Goal: Information Seeking & Learning: Learn about a topic

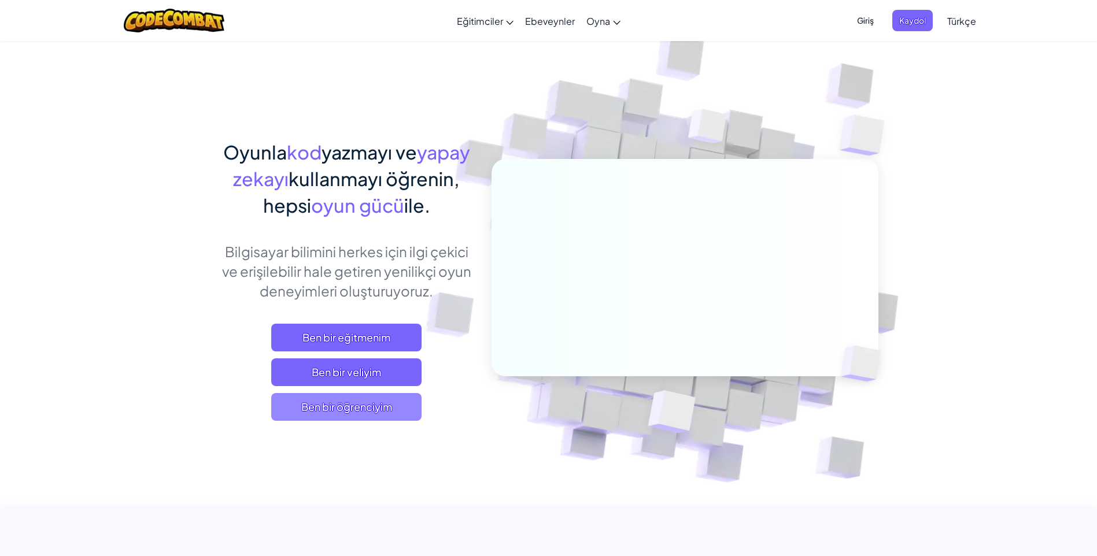
drag, startPoint x: 0, startPoint y: 0, endPoint x: 379, endPoint y: 402, distance: 552.0
click at [379, 402] on span "Ben bir öğrenciyim" at bounding box center [346, 407] width 150 height 28
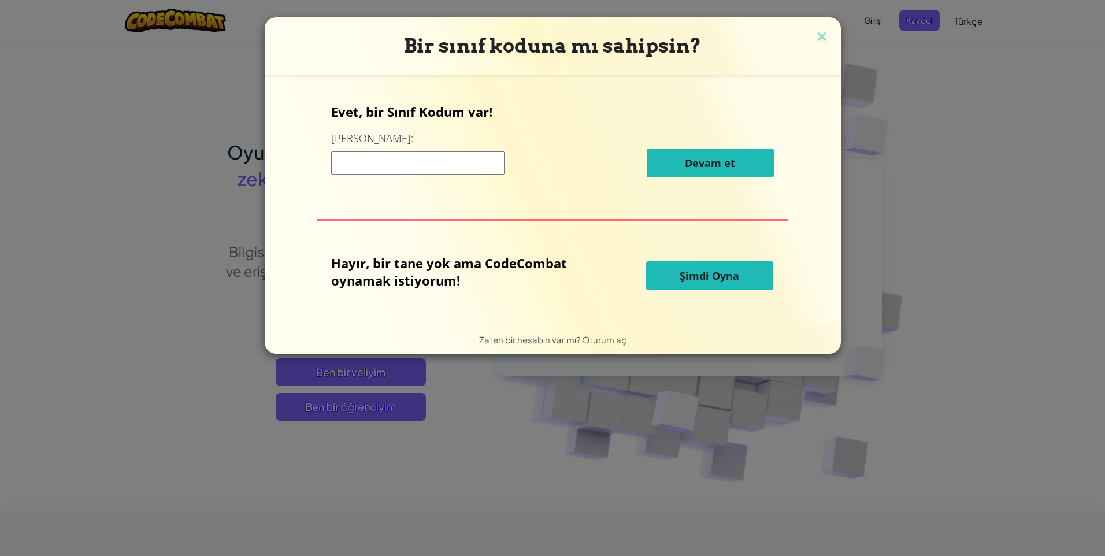
click at [425, 164] on input at bounding box center [417, 162] width 173 height 23
click at [417, 240] on div "Evet, bir Sınıf Kodum var! Buraya girin: Devam et Hayır, bir tane yok ama CodeC…" at bounding box center [552, 200] width 553 height 227
click at [432, 164] on input at bounding box center [417, 162] width 173 height 23
click at [425, 162] on input at bounding box center [417, 162] width 173 height 23
click at [410, 162] on input at bounding box center [417, 162] width 173 height 23
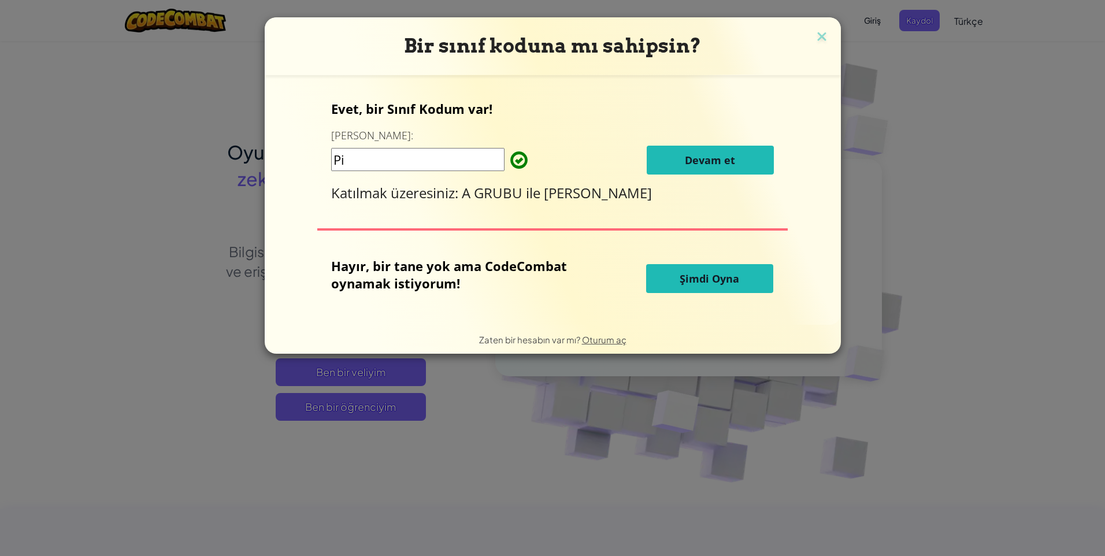
type input "P"
click at [407, 132] on div "Evet, bir Sınıf Kodum var! Buraya girin: Devam et Katılmak üzeresiniz: A GRUBU …" at bounding box center [552, 151] width 443 height 102
drag, startPoint x: 519, startPoint y: 132, endPoint x: 518, endPoint y: 139, distance: 6.4
click at [519, 133] on div "Evet, bir Sınıf Kodum var! Buraya girin: Devam et Katılmak üzeresiniz: A GRUBU …" at bounding box center [552, 151] width 443 height 102
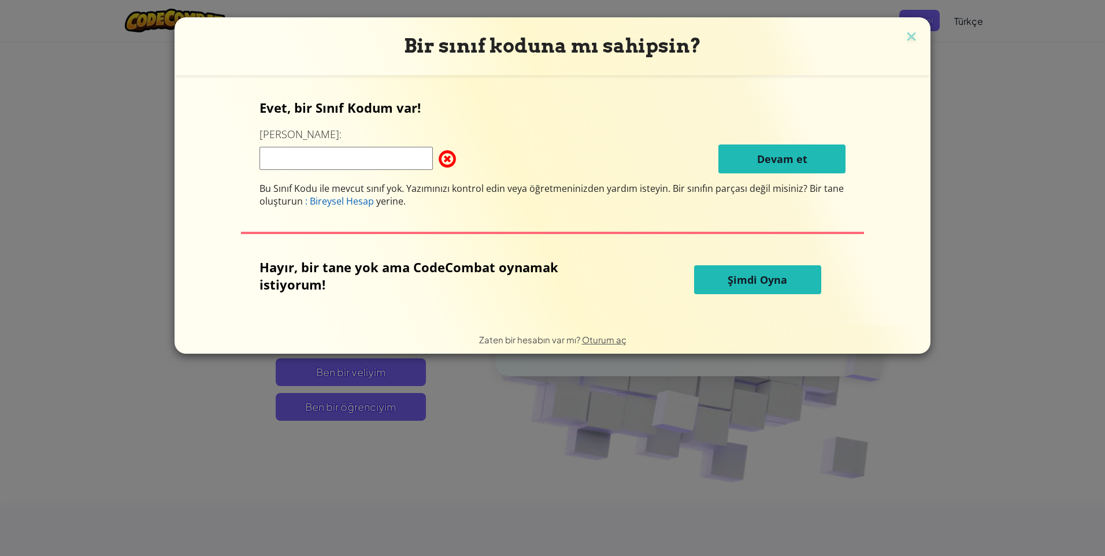
click at [283, 143] on div "Evet, bir Sınıf Kodum var! Buraya girin: Devam et Bu Sınıf Kodu ile mevcut sını…" at bounding box center [553, 153] width 586 height 109
click at [288, 153] on input at bounding box center [346, 158] width 173 height 23
type input "forkfalsejob"
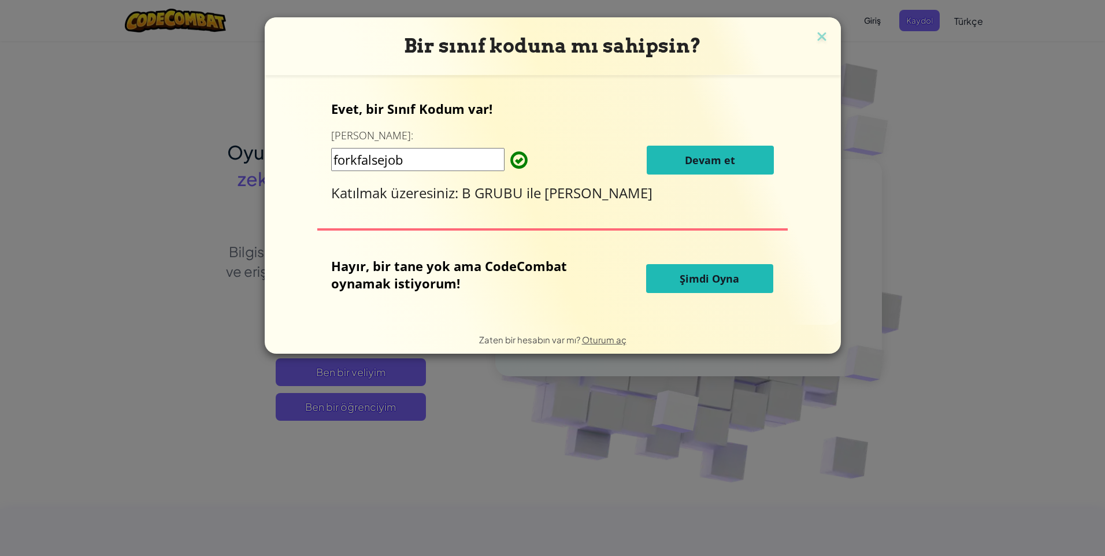
click at [682, 160] on button "Devam et" at bounding box center [710, 160] width 127 height 29
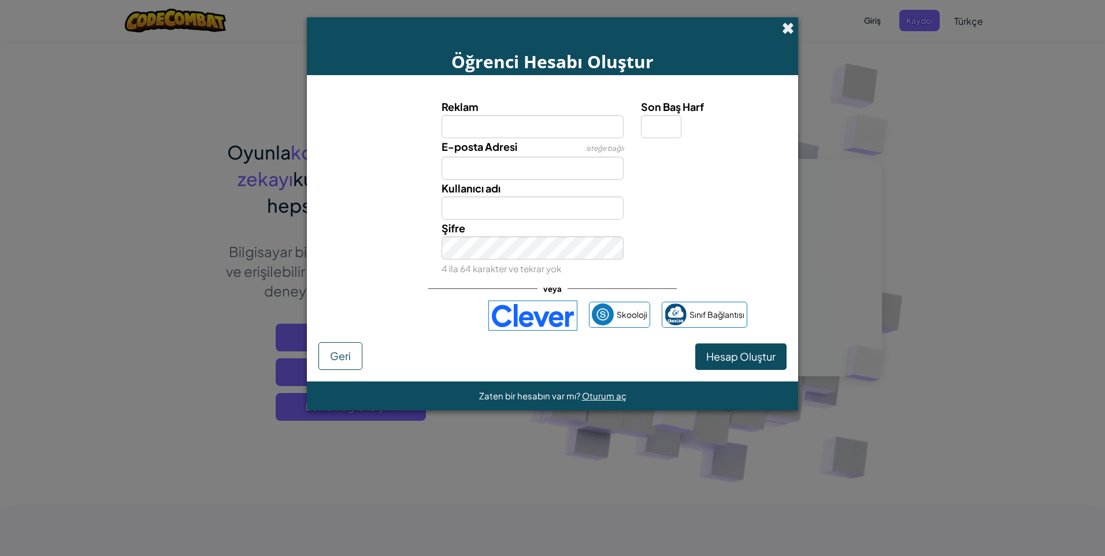
click at [787, 25] on span at bounding box center [788, 28] width 12 height 12
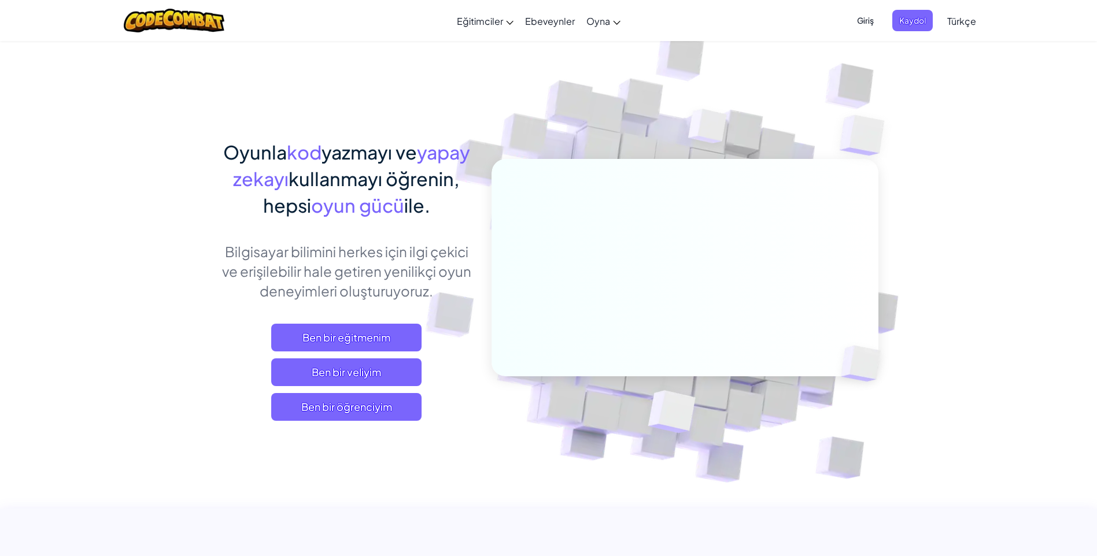
click at [867, 22] on span "Giriş" at bounding box center [865, 20] width 31 height 21
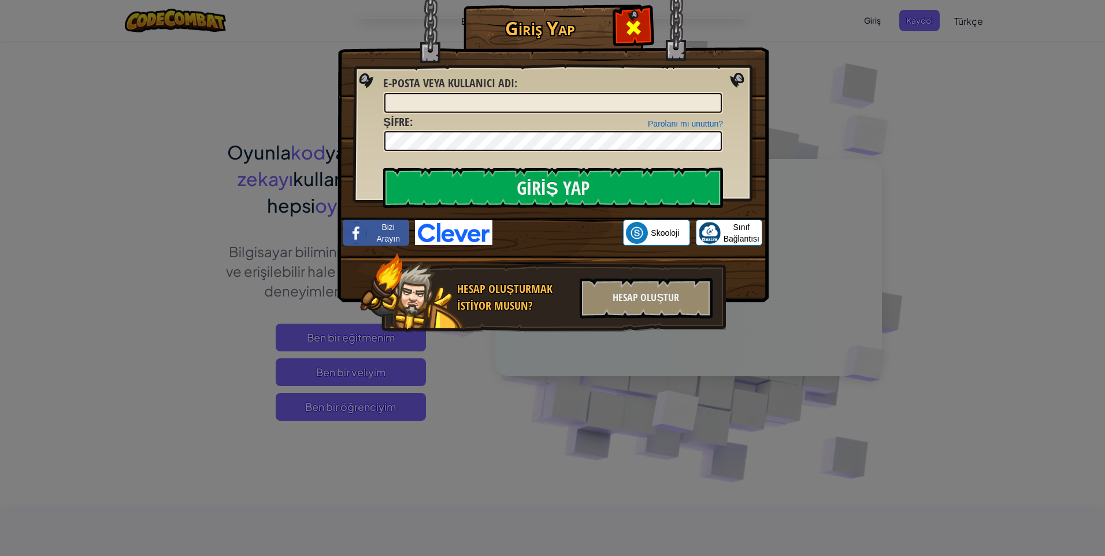
click at [634, 26] on span at bounding box center [633, 27] width 18 height 18
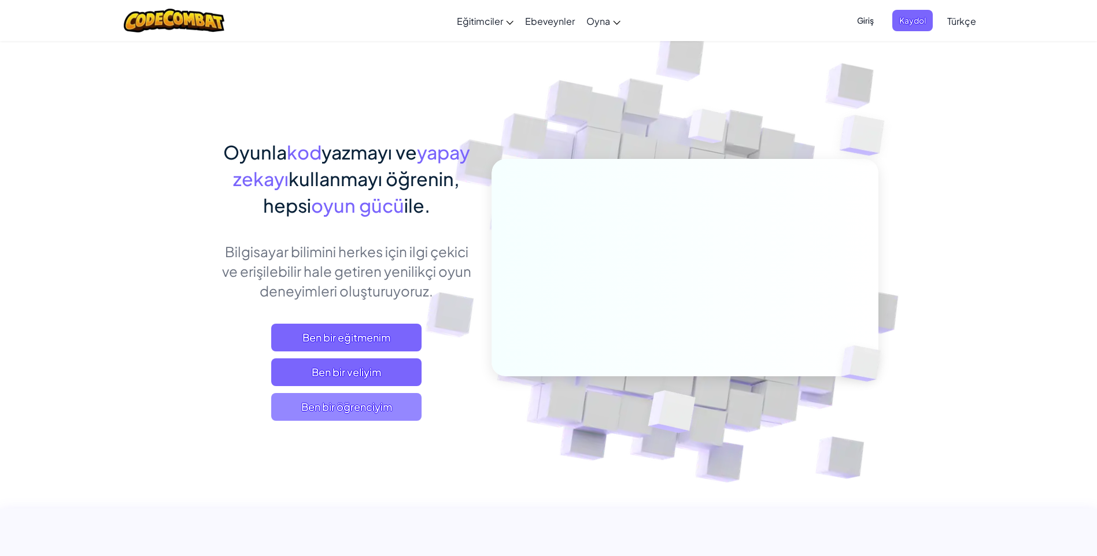
click at [305, 409] on span "Ben bir öğrenciyim" at bounding box center [346, 407] width 150 height 28
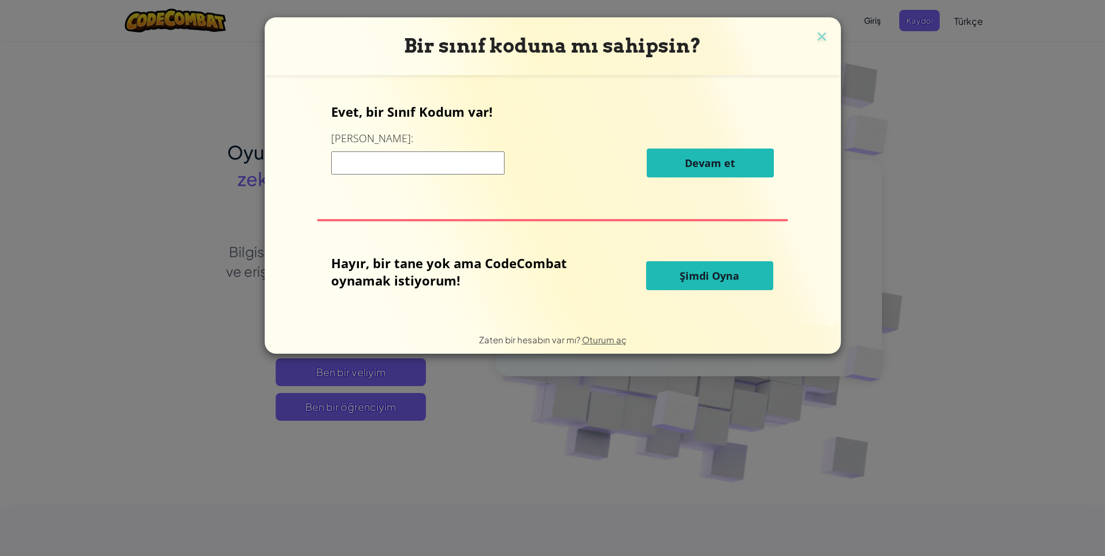
click at [410, 163] on input at bounding box center [417, 162] width 173 height 23
type input "forkfalsejob"
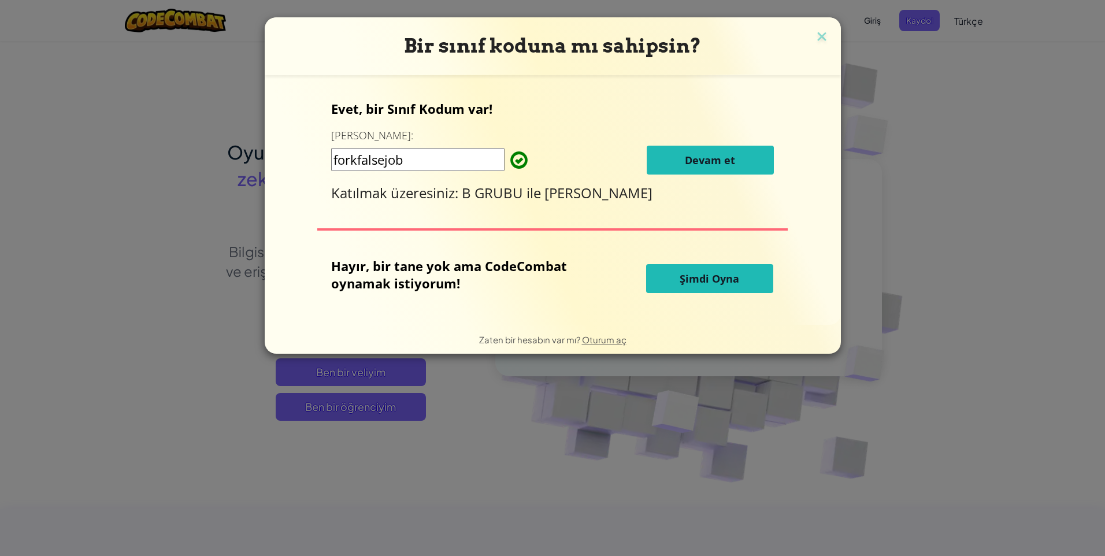
click at [682, 278] on span "Şimdi Oyna" at bounding box center [710, 279] width 60 height 14
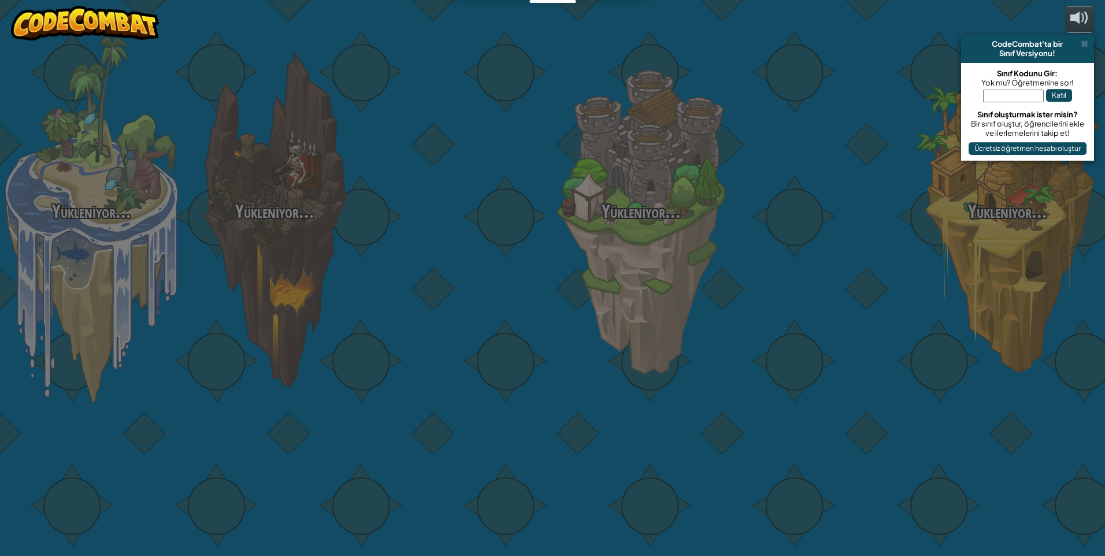
select select "tr"
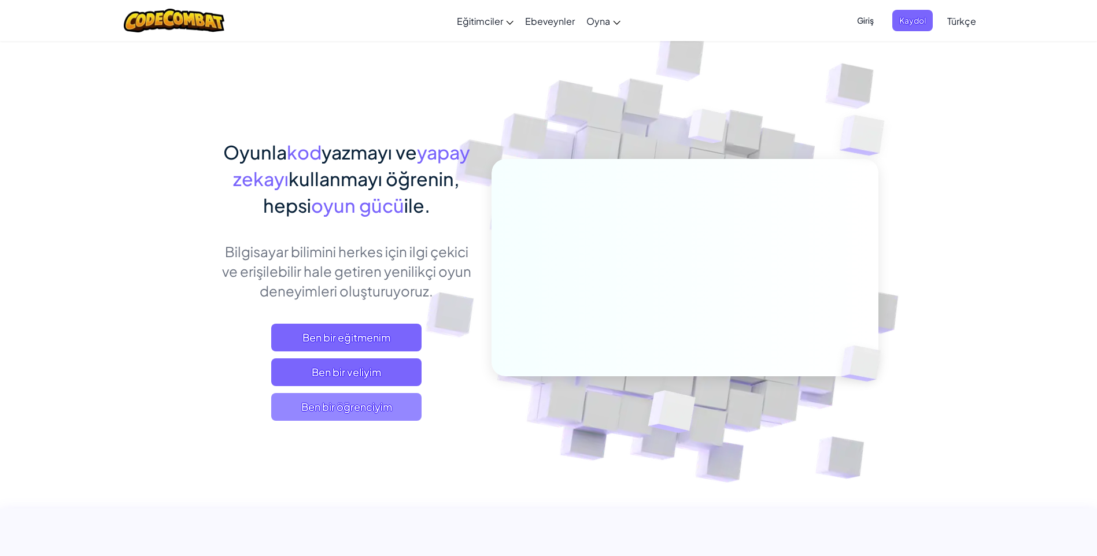
click at [316, 404] on span "Ben bir öğrenciyim" at bounding box center [346, 407] width 150 height 28
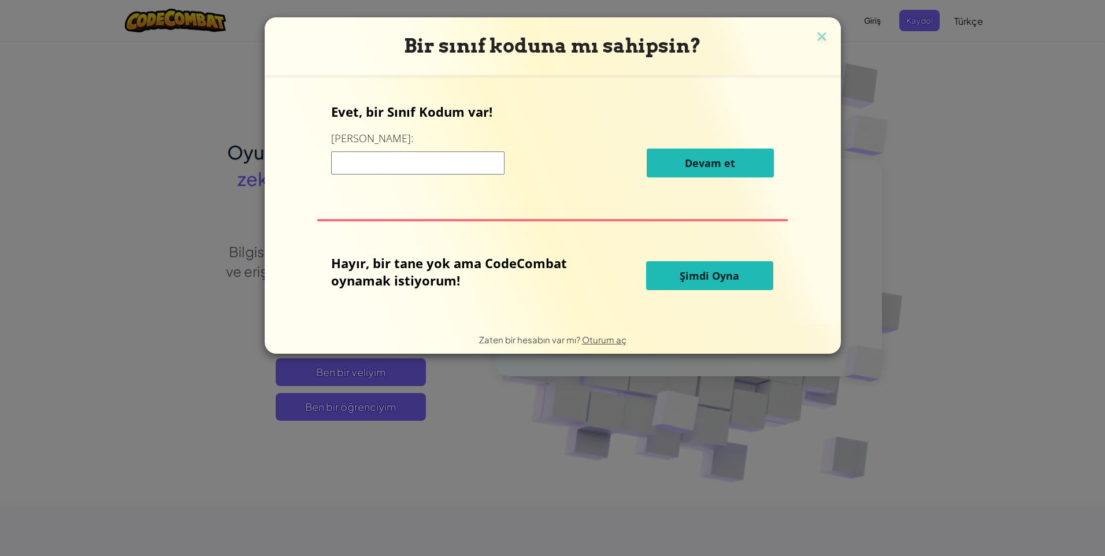
click at [372, 155] on input at bounding box center [417, 162] width 173 height 23
type input "forkfalsejob"
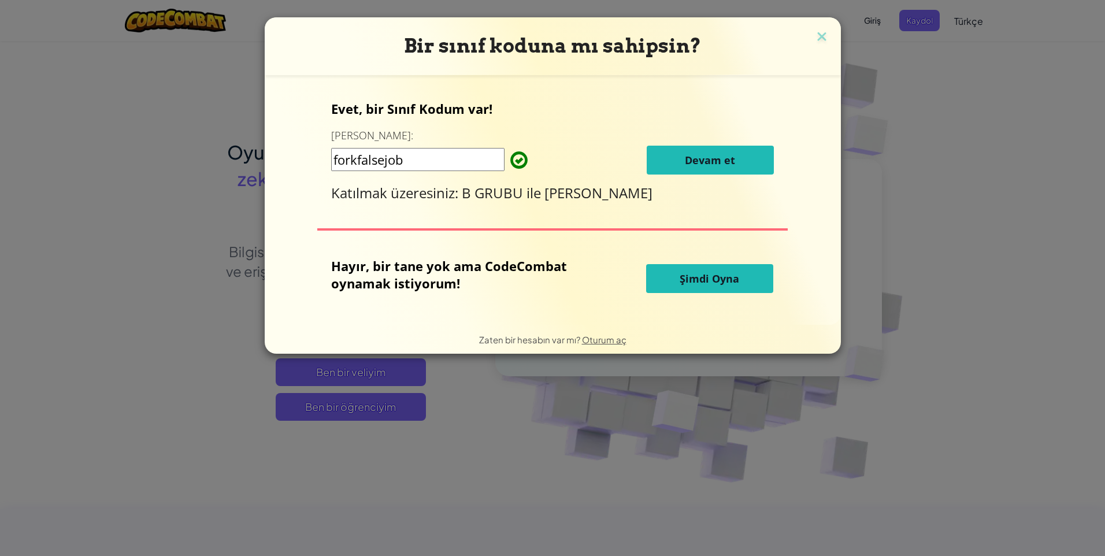
click at [666, 161] on button "Devam et" at bounding box center [710, 160] width 127 height 29
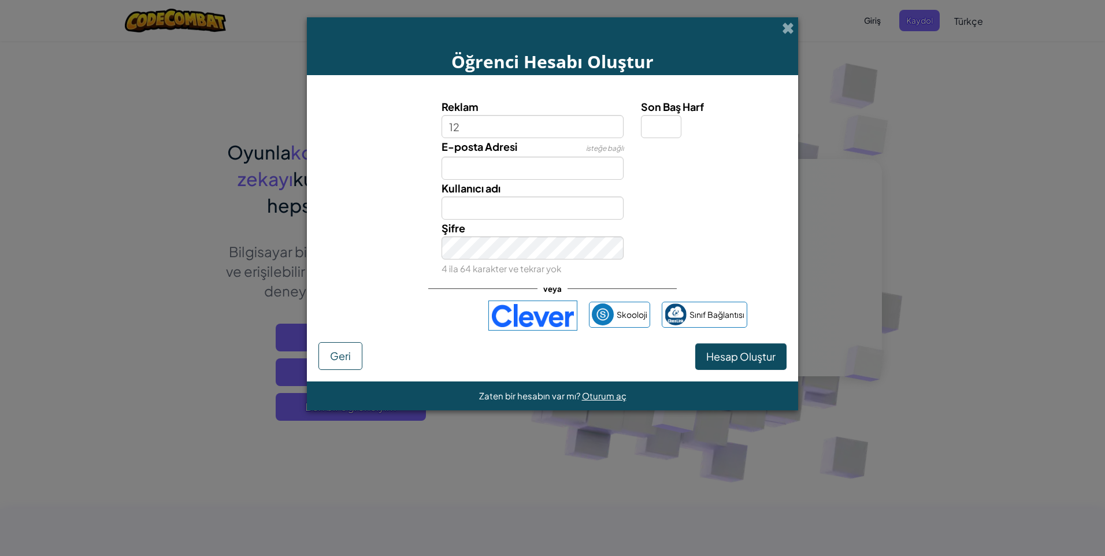
type input "1"
click at [515, 175] on input "E-posta Adresi" at bounding box center [533, 168] width 183 height 23
click at [499, 205] on input "Kullanıcı adı" at bounding box center [533, 208] width 183 height 23
type input "yunus emre"
click at [690, 216] on span "Kullanıcı adı alınmış! Şunu dene yunus emre56793815?" at bounding box center [705, 208] width 129 height 22
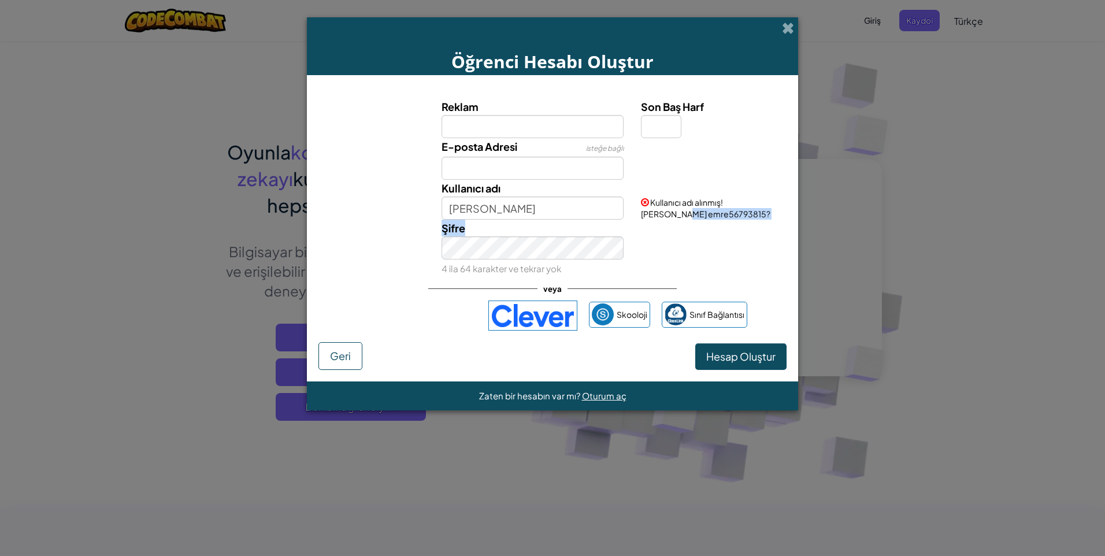
drag, startPoint x: 641, startPoint y: 212, endPoint x: 705, endPoint y: 227, distance: 65.3
click at [705, 227] on div "Reklam Son Baş Harf E-posta Adresi isteğe bağlı Kullanıcı adı yunus emre Kullan…" at bounding box center [552, 187] width 462 height 179
drag, startPoint x: 640, startPoint y: 215, endPoint x: 728, endPoint y: 224, distance: 88.3
click at [728, 224] on div "Reklam Son Baş Harf E-posta Adresi isteğe bağlı Kullanıcı adı yunus emre Kullan…" at bounding box center [552, 187] width 462 height 179
copy div "yunus emre56793815? Şifre"
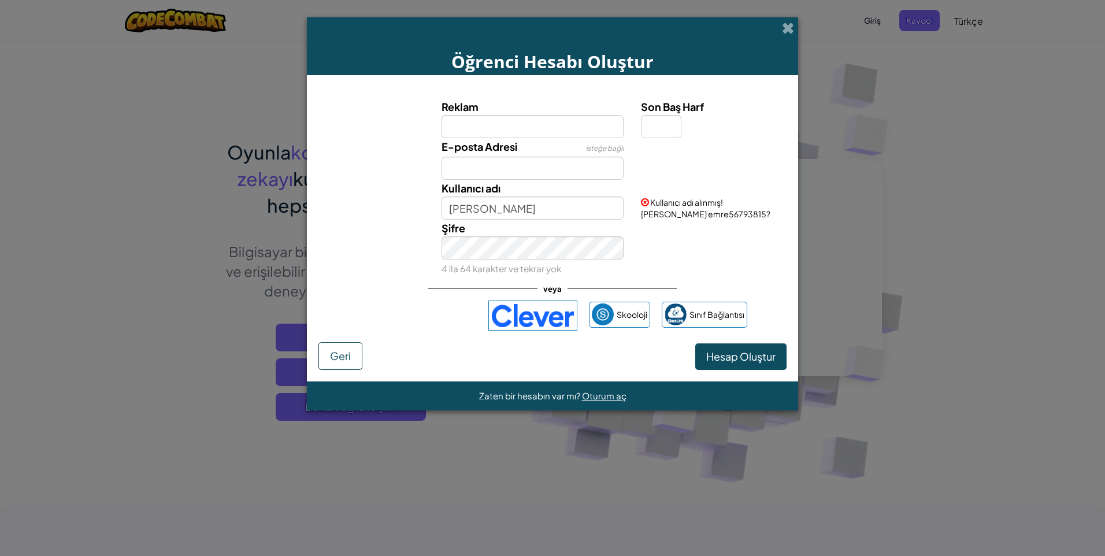
click at [709, 254] on div "Şifre 4 ila 64 karakter ve tekrar yok" at bounding box center [553, 248] width 480 height 57
click at [694, 259] on div "Şifre 4 ila 64 karakter ve tekrar yok" at bounding box center [553, 248] width 480 height 57
click at [656, 130] on div "Son Baş Harf" at bounding box center [712, 118] width 143 height 40
click at [696, 144] on div at bounding box center [712, 146] width 160 height 17
click at [631, 128] on div "Reklam" at bounding box center [533, 118] width 200 height 40
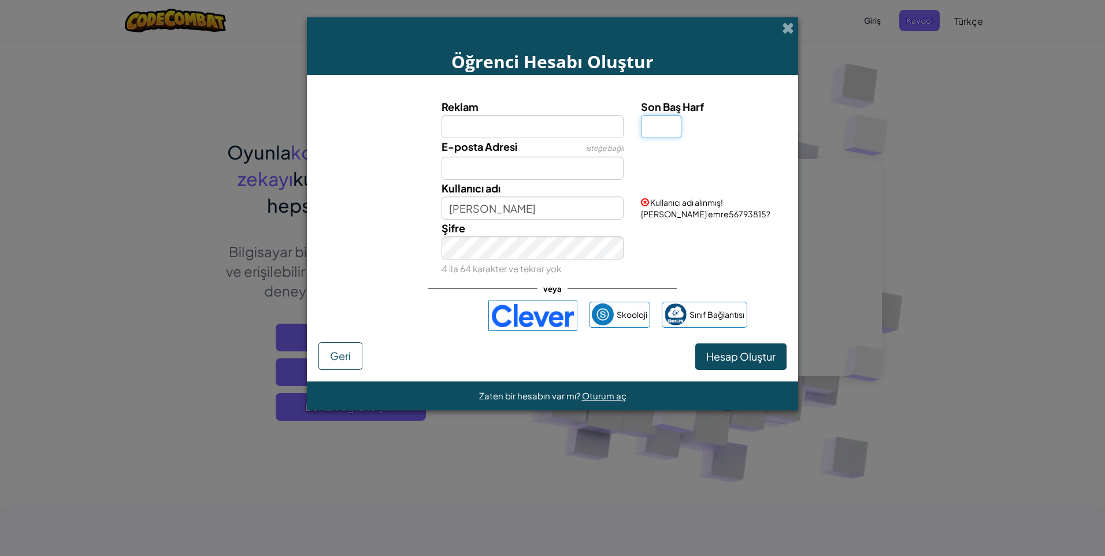
click at [651, 132] on input "Son Baş Harf" at bounding box center [661, 126] width 40 height 23
click at [656, 131] on input "Son Baş Harf" at bounding box center [661, 126] width 40 height 23
click at [707, 101] on label "Son Baş Harf" at bounding box center [712, 106] width 143 height 17
click at [682, 115] on input "Son Baş Harf" at bounding box center [661, 126] width 40 height 23
click at [695, 306] on span "Sınıf Bağlantısı" at bounding box center [717, 314] width 55 height 17
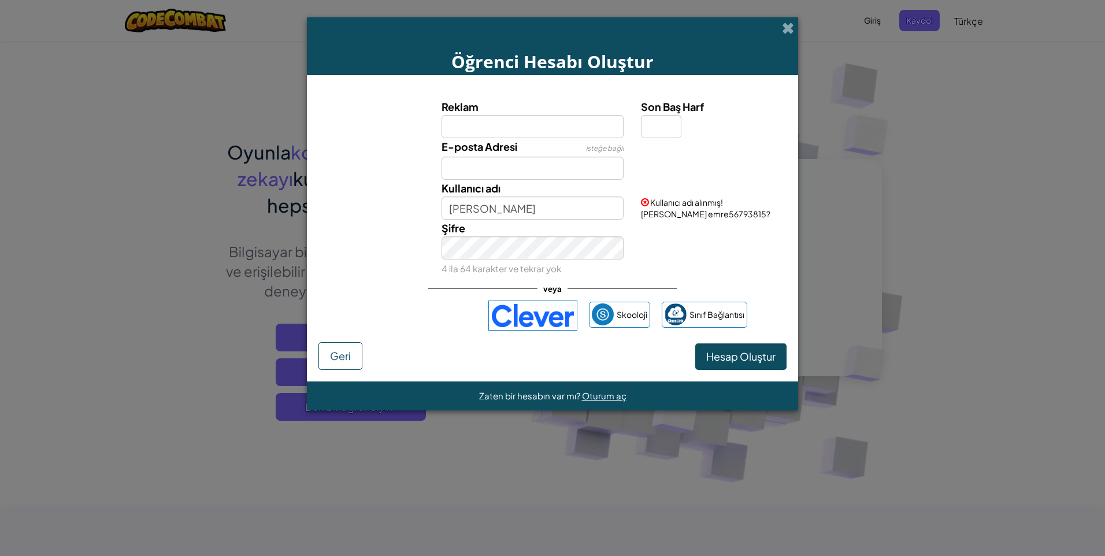
click at [663, 251] on div "Şifre 4 ila 64 karakter ve tekrar yok" at bounding box center [553, 248] width 480 height 57
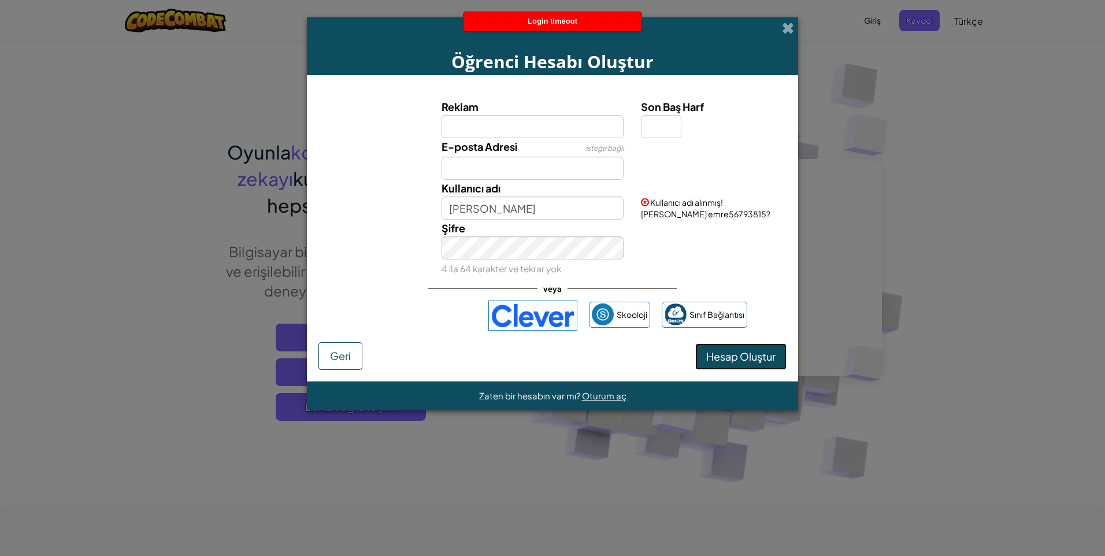
click at [742, 361] on span "Hesap Oluştur" at bounding box center [740, 356] width 69 height 13
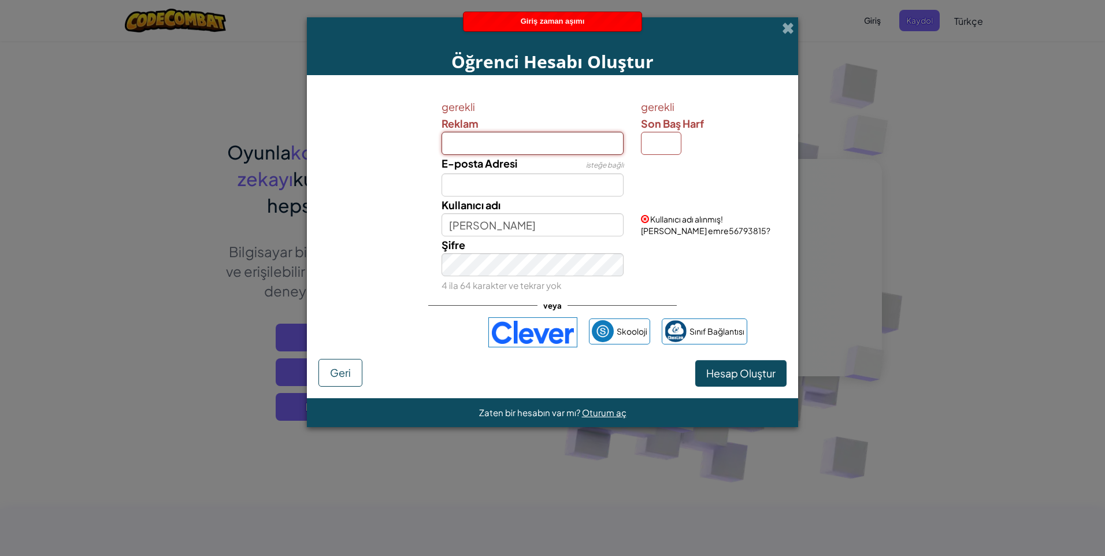
drag, startPoint x: 547, startPoint y: 140, endPoint x: 553, endPoint y: 148, distance: 9.8
click at [547, 143] on input "Reklam" at bounding box center [533, 143] width 183 height 23
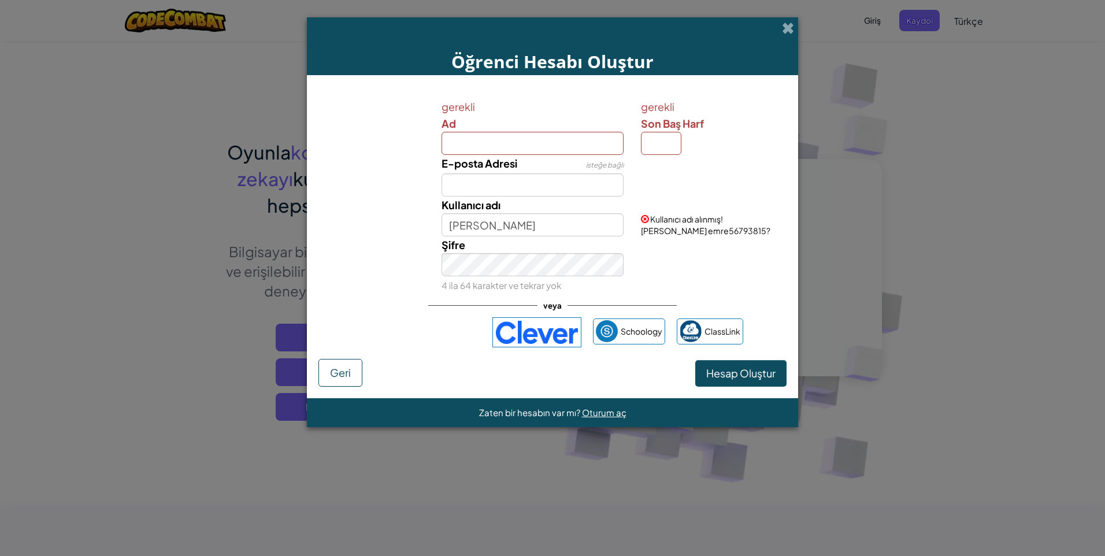
click at [852, 426] on div "Öğrenci Hesabı Oluştur gerekli Ad gerekli Son Baş Harf E-posta Adresi isteğe ba…" at bounding box center [552, 278] width 1105 height 556
click at [453, 140] on input "Ad" at bounding box center [533, 143] width 183 height 23
type input "yunus"
type input "Yunus"
click at [724, 375] on span "Hesap Oluştur" at bounding box center [740, 372] width 69 height 13
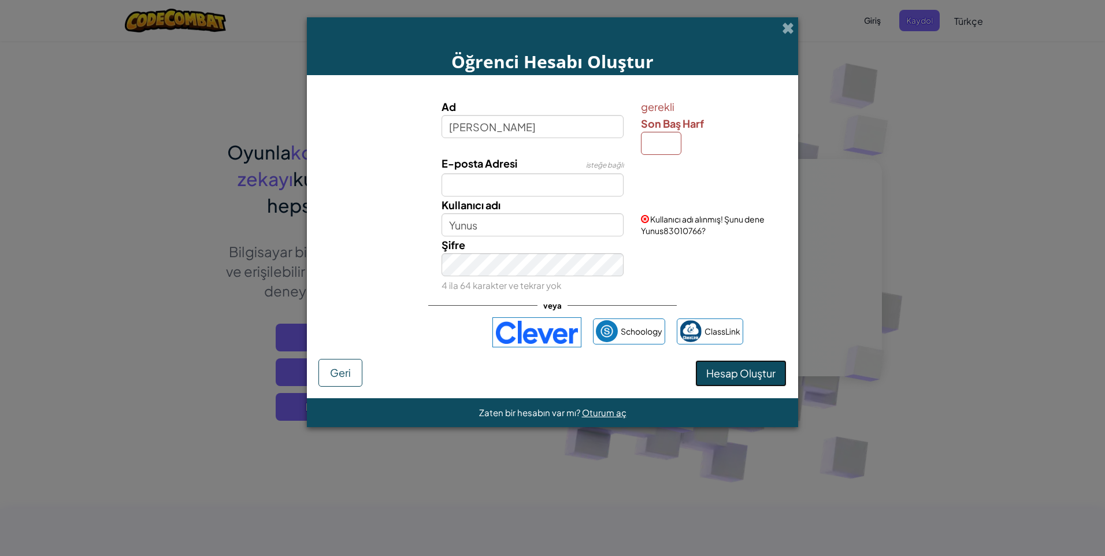
click at [725, 375] on span "Hesap Oluştur" at bounding box center [740, 372] width 69 height 13
click at [736, 373] on span "Hesap Oluştur" at bounding box center [740, 372] width 69 height 13
click at [674, 147] on input "Son Baş Harf" at bounding box center [661, 143] width 40 height 23
type input "s"
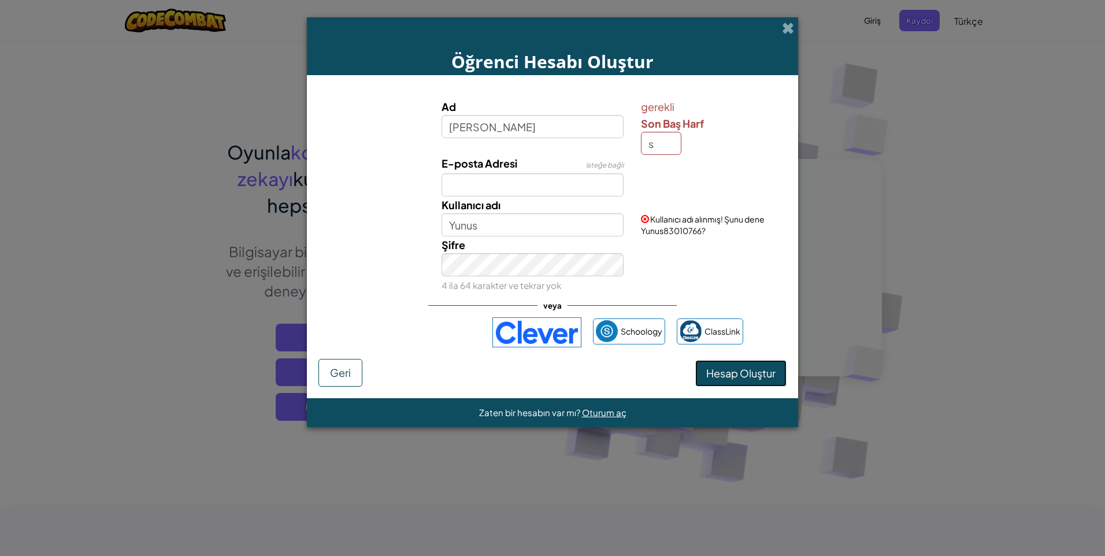
type input "YunusS"
click at [733, 376] on span "Hesap Oluştur" at bounding box center [740, 372] width 69 height 13
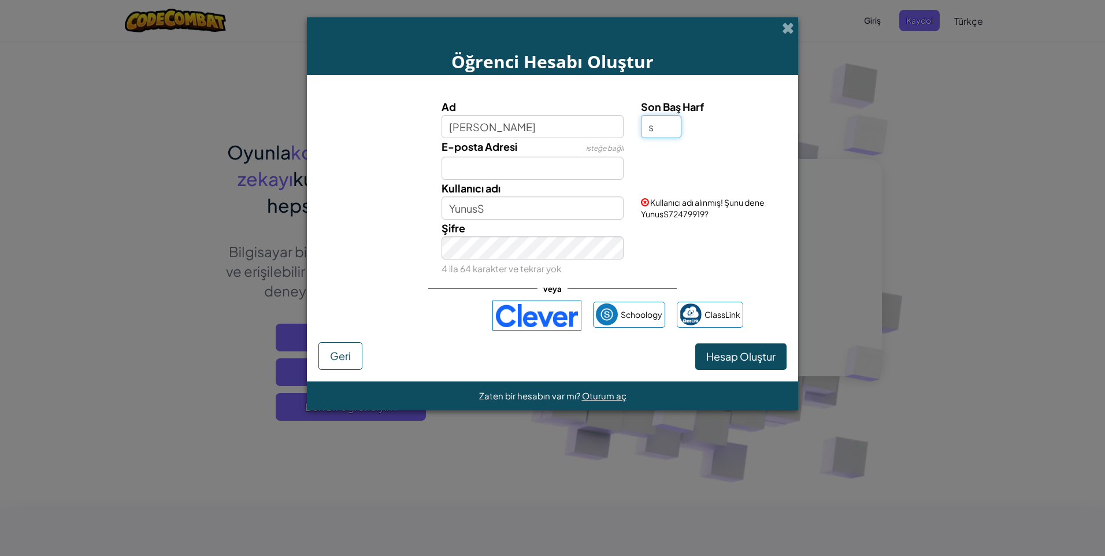
click at [657, 127] on input "s" at bounding box center [661, 126] width 40 height 23
type input "t"
type input "y"
type input "YunusY"
click at [739, 350] on button "Hesap Oluştur" at bounding box center [740, 356] width 91 height 27
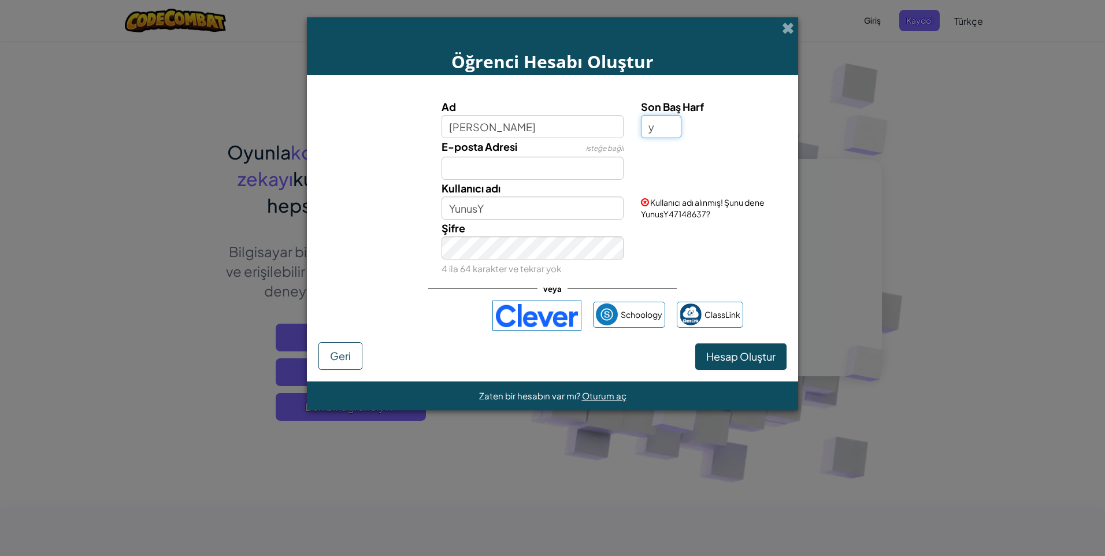
click at [675, 135] on input "y" at bounding box center [661, 126] width 40 height 23
type input "Yunus"
click at [730, 169] on div "E-posta Adresi isteğe bağlı" at bounding box center [553, 159] width 480 height 42
click at [731, 351] on button "Hesap Oluştur" at bounding box center [740, 356] width 91 height 27
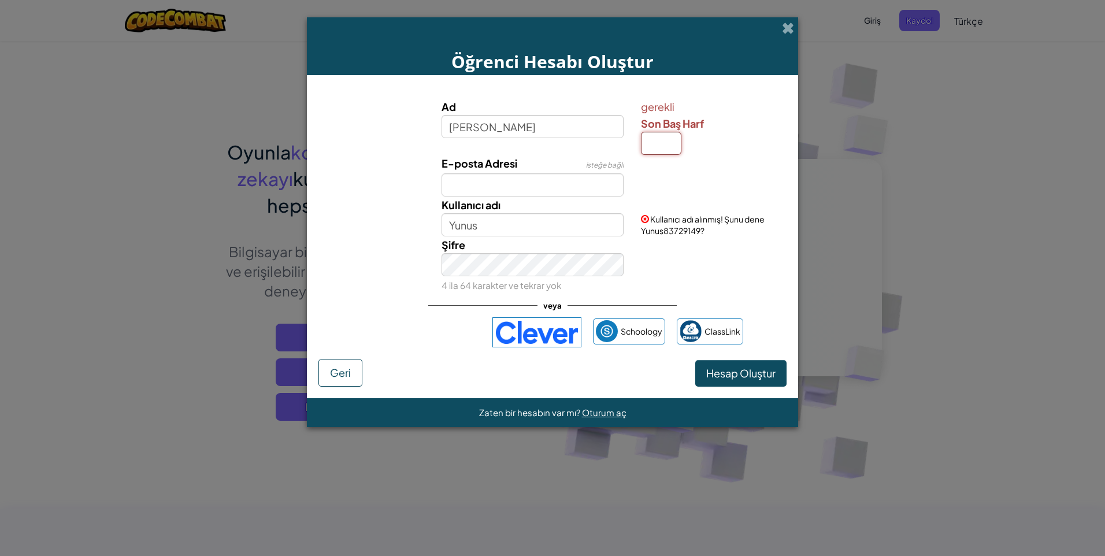
click at [666, 145] on input "Son Baş Harf" at bounding box center [661, 143] width 40 height 23
type input "m"
type input "YunusM"
type input "y"
click at [732, 371] on button "Hesap Oluştur" at bounding box center [740, 373] width 91 height 27
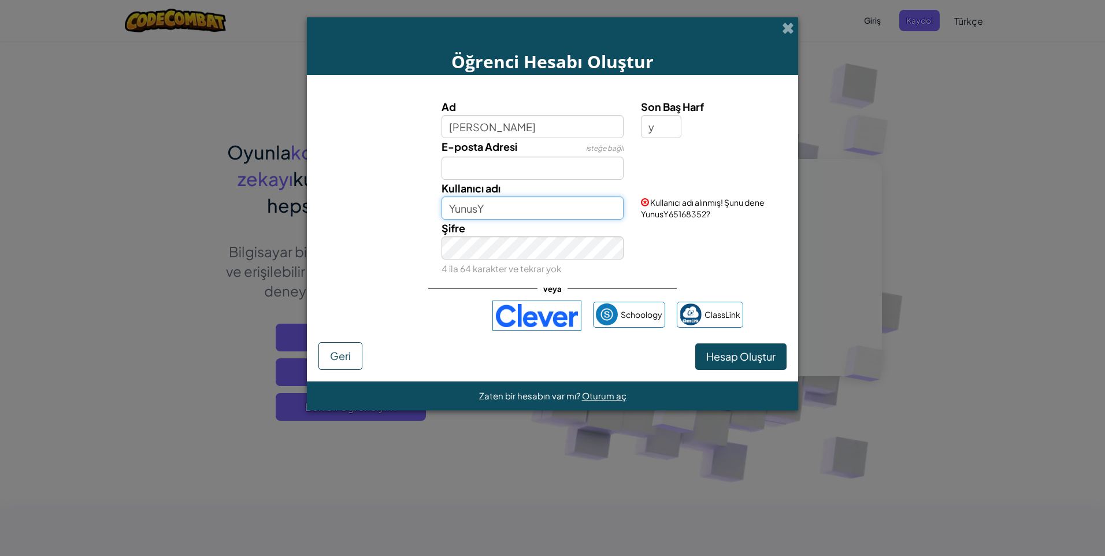
click at [527, 217] on input "YunusY" at bounding box center [533, 208] width 183 height 23
click at [724, 169] on div "E-posta Adresi isteğe bağlı" at bounding box center [553, 159] width 480 height 42
click at [719, 358] on button "Hesap Oluştur" at bounding box center [740, 356] width 91 height 27
click at [739, 365] on button "Hesap Oluştur" at bounding box center [740, 356] width 91 height 27
click at [739, 362] on button "Hesap Oluştur" at bounding box center [740, 356] width 91 height 27
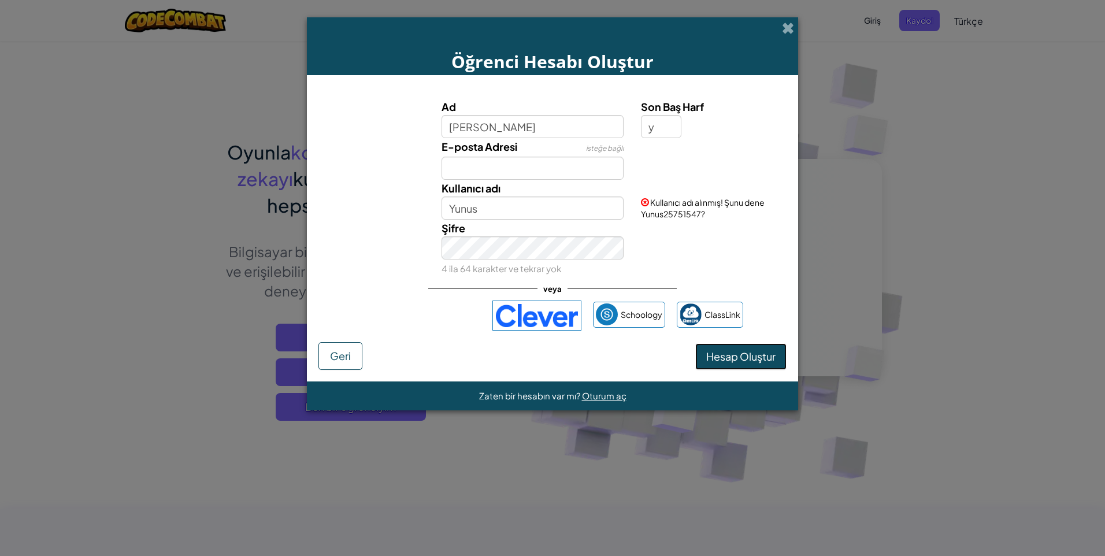
click at [739, 362] on button "Hesap Oluştur" at bounding box center [740, 356] width 91 height 27
click at [495, 204] on input "Yunus" at bounding box center [533, 208] width 183 height 23
type input "Yunus6541916"
click at [695, 343] on button "Hesap Oluştur" at bounding box center [740, 356] width 91 height 27
click at [743, 355] on button "Hesap Oluştur" at bounding box center [740, 356] width 91 height 27
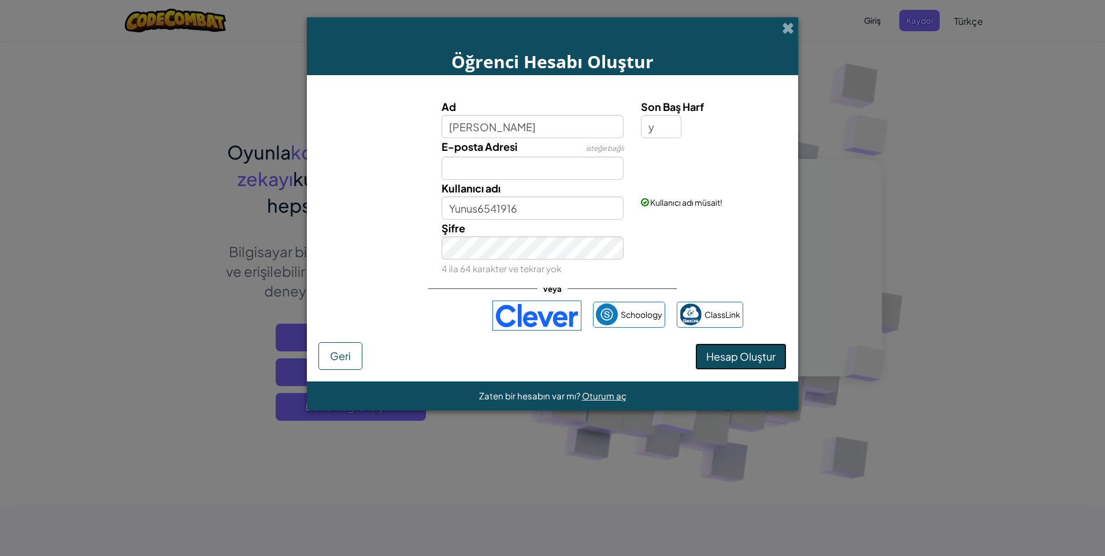
click at [743, 355] on button "Hesap Oluştur" at bounding box center [740, 356] width 91 height 27
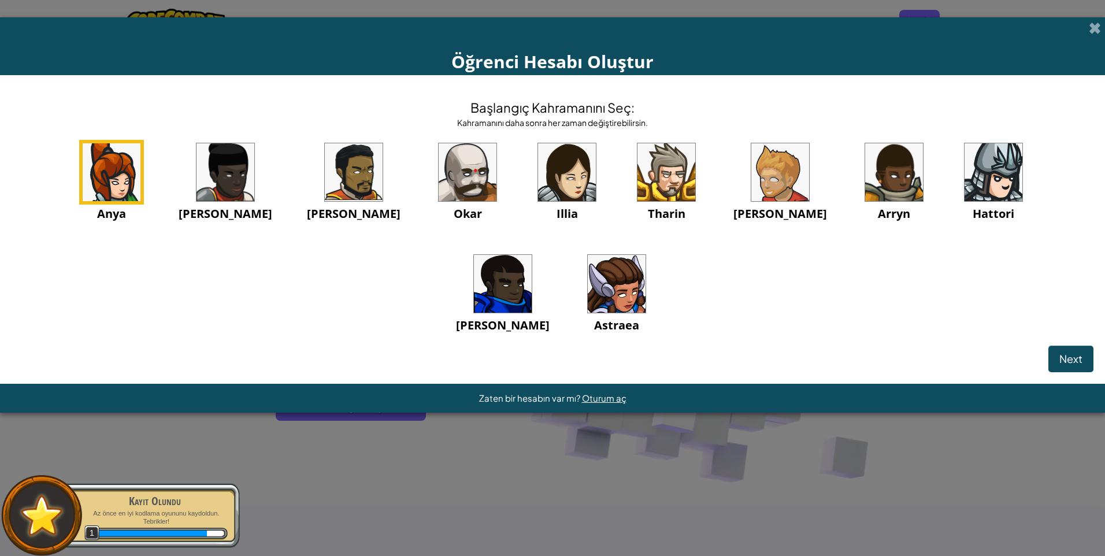
click at [109, 172] on img at bounding box center [112, 172] width 58 height 58
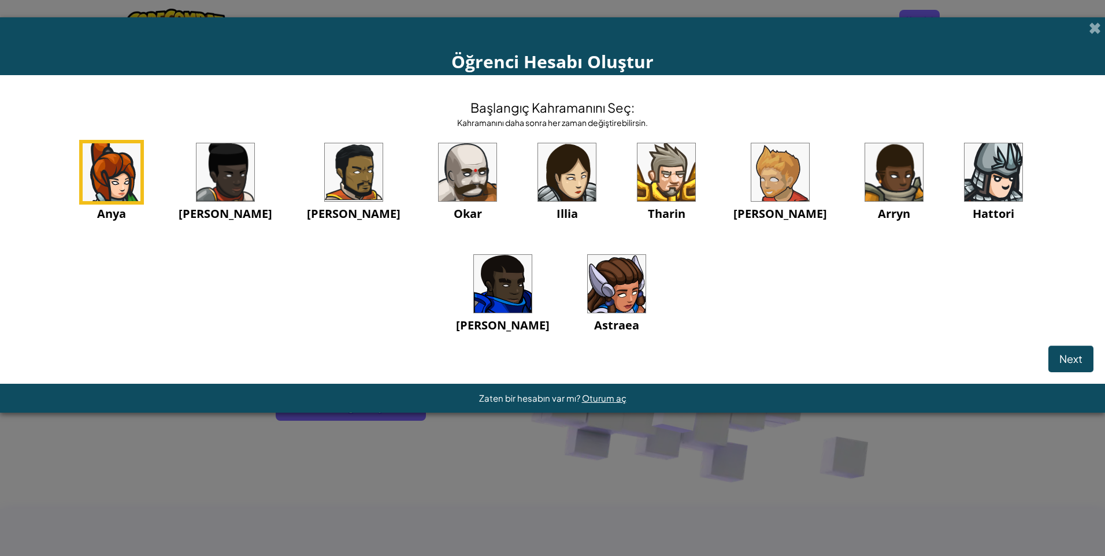
click at [113, 182] on img at bounding box center [112, 172] width 58 height 58
drag, startPoint x: 113, startPoint y: 182, endPoint x: 109, endPoint y: 171, distance: 12.5
click at [109, 171] on img at bounding box center [112, 172] width 58 height 58
click at [197, 184] on img at bounding box center [226, 172] width 58 height 58
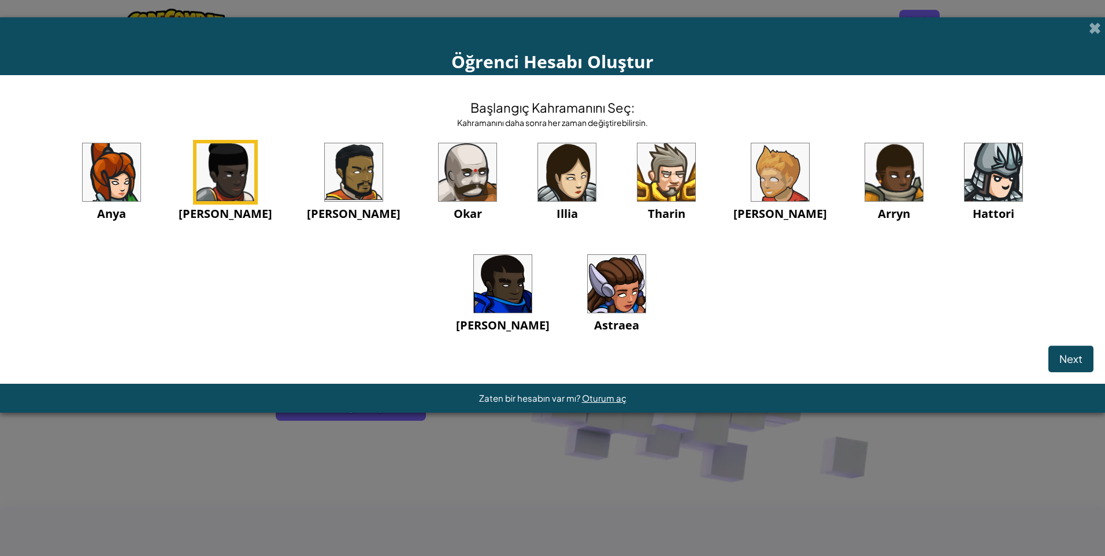
click at [325, 190] on img at bounding box center [354, 172] width 58 height 58
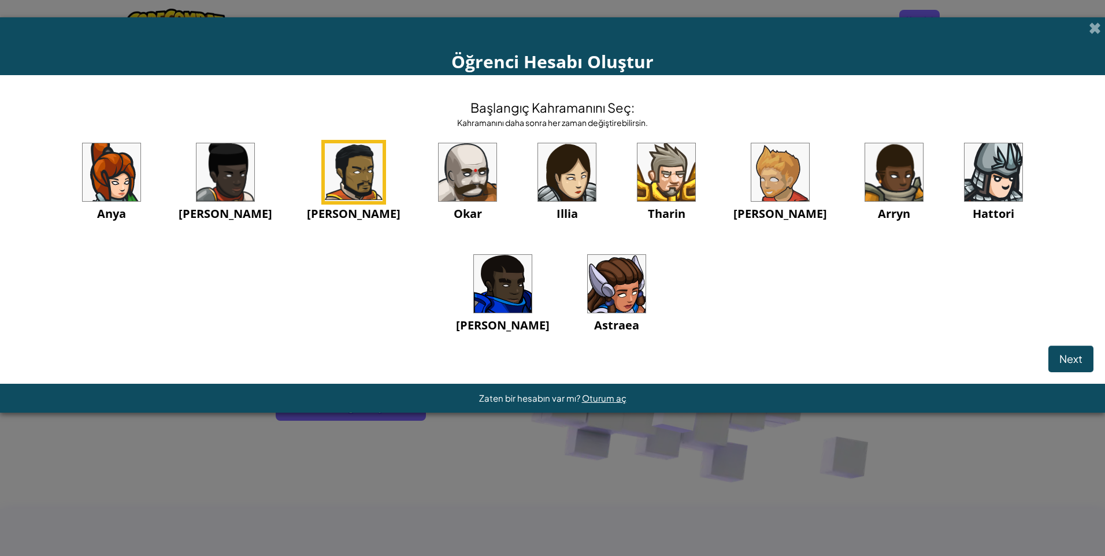
click at [104, 185] on img at bounding box center [112, 172] width 58 height 58
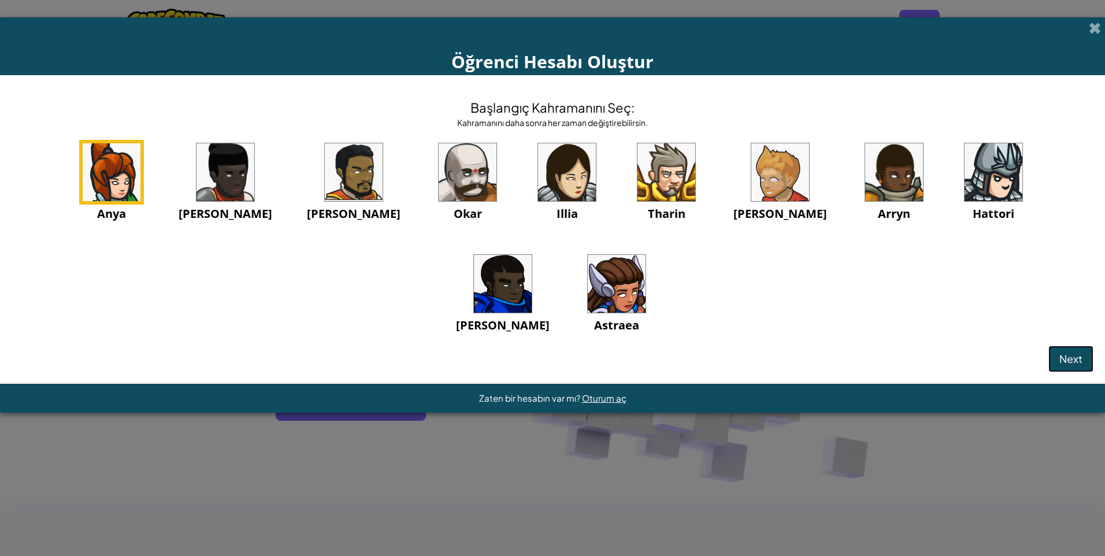
click at [1073, 358] on span "Next" at bounding box center [1071, 358] width 23 height 13
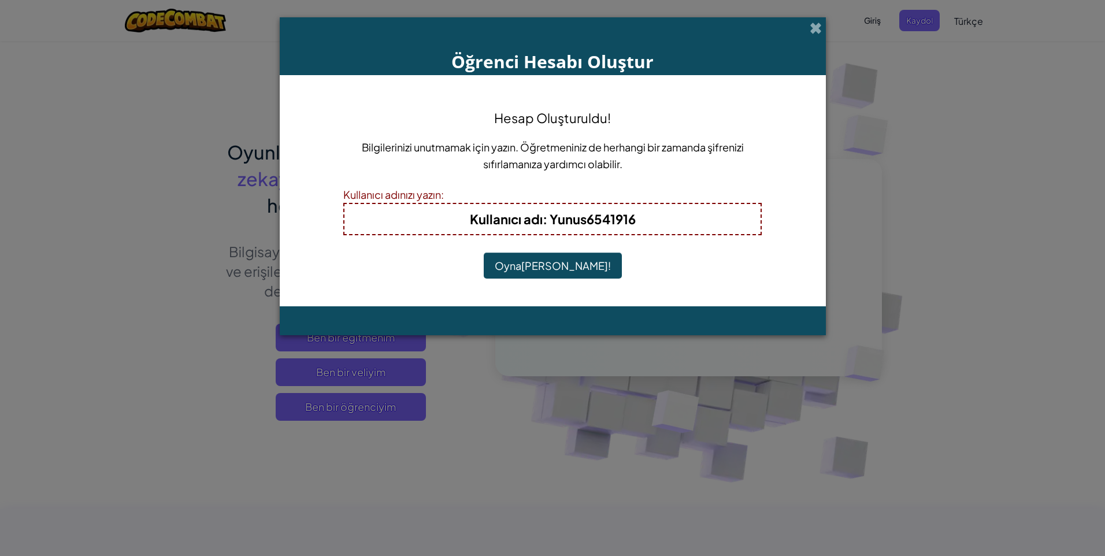
click at [534, 268] on button "Oynamaya Başla!" at bounding box center [553, 266] width 138 height 27
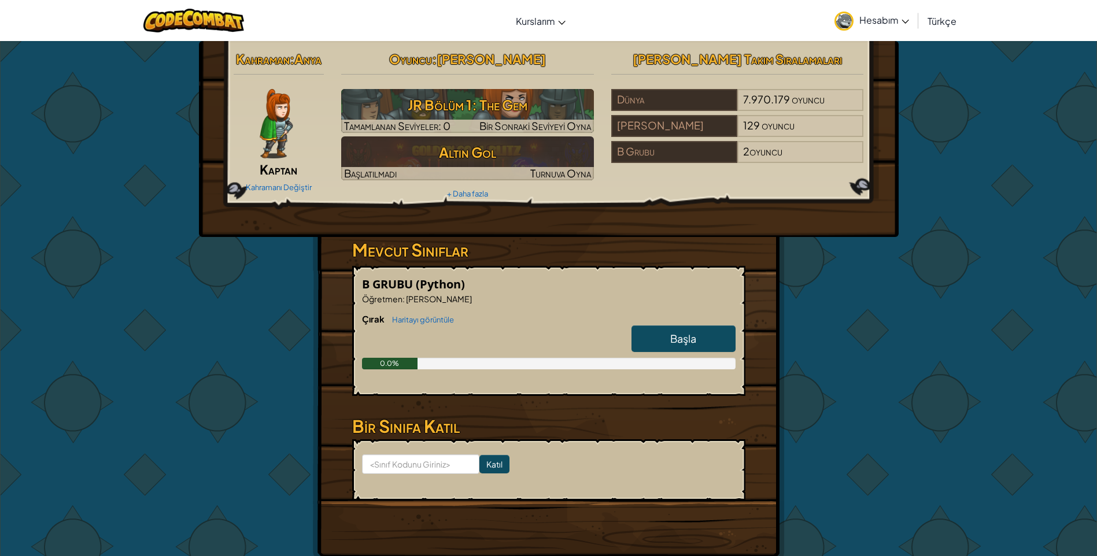
click at [668, 334] on link "Başla" at bounding box center [683, 338] width 104 height 27
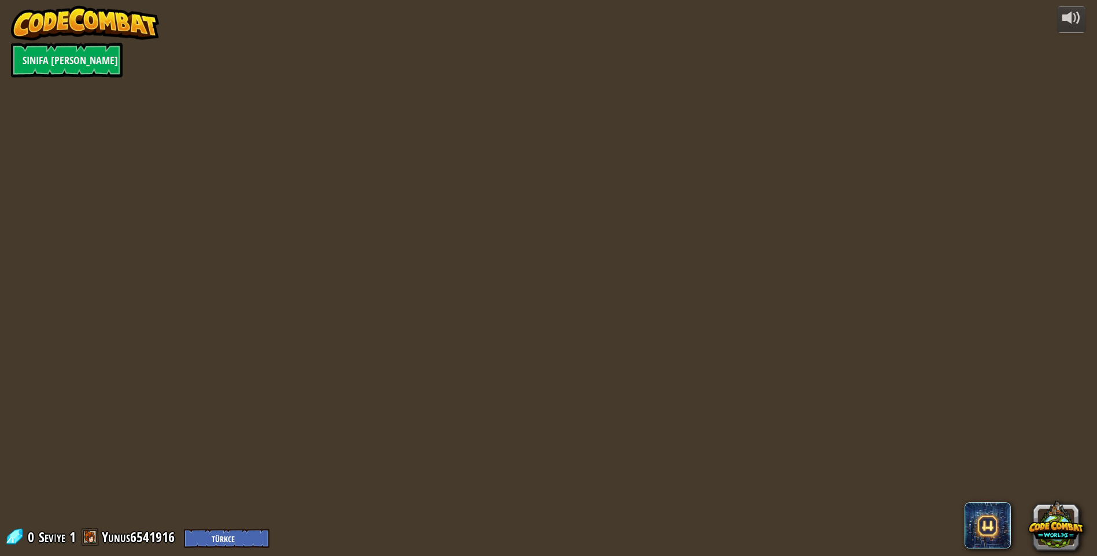
select select "tr"
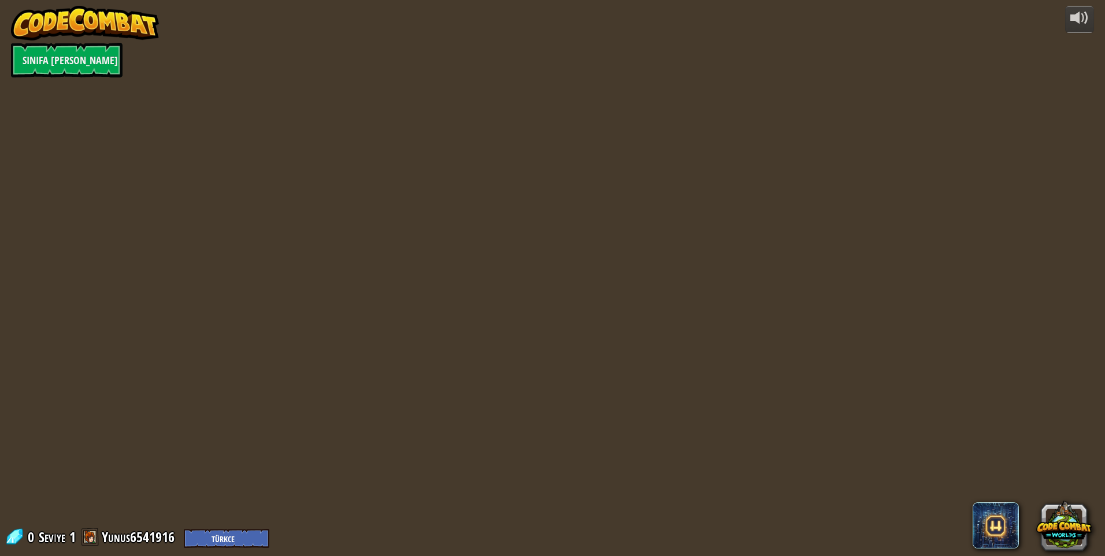
select select "tr"
click at [88, 64] on link "Sınıfa [PERSON_NAME]" at bounding box center [67, 60] width 112 height 35
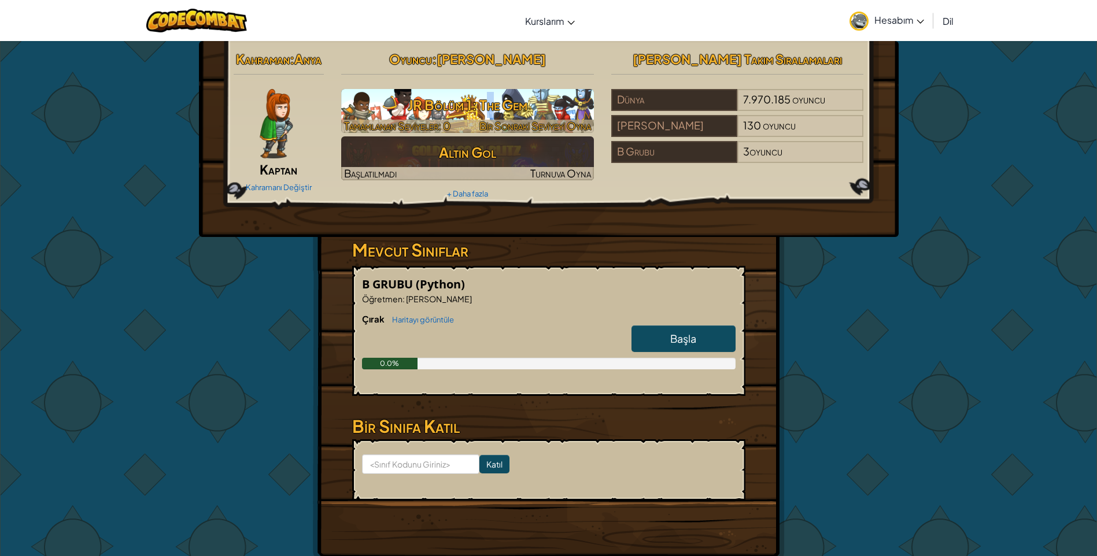
click at [485, 106] on h3 "JR Bölüm 1: The Gem" at bounding box center [467, 105] width 253 height 26
select select "tr"
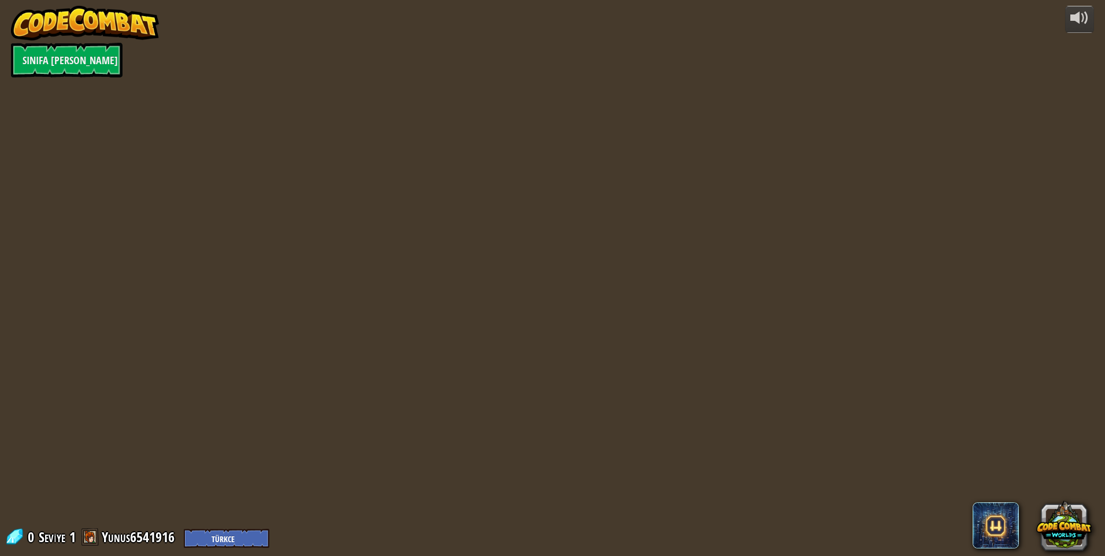
select select "tr"
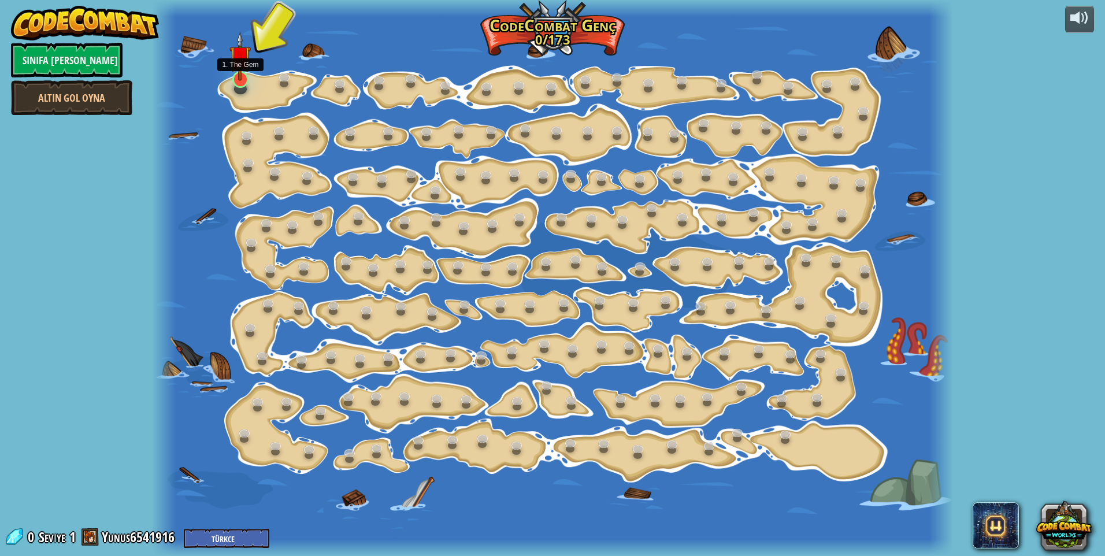
click at [240, 80] on img at bounding box center [239, 56] width 21 height 49
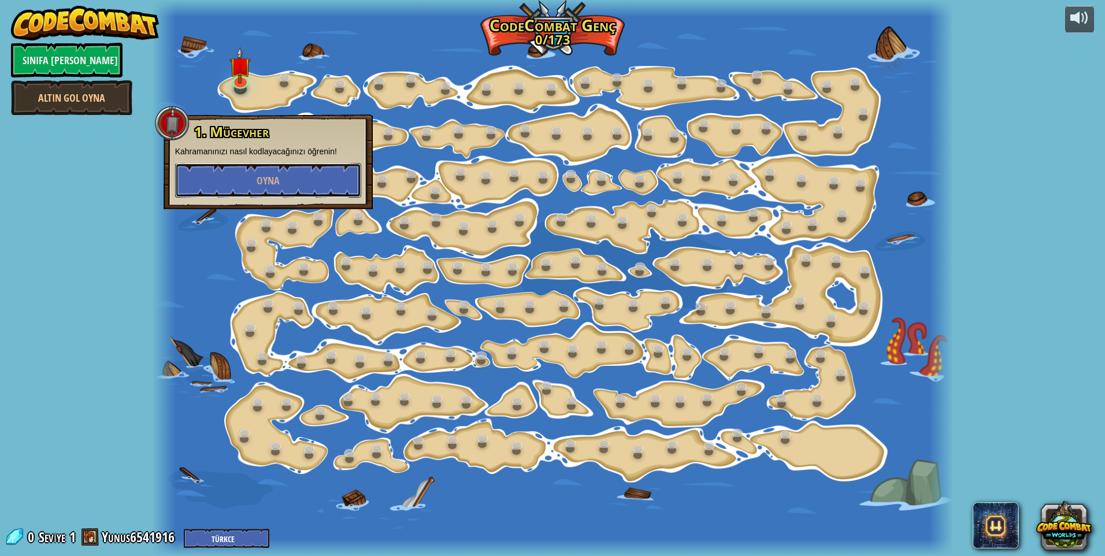
drag, startPoint x: 264, startPoint y: 173, endPoint x: 278, endPoint y: 200, distance: 30.3
click at [278, 205] on div "1. Mücevher Kahramanınızı nasıl kodlayacağınızı öğrenin! [GEOGRAPHIC_DATA]" at bounding box center [268, 161] width 209 height 95
click at [292, 176] on button "Oyna" at bounding box center [268, 180] width 186 height 35
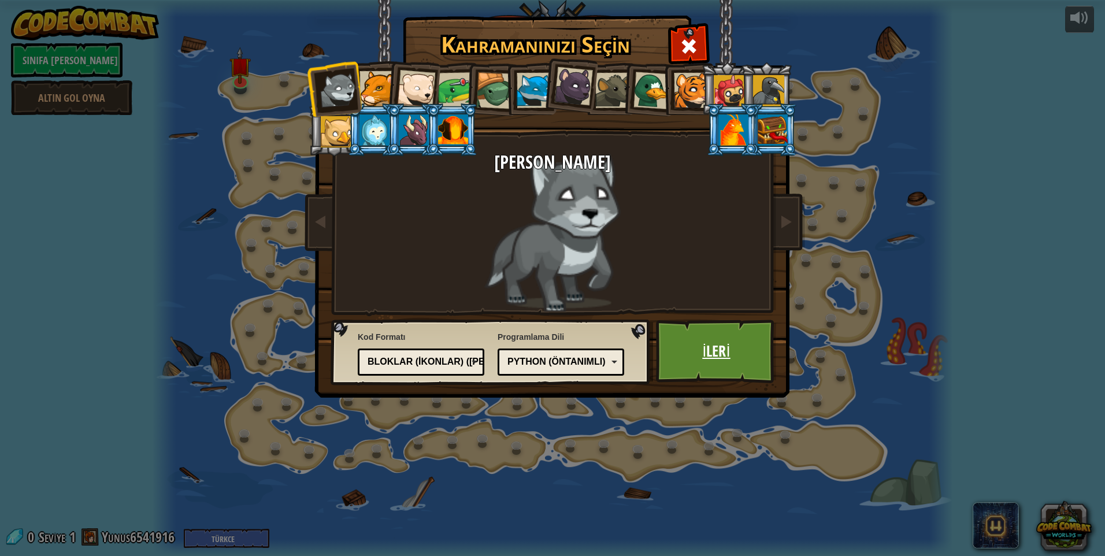
click at [723, 345] on link "ileri" at bounding box center [716, 352] width 121 height 64
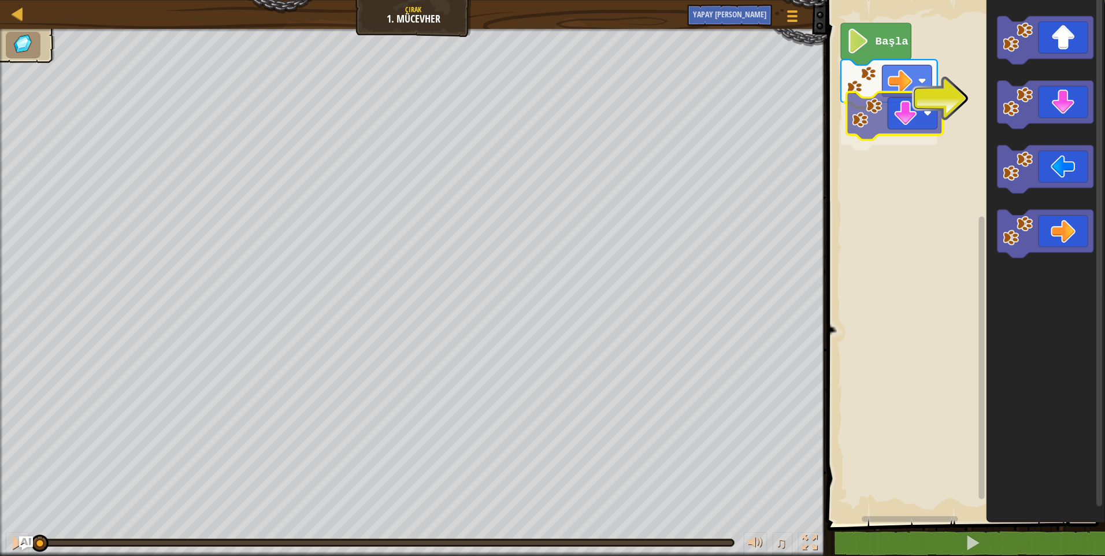
click at [893, 123] on div "Başla" at bounding box center [965, 258] width 282 height 529
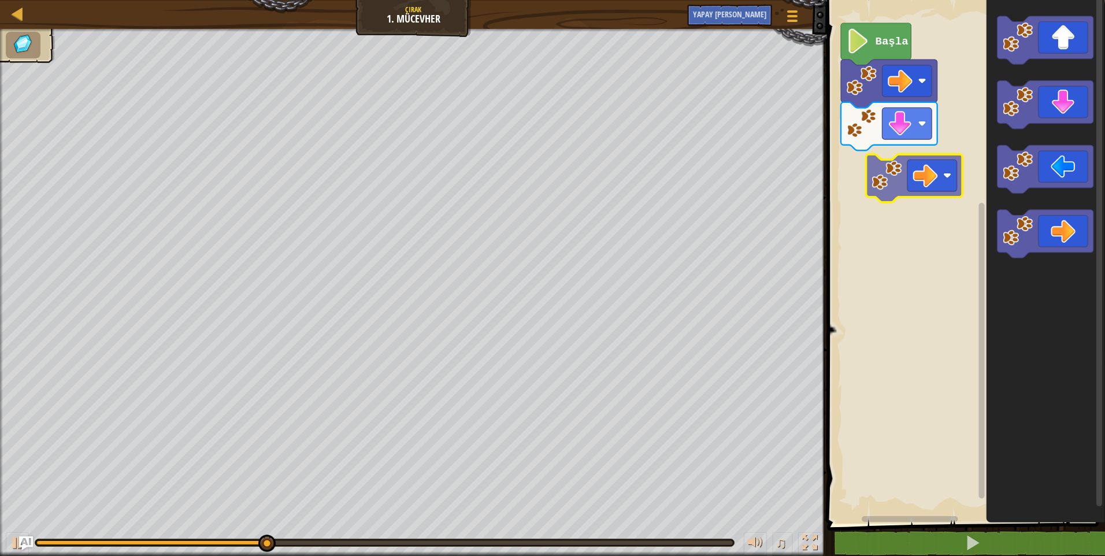
click at [897, 176] on div "Başla" at bounding box center [965, 258] width 282 height 529
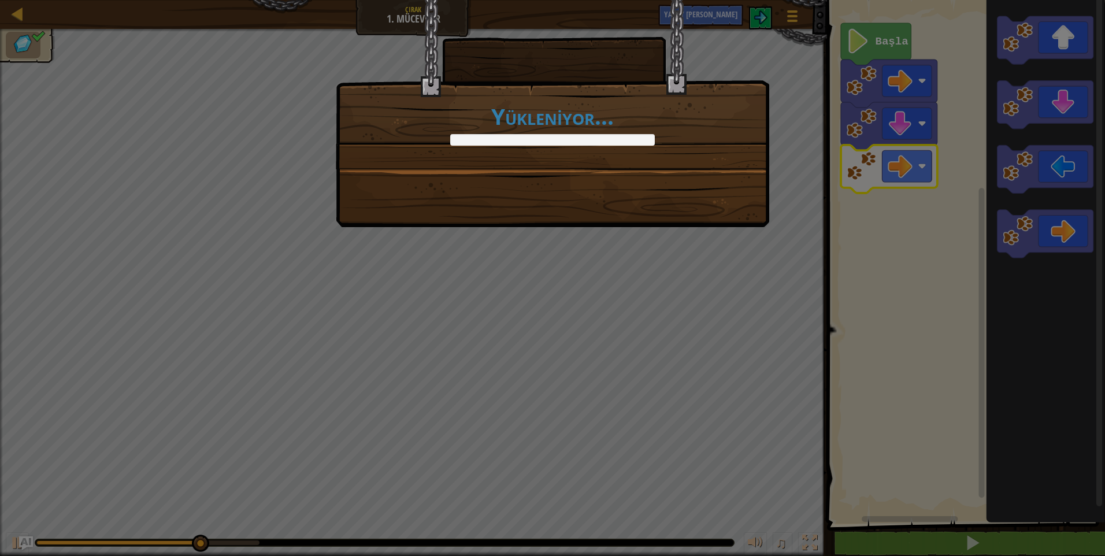
click at [855, 33] on div "Yükleniyor..." at bounding box center [552, 278] width 1105 height 556
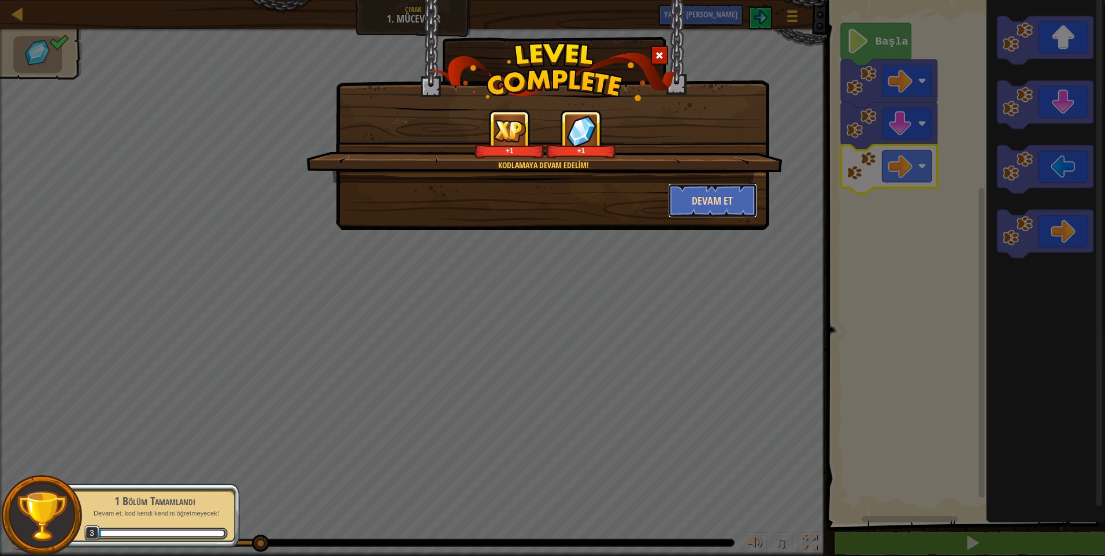
click at [693, 192] on button "Devam et" at bounding box center [713, 200] width 90 height 35
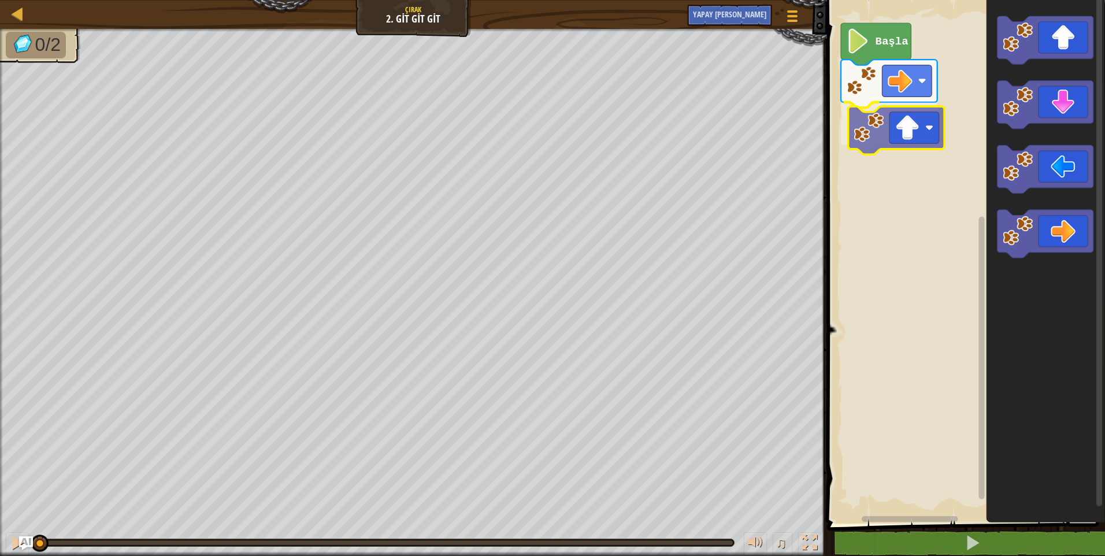
click at [887, 125] on div "Başla" at bounding box center [965, 258] width 282 height 529
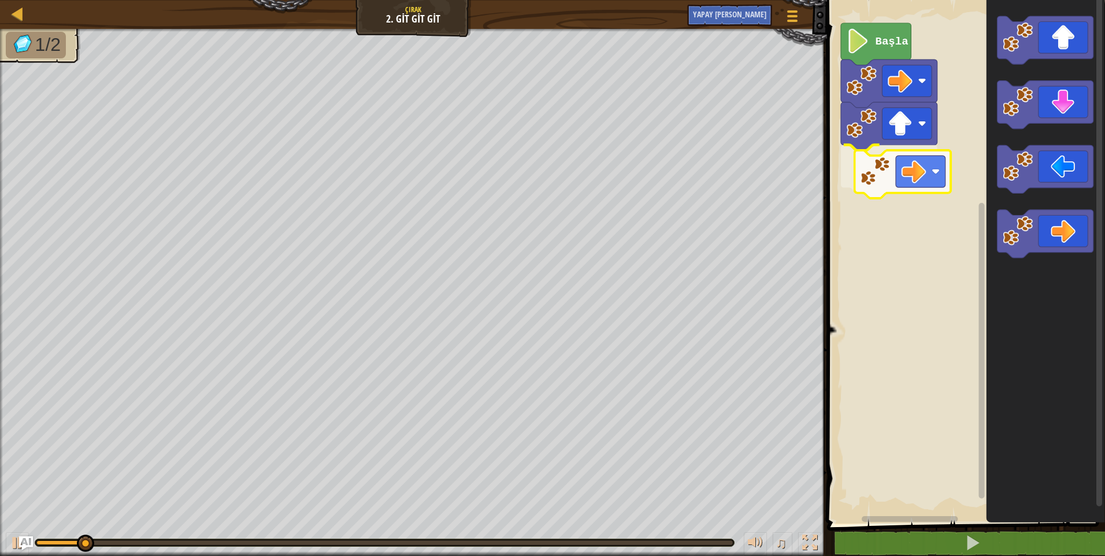
click at [896, 188] on div "Başla" at bounding box center [965, 258] width 282 height 529
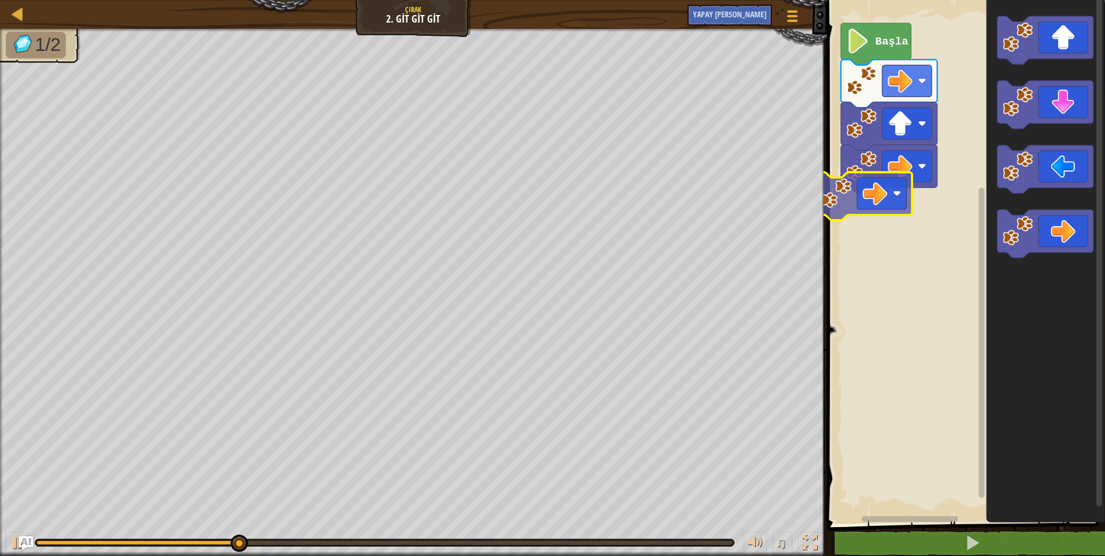
click at [855, 199] on div "Başla" at bounding box center [965, 258] width 282 height 529
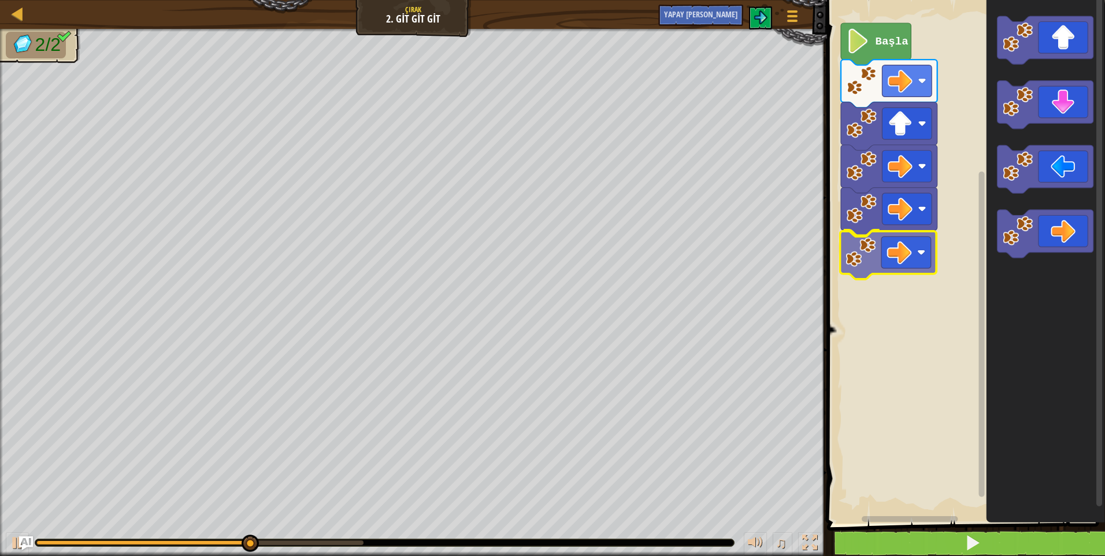
click at [866, 254] on div "Başla" at bounding box center [965, 258] width 282 height 529
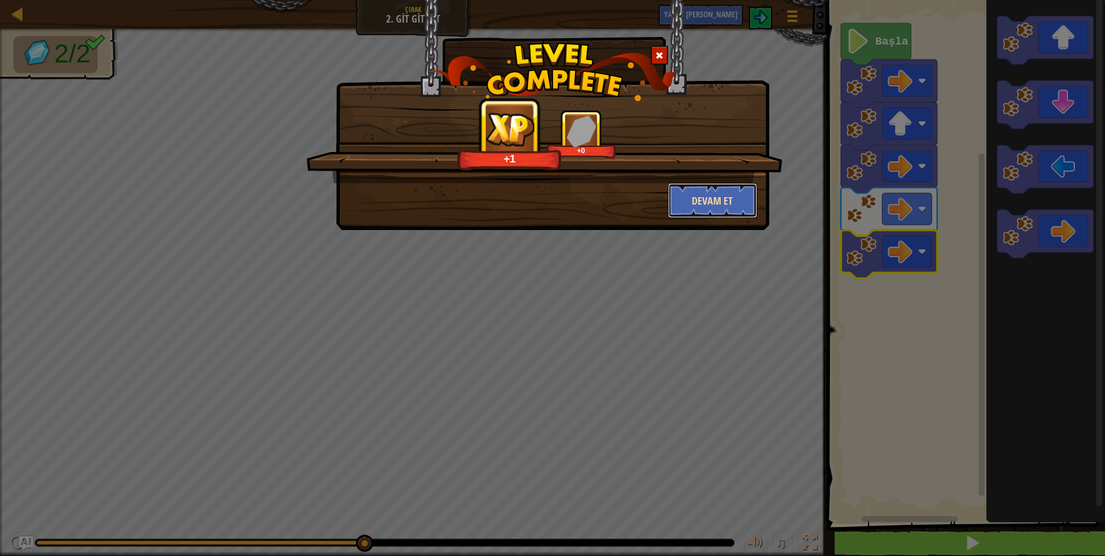
click at [741, 198] on button "Devam et" at bounding box center [713, 200] width 90 height 35
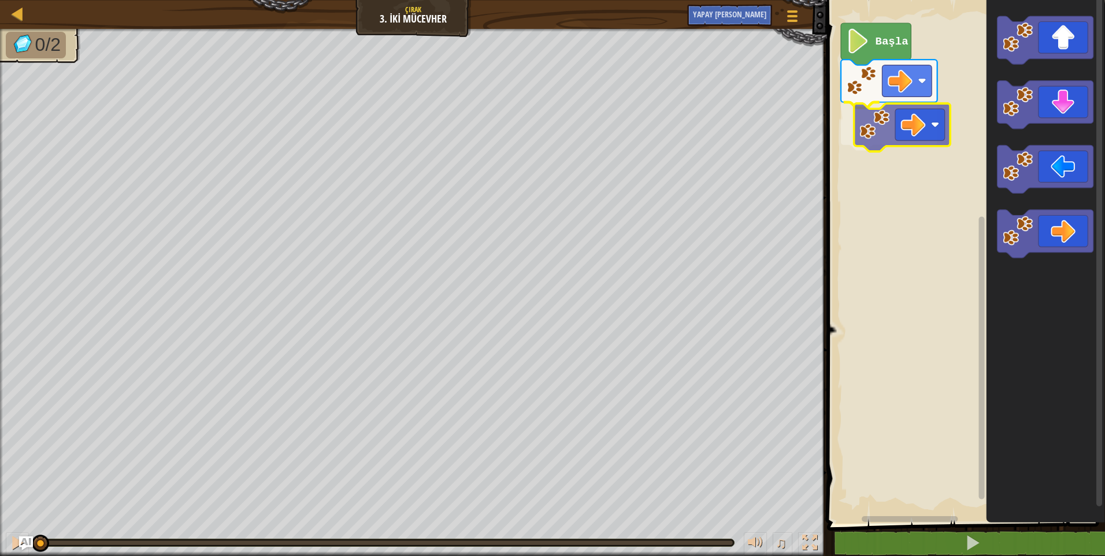
click at [880, 120] on div "Başla" at bounding box center [965, 258] width 282 height 529
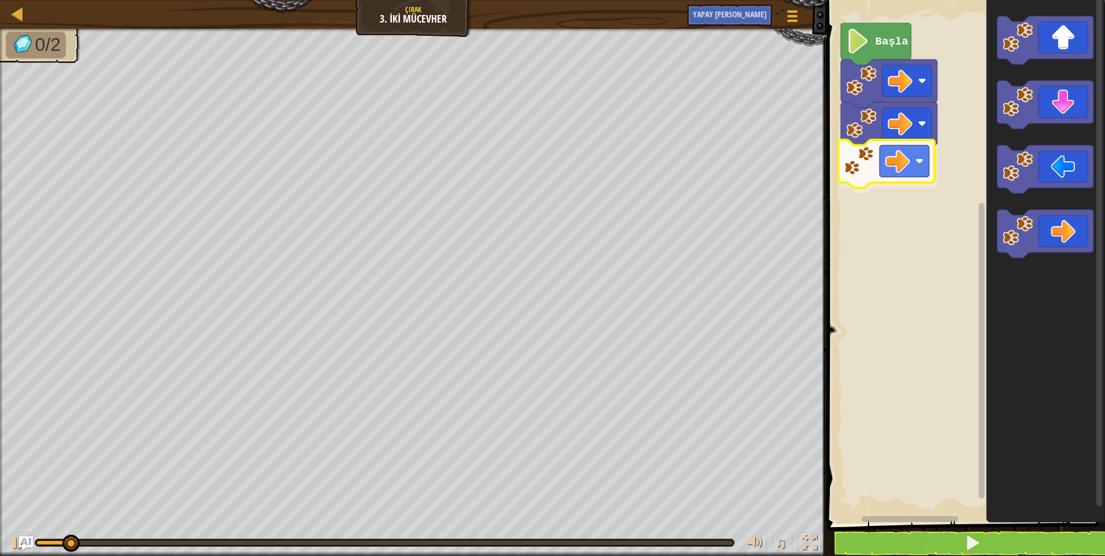
click at [903, 175] on div "Başla" at bounding box center [965, 258] width 282 height 529
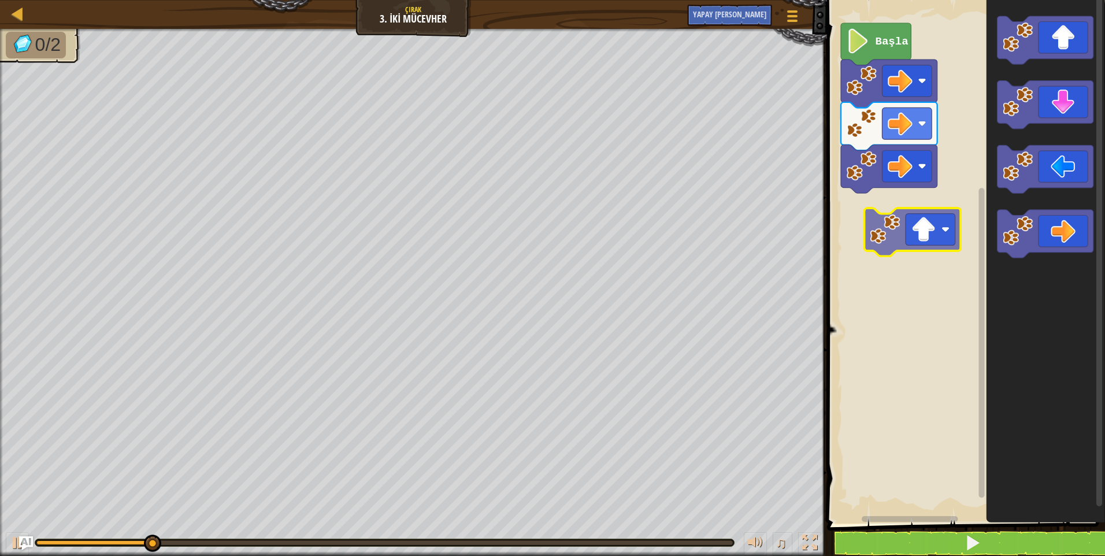
click at [919, 228] on div "Başla" at bounding box center [965, 258] width 282 height 529
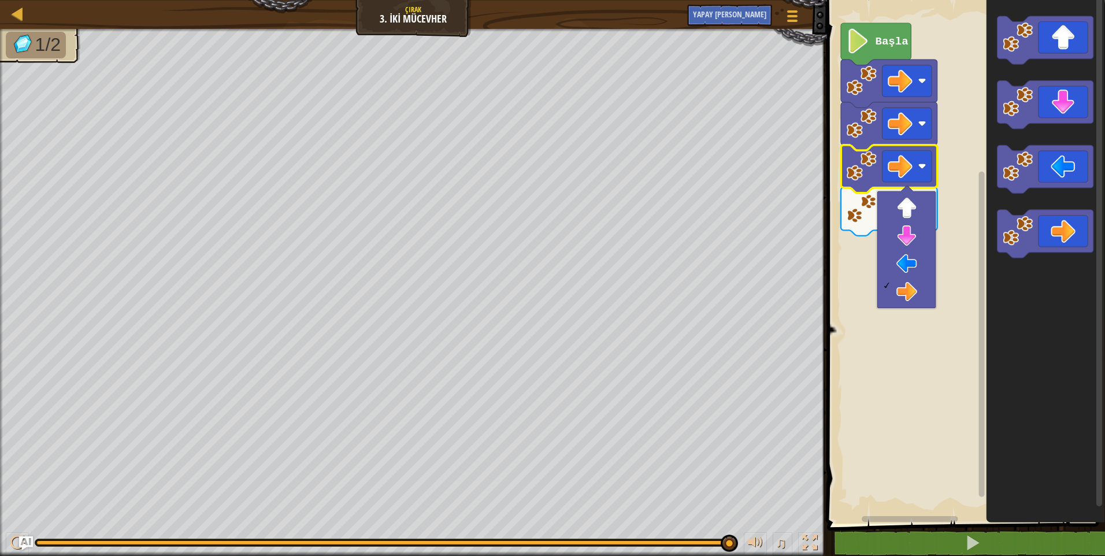
click at [1017, 309] on icon "Blockly Çalışma Alanı" at bounding box center [1045, 258] width 119 height 529
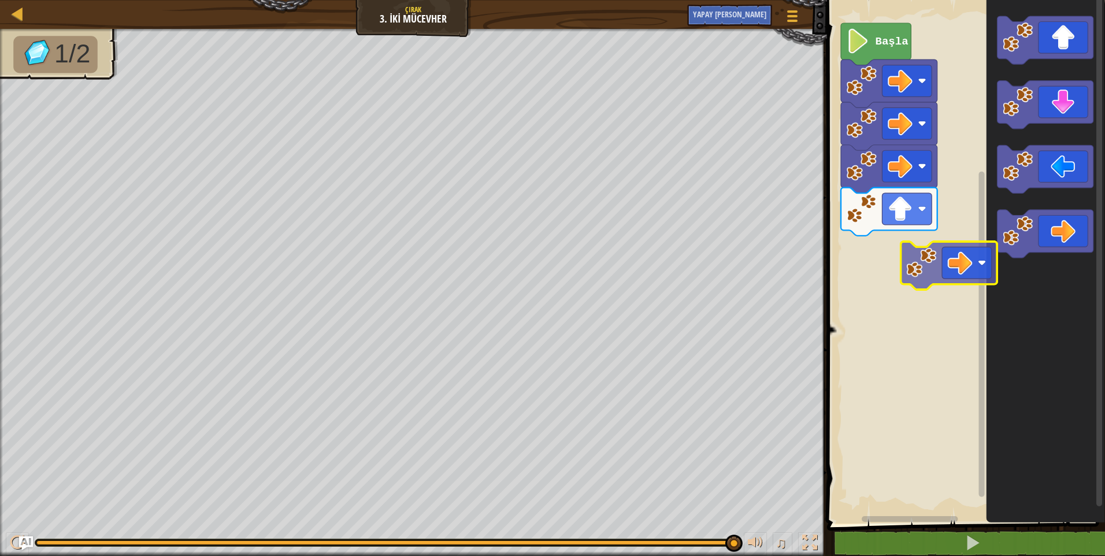
click at [913, 238] on div "Başla" at bounding box center [965, 258] width 282 height 529
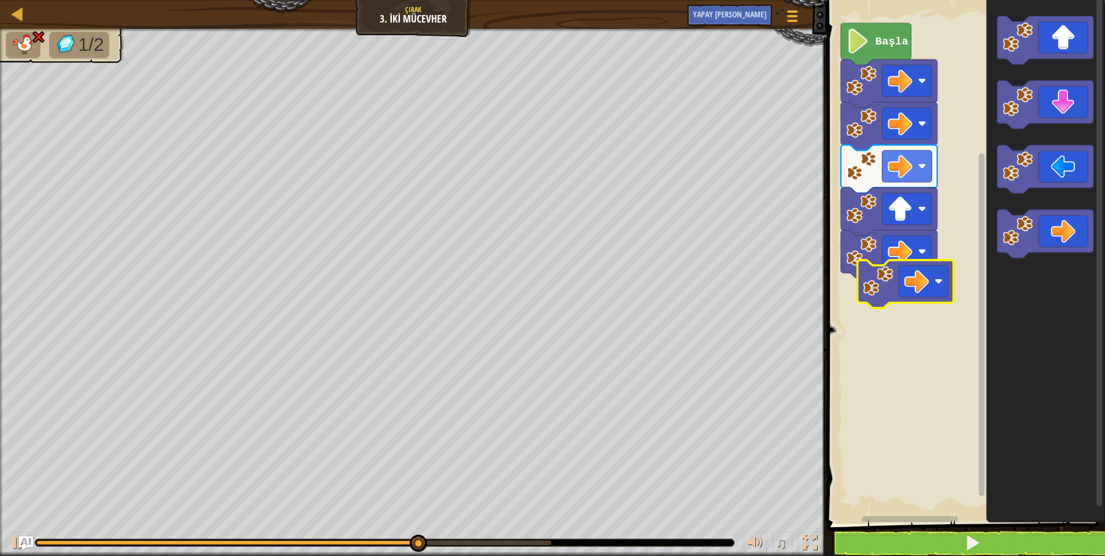
click at [907, 287] on div "Başla" at bounding box center [965, 258] width 282 height 529
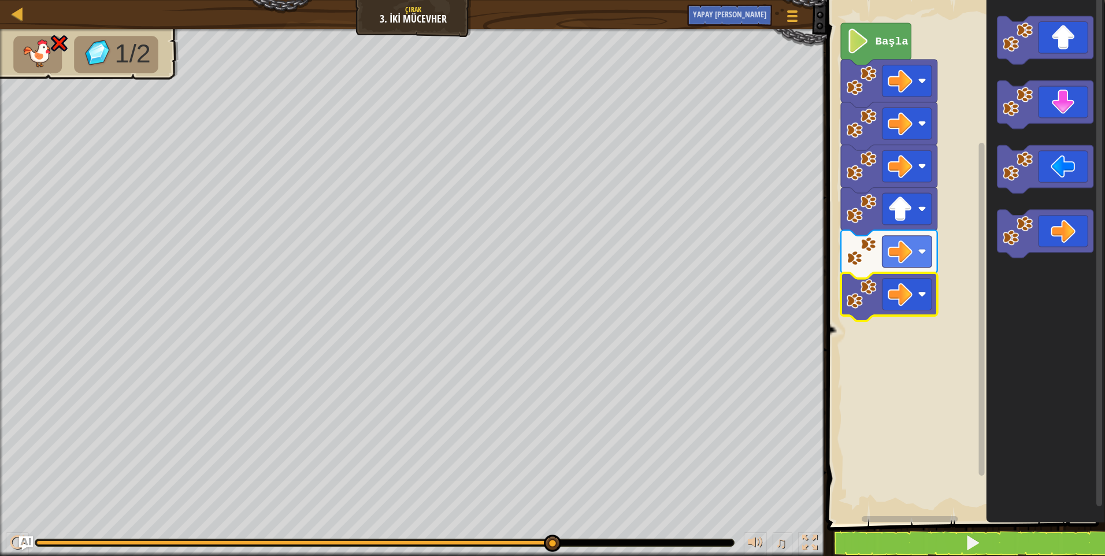
click at [898, 352] on rect "Blockly Çalışma Alanı" at bounding box center [965, 258] width 282 height 529
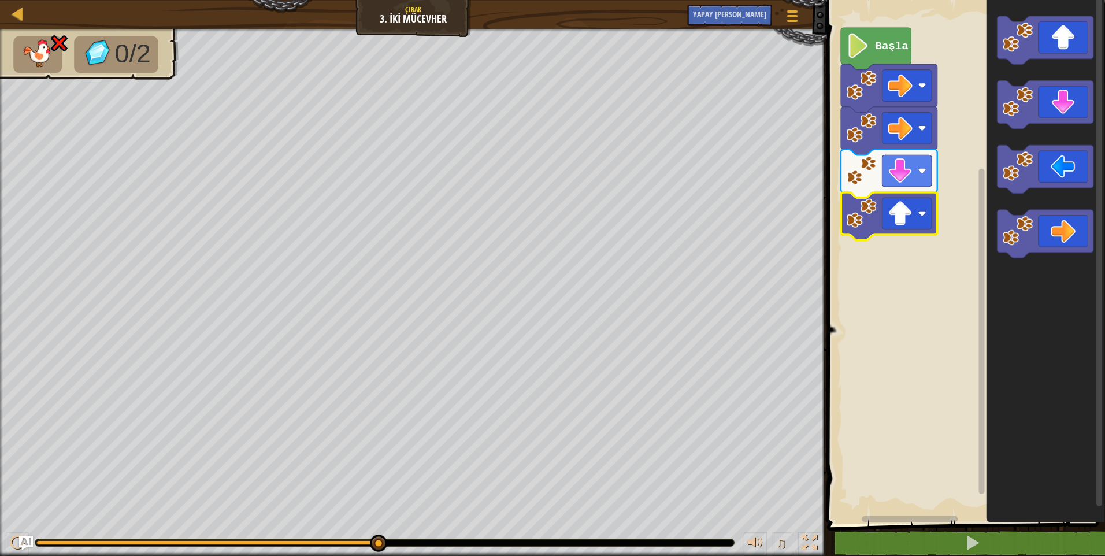
click at [865, 42] on image "Blockly Çalışma Alanı" at bounding box center [857, 46] width 23 height 25
click at [868, 46] on image "Blockly Çalışma Alanı" at bounding box center [857, 46] width 23 height 25
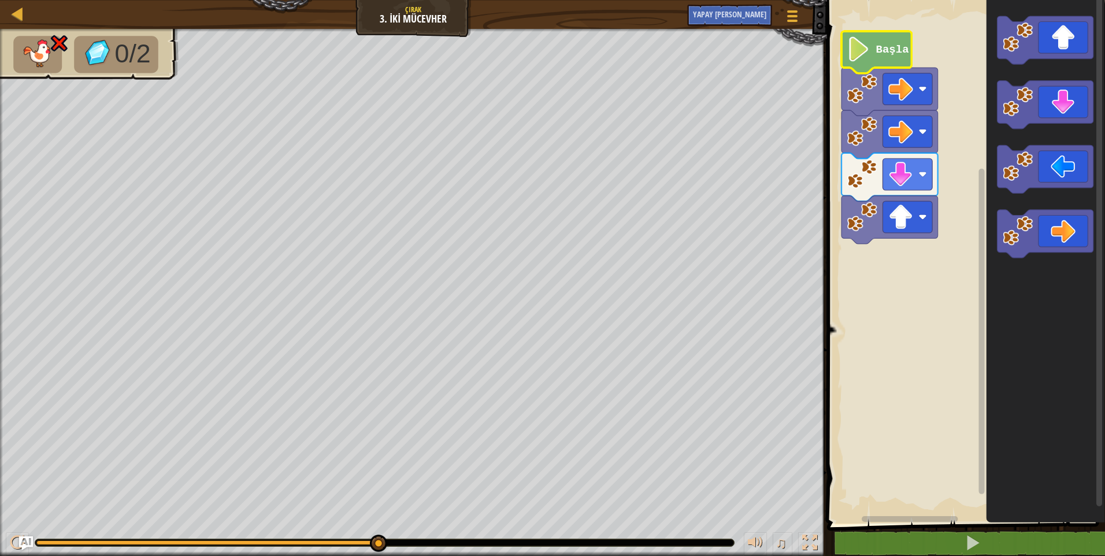
click at [858, 58] on image "Blockly Çalışma Alanı" at bounding box center [858, 49] width 23 height 25
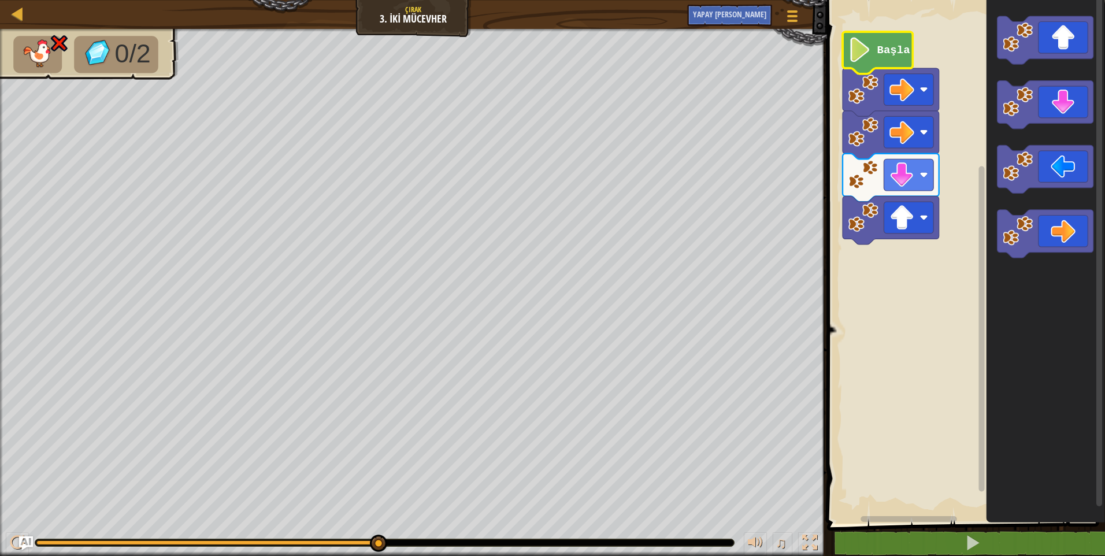
click at [864, 59] on image "Blockly Çalışma Alanı" at bounding box center [859, 50] width 23 height 25
click at [869, 59] on image "Blockly Çalışma Alanı" at bounding box center [859, 50] width 23 height 25
click at [872, 59] on icon "Blockly Çalışma Alanı" at bounding box center [878, 53] width 70 height 42
click at [875, 59] on icon "Blockly Çalışma Alanı" at bounding box center [878, 53] width 70 height 42
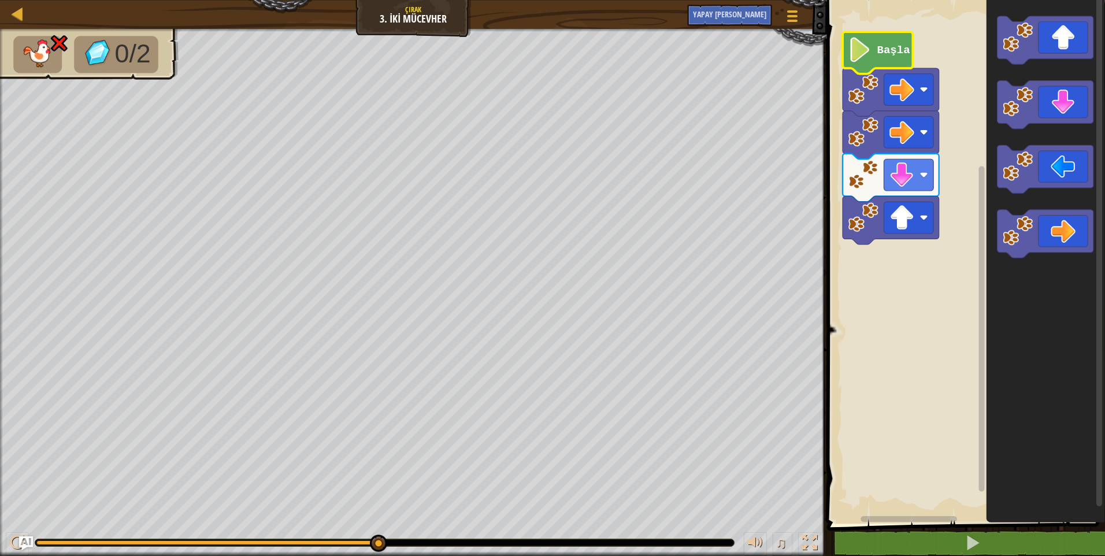
click at [875, 59] on icon "Blockly Çalışma Alanı" at bounding box center [878, 53] width 70 height 42
click at [876, 58] on icon "Blockly Çalışma Alanı" at bounding box center [878, 53] width 70 height 42
click at [872, 57] on icon "Blockly Çalışma Alanı" at bounding box center [878, 53] width 70 height 42
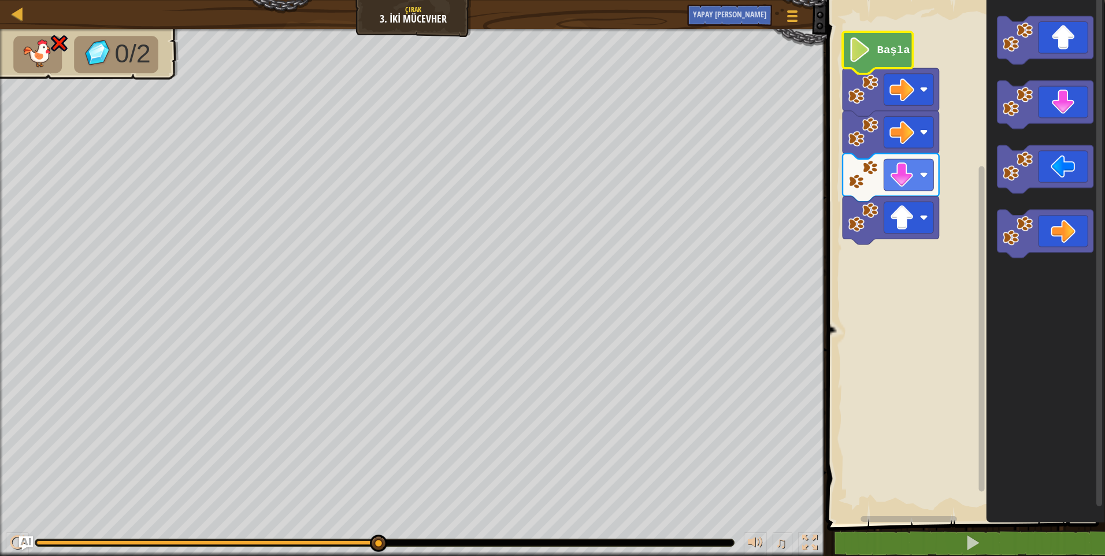
click at [870, 54] on image "Blockly Çalışma Alanı" at bounding box center [859, 50] width 23 height 25
click at [840, 54] on rect "Blockly Çalışma Alanı" at bounding box center [965, 258] width 282 height 529
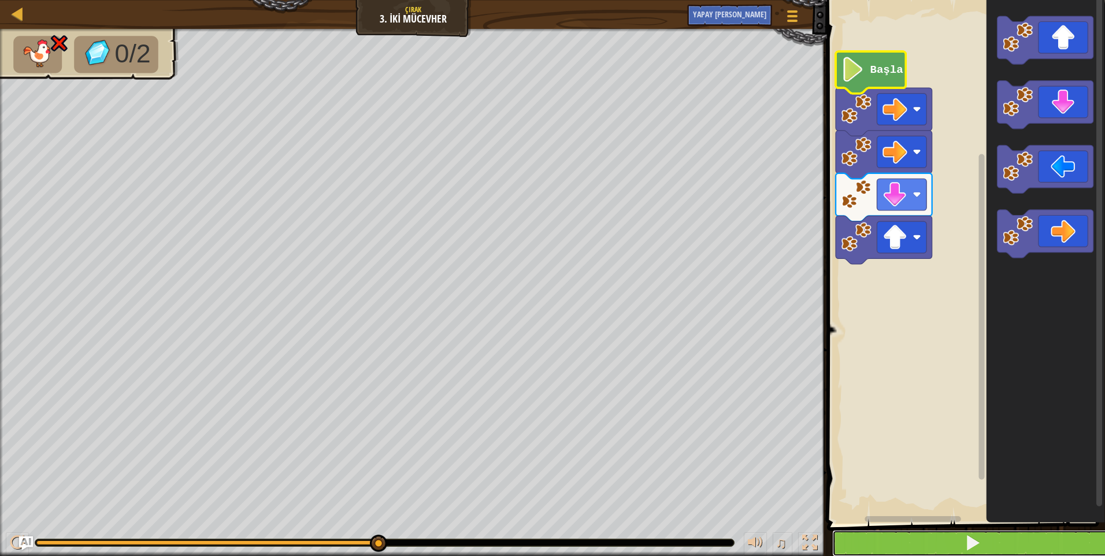
click at [968, 540] on span at bounding box center [973, 543] width 16 height 16
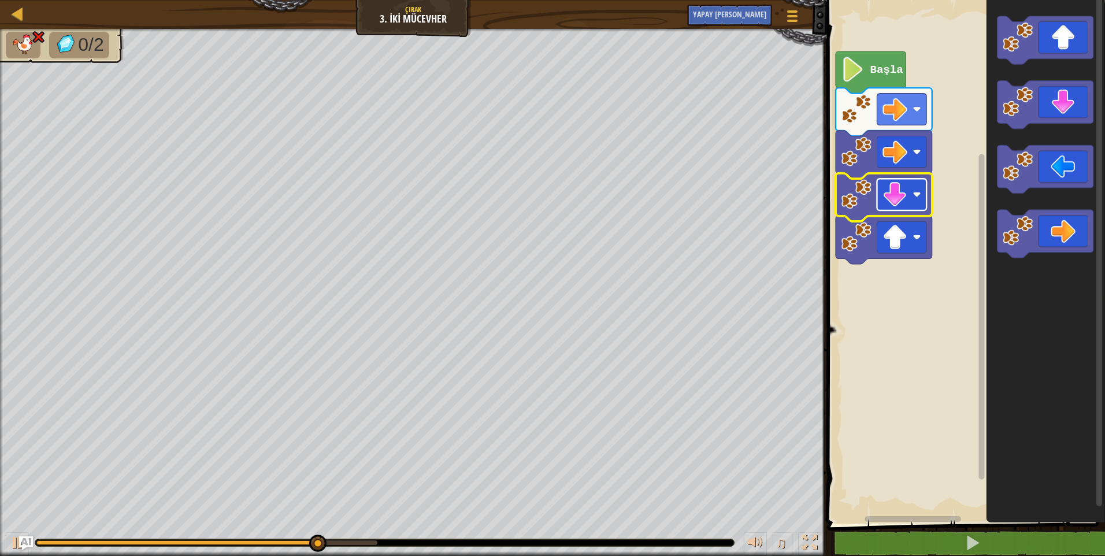
click at [918, 205] on rect "Blockly Çalışma Alanı" at bounding box center [902, 195] width 50 height 32
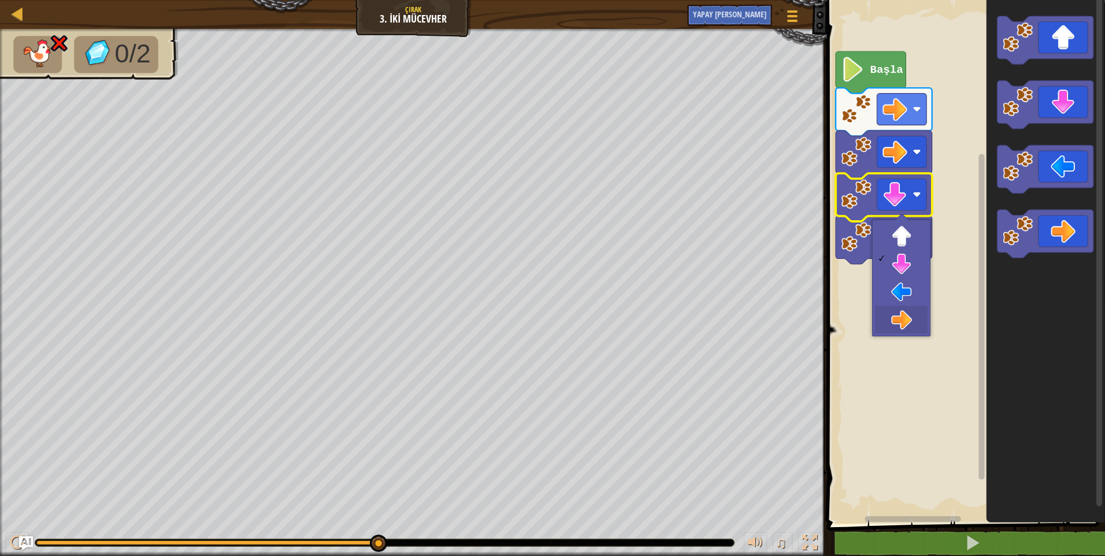
drag, startPoint x: 901, startPoint y: 314, endPoint x: 912, endPoint y: 372, distance: 59.0
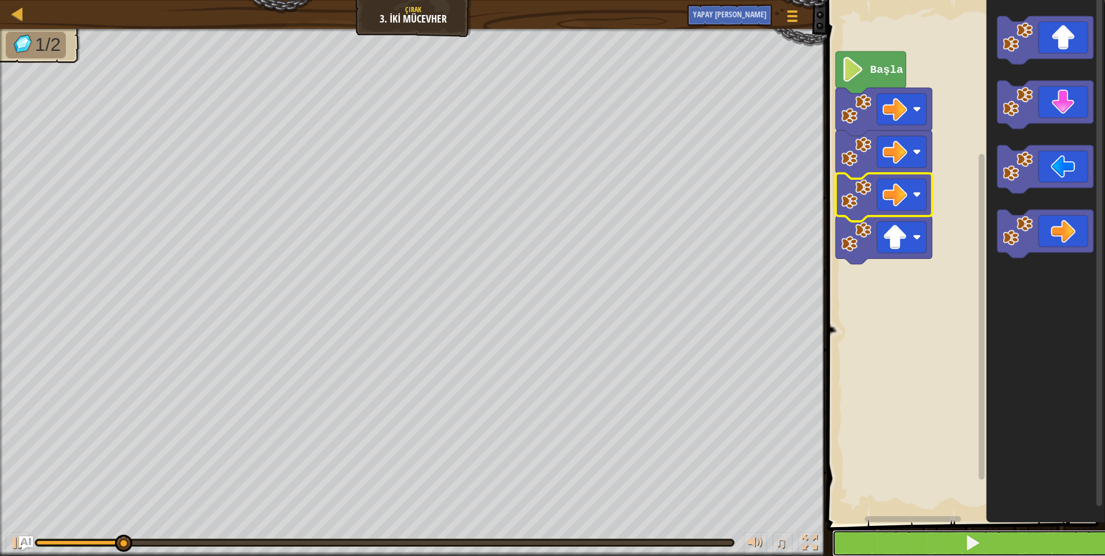
click at [900, 535] on button at bounding box center [973, 543] width 282 height 27
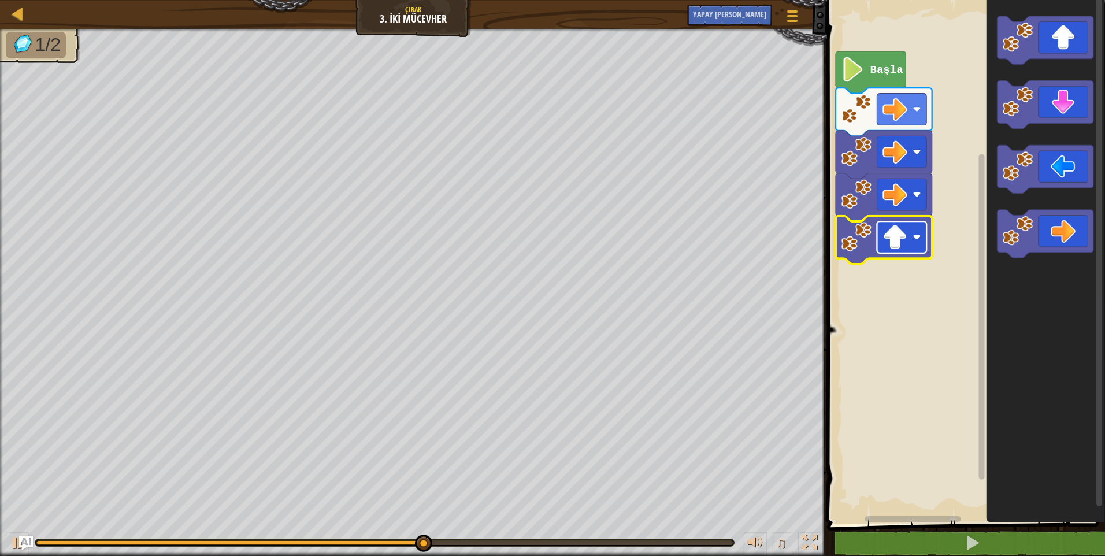
click at [891, 236] on image "Blockly Çalışma Alanı" at bounding box center [895, 237] width 25 height 25
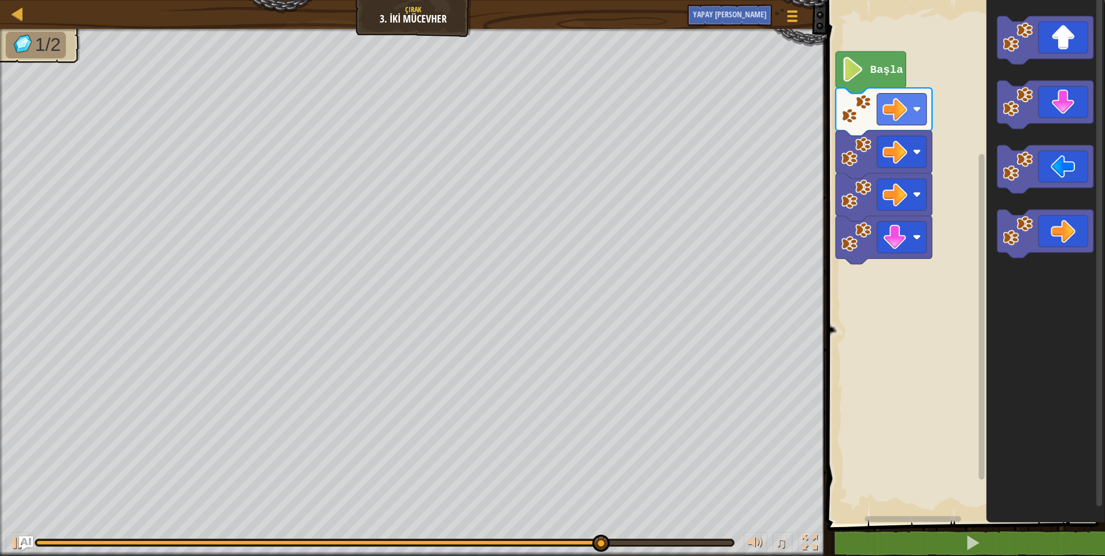
click at [974, 276] on div "Başla" at bounding box center [965, 258] width 282 height 529
click at [998, 249] on g "Blockly Çalışma Alanı" at bounding box center [1045, 234] width 97 height 48
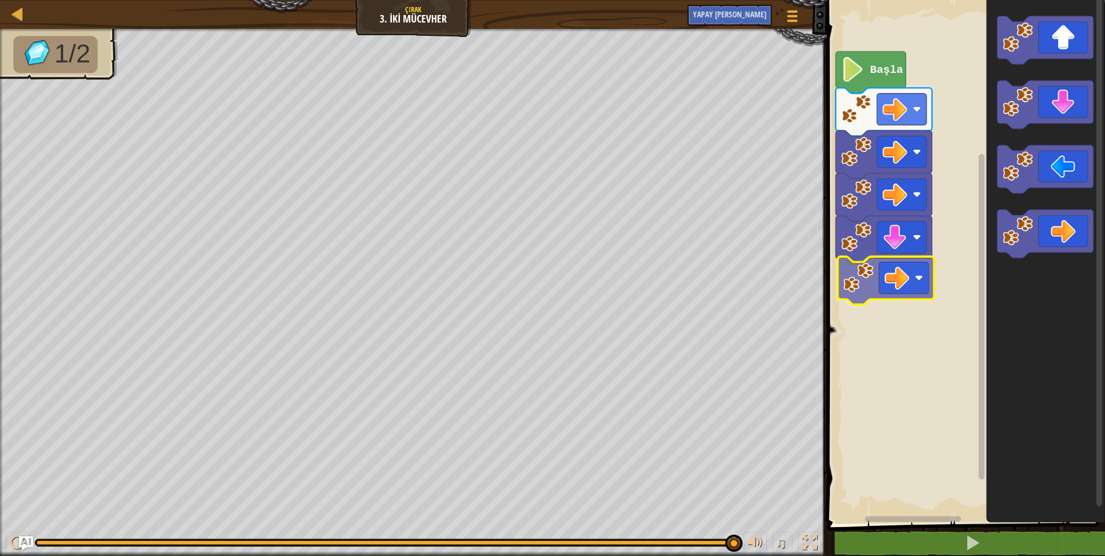
click at [867, 279] on div "Başla" at bounding box center [965, 258] width 282 height 529
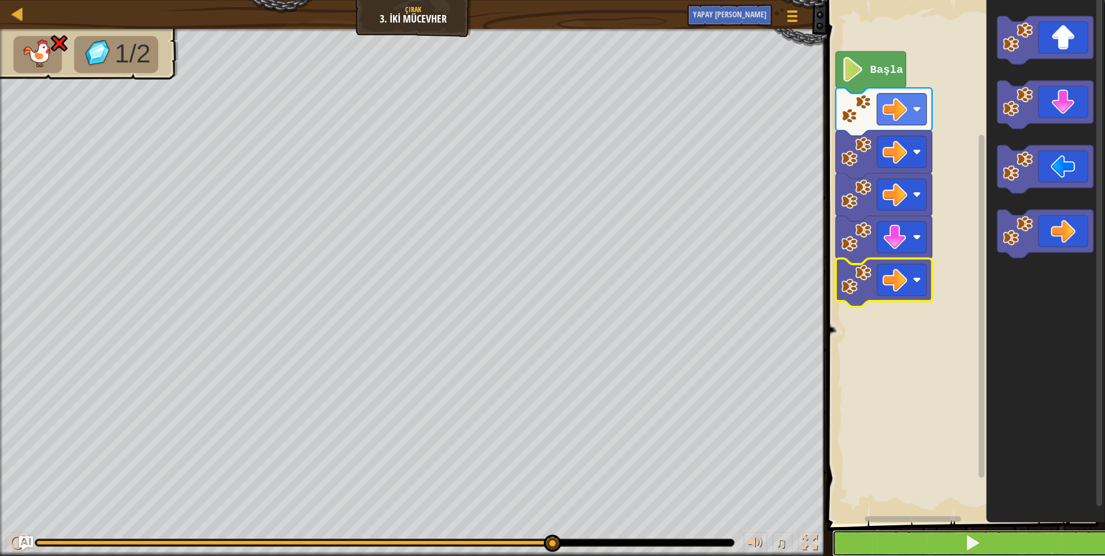
click at [909, 539] on button at bounding box center [973, 543] width 282 height 27
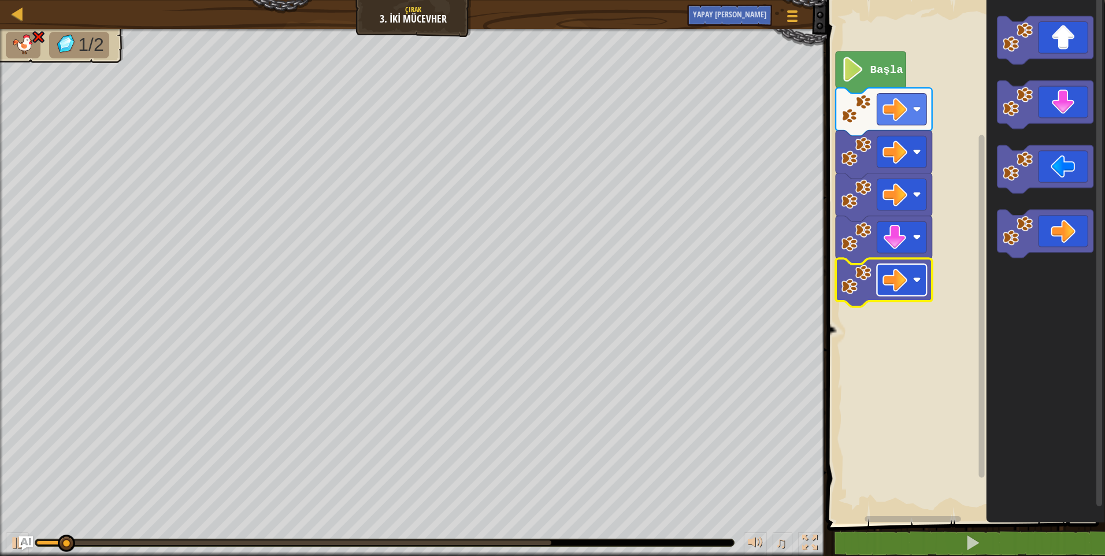
click at [915, 276] on rect "Blockly Çalışma Alanı" at bounding box center [902, 280] width 50 height 32
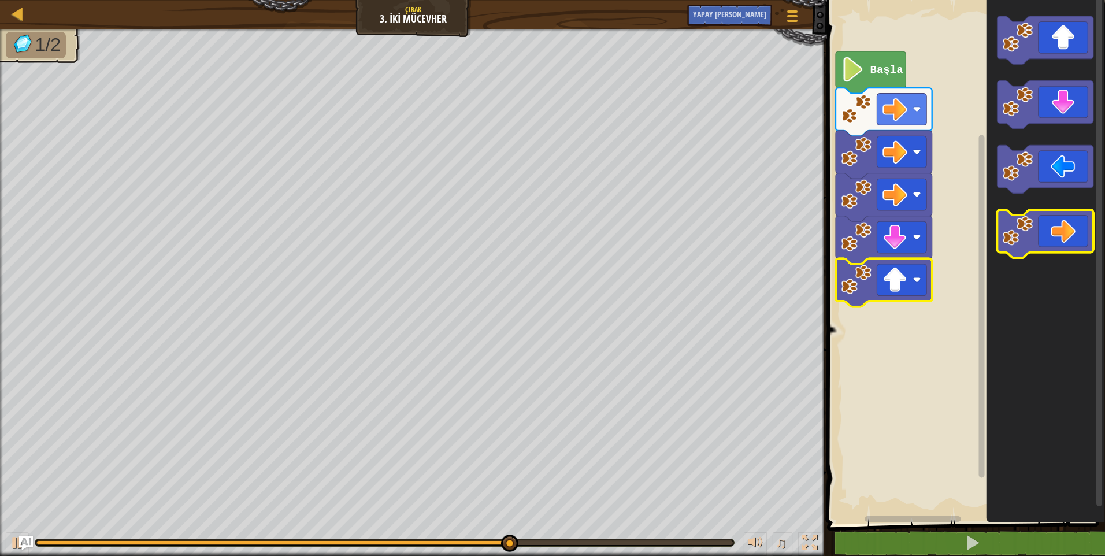
click at [1056, 232] on icon "Blockly Çalışma Alanı" at bounding box center [1045, 234] width 97 height 48
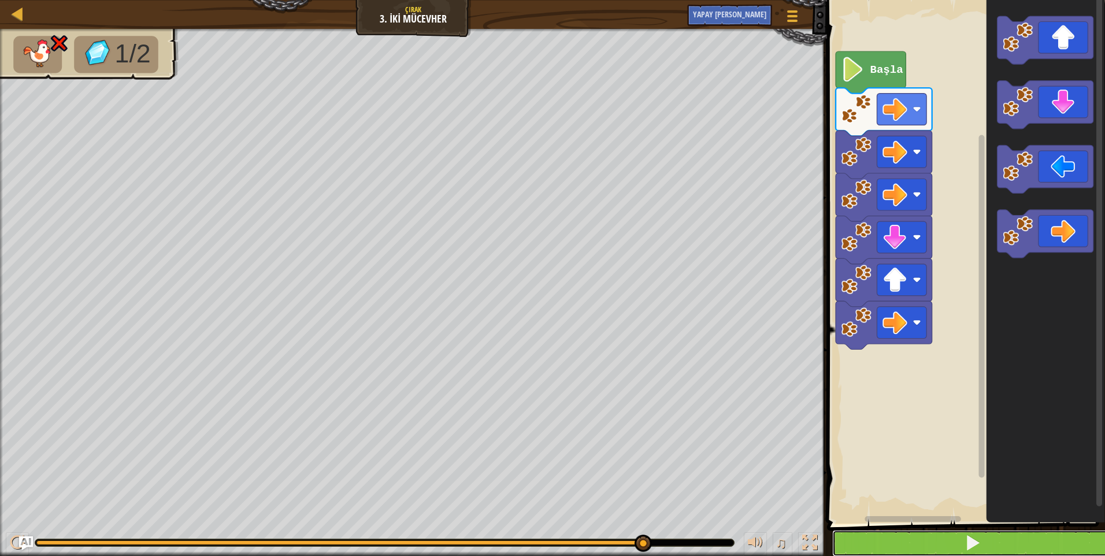
click at [917, 538] on button at bounding box center [973, 543] width 282 height 27
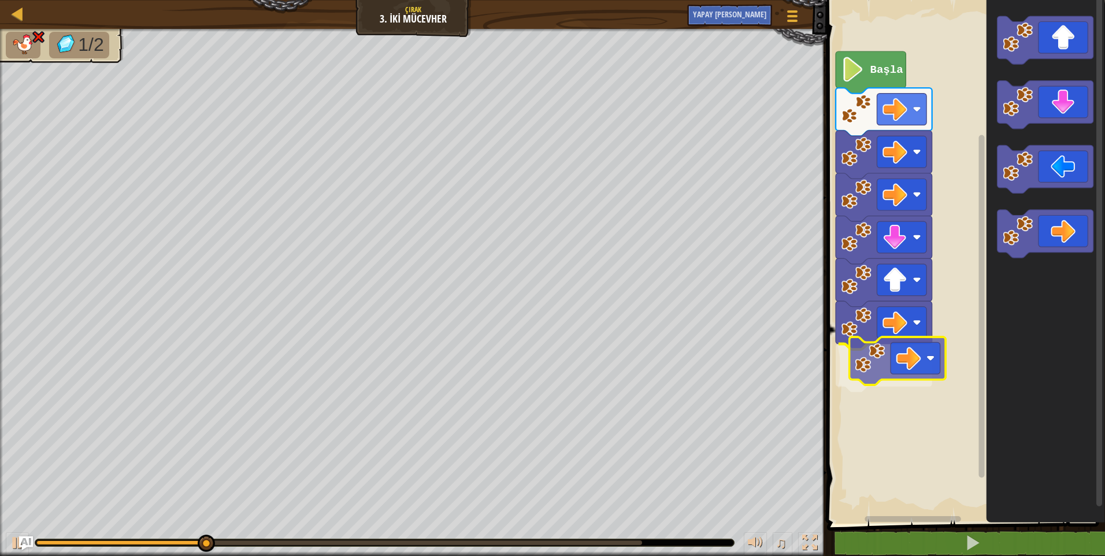
click at [888, 358] on div "Başla" at bounding box center [965, 258] width 282 height 529
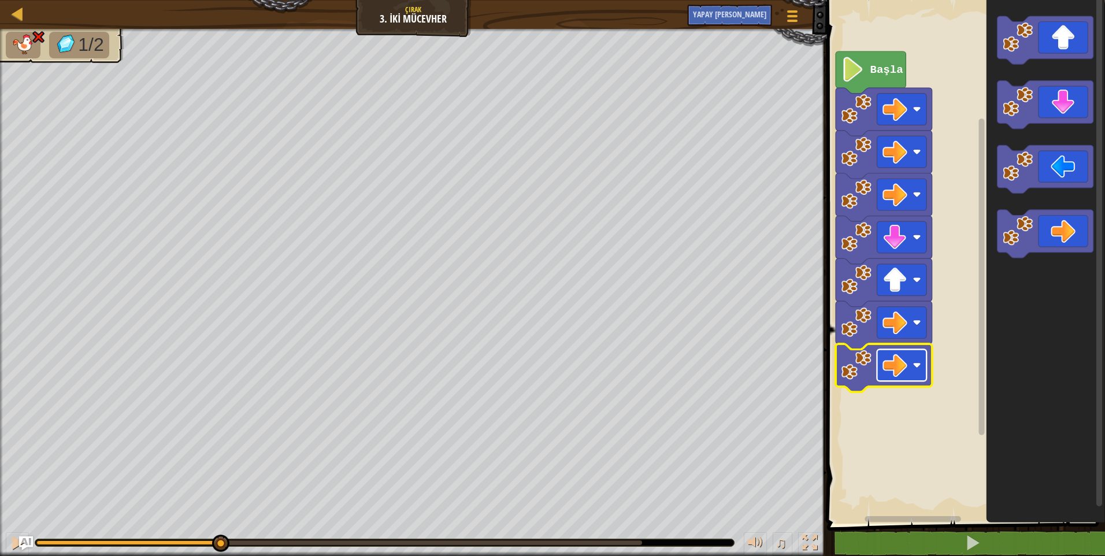
click at [908, 364] on rect "Blockly Çalışma Alanı" at bounding box center [902, 366] width 50 height 32
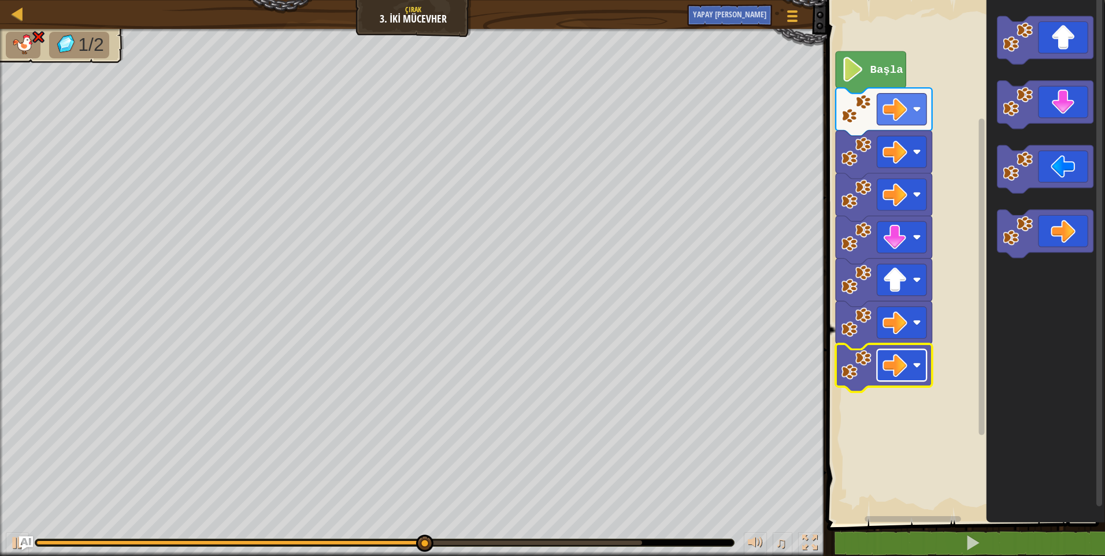
click at [913, 362] on image "Blockly Çalışma Alanı" at bounding box center [917, 365] width 8 height 8
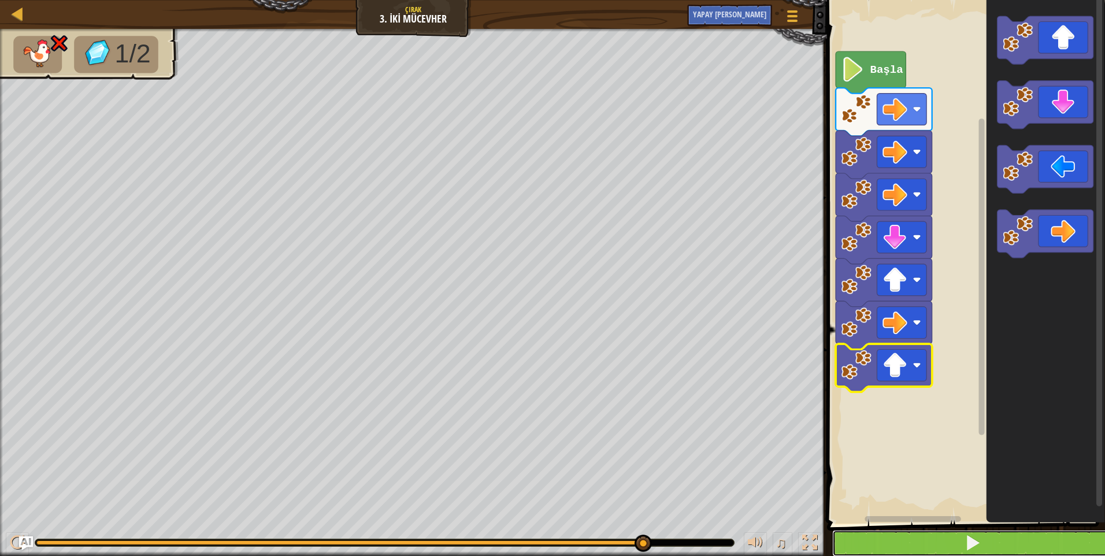
click at [925, 546] on button at bounding box center [973, 543] width 282 height 27
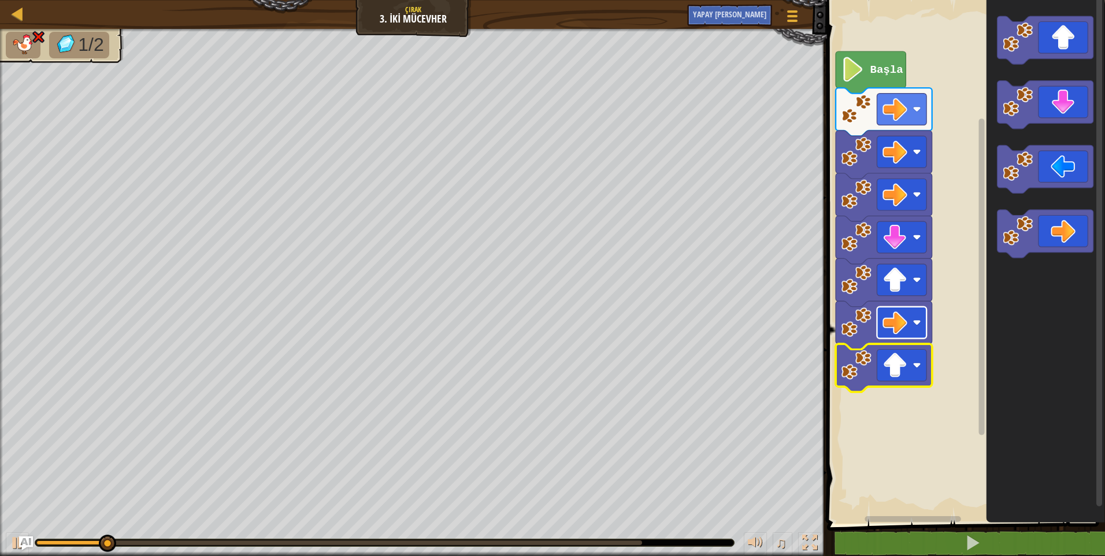
click at [909, 320] on rect "Blockly Çalışma Alanı" at bounding box center [902, 323] width 50 height 32
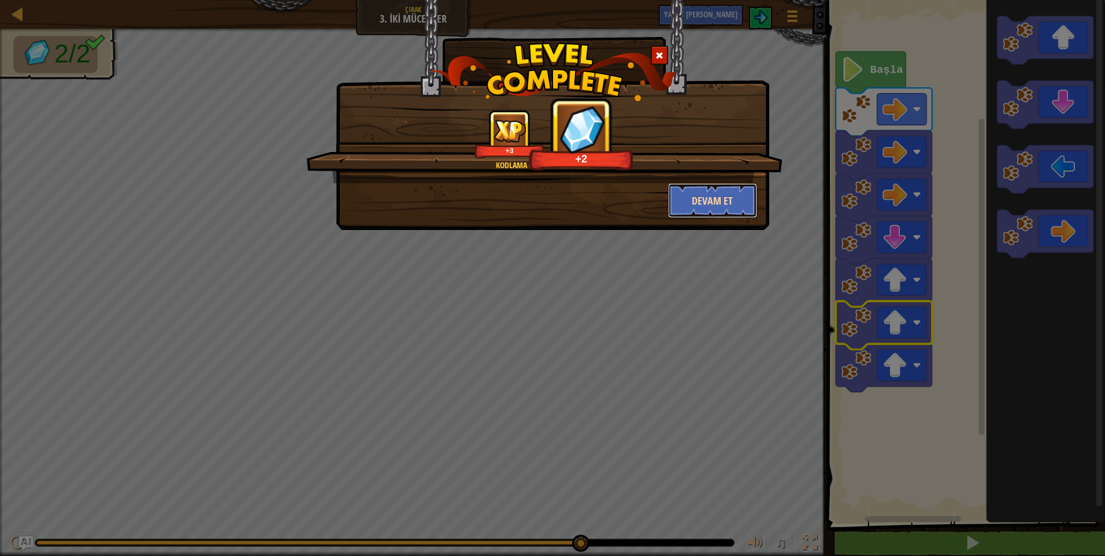
click at [727, 198] on button "Devam et" at bounding box center [713, 200] width 90 height 35
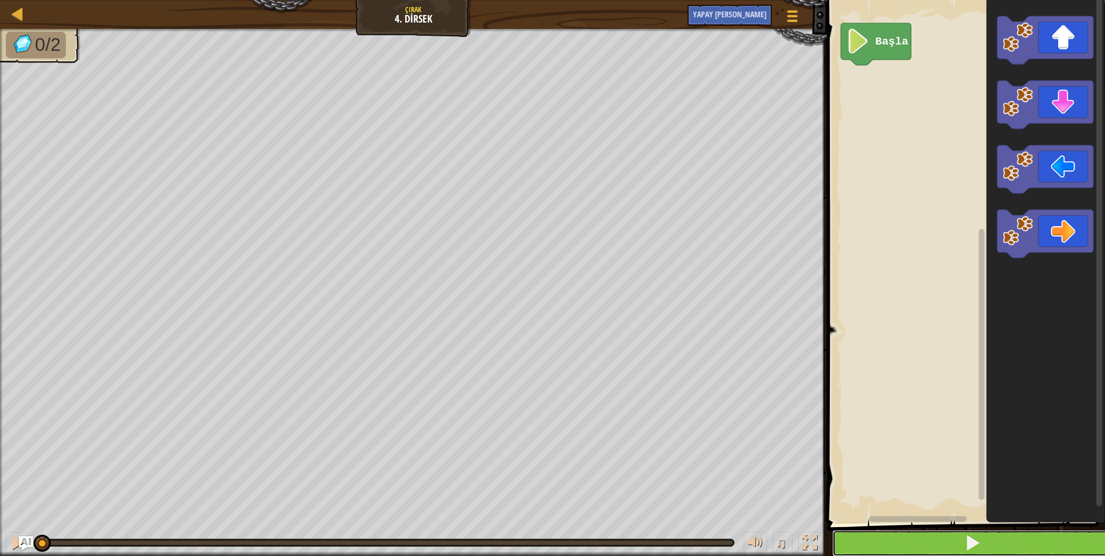
click at [857, 536] on button at bounding box center [973, 543] width 282 height 27
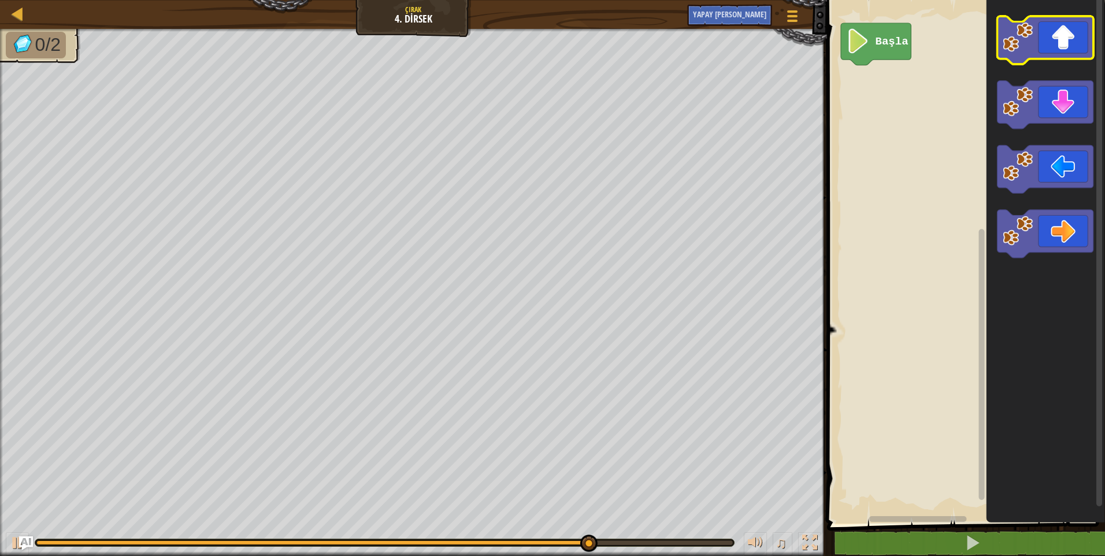
click at [1072, 42] on icon "Blockly Çalışma Alanı" at bounding box center [1045, 40] width 97 height 48
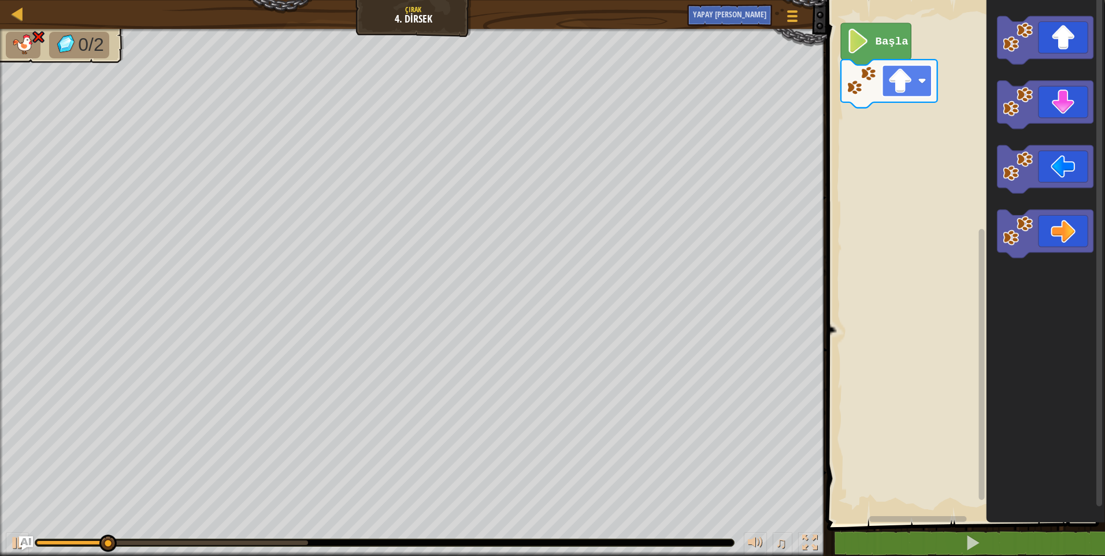
click at [921, 82] on image "Blockly Çalışma Alanı" at bounding box center [922, 81] width 8 height 8
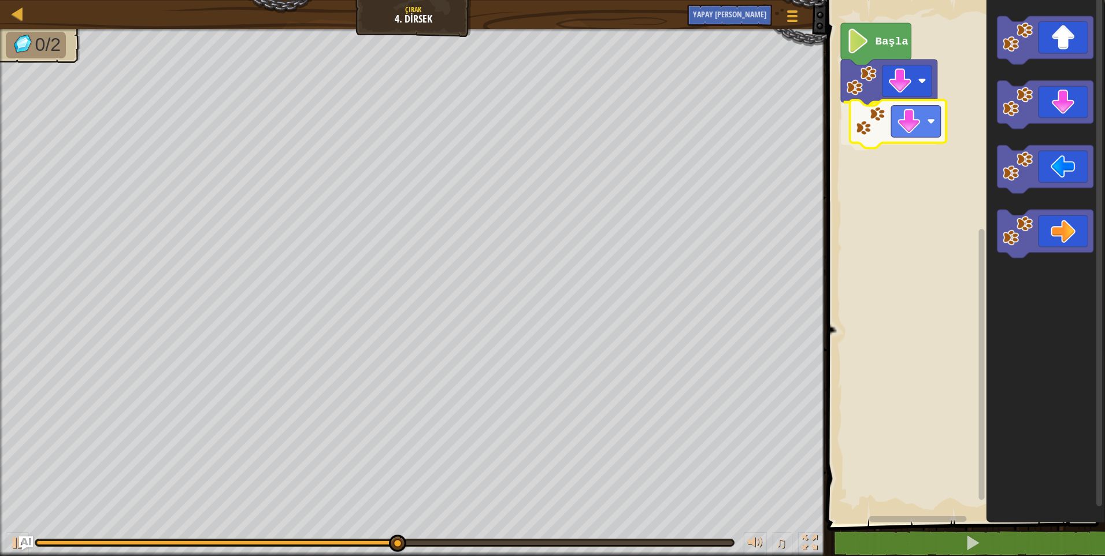
click at [914, 125] on div "Başla" at bounding box center [965, 258] width 282 height 529
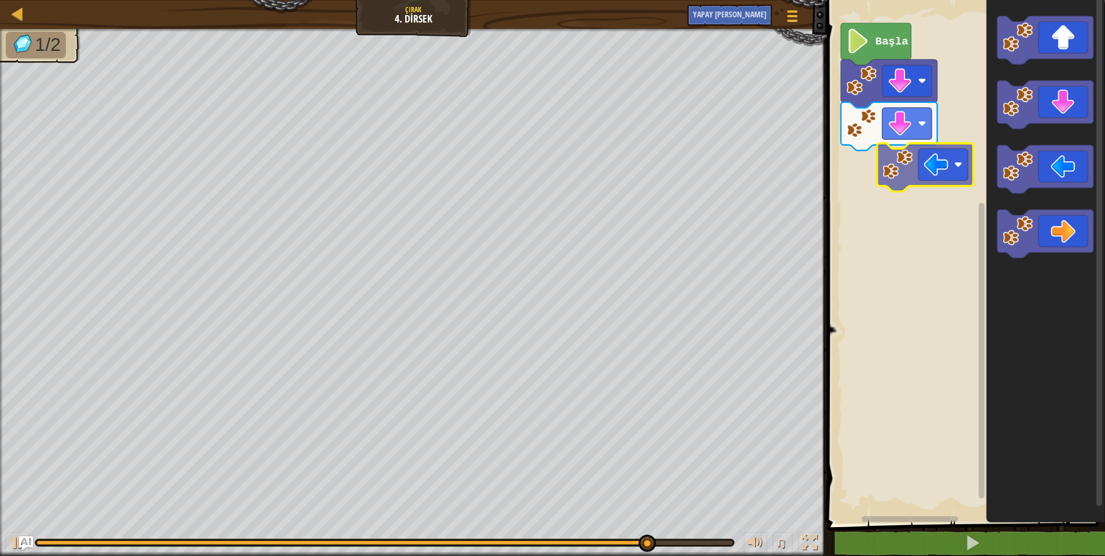
click at [917, 158] on div "Başla" at bounding box center [965, 258] width 282 height 529
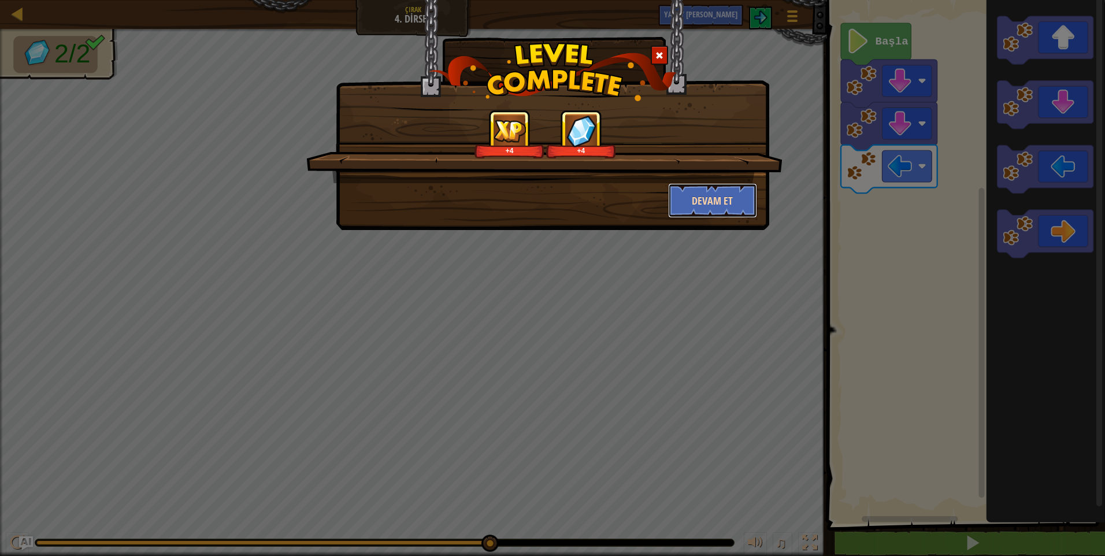
click at [690, 196] on button "Devam et" at bounding box center [713, 200] width 90 height 35
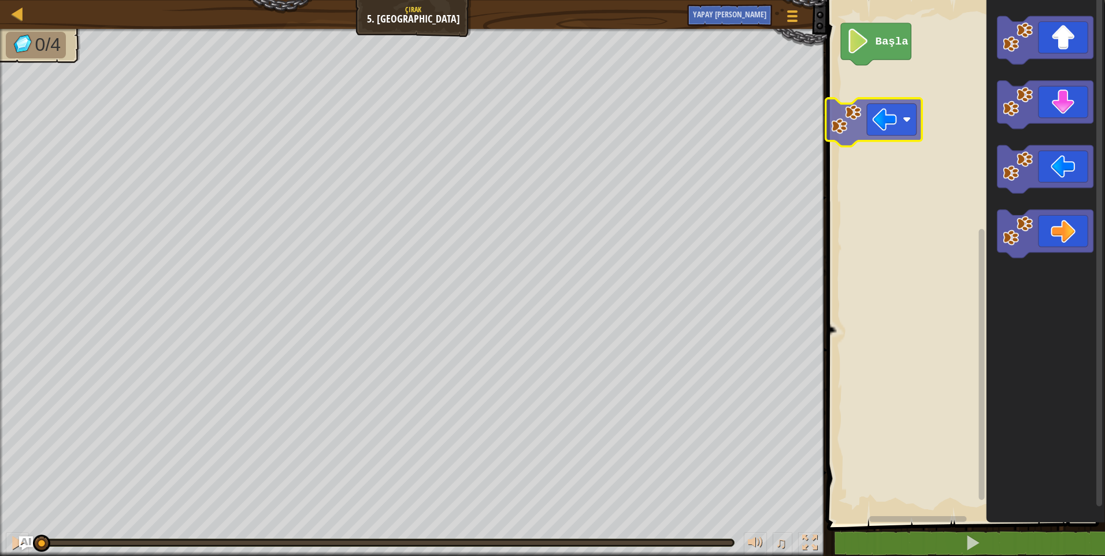
click at [867, 98] on div "Başla" at bounding box center [965, 258] width 282 height 529
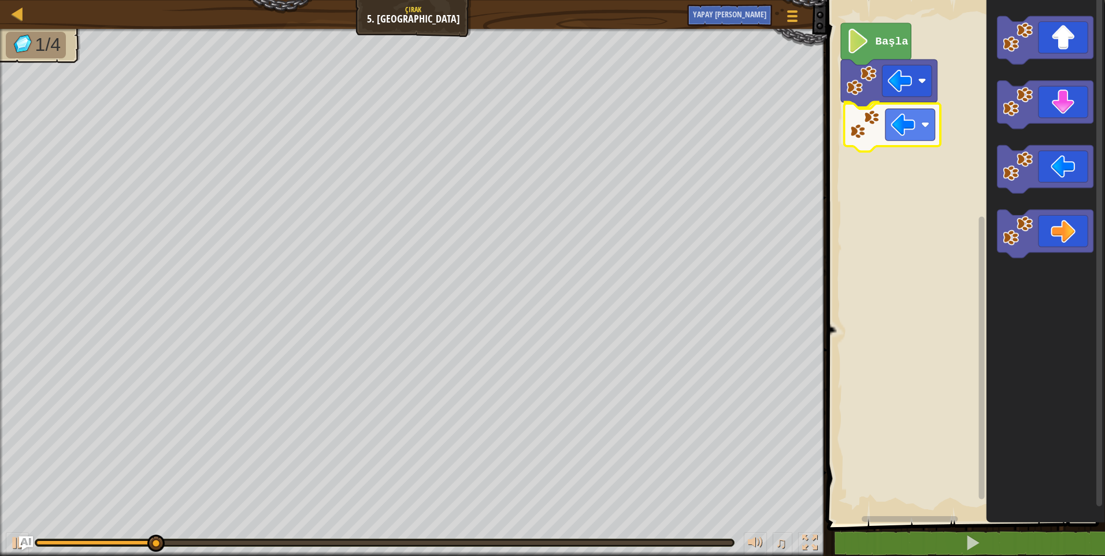
click at [863, 128] on div "Başla" at bounding box center [965, 258] width 282 height 529
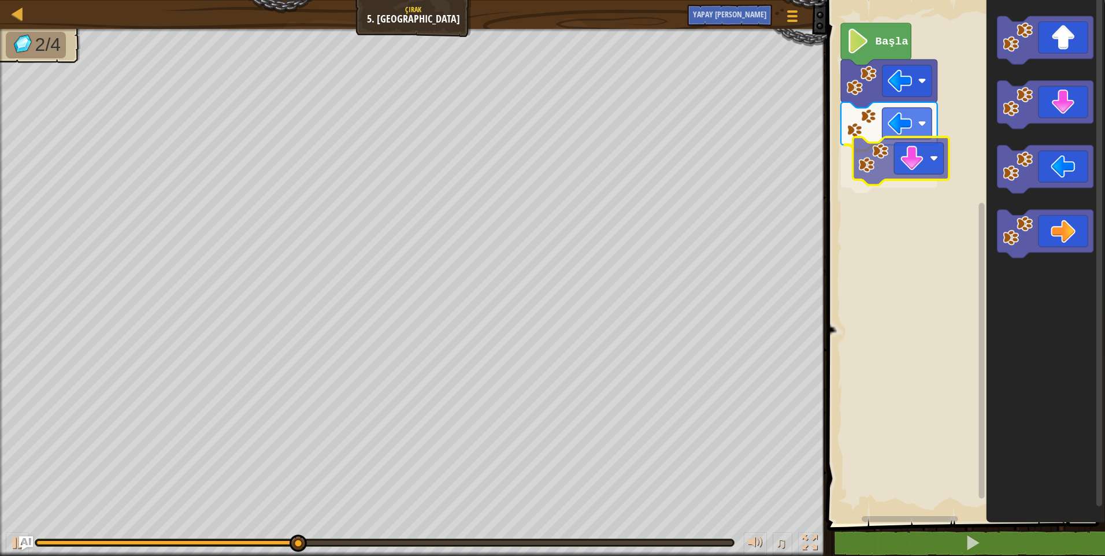
click at [889, 171] on div "Başla" at bounding box center [965, 258] width 282 height 529
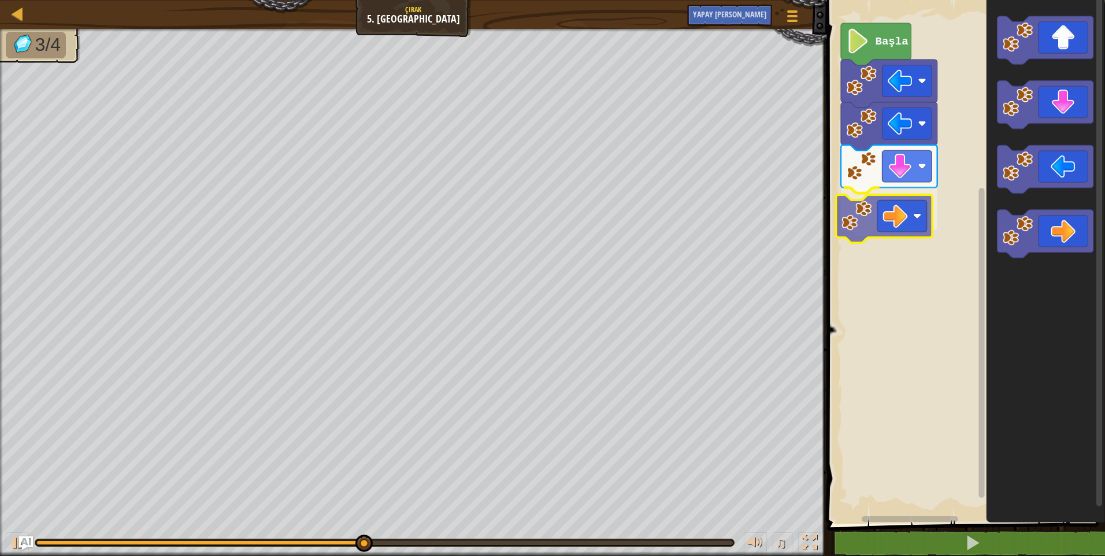
click at [892, 218] on div "Başla" at bounding box center [965, 258] width 282 height 529
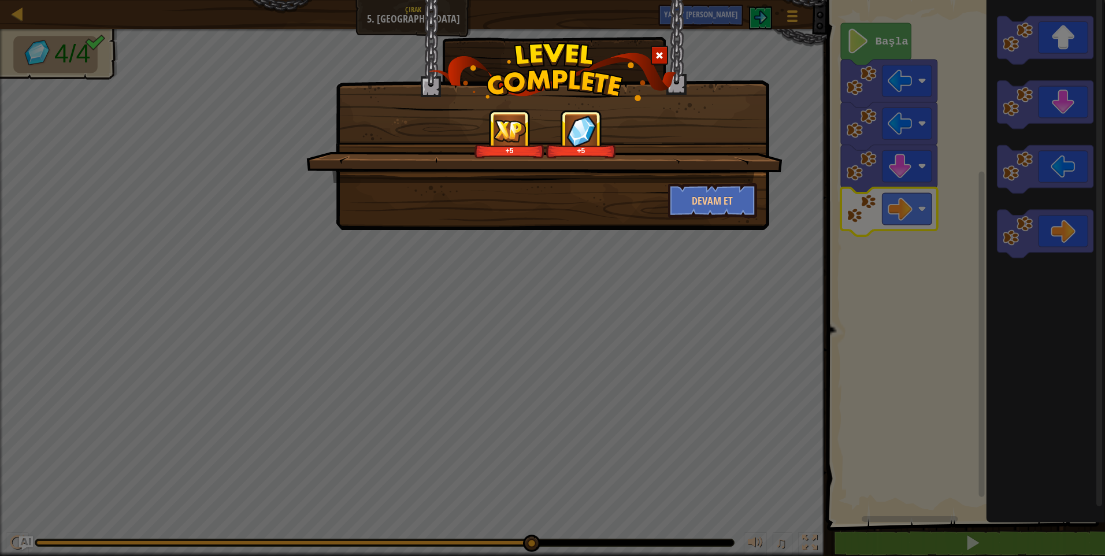
click at [625, 150] on div "+5 +5" at bounding box center [545, 134] width 449 height 49
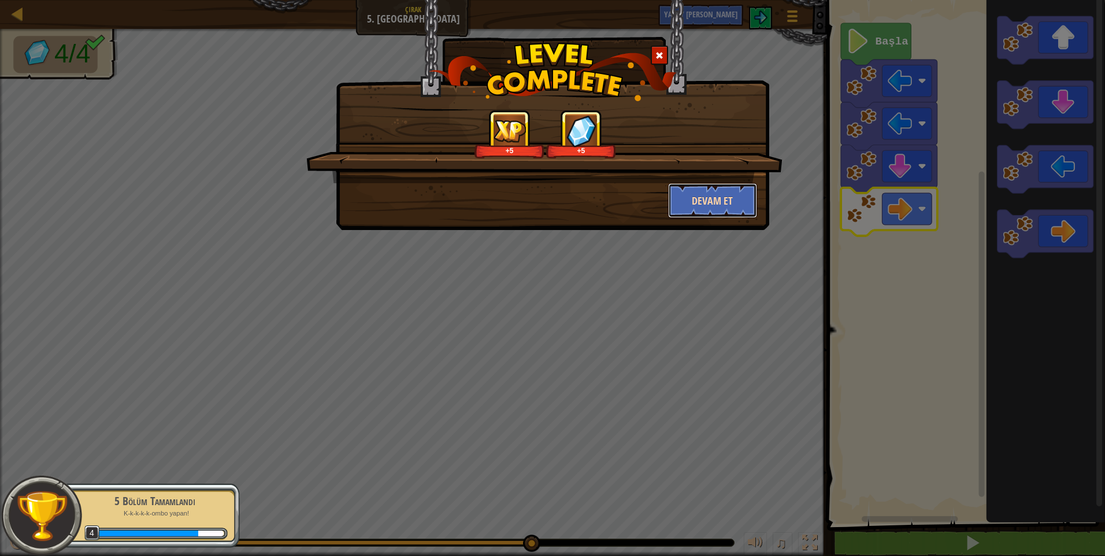
click at [715, 210] on button "Devam et" at bounding box center [713, 200] width 90 height 35
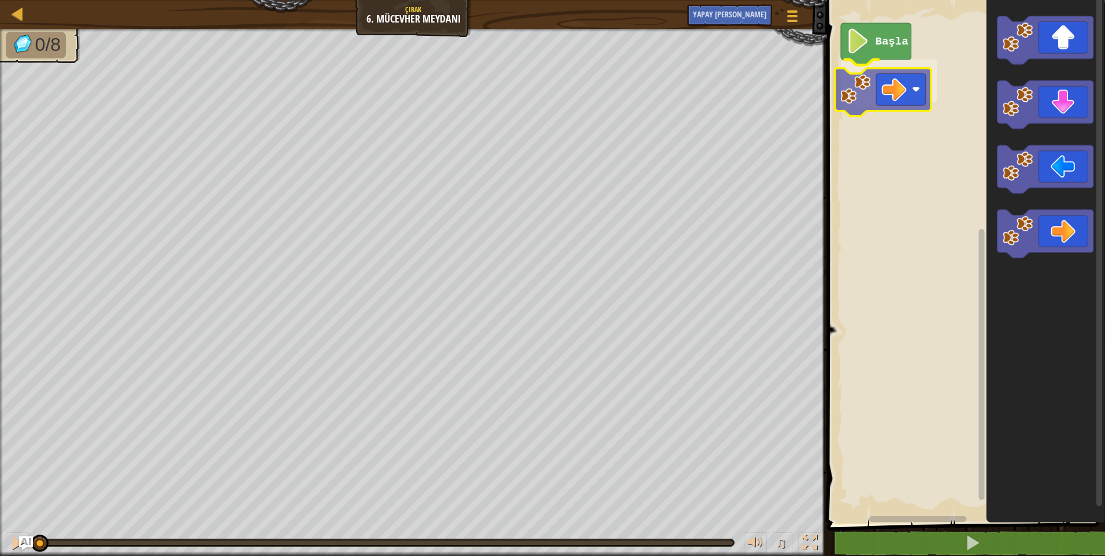
click at [896, 93] on div "Başla" at bounding box center [965, 258] width 282 height 529
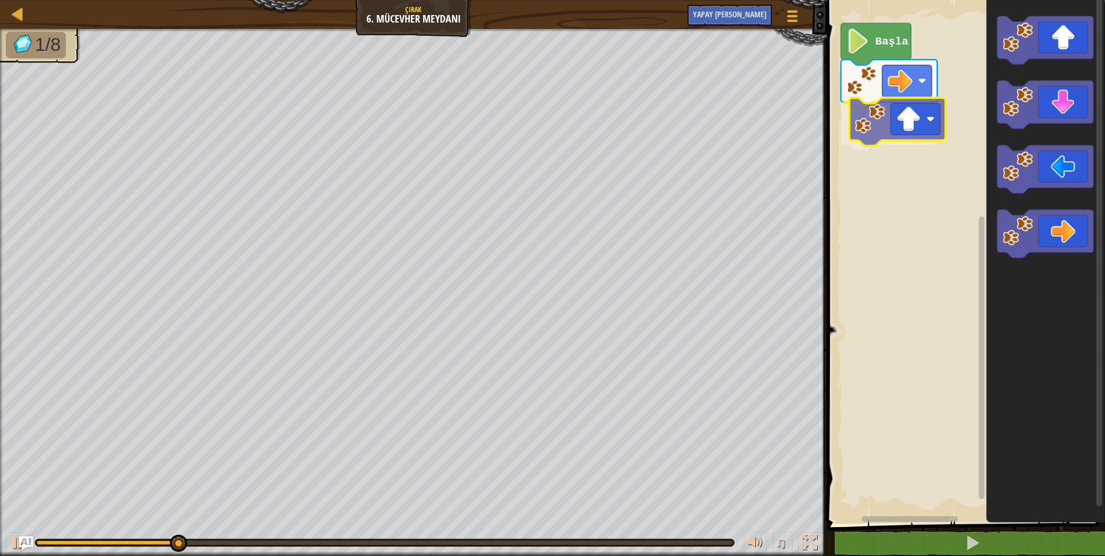
click at [893, 133] on div "Başla" at bounding box center [965, 258] width 282 height 529
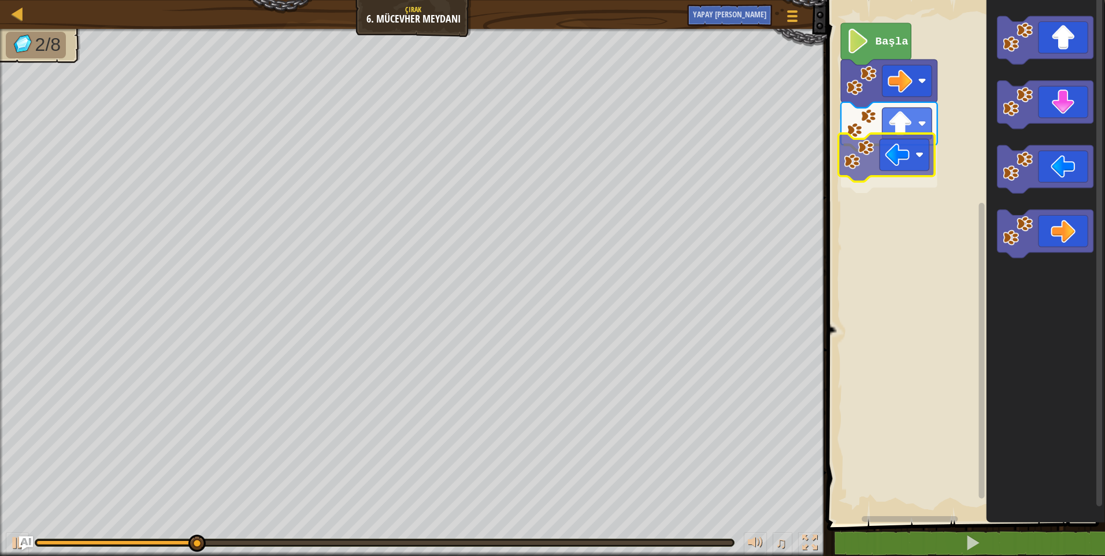
click at [860, 153] on div "Başla" at bounding box center [965, 258] width 282 height 529
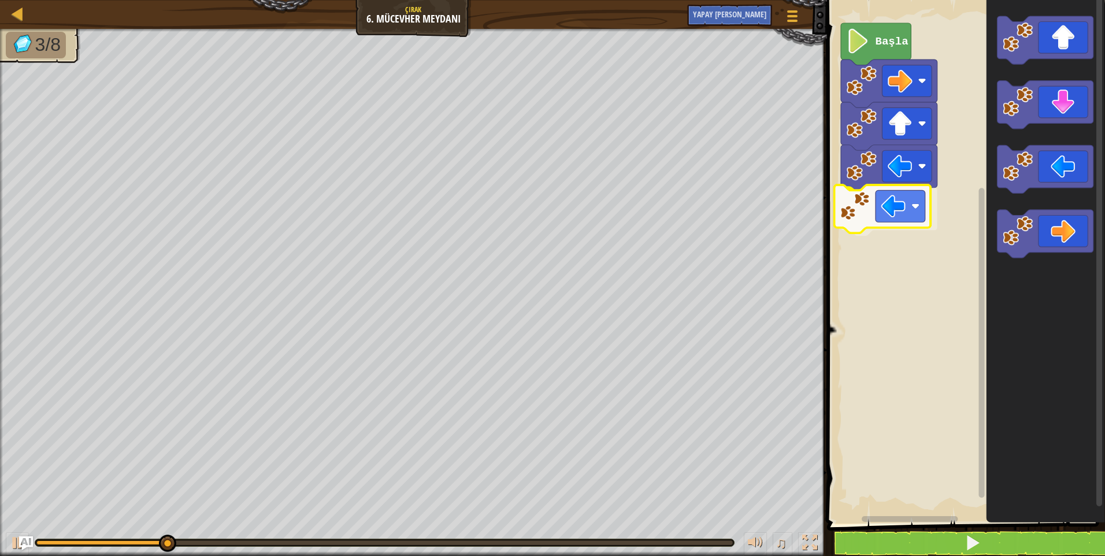
click at [862, 213] on div "Başla" at bounding box center [965, 258] width 282 height 529
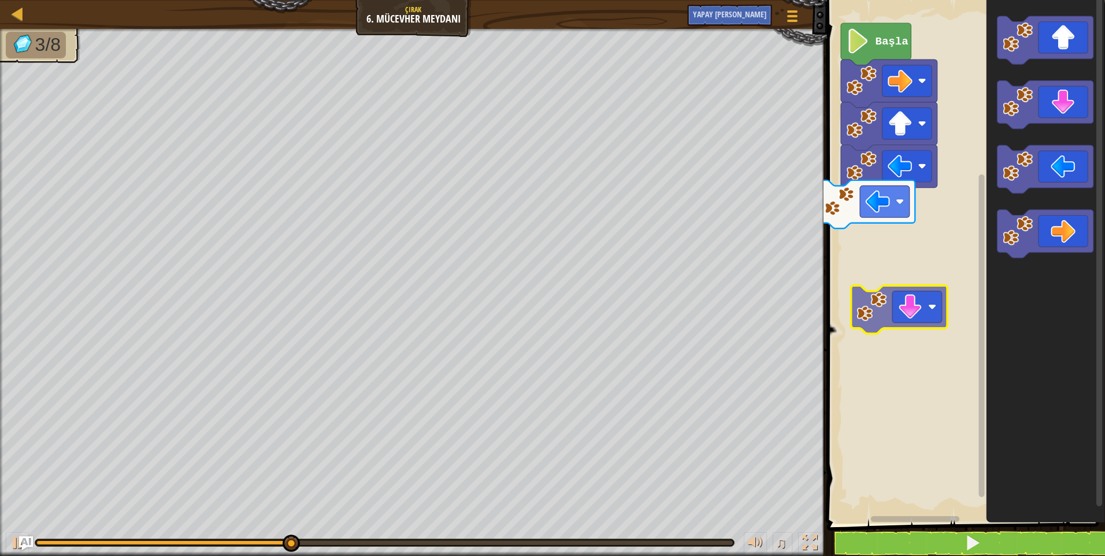
click at [887, 318] on div "Başla" at bounding box center [965, 258] width 282 height 529
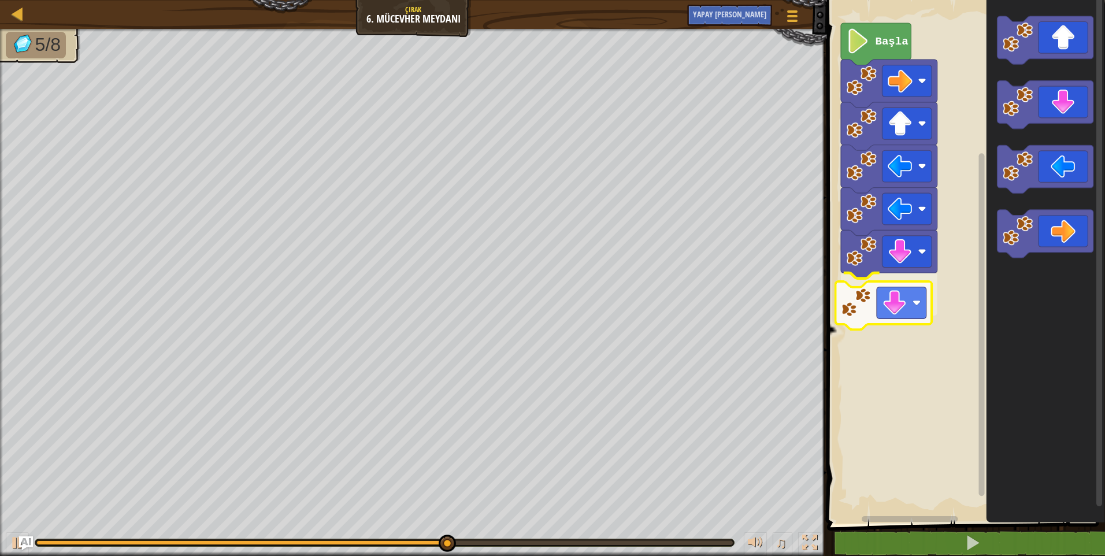
click at [877, 309] on div "Başla" at bounding box center [965, 258] width 282 height 529
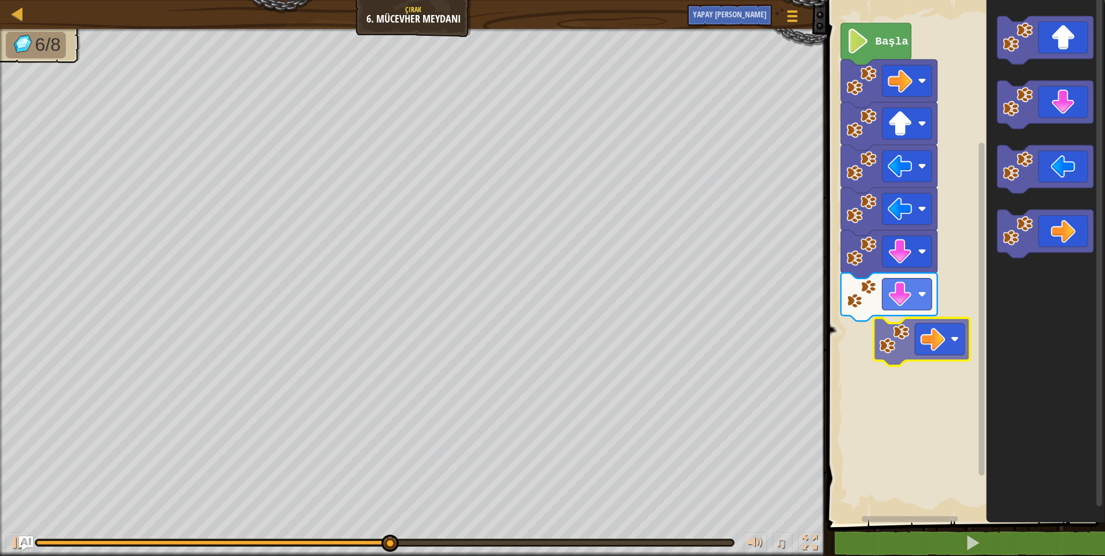
click at [857, 318] on div "Başla" at bounding box center [965, 258] width 282 height 529
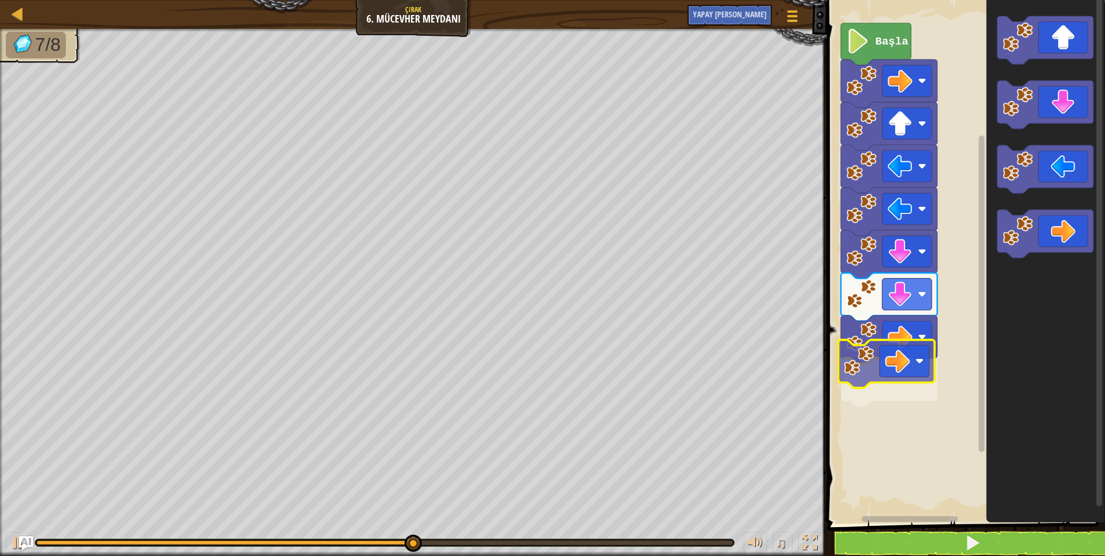
click at [923, 350] on div "Başla" at bounding box center [965, 258] width 282 height 529
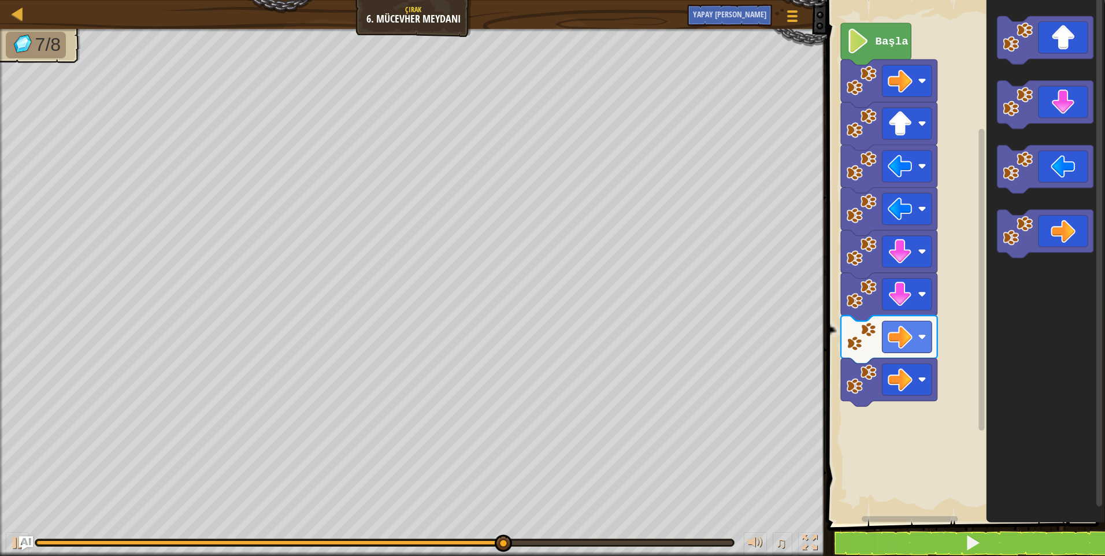
click at [979, 347] on div "Başla" at bounding box center [965, 258] width 282 height 529
click at [986, 344] on icon "Blockly Çalışma Alanı" at bounding box center [1045, 258] width 119 height 529
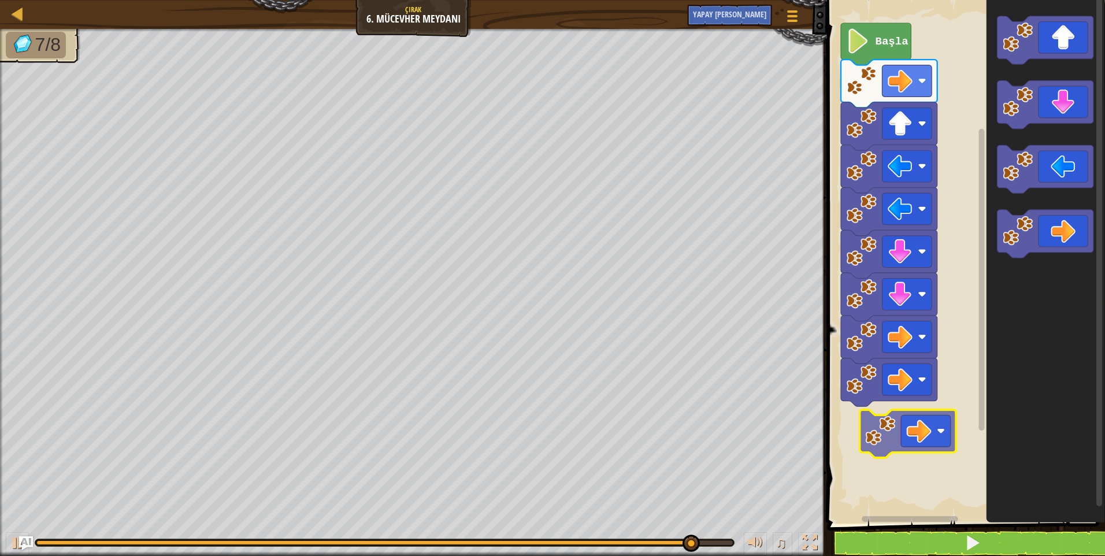
click at [877, 412] on div "Başla" at bounding box center [965, 258] width 282 height 529
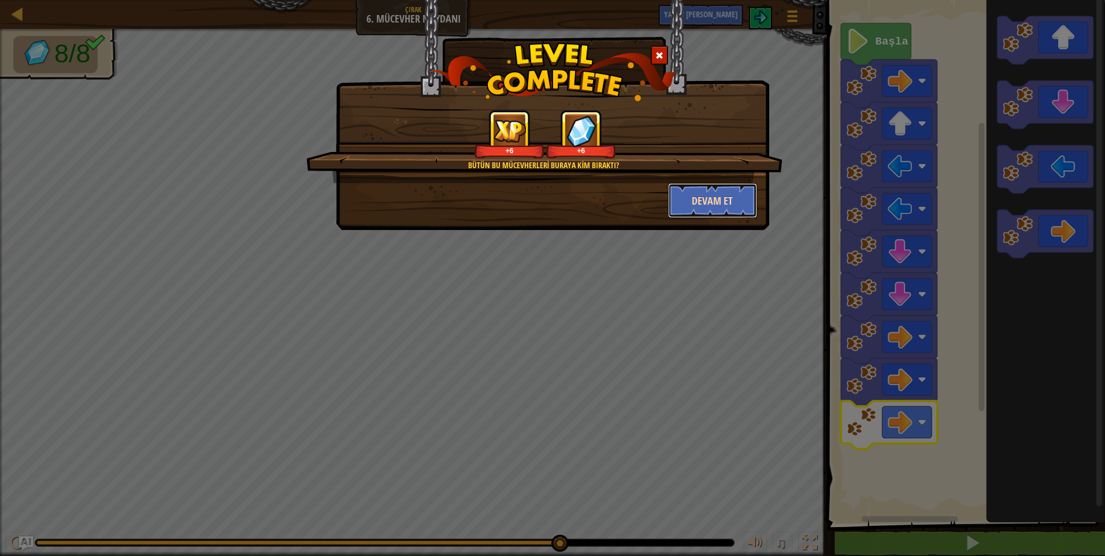
click at [695, 203] on button "Devam et" at bounding box center [713, 200] width 90 height 35
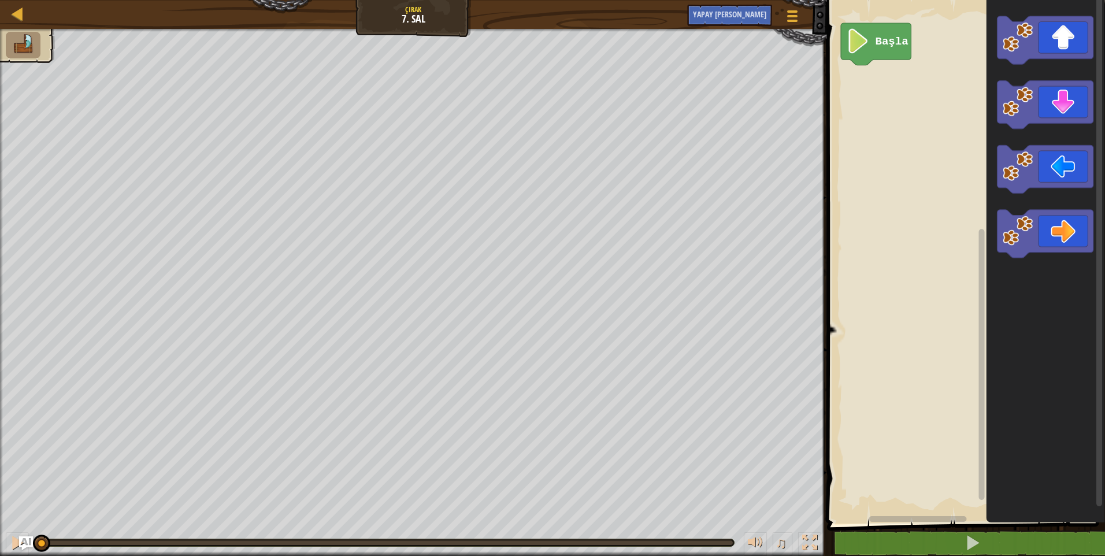
click at [938, 68] on div "Başla" at bounding box center [965, 258] width 282 height 529
click at [871, 104] on div "Başla" at bounding box center [965, 258] width 282 height 529
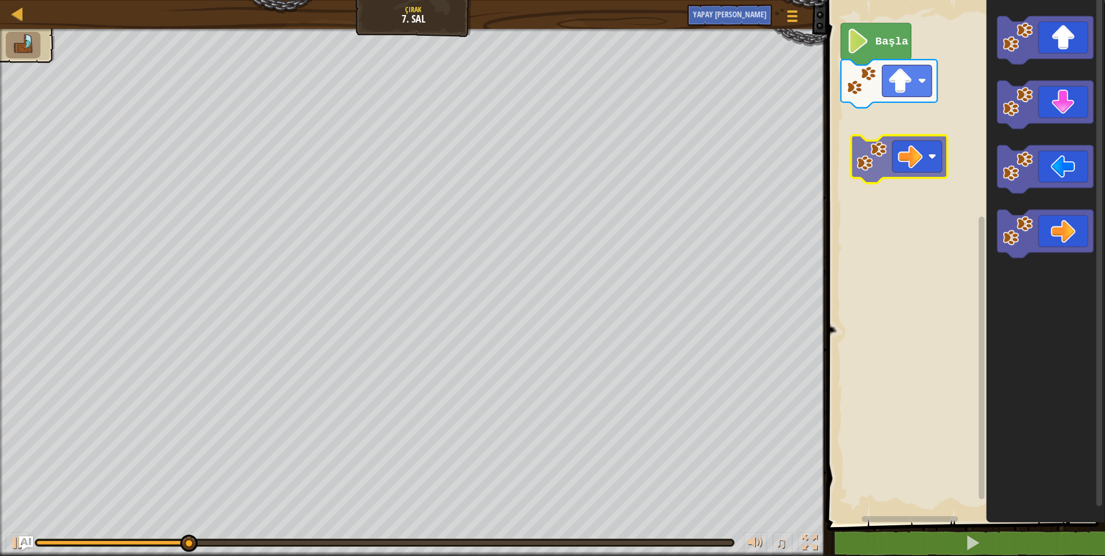
click at [908, 117] on div "Başla" at bounding box center [965, 258] width 282 height 529
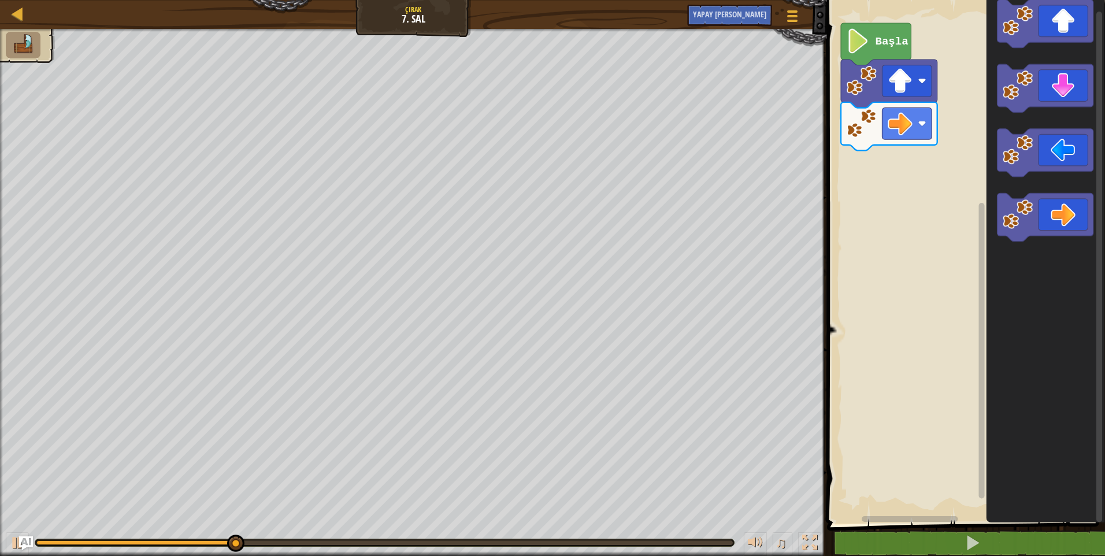
click at [887, 203] on div "Başla" at bounding box center [965, 258] width 282 height 529
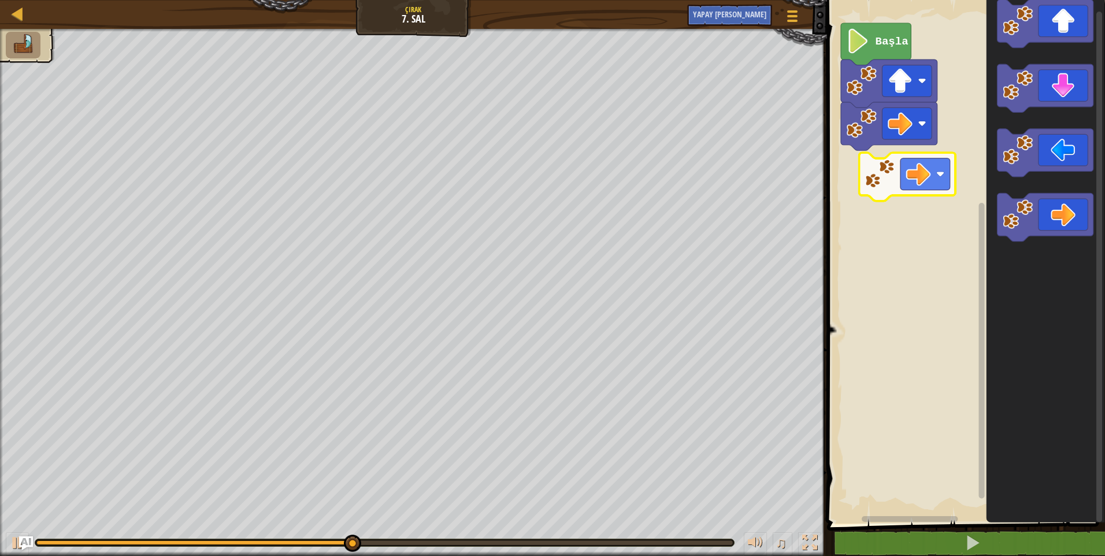
click at [883, 186] on div "Başla" at bounding box center [965, 258] width 282 height 529
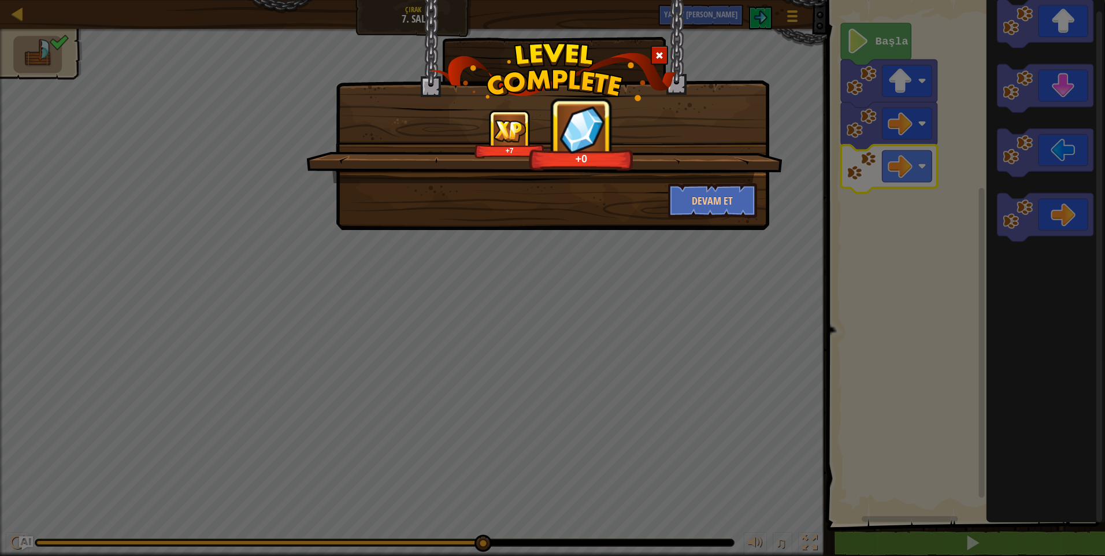
click at [709, 177] on div "+7 +0" at bounding box center [544, 146] width 476 height 73
click at [716, 188] on button "Devam et" at bounding box center [713, 200] width 90 height 35
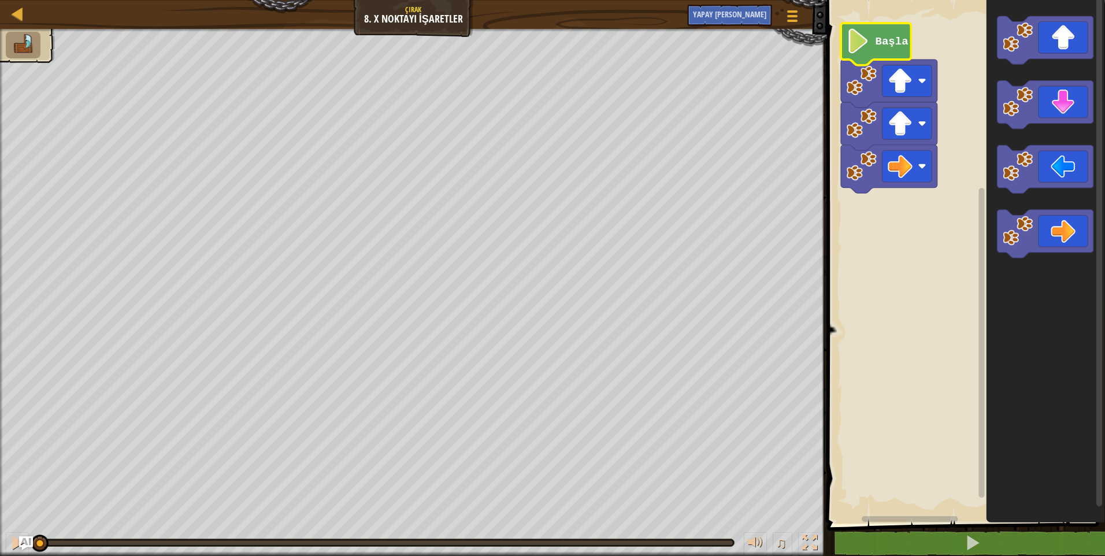
click at [854, 39] on image "Blockly Çalışma Alanı" at bounding box center [857, 41] width 23 height 25
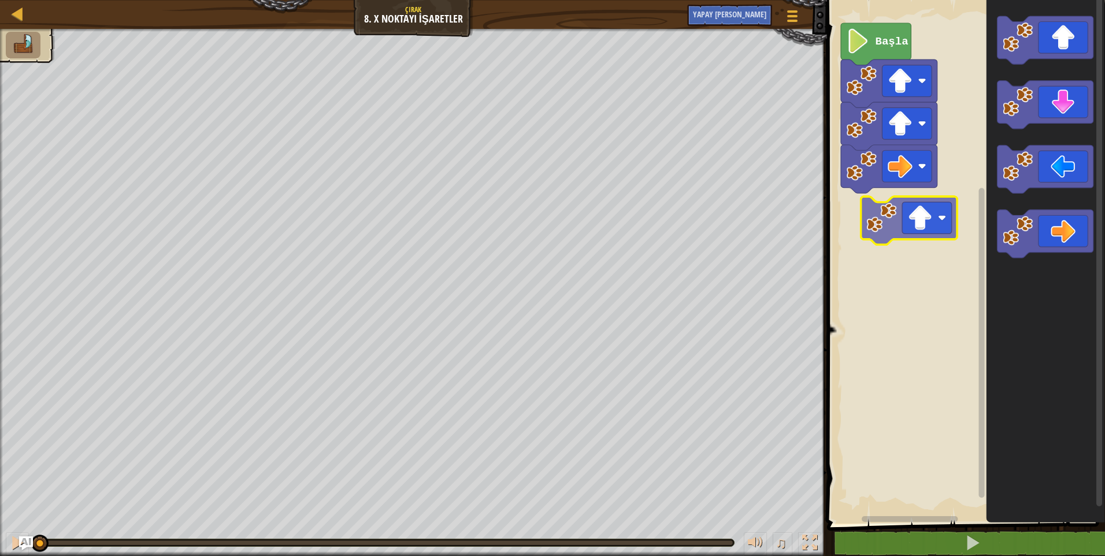
click at [891, 224] on div "Başla" at bounding box center [965, 258] width 282 height 529
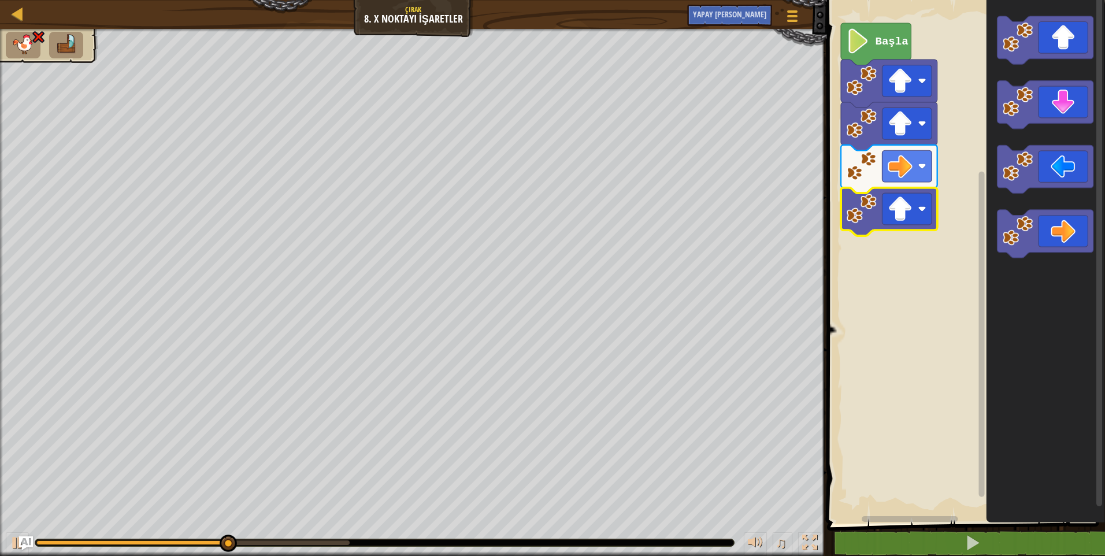
click at [860, 54] on icon "Blockly Çalışma Alanı" at bounding box center [876, 44] width 70 height 42
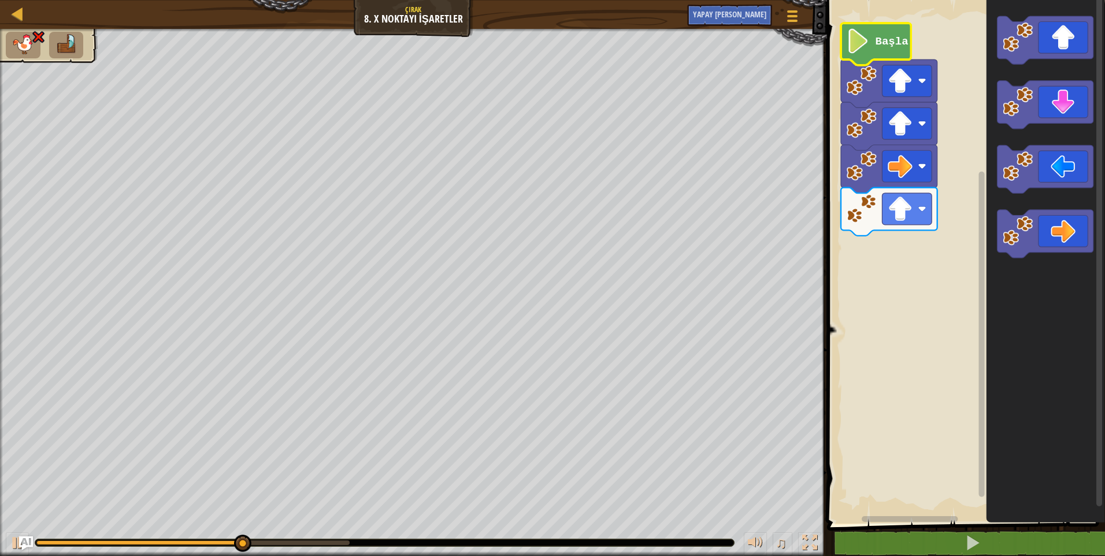
click at [861, 54] on icon "Blockly Çalışma Alanı" at bounding box center [876, 44] width 70 height 42
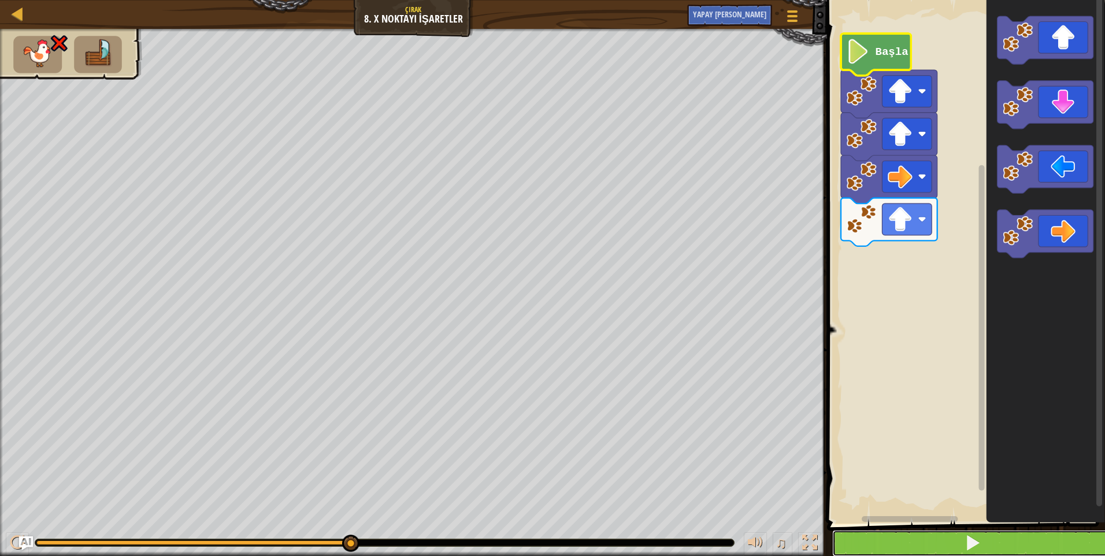
click at [919, 549] on button at bounding box center [973, 543] width 282 height 27
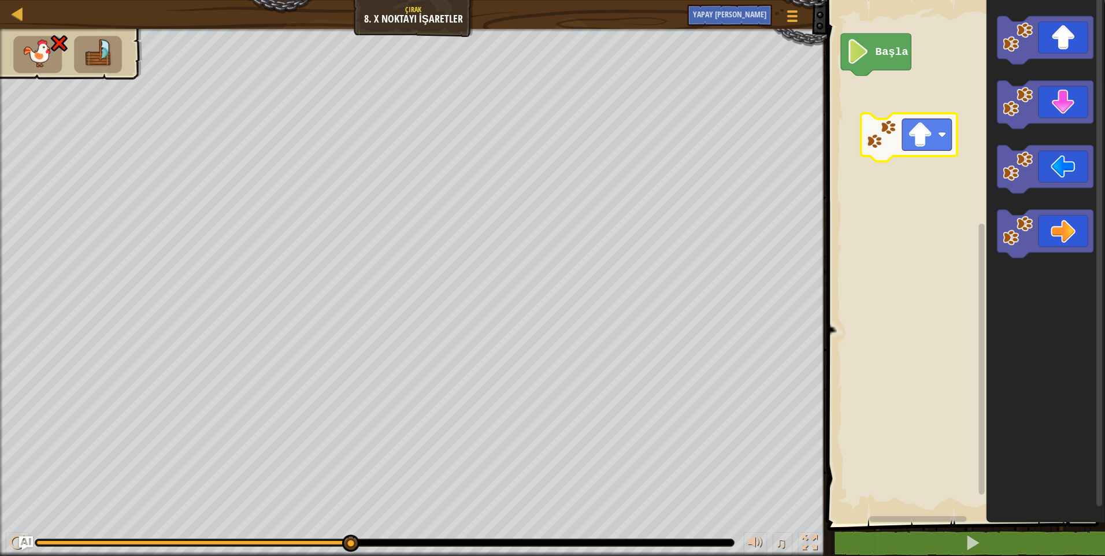
click at [891, 140] on div "Başla" at bounding box center [965, 258] width 282 height 529
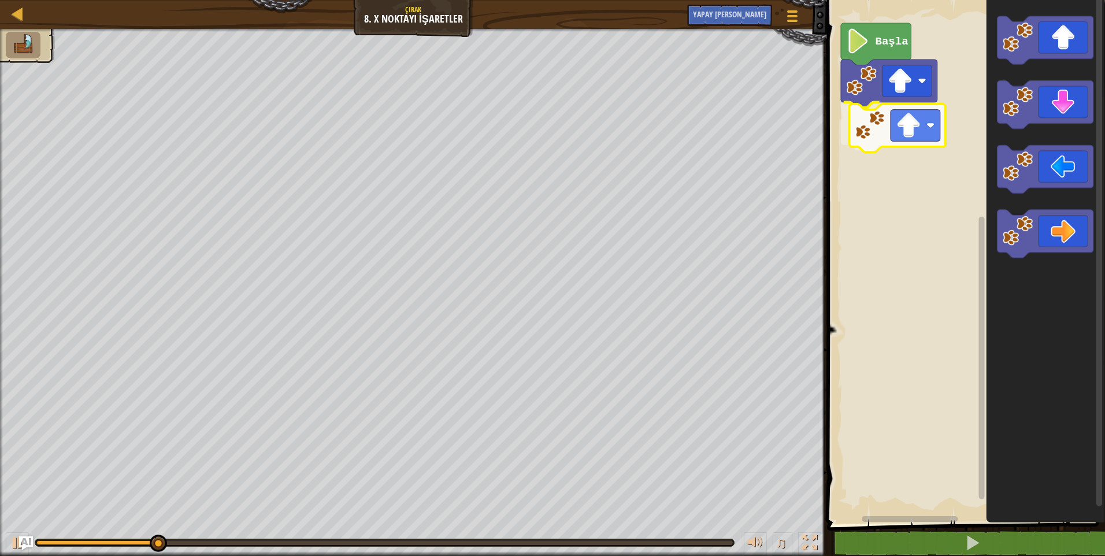
click at [884, 138] on div "Başla" at bounding box center [965, 258] width 282 height 529
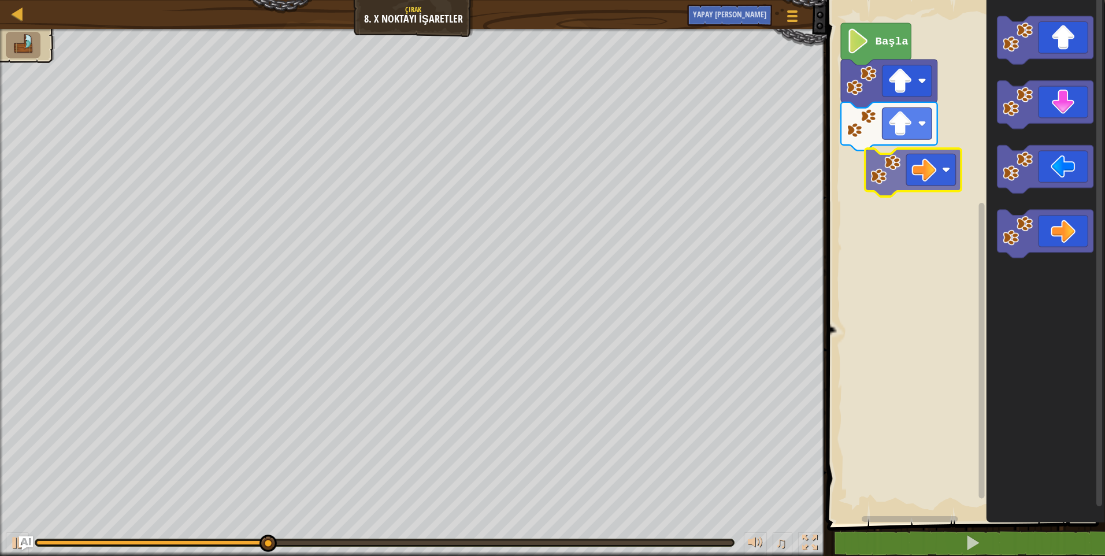
click at [911, 168] on div "Başla" at bounding box center [965, 258] width 282 height 529
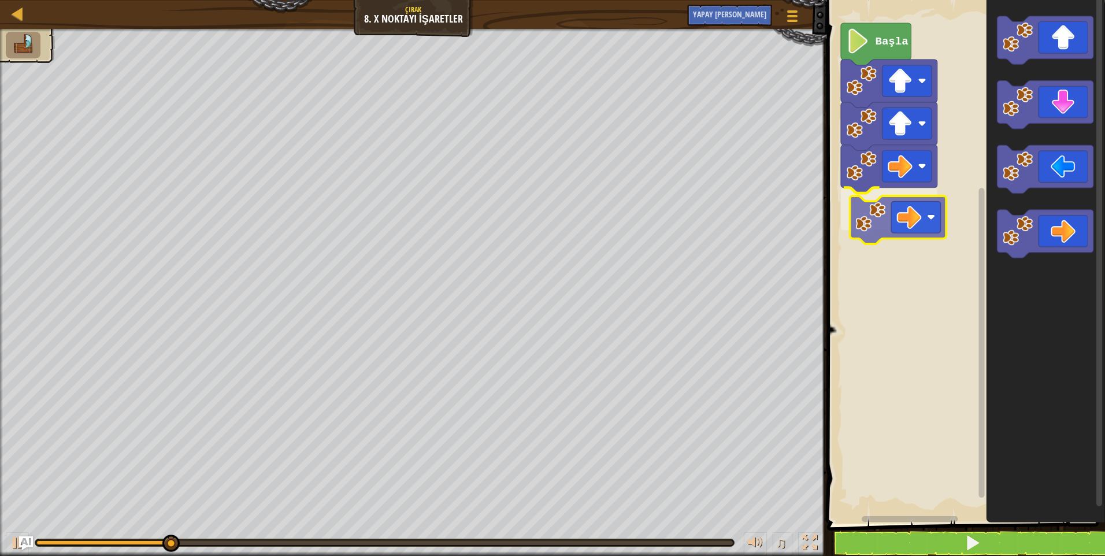
click at [865, 206] on div "Başla" at bounding box center [965, 258] width 282 height 529
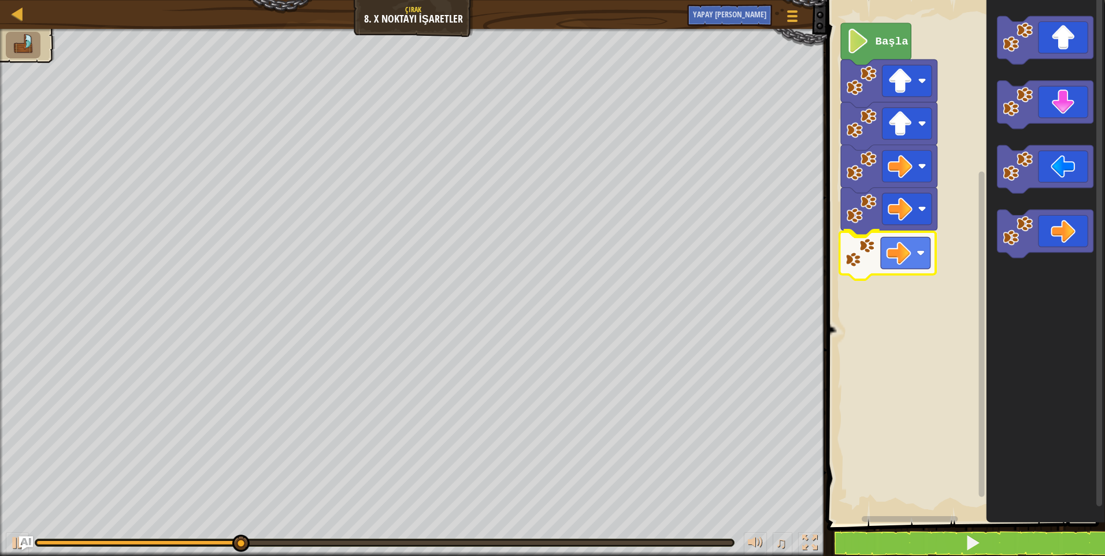
click at [908, 257] on div "Başla" at bounding box center [965, 258] width 282 height 529
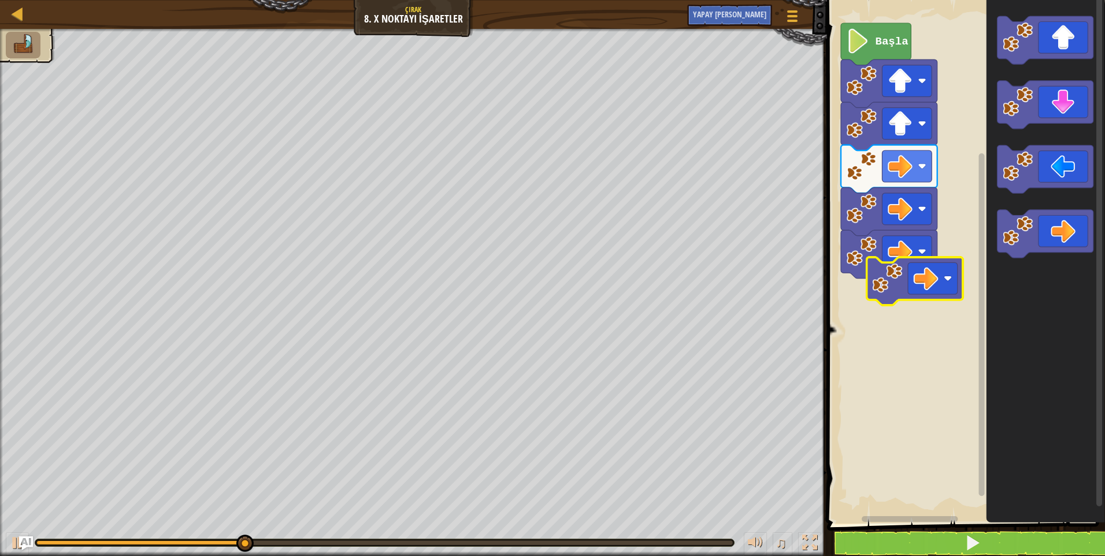
click at [920, 291] on div "Başla" at bounding box center [965, 258] width 282 height 529
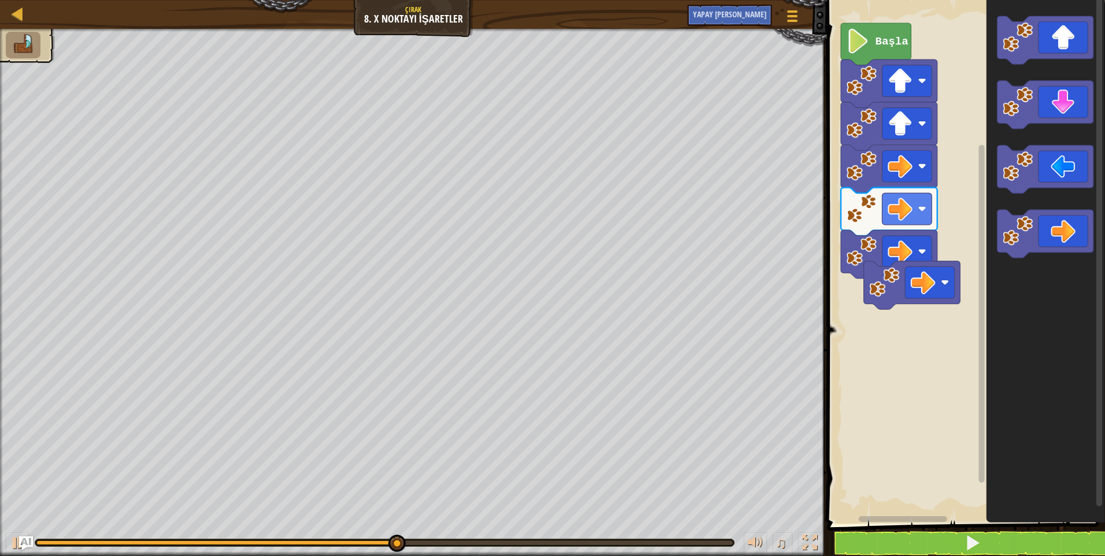
click at [912, 314] on div "Başla" at bounding box center [965, 258] width 282 height 529
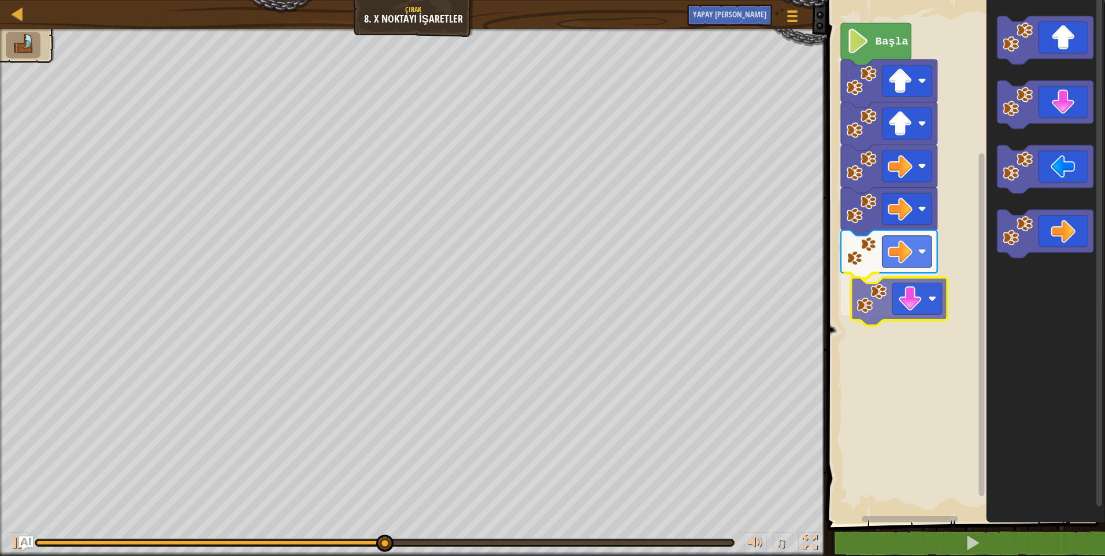
click at [903, 316] on div "Başla" at bounding box center [965, 258] width 282 height 529
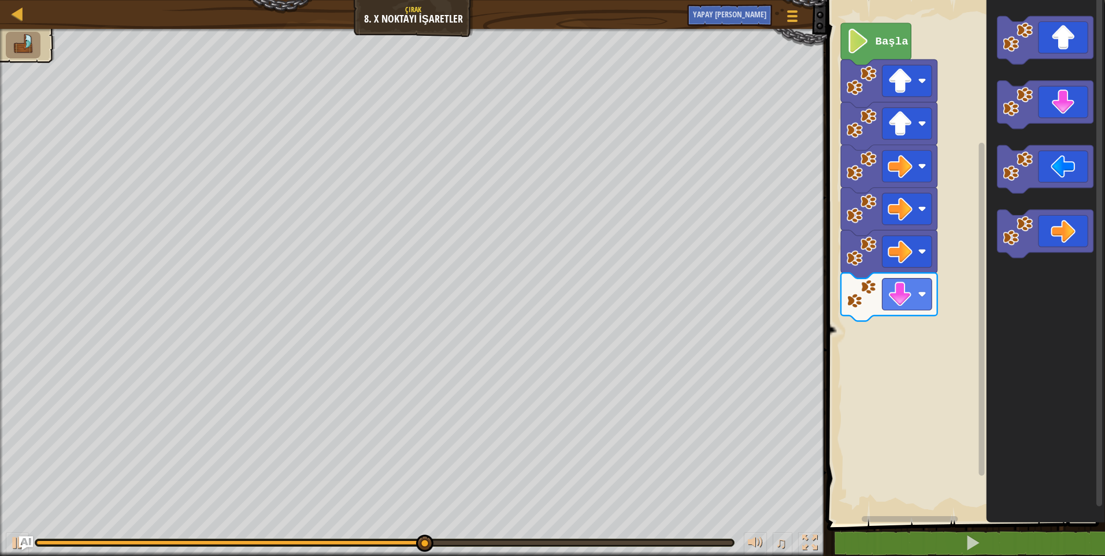
click at [943, 271] on div "Başla" at bounding box center [965, 258] width 282 height 529
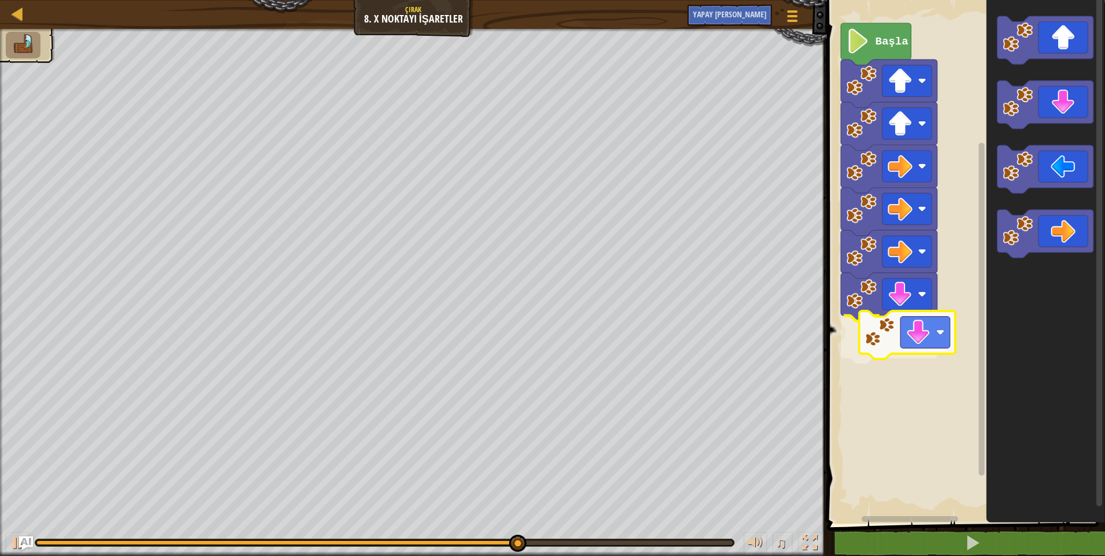
click at [880, 351] on div "Başla" at bounding box center [965, 258] width 282 height 529
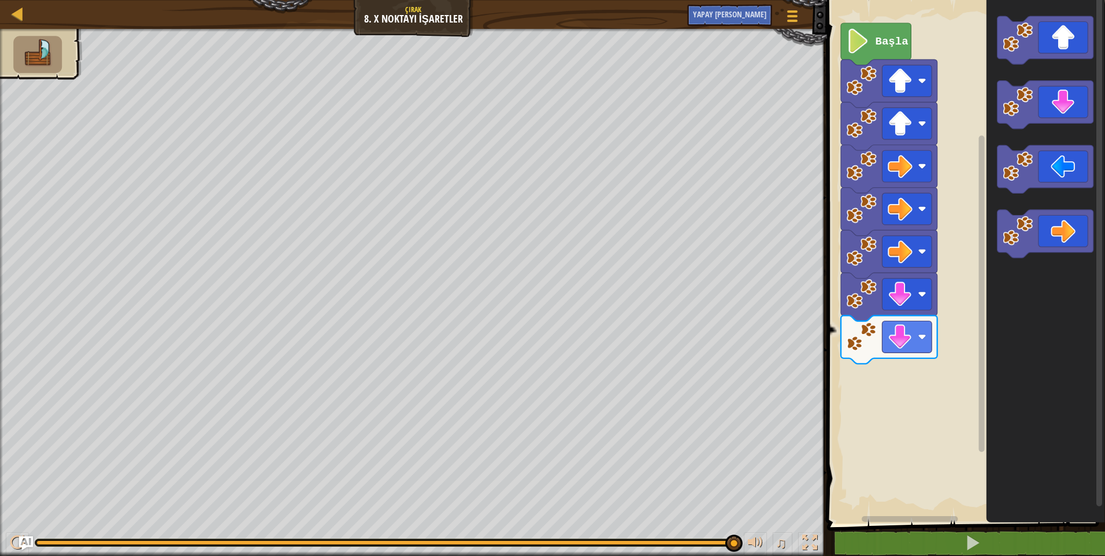
click at [995, 257] on icon "Blockly Çalışma Alanı" at bounding box center [1045, 258] width 119 height 529
click at [882, 384] on div "Başla" at bounding box center [965, 258] width 282 height 529
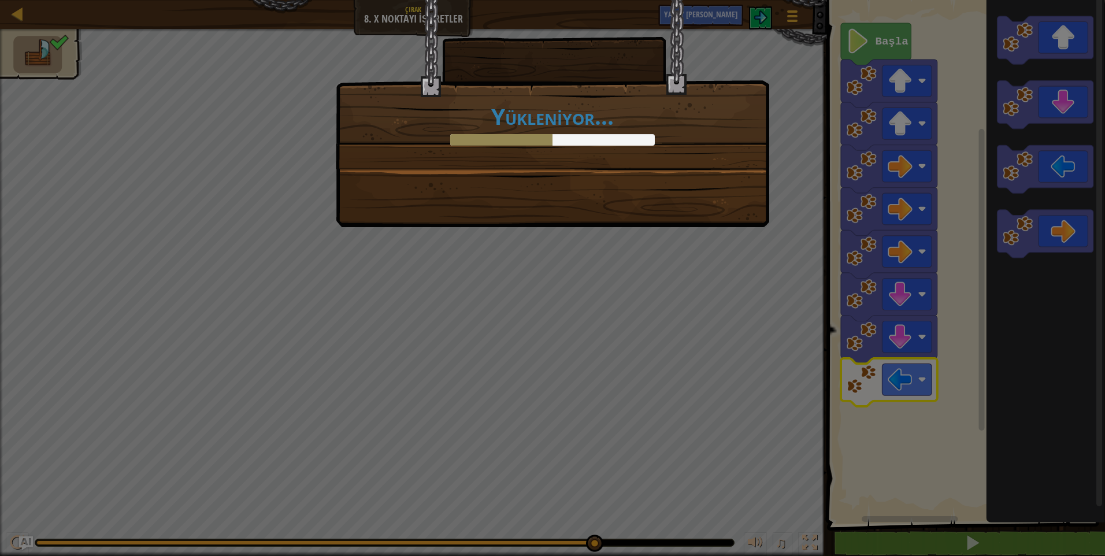
click at [829, 356] on div "Yükleniyor..." at bounding box center [552, 278] width 1105 height 556
click at [824, 352] on div "Yükleniyor..." at bounding box center [552, 278] width 1105 height 556
click at [782, 331] on div "Yükleniyor..." at bounding box center [552, 278] width 1105 height 556
click at [669, 230] on div "Yükleniyor..." at bounding box center [552, 278] width 1105 height 556
drag, startPoint x: 575, startPoint y: 186, endPoint x: 585, endPoint y: 187, distance: 9.9
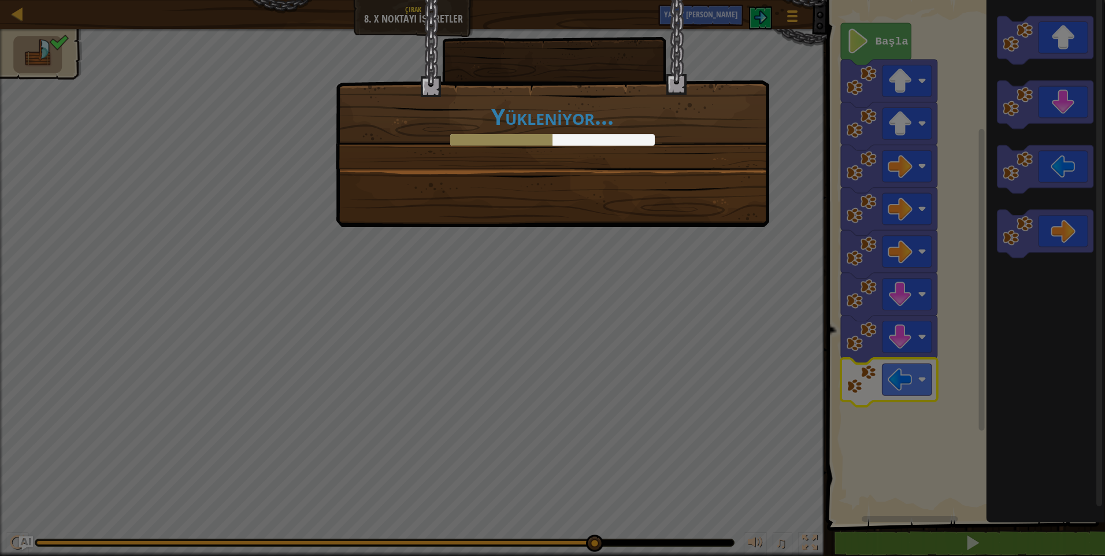
click at [583, 187] on div "Yükleniyor..." at bounding box center [553, 113] width 434 height 227
drag, startPoint x: 696, startPoint y: 208, endPoint x: 712, endPoint y: 208, distance: 15.6
click at [702, 214] on div "Yükleniyor..." at bounding box center [553, 113] width 434 height 227
click at [712, 208] on div "Yükleniyor..." at bounding box center [553, 113] width 434 height 227
click at [713, 201] on div "Yükleniyor..." at bounding box center [553, 113] width 434 height 227
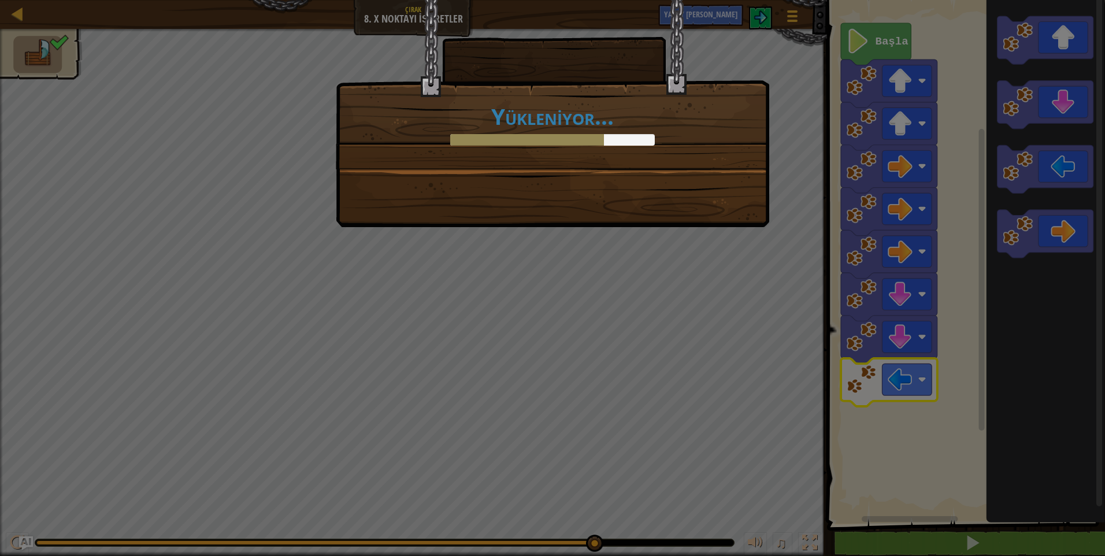
click at [713, 201] on div "Yükleniyor..." at bounding box center [553, 113] width 434 height 227
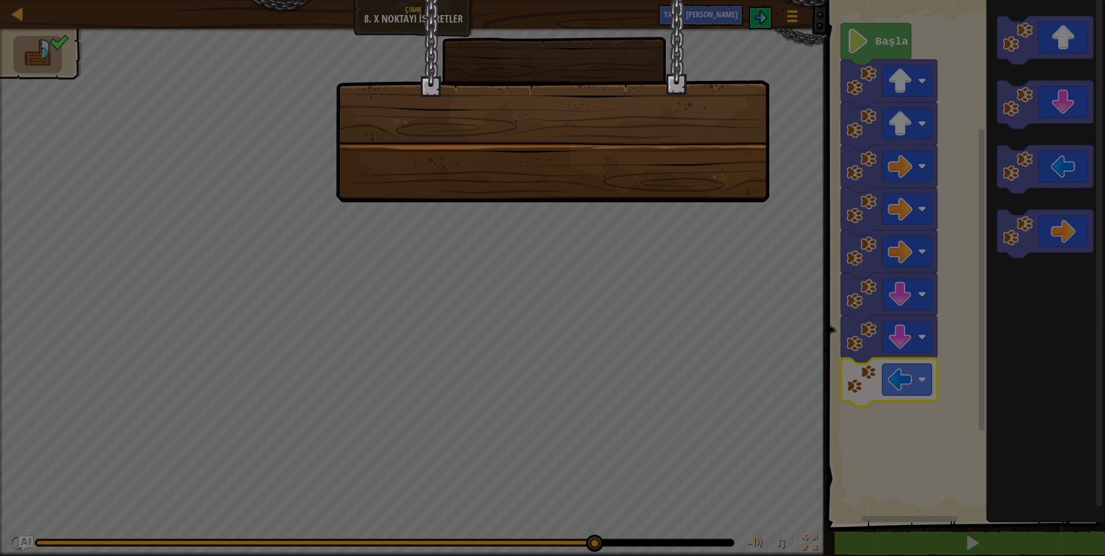
click at [713, 201] on div at bounding box center [553, 101] width 434 height 202
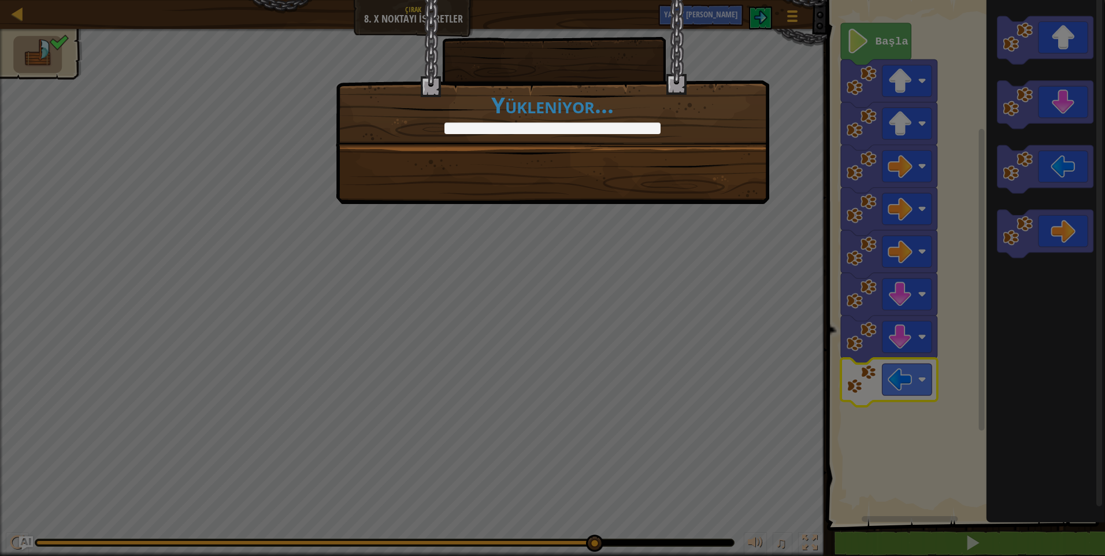
click at [713, 201] on div "You're really going places. +0 +0 [PERSON_NAME] et Yükleniyor..." at bounding box center [553, 102] width 434 height 204
click at [713, 200] on div "You're really going places. +0 +0 [PERSON_NAME] et Yükleniyor..." at bounding box center [553, 102] width 434 height 204
click at [712, 200] on div "You're really going places. +0 +0 [PERSON_NAME] et Yükleniyor..." at bounding box center [553, 102] width 434 height 204
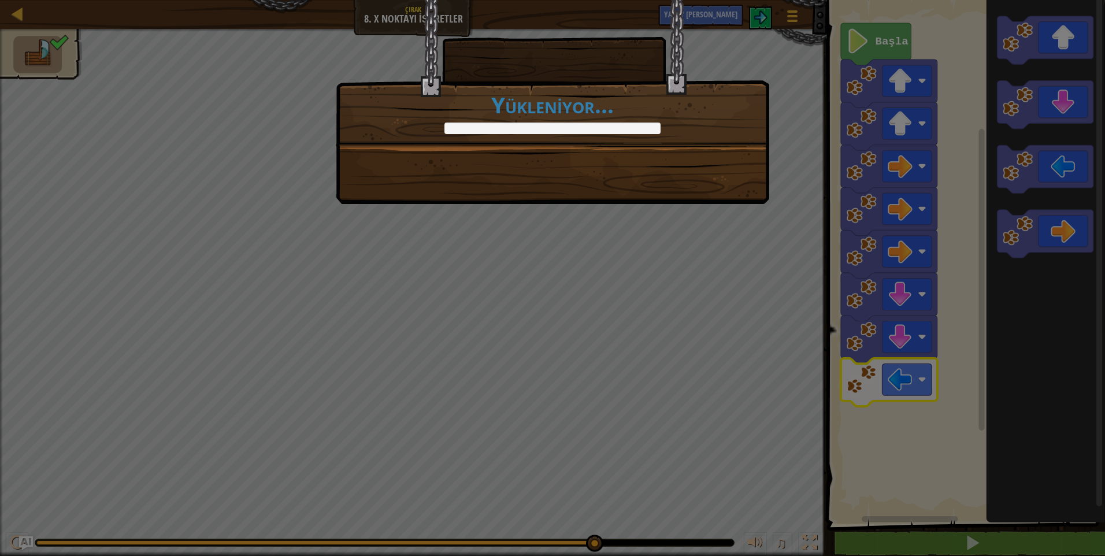
click at [710, 198] on div "You're really going places. +0 +0 [PERSON_NAME] et Yükleniyor..." at bounding box center [553, 102] width 434 height 204
click at [709, 198] on div "You're really going places. +1 +0 [PERSON_NAME] et Yükleniyor..." at bounding box center [553, 102] width 434 height 204
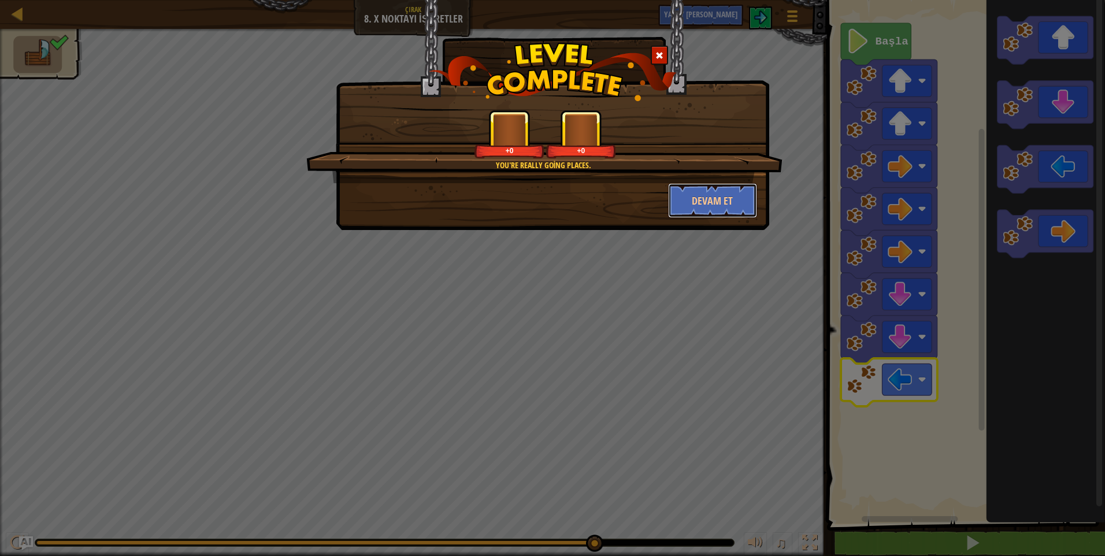
click at [709, 198] on button "Devam et" at bounding box center [713, 200] width 90 height 35
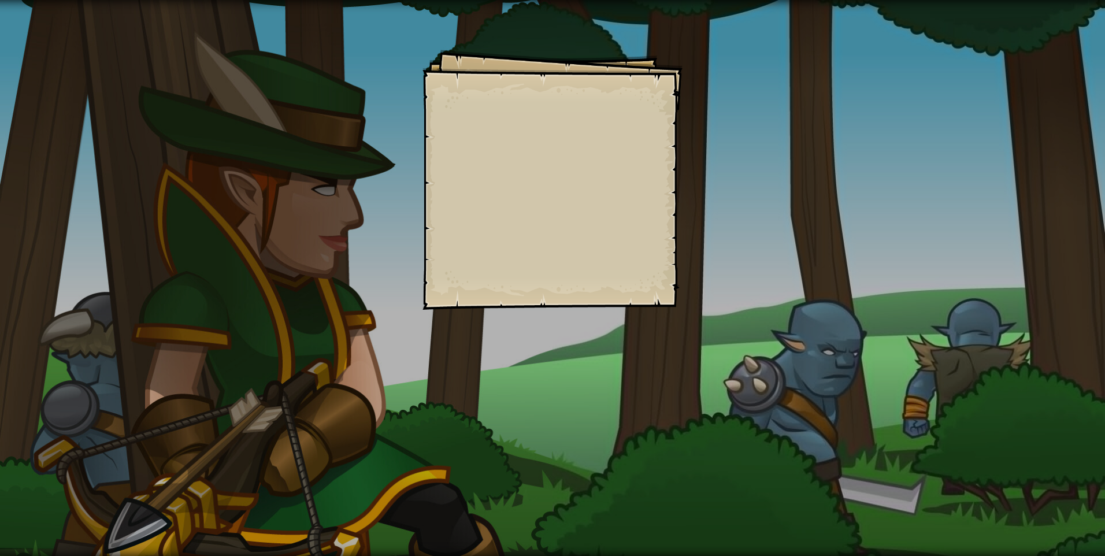
click at [709, 198] on div "Goals Start Level Yüklenemiyor Bu seviyeyi oynamak için bir aboneliğe ihtiyacın…" at bounding box center [552, 278] width 1105 height 556
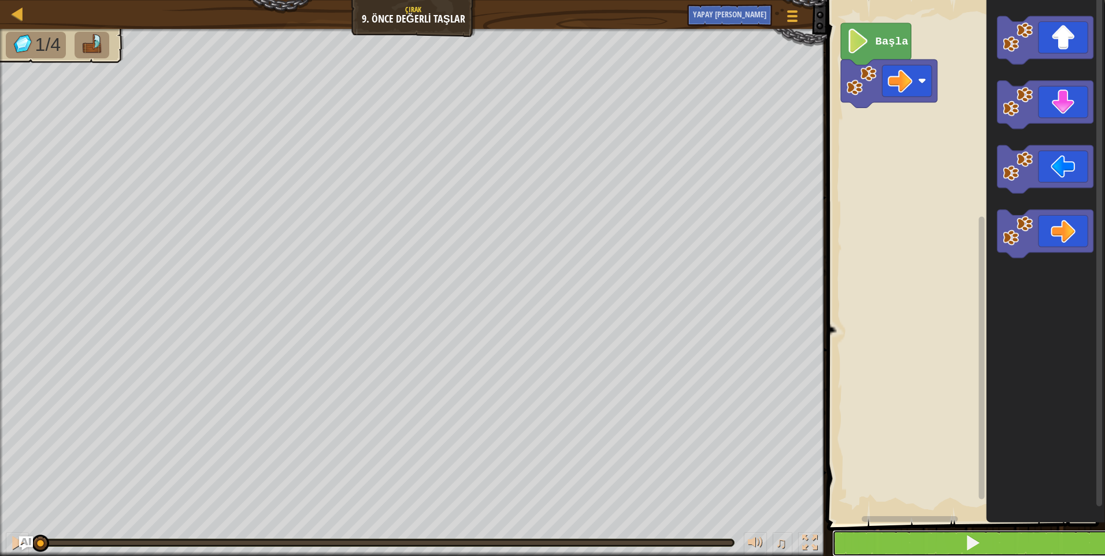
click at [992, 541] on button at bounding box center [973, 543] width 282 height 27
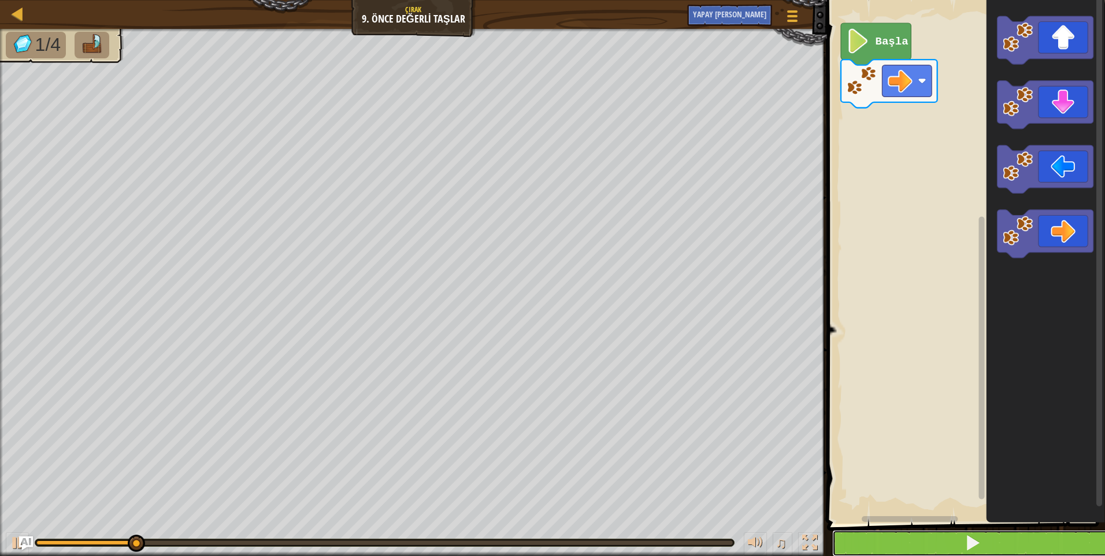
click at [987, 535] on button at bounding box center [973, 543] width 282 height 27
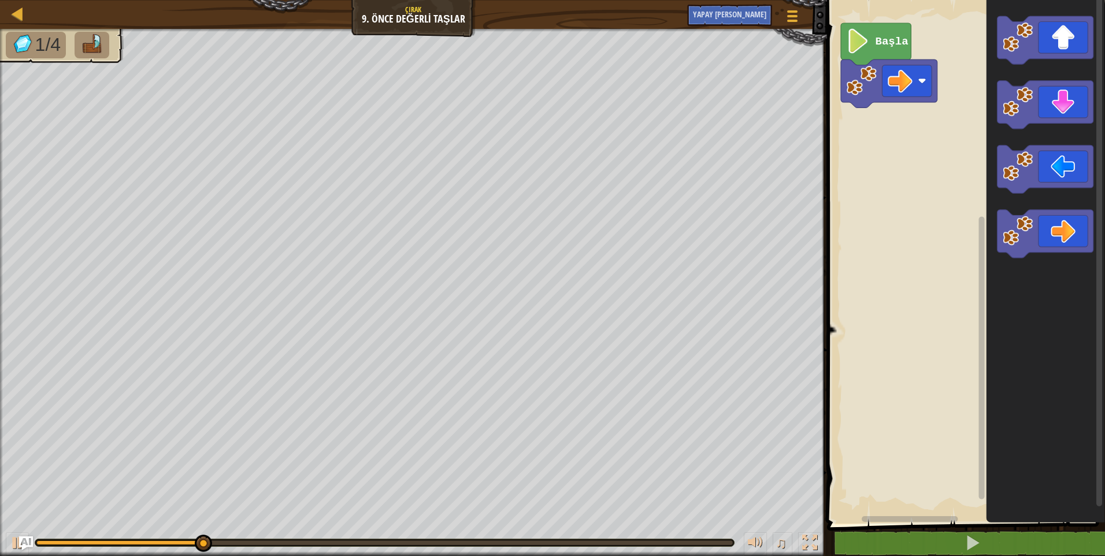
click at [887, 273] on div "Başla" at bounding box center [965, 258] width 282 height 529
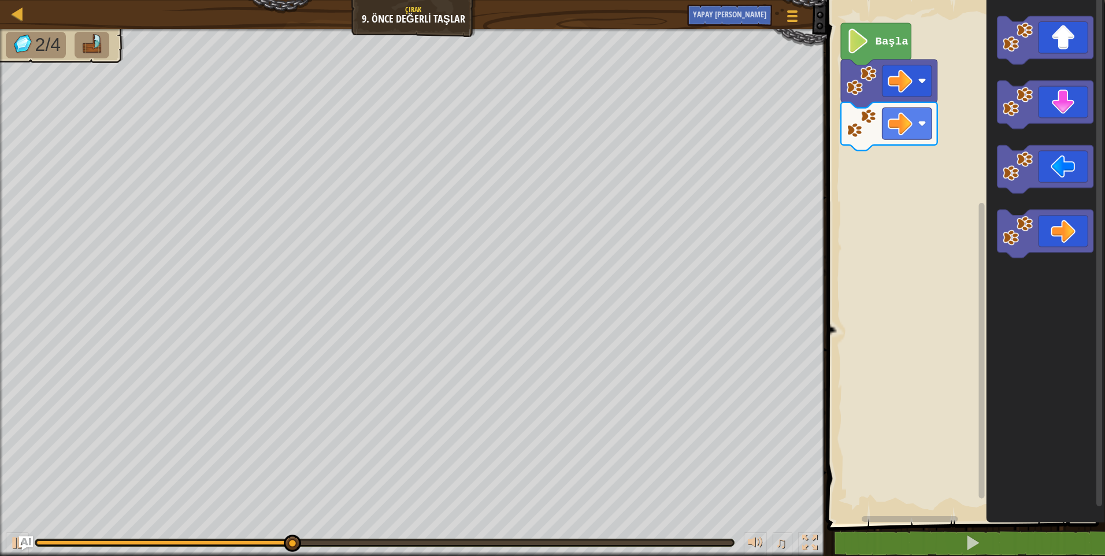
click at [974, 79] on div "Başla" at bounding box center [965, 258] width 282 height 529
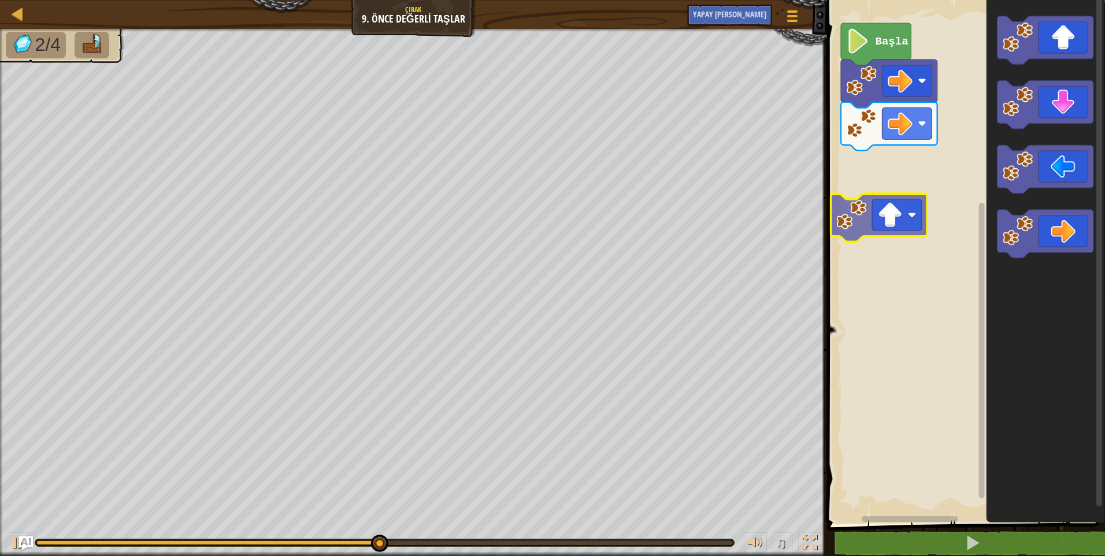
click at [881, 188] on div "Başla" at bounding box center [965, 258] width 282 height 529
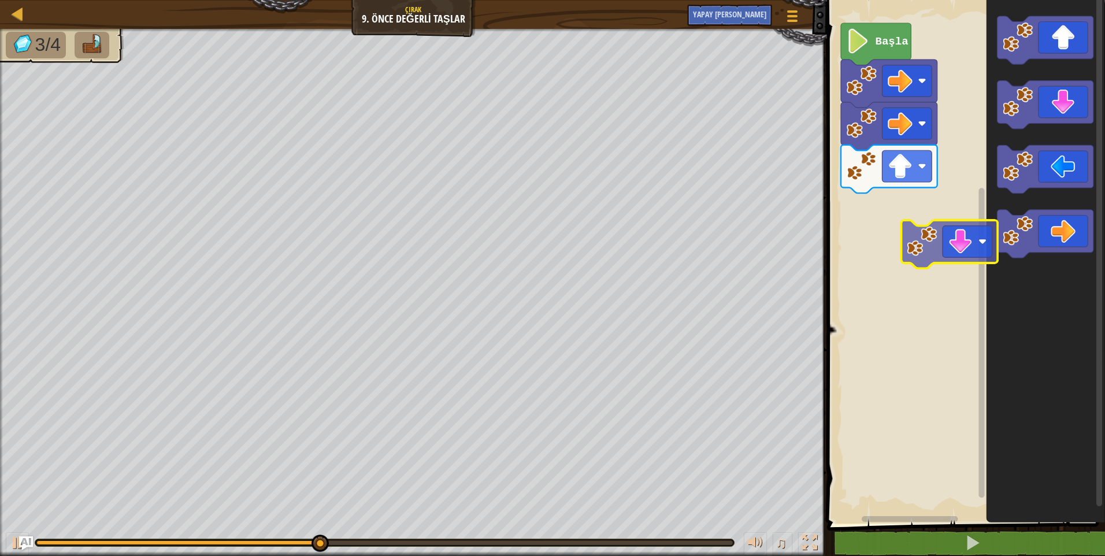
click at [934, 223] on div "Başla" at bounding box center [965, 258] width 282 height 529
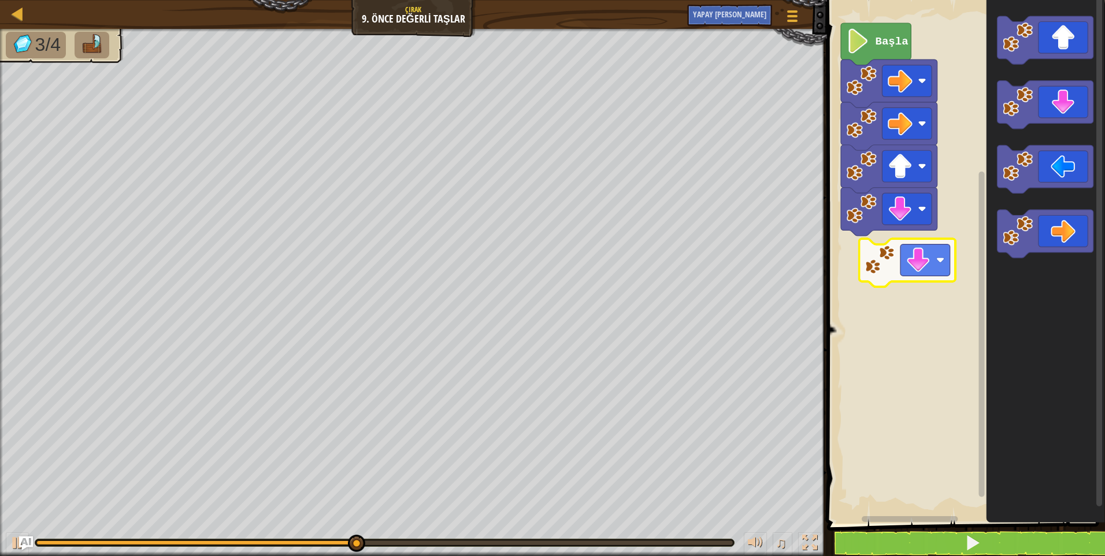
click at [919, 254] on div "Başla" at bounding box center [965, 258] width 282 height 529
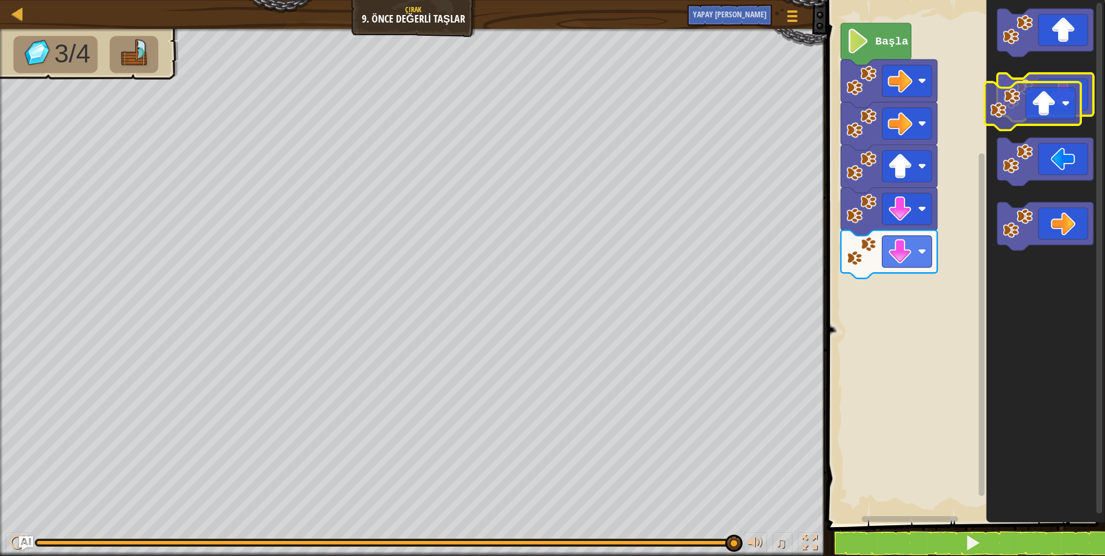
click at [1025, 72] on icon "Blockly Çalışma Alanı" at bounding box center [1045, 258] width 119 height 529
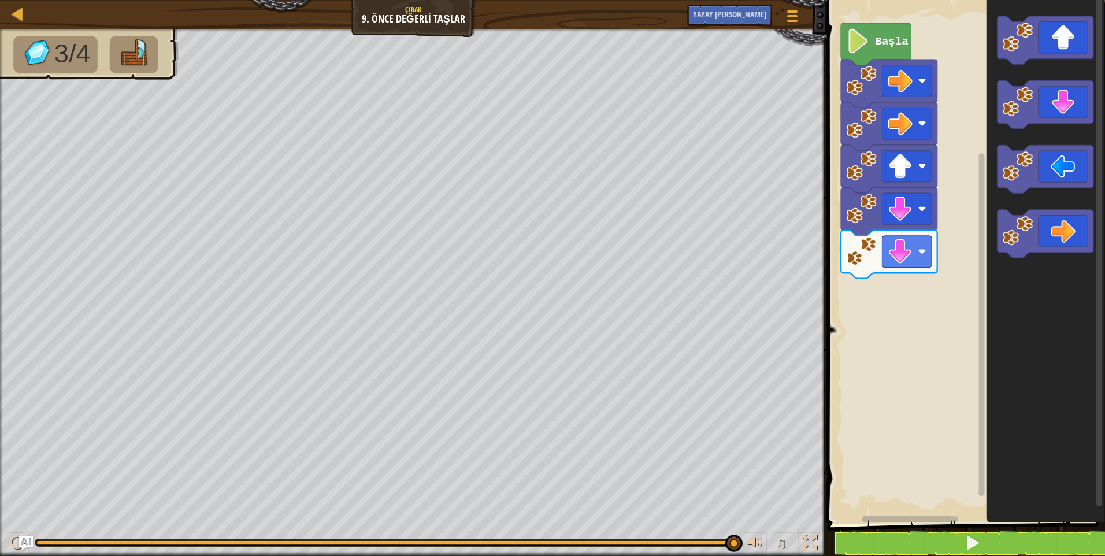
click at [939, 212] on div "Başla" at bounding box center [965, 258] width 282 height 529
click at [878, 322] on div "Başla" at bounding box center [965, 258] width 282 height 529
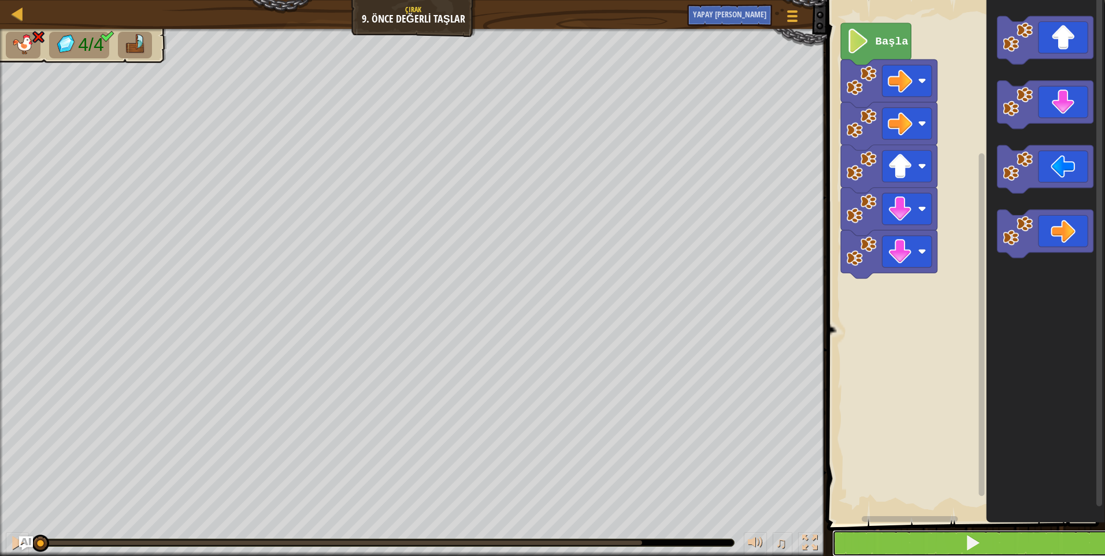
click at [1038, 536] on button at bounding box center [973, 543] width 282 height 27
click at [1039, 536] on button at bounding box center [973, 543] width 282 height 27
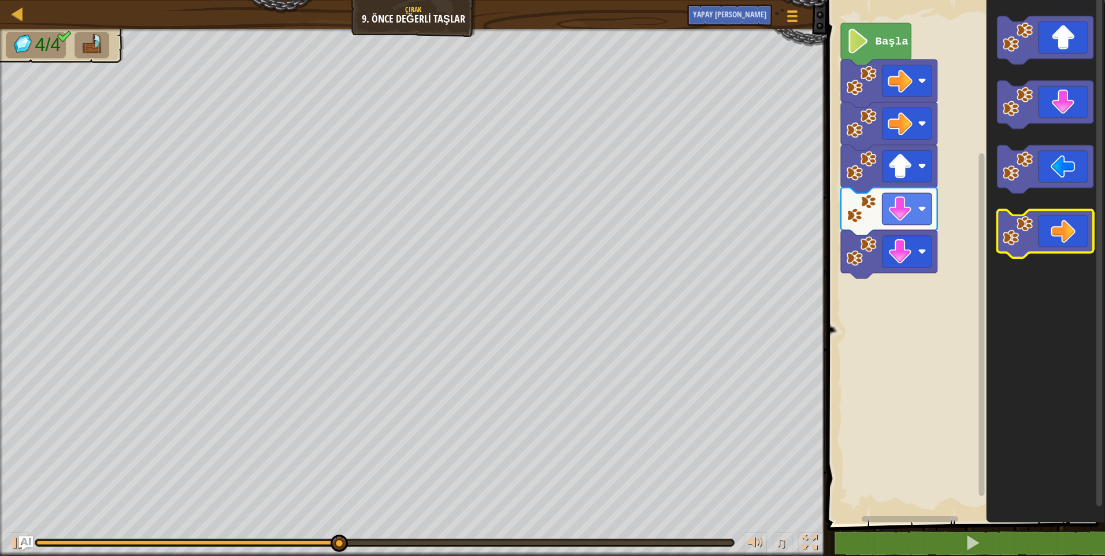
click at [1023, 144] on icon "Blockly Çalışma Alanı" at bounding box center [1045, 258] width 119 height 529
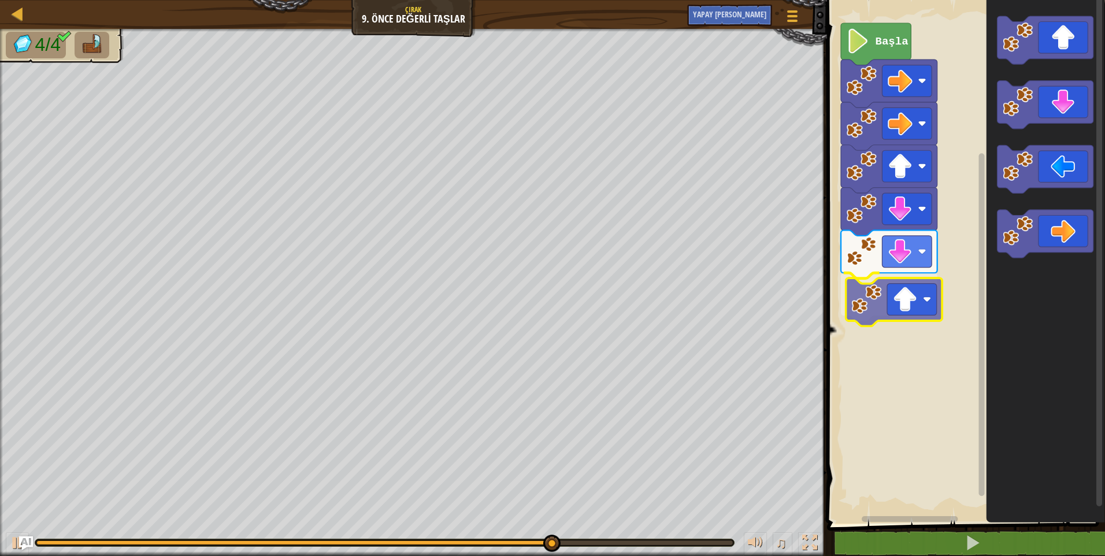
click at [882, 295] on div "Başla" at bounding box center [965, 258] width 282 height 529
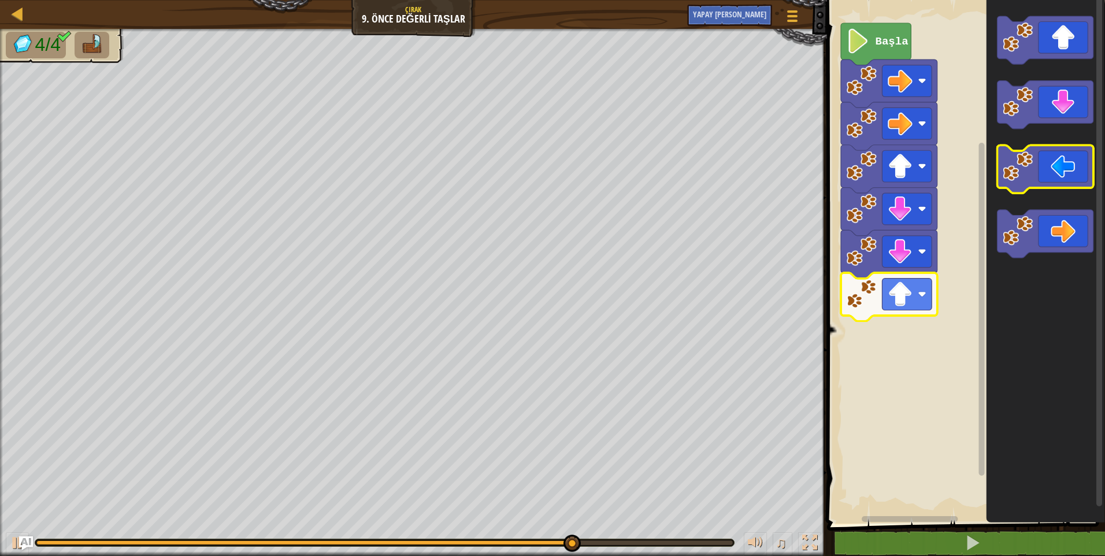
click at [1060, 171] on icon "Blockly Çalışma Alanı" at bounding box center [1045, 170] width 97 height 48
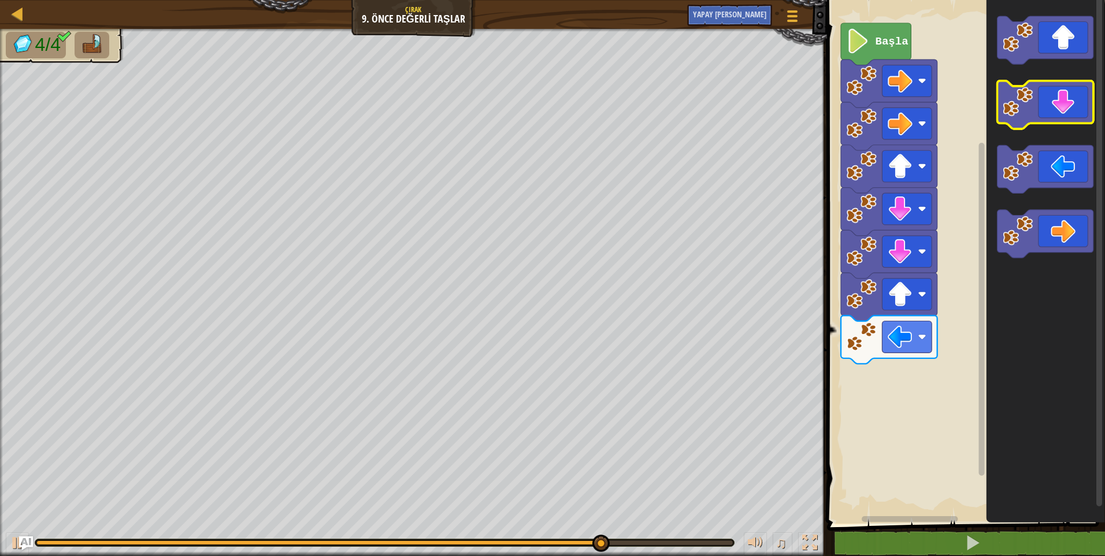
click at [1060, 114] on icon "Blockly Çalışma Alanı" at bounding box center [1045, 105] width 97 height 48
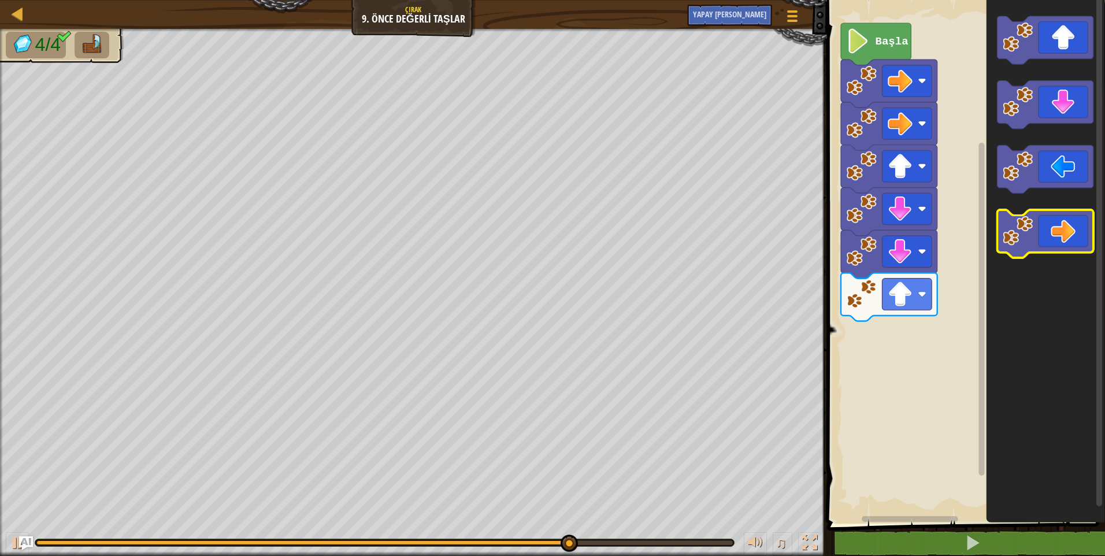
click at [1047, 228] on icon "Blockly Çalışma Alanı" at bounding box center [1045, 234] width 97 height 48
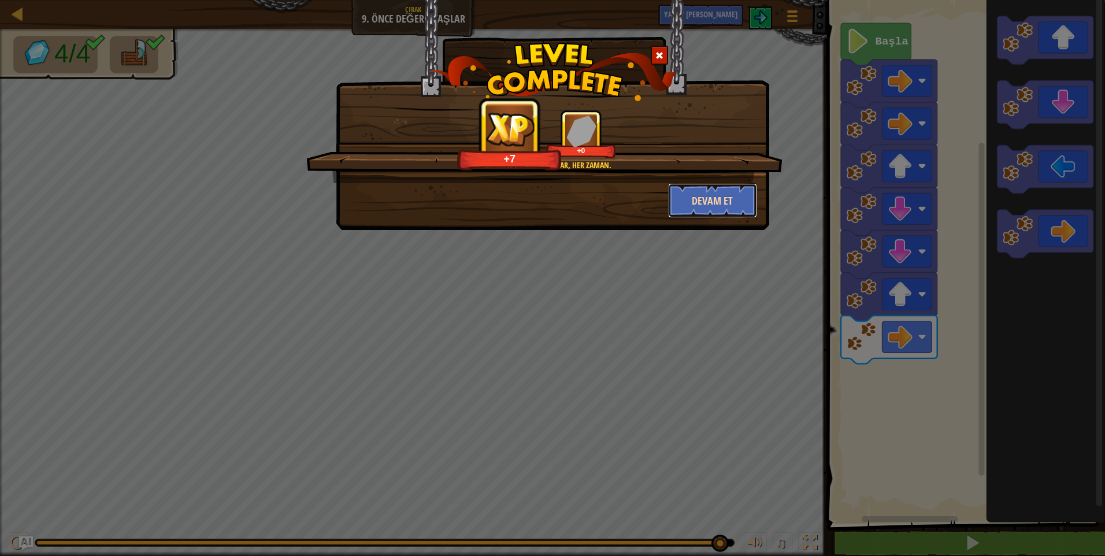
click at [682, 188] on button "Devam et" at bounding box center [713, 200] width 90 height 35
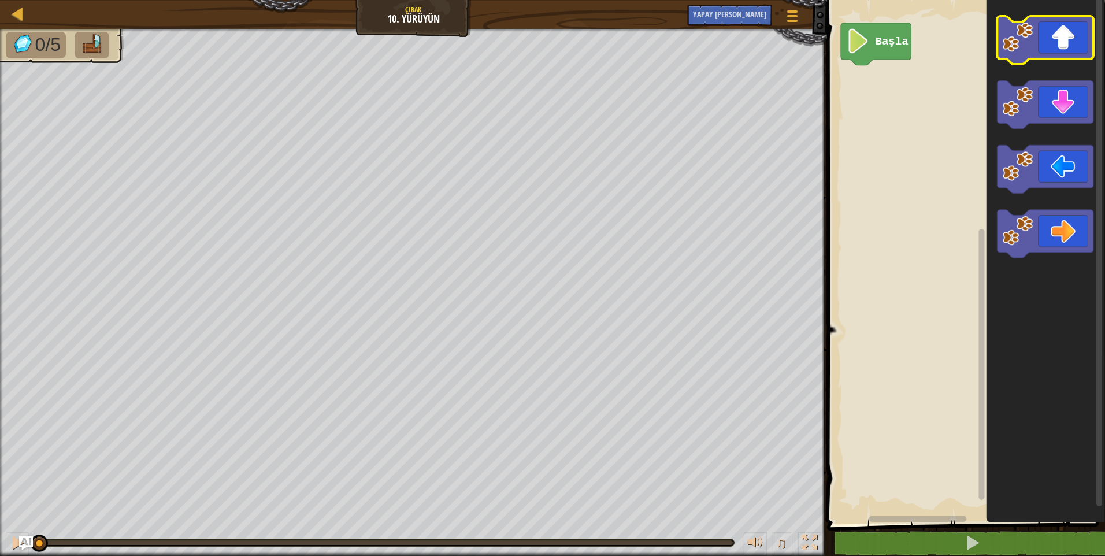
click at [1037, 25] on icon "Blockly Çalışma Alanı" at bounding box center [1045, 40] width 97 height 48
click at [1036, 28] on icon "Blockly Çalışma Alanı" at bounding box center [1045, 40] width 97 height 48
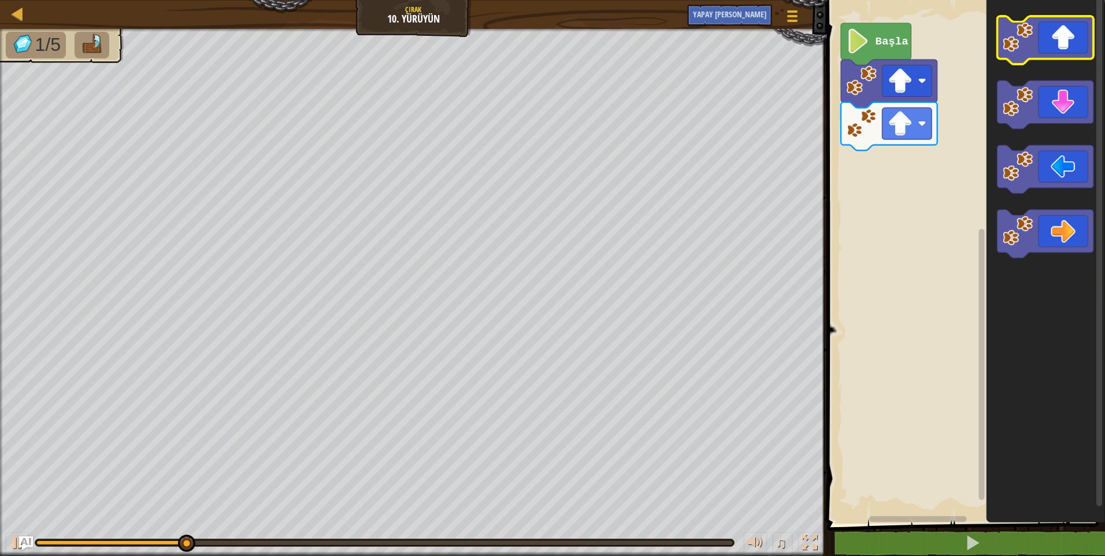
click at [1033, 61] on rect "Blockly Çalışma Alanı" at bounding box center [1045, 40] width 97 height 48
click at [1038, 40] on icon "Blockly Çalışma Alanı" at bounding box center [1045, 40] width 97 height 48
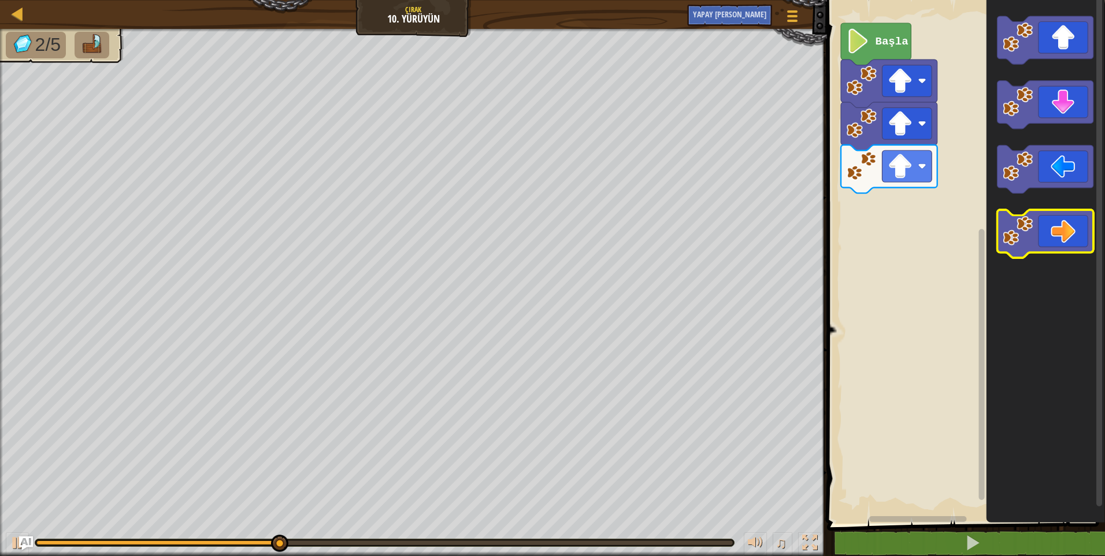
click at [1047, 234] on icon "Blockly Çalışma Alanı" at bounding box center [1045, 234] width 97 height 48
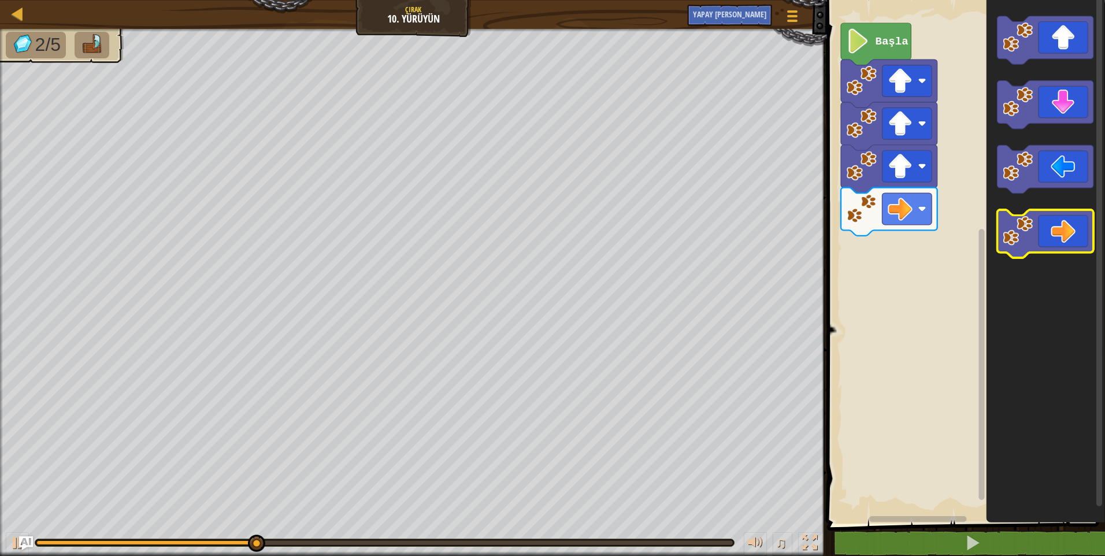
click at [1047, 234] on icon "Blockly Çalışma Alanı" at bounding box center [1045, 234] width 97 height 48
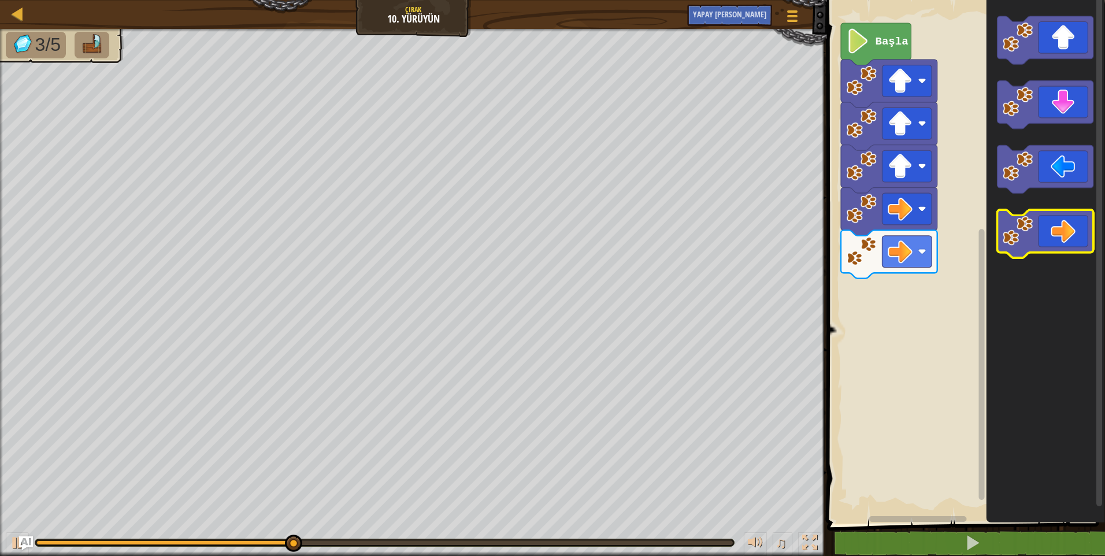
click at [1048, 227] on icon "Blockly Çalışma Alanı" at bounding box center [1045, 234] width 97 height 48
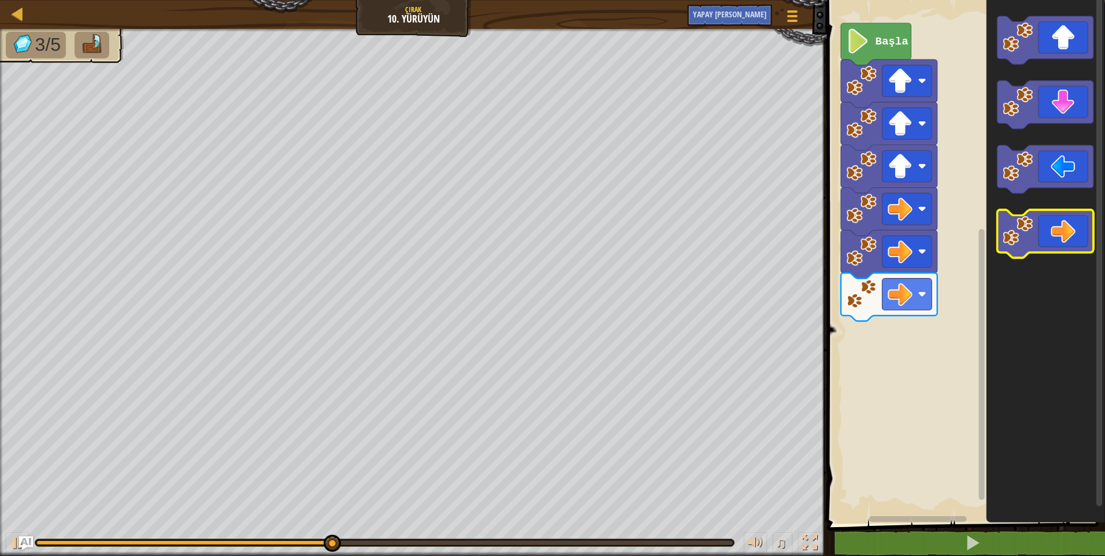
click at [1048, 228] on icon "Blockly Çalışma Alanı" at bounding box center [1045, 234] width 97 height 48
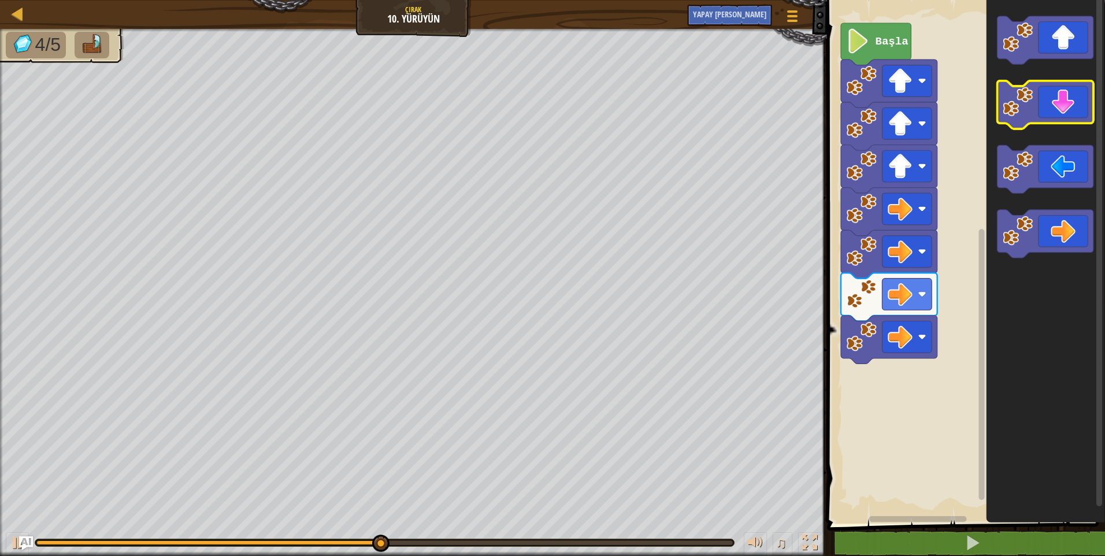
click at [1049, 112] on icon "Blockly Çalışma Alanı" at bounding box center [1045, 105] width 97 height 48
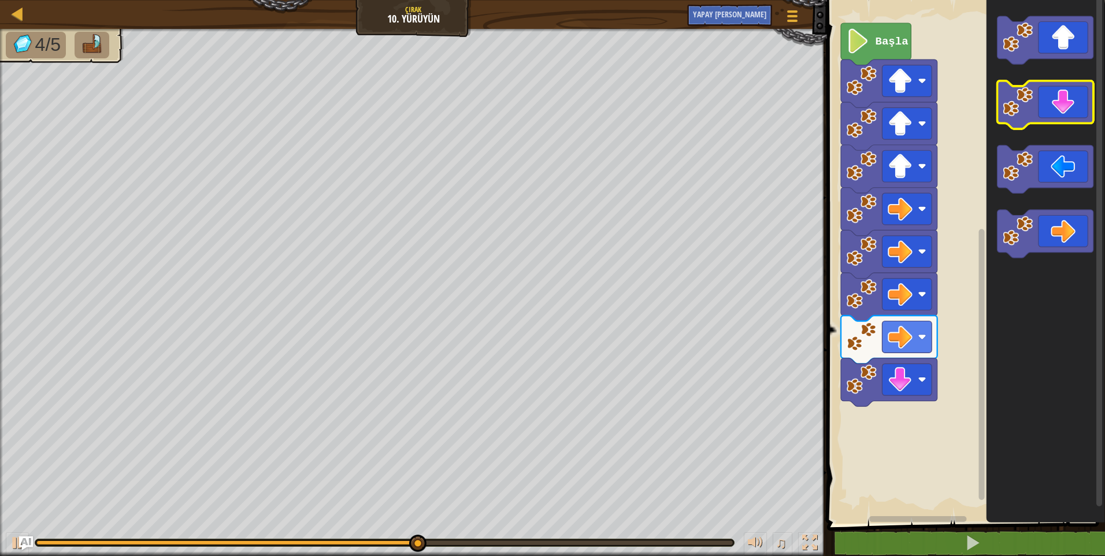
click at [1049, 112] on icon "Blockly Çalışma Alanı" at bounding box center [1045, 105] width 97 height 48
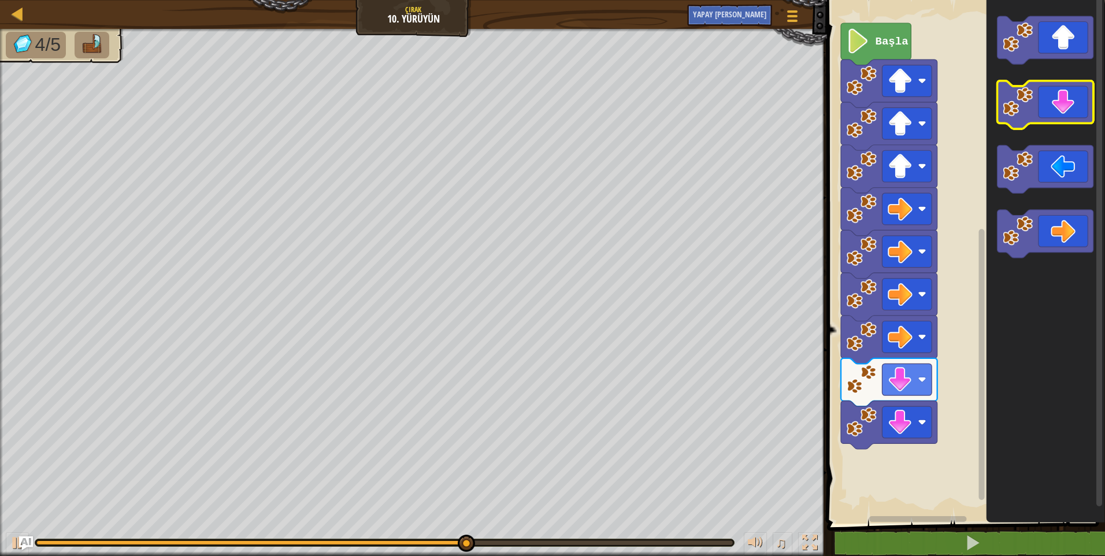
click at [1049, 112] on icon "Blockly Çalışma Alanı" at bounding box center [1045, 105] width 97 height 48
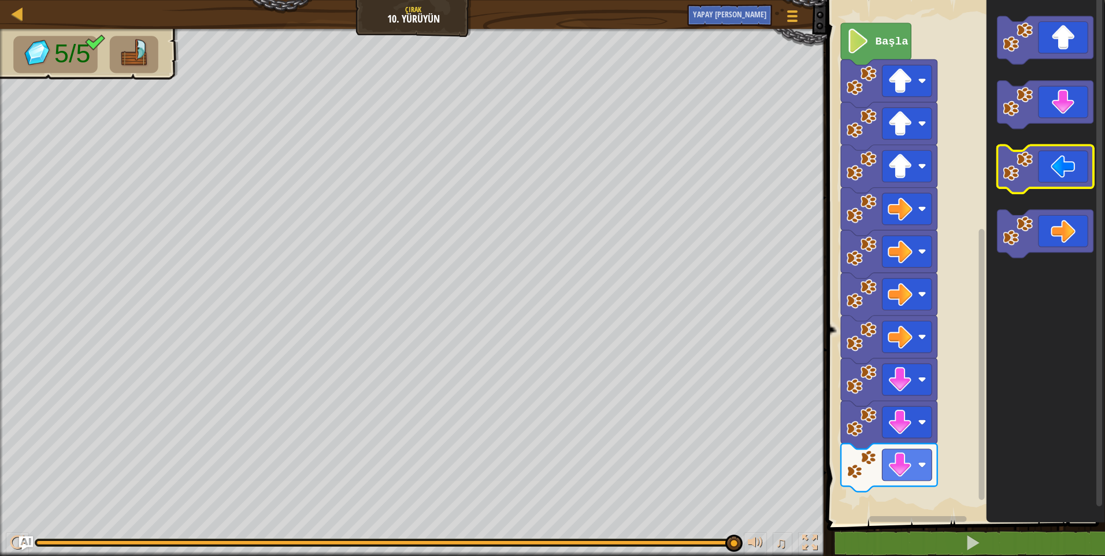
click at [1060, 169] on icon "Blockly Çalışma Alanı" at bounding box center [1045, 170] width 97 height 48
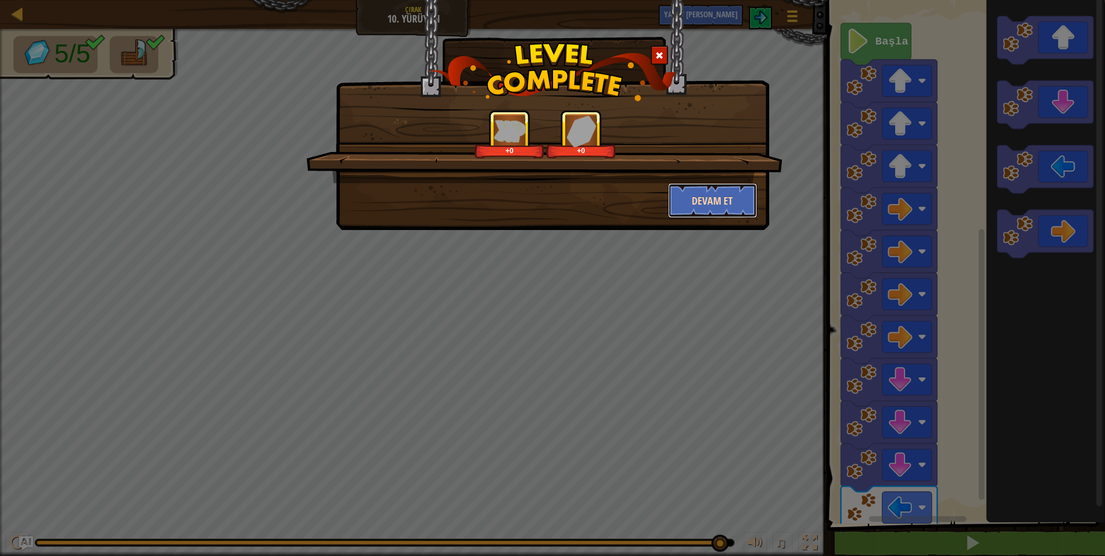
click at [694, 190] on button "Devam et" at bounding box center [713, 200] width 90 height 35
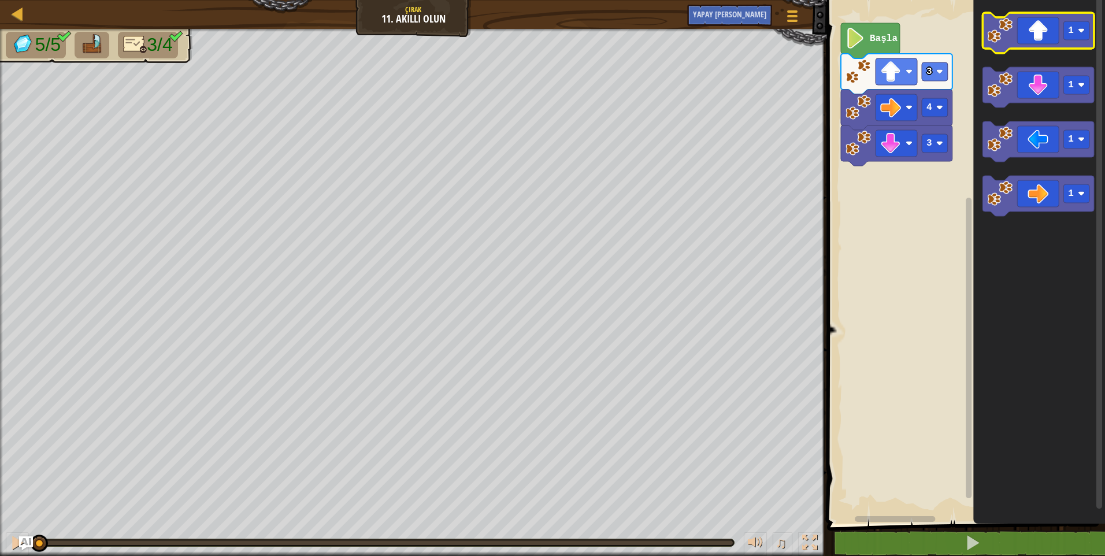
click at [1030, 40] on icon "Blockly Çalışma Alanı" at bounding box center [1039, 33] width 112 height 40
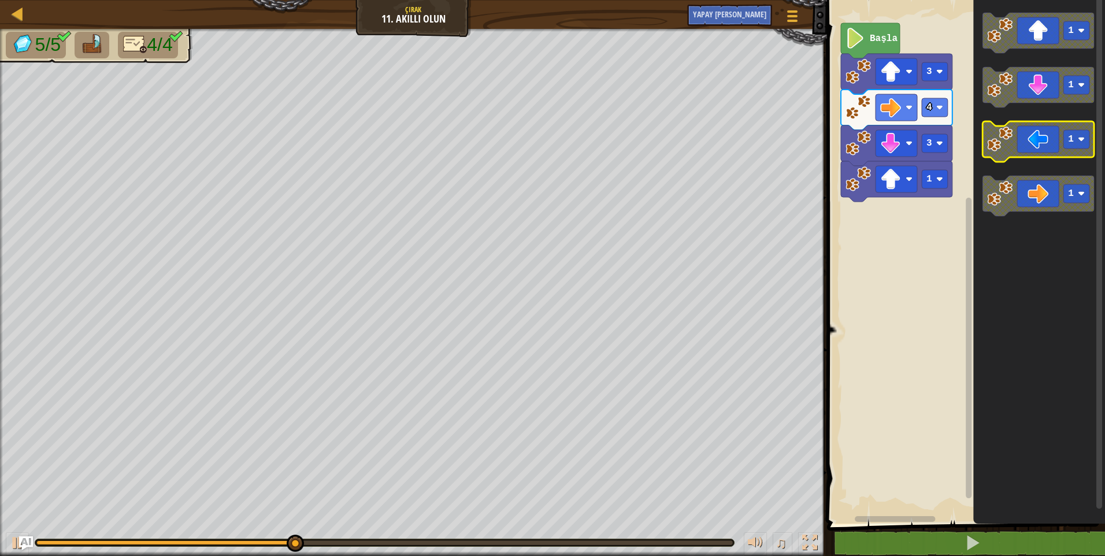
click at [1035, 152] on icon "Blockly Çalışma Alanı" at bounding box center [1039, 141] width 112 height 40
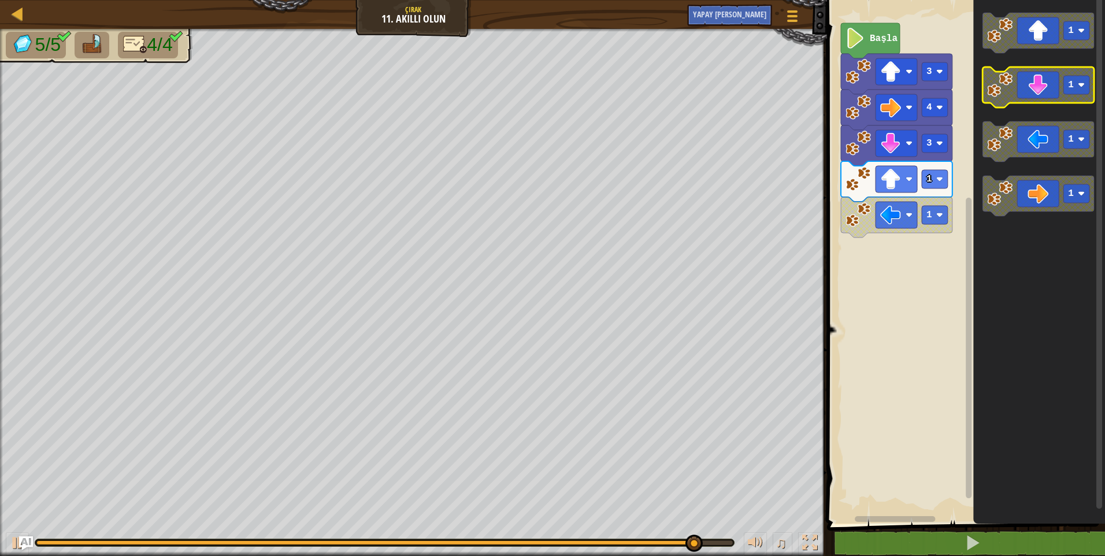
click at [1023, 94] on icon "Blockly Çalışma Alanı" at bounding box center [1039, 87] width 112 height 40
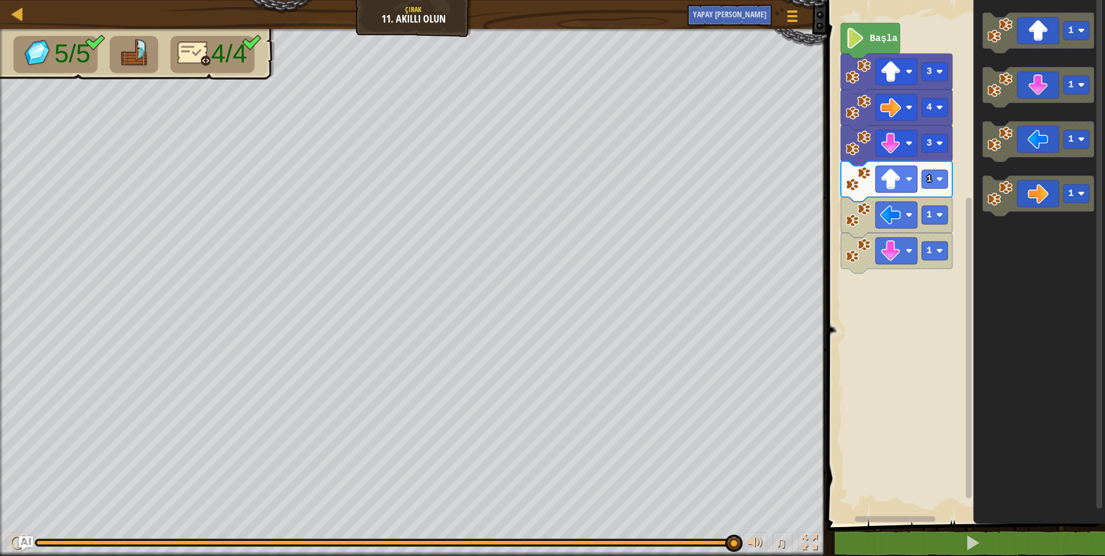
click at [950, 542] on div "1 2 3 4 go ( 'yukarı ', 3 ) go ( 'doğru ', 4 ) go ( 'aşağı ', 3 ) ההההההההההההה…" at bounding box center [965, 289] width 282 height 566
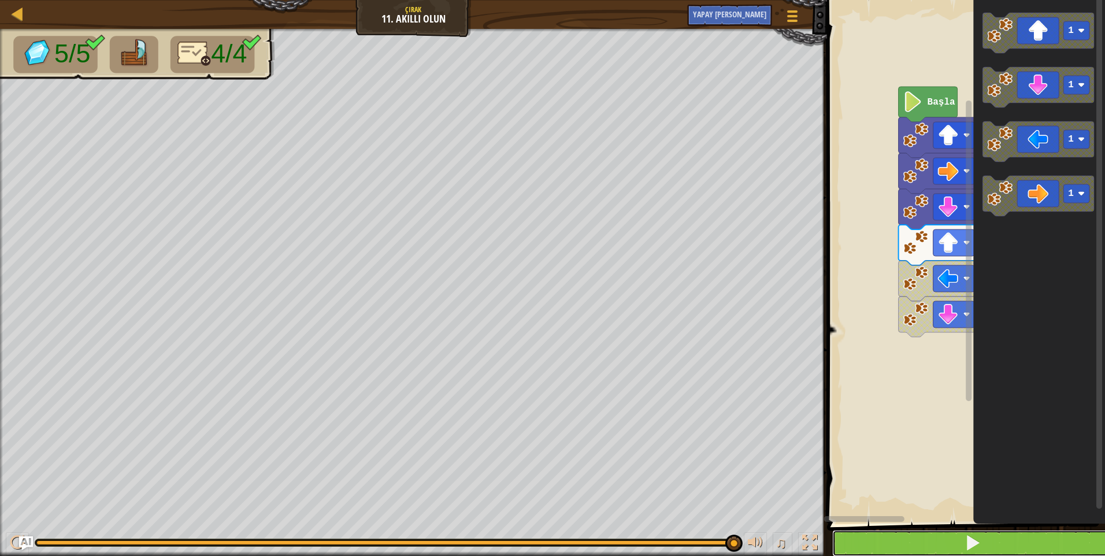
click at [954, 540] on button at bounding box center [973, 543] width 282 height 27
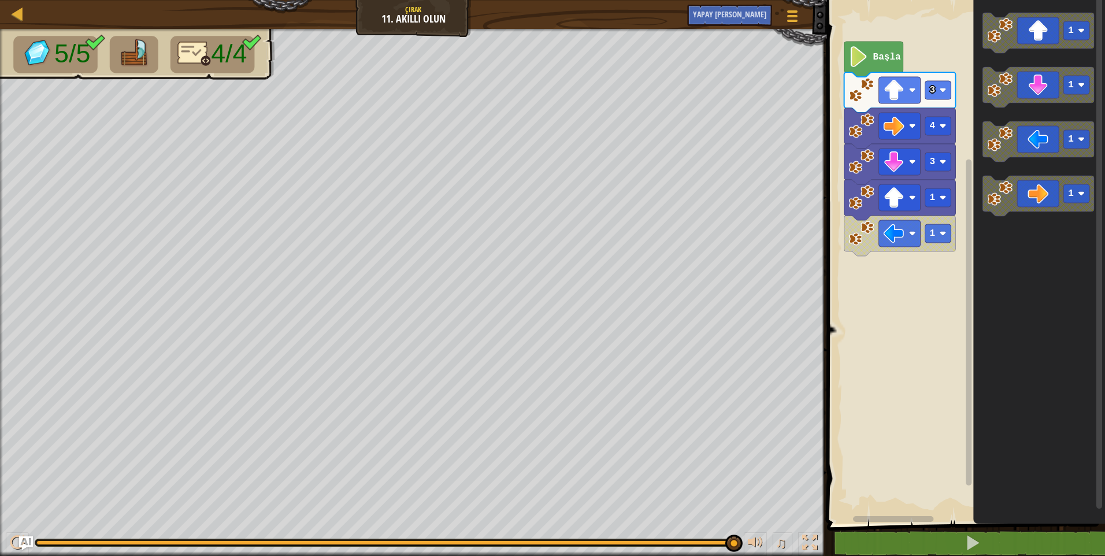
click at [1008, 217] on icon "1 1 1 1" at bounding box center [1039, 258] width 132 height 529
click at [1021, 147] on icon "Blockly Çalışma Alanı" at bounding box center [1039, 141] width 112 height 40
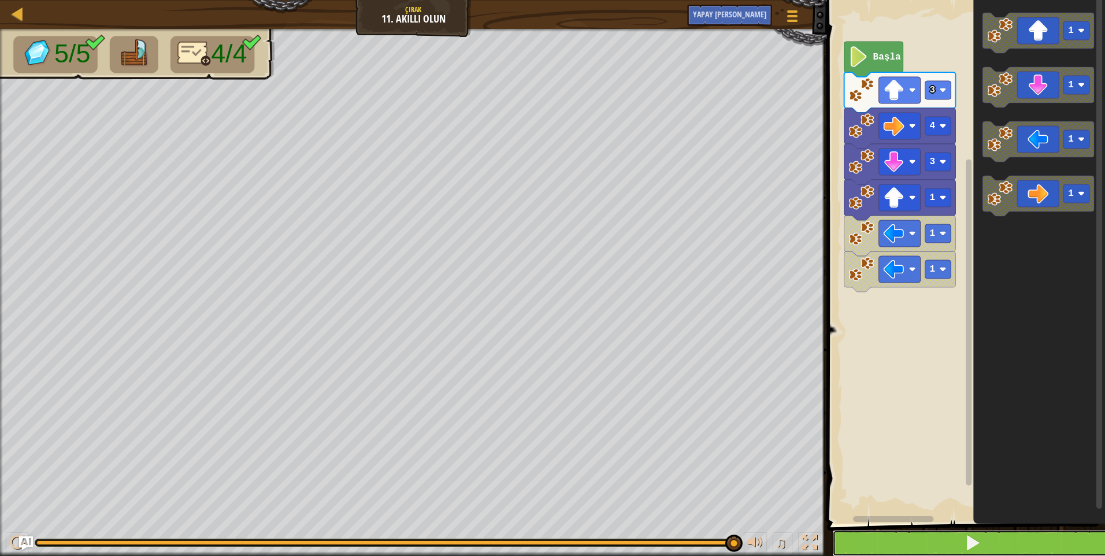
click at [976, 544] on span at bounding box center [973, 543] width 16 height 16
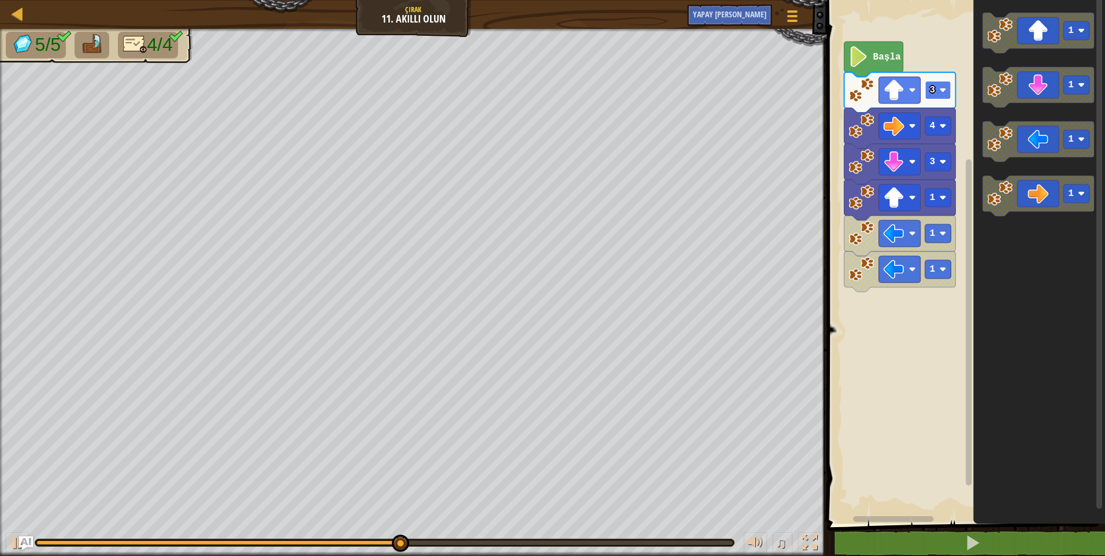
click at [943, 92] on image "Blockly Çalışma Alanı" at bounding box center [942, 90] width 7 height 7
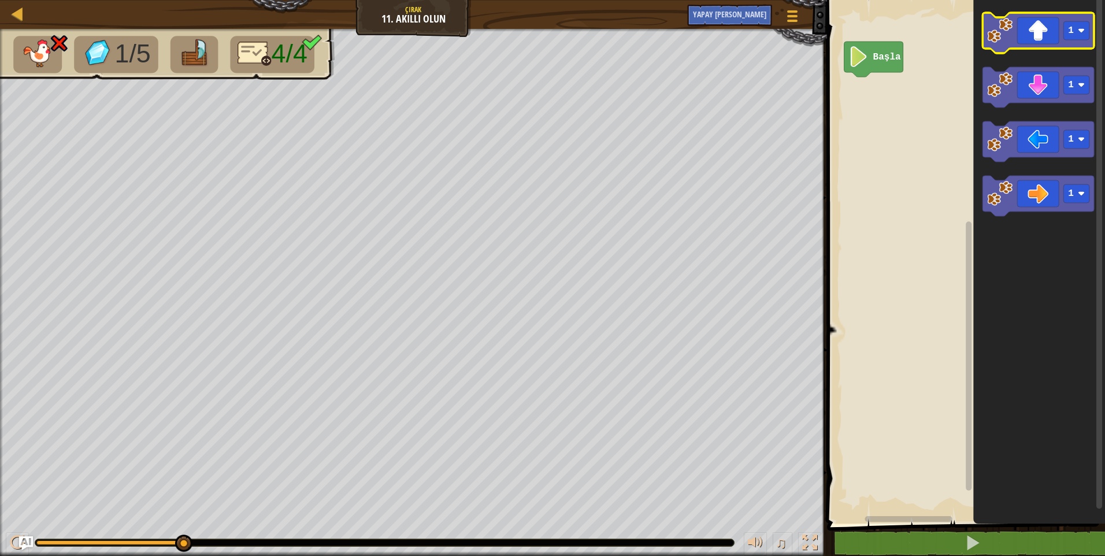
click at [1021, 27] on icon "Blockly Çalışma Alanı" at bounding box center [1039, 33] width 112 height 40
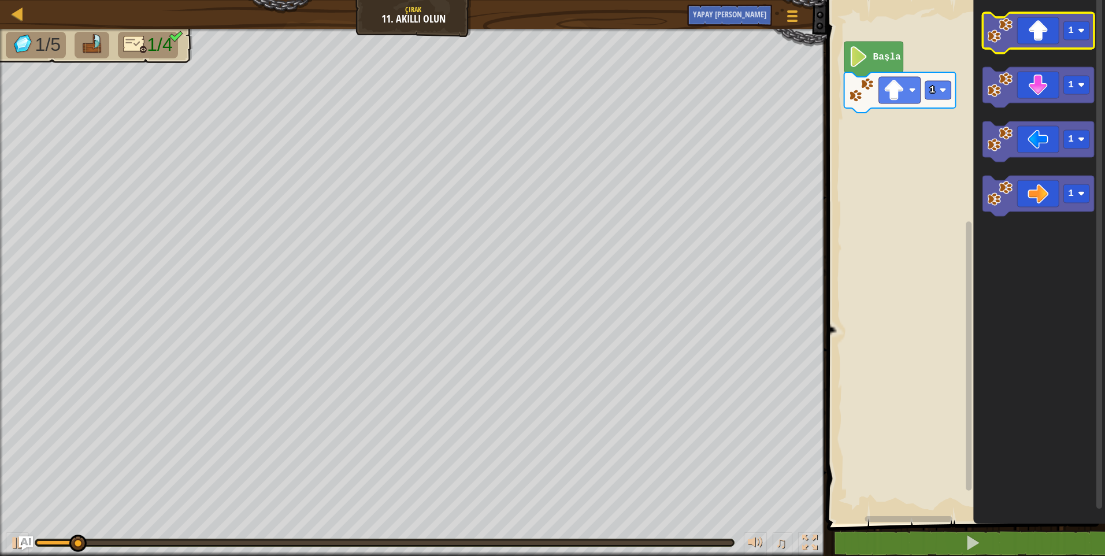
click at [1021, 28] on icon "Blockly Çalışma Alanı" at bounding box center [1039, 33] width 112 height 40
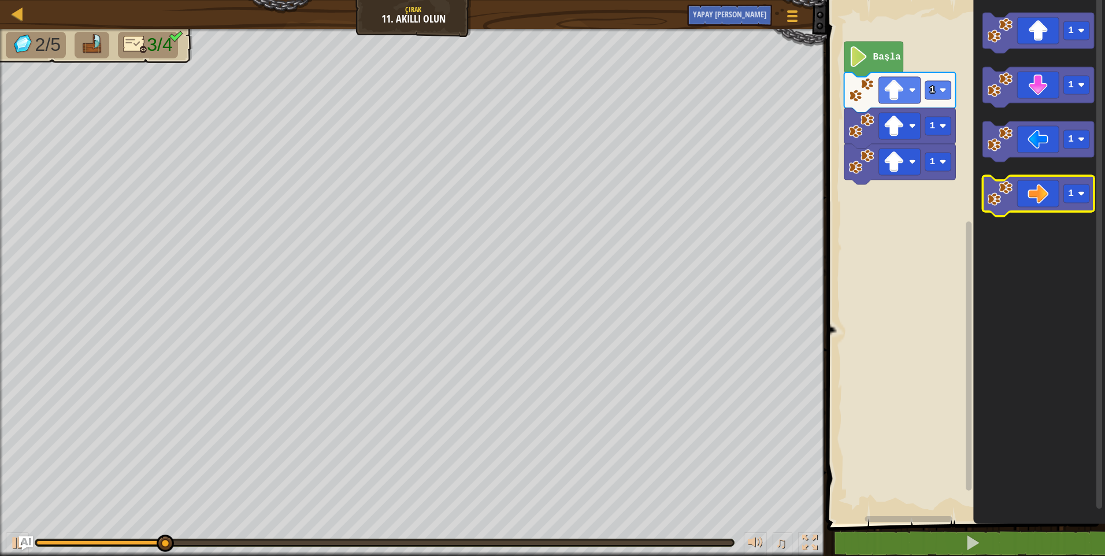
click at [1027, 208] on icon "Blockly Çalışma Alanı" at bounding box center [1039, 196] width 112 height 40
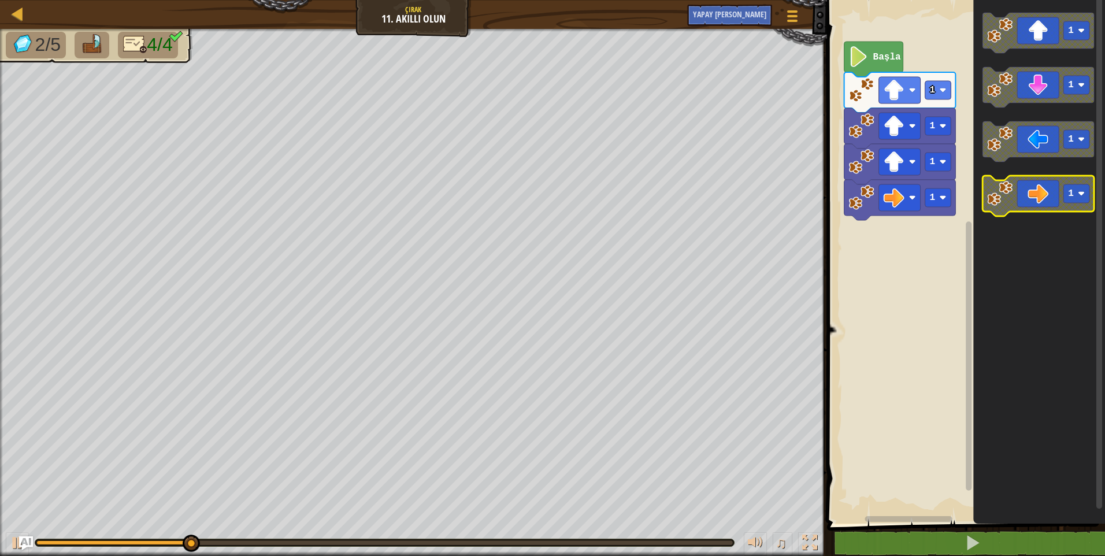
click at [1027, 208] on icon "Blockly Çalışma Alanı" at bounding box center [1039, 196] width 112 height 40
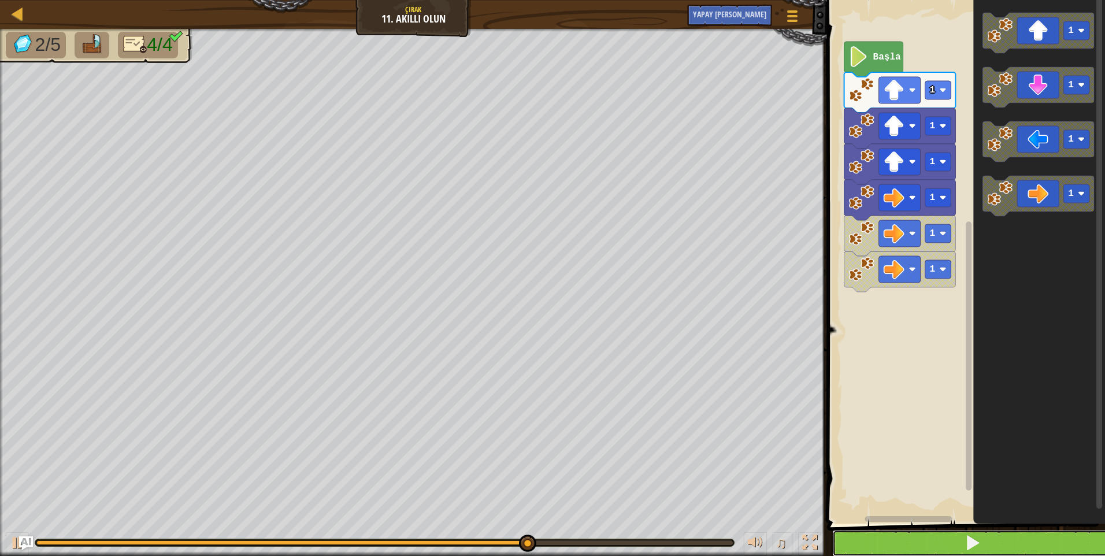
click at [971, 533] on button at bounding box center [973, 543] width 282 height 27
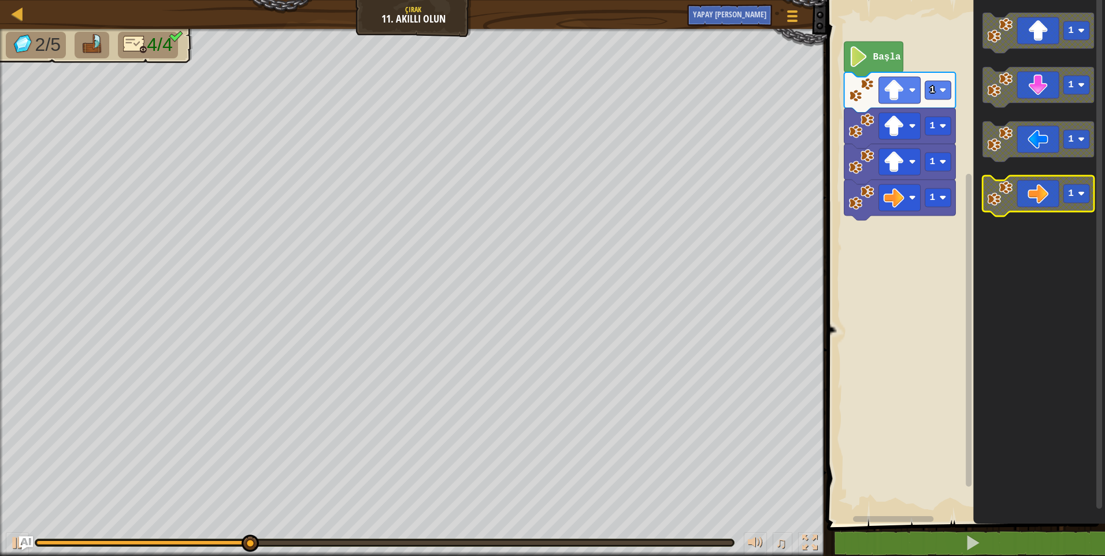
click at [1035, 198] on icon "Blockly Çalışma Alanı" at bounding box center [1039, 196] width 112 height 40
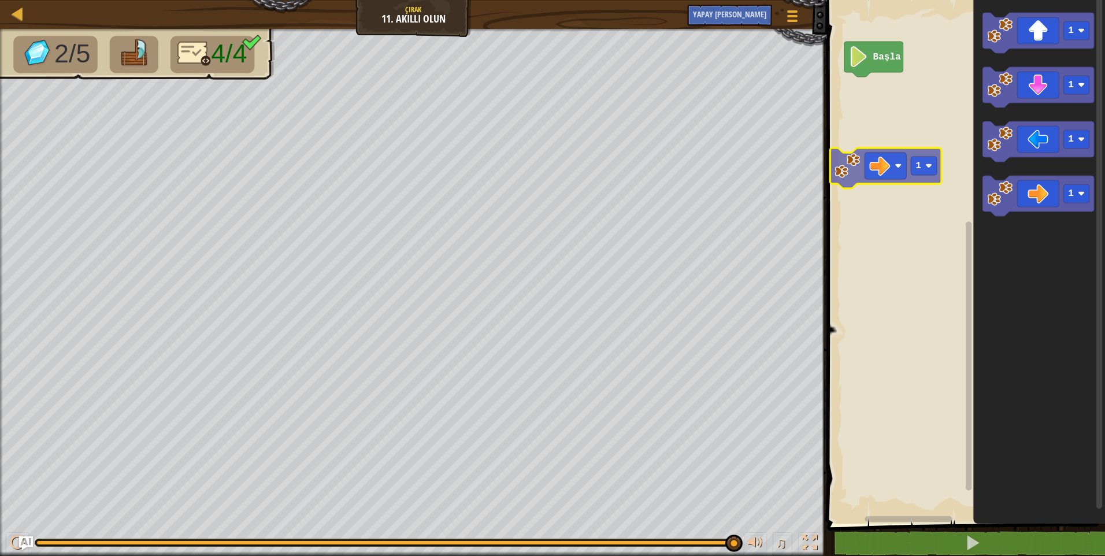
click at [868, 150] on div "Başla 1 1 1 1 1" at bounding box center [965, 258] width 282 height 529
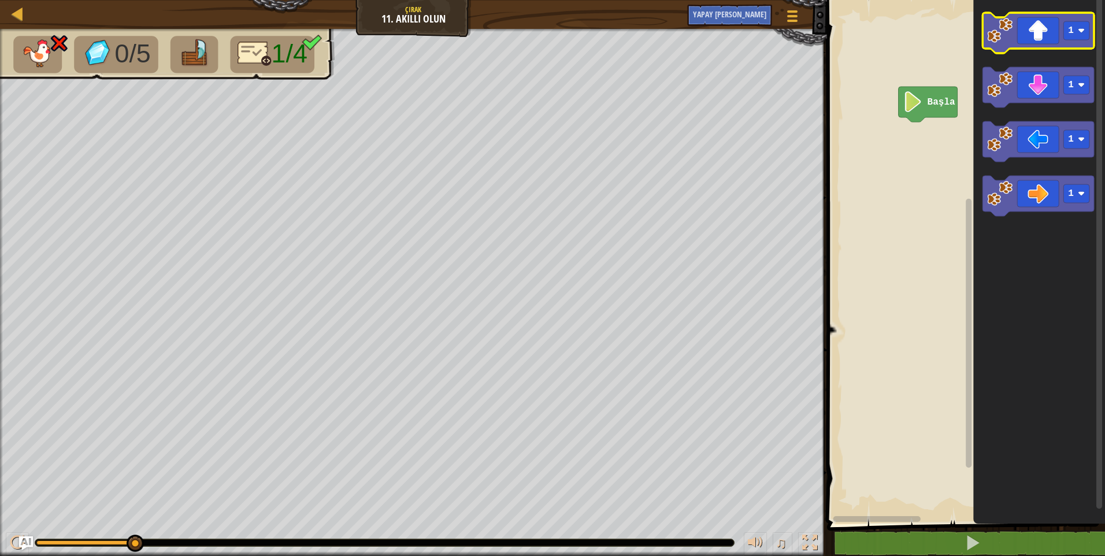
click at [1024, 42] on icon "Blockly Çalışma Alanı" at bounding box center [1039, 33] width 112 height 40
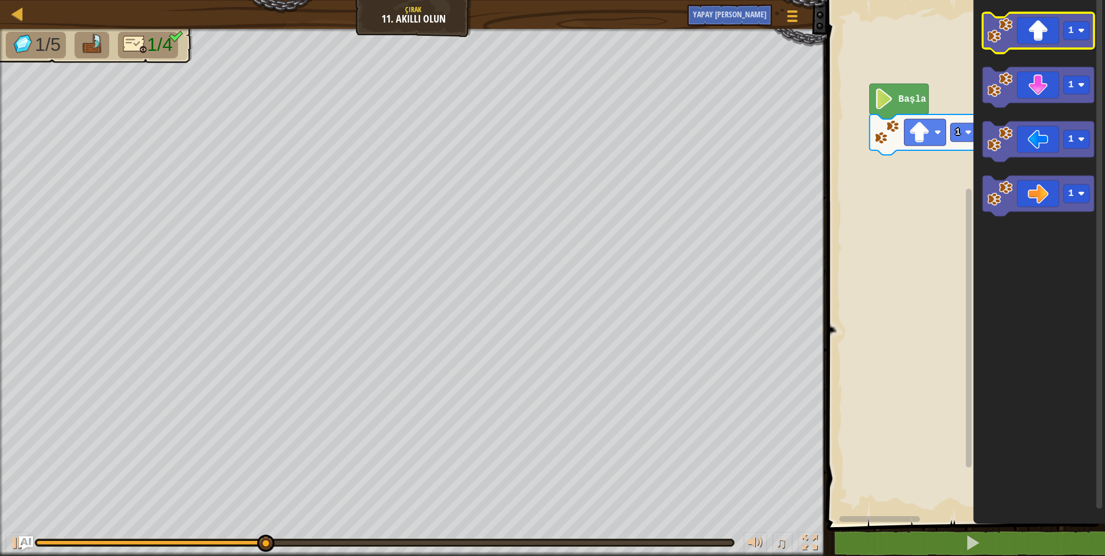
click at [994, 34] on image "Blockly Çalışma Alanı" at bounding box center [999, 30] width 25 height 25
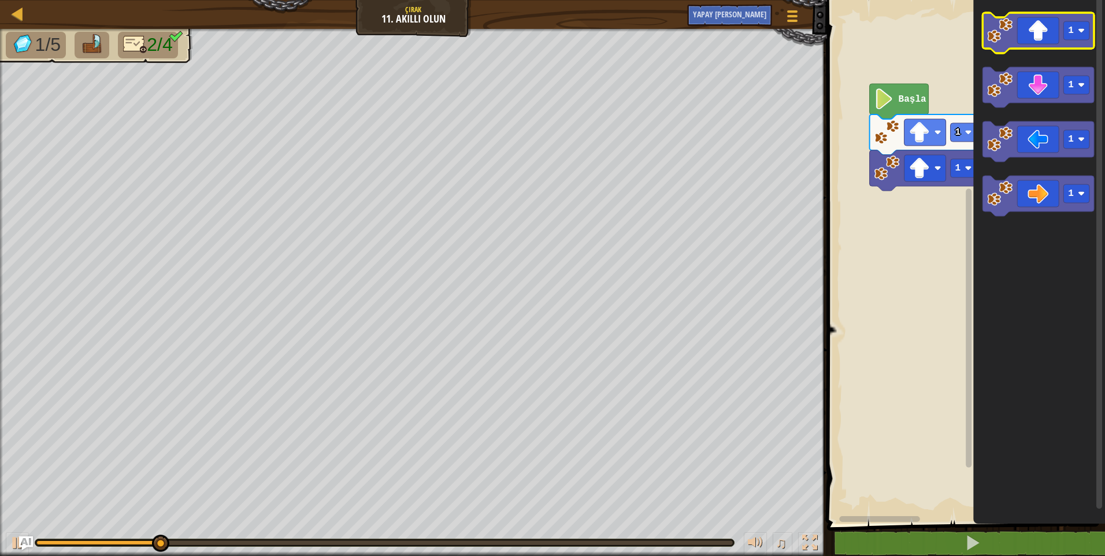
click at [999, 37] on image "Blockly Çalışma Alanı" at bounding box center [999, 30] width 25 height 25
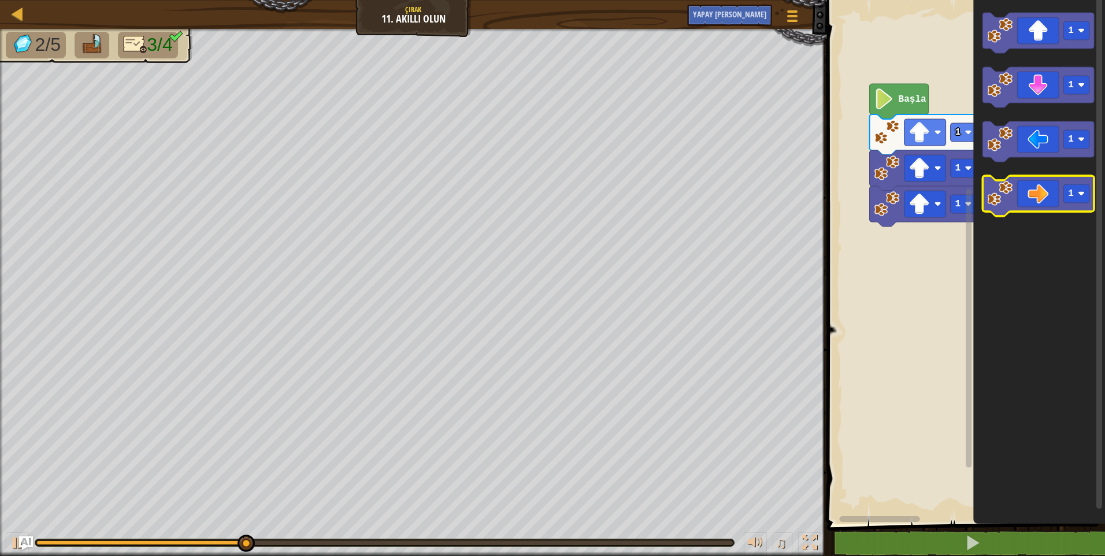
click at [1020, 188] on icon "Blockly Çalışma Alanı" at bounding box center [1039, 196] width 112 height 40
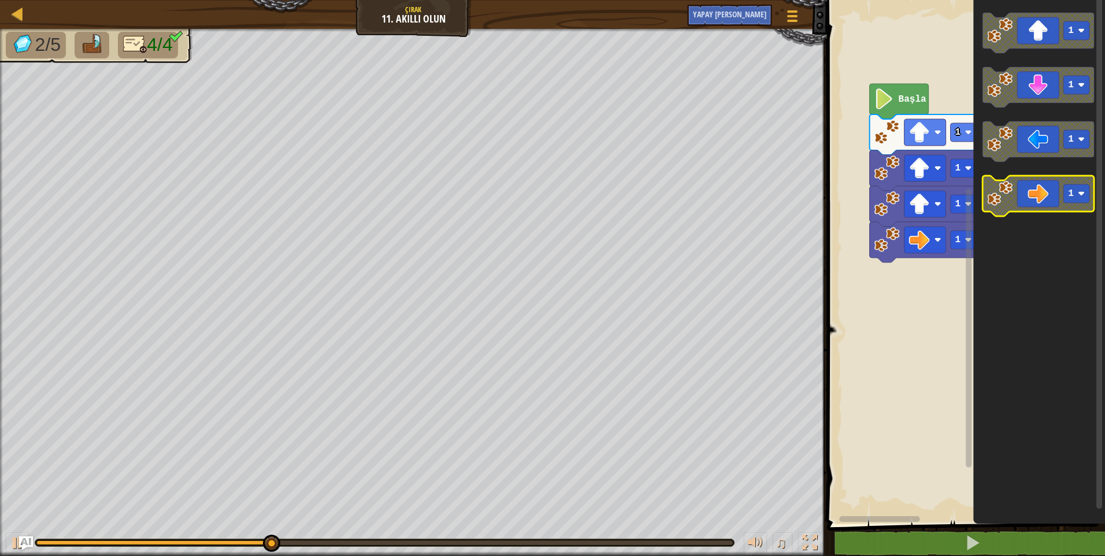
click at [1020, 193] on icon "Blockly Çalışma Alanı" at bounding box center [1039, 196] width 112 height 40
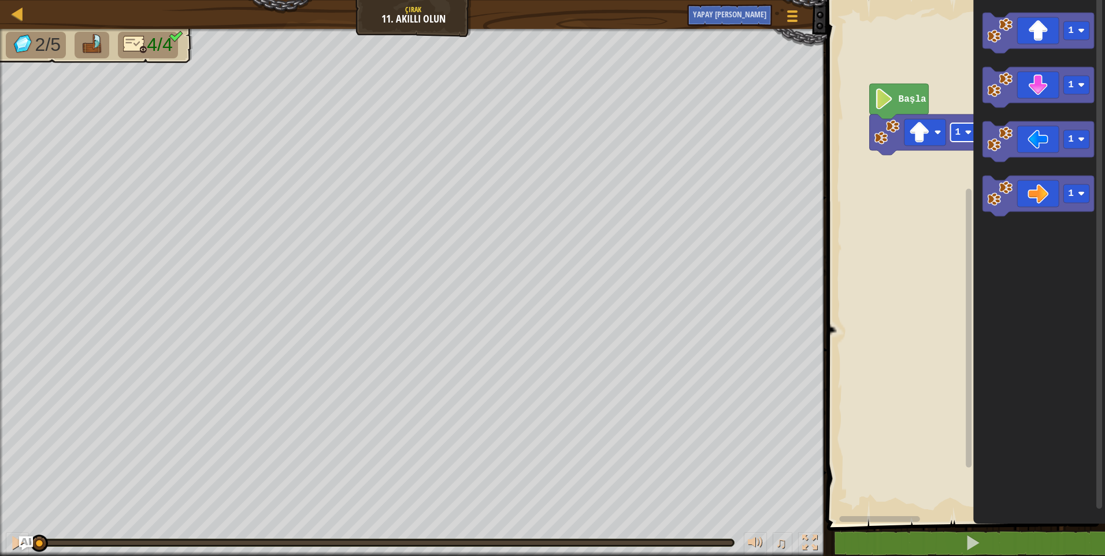
click at [955, 133] on text "1" at bounding box center [958, 132] width 6 height 10
click at [897, 113] on icon "Blockly Çalışma Alanı" at bounding box center [898, 101] width 59 height 35
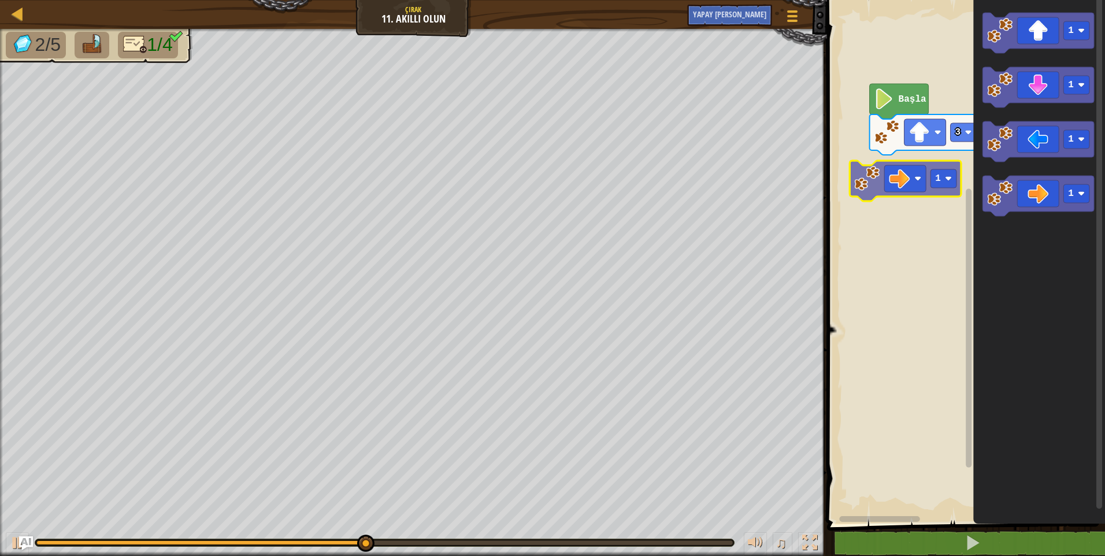
click at [905, 164] on div "Başla 3 1 1 1 1 1" at bounding box center [965, 258] width 282 height 529
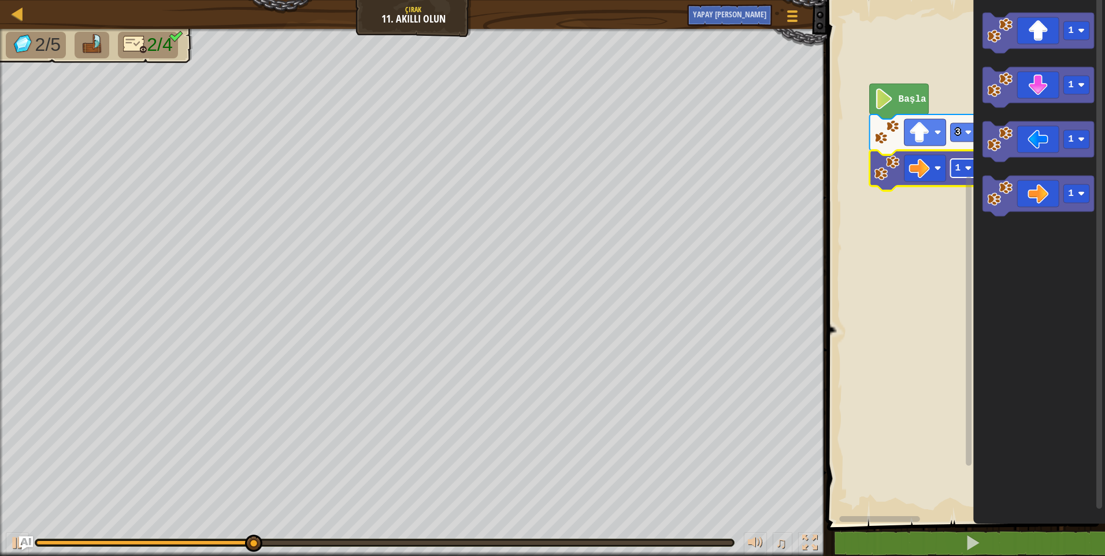
click at [960, 168] on text "1" at bounding box center [958, 168] width 6 height 10
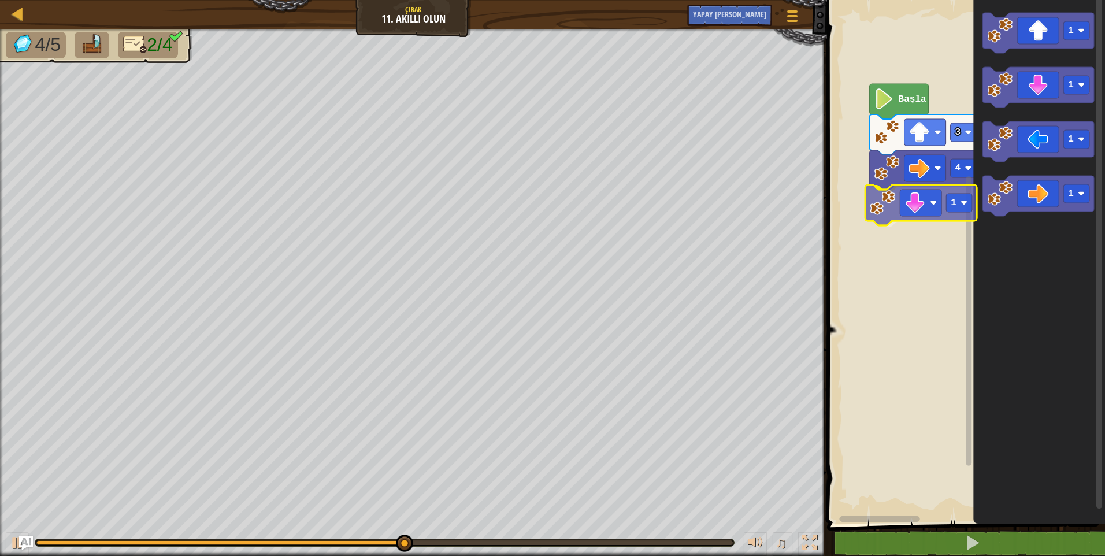
click at [922, 207] on div "Başla 3 4 1 1 1 1 1 1" at bounding box center [965, 258] width 282 height 529
click at [957, 206] on text "1" at bounding box center [958, 204] width 6 height 10
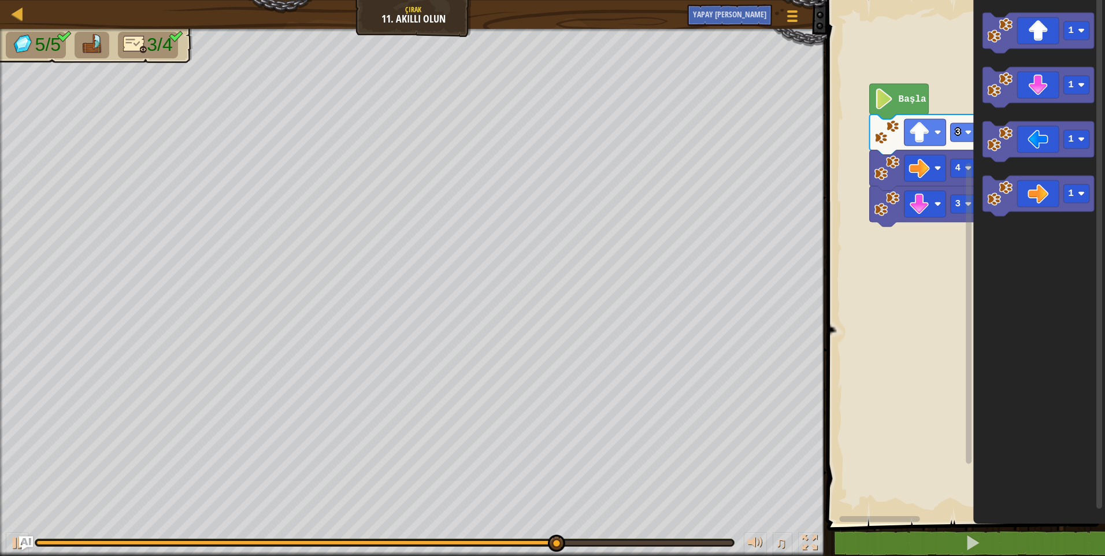
click at [1039, 191] on icon "Blockly Çalışma Alanı" at bounding box center [1039, 196] width 112 height 40
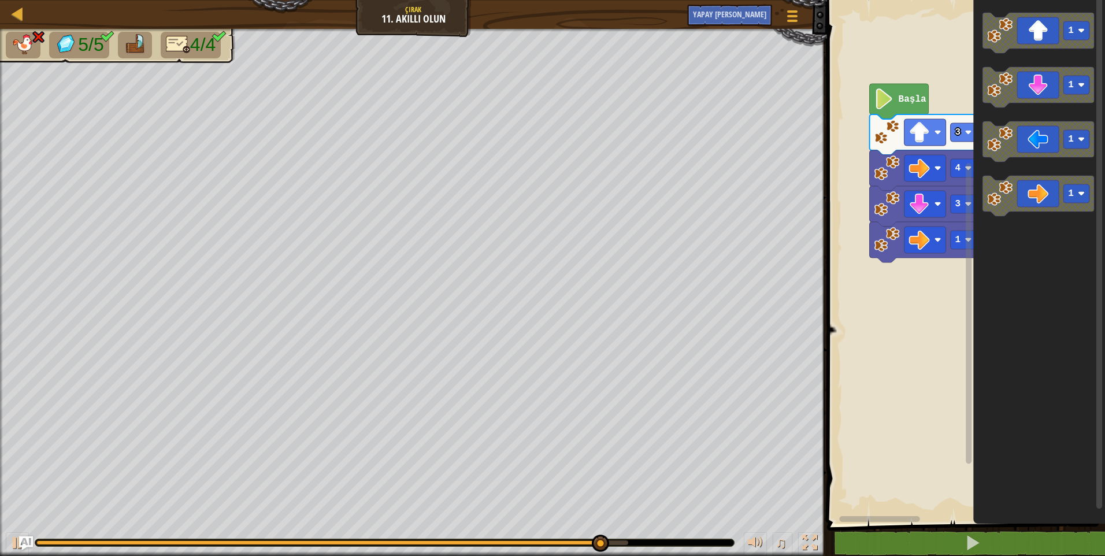
click at [1095, 202] on div "Başla 3 4 3 1 1 1 1 1" at bounding box center [965, 258] width 282 height 529
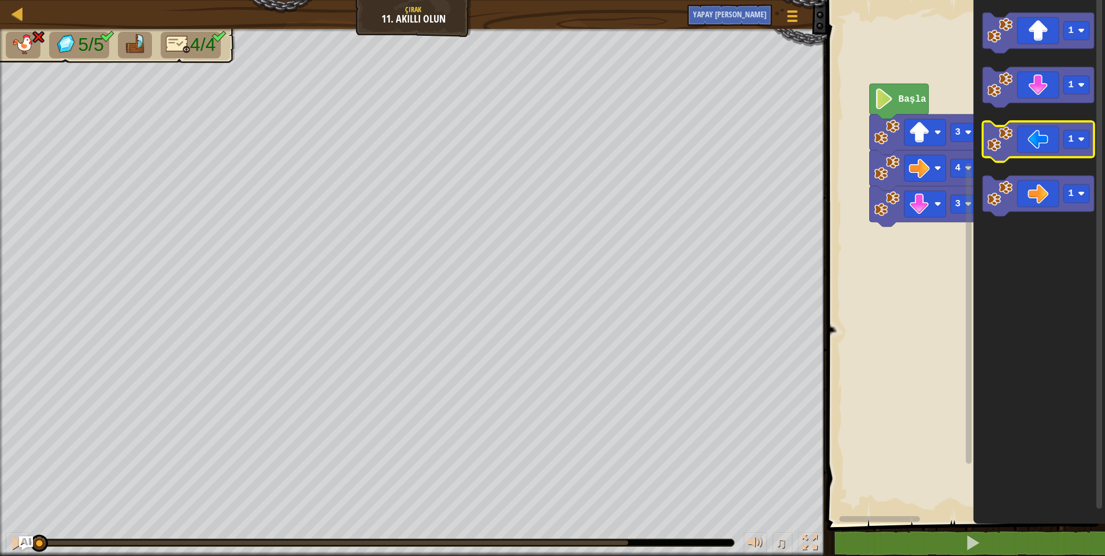
click at [1020, 145] on icon "Blockly Çalışma Alanı" at bounding box center [1039, 141] width 112 height 40
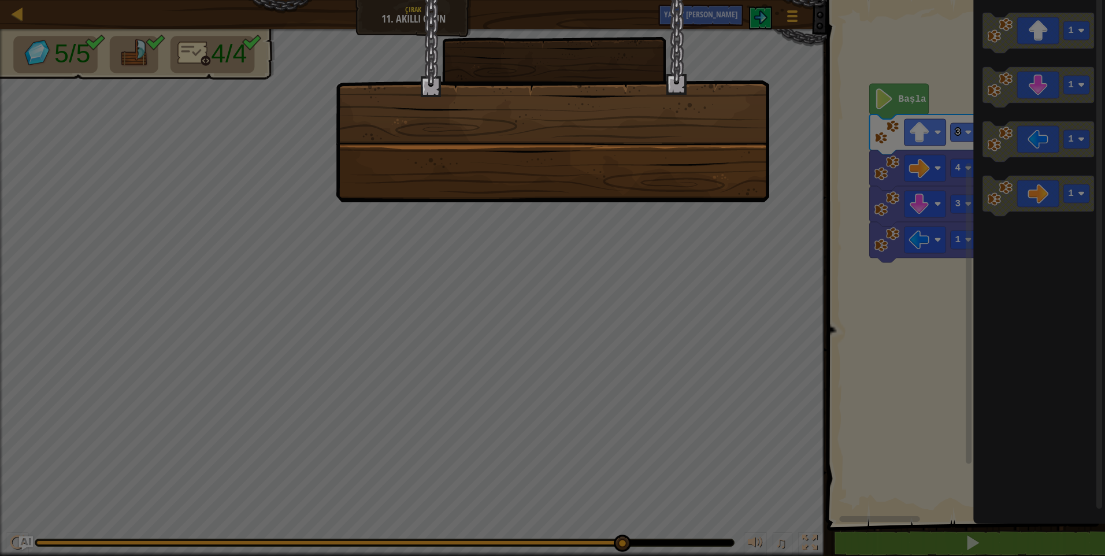
click at [488, 287] on div at bounding box center [552, 278] width 1105 height 556
click at [488, 286] on div at bounding box center [552, 278] width 1105 height 556
drag, startPoint x: 663, startPoint y: 213, endPoint x: 705, endPoint y: 198, distance: 44.6
click at [679, 206] on div at bounding box center [552, 278] width 1105 height 556
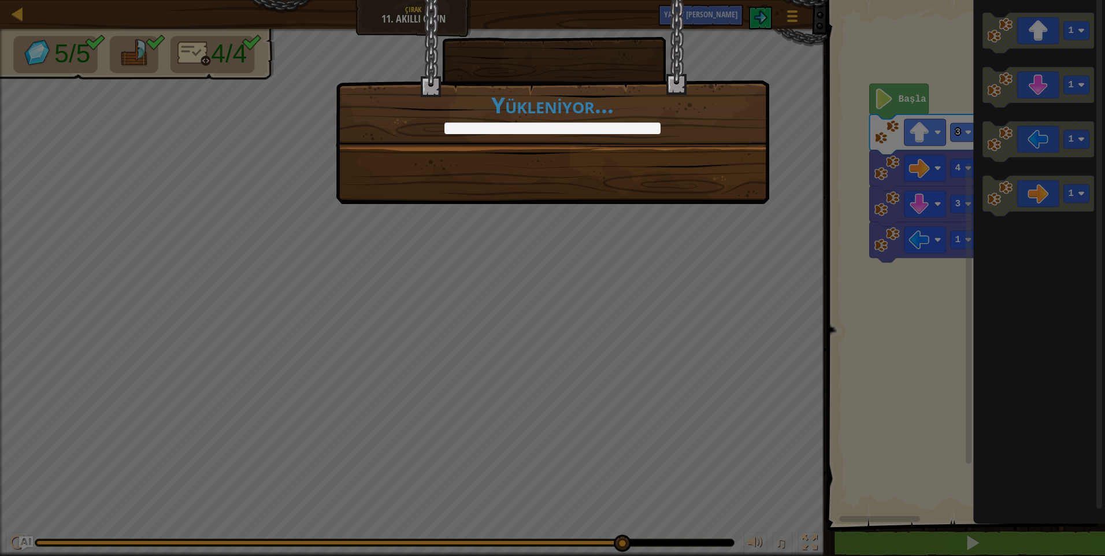
drag, startPoint x: 705, startPoint y: 198, endPoint x: 706, endPoint y: 191, distance: 7.6
click at [706, 194] on div "+0 +0 [PERSON_NAME] et Yükleniyor..." at bounding box center [553, 102] width 434 height 204
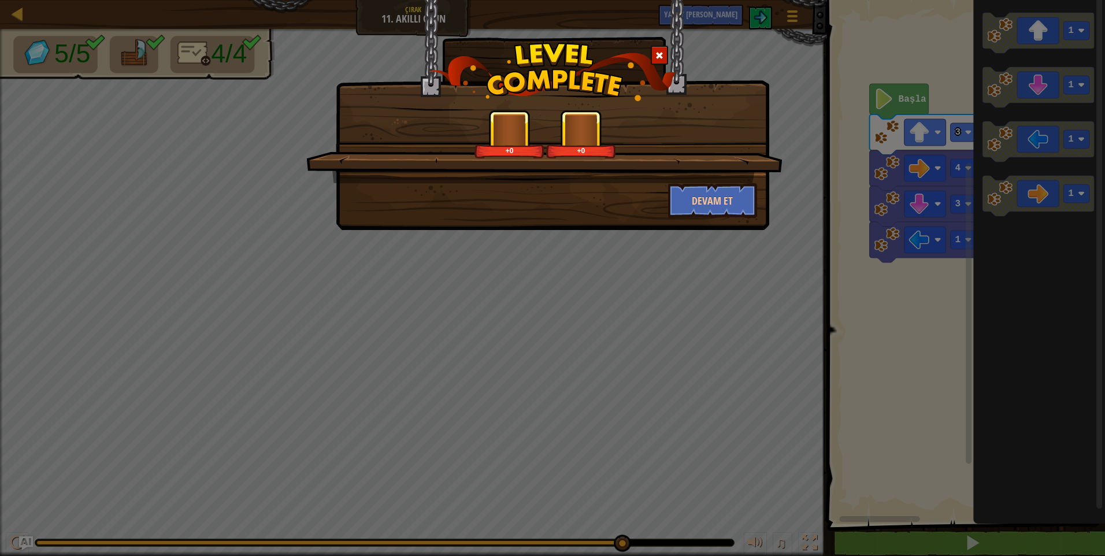
click at [706, 191] on button "Devam et" at bounding box center [713, 200] width 90 height 35
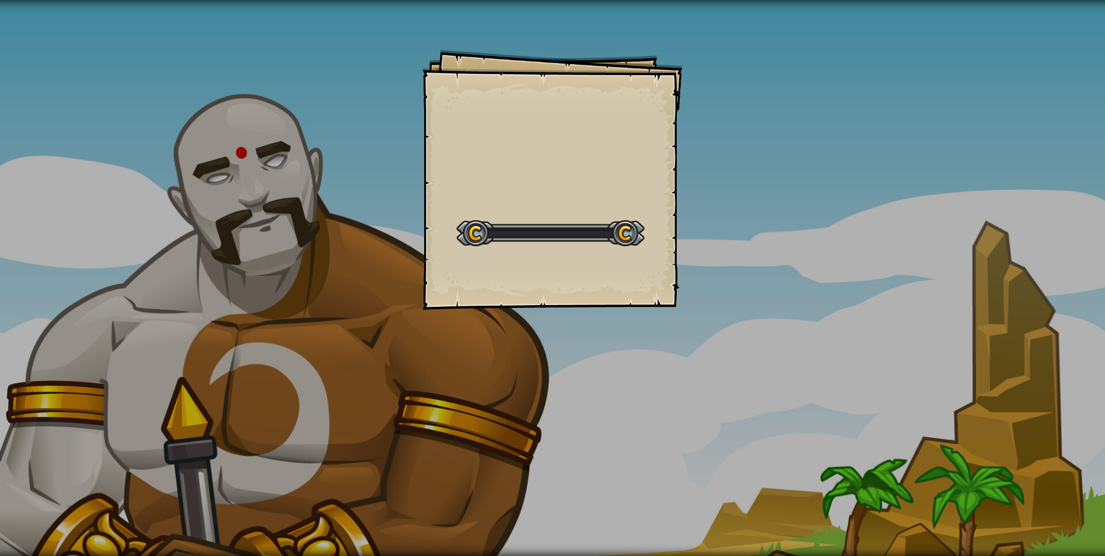
click at [710, 188] on div "Goals Start Level Yüklenemiyor Bu seviyeyi oynamak için bir aboneliğe ihtiyacın…" at bounding box center [552, 278] width 1105 height 556
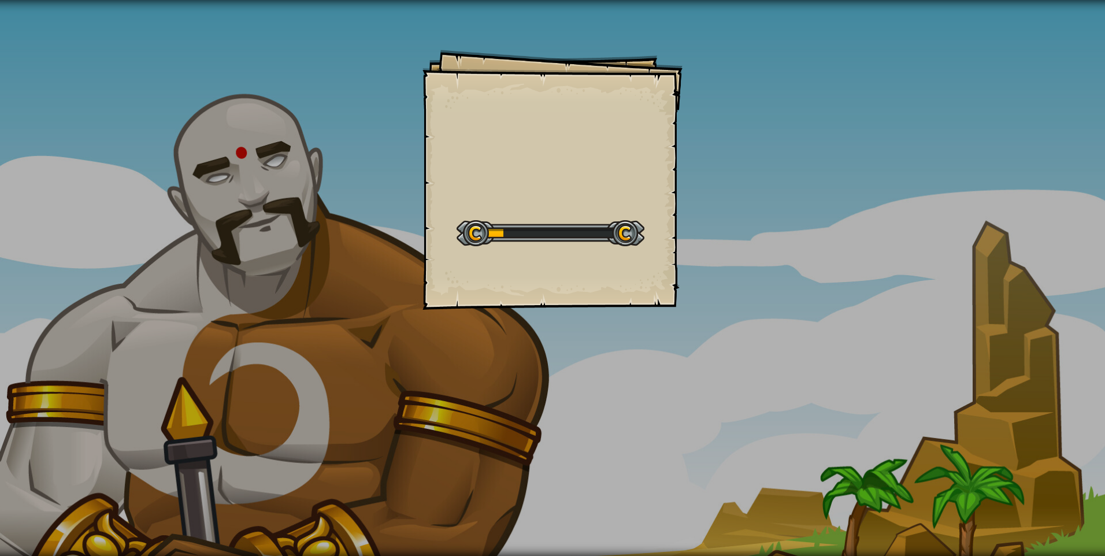
click at [710, 188] on div "Goals Start Level Yüklenemiyor Bu seviyeyi oynamak için bir aboneliğe ihtiyacın…" at bounding box center [552, 278] width 1105 height 556
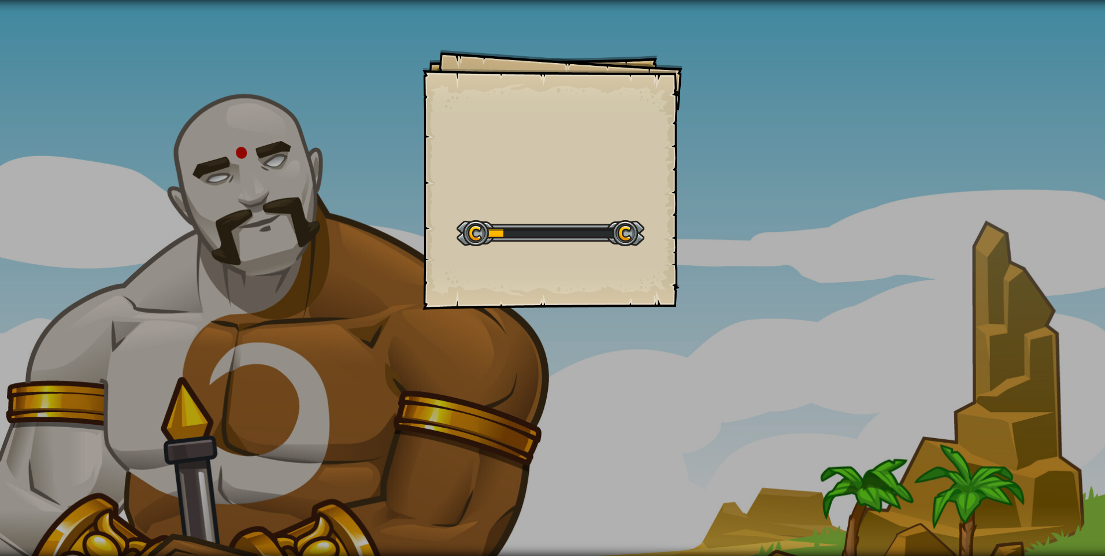
click at [710, 188] on div "Goals Start Level Yüklenemiyor Bu seviyeyi oynamak için bir aboneliğe ihtiyacın…" at bounding box center [552, 278] width 1105 height 556
drag, startPoint x: 706, startPoint y: 191, endPoint x: 694, endPoint y: 198, distance: 14.0
click at [695, 198] on div "Goals Start Level Yüklenemiyor Bu seviyeyi oynamak için bir aboneliğe ihtiyacın…" at bounding box center [552, 278] width 1105 height 556
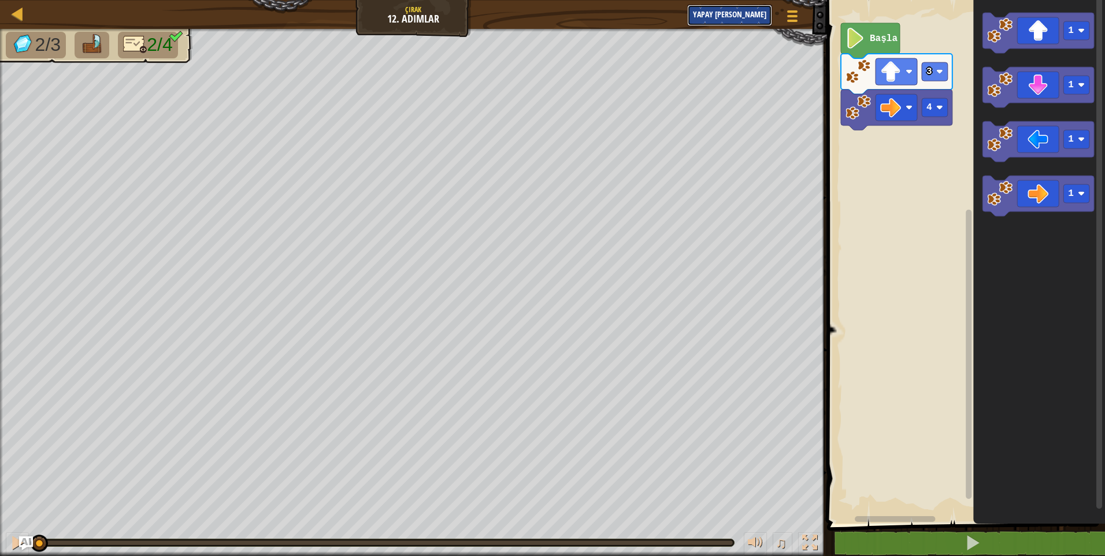
click at [738, 13] on span "Yapay [PERSON_NAME]" at bounding box center [729, 14] width 73 height 11
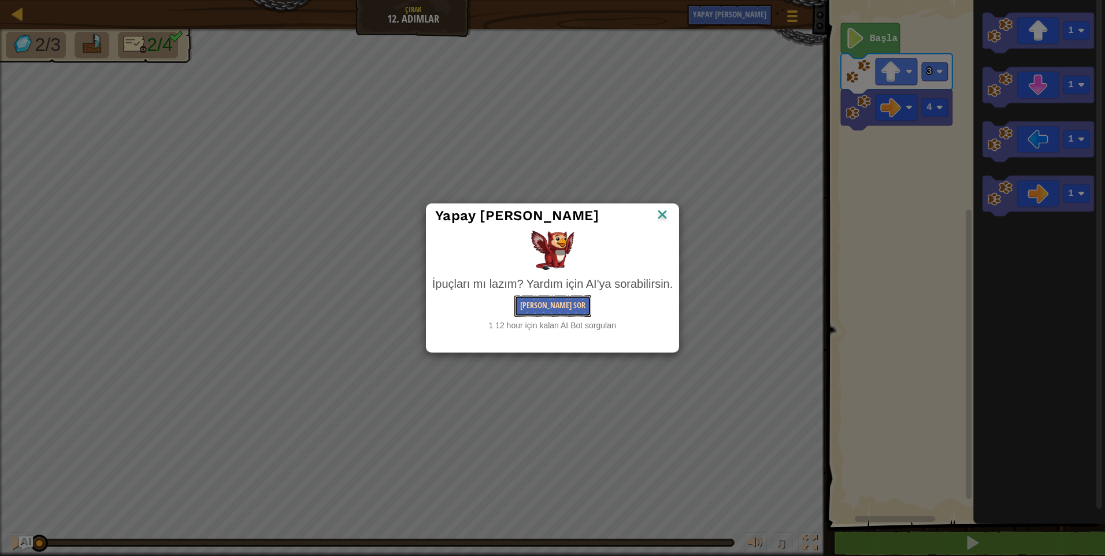
click at [574, 308] on button "[PERSON_NAME] Sor" at bounding box center [552, 305] width 77 height 21
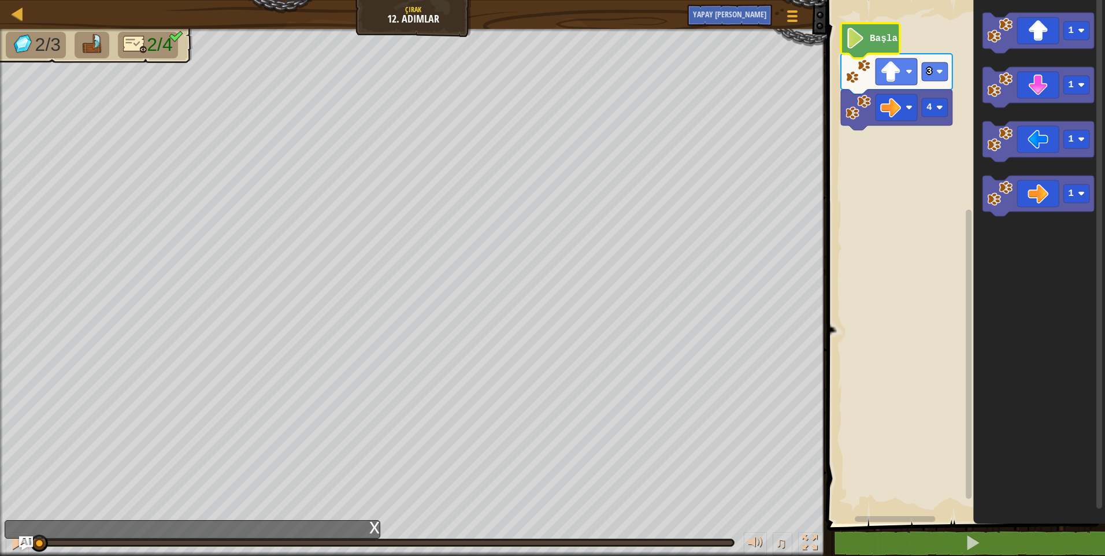
click at [864, 40] on image "Blockly Çalışma Alanı" at bounding box center [856, 38] width 20 height 21
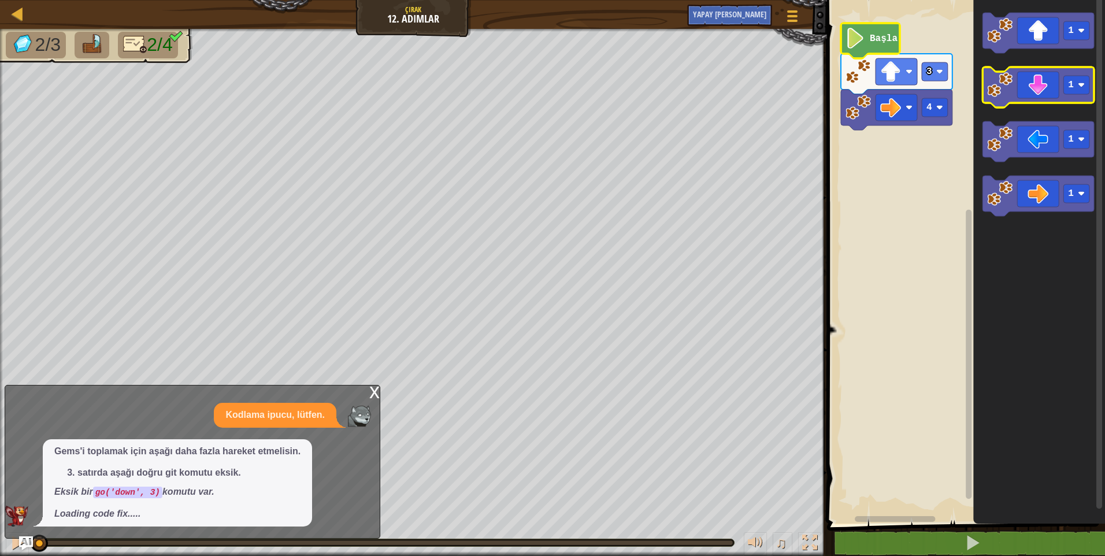
click at [1008, 98] on g "1" at bounding box center [1039, 87] width 112 height 40
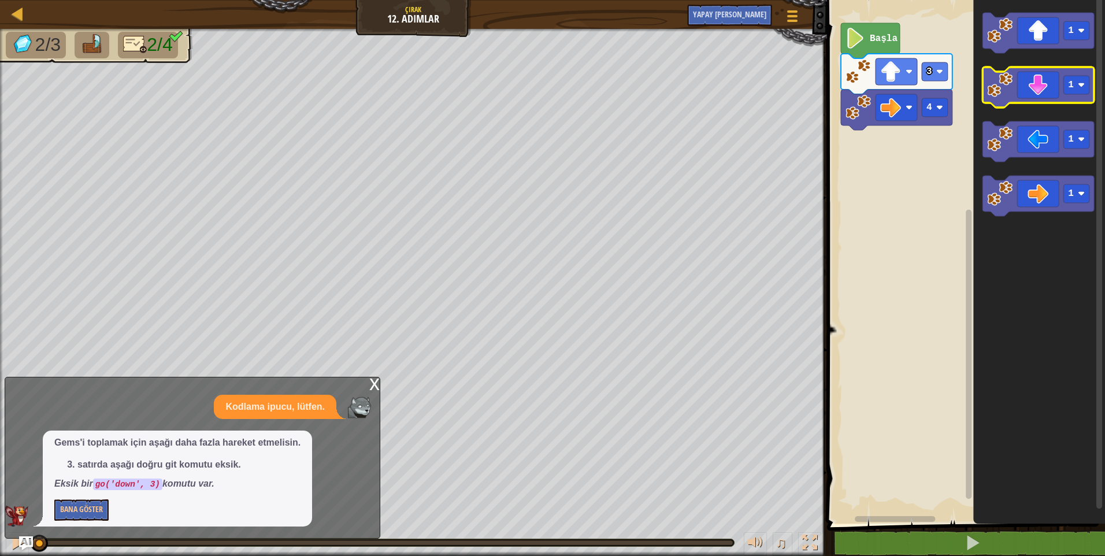
click at [1006, 88] on image "Blockly Çalışma Alanı" at bounding box center [999, 84] width 25 height 25
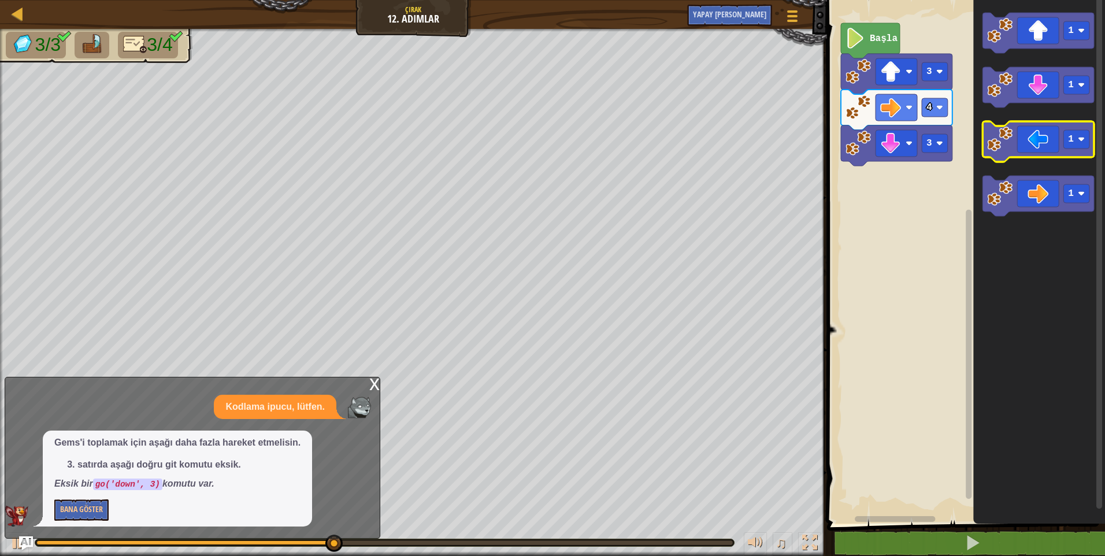
click at [1020, 145] on icon "Blockly Çalışma Alanı" at bounding box center [1039, 141] width 112 height 40
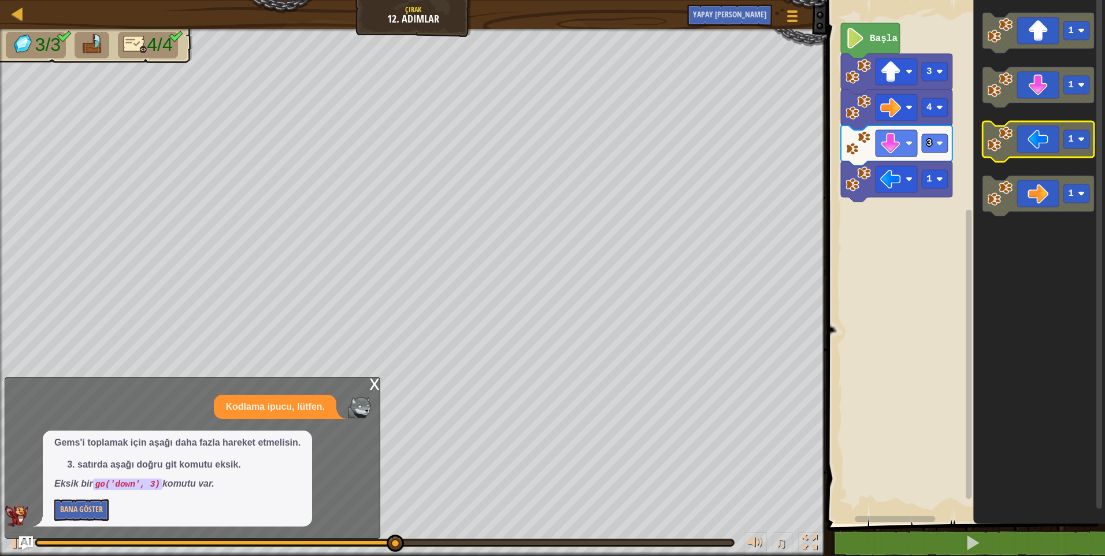
click at [1006, 155] on icon "Blockly Çalışma Alanı" at bounding box center [1039, 141] width 112 height 40
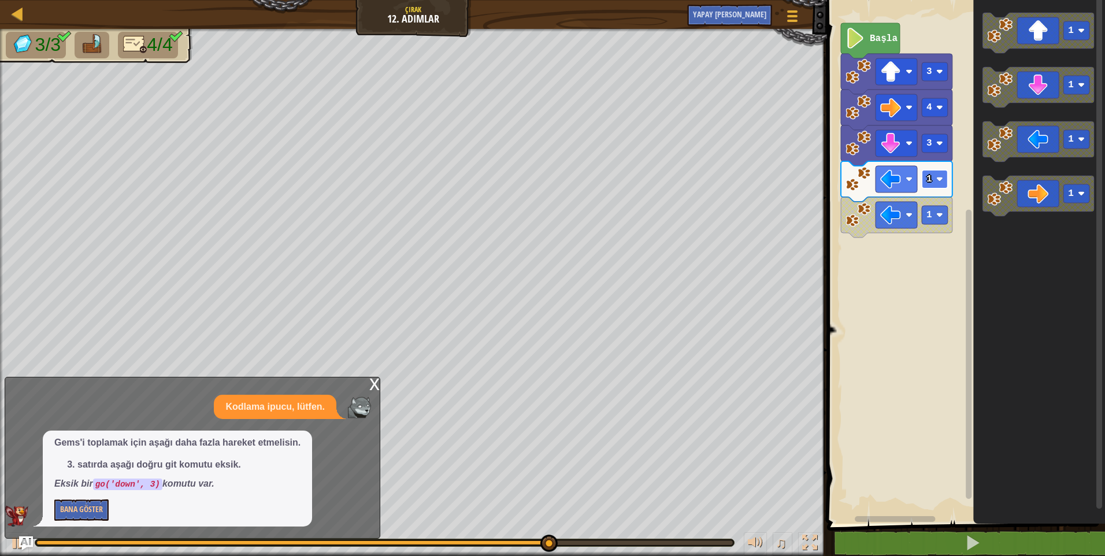
click at [931, 177] on text "1" at bounding box center [930, 179] width 6 height 10
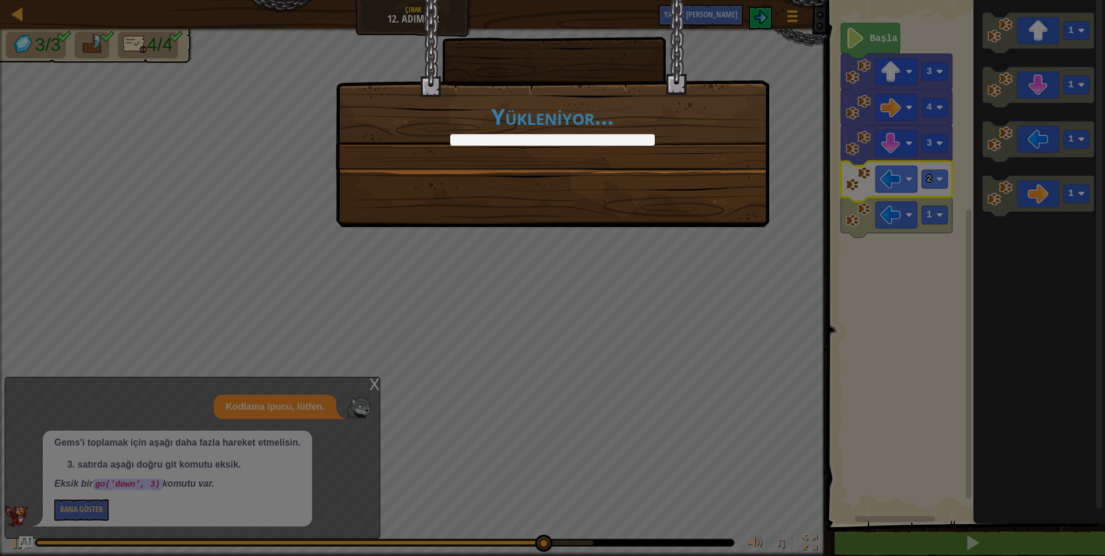
click at [961, 1] on body "Harita Çırak 12. Adımlar Oyun Menüsü Yapay zekaya sorun 1 2 3 4 go ( 'up' , 3 )…" at bounding box center [552, 0] width 1105 height 1
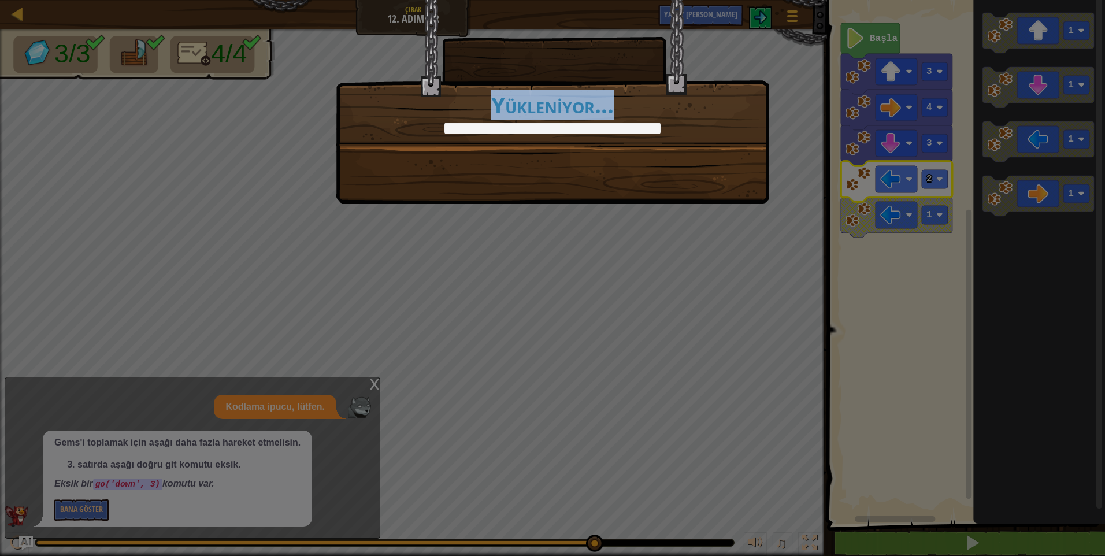
click at [717, 165] on div "That's just smart coding! +0 +0 [PERSON_NAME] et Yükleniyor..." at bounding box center [553, 102] width 434 height 204
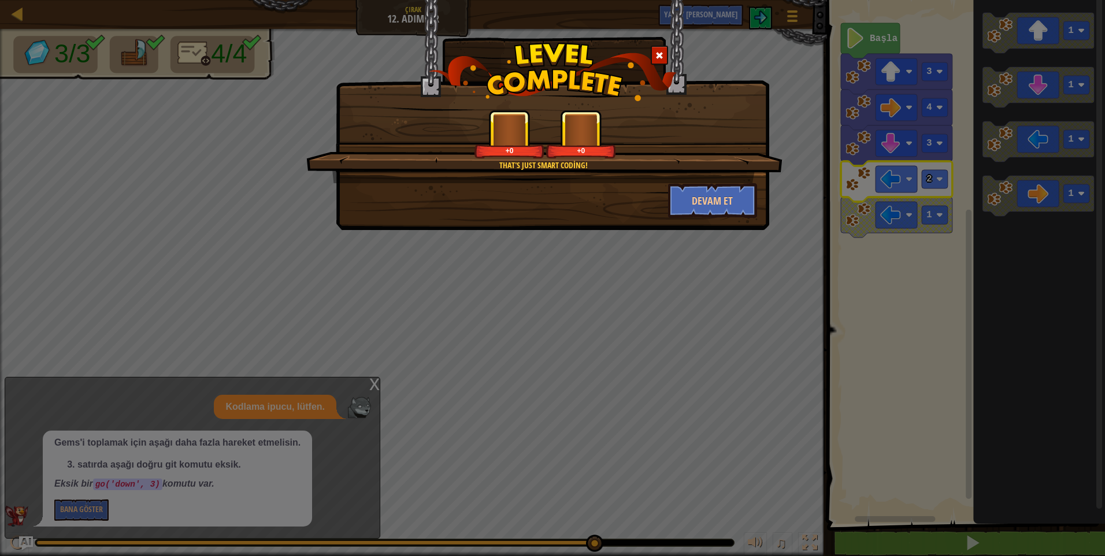
click at [717, 158] on div "That's just smart coding! +0 +0" at bounding box center [544, 146] width 476 height 73
click at [716, 161] on div "That's just smart coding! +0 +0" at bounding box center [544, 146] width 476 height 73
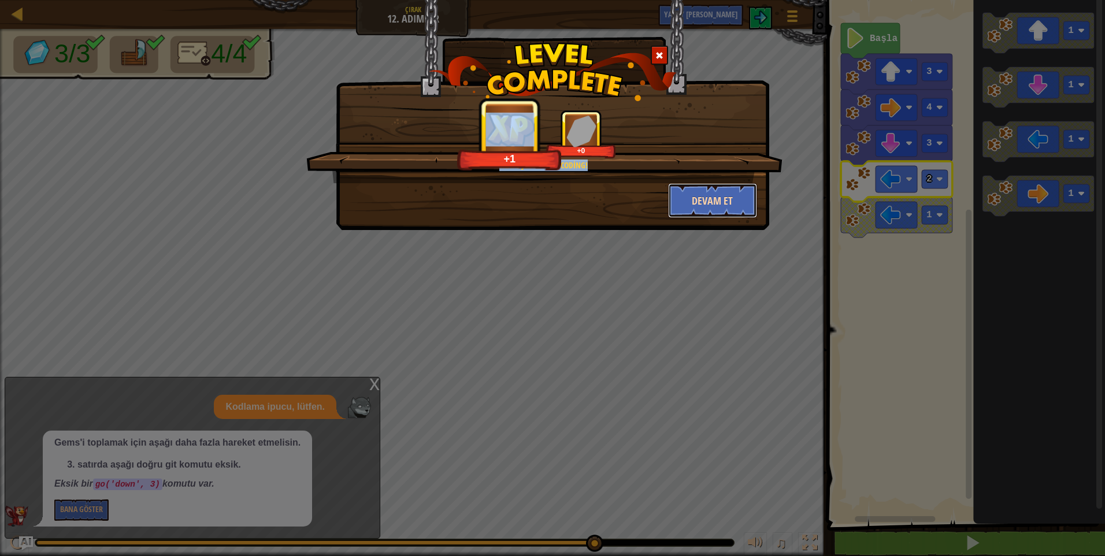
drag, startPoint x: 714, startPoint y: 186, endPoint x: 716, endPoint y: 193, distance: 7.9
click at [716, 193] on button "Devam et" at bounding box center [713, 200] width 90 height 35
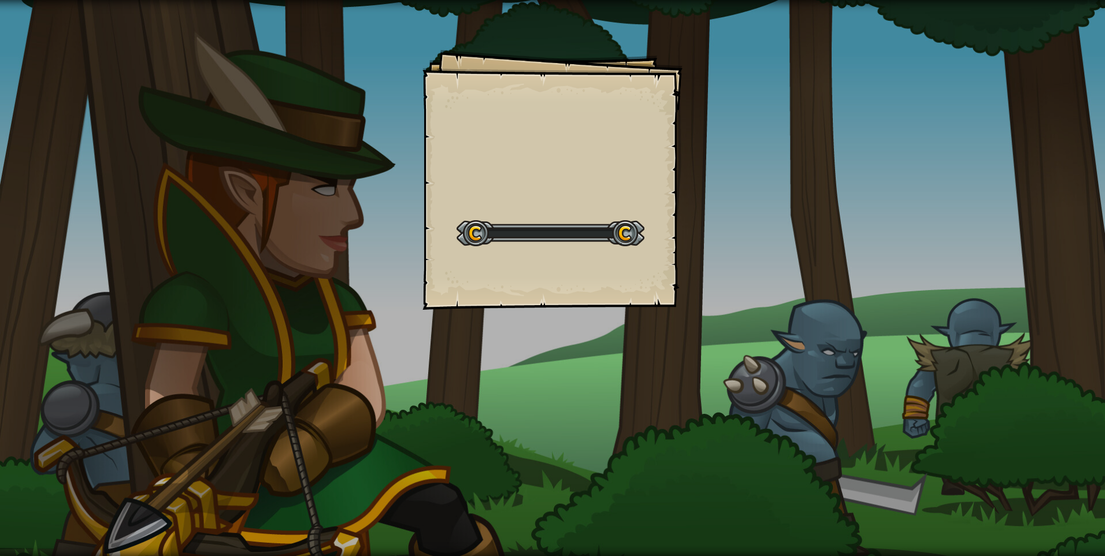
click at [717, 193] on div "Goals Start Level Yüklenemiyor Bu seviyeyi oynamak için bir aboneliğe ihtiyacın…" at bounding box center [552, 278] width 1105 height 556
click at [720, 191] on div "Goals Start Level Yüklenemiyor Bu seviyeyi oynamak için bir aboneliğe ihtiyacın…" at bounding box center [552, 278] width 1105 height 556
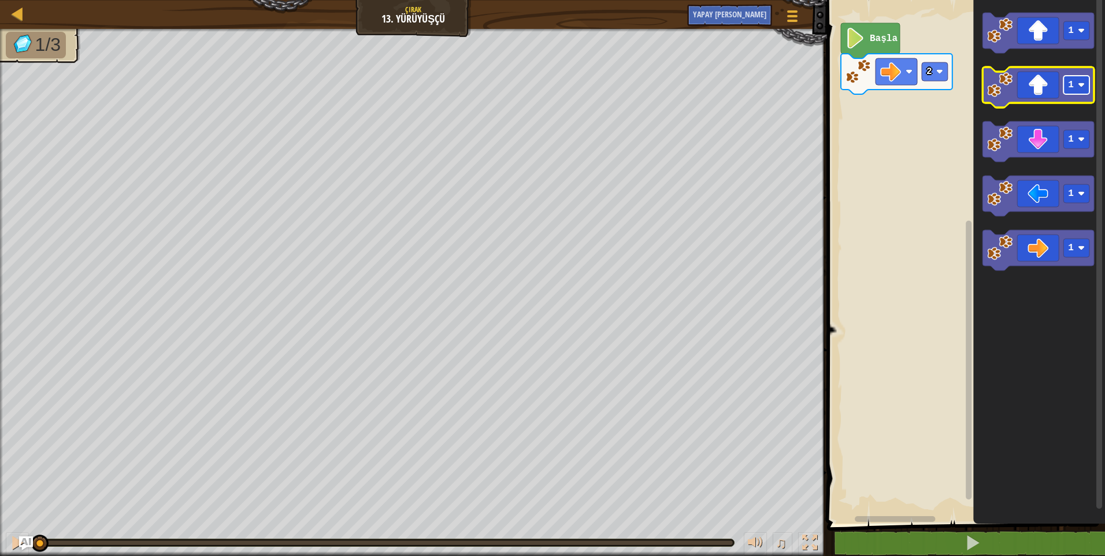
click at [1080, 88] on image "Blockly Çalışma Alanı" at bounding box center [1081, 85] width 7 height 7
click at [1044, 101] on icon "Blockly Çalışma Alanı" at bounding box center [1039, 87] width 112 height 40
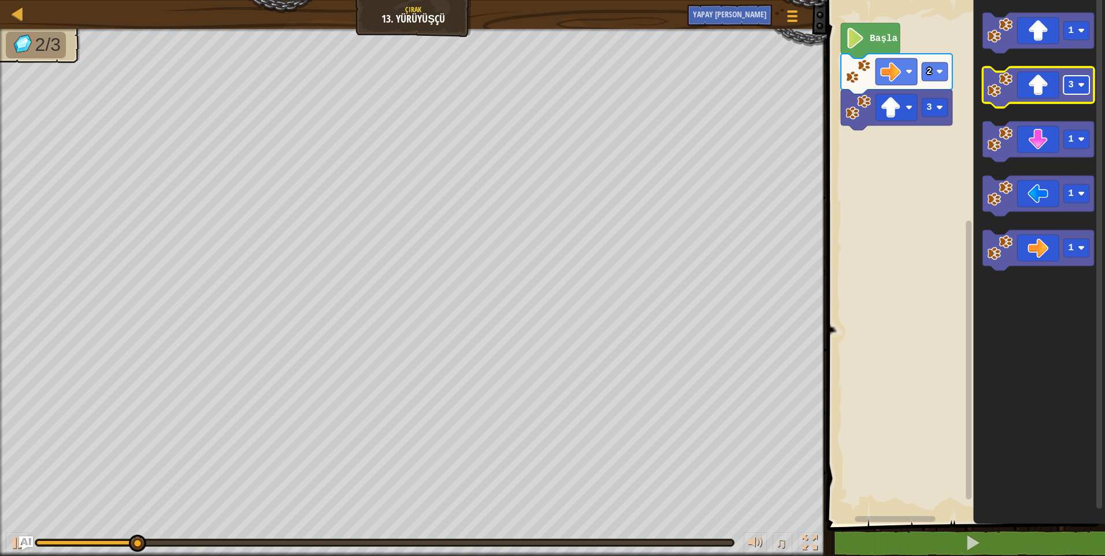
click at [1078, 91] on rect "Blockly Çalışma Alanı" at bounding box center [1077, 85] width 26 height 18
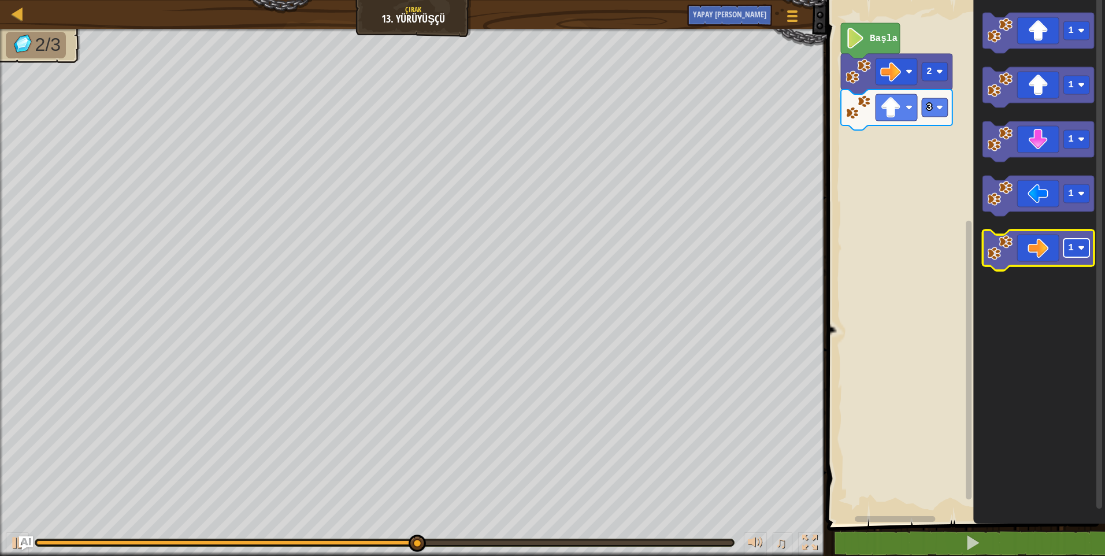
click at [1080, 250] on image "Blockly Çalışma Alanı" at bounding box center [1081, 248] width 7 height 7
click at [1045, 259] on icon "Blockly Çalışma Alanı" at bounding box center [1039, 250] width 112 height 40
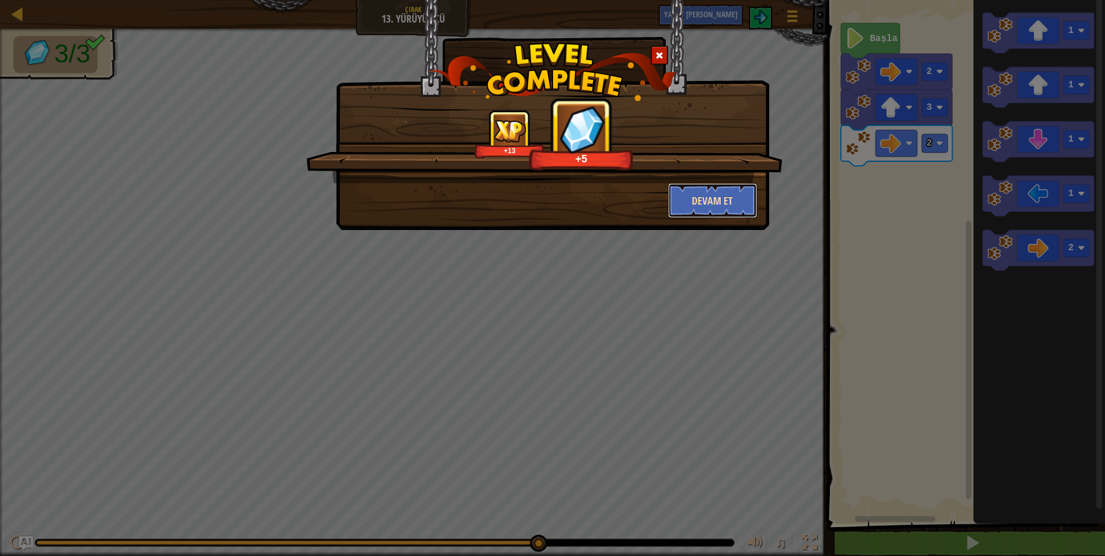
click at [711, 213] on button "Devam et" at bounding box center [713, 200] width 90 height 35
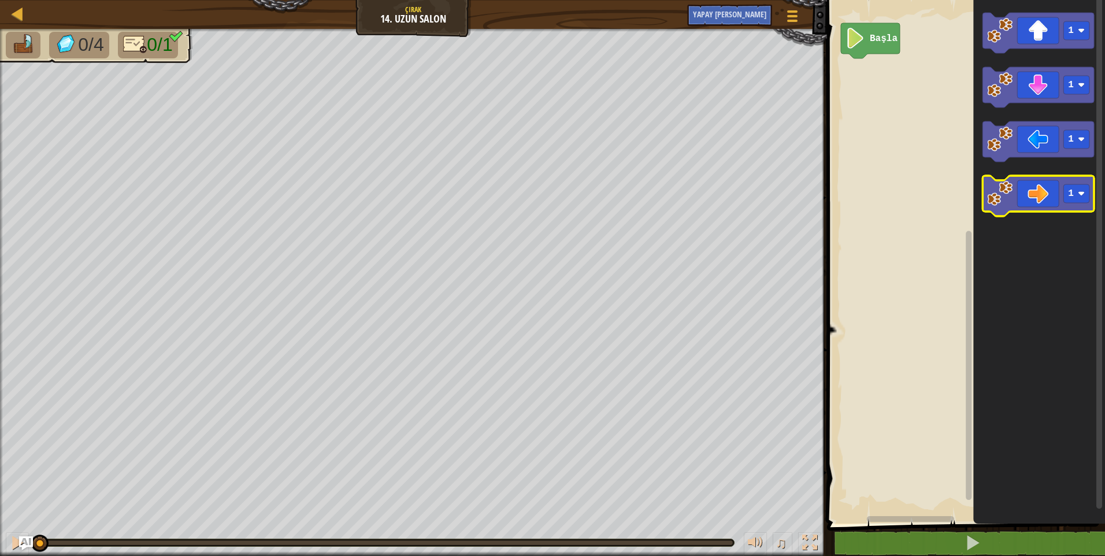
click at [1053, 198] on icon "Blockly Çalışma Alanı" at bounding box center [1039, 196] width 112 height 40
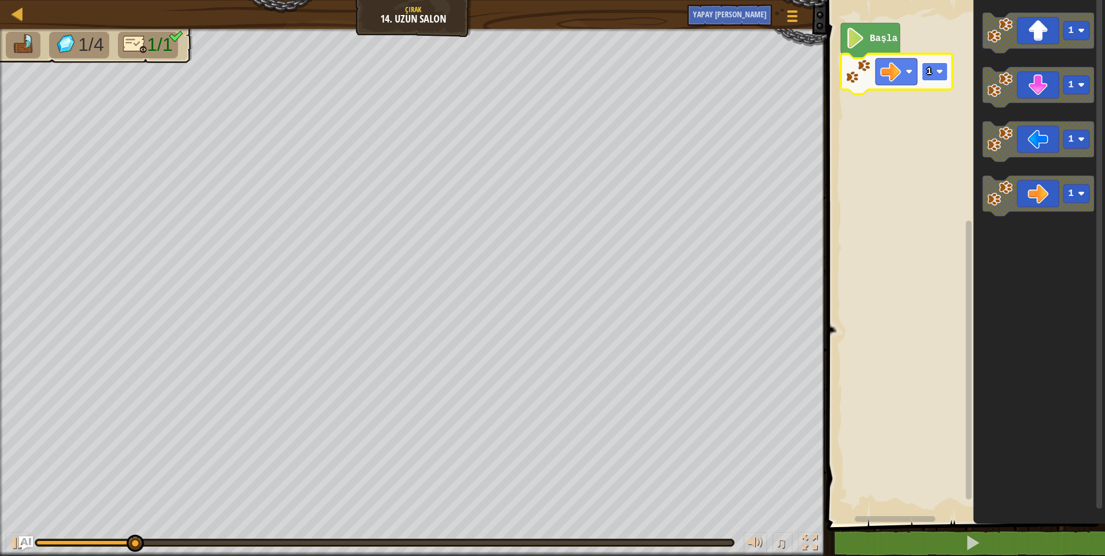
click at [944, 72] on rect "Blockly Çalışma Alanı" at bounding box center [935, 71] width 26 height 18
click at [940, 72] on image "Blockly Çalışma Alanı" at bounding box center [939, 71] width 7 height 7
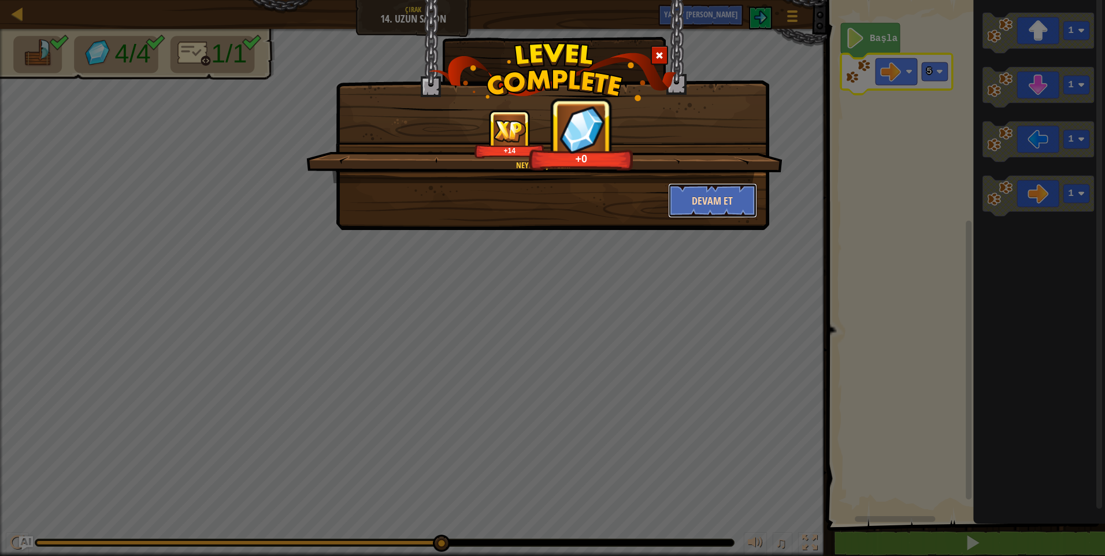
click at [707, 186] on button "Devam et" at bounding box center [713, 200] width 90 height 35
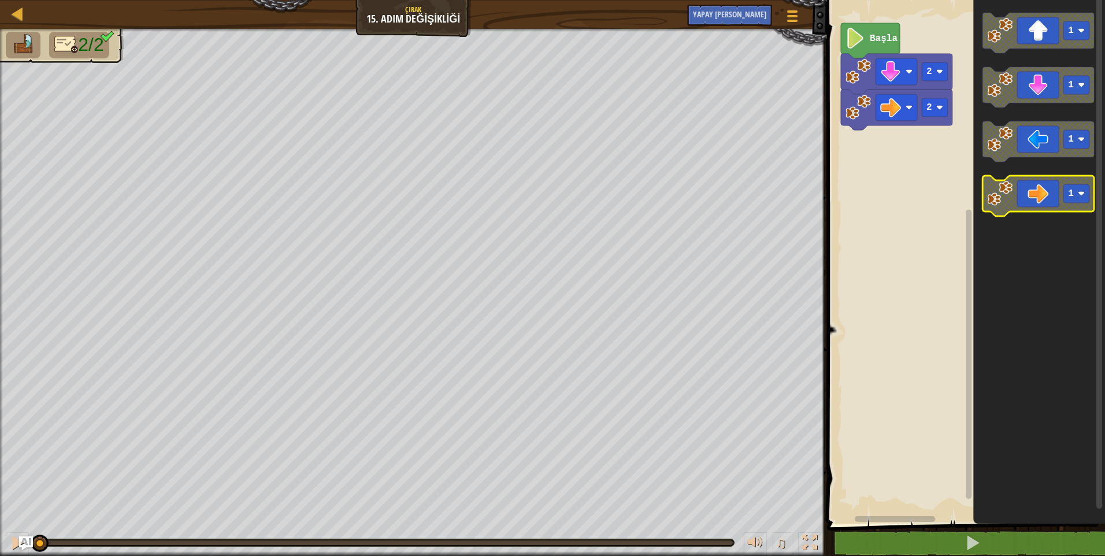
click at [1087, 192] on rect "Blockly Çalışma Alanı" at bounding box center [1077, 193] width 26 height 18
click at [1028, 212] on rect "Blockly Çalışma Alanı" at bounding box center [1039, 196] width 112 height 40
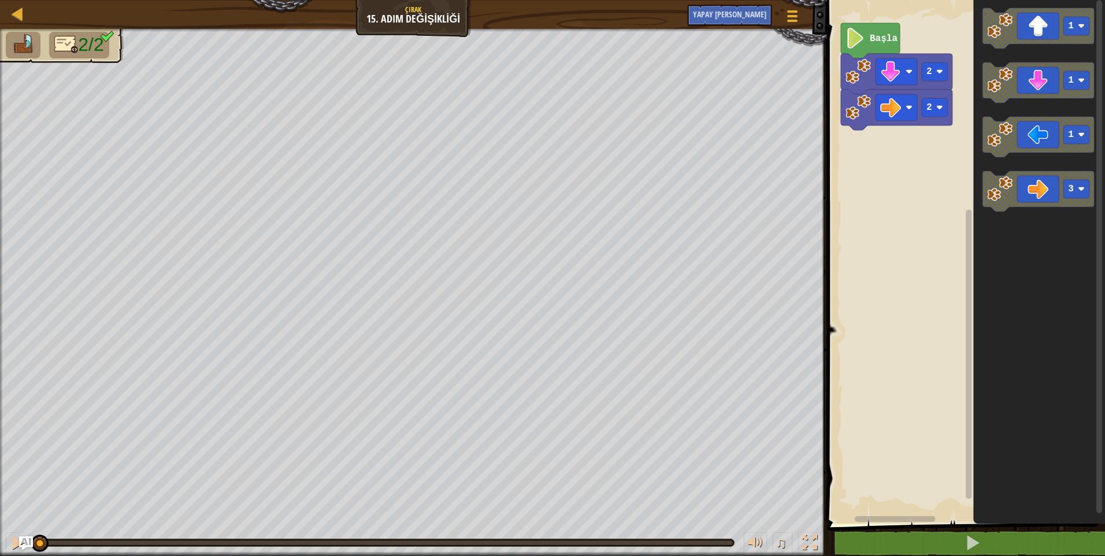
click at [963, 202] on div "2 2 Başla 1 1 1 3" at bounding box center [965, 258] width 282 height 529
click at [947, 196] on div "2 2 Başla 1 1 1 3" at bounding box center [965, 258] width 282 height 529
click at [1011, 193] on image "Blockly Çalışma Alanı" at bounding box center [999, 187] width 25 height 25
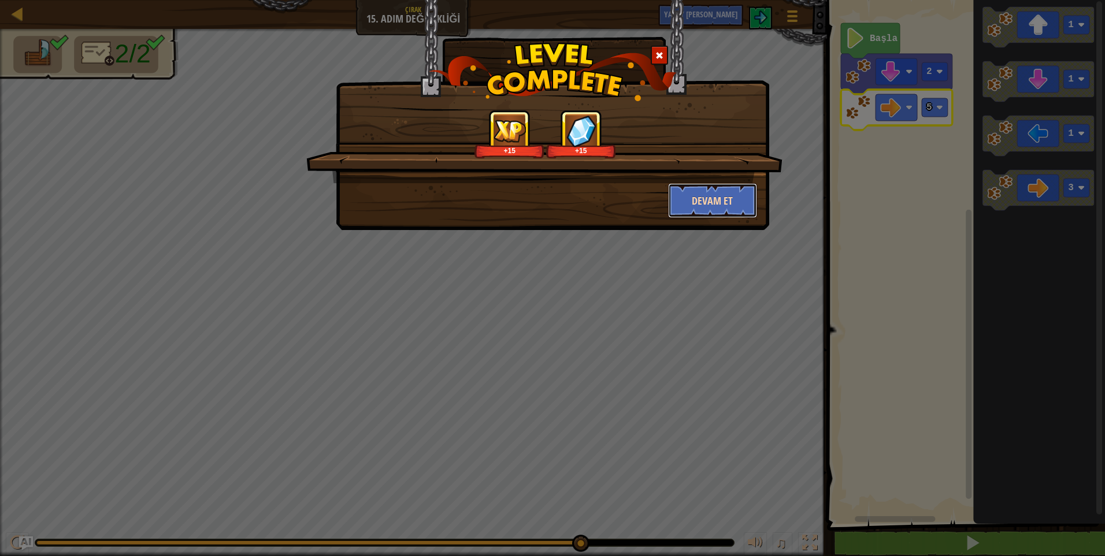
click at [731, 198] on button "Devam et" at bounding box center [713, 200] width 90 height 35
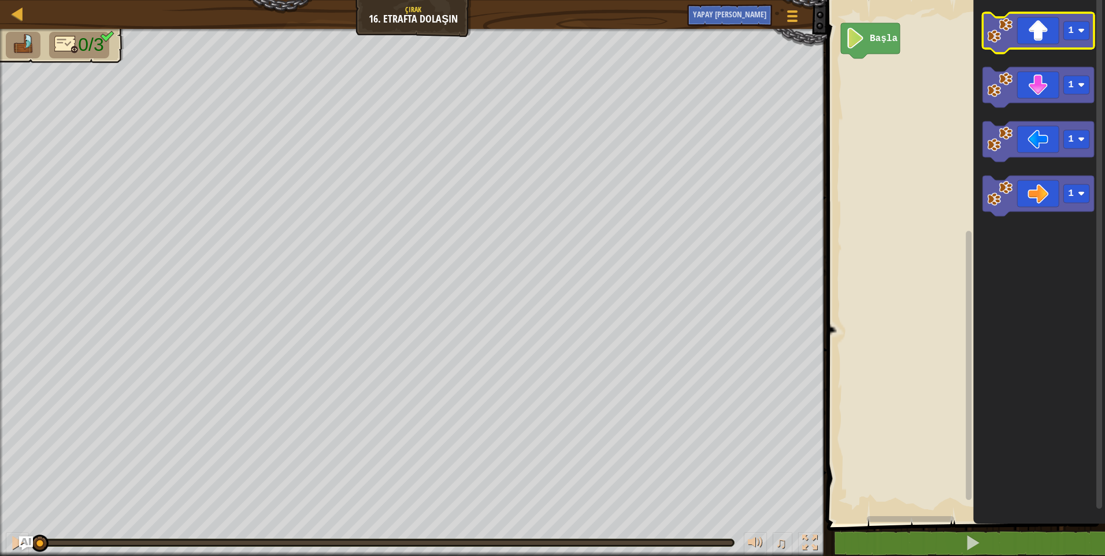
click at [1019, 31] on icon "Blockly Çalışma Alanı" at bounding box center [1039, 33] width 112 height 40
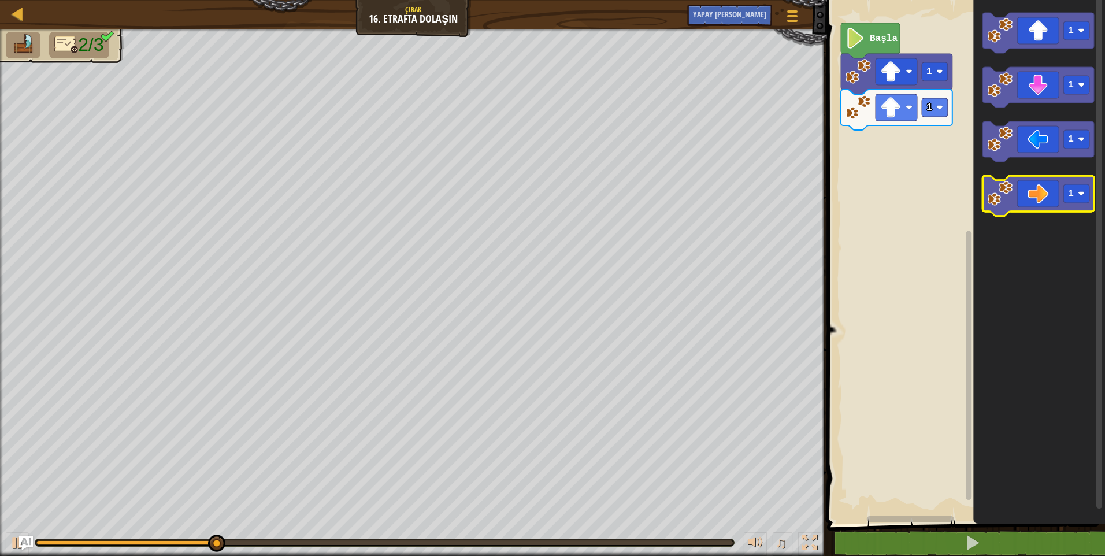
click at [1030, 184] on icon "Blockly Çalışma Alanı" at bounding box center [1039, 196] width 112 height 40
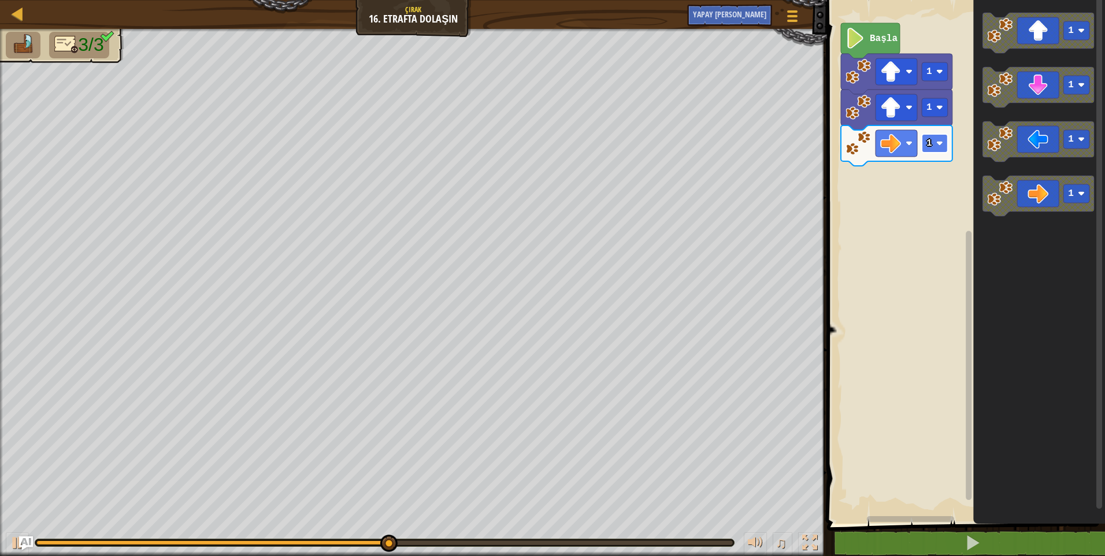
click at [937, 143] on image "Blockly Çalışma Alanı" at bounding box center [939, 143] width 7 height 7
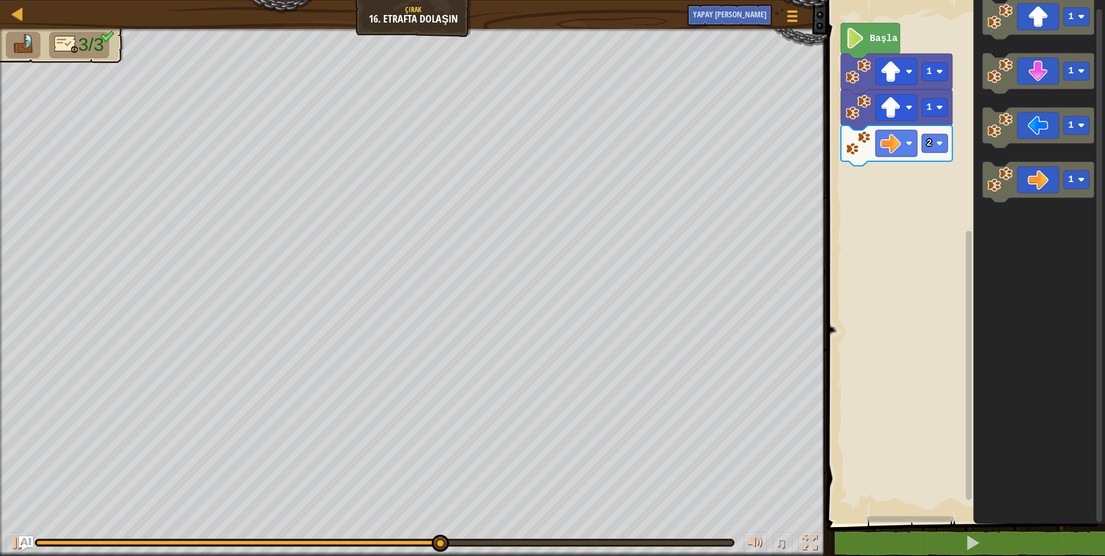
click at [899, 175] on div "Başla 1 1 2 1 1 1 1" at bounding box center [965, 258] width 282 height 529
click at [1003, 184] on image "Blockly Çalışma Alanı" at bounding box center [999, 179] width 25 height 25
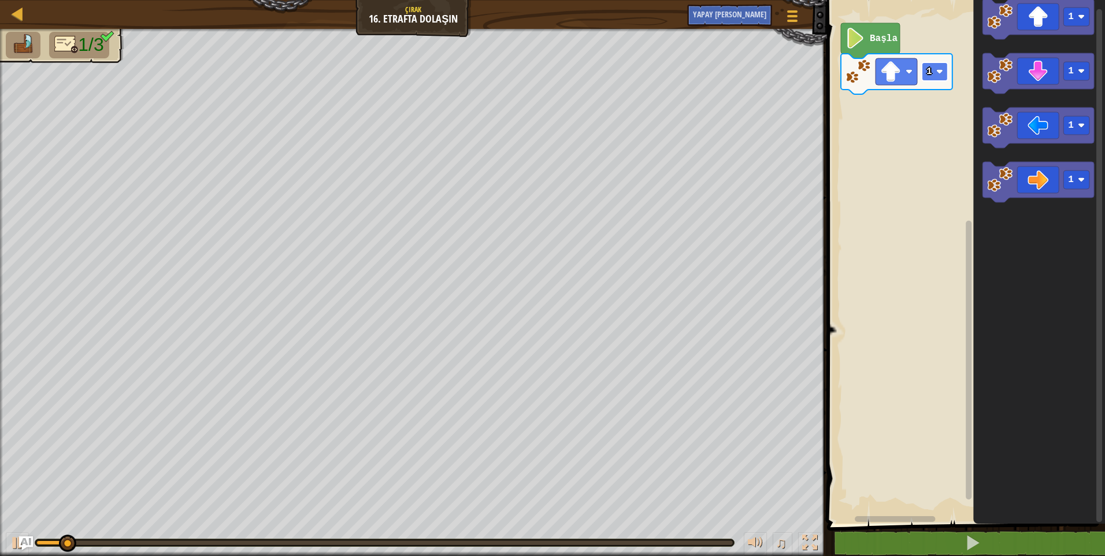
click at [940, 79] on rect "Blockly Çalışma Alanı" at bounding box center [935, 71] width 26 height 18
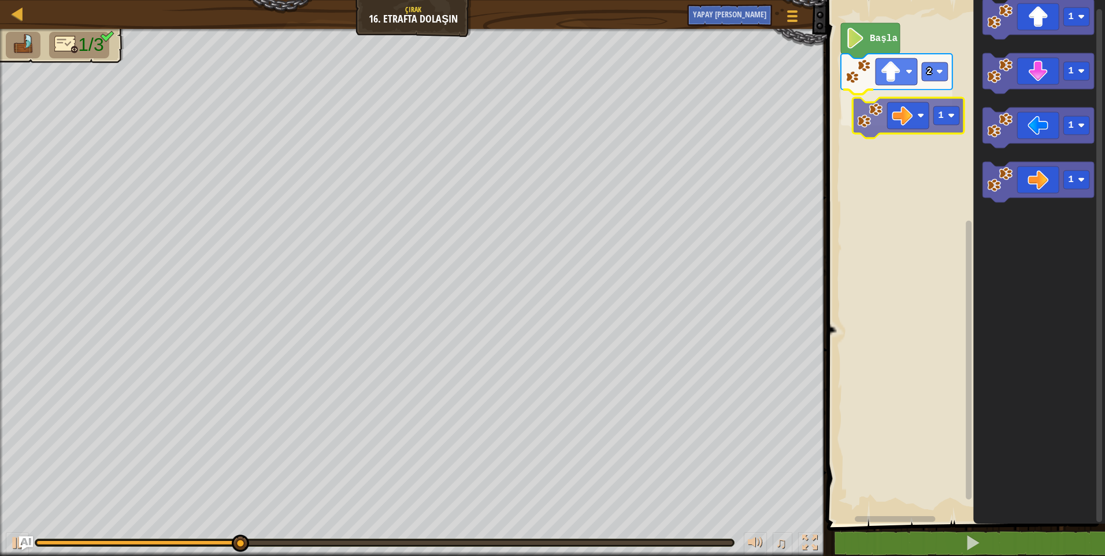
click at [898, 113] on div "Başla 2 1 1 1 1 1 1" at bounding box center [965, 258] width 282 height 529
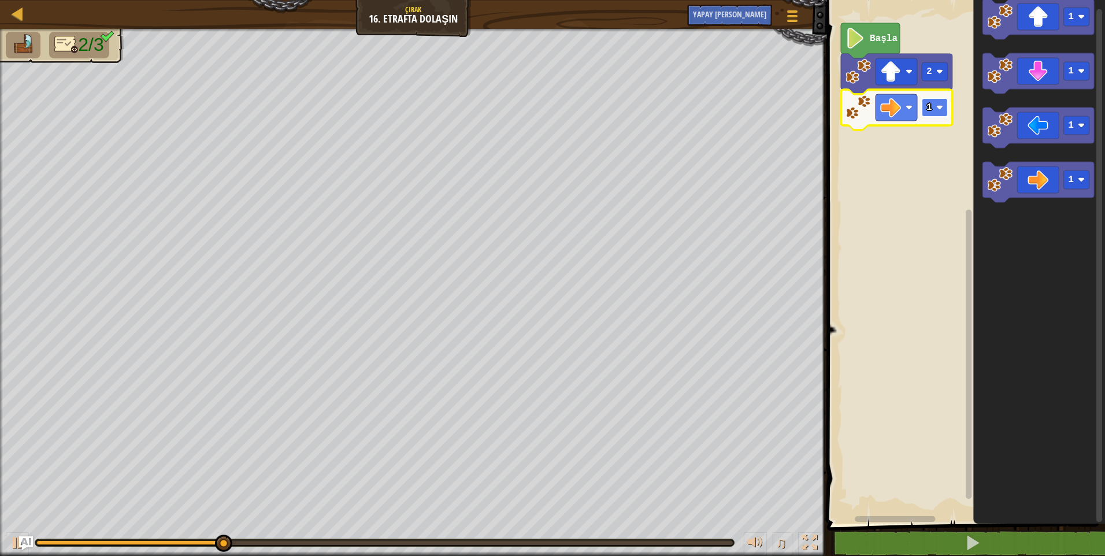
click at [938, 114] on rect "Blockly Çalışma Alanı" at bounding box center [935, 107] width 26 height 18
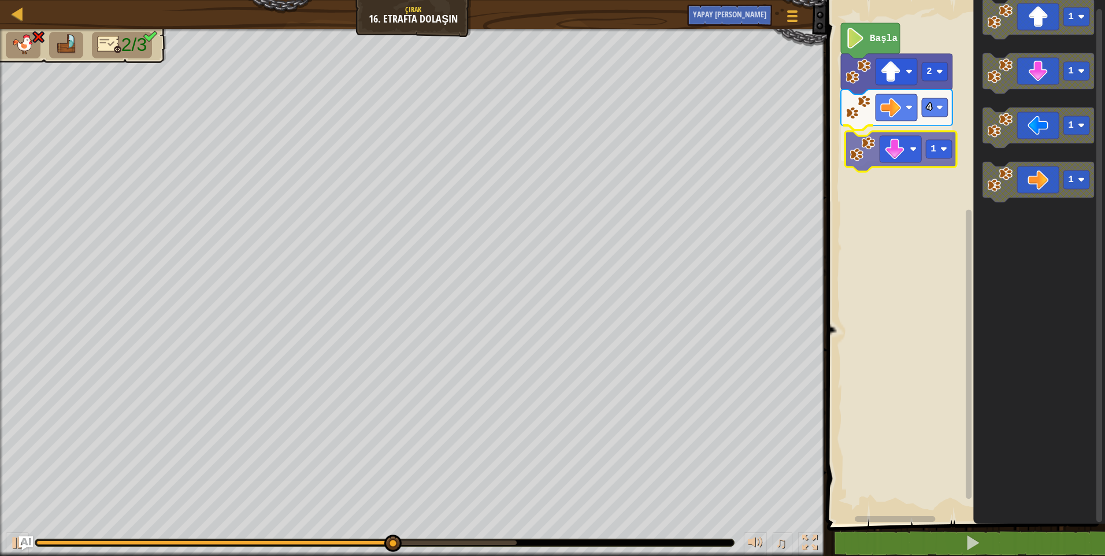
click at [887, 151] on div "Başla 2 4 1 1 1 1 1 1" at bounding box center [965, 258] width 282 height 529
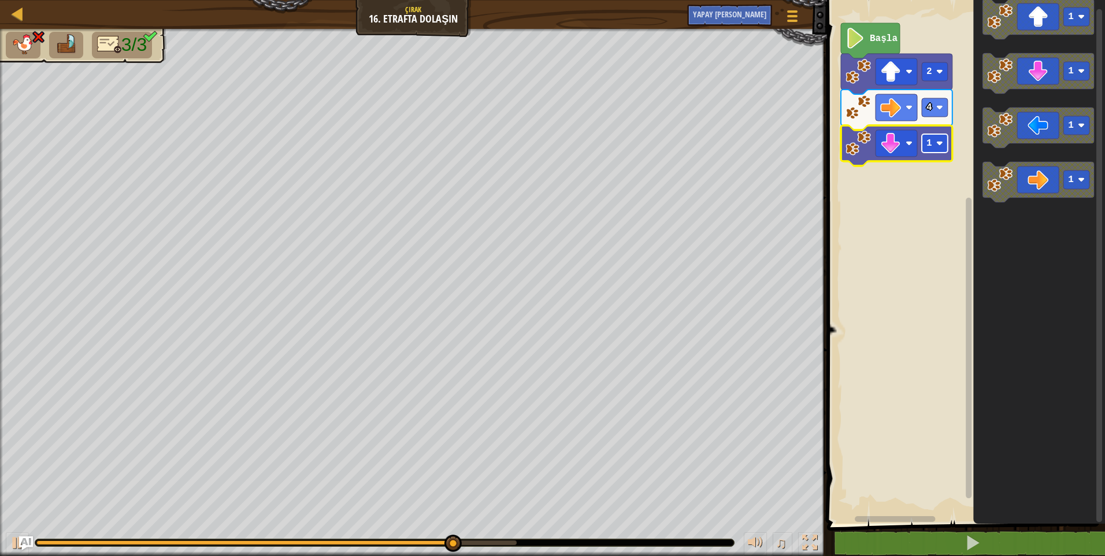
click at [928, 149] on rect "Blockly Çalışma Alanı" at bounding box center [935, 143] width 26 height 18
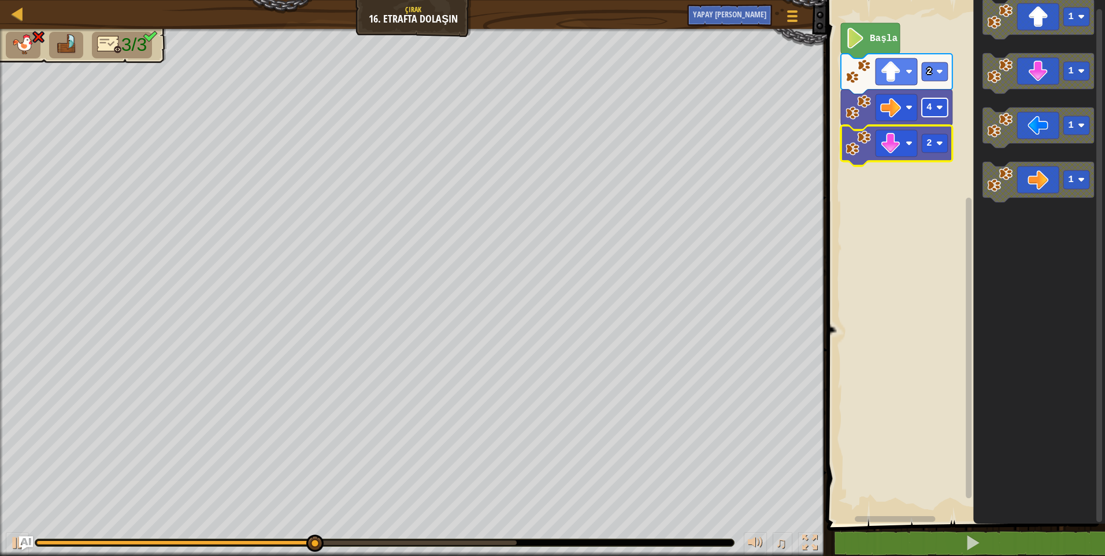
click at [941, 113] on rect "Blockly Çalışma Alanı" at bounding box center [935, 107] width 26 height 18
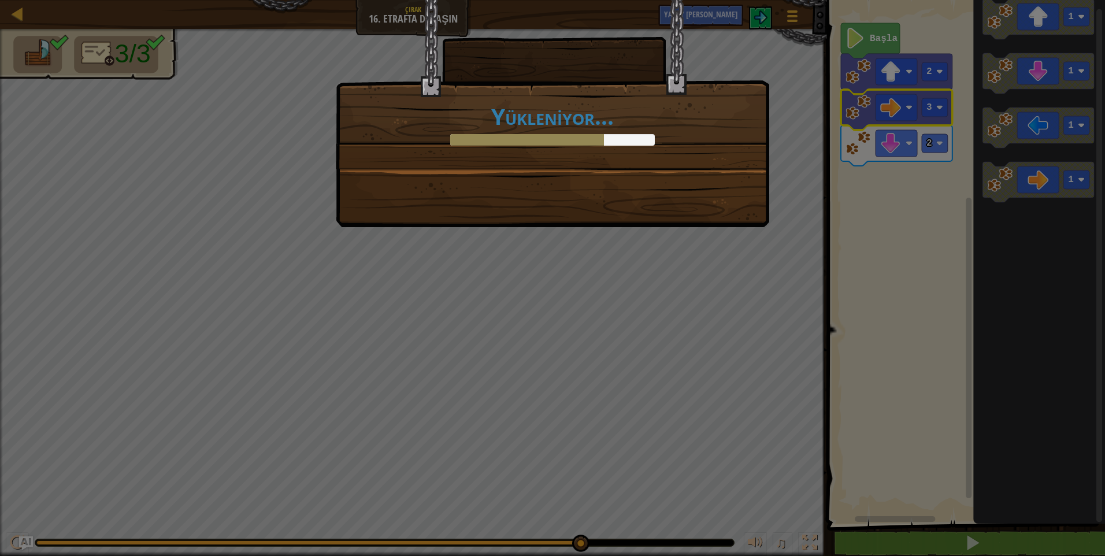
drag, startPoint x: 729, startPoint y: 192, endPoint x: 725, endPoint y: 173, distance: 20.1
click at [725, 173] on div "Yükleniyor..." at bounding box center [553, 113] width 434 height 227
drag, startPoint x: 729, startPoint y: 186, endPoint x: 706, endPoint y: 180, distance: 23.4
click at [724, 187] on div "Yükleniyor..." at bounding box center [553, 113] width 434 height 227
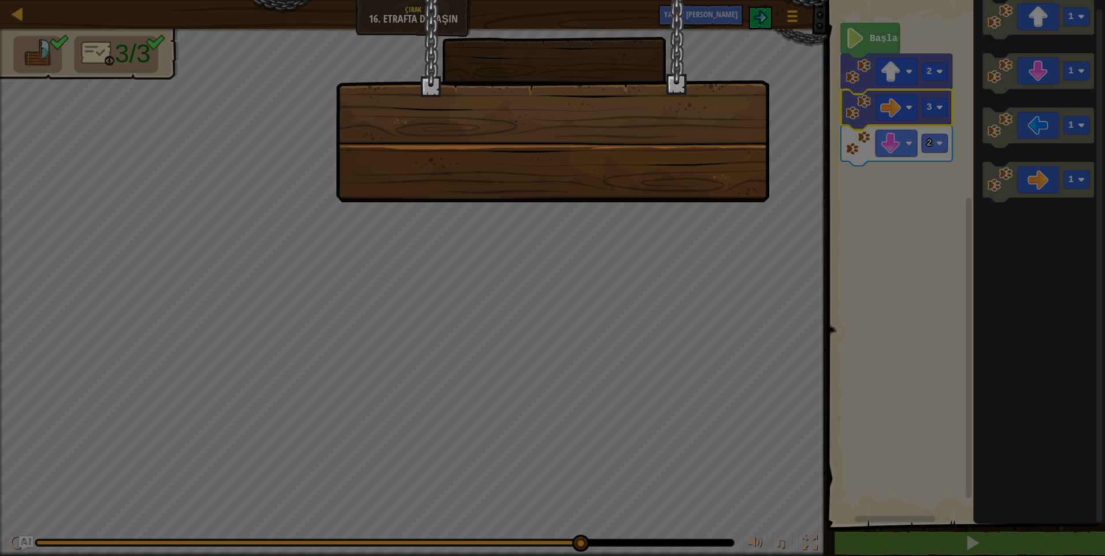
click at [695, 200] on div at bounding box center [553, 101] width 434 height 202
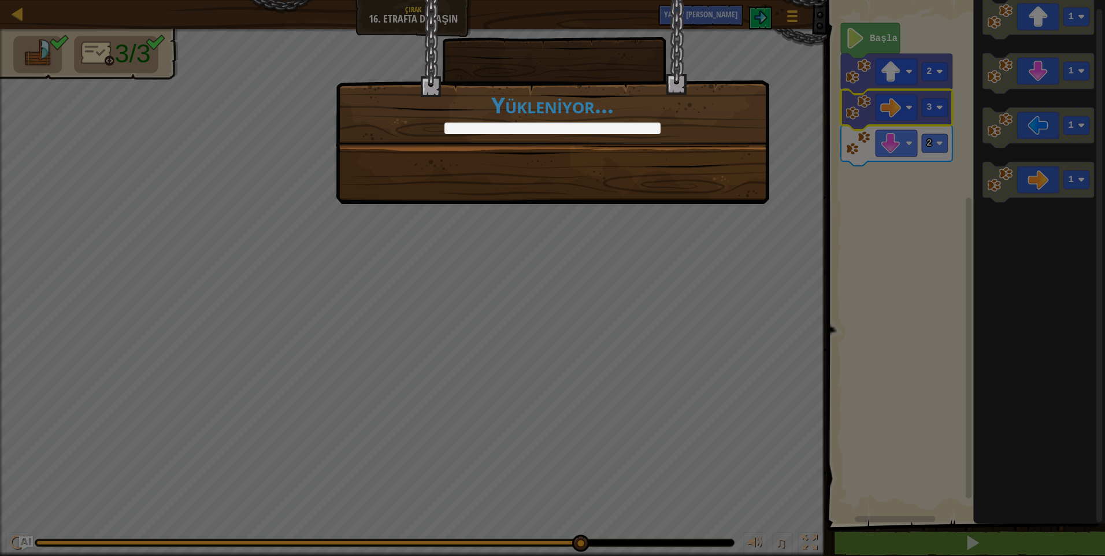
drag, startPoint x: 695, startPoint y: 200, endPoint x: 696, endPoint y: 206, distance: 6.4
click at [696, 206] on div "+0 +0 [PERSON_NAME] et Yükleniyor..." at bounding box center [552, 278] width 1105 height 556
drag, startPoint x: 700, startPoint y: 205, endPoint x: 712, endPoint y: 190, distance: 19.3
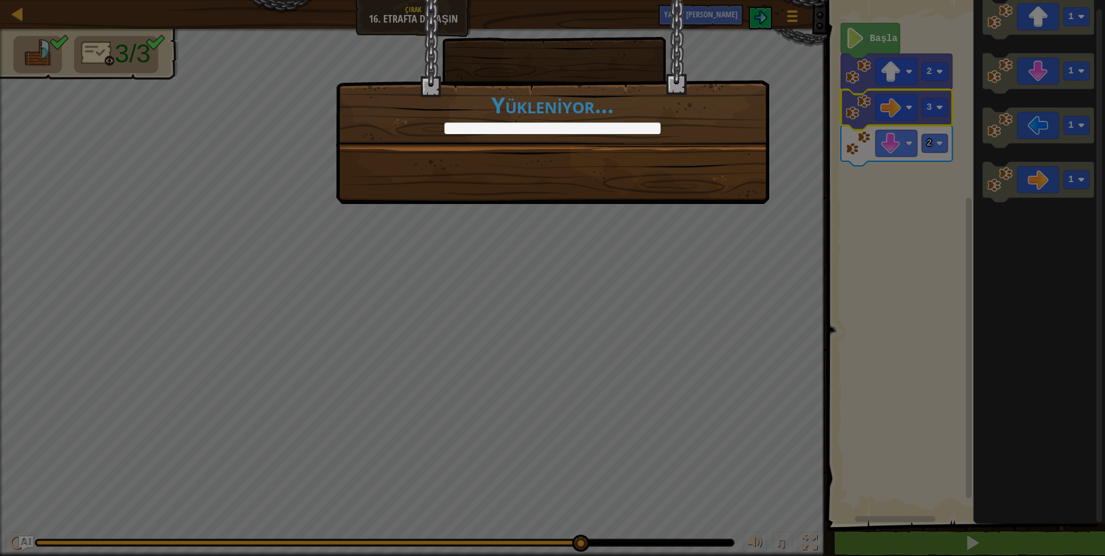
click at [703, 202] on div "+0 +0 [PERSON_NAME] et Yükleniyor..." at bounding box center [552, 278] width 1105 height 556
click at [712, 190] on div "+0 +0 [PERSON_NAME] et Yükleniyor..." at bounding box center [553, 102] width 434 height 204
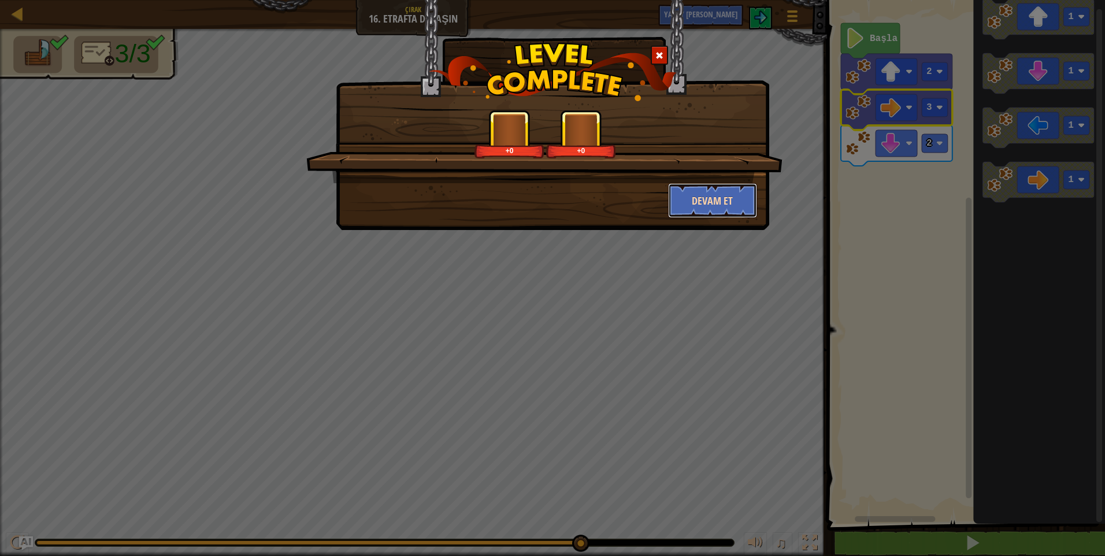
click at [714, 190] on button "Devam et" at bounding box center [713, 200] width 90 height 35
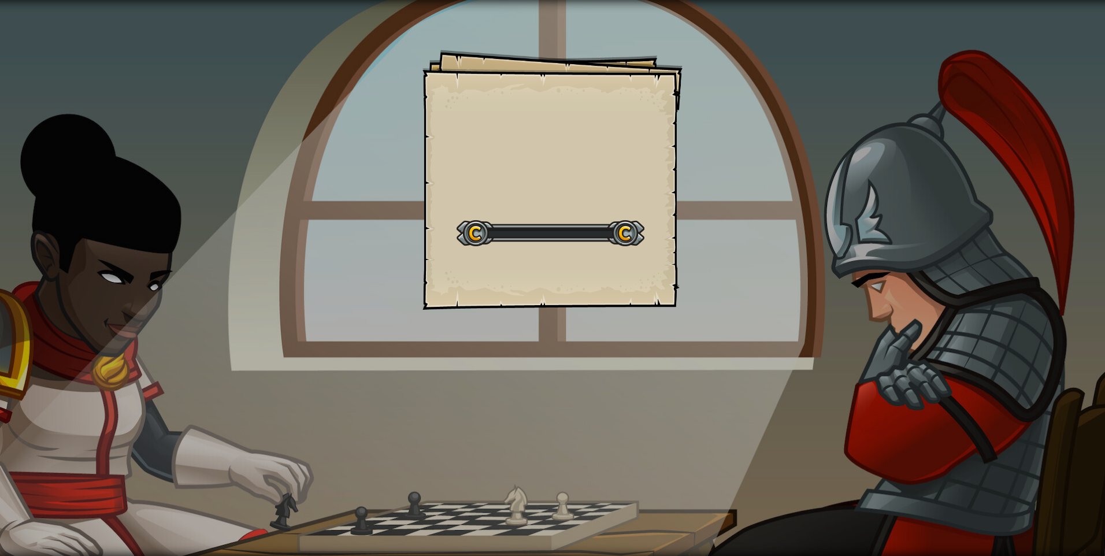
click at [722, 187] on div "Goals Start Level Yüklenemiyor Bu seviyeyi oynamak için bir aboneliğe ihtiyacın…" at bounding box center [552, 278] width 1105 height 556
click at [719, 213] on div "Goals Start Level Yüklenemiyor Bu seviyeyi oynamak için bir aboneliğe ihtiyacın…" at bounding box center [552, 278] width 1105 height 556
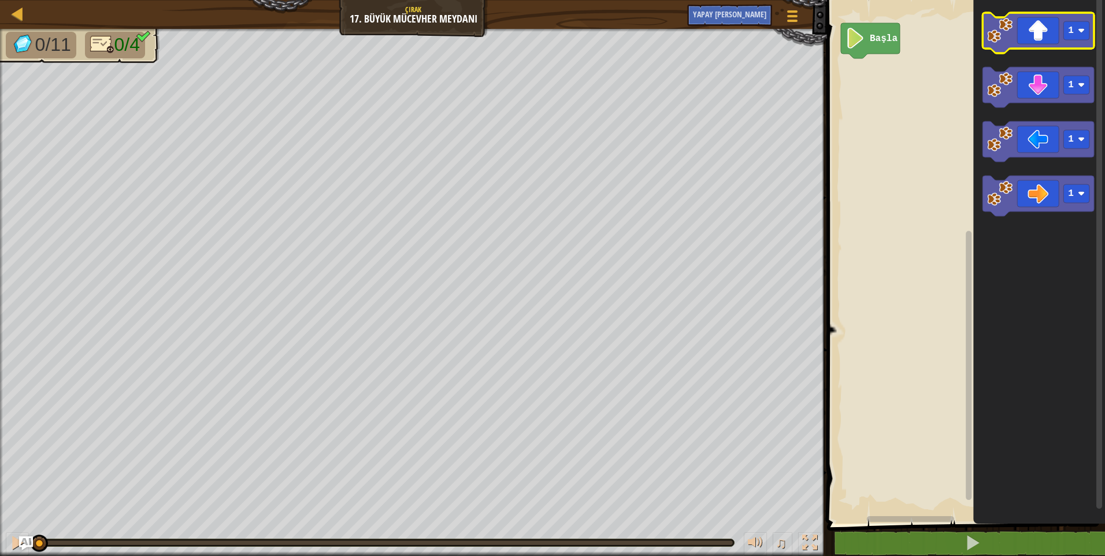
click at [1017, 36] on icon "Blockly Çalışma Alanı" at bounding box center [1039, 33] width 112 height 40
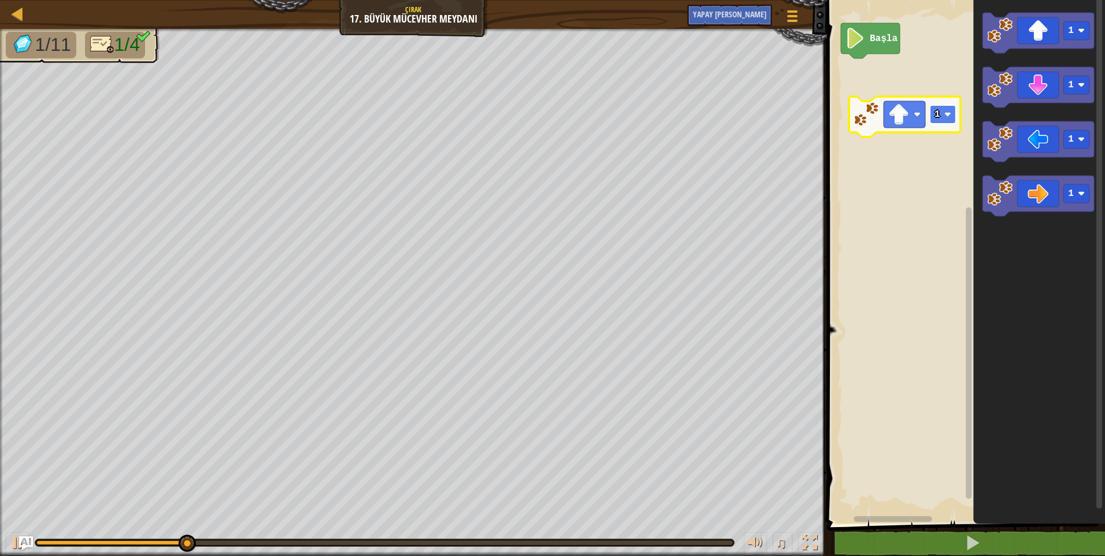
click at [948, 118] on image "Blockly Çalışma Alanı" at bounding box center [948, 114] width 7 height 7
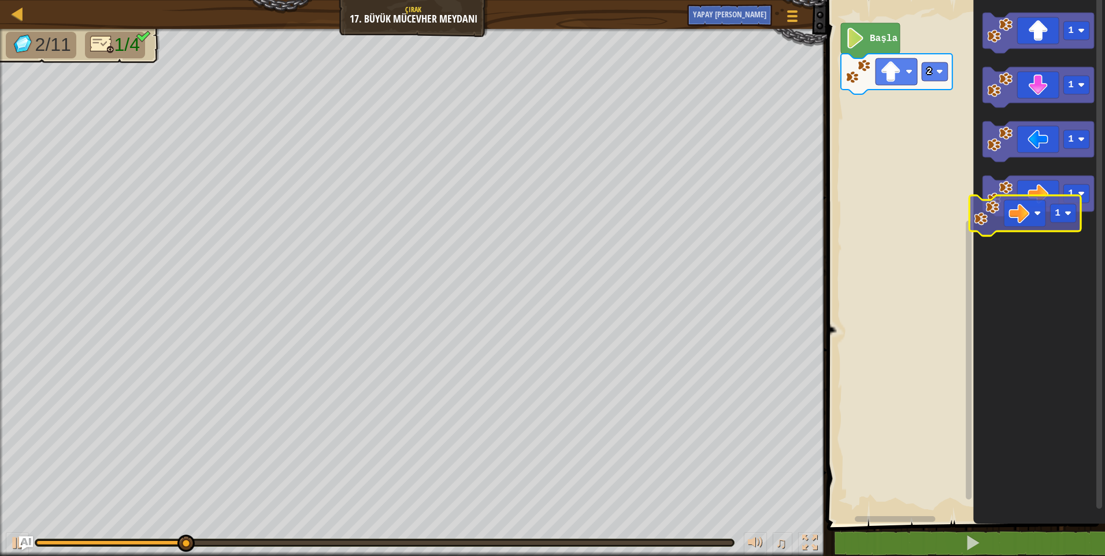
click at [1014, 217] on icon "1 1 1 1" at bounding box center [1039, 258] width 132 height 529
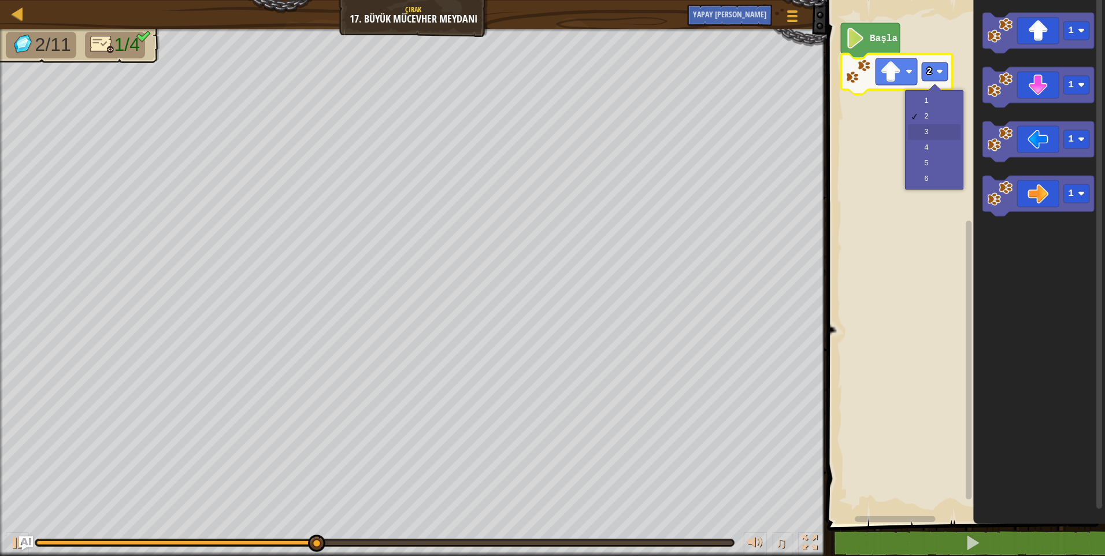
drag, startPoint x: 932, startPoint y: 131, endPoint x: 990, endPoint y: 188, distance: 81.3
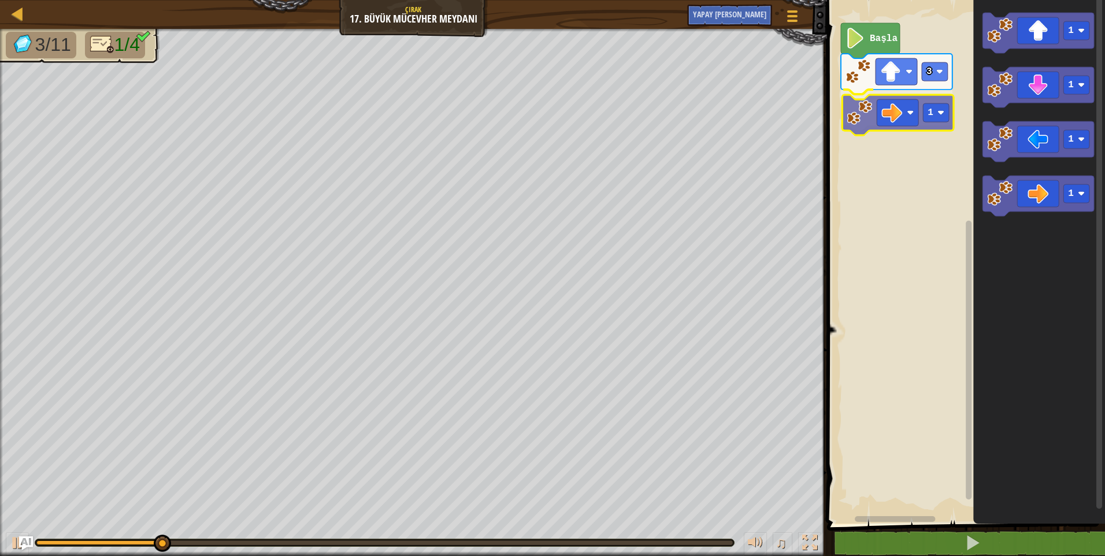
click at [873, 116] on div "Başla 3 1 1 1 1 1 1" at bounding box center [965, 258] width 282 height 529
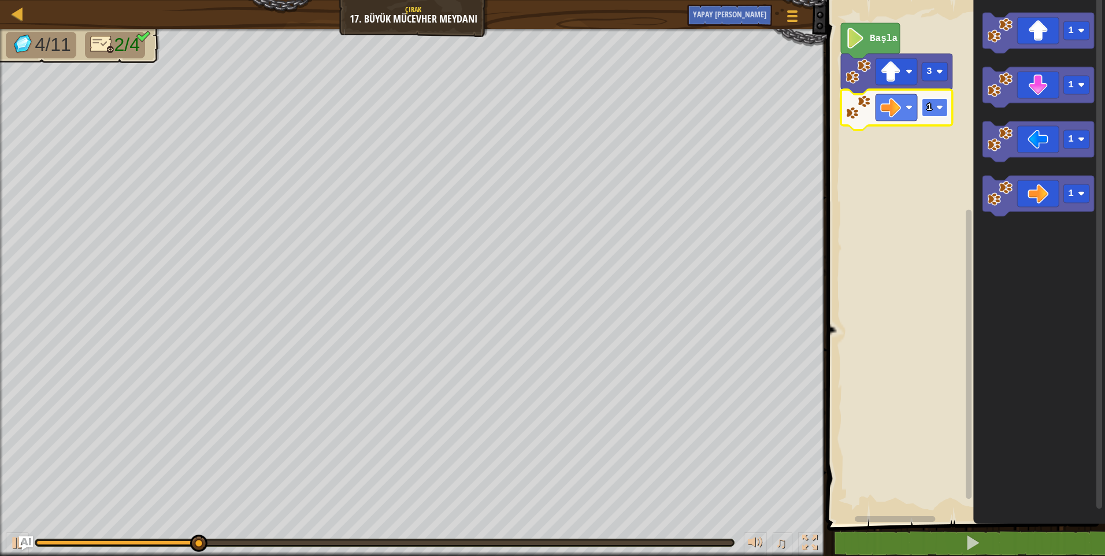
click at [935, 112] on rect "Blockly Çalışma Alanı" at bounding box center [935, 107] width 26 height 18
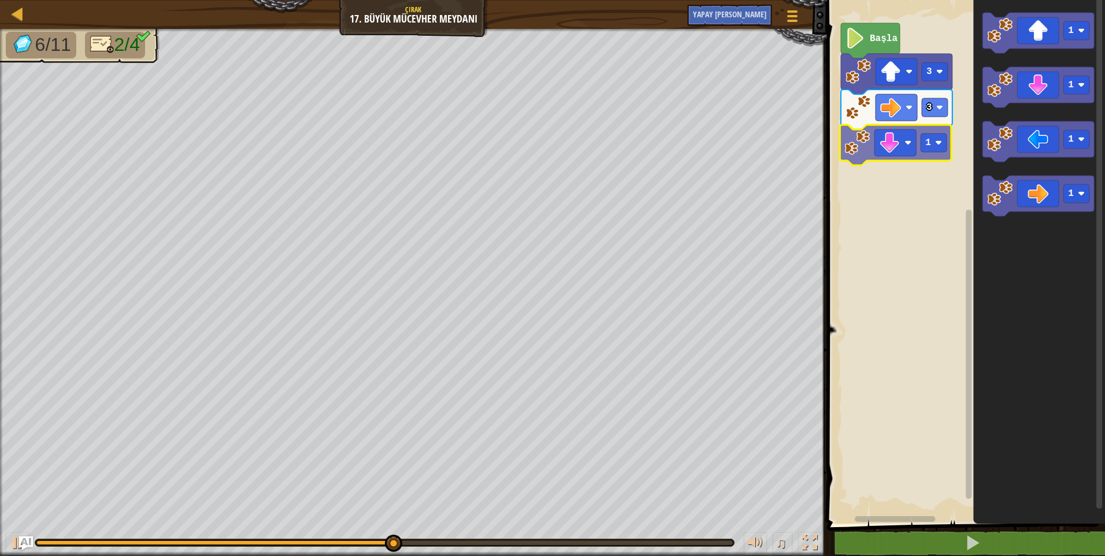
click at [898, 158] on div "Başla 3 3 1 1 1 1 1 1" at bounding box center [965, 258] width 282 height 529
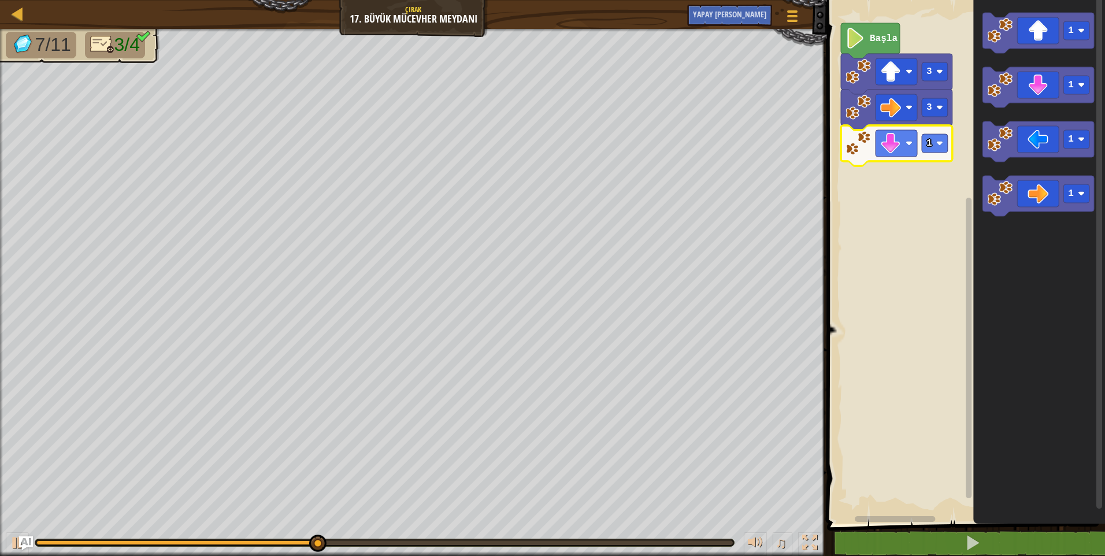
click at [949, 152] on icon "Blockly Çalışma Alanı" at bounding box center [897, 145] width 112 height 40
click at [943, 146] on rect "Blockly Çalışma Alanı" at bounding box center [935, 143] width 26 height 18
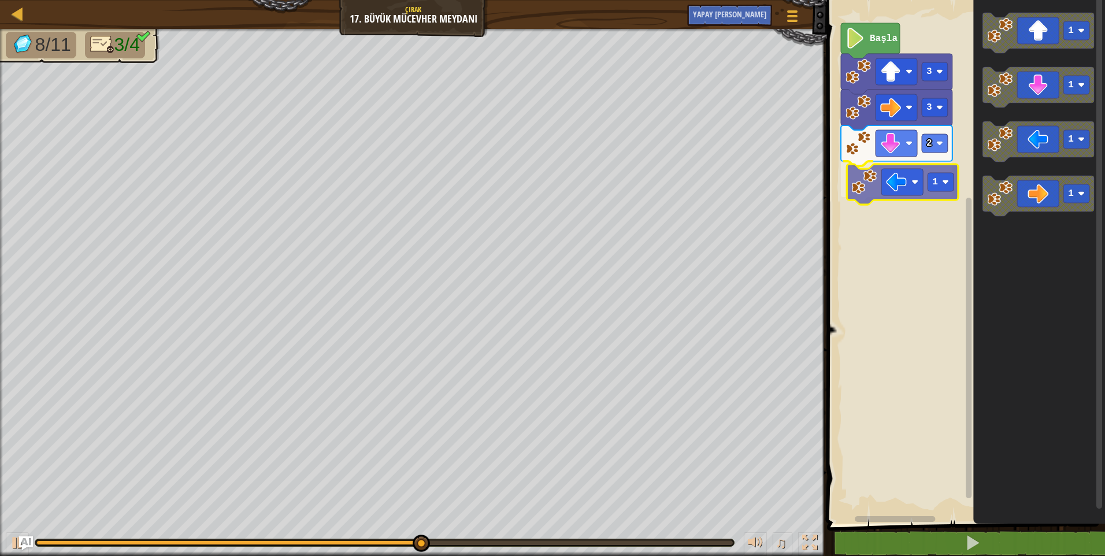
click at [890, 187] on div "Başla 3 3 2 1 1 1 1 1 1" at bounding box center [965, 258] width 282 height 529
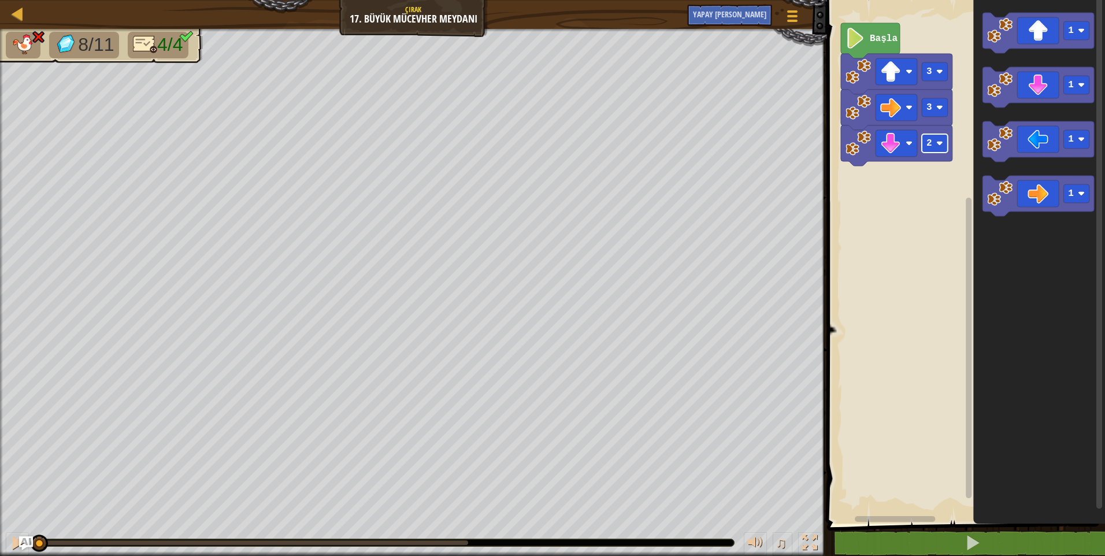
click at [942, 145] on image "Blockly Çalışma Alanı" at bounding box center [939, 143] width 7 height 7
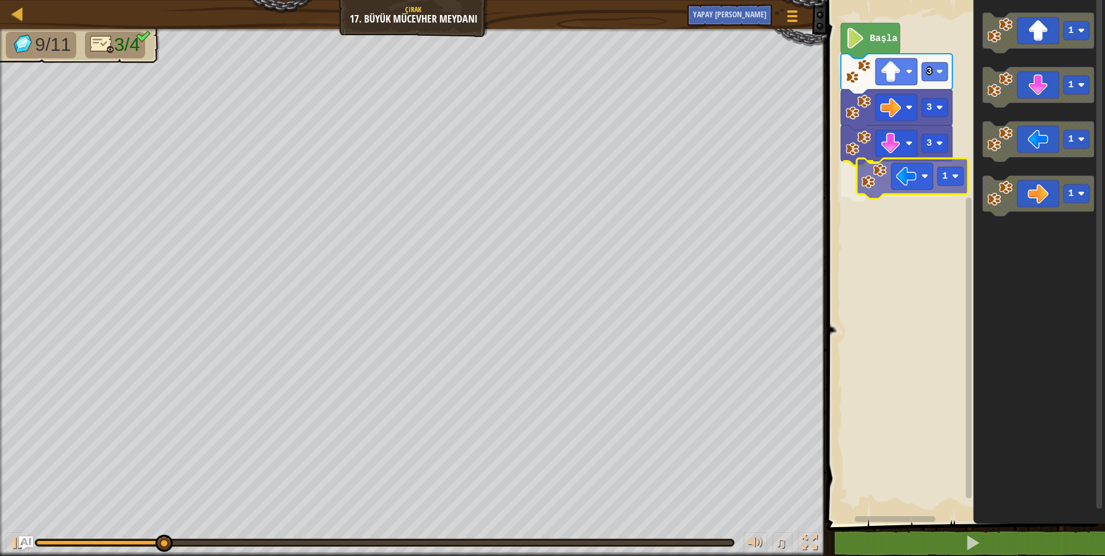
click at [898, 193] on div "Başla 3 3 3 1 1 1 1 1 1" at bounding box center [965, 258] width 282 height 529
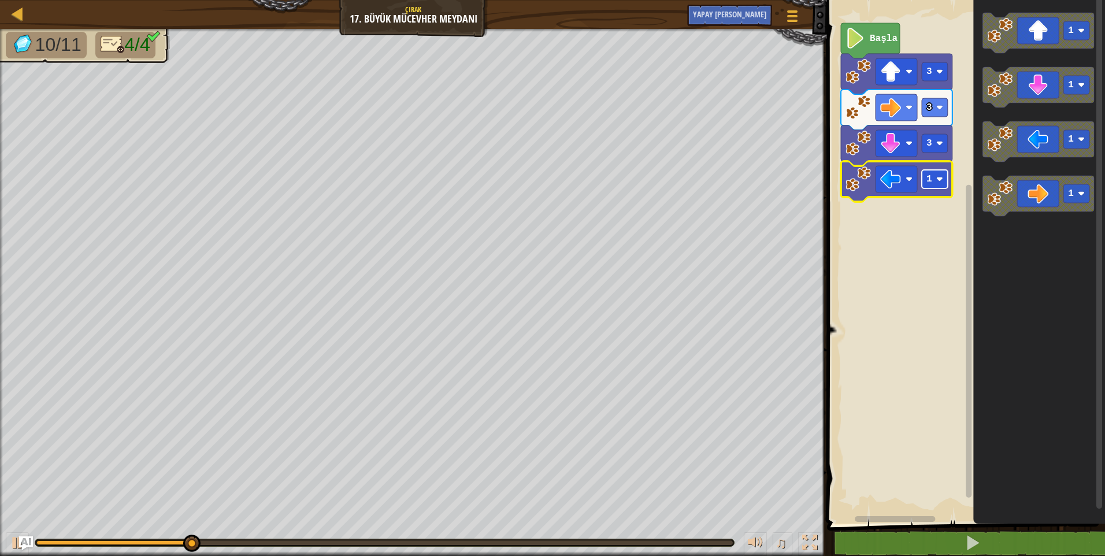
click at [945, 184] on rect "Blockly Çalışma Alanı" at bounding box center [935, 179] width 26 height 18
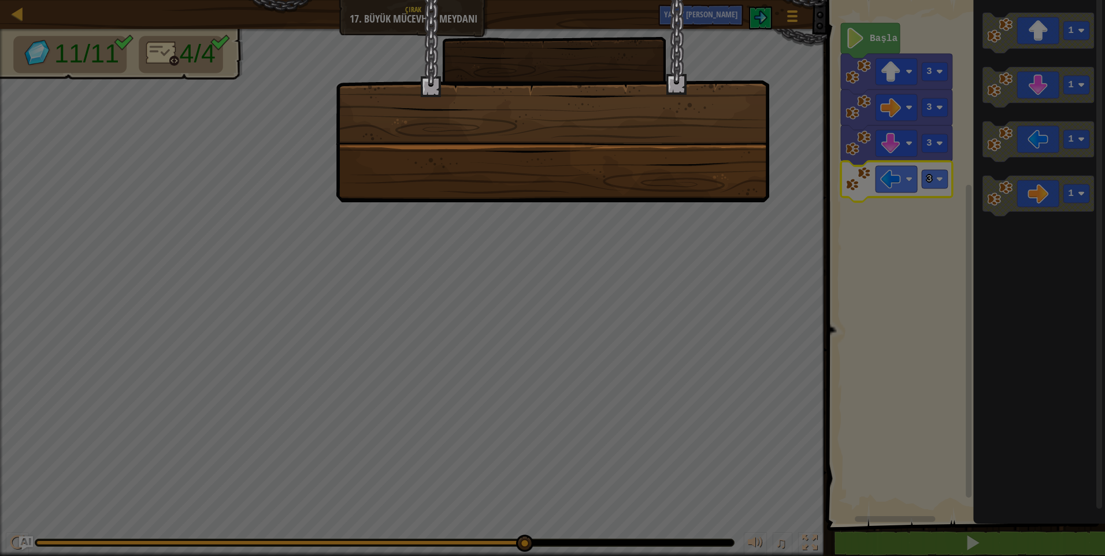
click at [698, 195] on div at bounding box center [553, 101] width 434 height 202
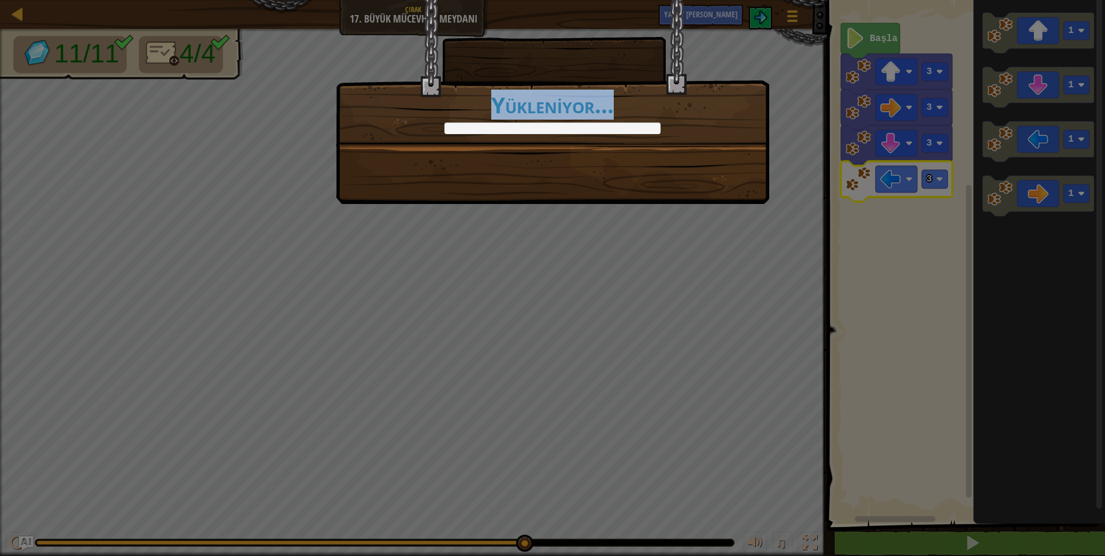
click at [698, 195] on div "So much loot! +0 +0 [PERSON_NAME] et Yükleniyor..." at bounding box center [553, 102] width 434 height 204
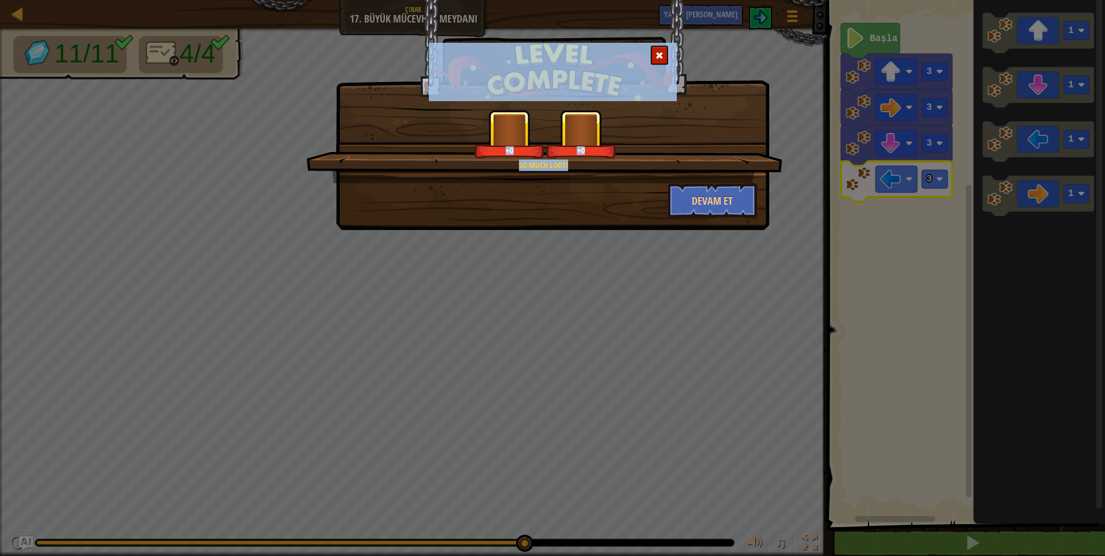
click at [698, 195] on button "Devam et" at bounding box center [713, 200] width 90 height 35
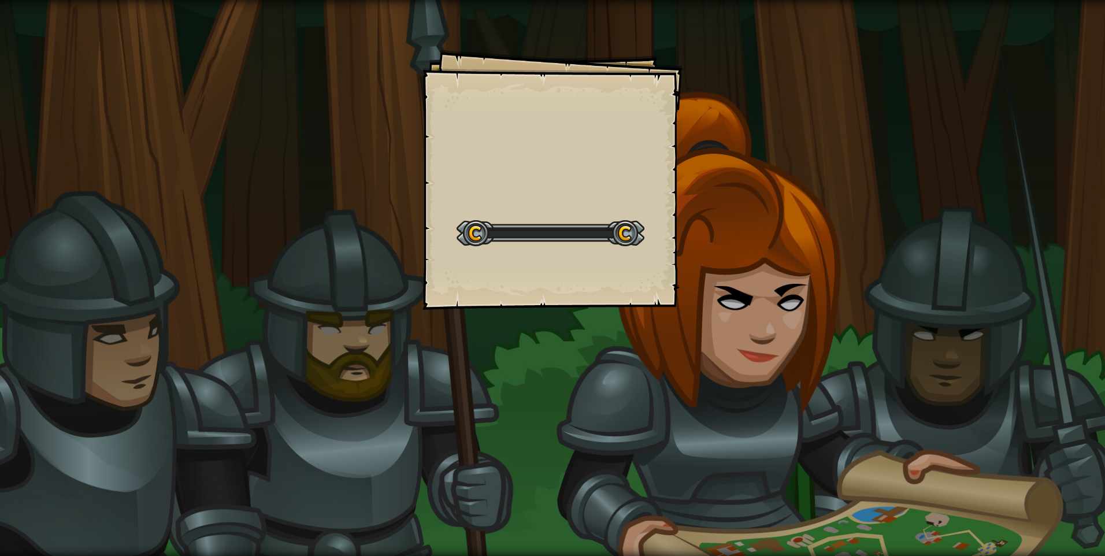
click at [698, 197] on div "Goals Start Level Yüklenemiyor Bu seviyeyi oynamak için bir aboneliğe ihtiyacın…" at bounding box center [552, 278] width 1105 height 556
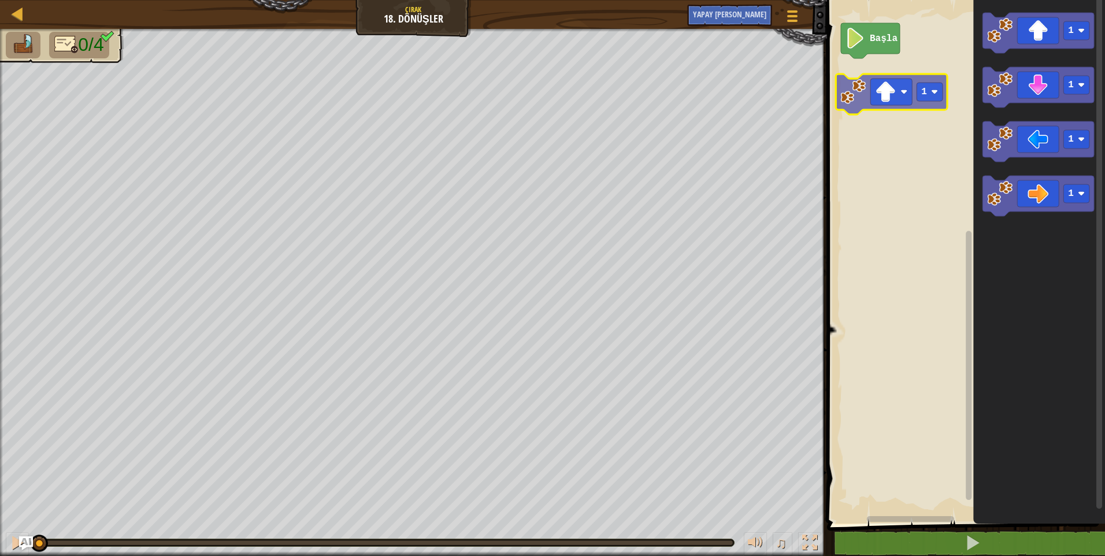
click at [890, 96] on div "Başla 1 1 1 1 1 1" at bounding box center [965, 258] width 282 height 529
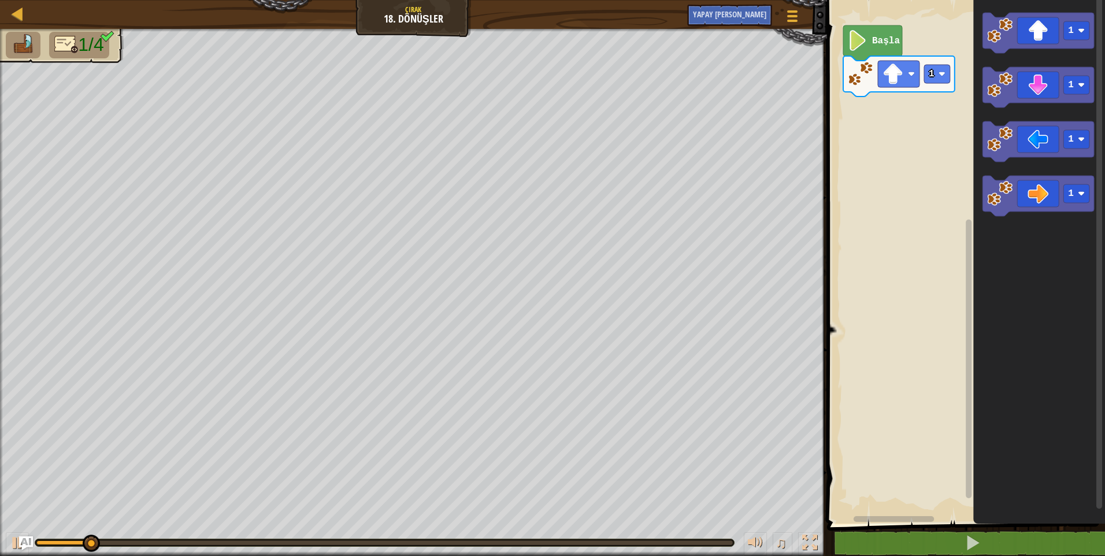
click at [928, 110] on rect "Blockly Çalışma Alanı" at bounding box center [965, 258] width 282 height 529
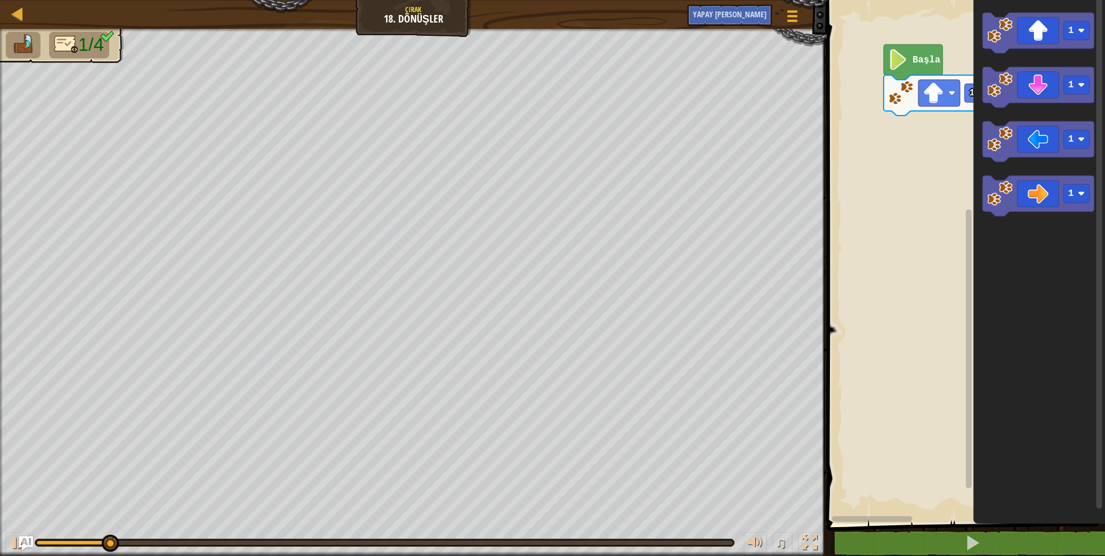
click at [947, 117] on rect "Blockly Çalışma Alanı" at bounding box center [965, 258] width 282 height 529
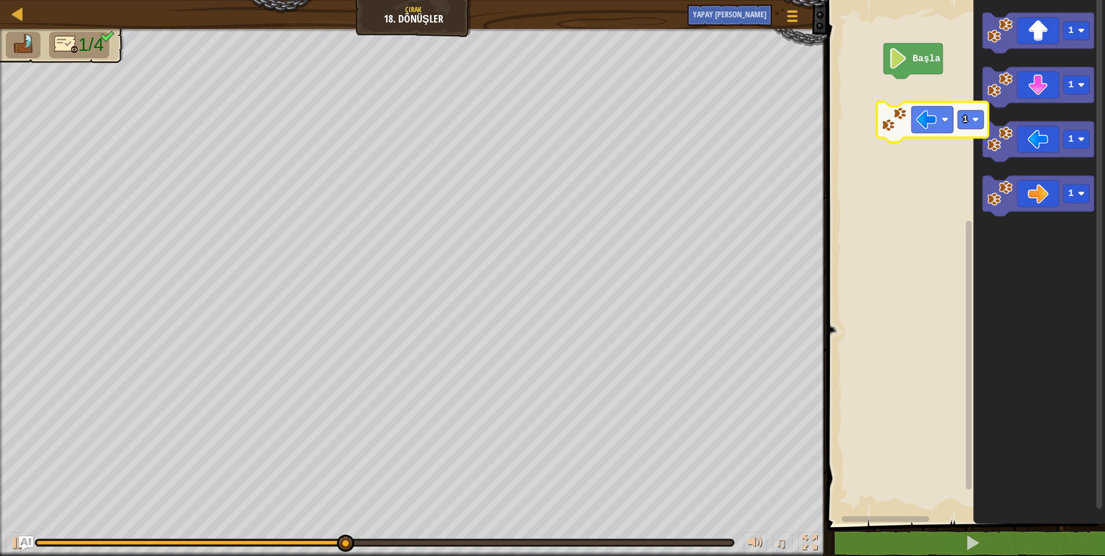
click at [920, 110] on div "Başla 1 1 1 1 1" at bounding box center [965, 258] width 282 height 529
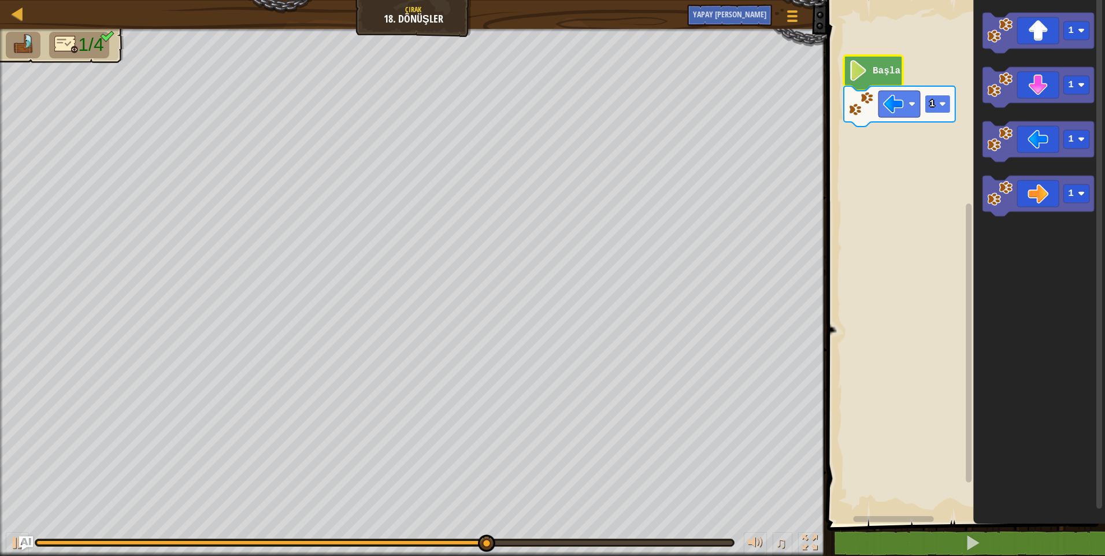
click at [942, 105] on image "Blockly Çalışma Alanı" at bounding box center [942, 104] width 7 height 7
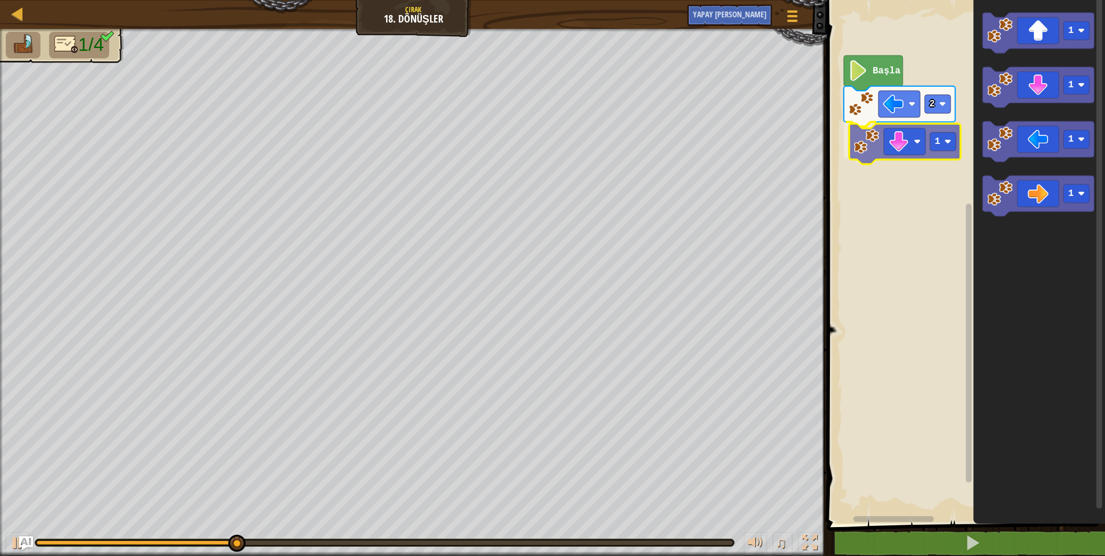
click at [897, 153] on div "Başla 2 1 1 1 1 1 1" at bounding box center [965, 258] width 282 height 529
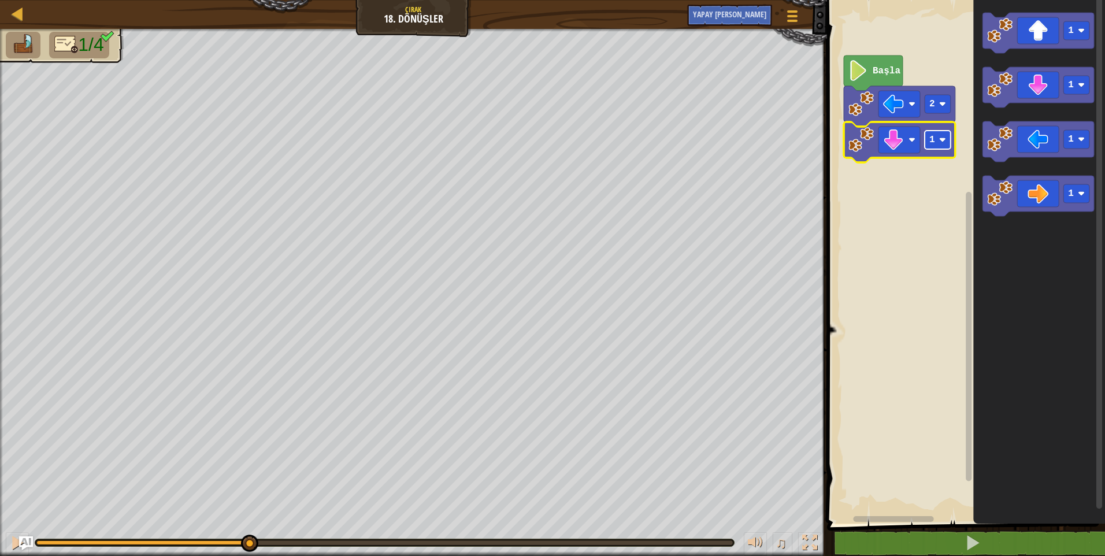
click at [941, 138] on image "Blockly Çalışma Alanı" at bounding box center [942, 139] width 7 height 7
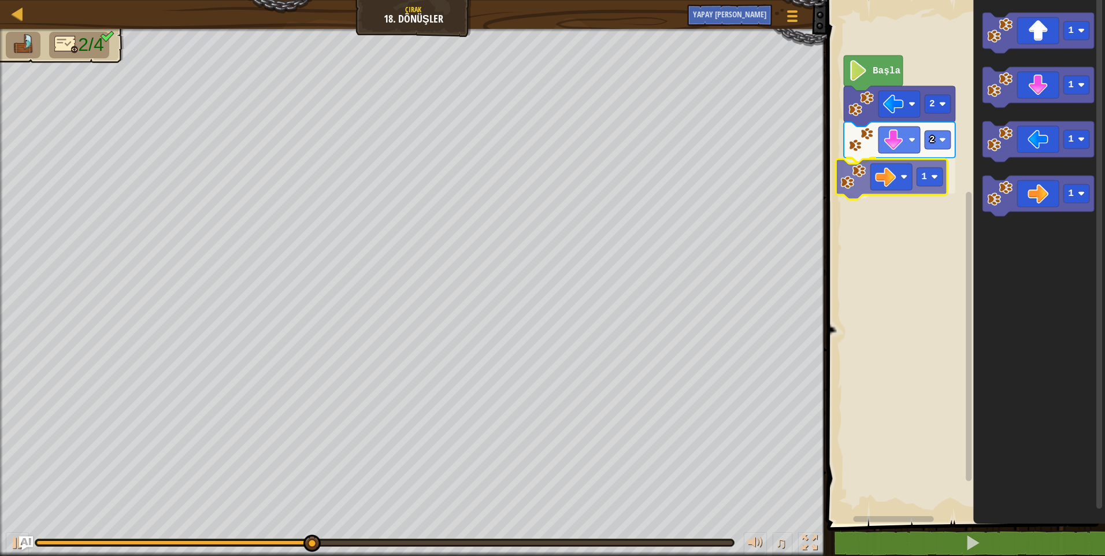
click at [864, 175] on div "Başla 2 2 1 1 1 1 1 1" at bounding box center [965, 258] width 282 height 529
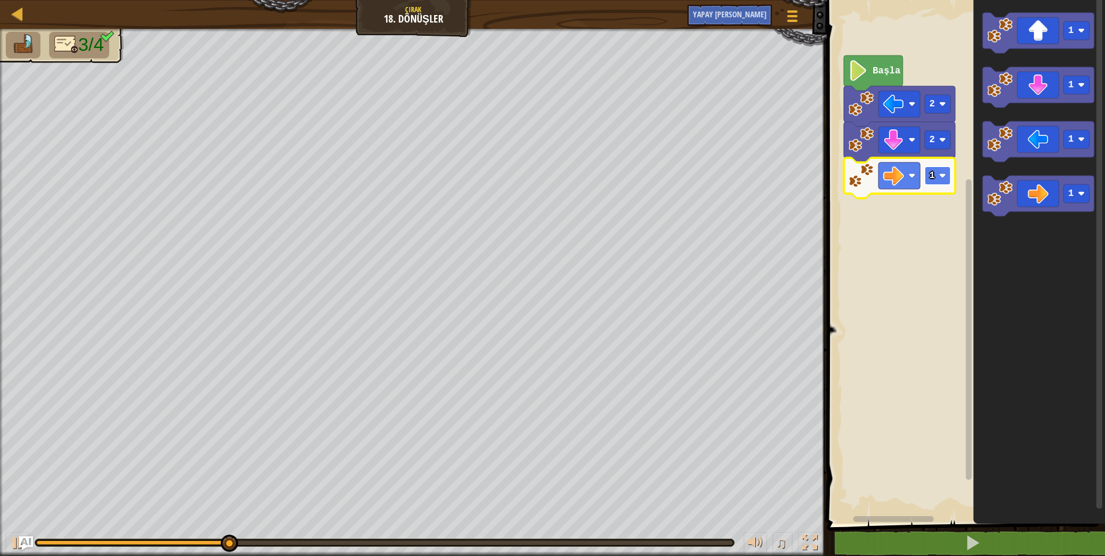
click at [927, 179] on rect "Blockly Çalışma Alanı" at bounding box center [938, 175] width 26 height 18
click at [935, 182] on rect "Blockly Çalışma Alanı" at bounding box center [938, 175] width 26 height 18
click at [942, 173] on image "Blockly Çalışma Alanı" at bounding box center [942, 175] width 7 height 7
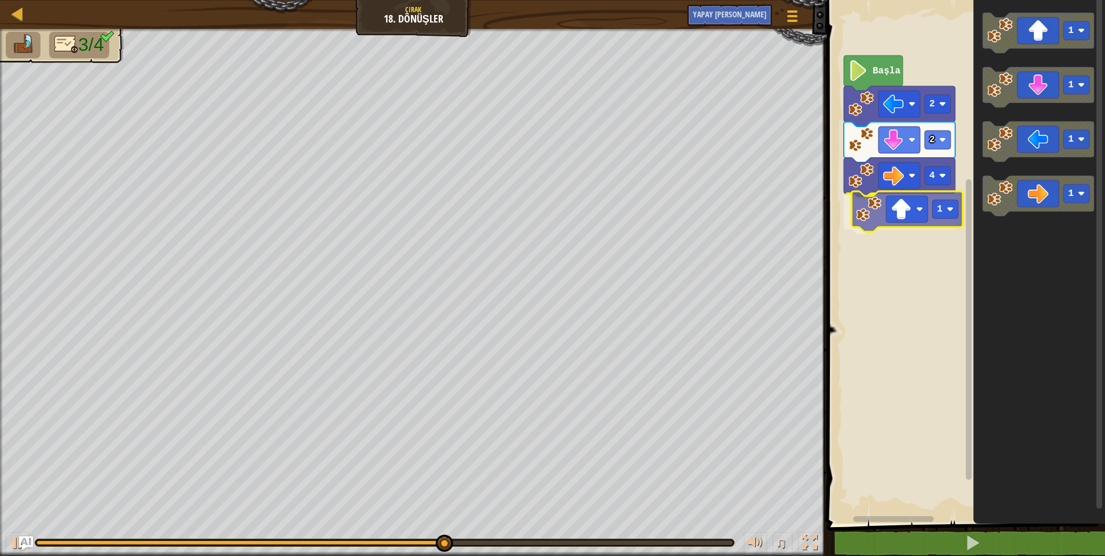
click at [912, 203] on div "Başla 2 2 4 1 1 1 1 1 1" at bounding box center [965, 258] width 282 height 529
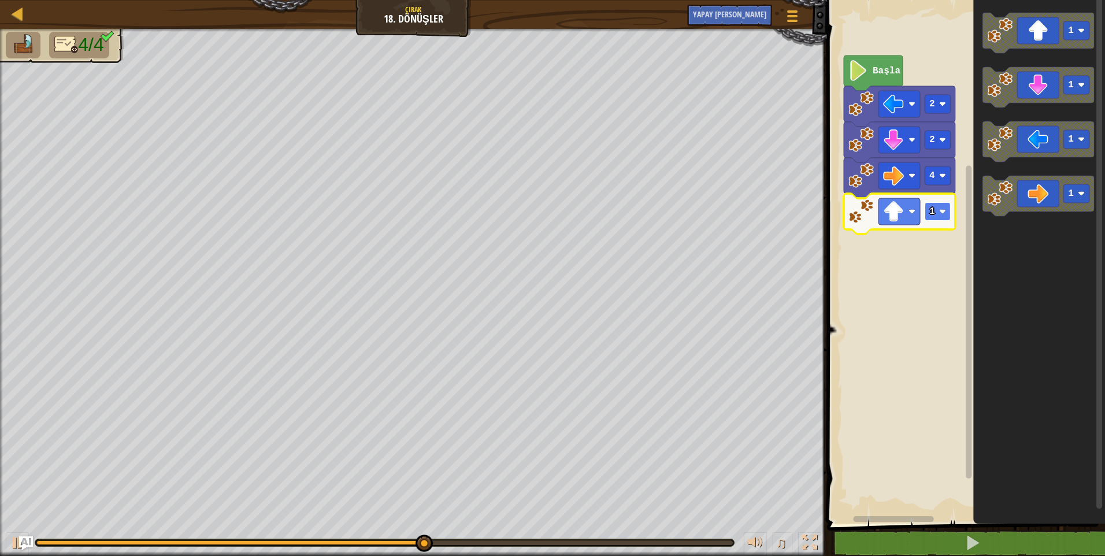
click at [941, 218] on rect "Blockly Çalışma Alanı" at bounding box center [938, 211] width 26 height 18
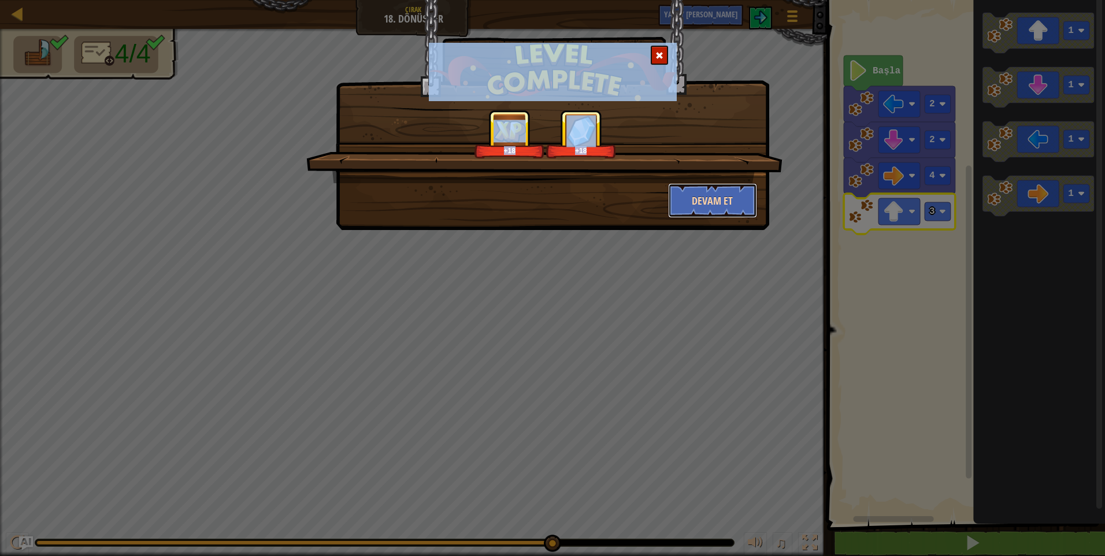
click at [696, 187] on button "Devam et" at bounding box center [713, 200] width 90 height 35
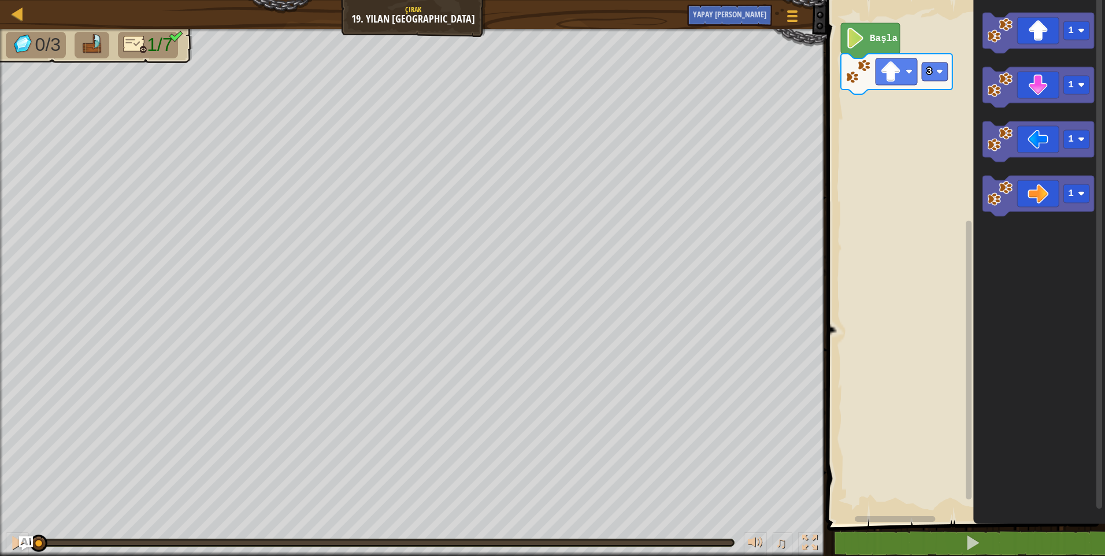
click at [846, 41] on image "Blockly Çalışma Alanı" at bounding box center [856, 38] width 20 height 21
click at [880, 43] on text "Başla" at bounding box center [884, 39] width 28 height 10
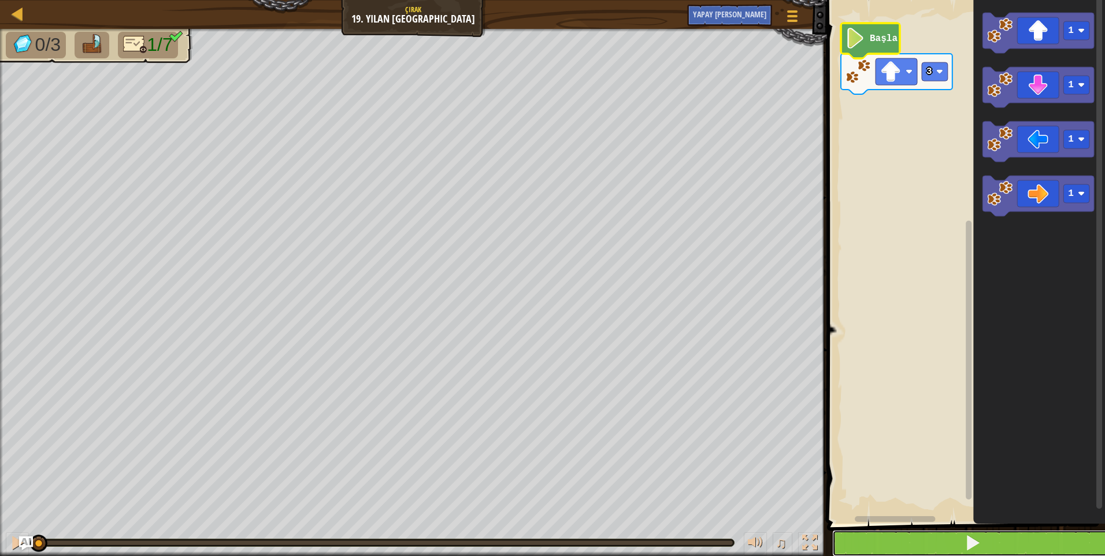
click at [903, 540] on button at bounding box center [973, 543] width 282 height 27
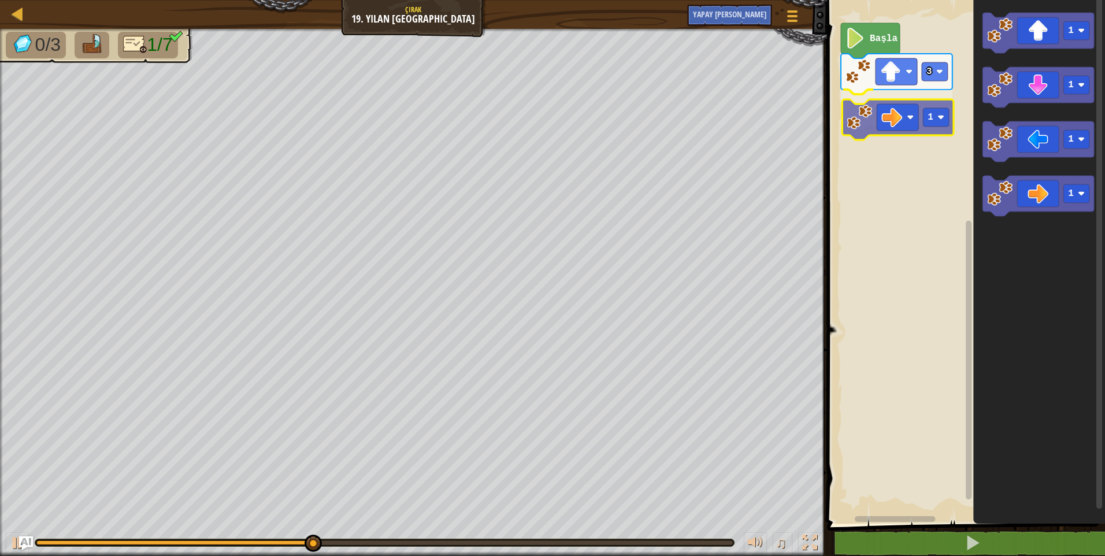
click at [876, 123] on div "3 1 Başla 1 1 1 1 1" at bounding box center [965, 258] width 282 height 529
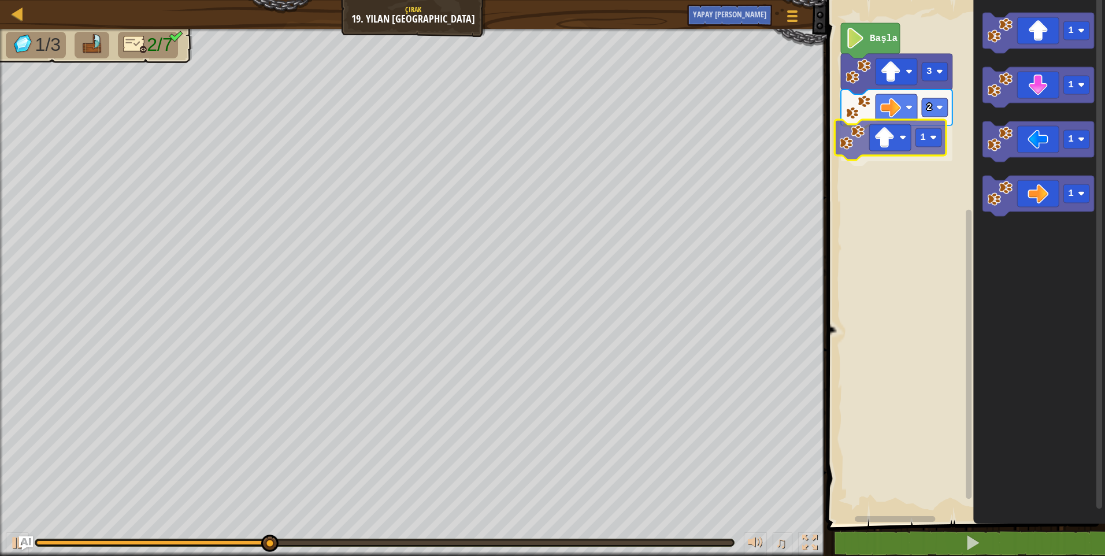
click at [869, 157] on div "Başla 3 2 1 1 1 1 1 1" at bounding box center [965, 258] width 282 height 529
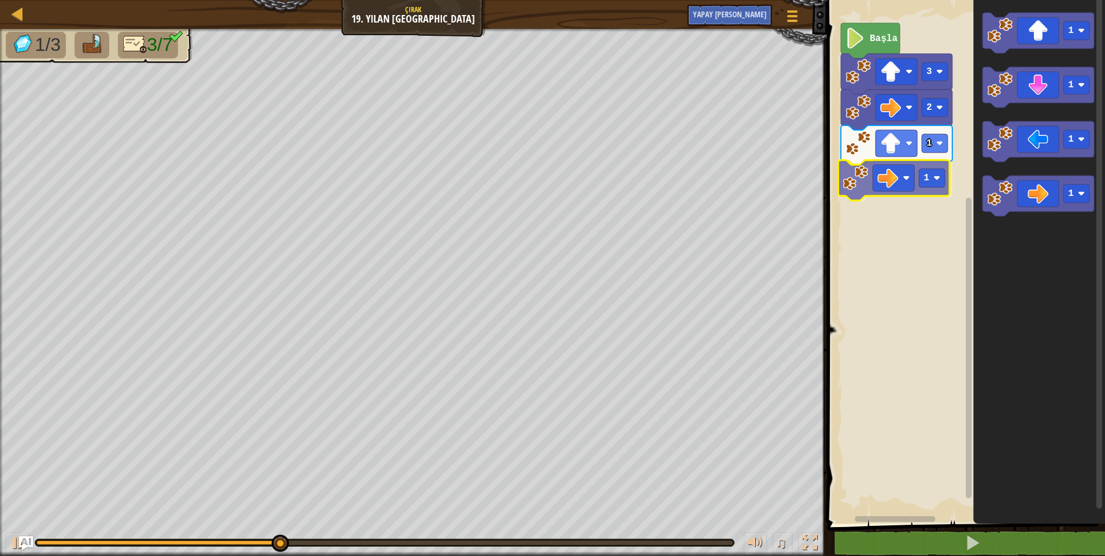
click at [898, 177] on div "Başla 3 2 1 1 1 1 1 1 1" at bounding box center [965, 258] width 282 height 529
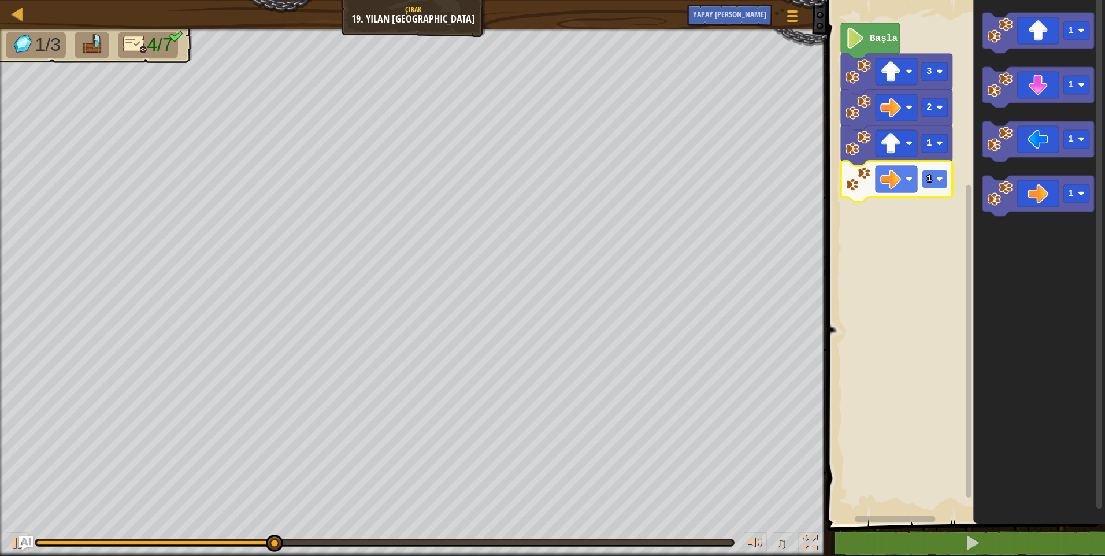
click at [937, 179] on image "Blockly Çalışma Alanı" at bounding box center [939, 179] width 7 height 7
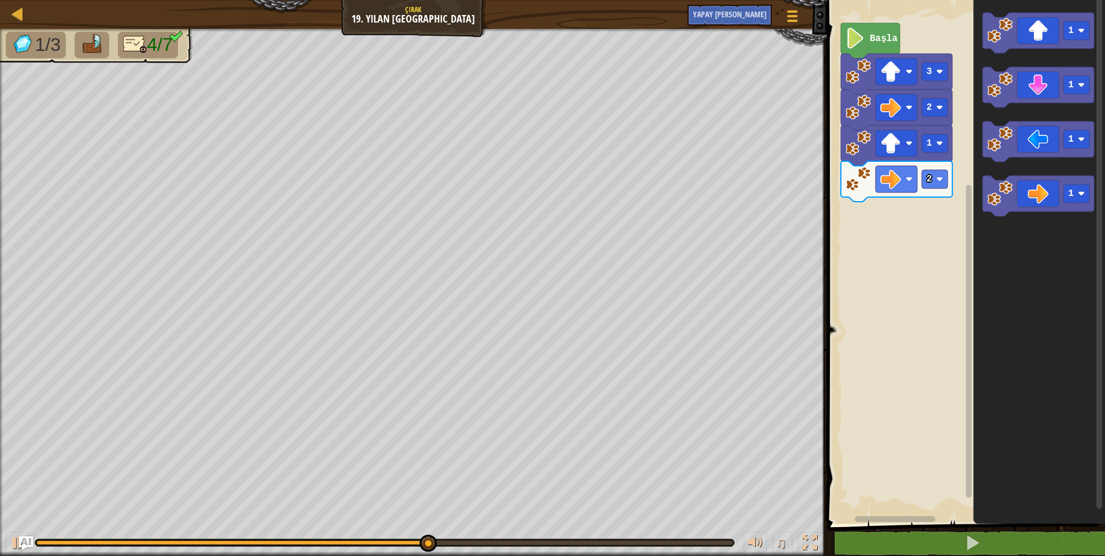
click at [967, 164] on div "Başla 3 2 1 2 1 1 1 1" at bounding box center [965, 258] width 282 height 529
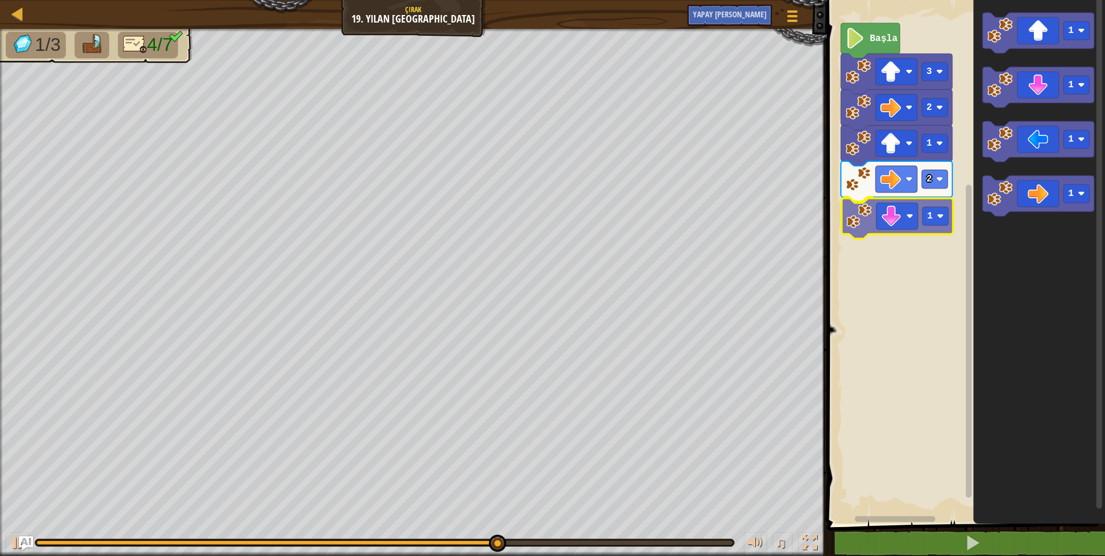
click at [848, 222] on div "Başla 3 2 1 2 1 1 1 1 1 1" at bounding box center [965, 258] width 282 height 529
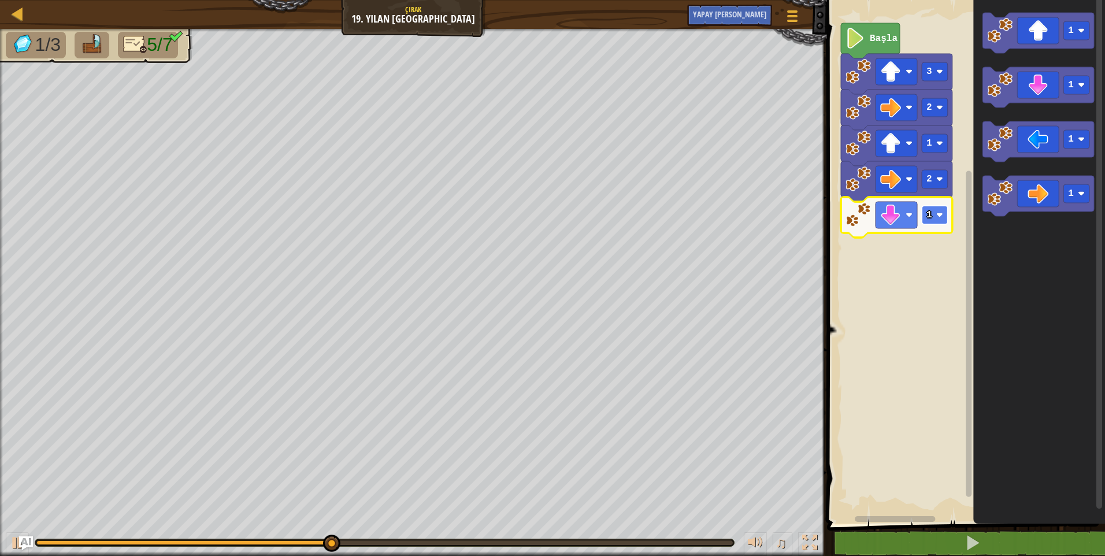
click at [943, 210] on rect "Blockly Çalışma Alanı" at bounding box center [935, 215] width 26 height 18
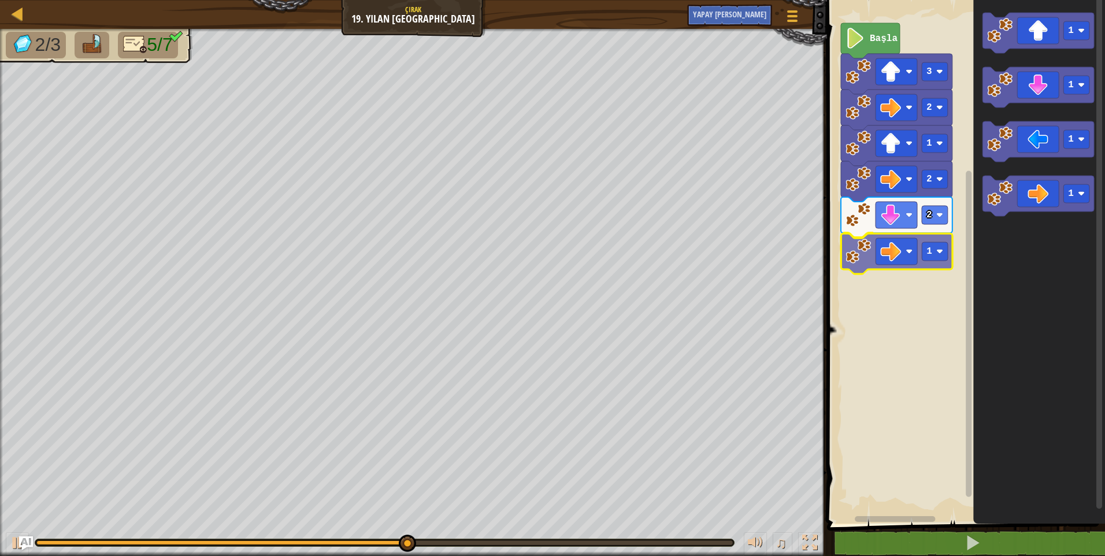
click at [876, 253] on div "Başla 3 2 1 2 2 1 1 1 1 1 1" at bounding box center [965, 258] width 282 height 529
click at [931, 252] on text "1" at bounding box center [930, 251] width 6 height 10
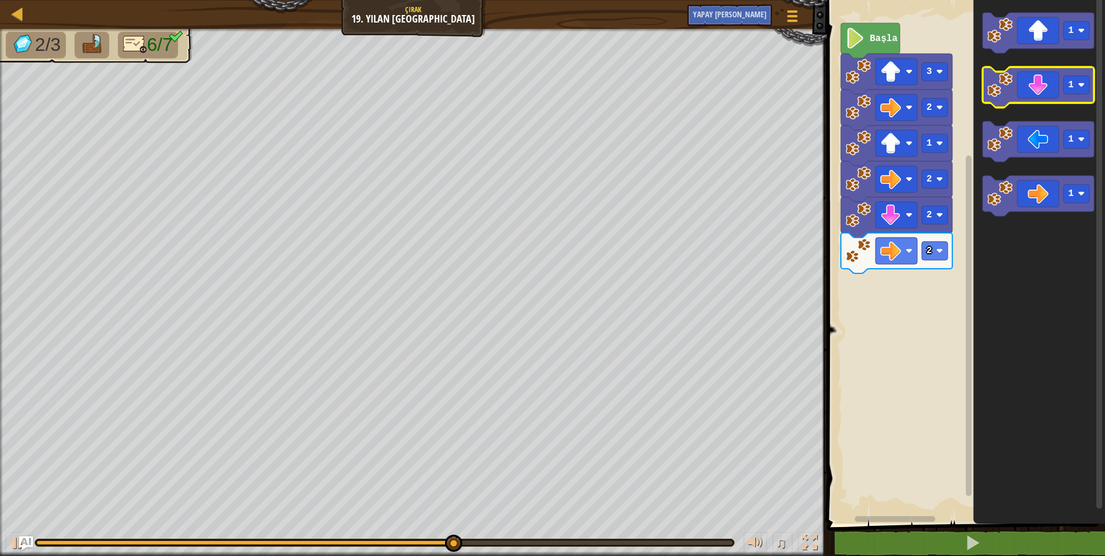
click at [1025, 94] on icon "Blockly Çalışma Alanı" at bounding box center [1039, 87] width 112 height 40
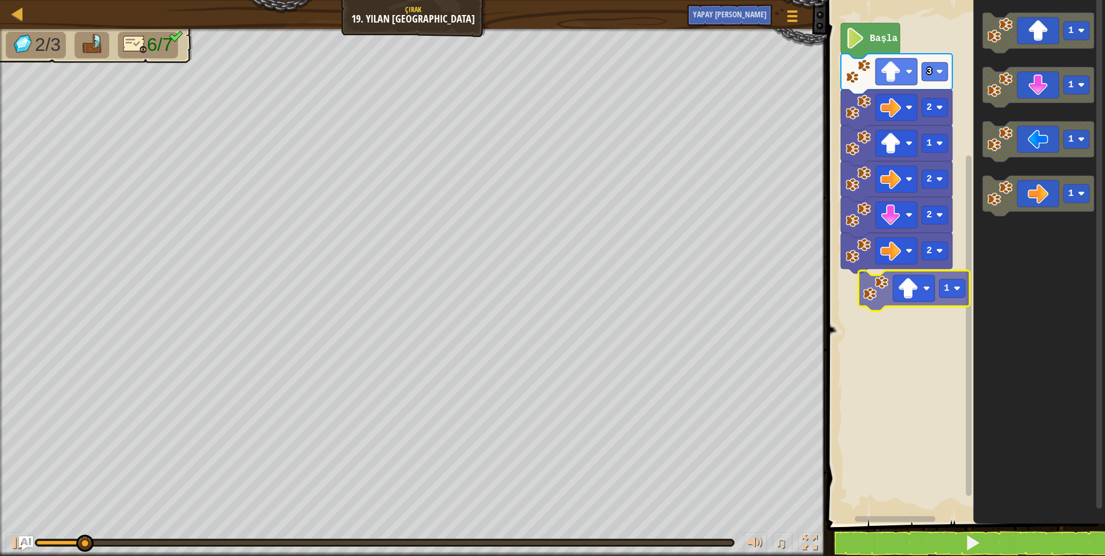
click at [914, 300] on div "Başla 3 2 1 2 2 2 1 1 1 1 1" at bounding box center [965, 258] width 282 height 529
click at [943, 283] on rect "Blockly Çalışma Alanı" at bounding box center [952, 288] width 26 height 18
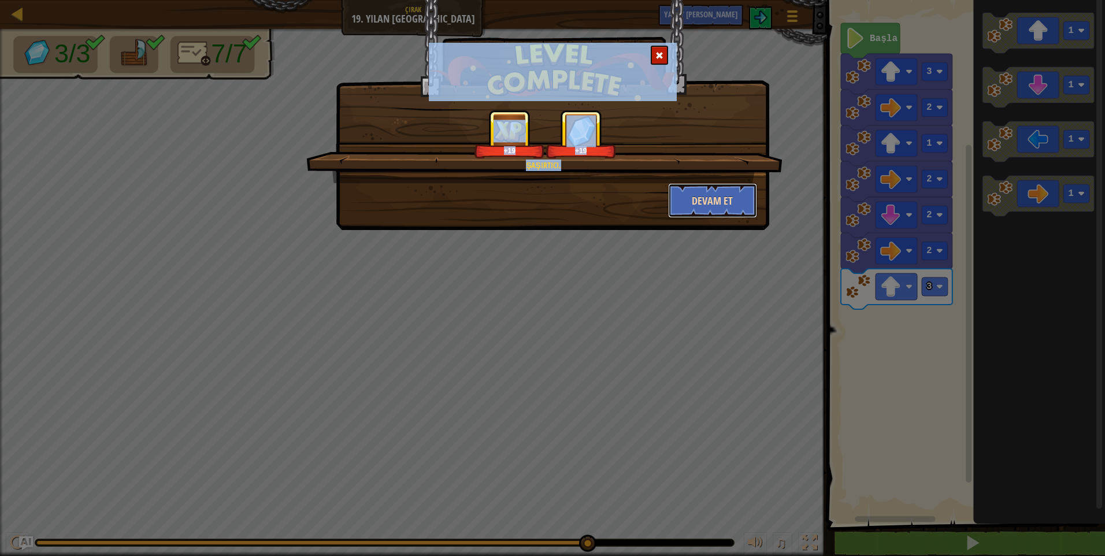
click at [712, 209] on button "Devam et" at bounding box center [713, 200] width 90 height 35
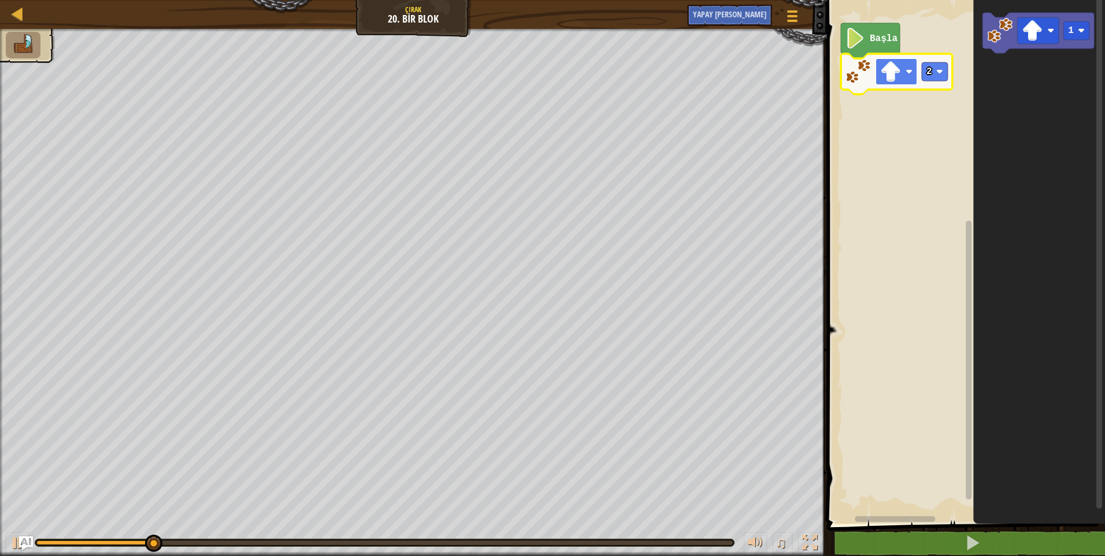
click at [903, 72] on rect "Blockly Çalışma Alanı" at bounding box center [897, 71] width 42 height 27
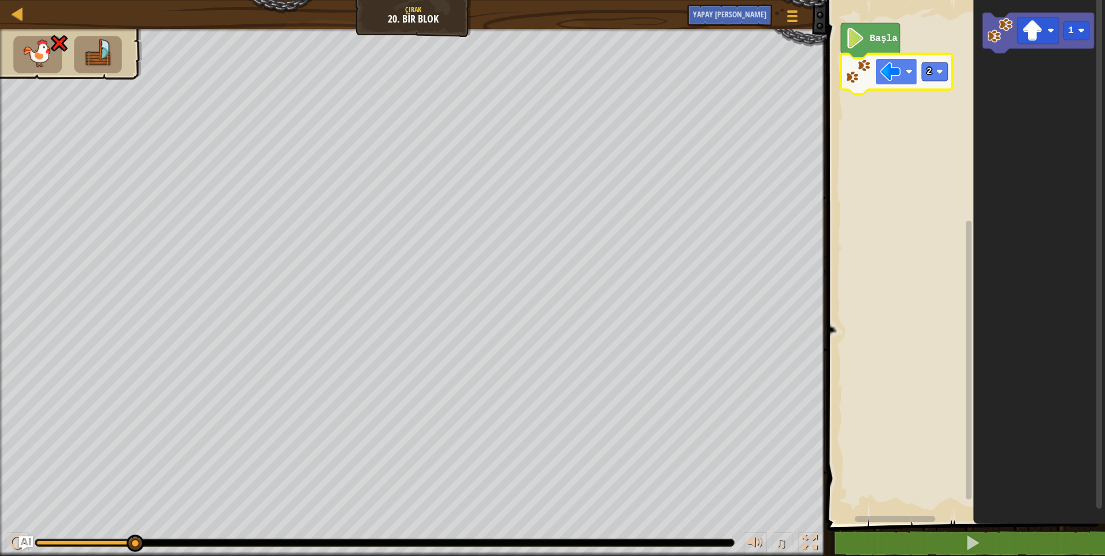
click at [903, 73] on rect "Blockly Çalışma Alanı" at bounding box center [897, 71] width 42 height 27
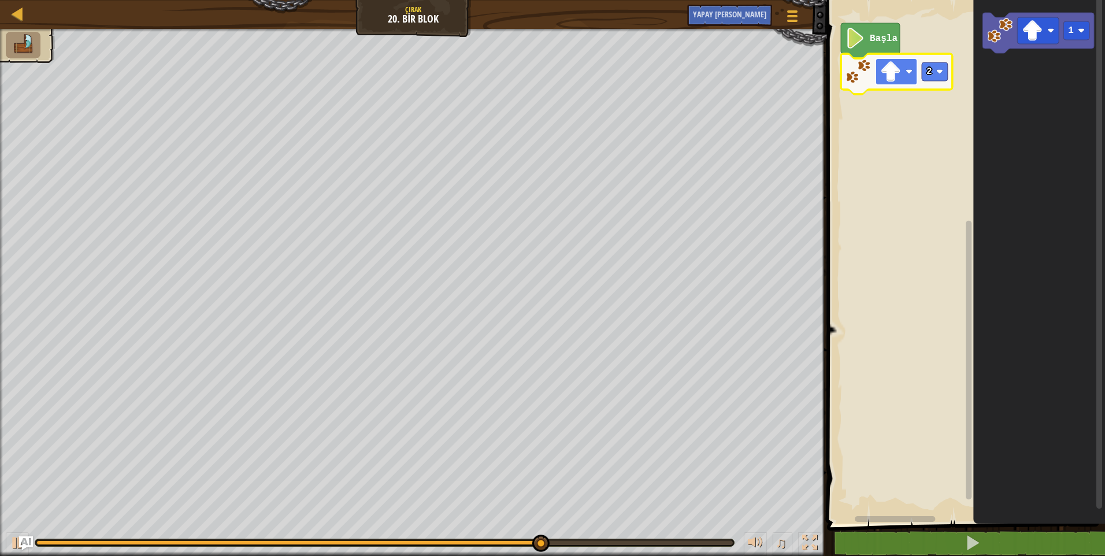
click at [903, 65] on rect "Blockly Çalışma Alanı" at bounding box center [897, 71] width 42 height 27
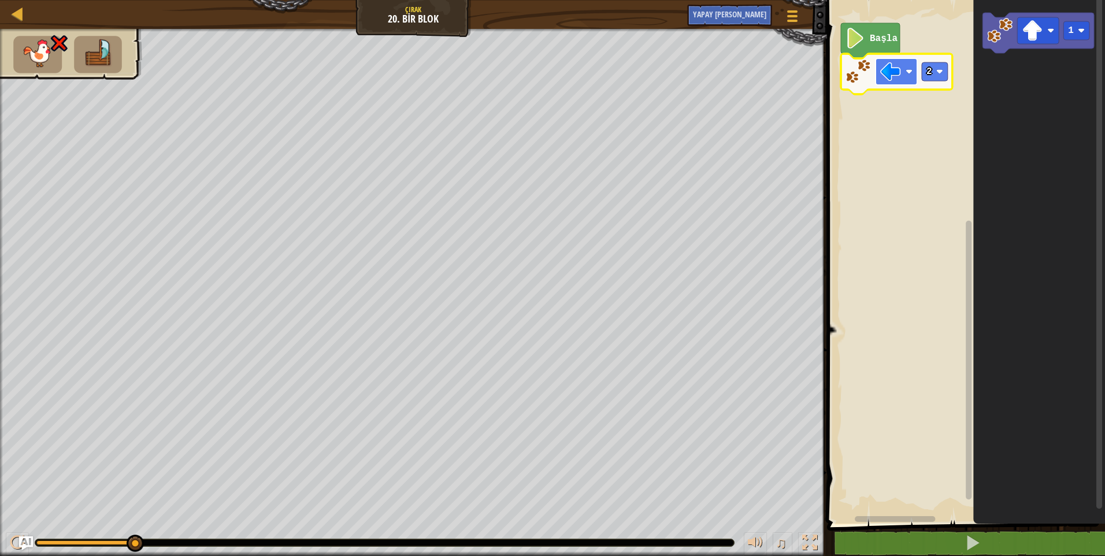
click at [912, 75] on image "Blockly Çalışma Alanı" at bounding box center [909, 71] width 7 height 7
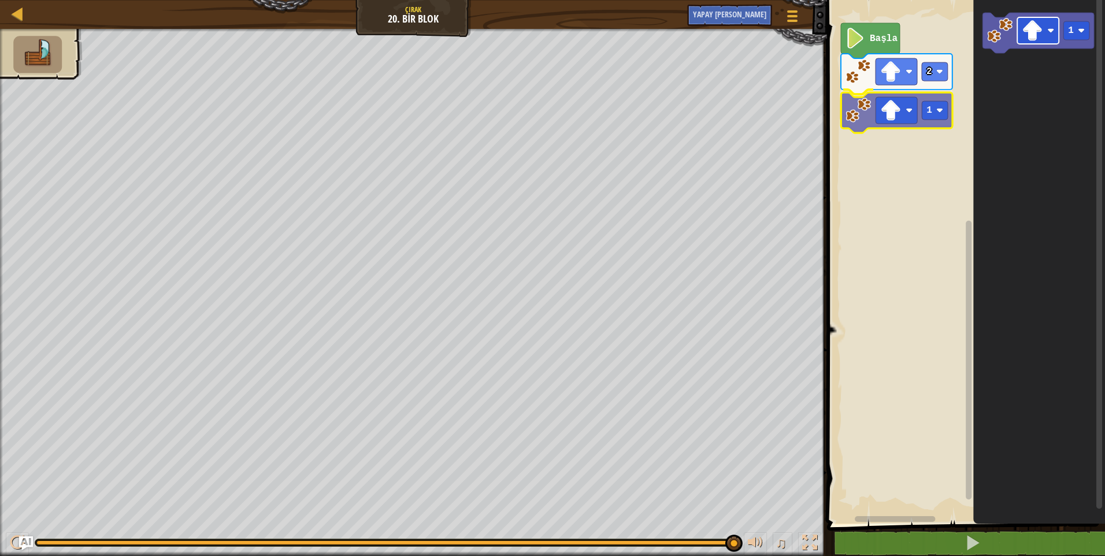
click at [908, 107] on div "Başla 2 1 1 1" at bounding box center [965, 258] width 282 height 529
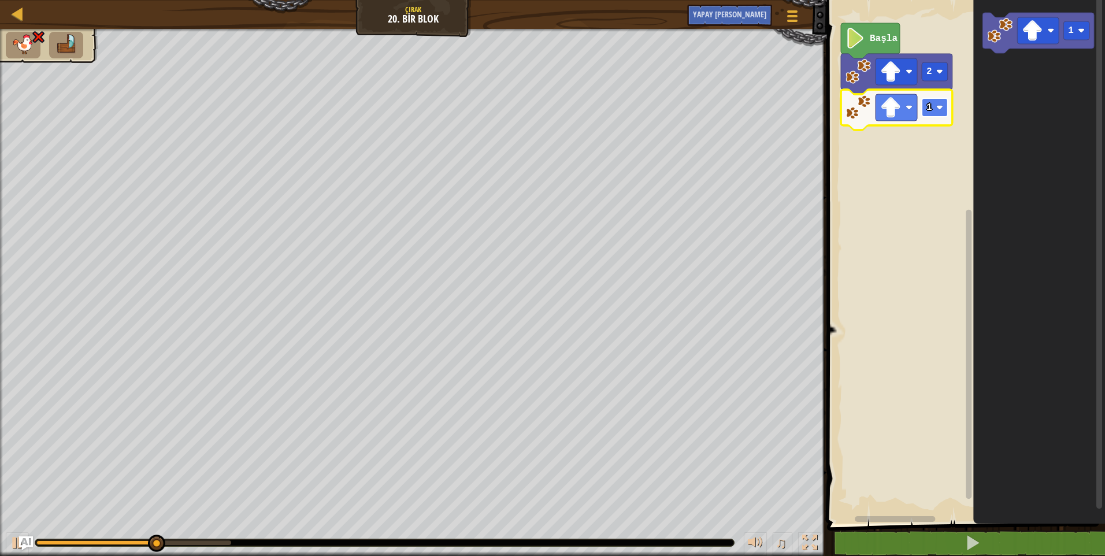
click at [940, 105] on image "Blockly Çalışma Alanı" at bounding box center [939, 107] width 7 height 7
click at [897, 105] on image "Blockly Çalışma Alanı" at bounding box center [890, 107] width 21 height 21
click at [936, 102] on rect "Blockly Çalışma Alanı" at bounding box center [935, 107] width 26 height 18
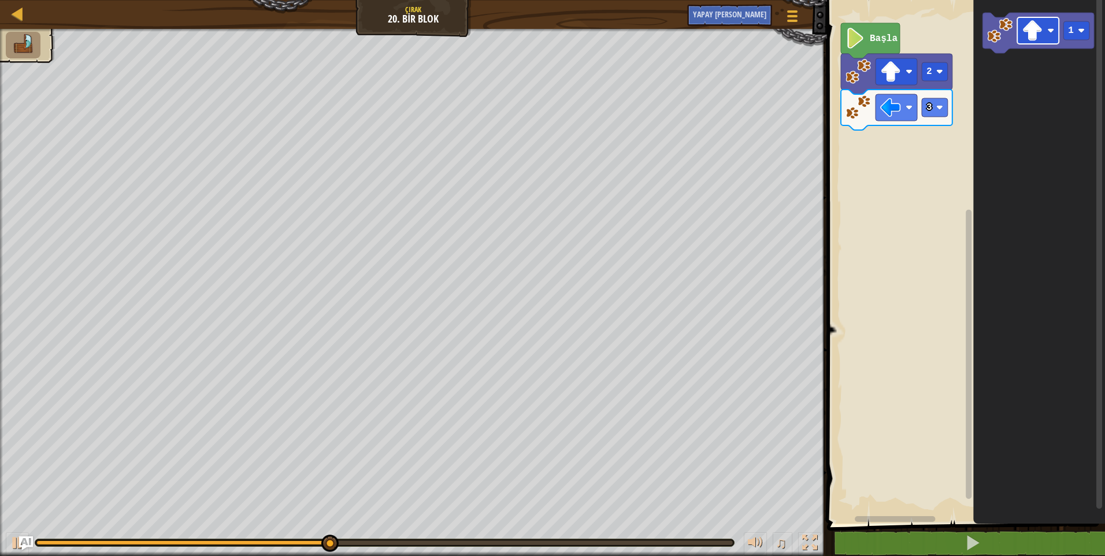
click at [974, 73] on icon "1" at bounding box center [1039, 258] width 132 height 529
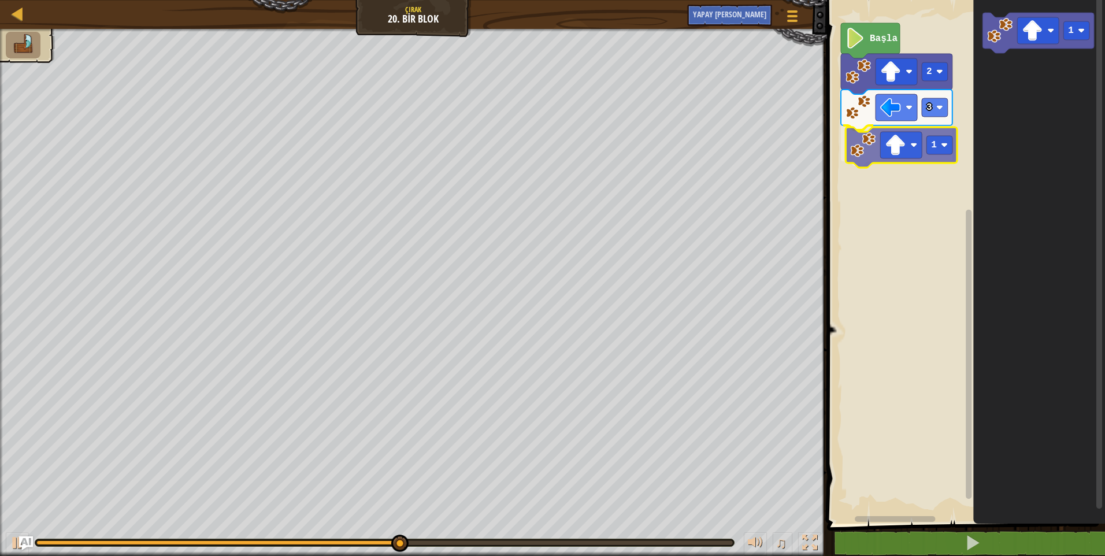
click at [867, 137] on div "Başla 2 3 1 1 1" at bounding box center [965, 258] width 282 height 529
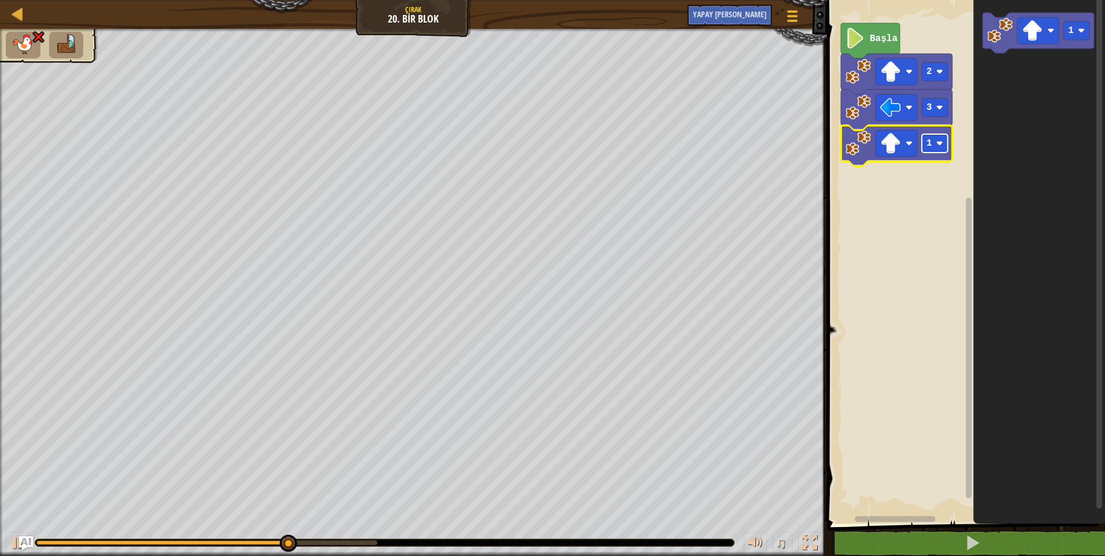
click at [937, 139] on rect "Blockly Çalışma Alanı" at bounding box center [935, 143] width 26 height 18
click at [884, 146] on image "Blockly Çalışma Alanı" at bounding box center [890, 143] width 21 height 21
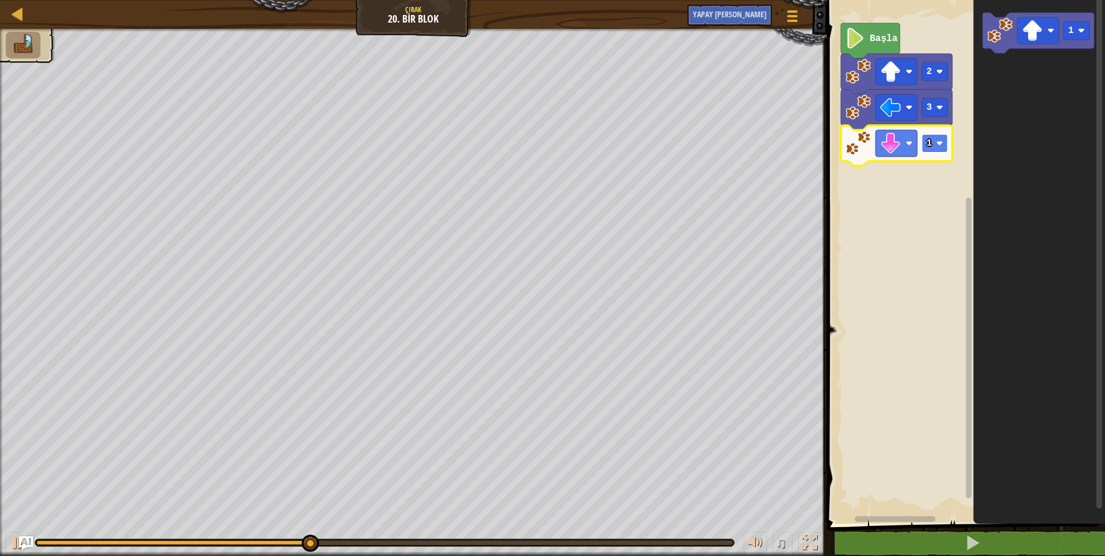
click at [943, 138] on rect "Blockly Çalışma Alanı" at bounding box center [935, 143] width 26 height 18
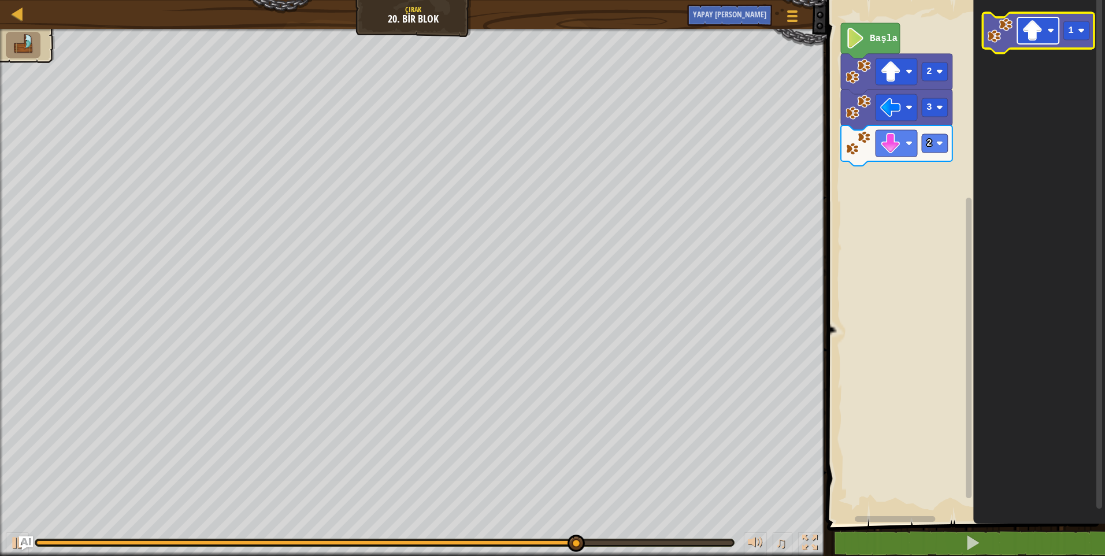
click at [1038, 27] on image "Blockly Çalışma Alanı" at bounding box center [1032, 30] width 21 height 21
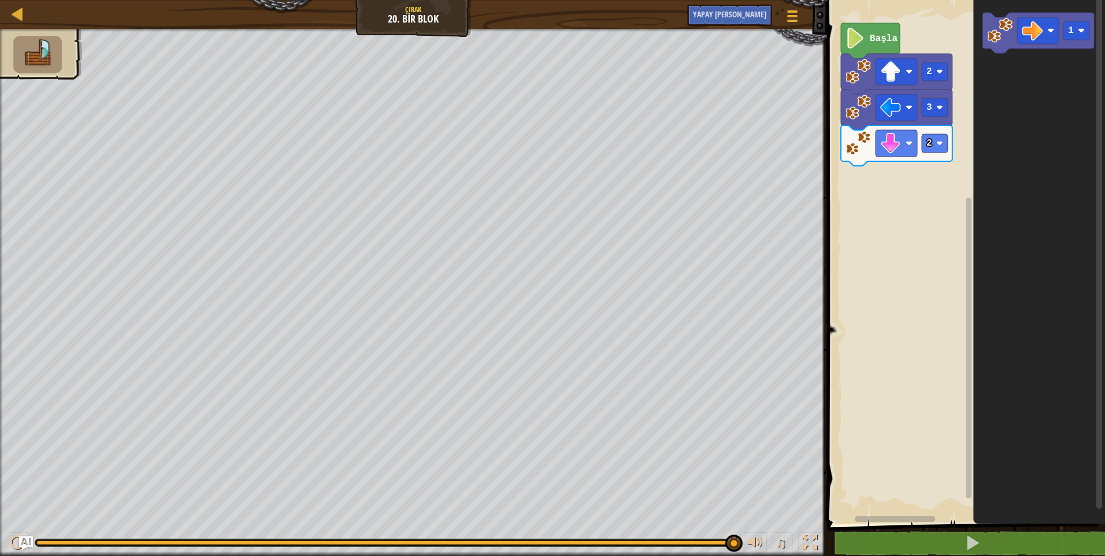
click at [987, 74] on icon "1" at bounding box center [1039, 258] width 132 height 529
click at [849, 182] on div "Başla 2 3 2 1 1 1" at bounding box center [965, 258] width 282 height 529
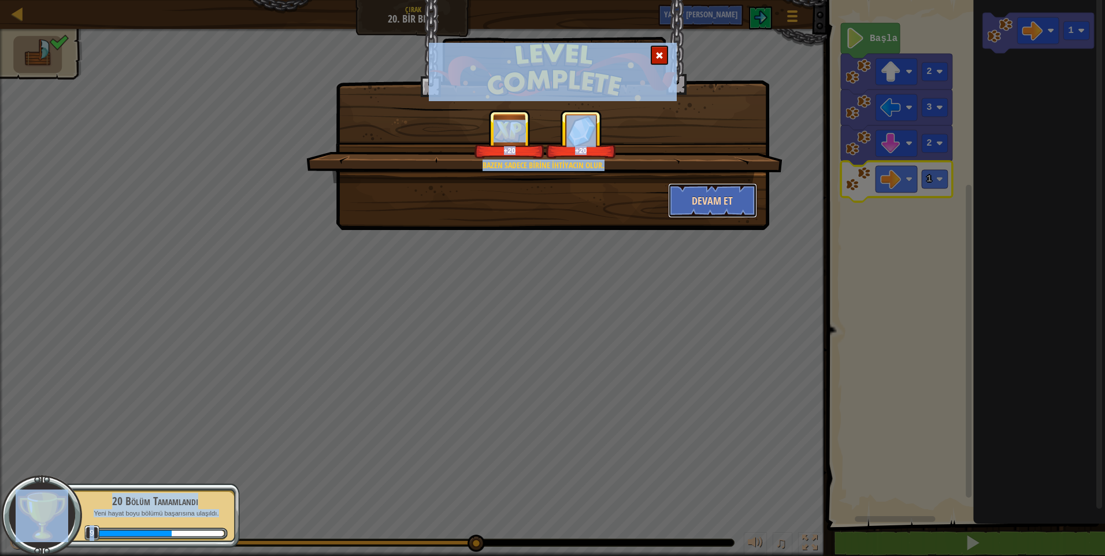
click at [730, 208] on button "Devam et" at bounding box center [713, 200] width 90 height 35
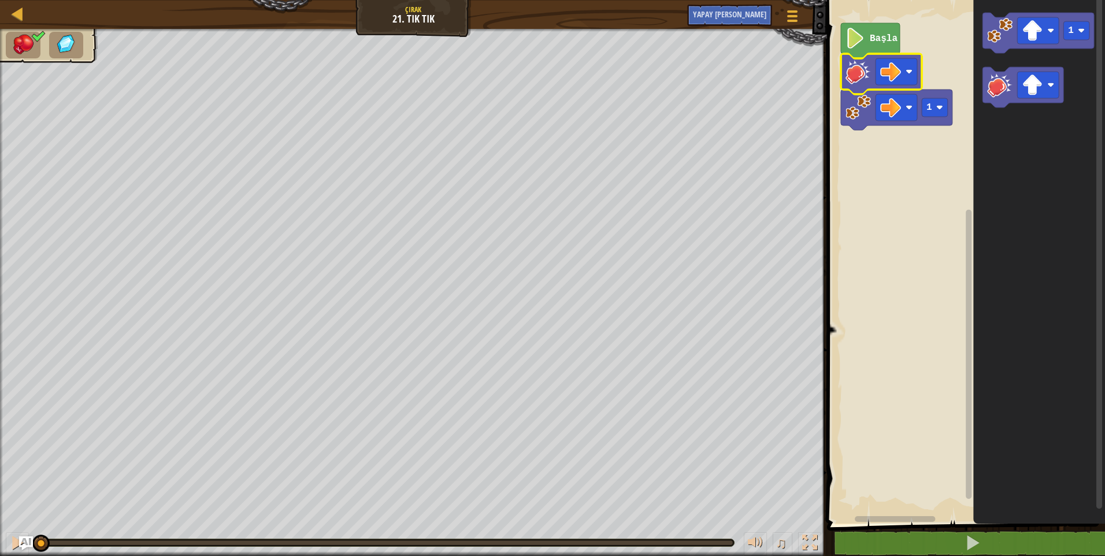
click at [830, 157] on rect "Blockly Çalışma Alanı" at bounding box center [965, 258] width 282 height 529
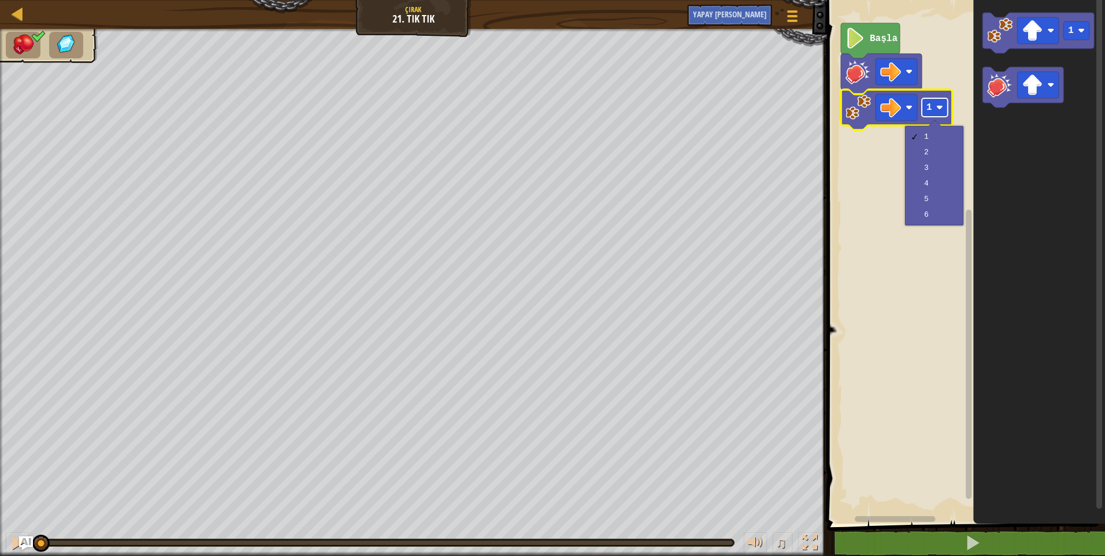
click at [939, 106] on image "Blockly Çalışma Alanı" at bounding box center [939, 107] width 7 height 7
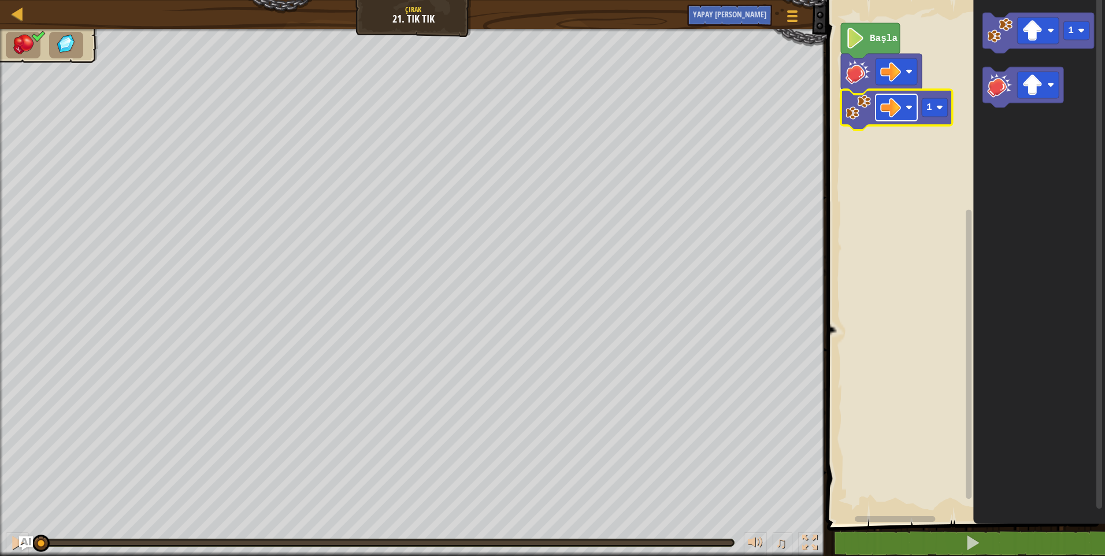
click at [905, 109] on rect "Blockly Çalışma Alanı" at bounding box center [897, 107] width 42 height 27
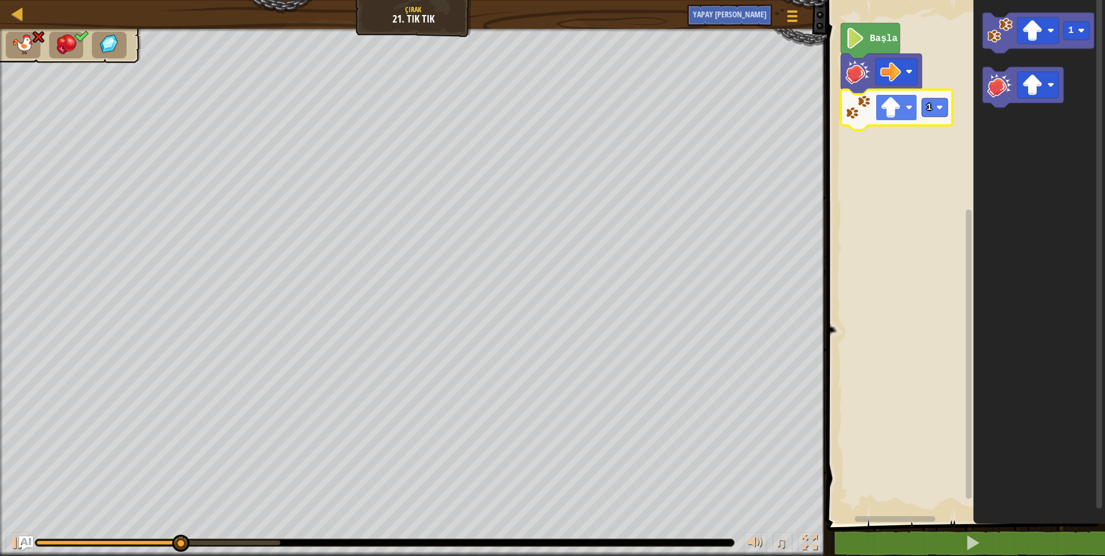
click at [902, 102] on rect "Blockly Çalışma Alanı" at bounding box center [897, 107] width 42 height 27
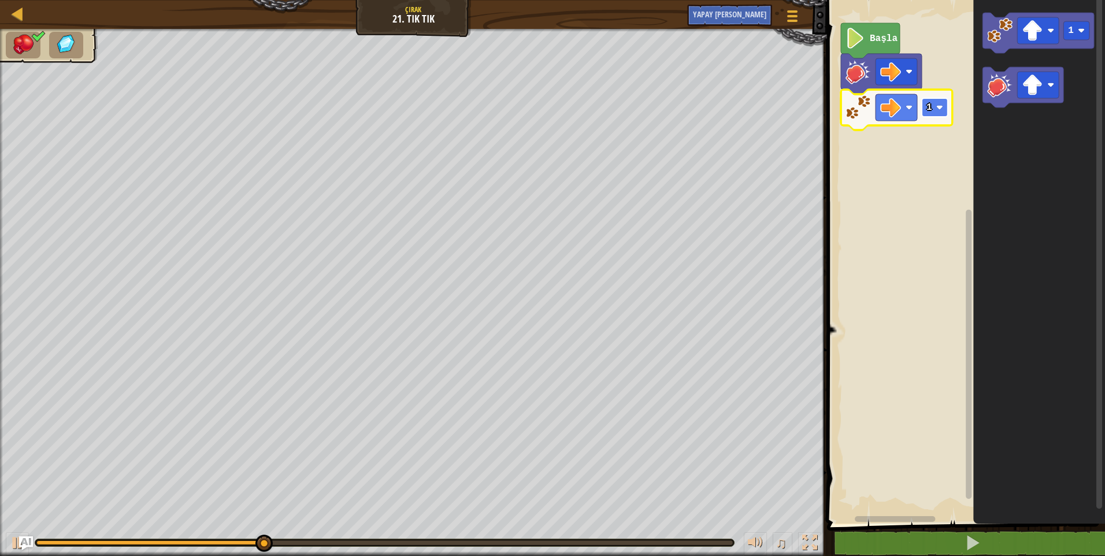
click at [935, 106] on rect "Blockly Çalışma Alanı" at bounding box center [935, 107] width 26 height 18
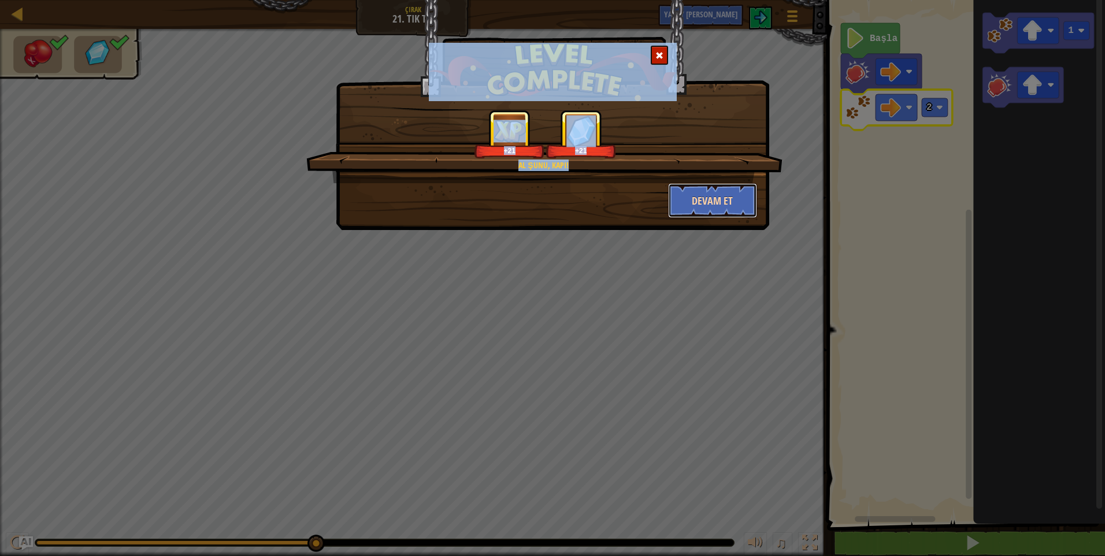
click at [731, 197] on button "Devam et" at bounding box center [713, 200] width 90 height 35
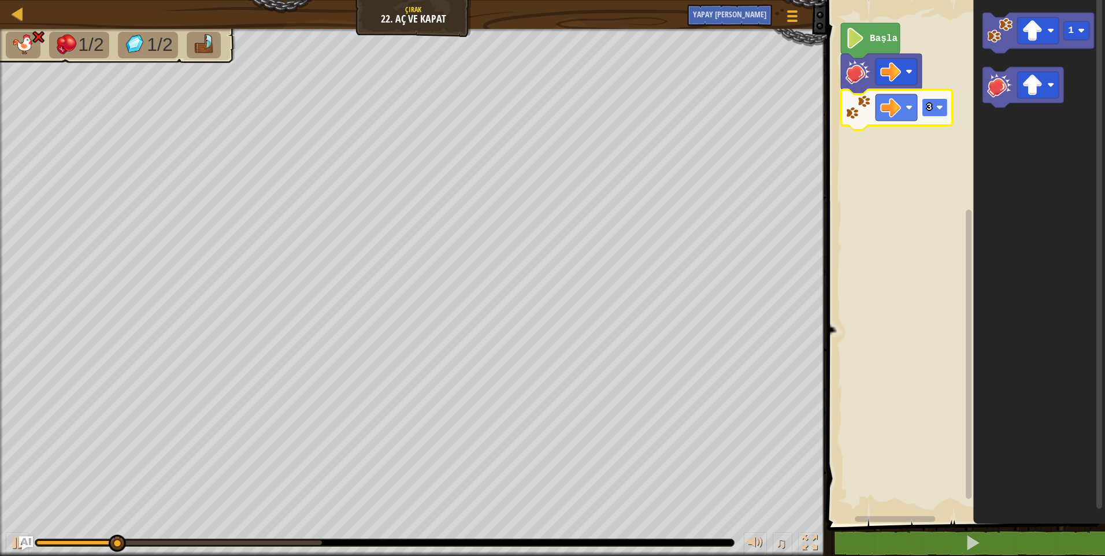
click at [937, 106] on image "Blockly Çalışma Alanı" at bounding box center [939, 107] width 7 height 7
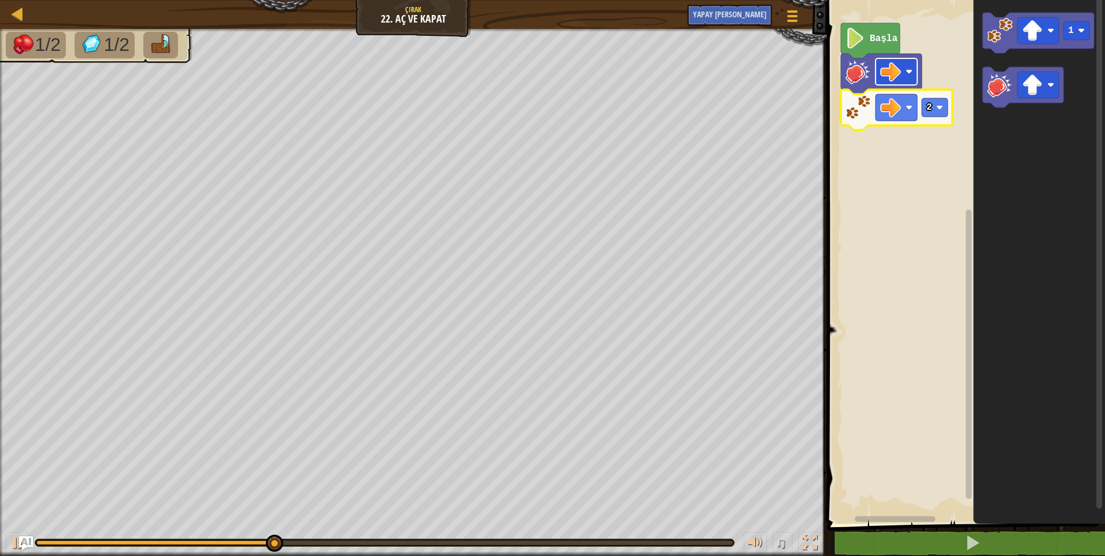
click at [904, 74] on rect "Blockly Çalışma Alanı" at bounding box center [897, 71] width 42 height 27
click at [905, 75] on rect "Blockly Çalışma Alanı" at bounding box center [897, 71] width 42 height 27
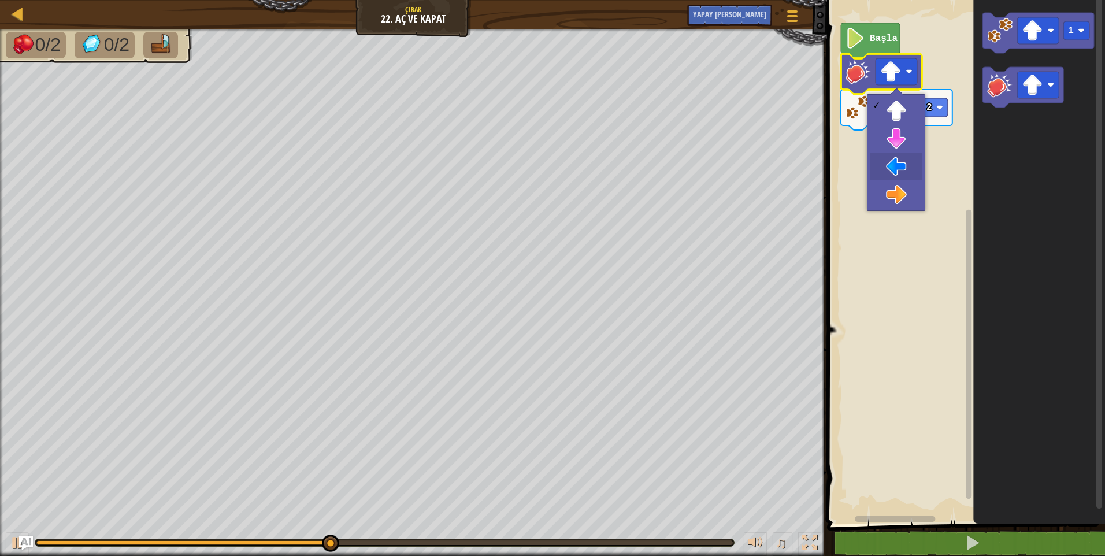
drag, startPoint x: 905, startPoint y: 178, endPoint x: 904, endPoint y: 188, distance: 9.8
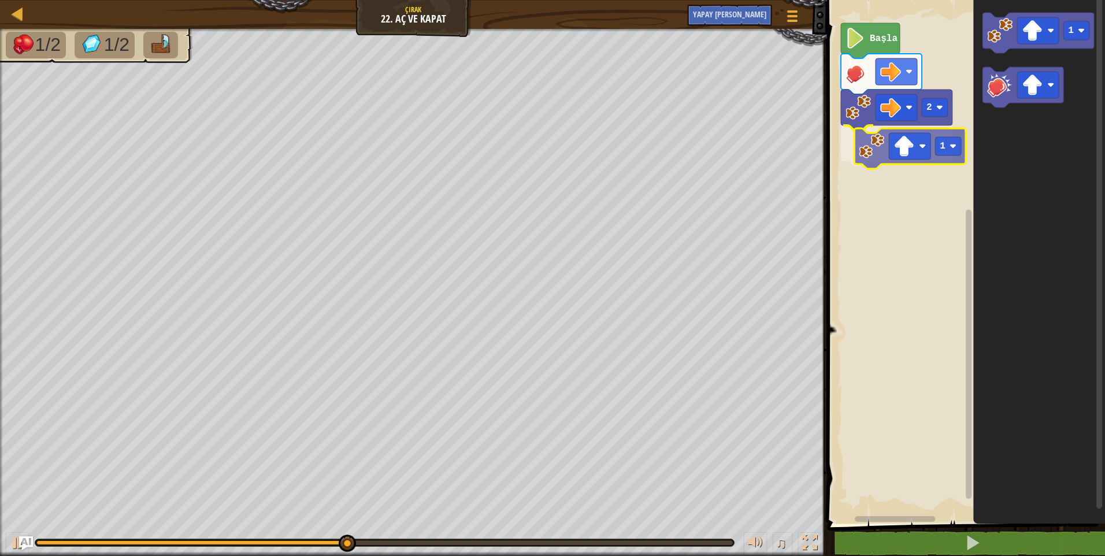
click at [874, 154] on div "Başla 2 1 1 1" at bounding box center [965, 258] width 282 height 529
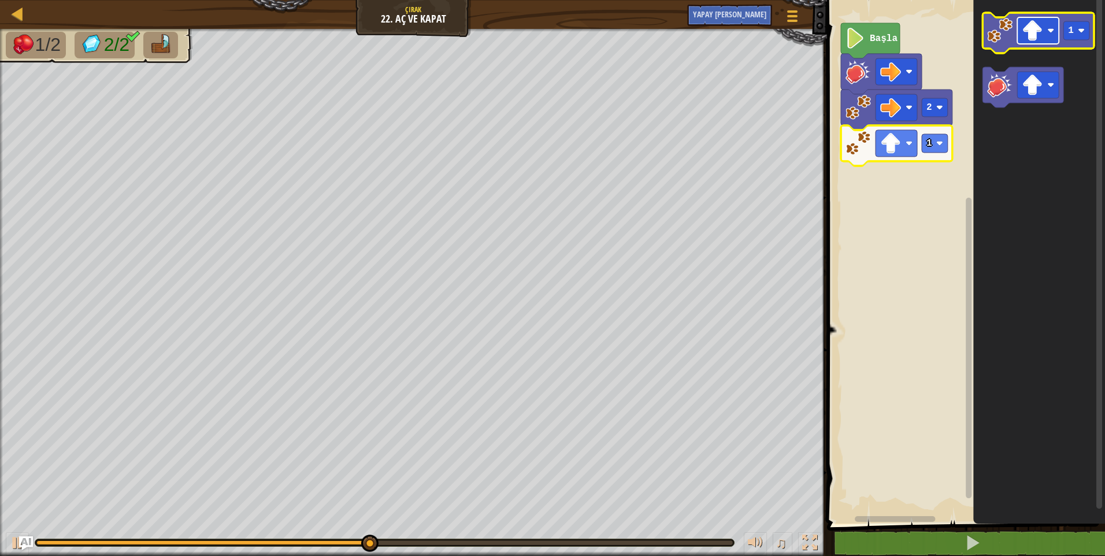
click at [1045, 34] on rect "Blockly Çalışma Alanı" at bounding box center [1038, 30] width 42 height 27
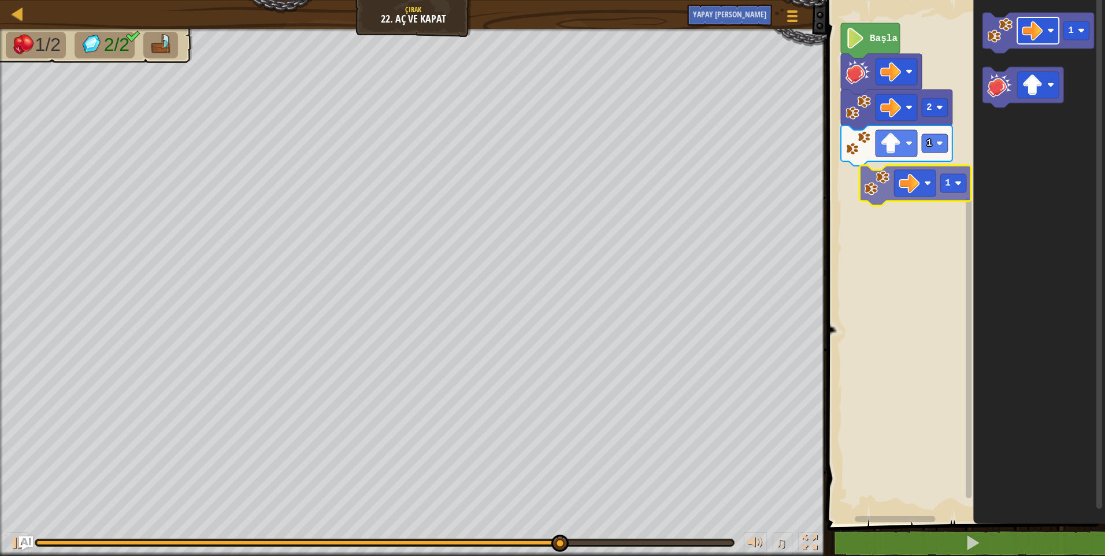
click at [876, 186] on div "Başla 2 1 1 1" at bounding box center [965, 258] width 282 height 529
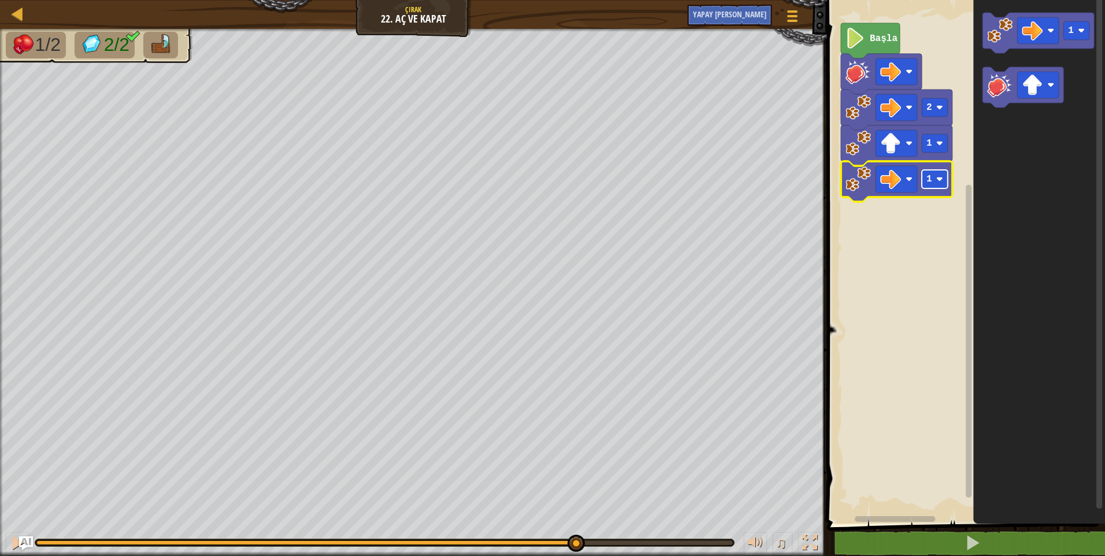
click at [945, 181] on rect "Blockly Çalışma Alanı" at bounding box center [935, 179] width 26 height 18
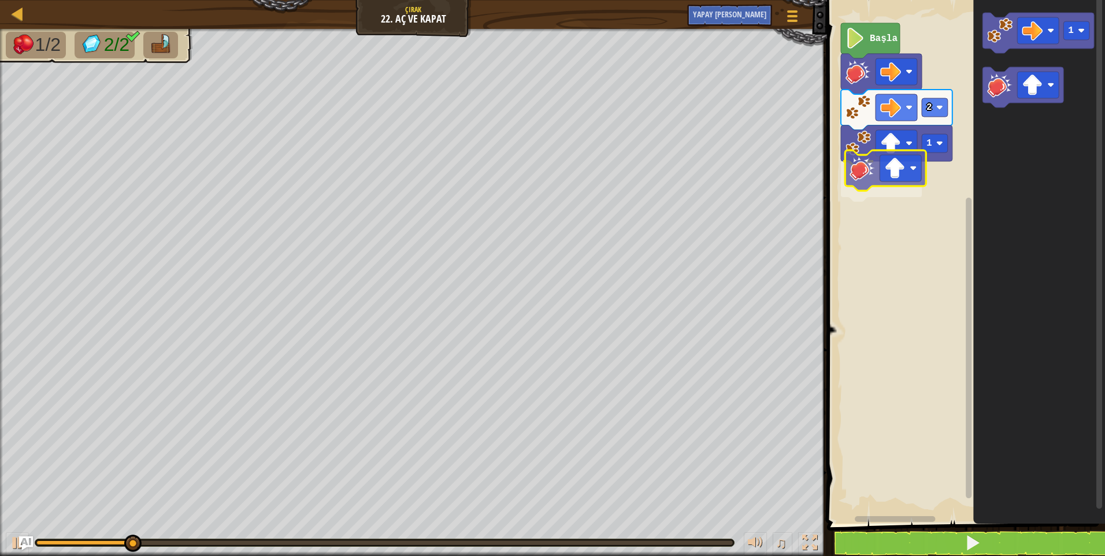
click at [860, 184] on div "Başla 2 1 1" at bounding box center [965, 258] width 282 height 529
click at [901, 177] on image "Blockly Çalışma Alanı" at bounding box center [890, 179] width 21 height 21
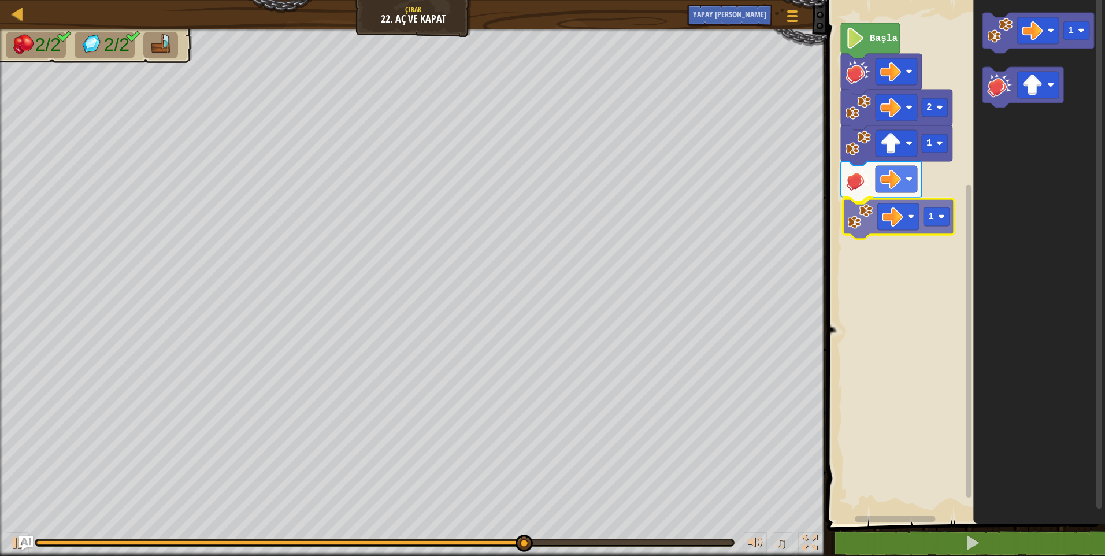
click at [864, 227] on div "Başla 2 1 1 1 1" at bounding box center [965, 258] width 282 height 529
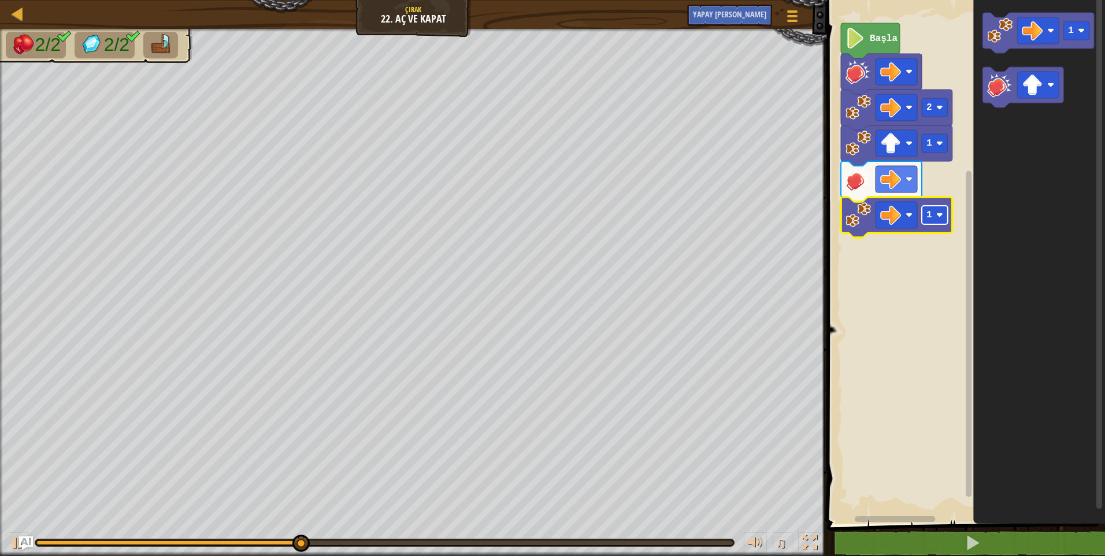
click at [945, 217] on rect "Blockly Çalışma Alanı" at bounding box center [935, 215] width 26 height 18
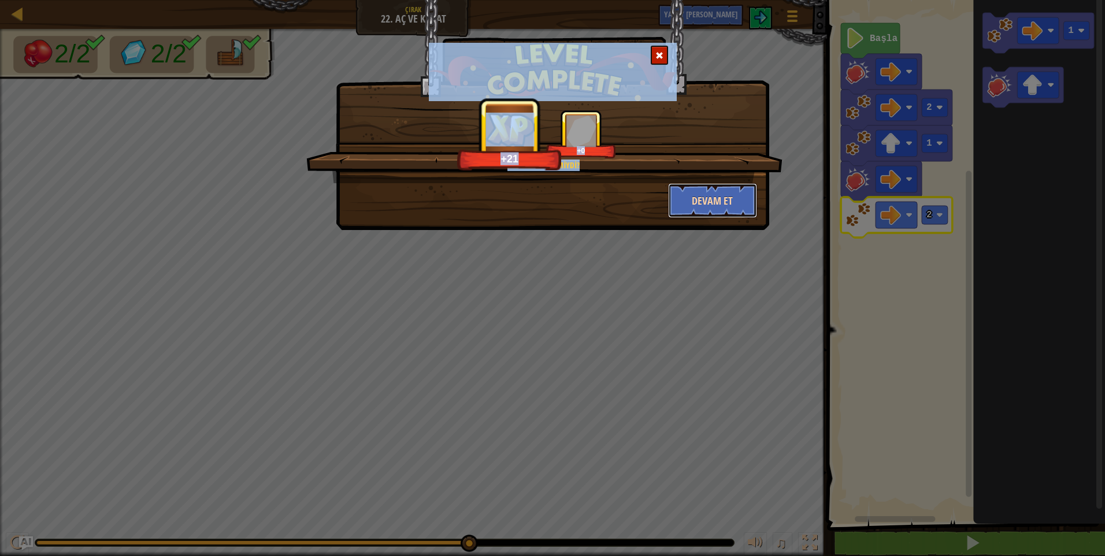
click at [694, 201] on button "Devam et" at bounding box center [713, 200] width 90 height 35
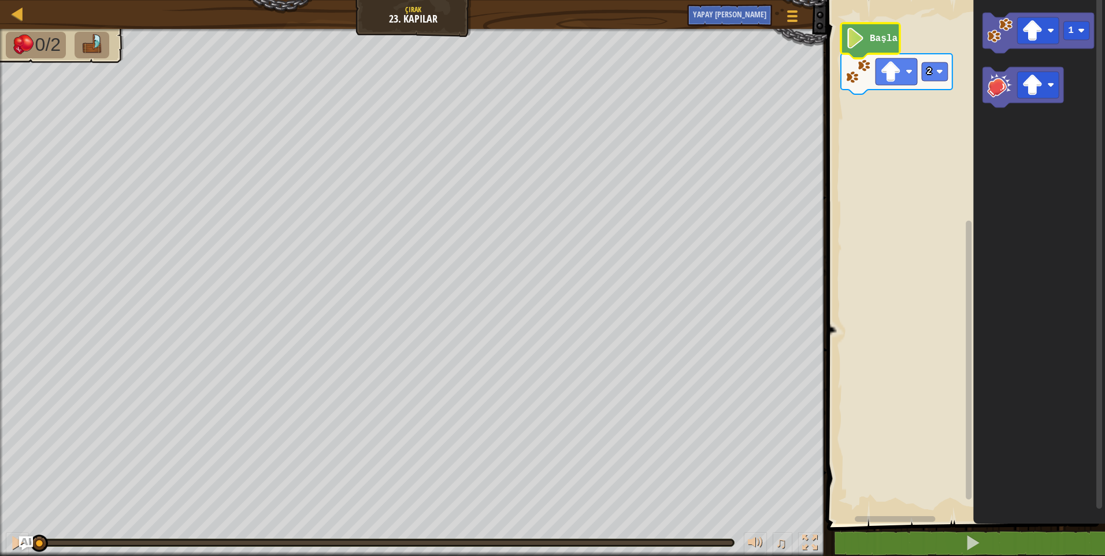
click at [850, 33] on image "Blockly Çalışma Alanı" at bounding box center [856, 38] width 20 height 21
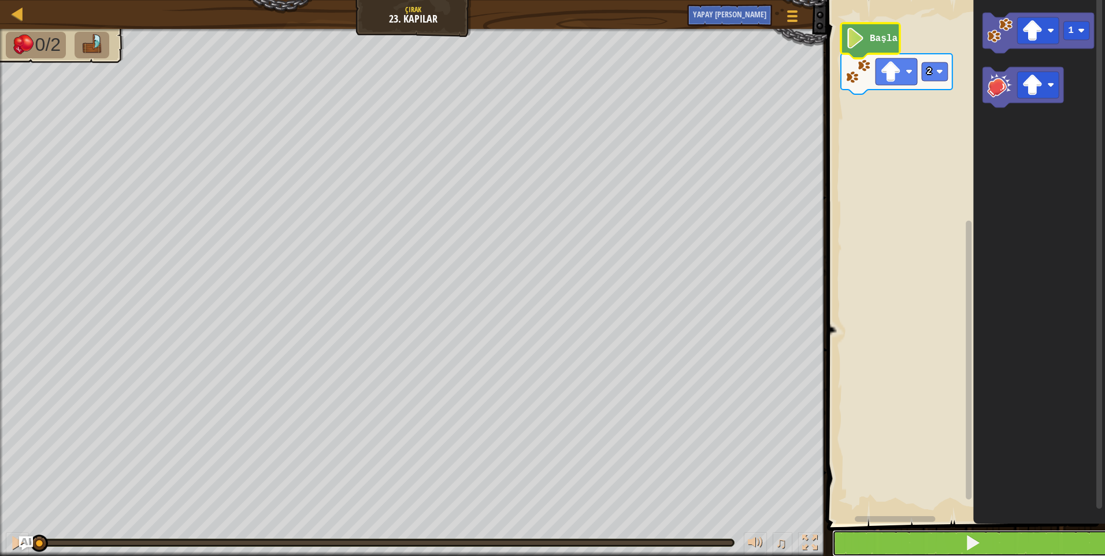
click at [961, 546] on button at bounding box center [973, 543] width 282 height 27
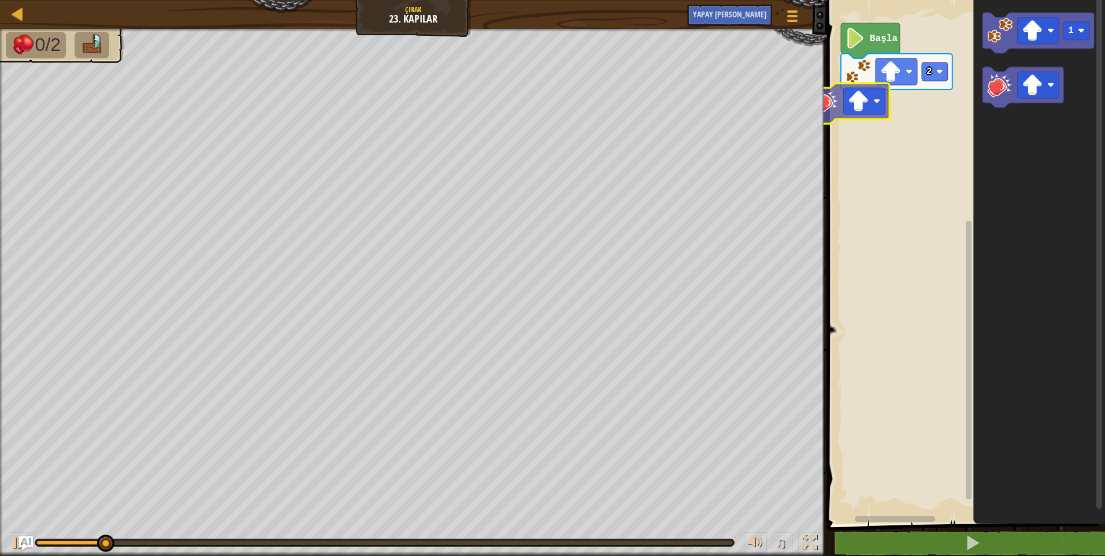
click at [832, 109] on div "2 Başla 1" at bounding box center [965, 258] width 282 height 529
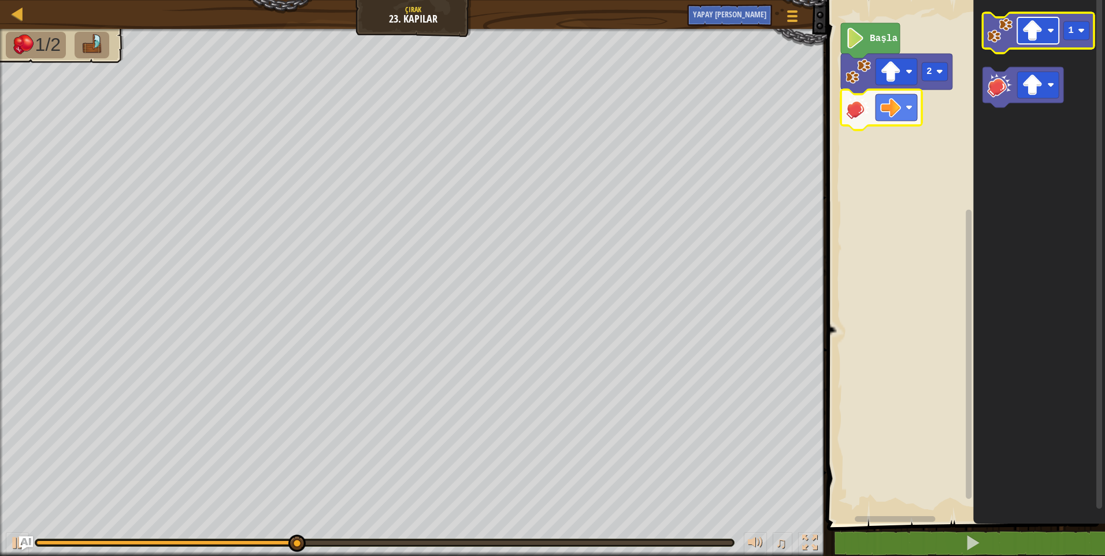
click at [1054, 29] on image "Blockly Çalışma Alanı" at bounding box center [1050, 30] width 7 height 7
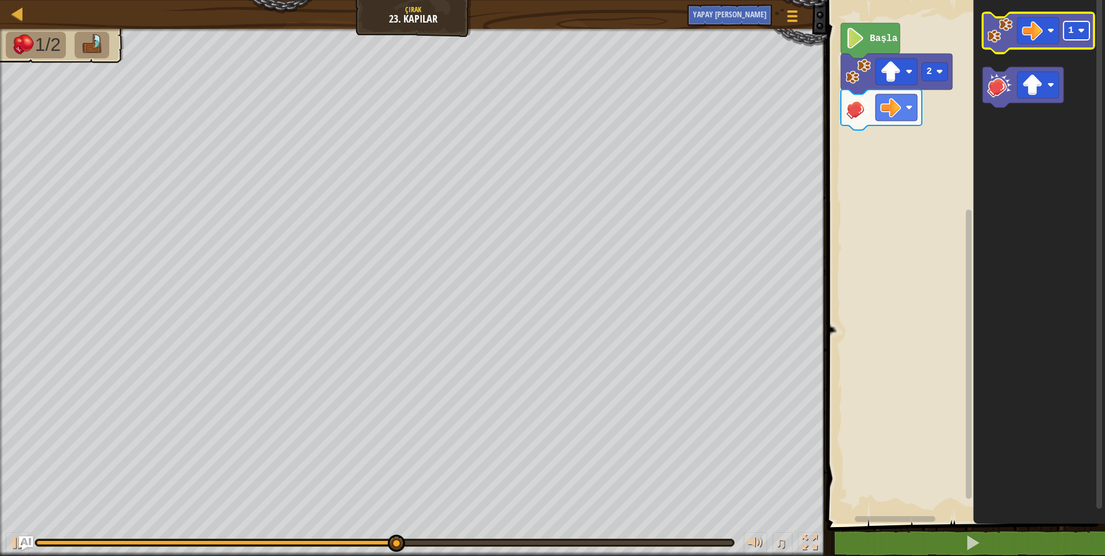
click at [1080, 32] on image "Blockly Çalışma Alanı" at bounding box center [1081, 30] width 7 height 7
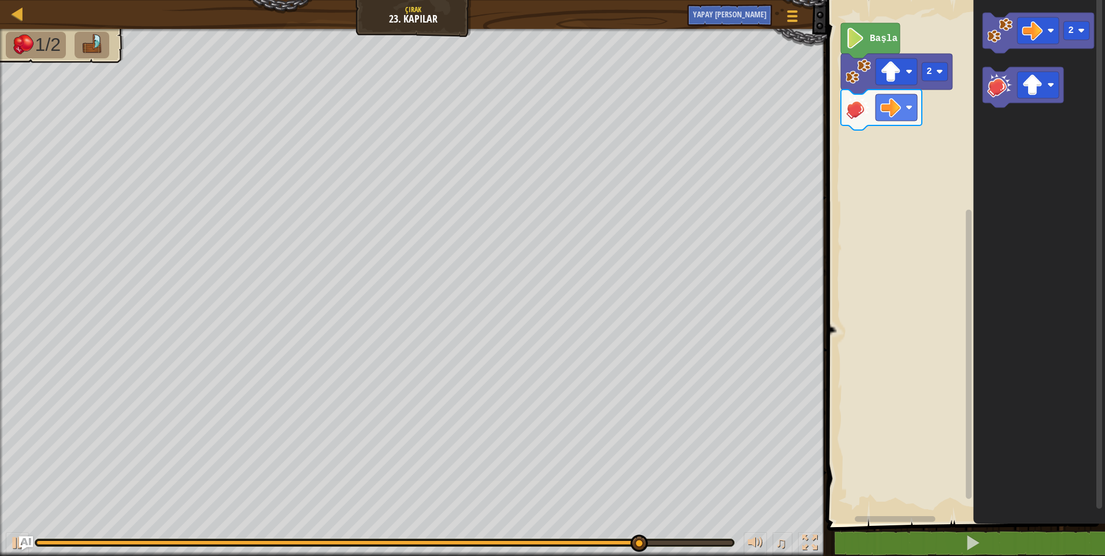
click at [997, 65] on icon "2" at bounding box center [1039, 258] width 132 height 529
click at [997, 37] on image "Blockly Çalışma Alanı" at bounding box center [999, 30] width 25 height 25
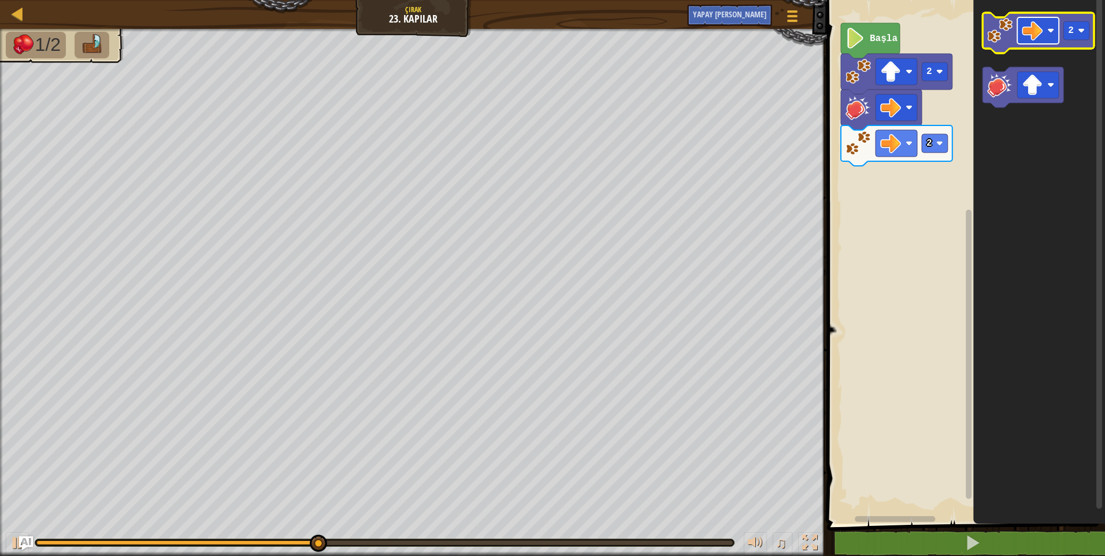
click at [1047, 27] on rect "Blockly Çalışma Alanı" at bounding box center [1038, 30] width 42 height 27
click at [1078, 34] on image "Blockly Çalışma Alanı" at bounding box center [1081, 30] width 7 height 7
click at [1048, 27] on image "Blockly Çalışma Alanı" at bounding box center [1050, 30] width 7 height 7
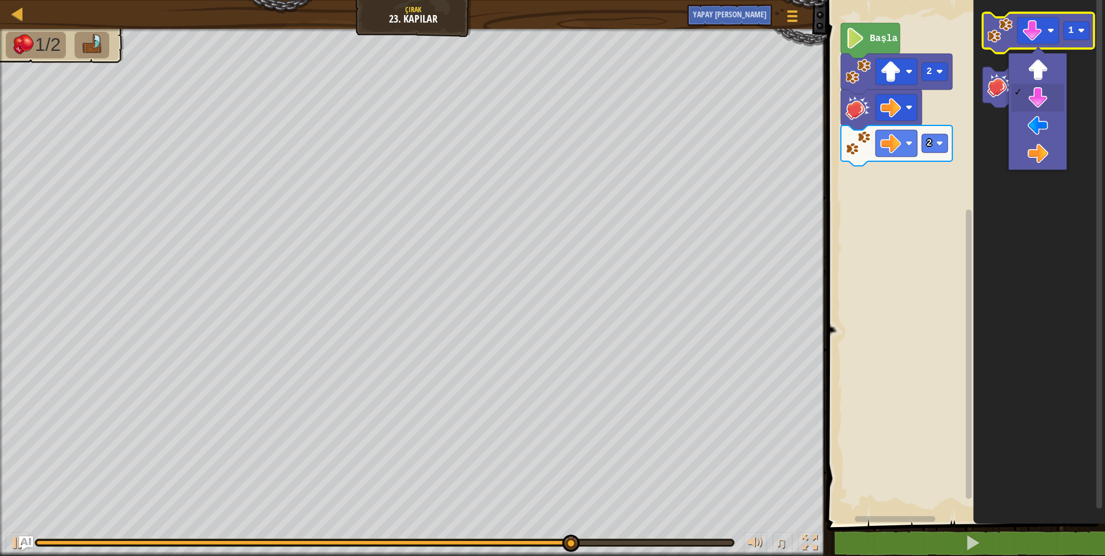
click at [999, 35] on image "Blockly Çalışma Alanı" at bounding box center [999, 30] width 25 height 25
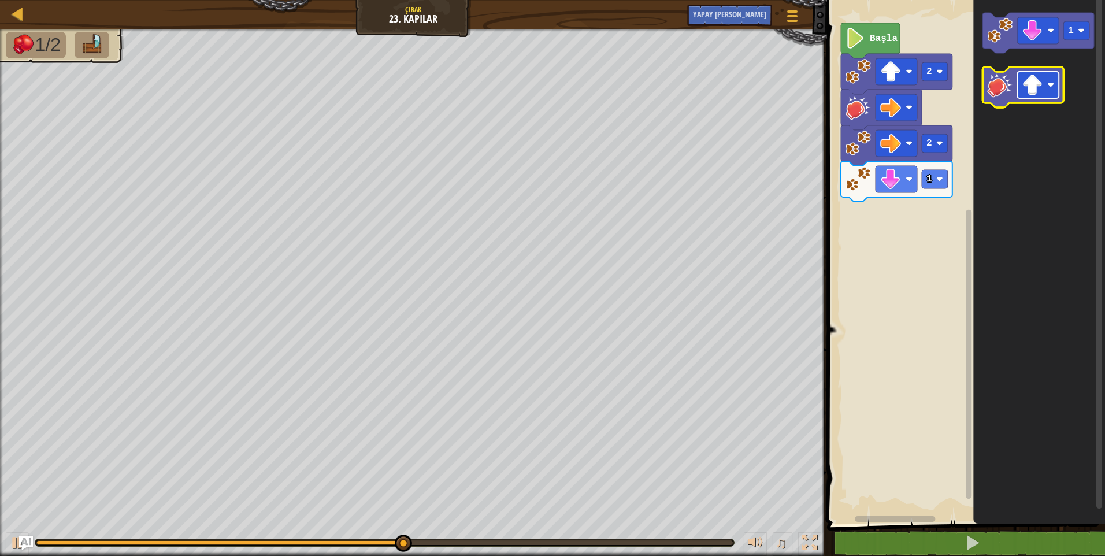
click at [1038, 88] on image "Blockly Çalışma Alanı" at bounding box center [1032, 85] width 21 height 21
click at [1005, 97] on image "Blockly Çalışma Alanı" at bounding box center [999, 84] width 25 height 25
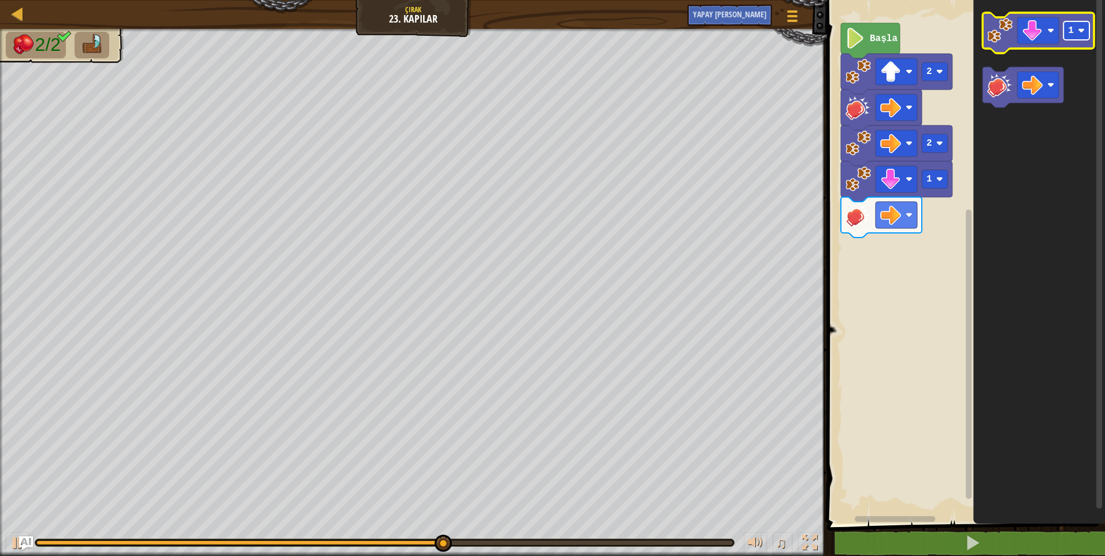
click at [1079, 38] on rect "Blockly Çalışma Alanı" at bounding box center [1077, 30] width 26 height 18
click at [1041, 35] on image "Blockly Çalışma Alanı" at bounding box center [1032, 30] width 21 height 21
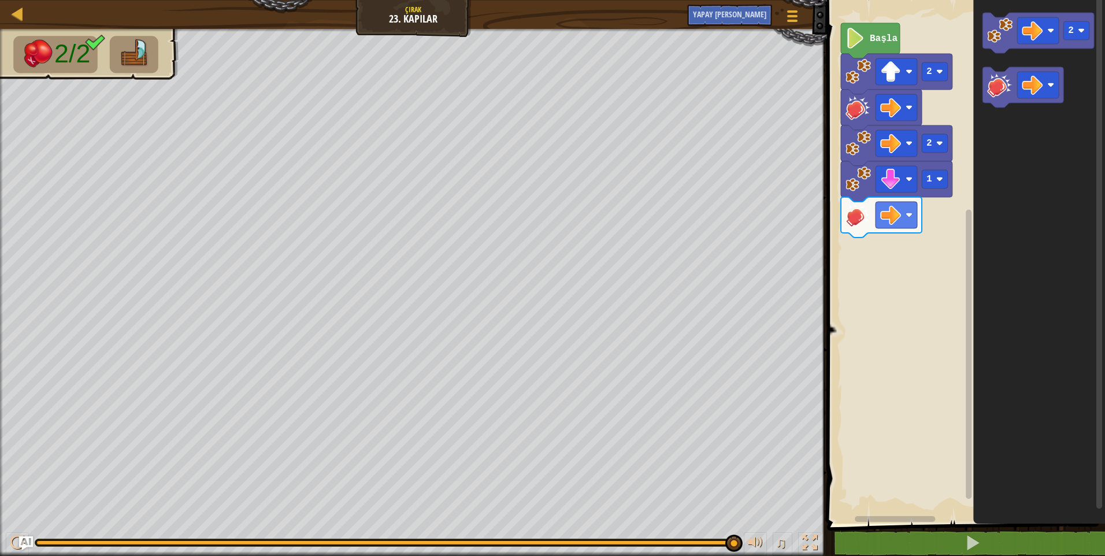
click at [1005, 54] on icon "Blockly Çalışma Alanı" at bounding box center [1039, 258] width 132 height 529
click at [994, 40] on image "Blockly Çalışma Alanı" at bounding box center [999, 30] width 25 height 25
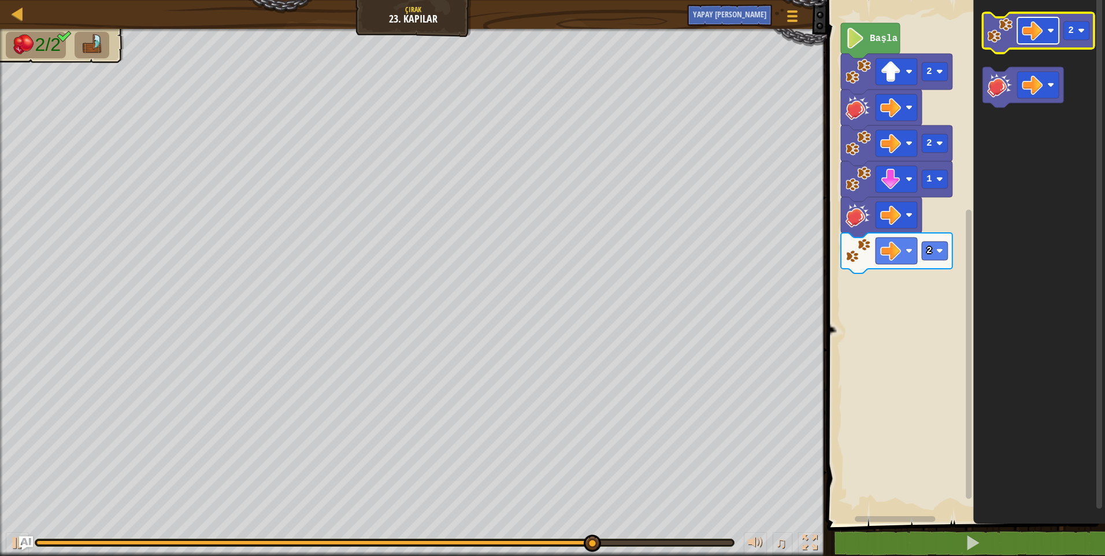
click at [1033, 24] on image "Blockly Çalışma Alanı" at bounding box center [1032, 30] width 21 height 21
click at [1077, 41] on icon "Blockly Çalışma Alanı" at bounding box center [1039, 33] width 112 height 40
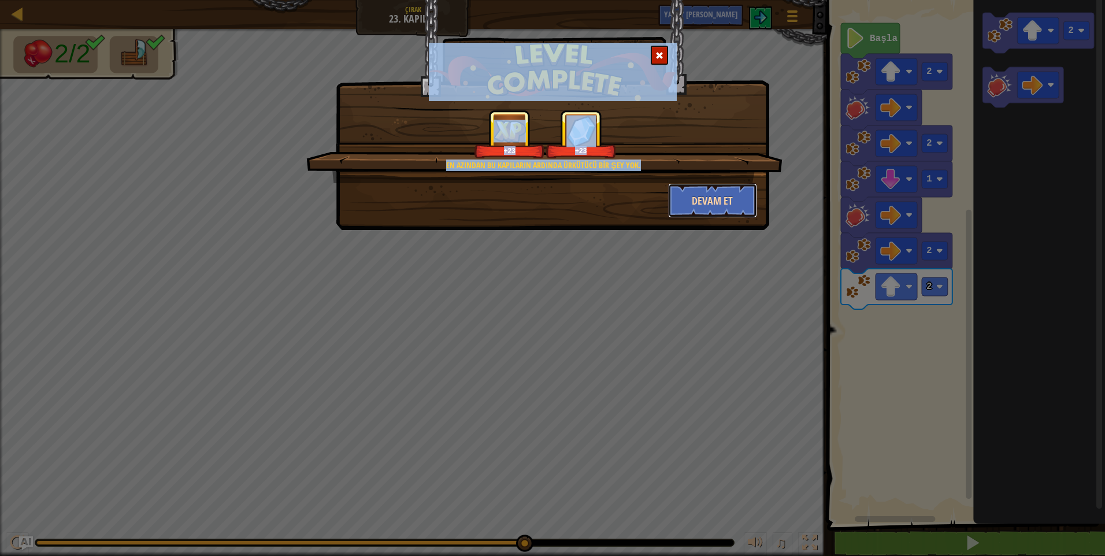
click at [714, 209] on button "Devam et" at bounding box center [713, 200] width 90 height 35
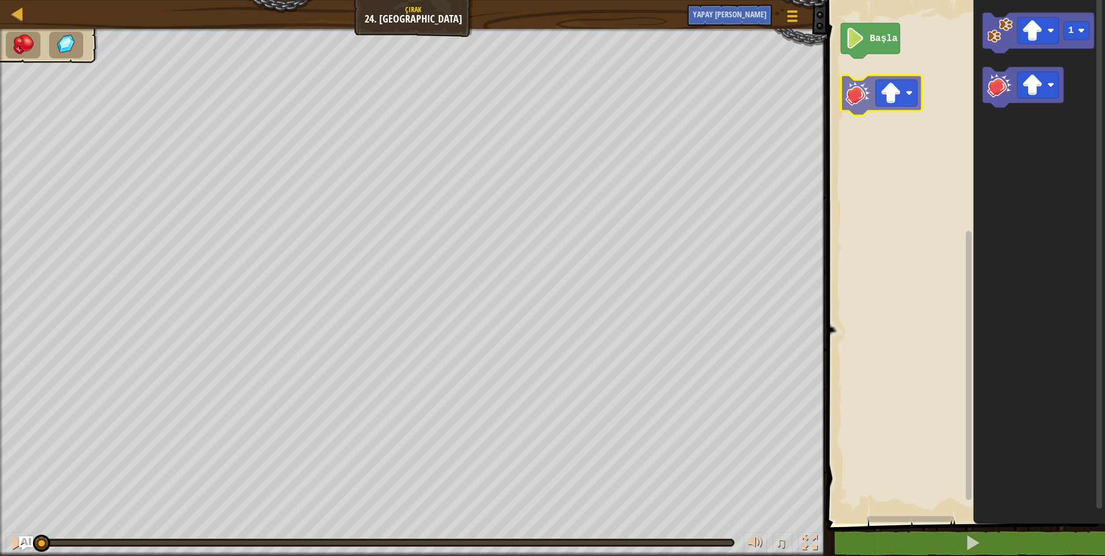
click at [856, 107] on div "Başla 1" at bounding box center [965, 258] width 282 height 529
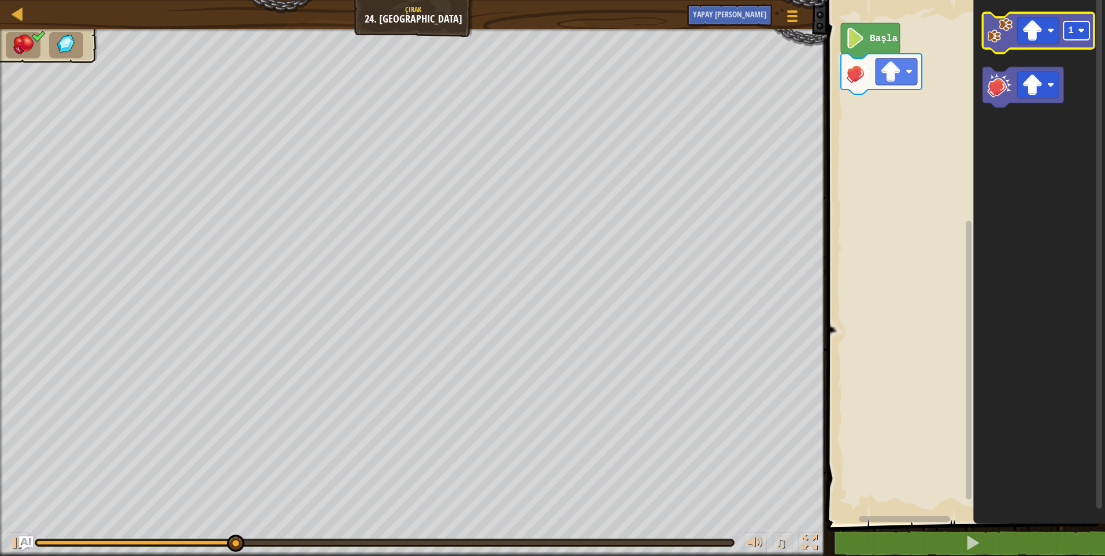
click at [1078, 33] on image "Blockly Çalışma Alanı" at bounding box center [1081, 30] width 7 height 7
click at [997, 38] on image "Blockly Çalışma Alanı" at bounding box center [999, 30] width 25 height 25
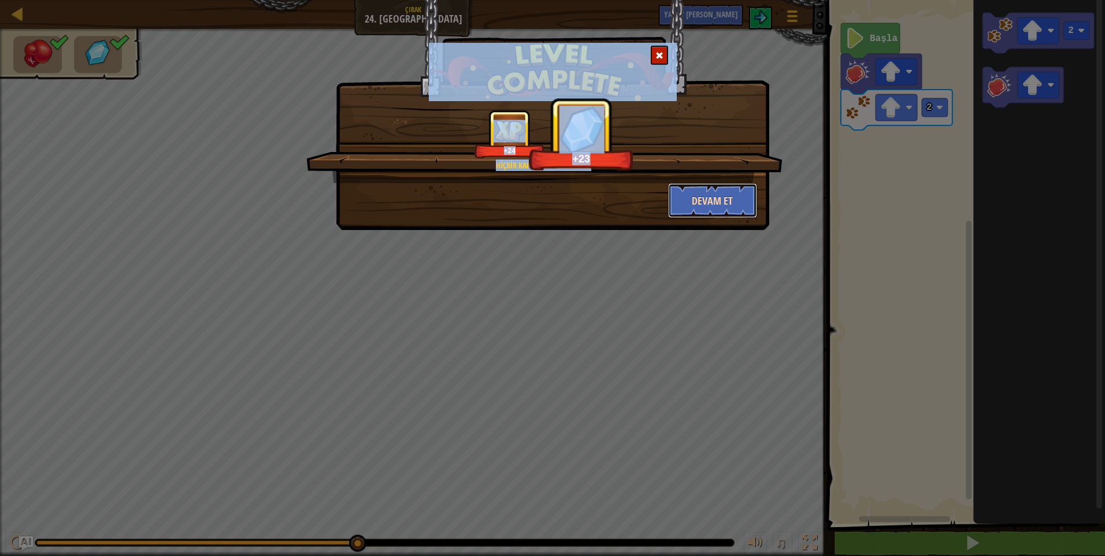
click at [699, 205] on button "Devam et" at bounding box center [713, 200] width 90 height 35
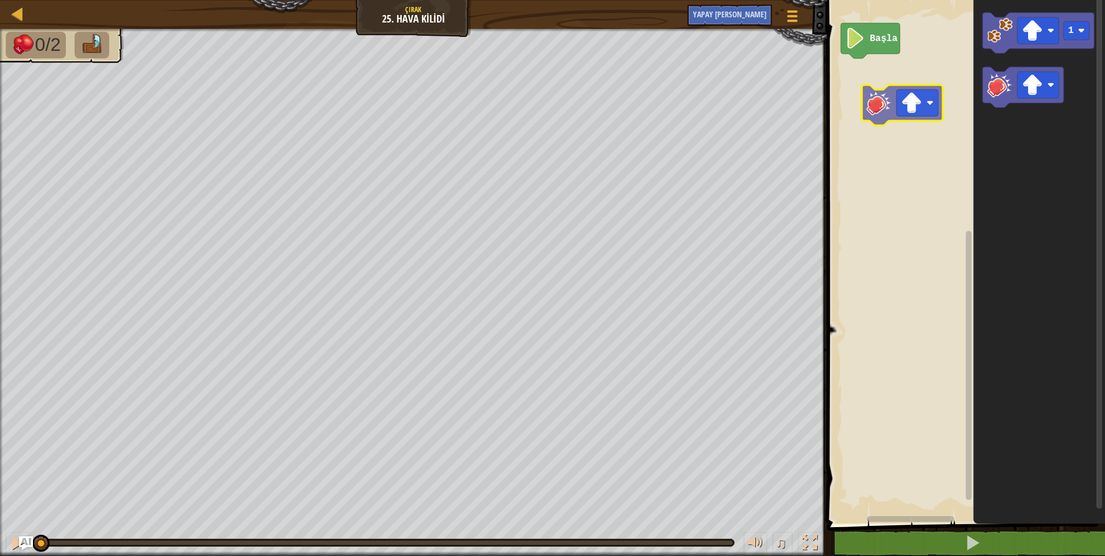
click at [865, 98] on div "Başla 1" at bounding box center [965, 258] width 282 height 529
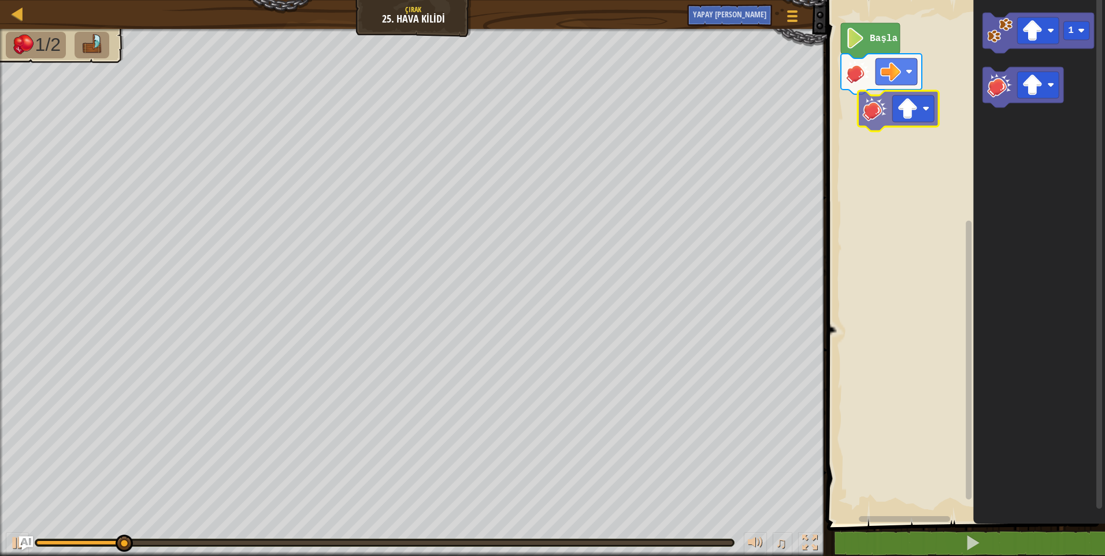
click at [887, 99] on div "Başla 1" at bounding box center [965, 258] width 282 height 529
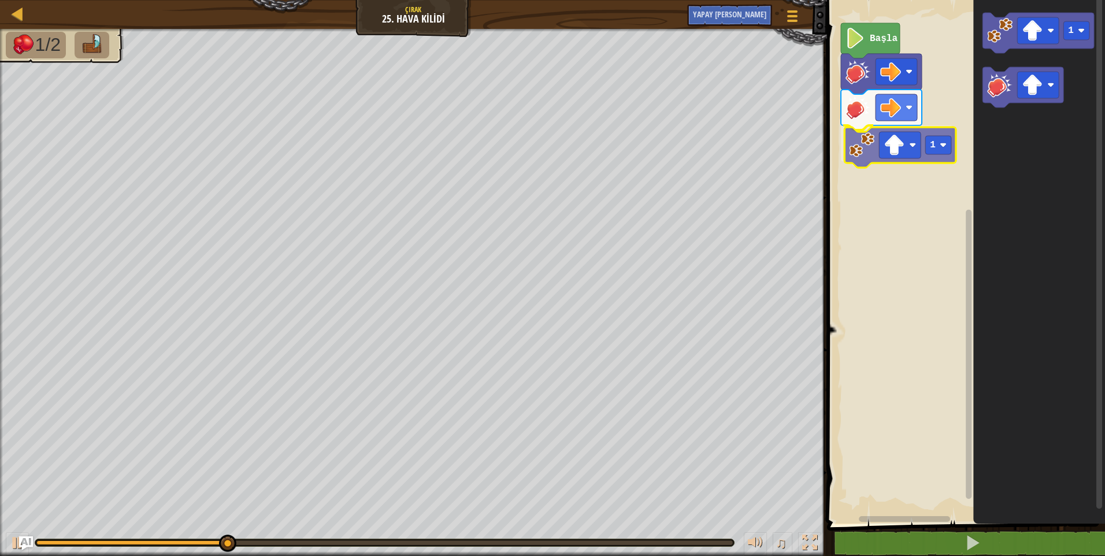
click at [861, 149] on div "Başla 1 1 1" at bounding box center [965, 258] width 282 height 529
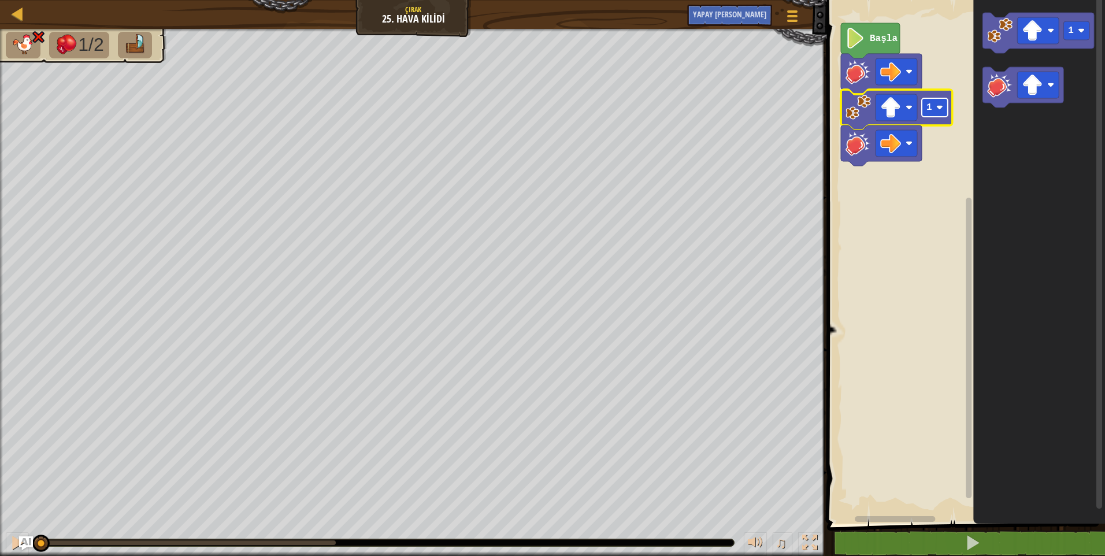
click at [925, 108] on rect "Blockly Çalışma Alanı" at bounding box center [935, 107] width 26 height 18
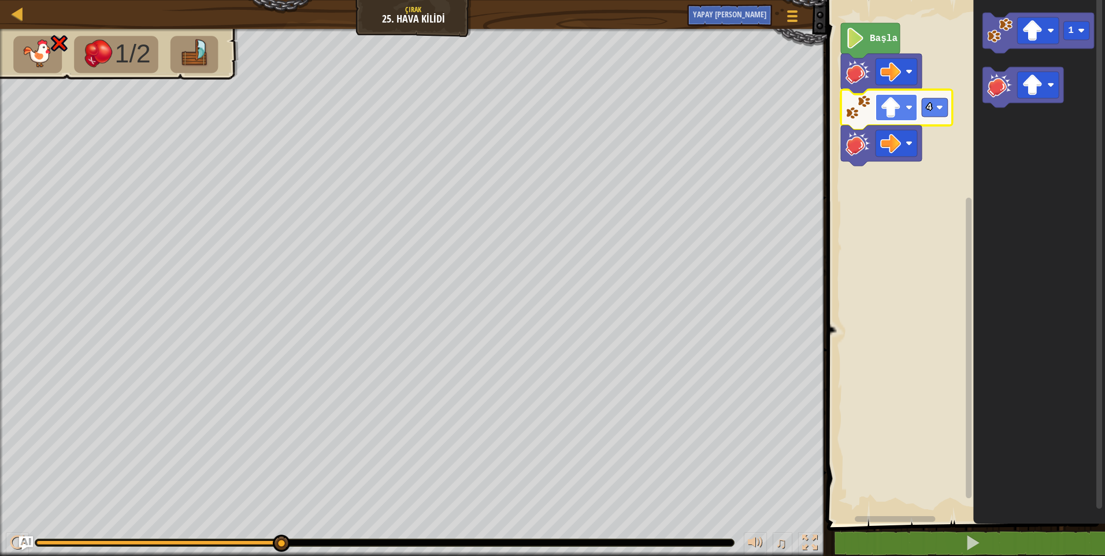
click at [908, 106] on image "Blockly Çalışma Alanı" at bounding box center [909, 107] width 7 height 7
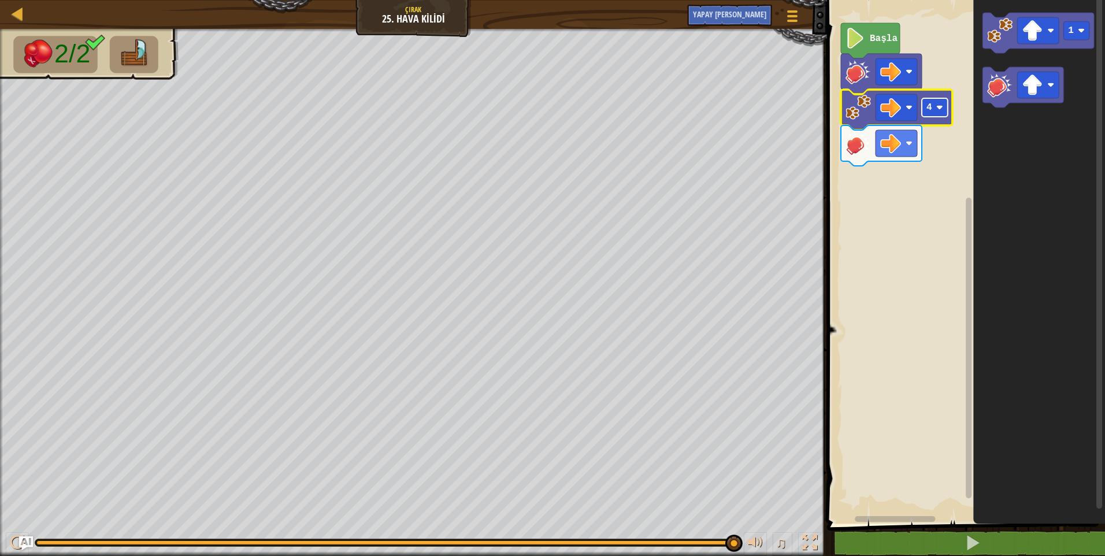
click at [934, 109] on rect "Blockly Çalışma Alanı" at bounding box center [935, 107] width 26 height 18
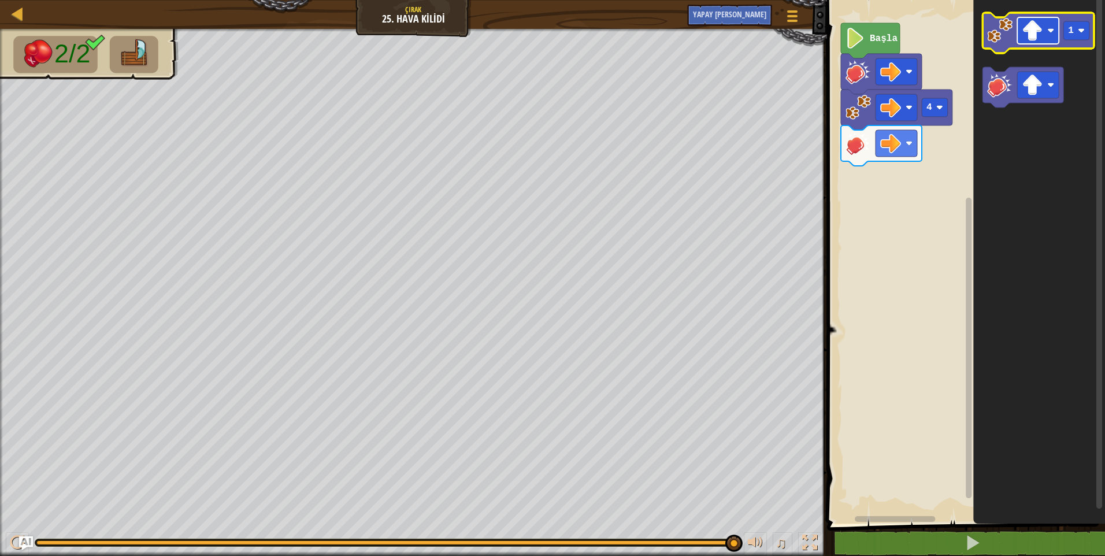
click at [1043, 31] on rect "Blockly Çalışma Alanı" at bounding box center [1038, 30] width 42 height 27
click at [1078, 30] on image "Blockly Çalışma Alanı" at bounding box center [1081, 30] width 7 height 7
click at [991, 26] on image "Blockly Çalışma Alanı" at bounding box center [999, 30] width 25 height 25
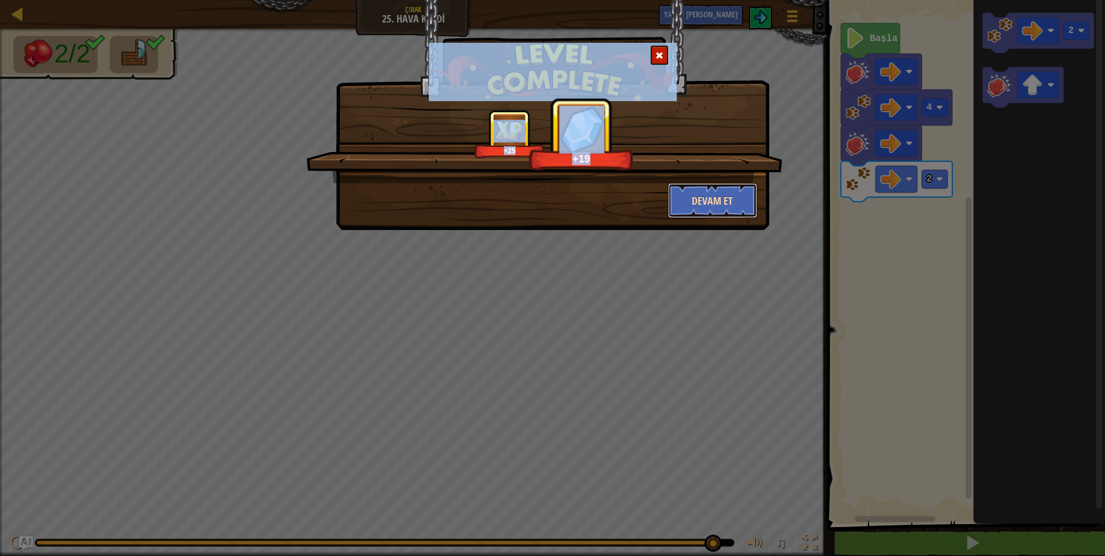
click at [698, 201] on button "Devam et" at bounding box center [713, 200] width 90 height 35
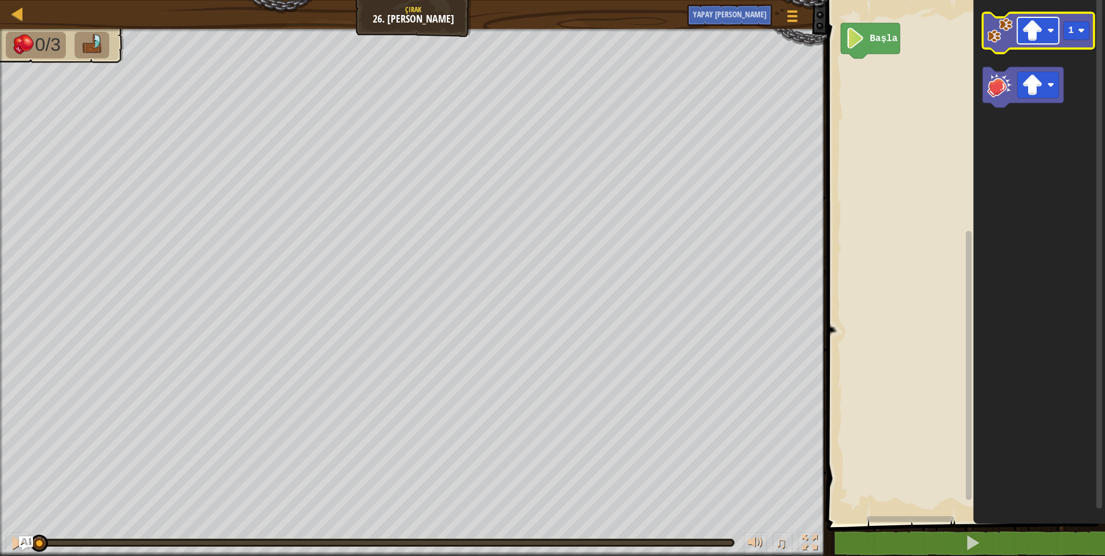
click at [1045, 22] on rect "Blockly Çalışma Alanı" at bounding box center [1038, 30] width 42 height 27
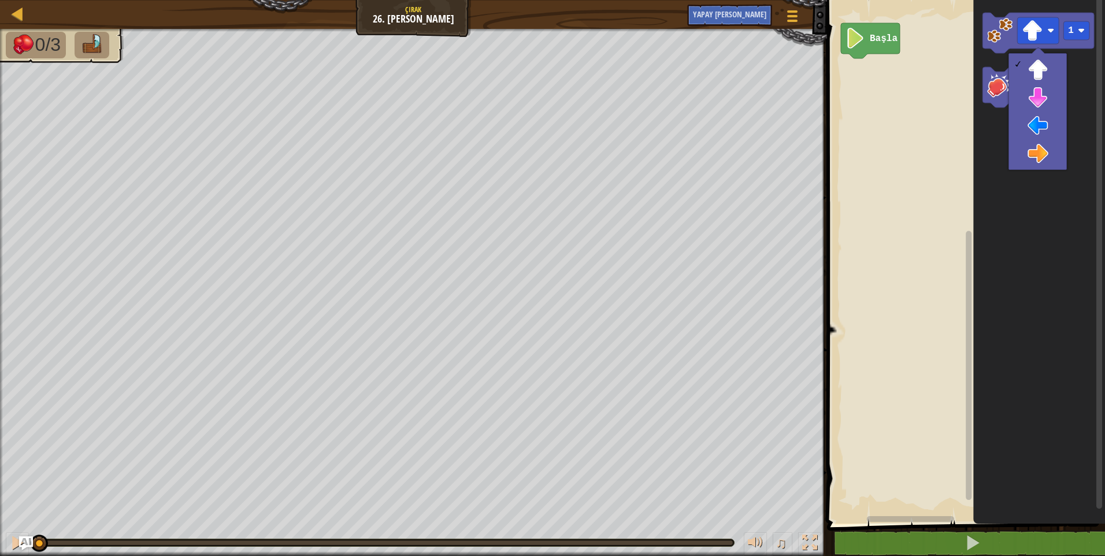
click at [1096, 0] on html "Harita Çırak 26. Anahtar Yok Oyun Menüsü Yapay zekaya sorun 1 ההההההההההההההההה…" at bounding box center [552, 0] width 1105 height 0
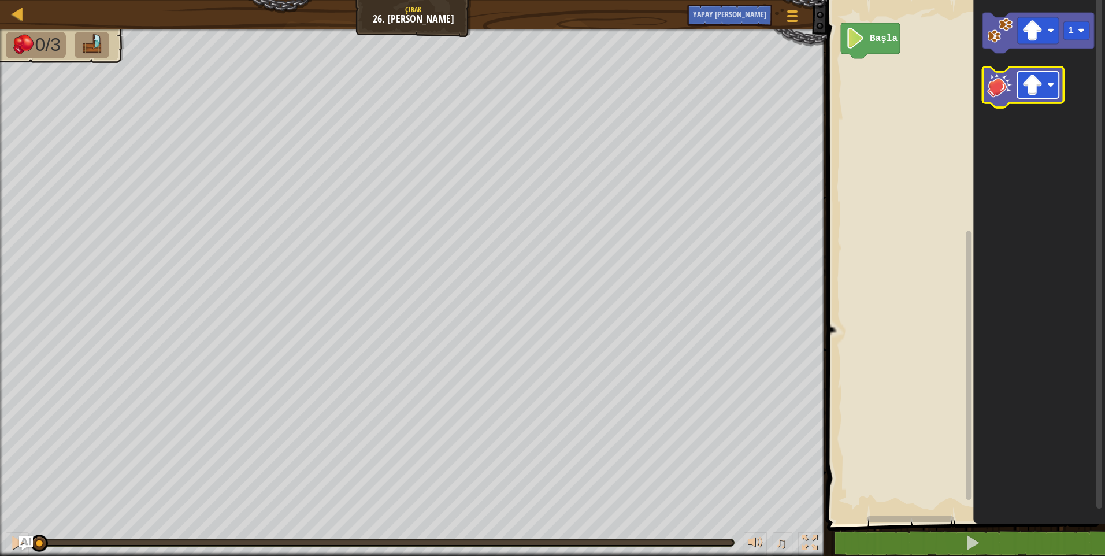
click at [1045, 87] on rect "Blockly Çalışma Alanı" at bounding box center [1038, 85] width 42 height 27
click at [995, 96] on image "Blockly Çalışma Alanı" at bounding box center [999, 84] width 25 height 25
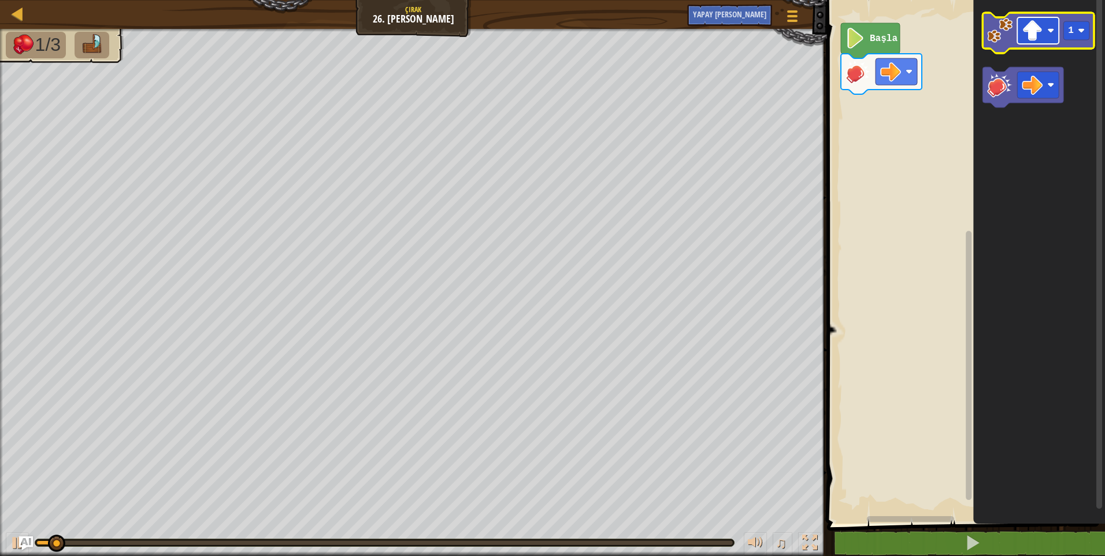
click at [1043, 31] on rect "Blockly Çalışma Alanı" at bounding box center [1038, 30] width 42 height 27
click at [1075, 32] on rect "Blockly Çalışma Alanı" at bounding box center [1077, 30] width 26 height 18
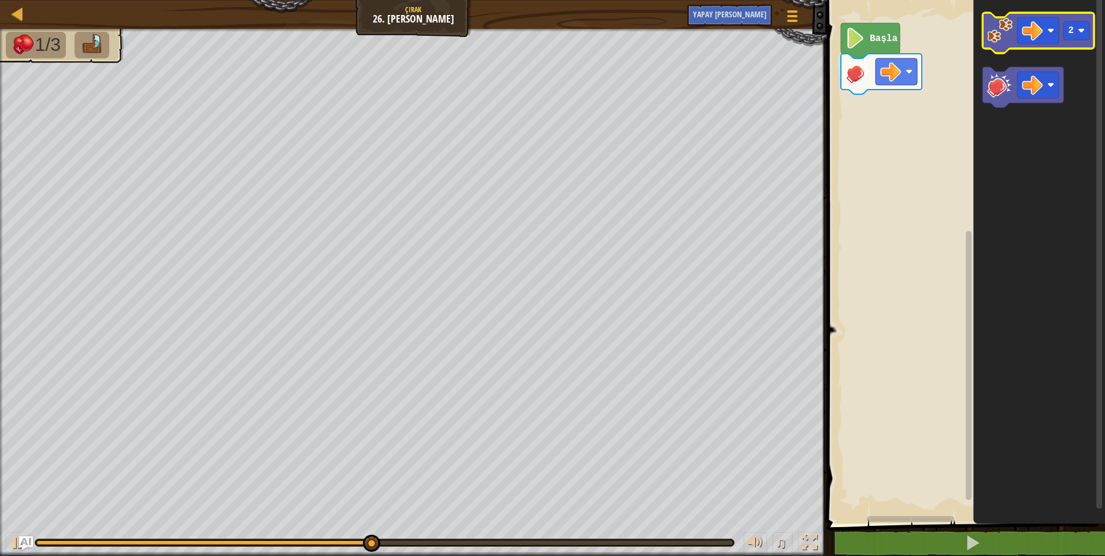
click at [1006, 51] on icon "Blockly Çalışma Alanı" at bounding box center [1039, 33] width 112 height 40
click at [1002, 41] on image "Blockly Çalışma Alanı" at bounding box center [999, 30] width 25 height 25
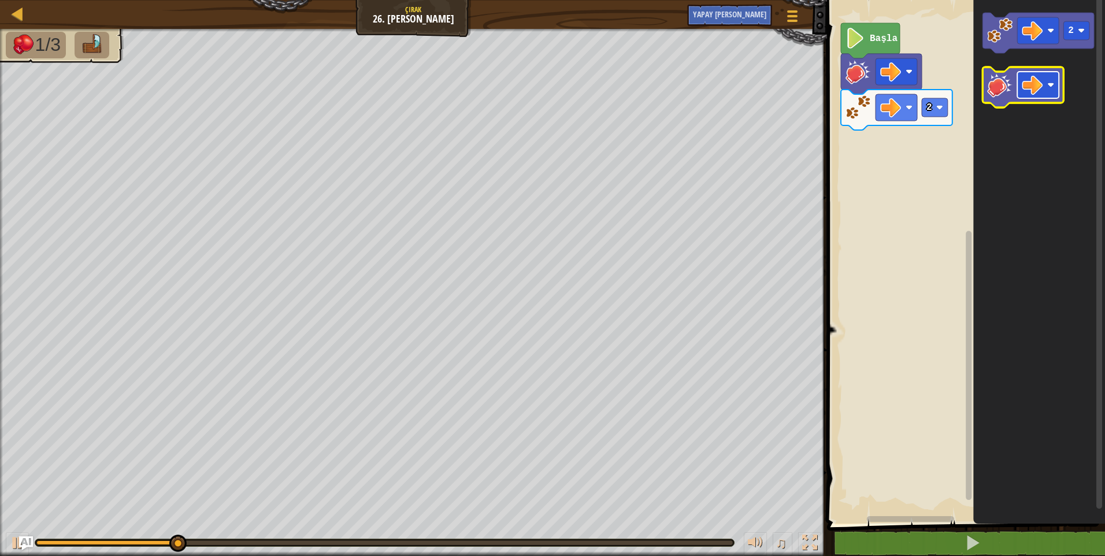
click at [1032, 82] on image "Blockly Çalışma Alanı" at bounding box center [1032, 85] width 21 height 21
click at [1014, 90] on icon "Blockly Çalışma Alanı" at bounding box center [1023, 87] width 81 height 40
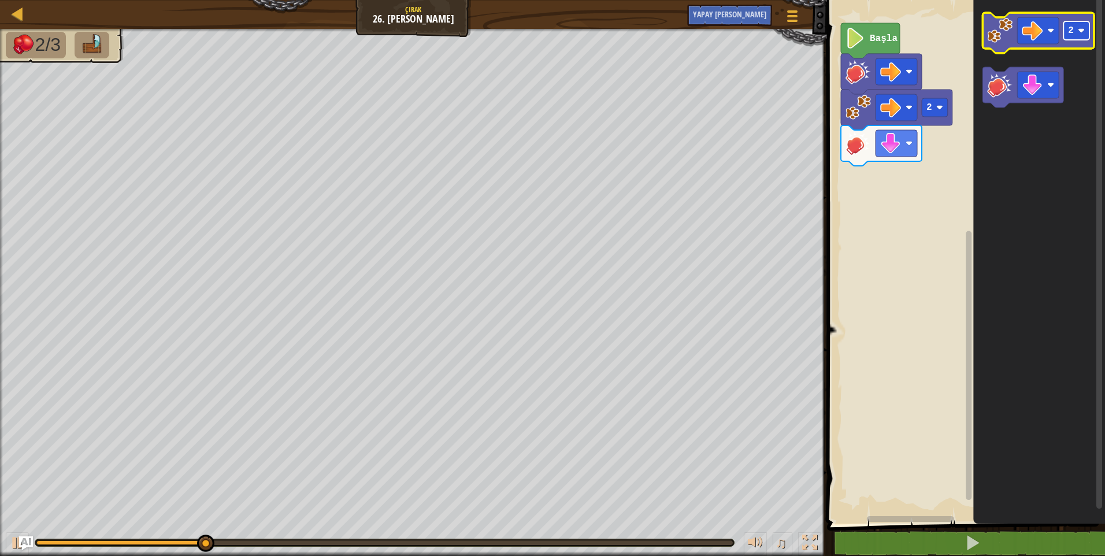
click at [1077, 33] on rect "Blockly Çalışma Alanı" at bounding box center [1077, 30] width 26 height 18
click at [1038, 38] on image "Blockly Çalışma Alanı" at bounding box center [1032, 30] width 21 height 21
click at [1003, 39] on image "Blockly Çalışma Alanı" at bounding box center [999, 30] width 25 height 25
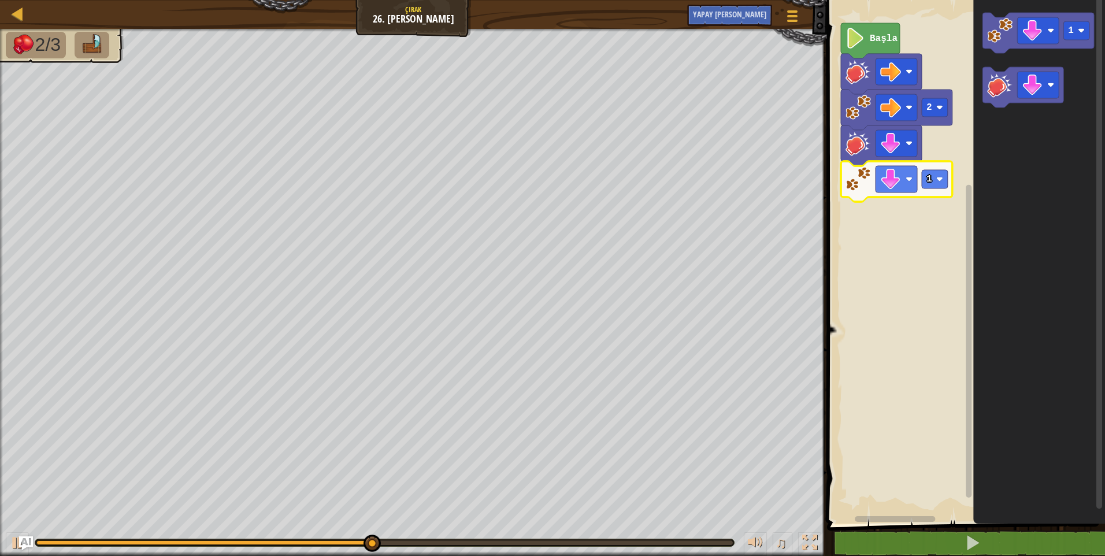
click at [937, 186] on rect "Blockly Çalışma Alanı" at bounding box center [935, 179] width 26 height 18
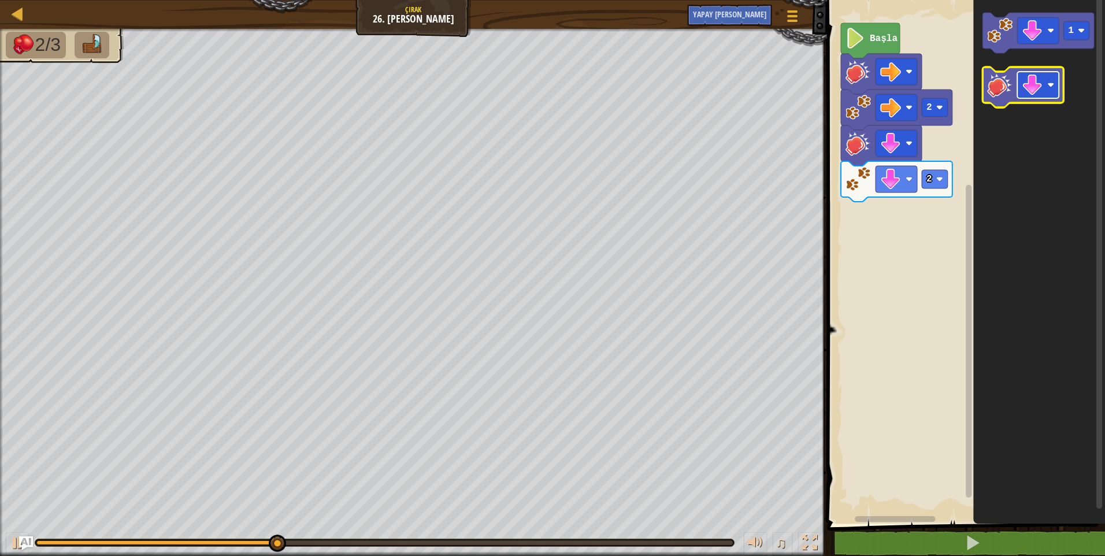
click at [1054, 84] on image "Blockly Çalışma Alanı" at bounding box center [1050, 85] width 7 height 7
click at [1014, 96] on icon "Blockly Çalışma Alanı" at bounding box center [1023, 87] width 81 height 40
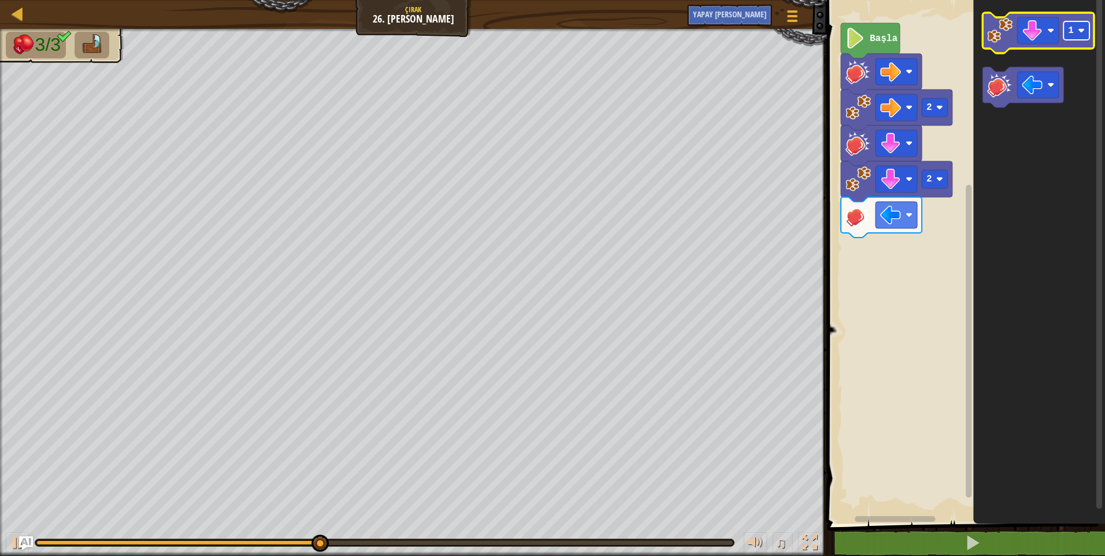
click at [1077, 31] on rect "Blockly Çalışma Alanı" at bounding box center [1077, 30] width 26 height 18
click at [983, 39] on icon "Blockly Çalışma Alanı" at bounding box center [1039, 33] width 112 height 40
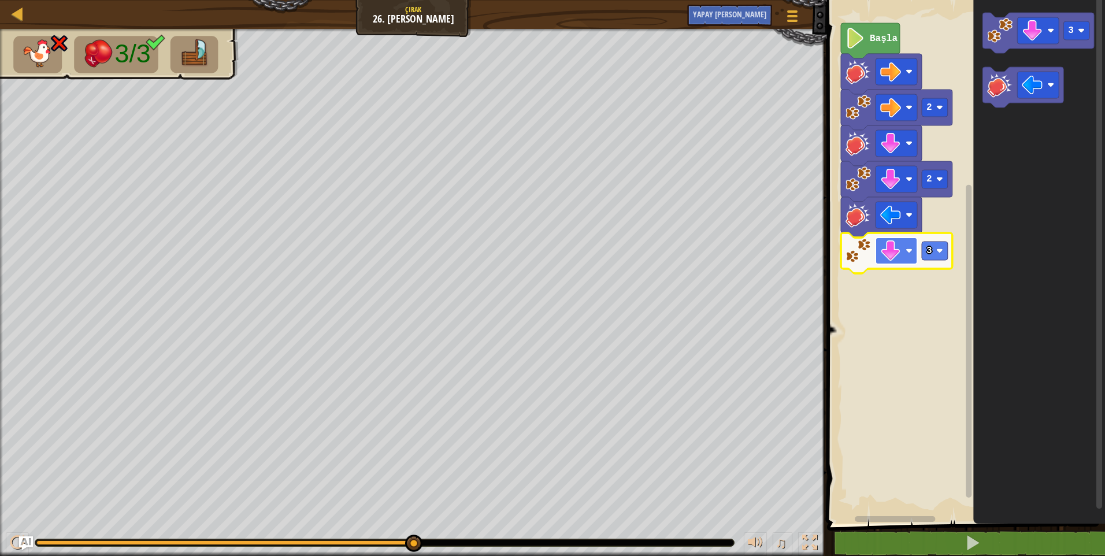
click at [897, 256] on image "Blockly Çalışma Alanı" at bounding box center [890, 250] width 21 height 21
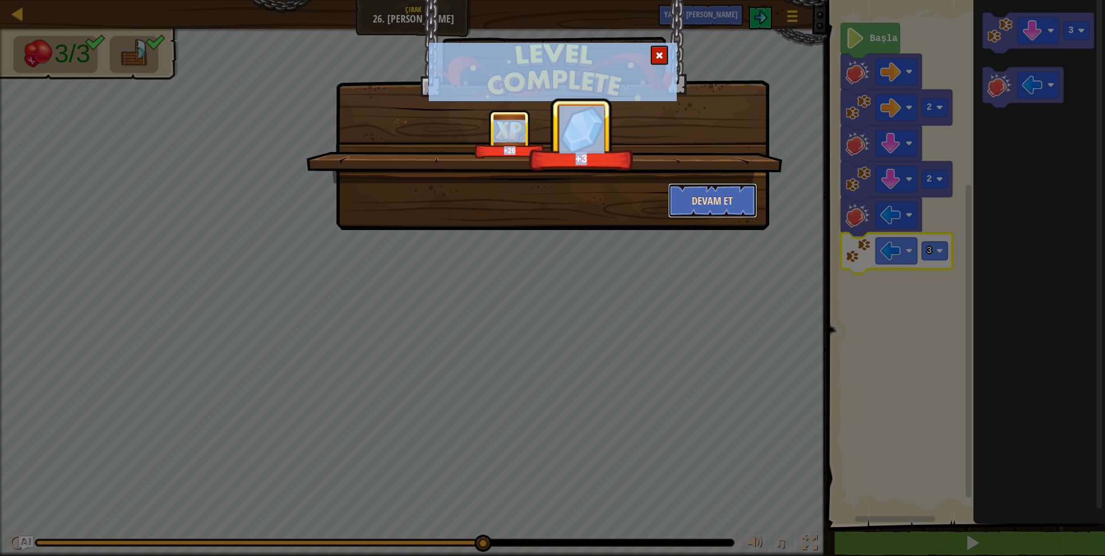
click at [680, 214] on button "Devam et" at bounding box center [713, 200] width 90 height 35
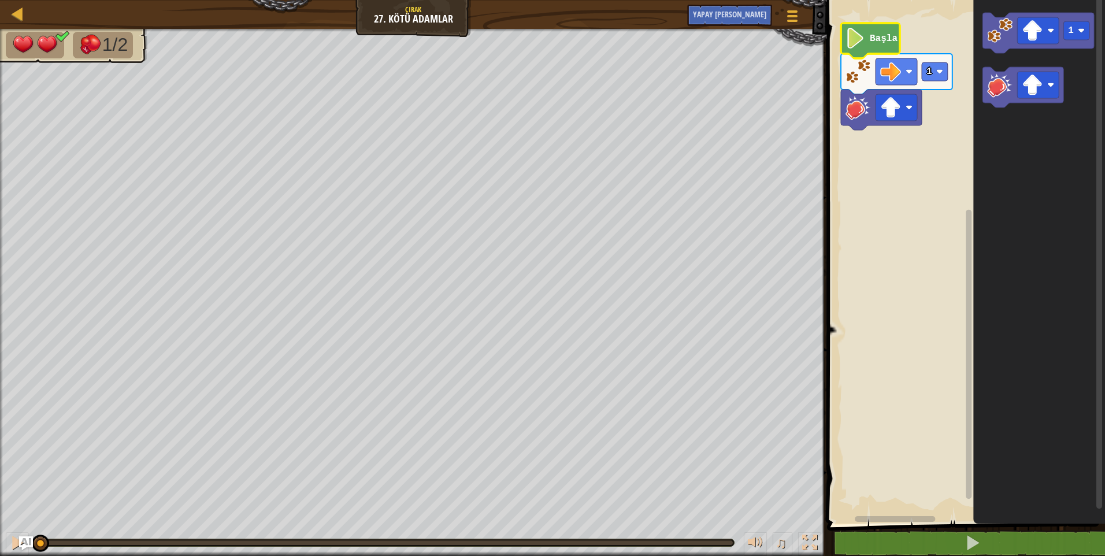
click at [874, 46] on icon "Blockly Çalışma Alanı" at bounding box center [870, 40] width 59 height 35
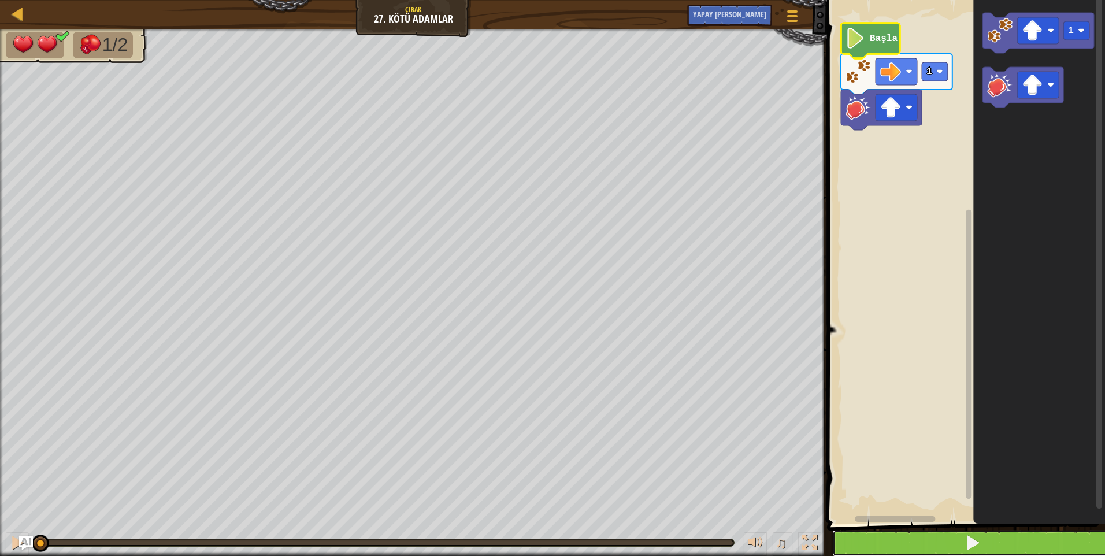
click at [930, 532] on button at bounding box center [973, 543] width 282 height 27
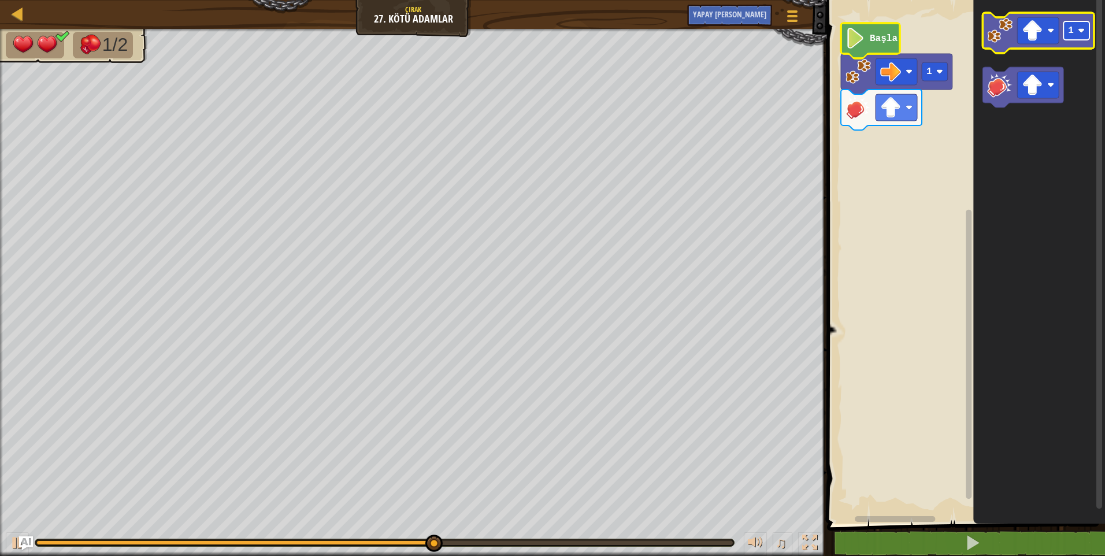
click at [1078, 35] on rect "Blockly Çalışma Alanı" at bounding box center [1077, 30] width 26 height 18
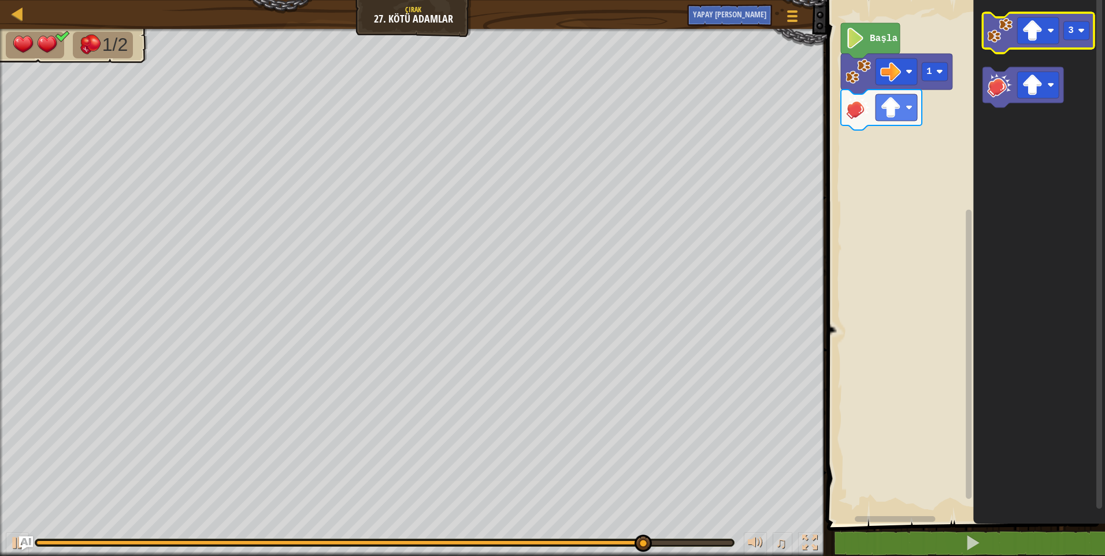
click at [1014, 46] on icon "Blockly Çalışma Alanı" at bounding box center [1039, 33] width 112 height 40
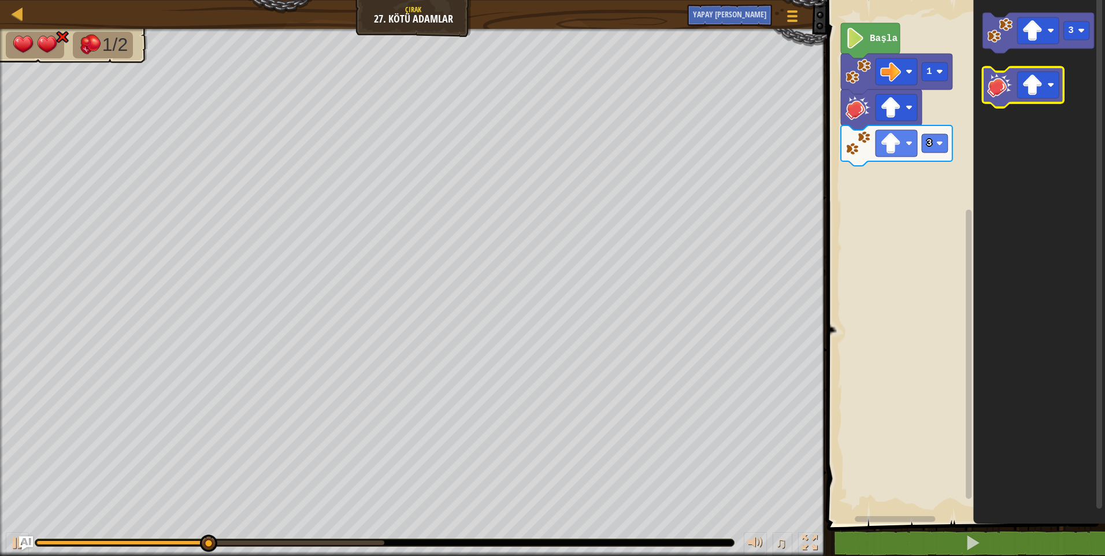
click at [1004, 90] on image "Blockly Çalışma Alanı" at bounding box center [999, 84] width 25 height 25
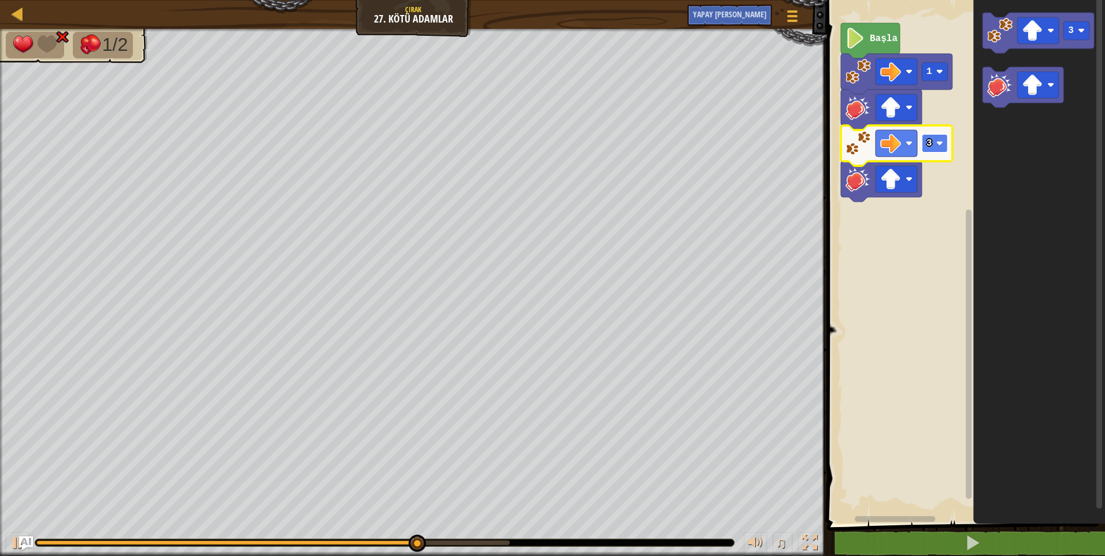
click at [930, 142] on text "3" at bounding box center [930, 143] width 6 height 10
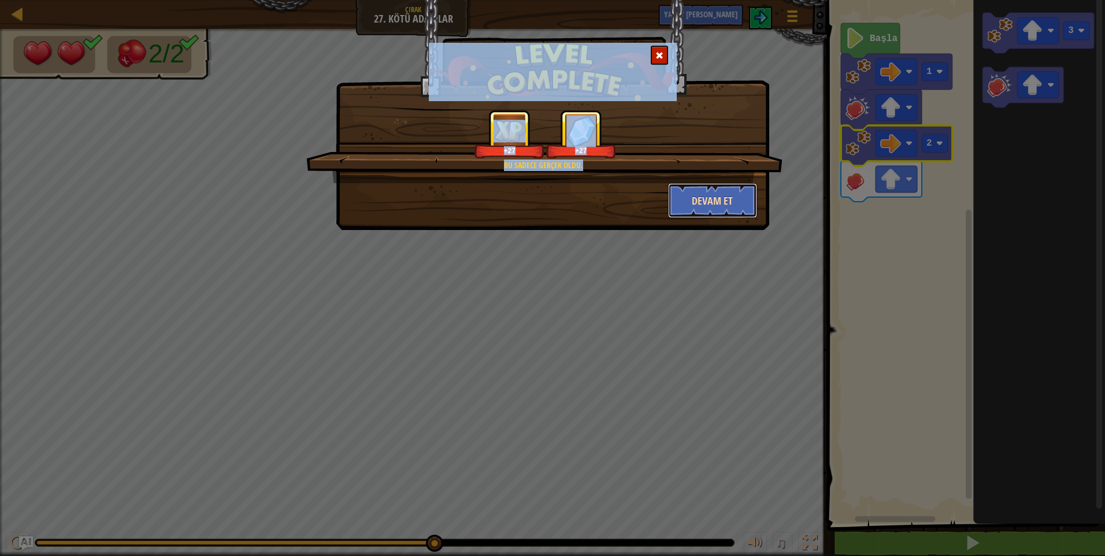
click at [724, 203] on button "Devam et" at bounding box center [713, 200] width 90 height 35
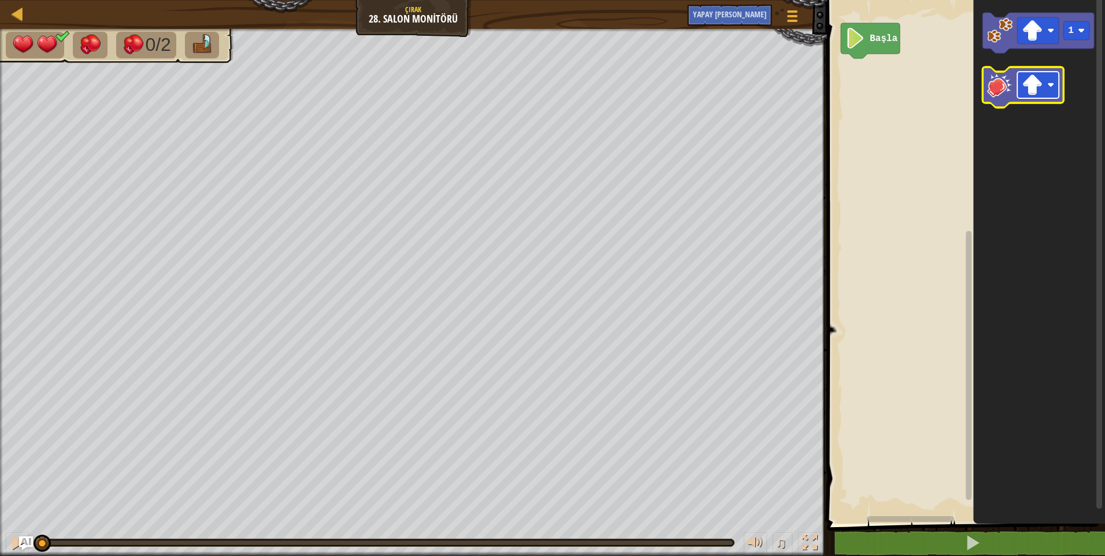
click at [1041, 82] on image "Blockly Çalışma Alanı" at bounding box center [1032, 85] width 21 height 21
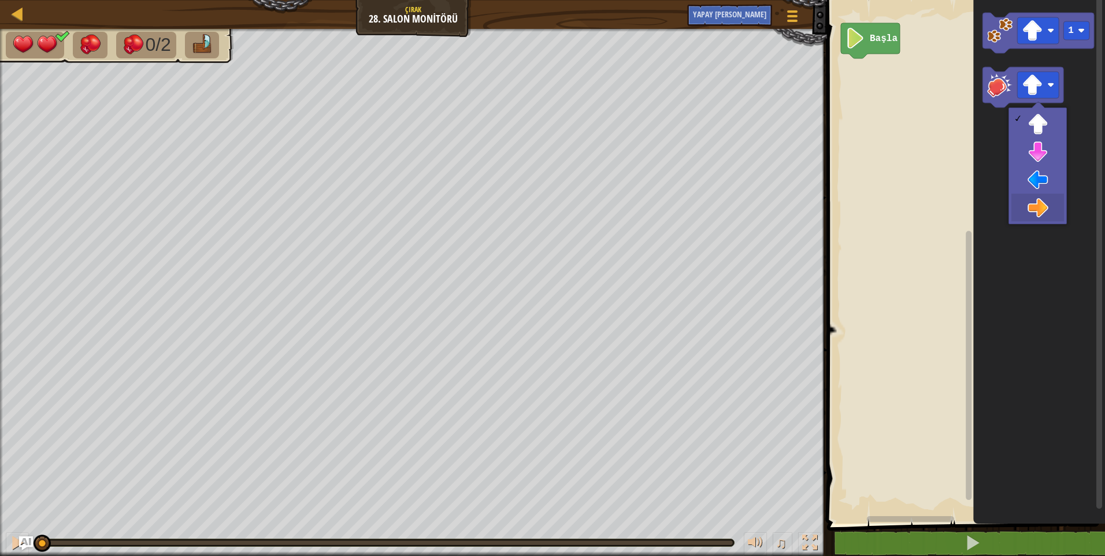
drag, startPoint x: 1032, startPoint y: 204, endPoint x: 1014, endPoint y: 146, distance: 61.2
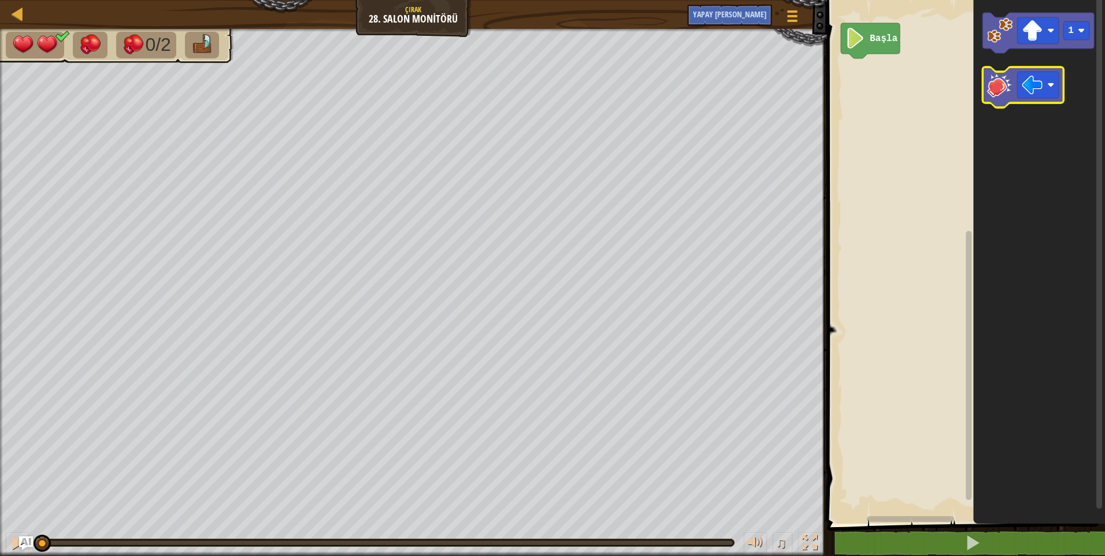
click at [1000, 94] on image "Blockly Çalışma Alanı" at bounding box center [999, 84] width 25 height 25
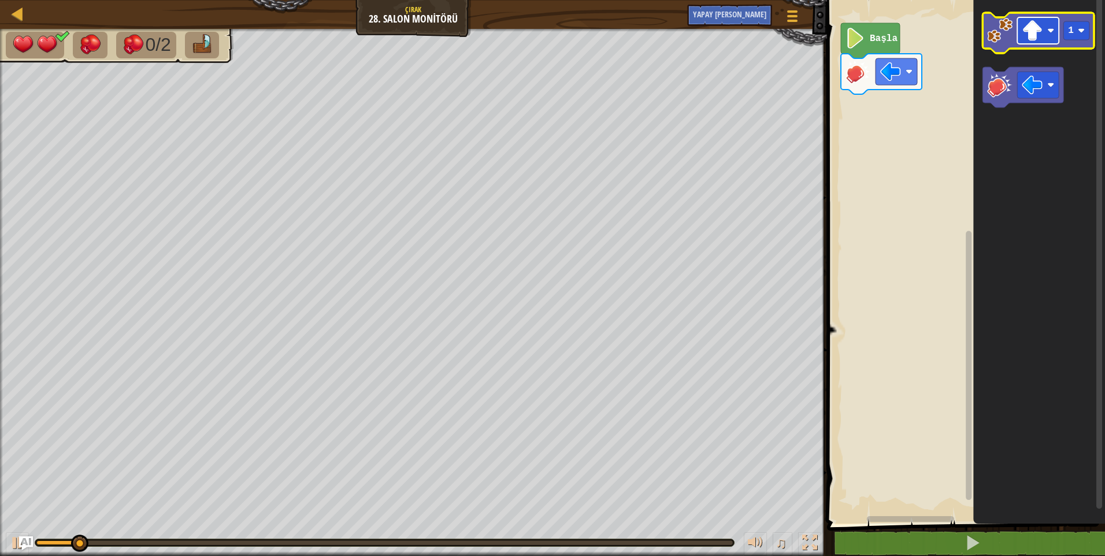
click at [1049, 27] on image "Blockly Çalışma Alanı" at bounding box center [1050, 30] width 7 height 7
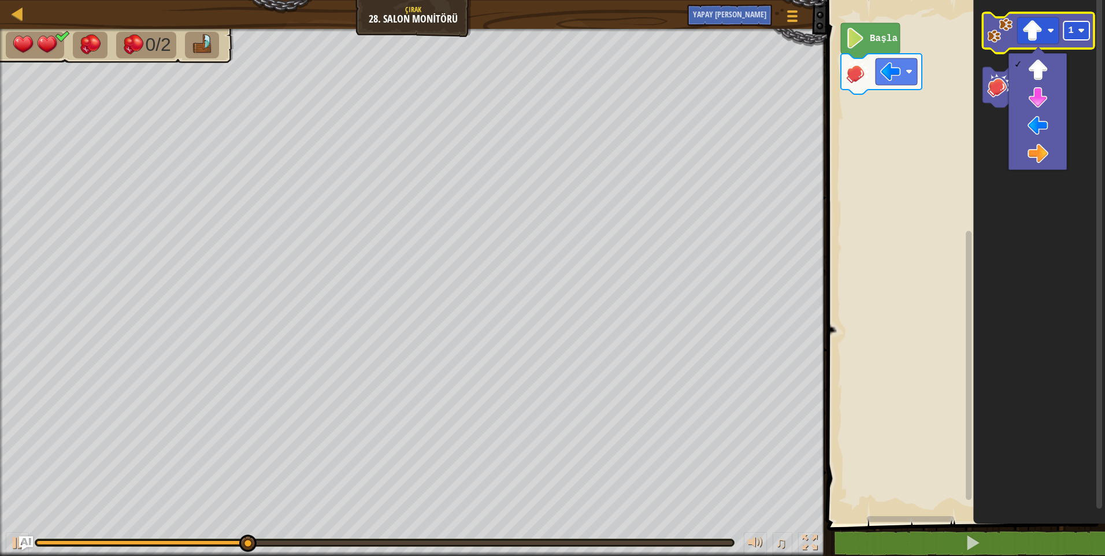
click at [1073, 33] on text "1" at bounding box center [1071, 30] width 6 height 10
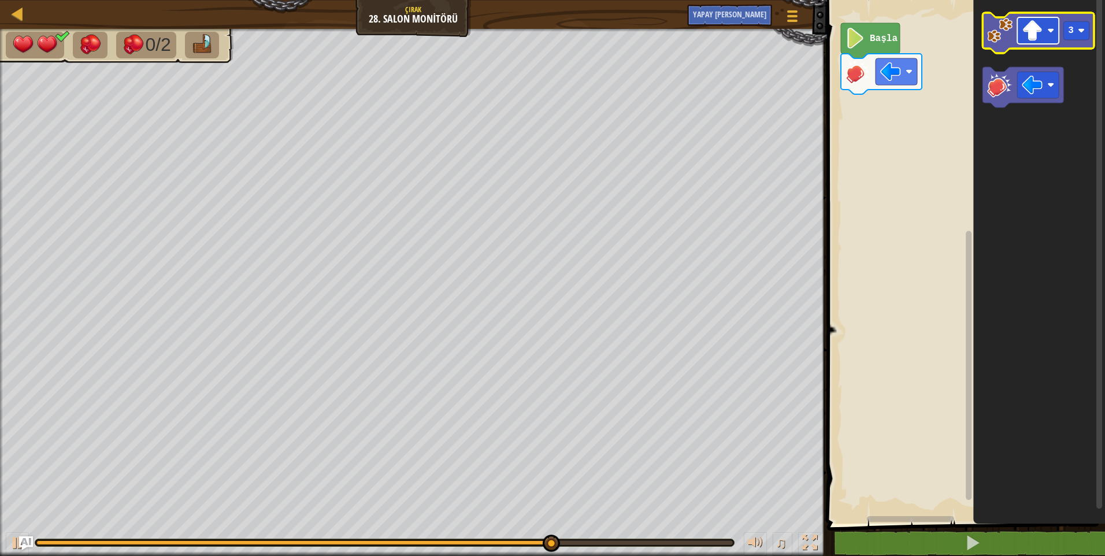
click at [1036, 32] on image "Blockly Çalışma Alanı" at bounding box center [1032, 30] width 21 height 21
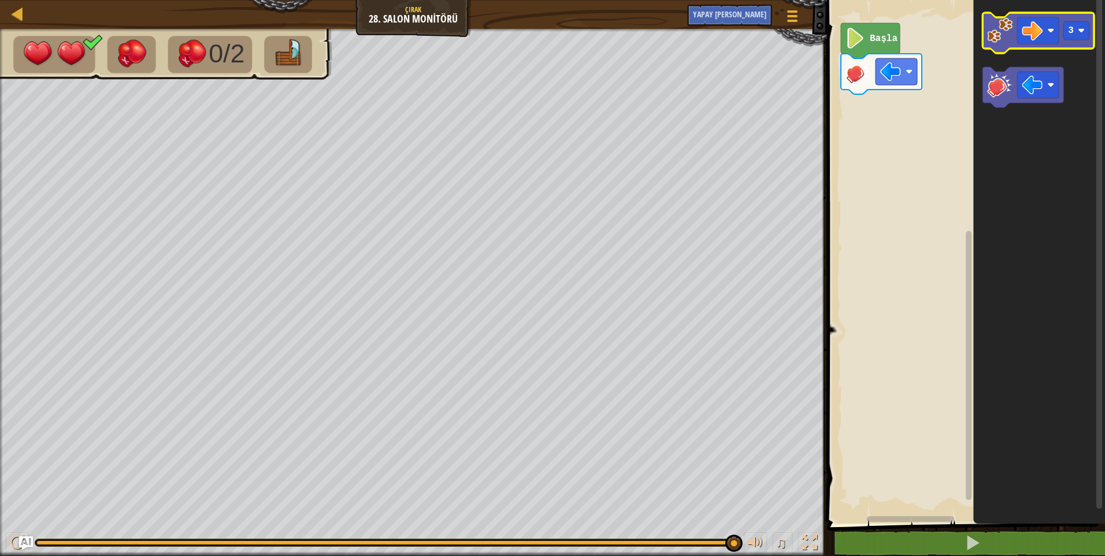
click at [1010, 36] on image "Blockly Çalışma Alanı" at bounding box center [999, 30] width 25 height 25
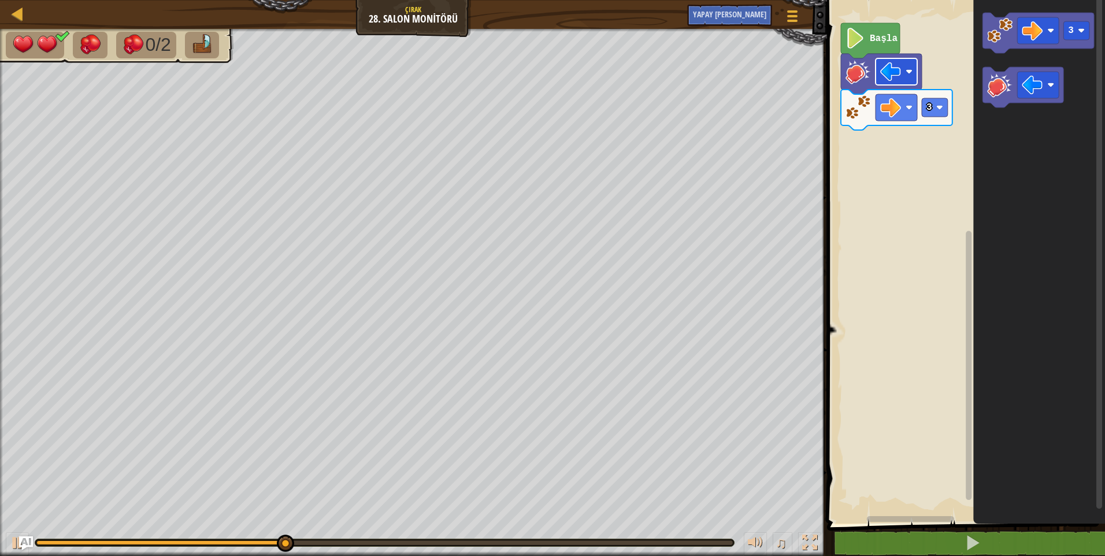
click at [903, 69] on rect "Blockly Çalışma Alanı" at bounding box center [897, 71] width 42 height 27
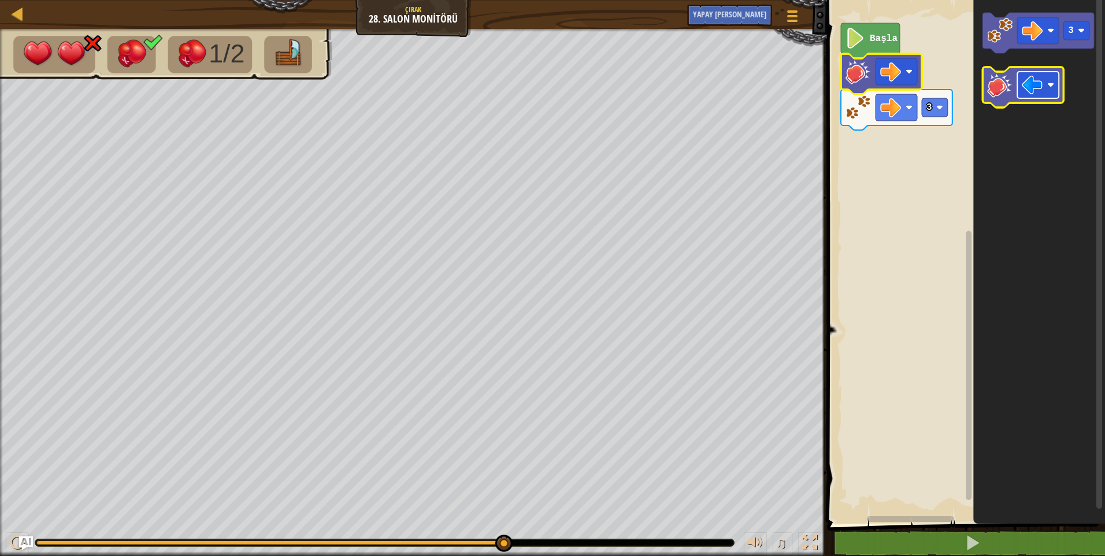
click at [1042, 86] on image "Blockly Çalışma Alanı" at bounding box center [1032, 85] width 21 height 21
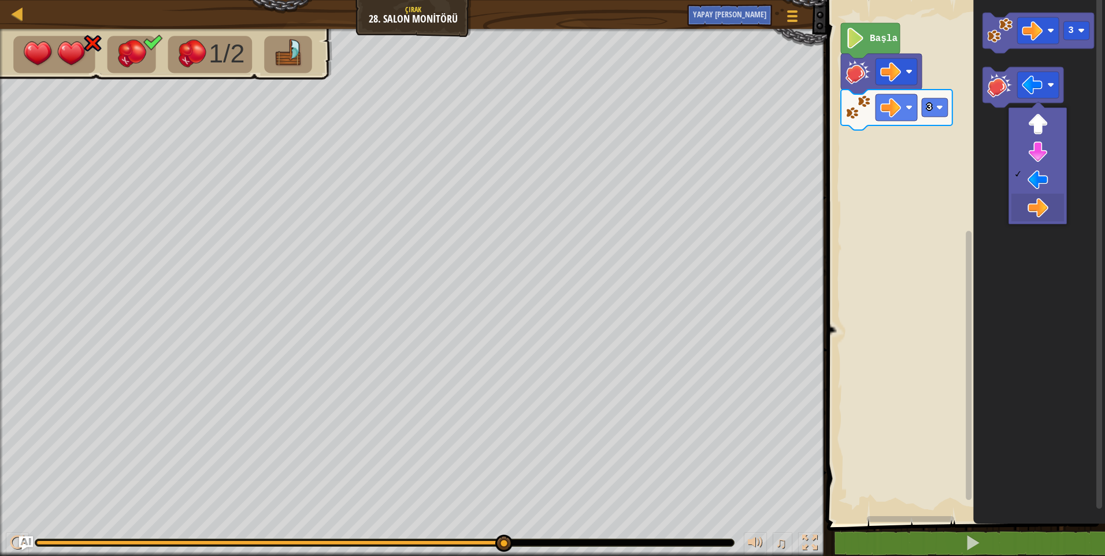
drag, startPoint x: 1031, startPoint y: 203, endPoint x: 1017, endPoint y: 170, distance: 36.0
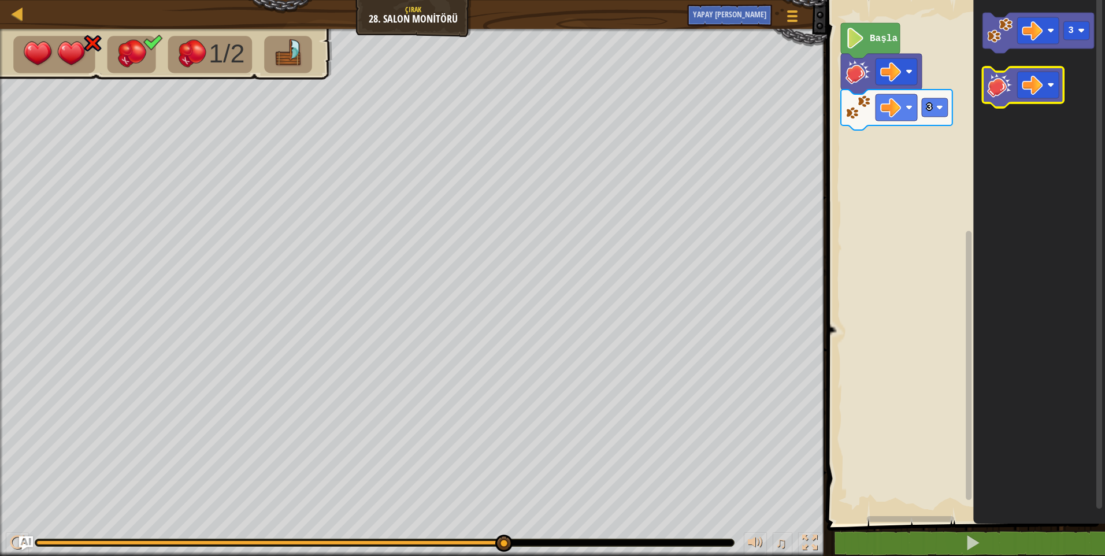
click at [1001, 90] on image "Blockly Çalışma Alanı" at bounding box center [999, 84] width 25 height 25
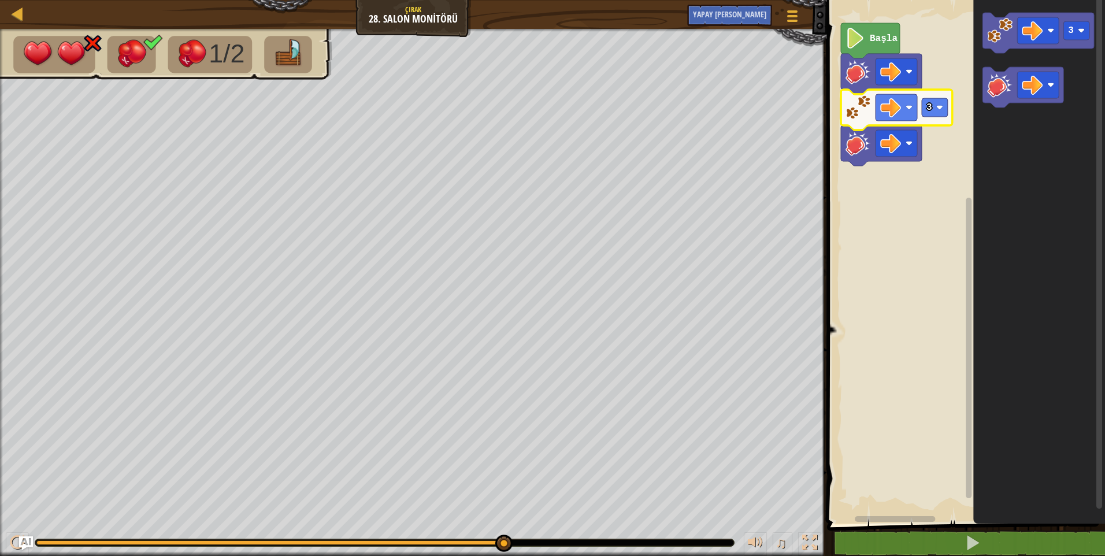
click at [935, 112] on rect "Blockly Çalışma Alanı" at bounding box center [935, 107] width 26 height 18
click at [934, 112] on rect "Blockly Çalışma Alanı" at bounding box center [935, 107] width 26 height 18
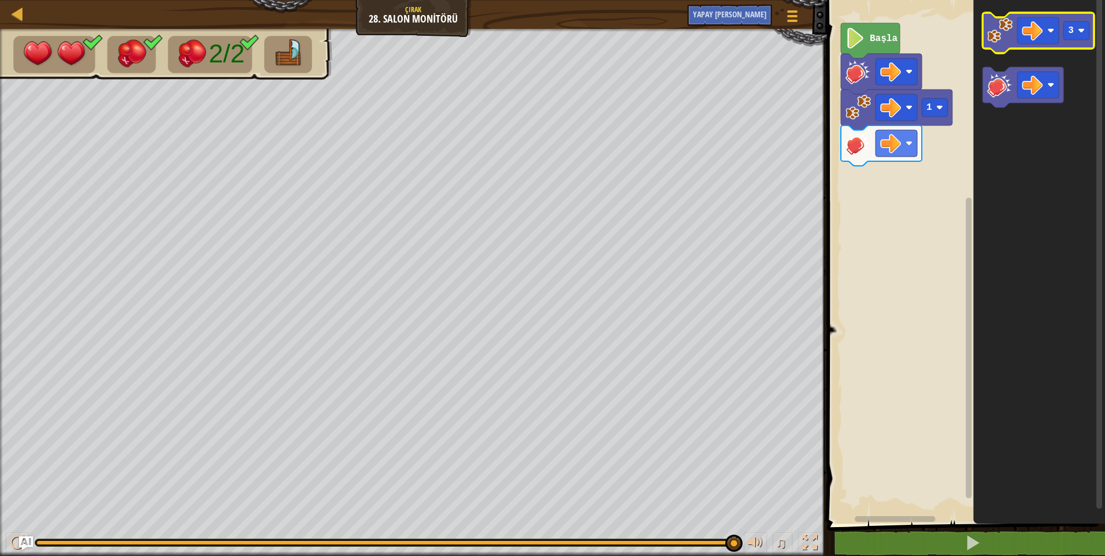
click at [999, 25] on image "Blockly Çalışma Alanı" at bounding box center [999, 30] width 25 height 25
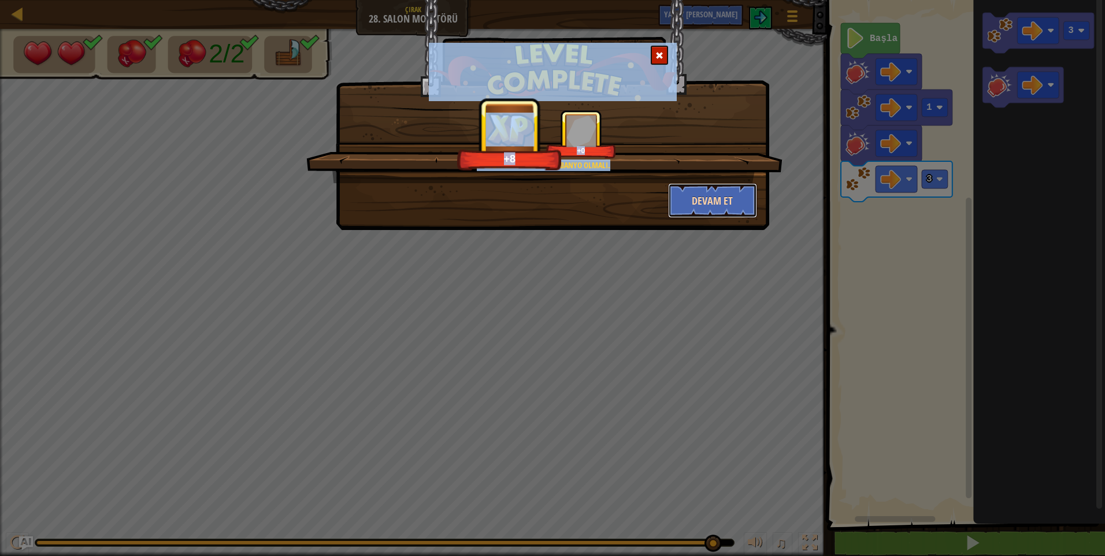
click at [703, 204] on button "Devam et" at bounding box center [713, 200] width 90 height 35
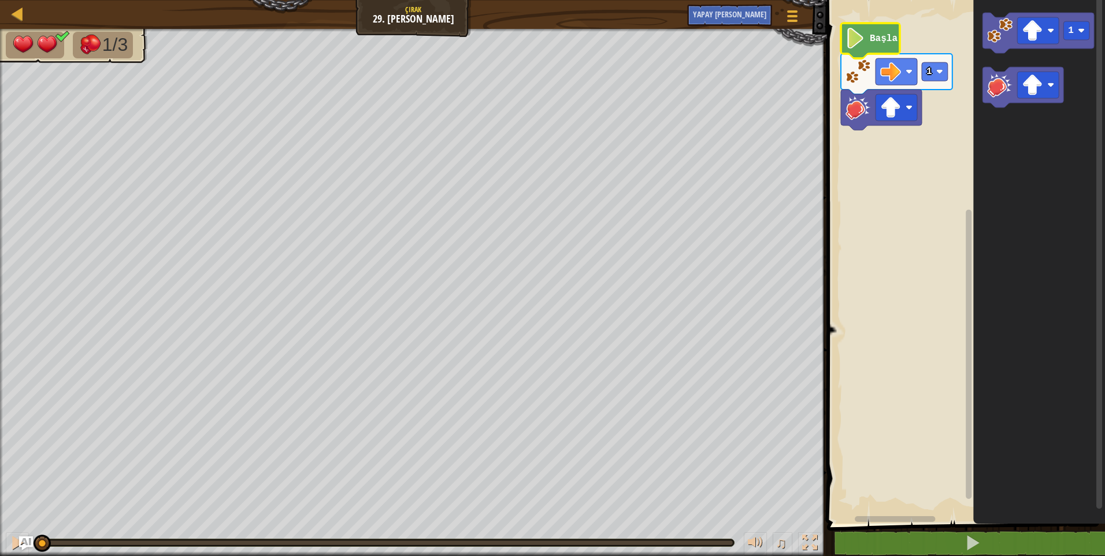
click at [861, 40] on image "Blockly Çalışma Alanı" at bounding box center [856, 38] width 20 height 21
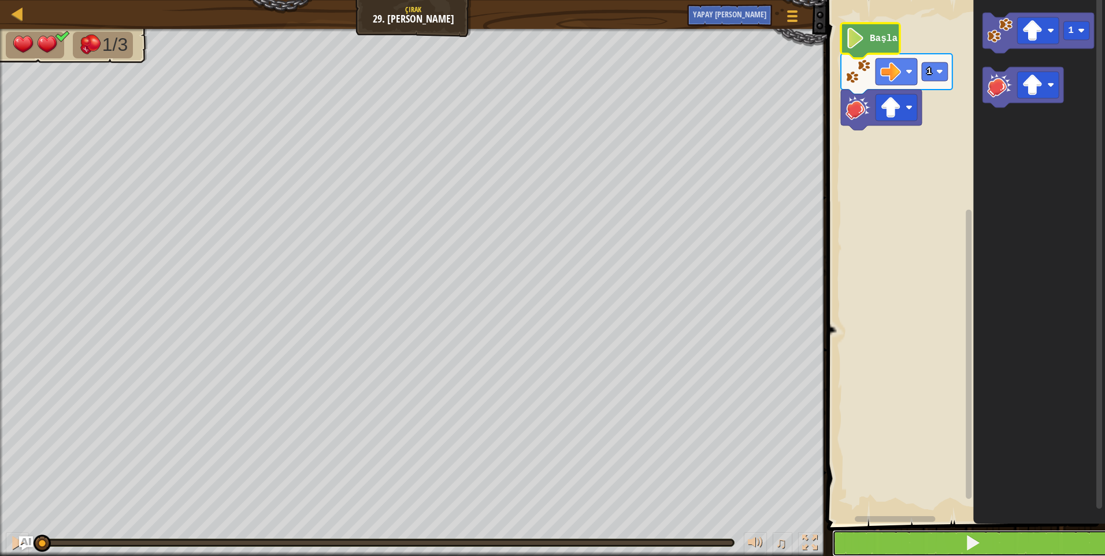
click at [976, 539] on span at bounding box center [973, 543] width 16 height 16
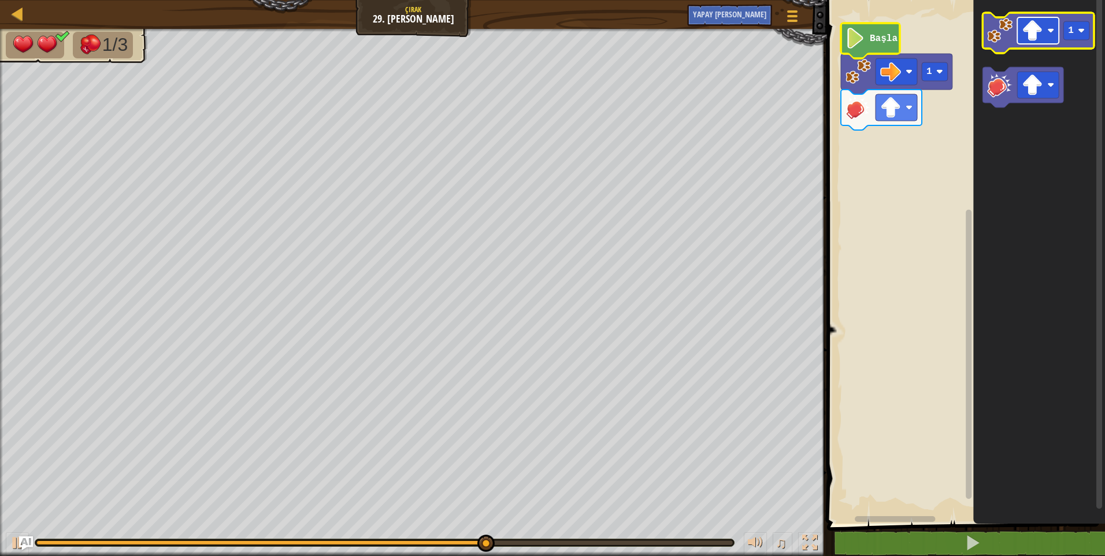
click at [1052, 34] on image "Blockly Çalışma Alanı" at bounding box center [1050, 30] width 7 height 7
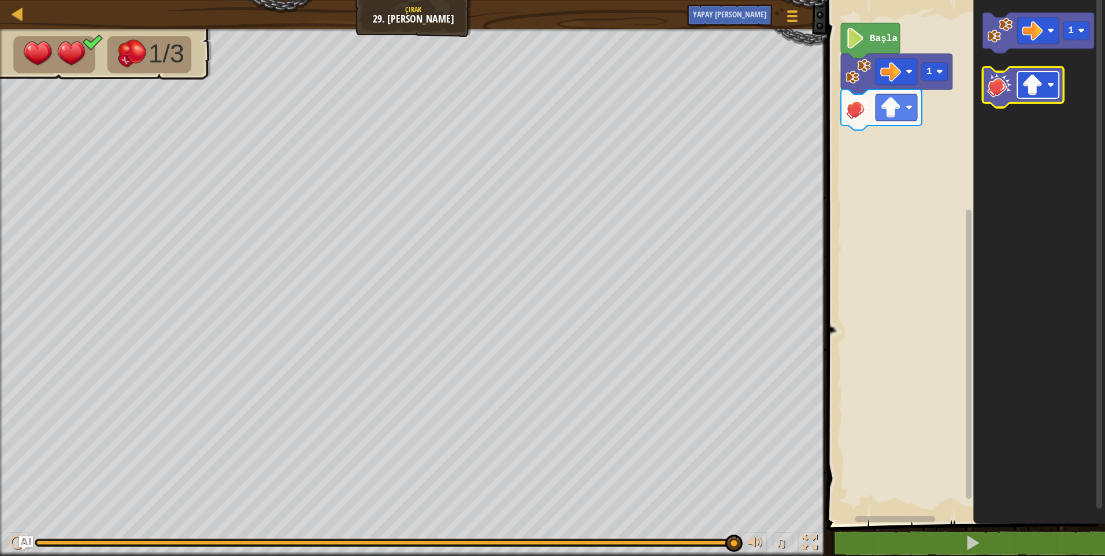
click at [1036, 85] on image "Blockly Çalışma Alanı" at bounding box center [1032, 85] width 21 height 21
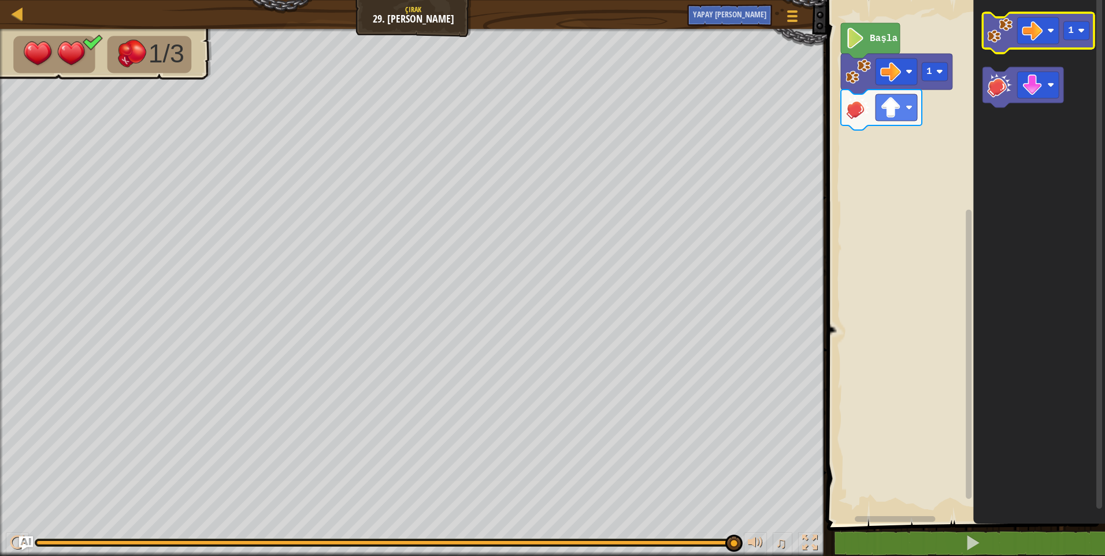
click at [999, 42] on image "Blockly Çalışma Alanı" at bounding box center [999, 30] width 25 height 25
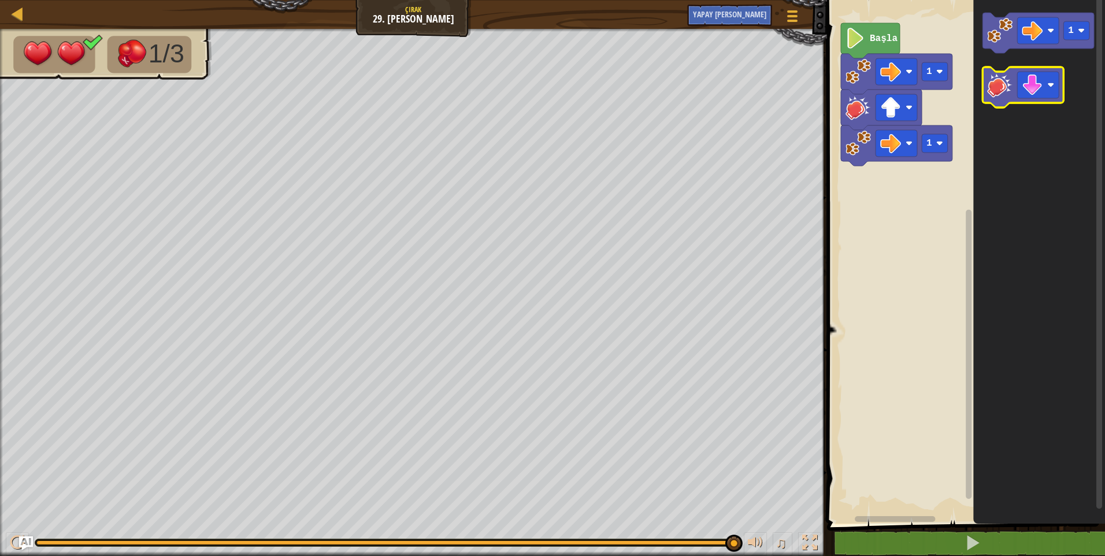
click at [995, 85] on image "Blockly Çalışma Alanı" at bounding box center [999, 84] width 25 height 25
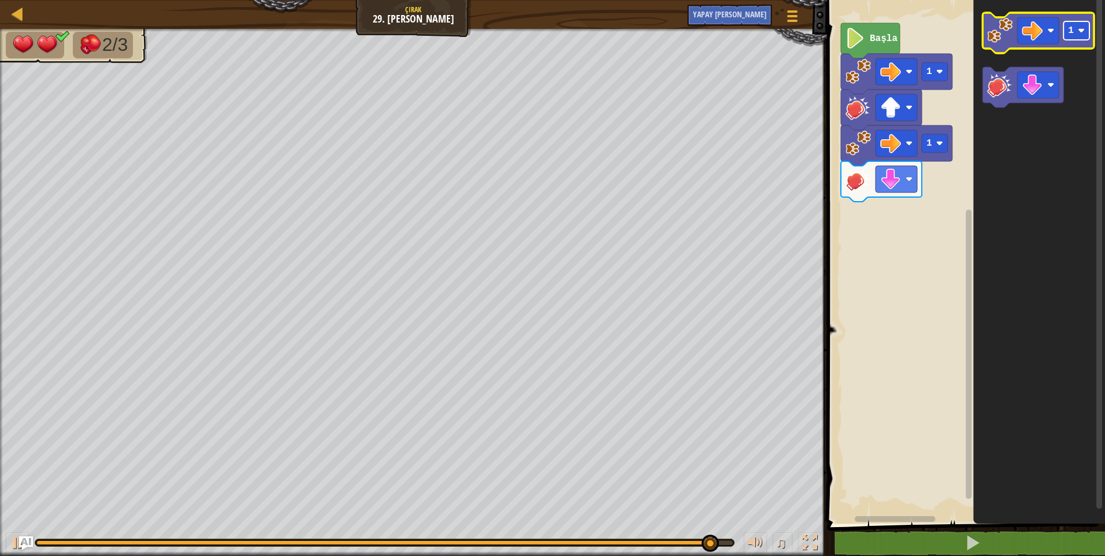
click at [1081, 29] on image "Blockly Çalışma Alanı" at bounding box center [1081, 30] width 7 height 7
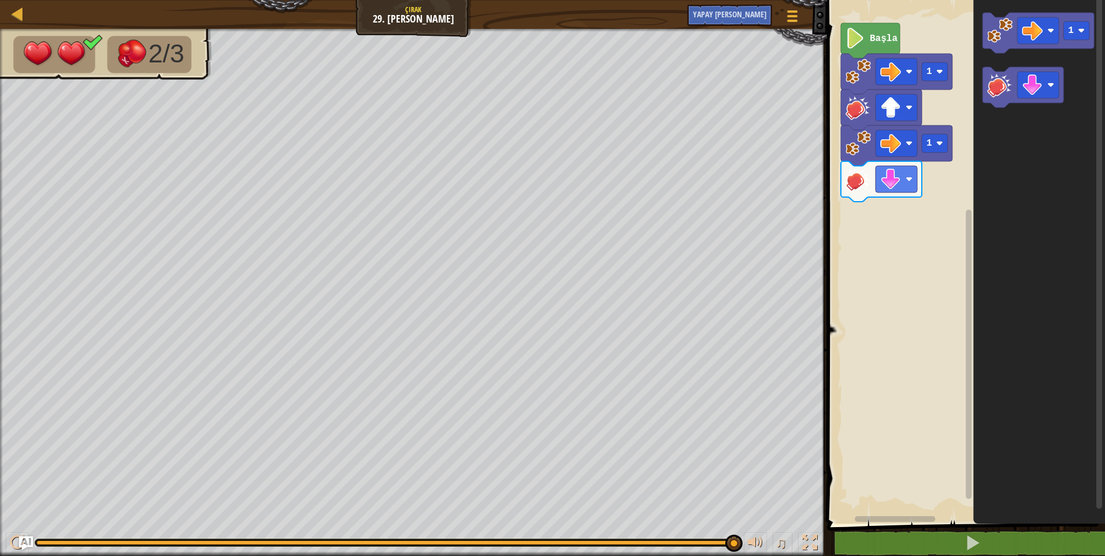
click at [1012, 155] on icon "Blockly Çalışma Alanı" at bounding box center [1039, 258] width 132 height 529
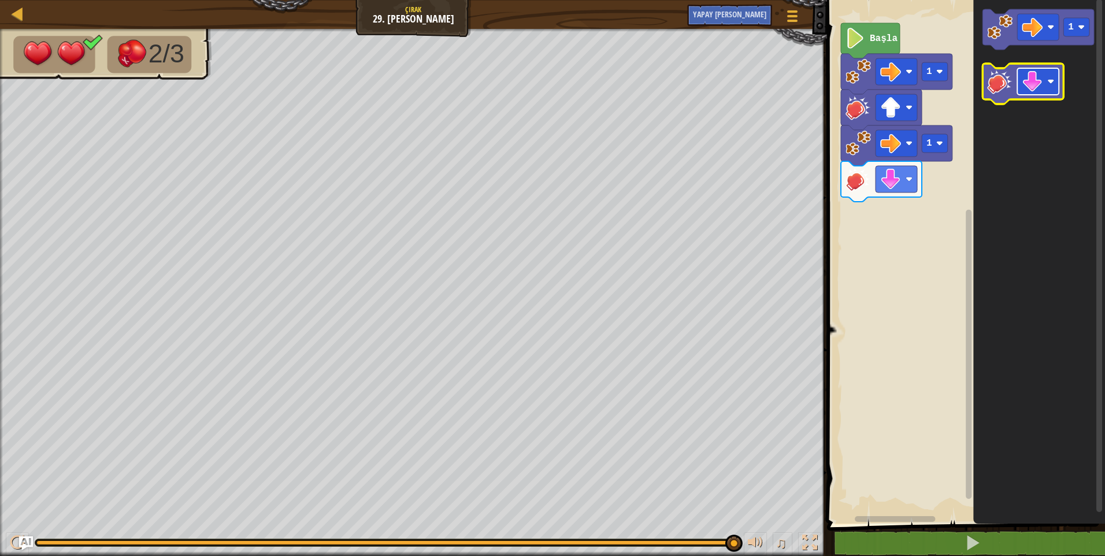
click at [1042, 80] on g "Blockly Çalışma Alanı" at bounding box center [1038, 81] width 42 height 27
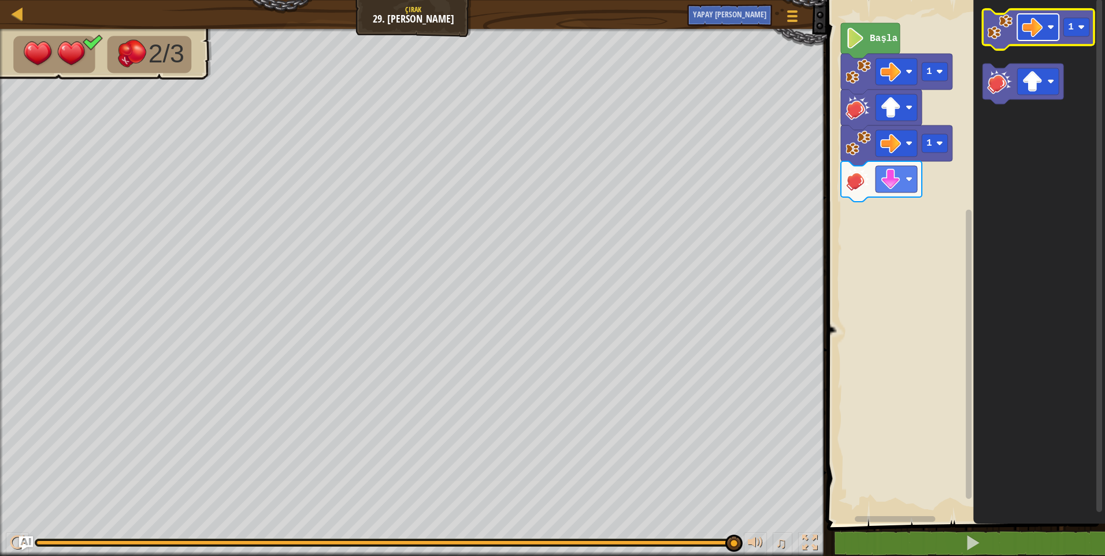
click at [1030, 36] on image "Blockly Çalışma Alanı" at bounding box center [1032, 27] width 21 height 21
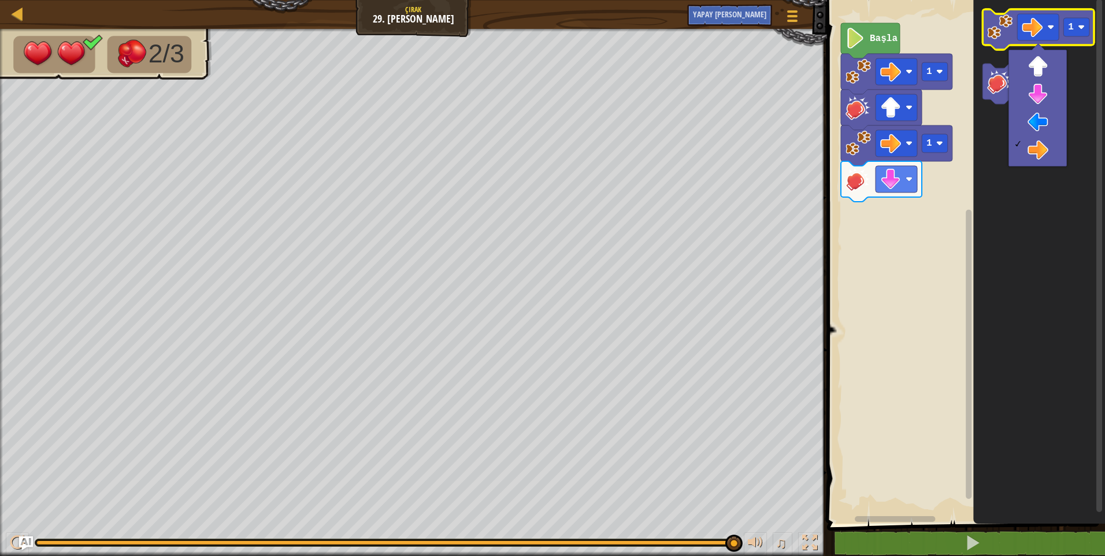
click at [1012, 39] on image "Blockly Çalışma Alanı" at bounding box center [999, 26] width 25 height 25
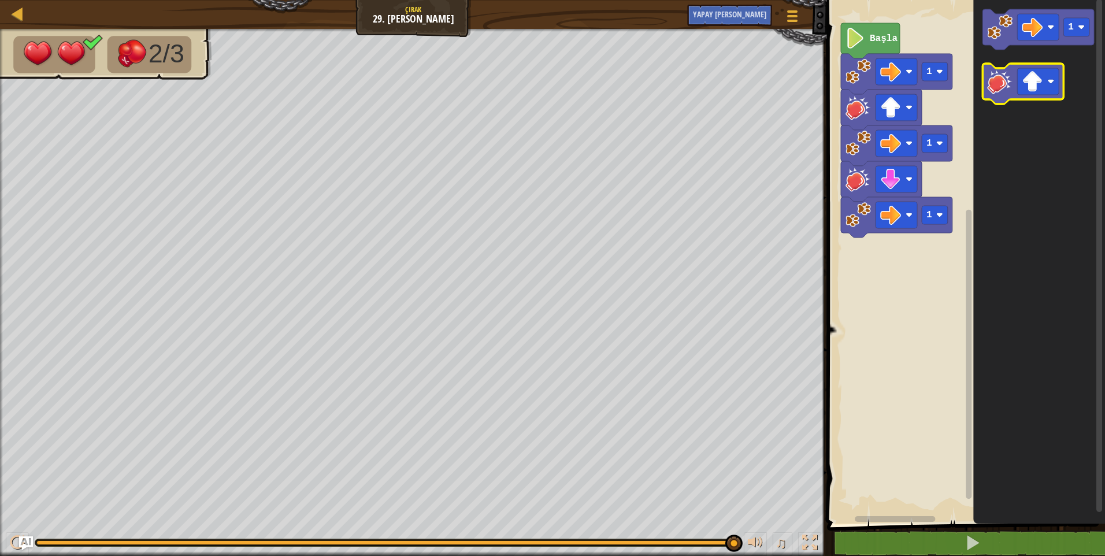
click at [1003, 73] on image "Blockly Çalışma Alanı" at bounding box center [999, 81] width 25 height 25
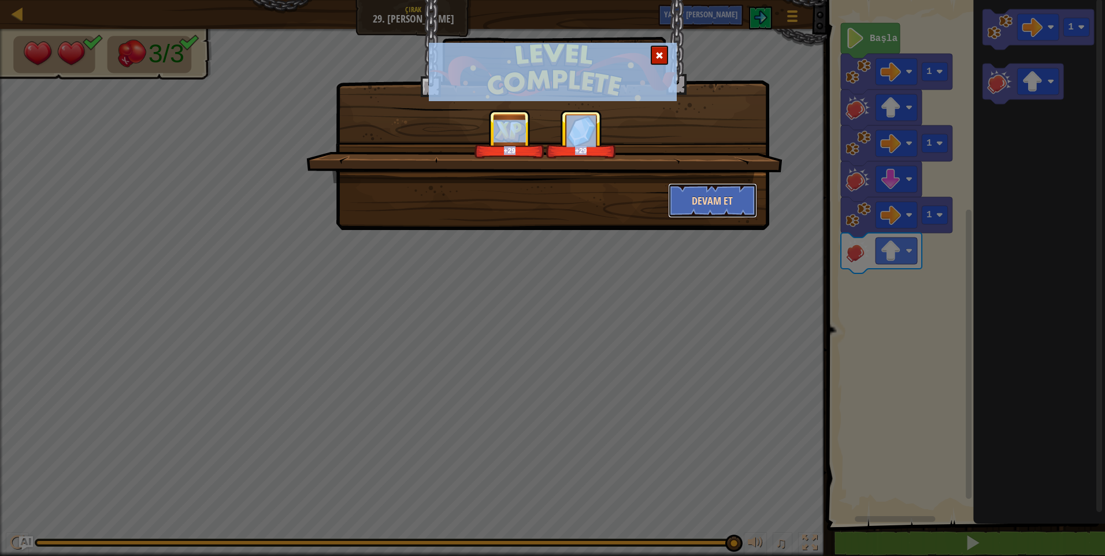
click at [707, 206] on button "Devam et" at bounding box center [713, 200] width 90 height 35
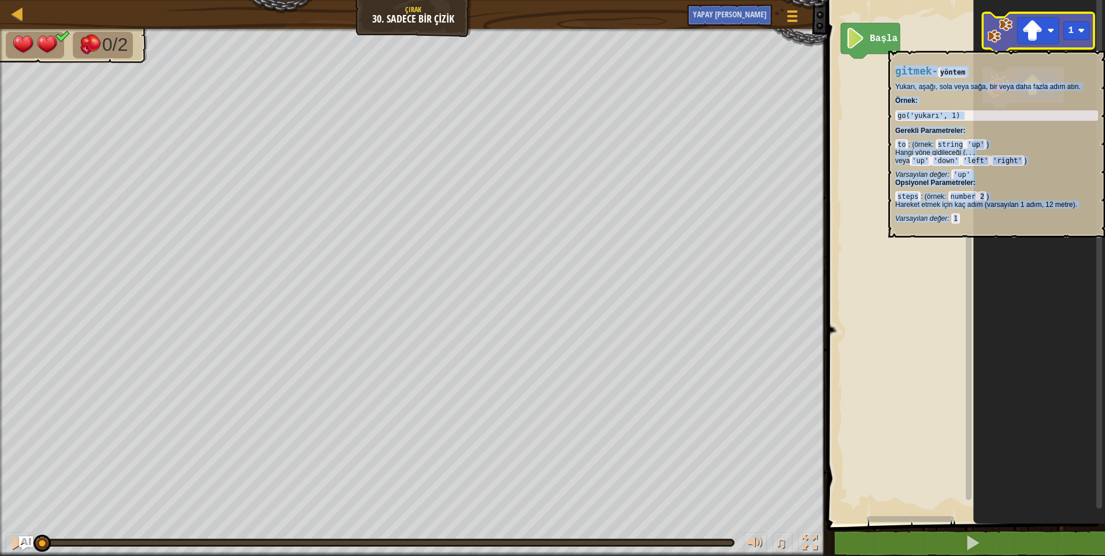
click at [992, 45] on icon "Blockly Çalışma Alanı" at bounding box center [1039, 33] width 112 height 40
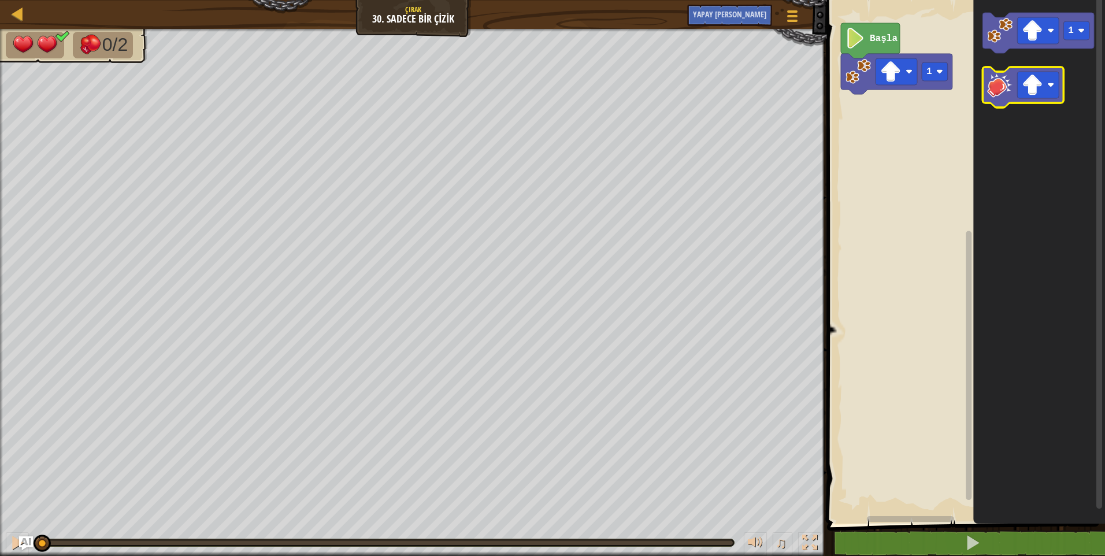
click at [996, 89] on image "Blockly Çalışma Alanı" at bounding box center [999, 84] width 25 height 25
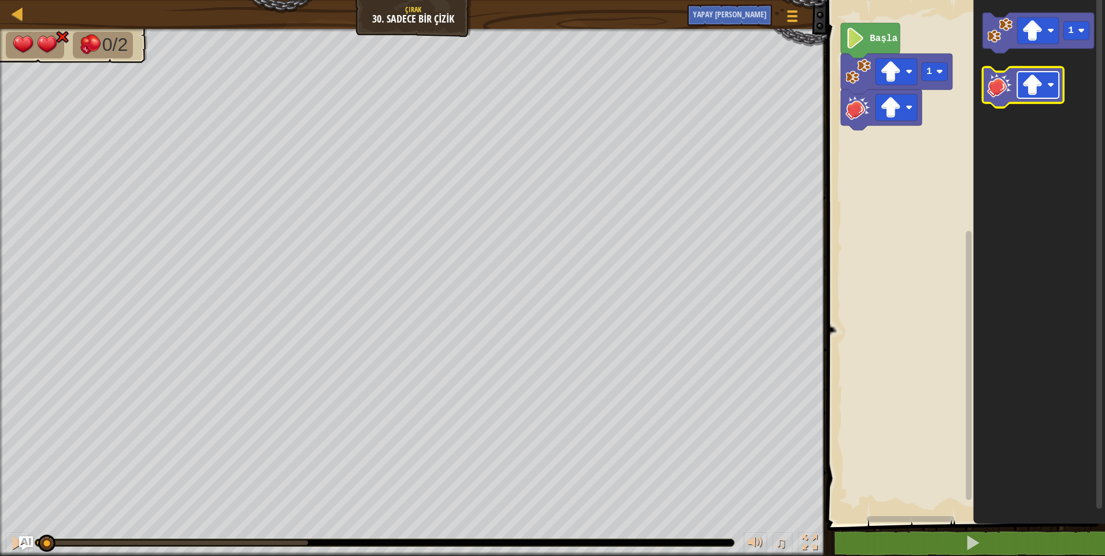
click at [1053, 84] on image "Blockly Çalışma Alanı" at bounding box center [1050, 85] width 7 height 7
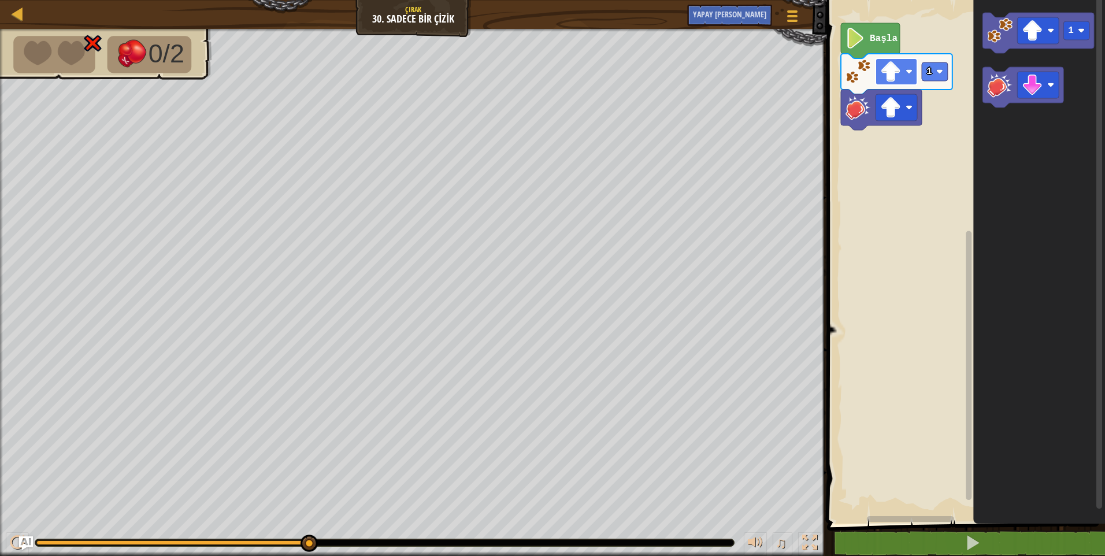
click at [894, 68] on image "Blockly Çalışma Alanı" at bounding box center [890, 71] width 21 height 21
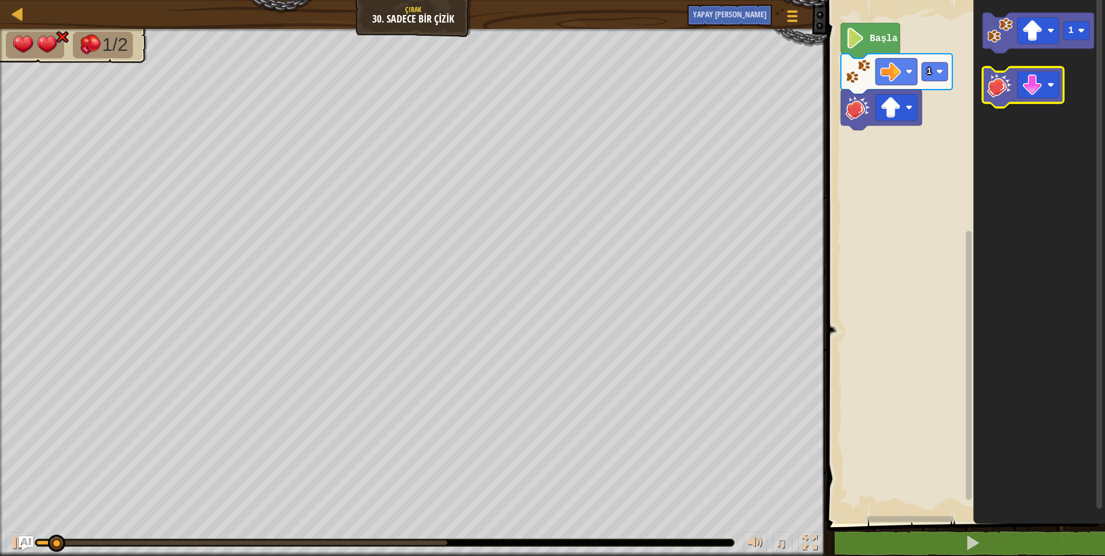
click at [990, 89] on image "Blockly Çalışma Alanı" at bounding box center [999, 84] width 25 height 25
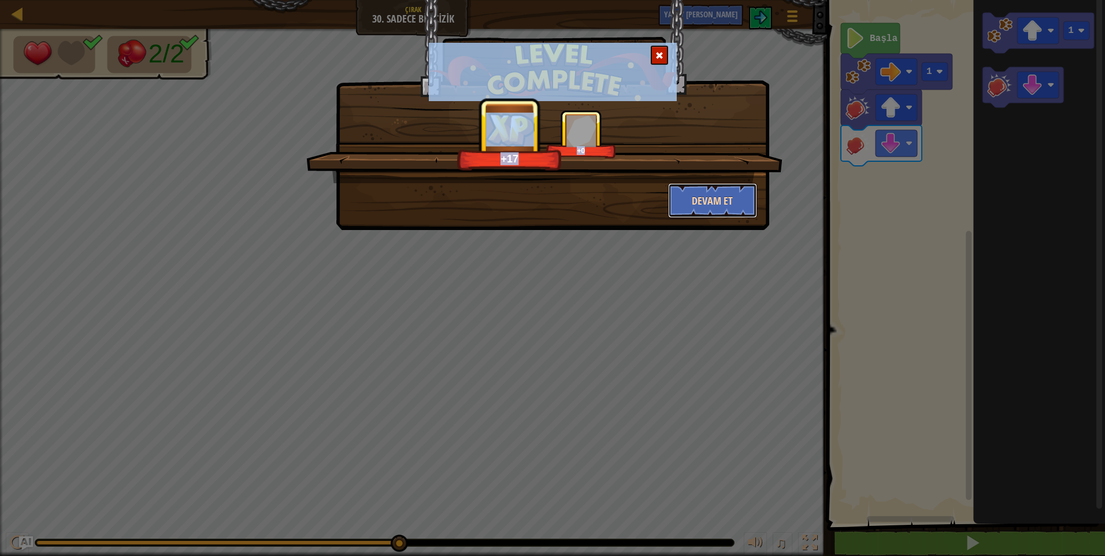
click at [738, 186] on button "Devam et" at bounding box center [713, 200] width 90 height 35
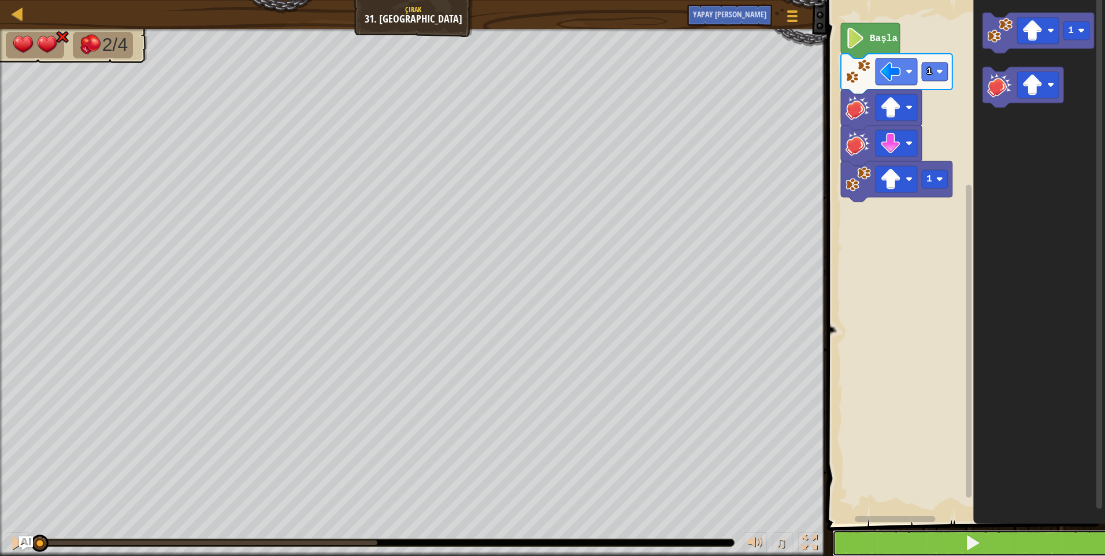
click at [871, 535] on button at bounding box center [973, 543] width 282 height 27
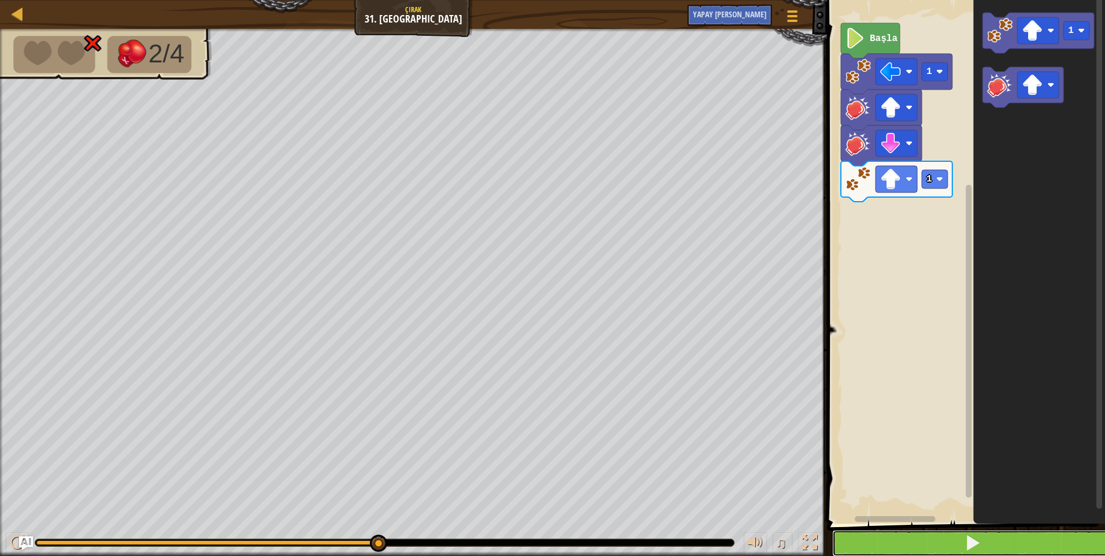
click at [854, 531] on button at bounding box center [973, 543] width 282 height 27
click at [933, 536] on button at bounding box center [973, 543] width 282 height 27
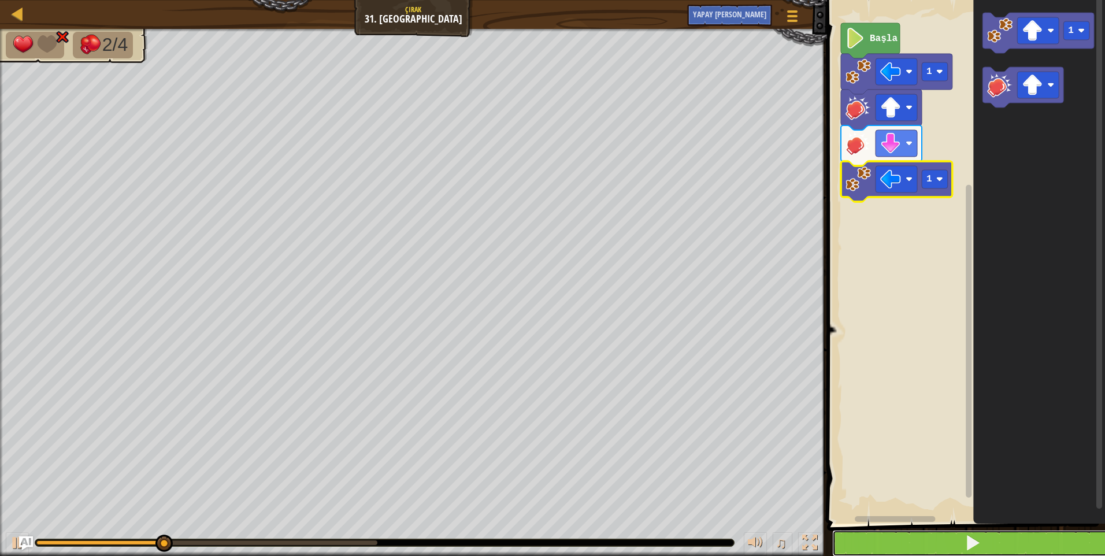
click at [972, 547] on span at bounding box center [973, 543] width 16 height 16
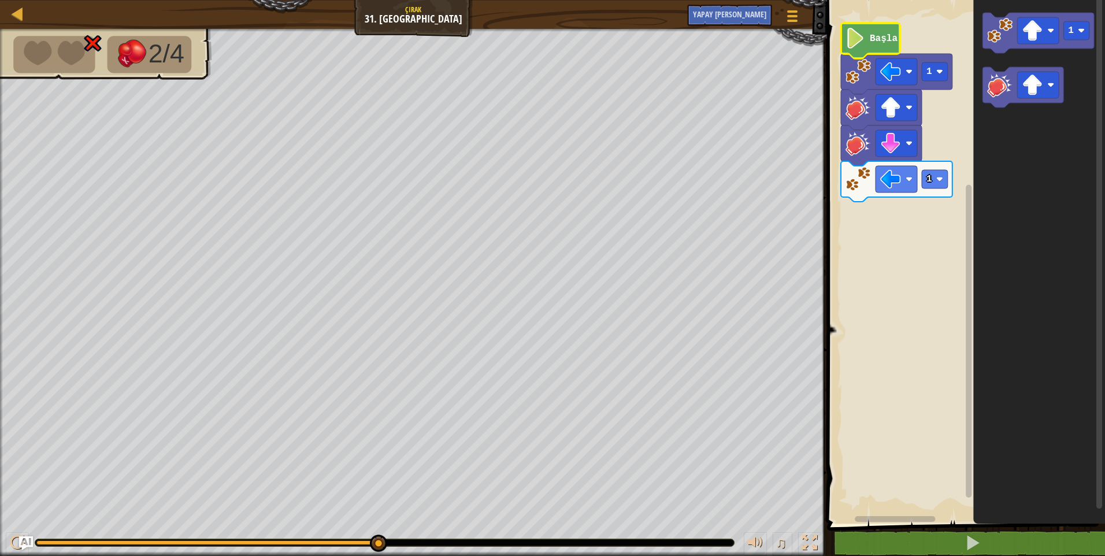
click at [856, 43] on image "Blockly Çalışma Alanı" at bounding box center [856, 38] width 20 height 21
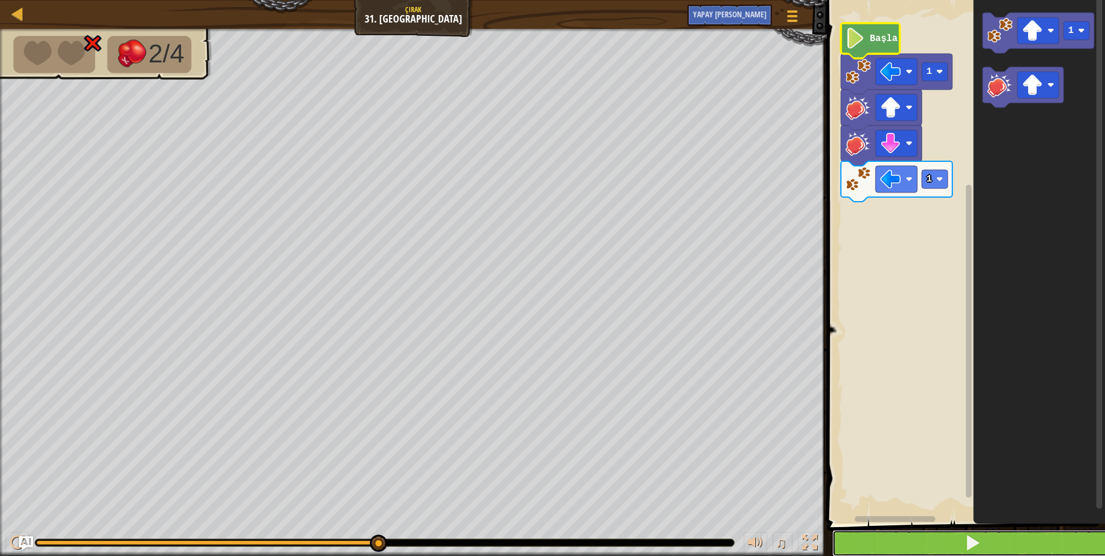
click at [979, 535] on span at bounding box center [973, 543] width 16 height 16
click at [886, 542] on button at bounding box center [973, 543] width 282 height 27
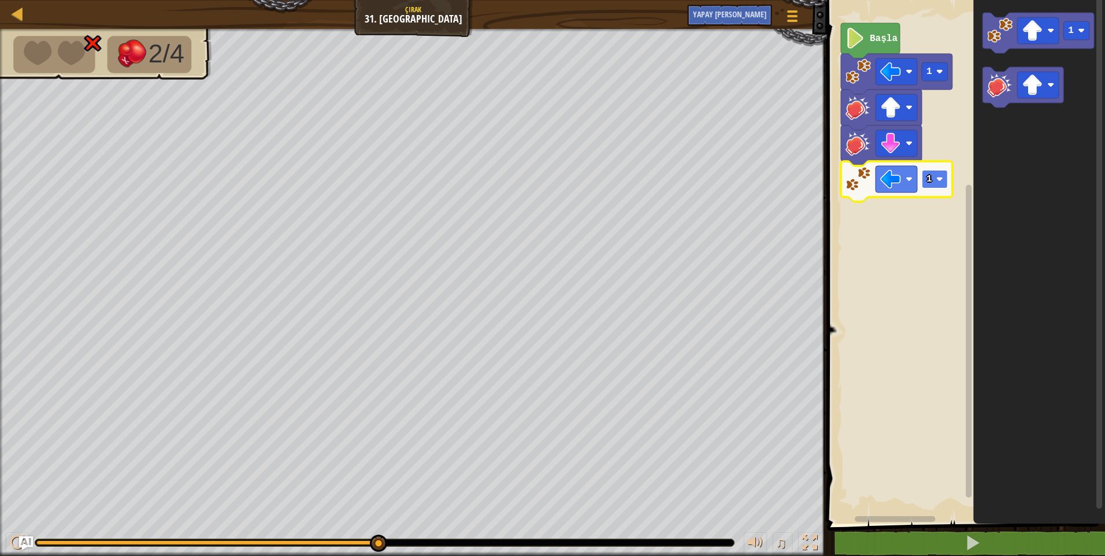
click at [935, 180] on rect "Blockly Çalışma Alanı" at bounding box center [935, 179] width 26 height 18
click at [888, 180] on image "Blockly Çalışma Alanı" at bounding box center [890, 179] width 21 height 21
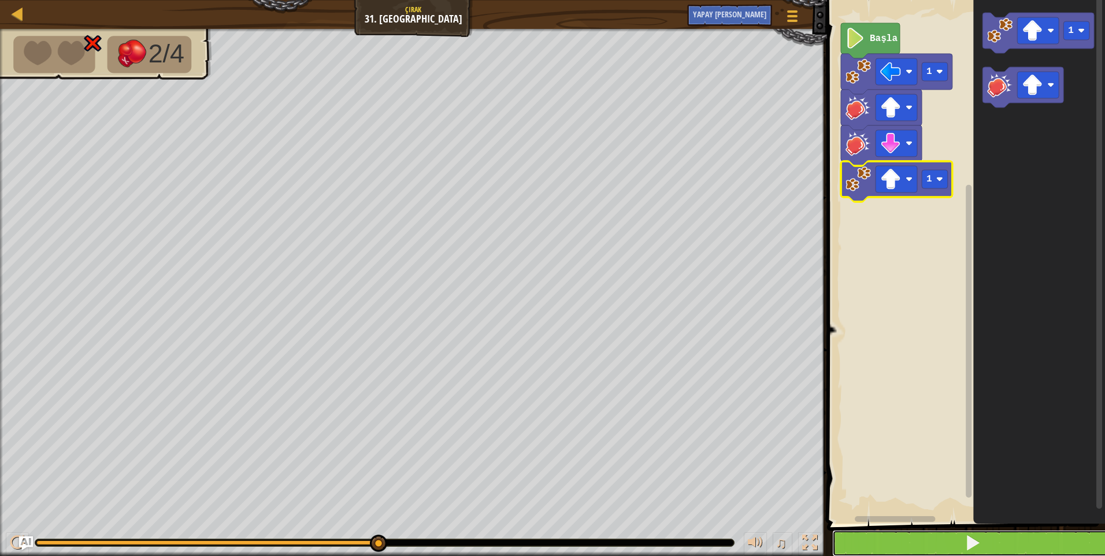
click at [935, 539] on button at bounding box center [973, 543] width 282 height 27
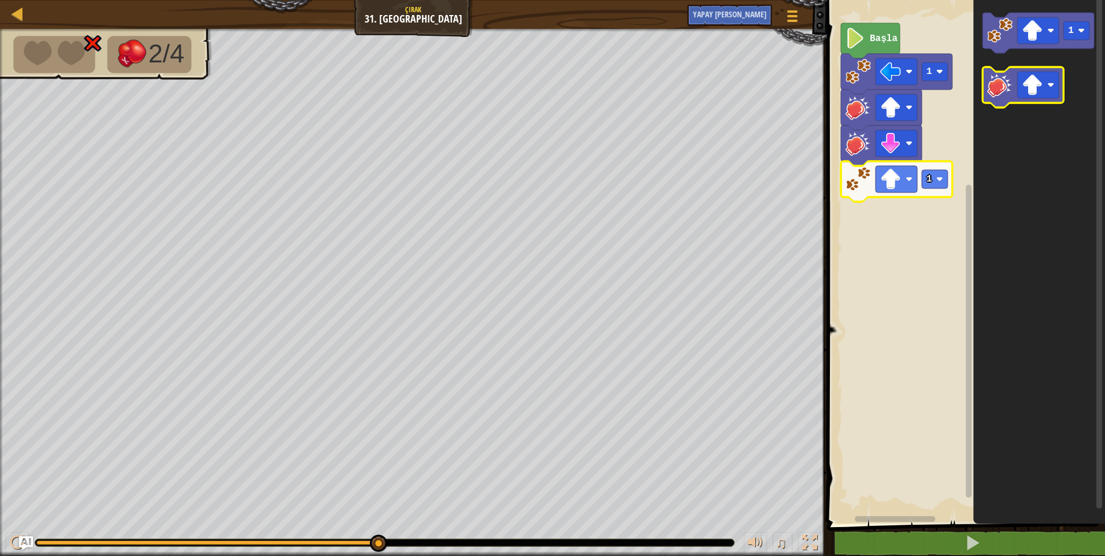
click at [991, 87] on image "Blockly Çalışma Alanı" at bounding box center [999, 84] width 25 height 25
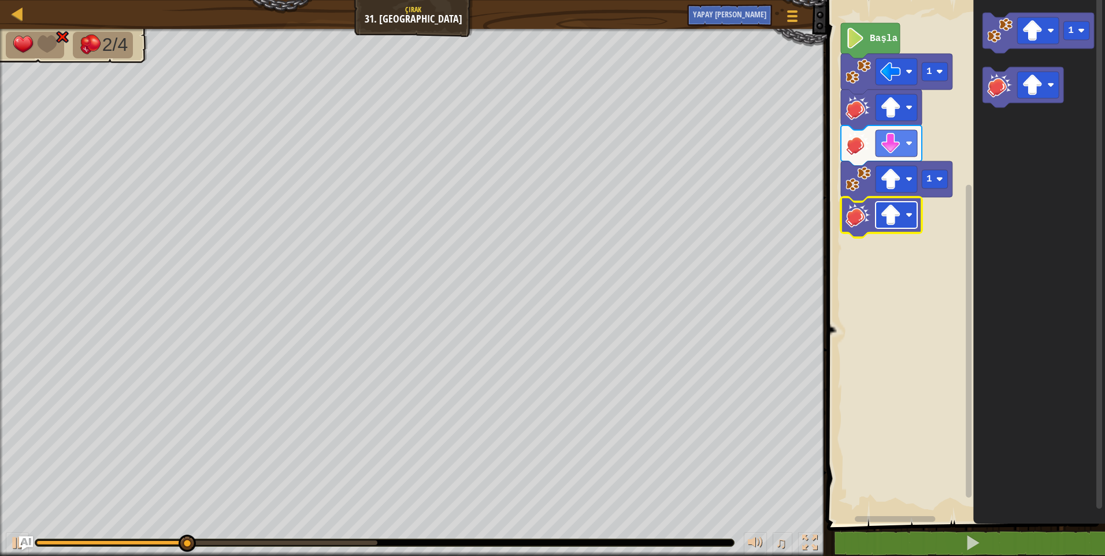
click at [909, 222] on rect "Blockly Çalışma Alanı" at bounding box center [897, 215] width 42 height 27
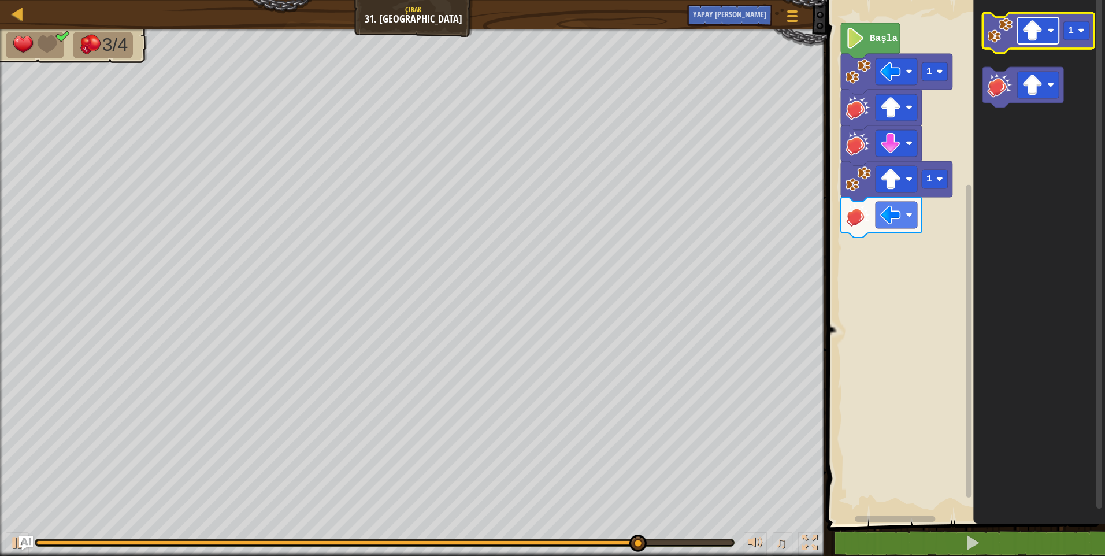
click at [1037, 36] on image "Blockly Çalışma Alanı" at bounding box center [1032, 30] width 21 height 21
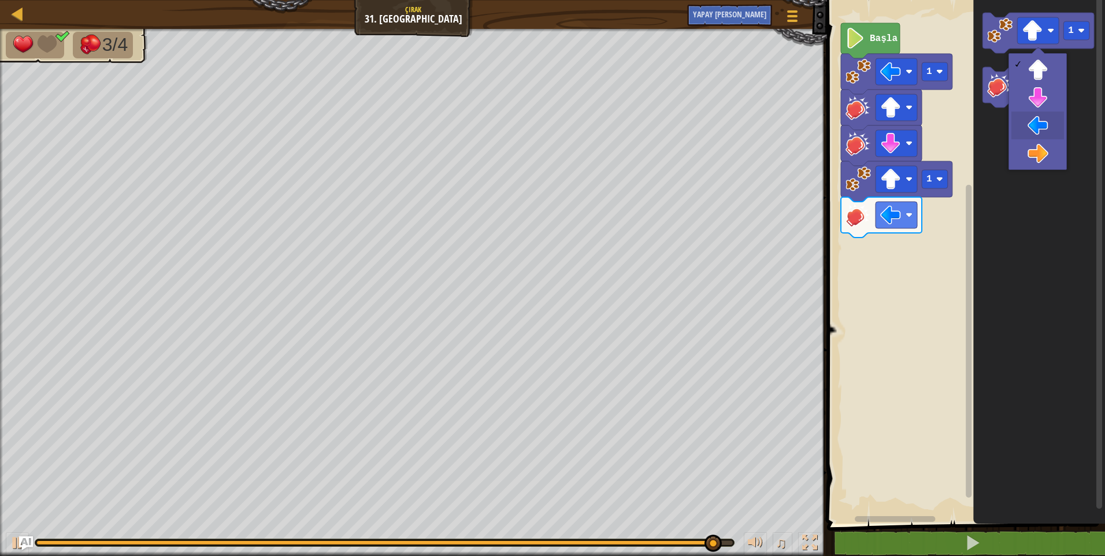
drag, startPoint x: 1030, startPoint y: 121, endPoint x: 1014, endPoint y: 39, distance: 83.6
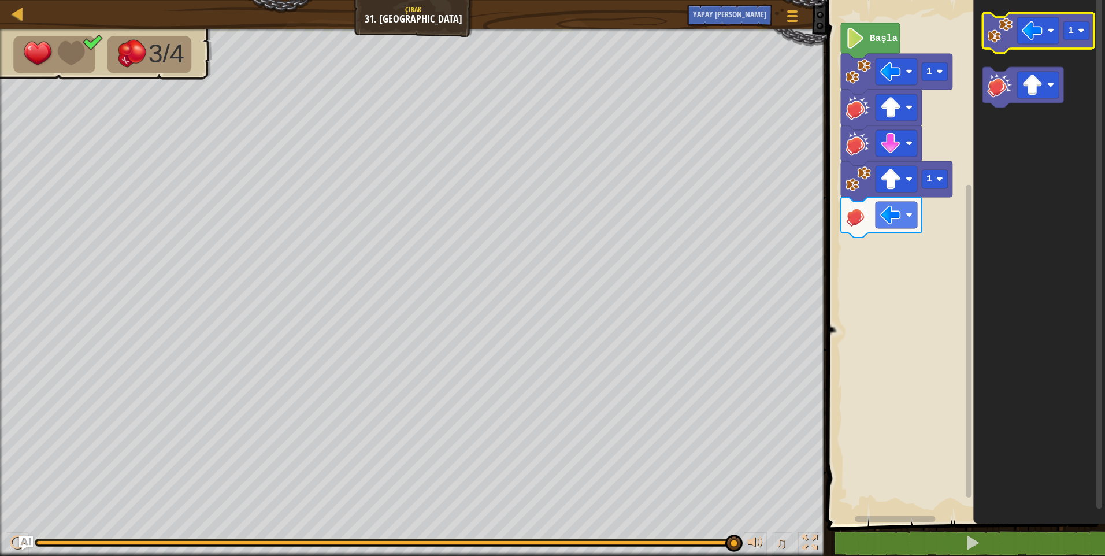
click at [1004, 29] on image "Blockly Çalışma Alanı" at bounding box center [999, 30] width 25 height 25
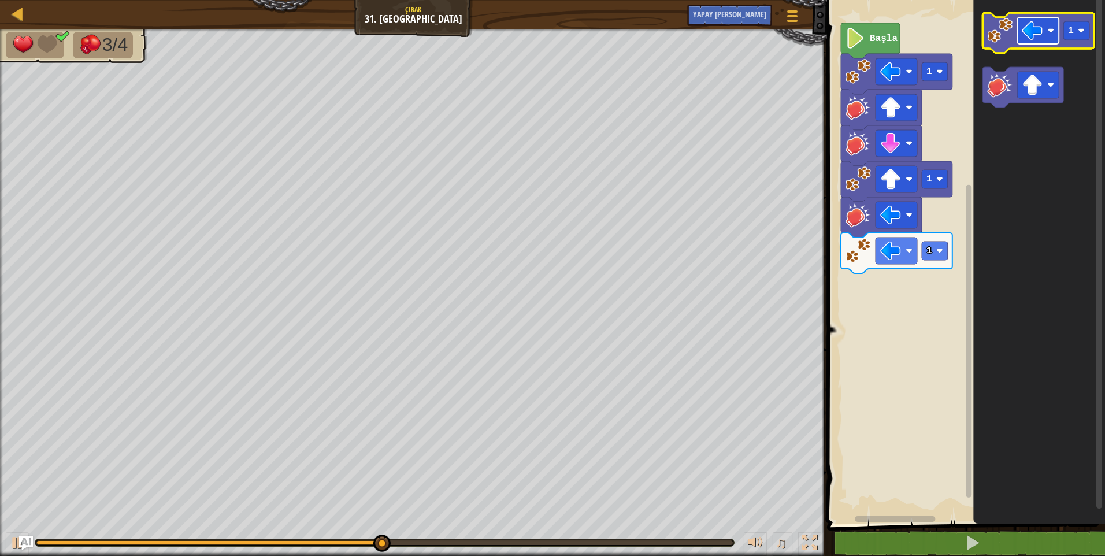
click at [1042, 33] on image "Blockly Çalışma Alanı" at bounding box center [1032, 30] width 21 height 21
click at [1080, 34] on image "Blockly Çalışma Alanı" at bounding box center [1081, 30] width 7 height 7
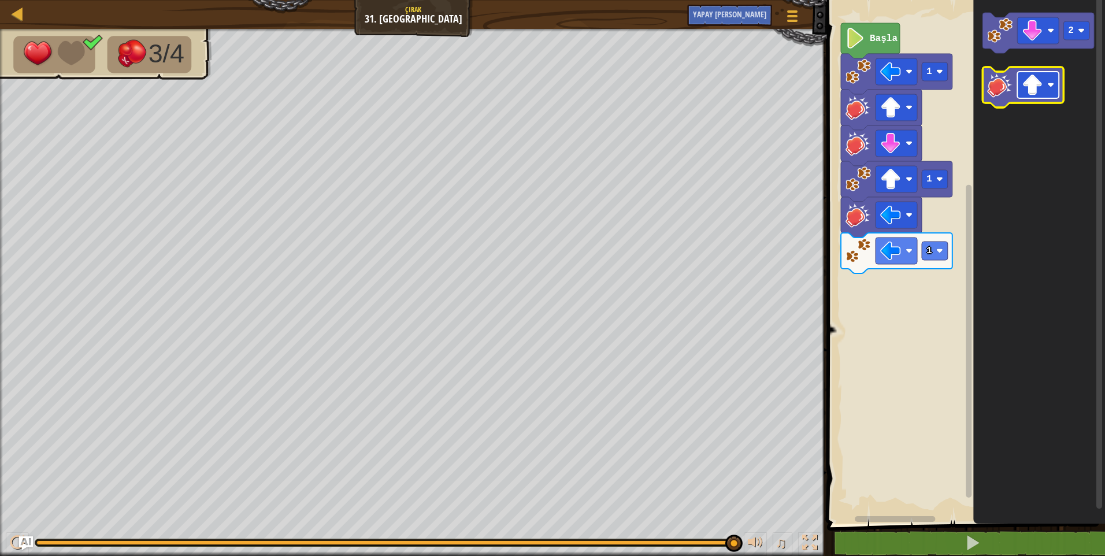
click at [1056, 91] on rect "Blockly Çalışma Alanı" at bounding box center [1038, 85] width 42 height 27
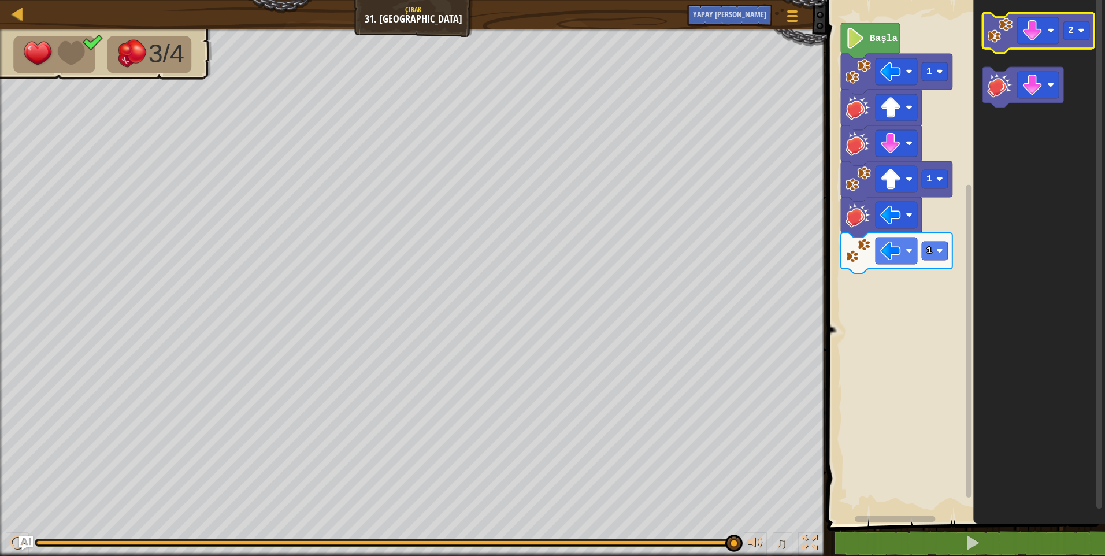
click at [1007, 40] on image "Blockly Çalışma Alanı" at bounding box center [999, 30] width 25 height 25
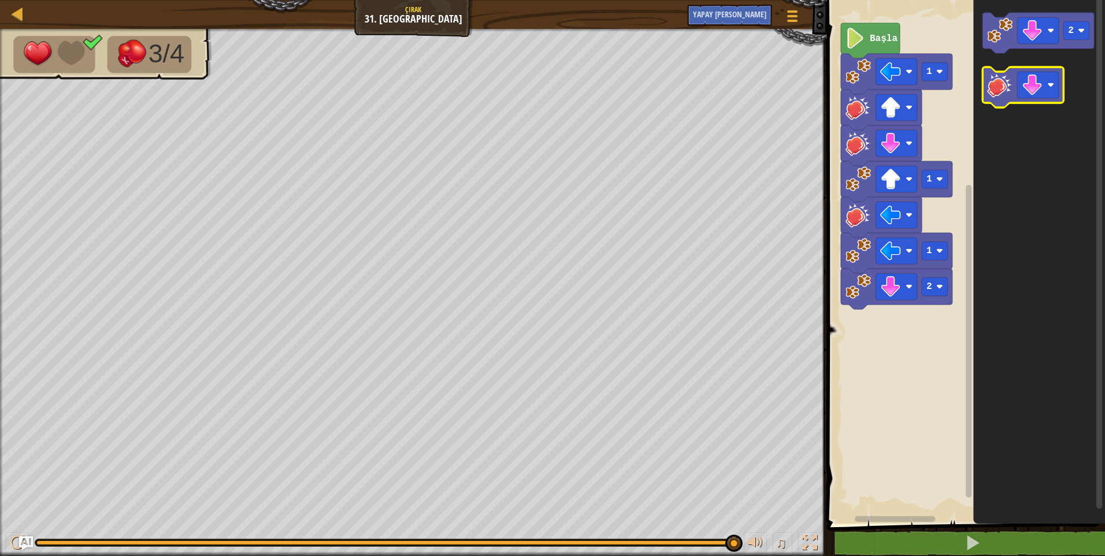
click at [1007, 87] on image "Blockly Çalışma Alanı" at bounding box center [999, 84] width 25 height 25
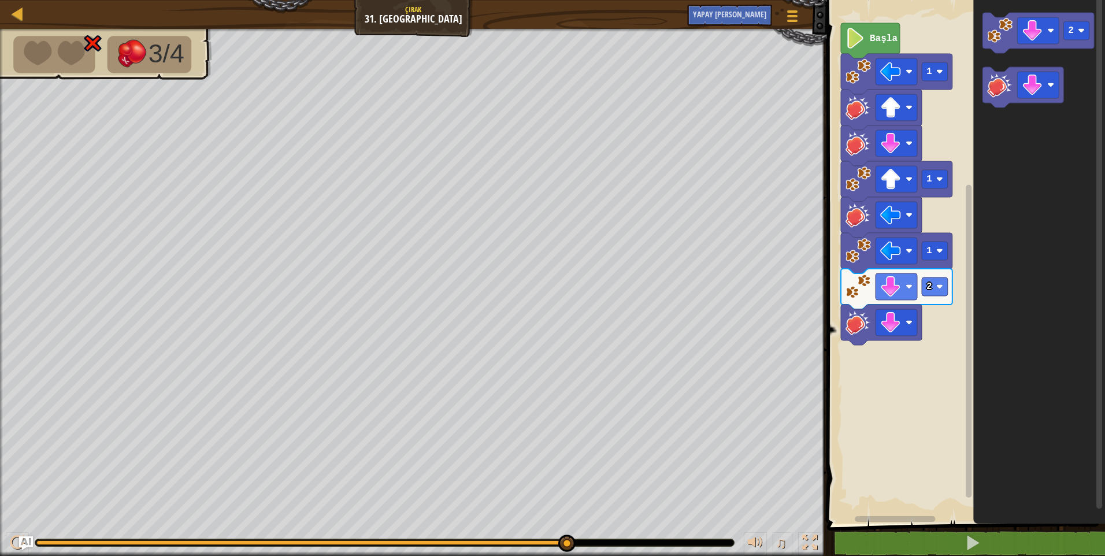
click at [1105, 0] on html "Harita Çırak 31. Cesur Oyun Menüsü Yapay zekaya sorun 1 ההההההההההההההההההההההה…" at bounding box center [552, 0] width 1105 height 0
click at [939, 292] on rect "Blockly Çalışma Alanı" at bounding box center [935, 286] width 26 height 18
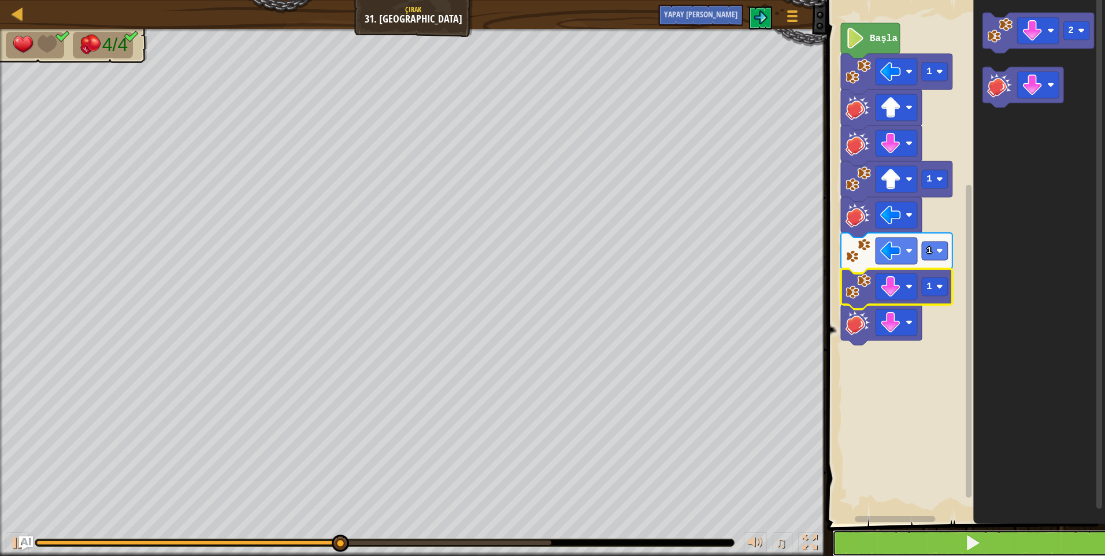
drag, startPoint x: 1047, startPoint y: 538, endPoint x: 1064, endPoint y: 535, distance: 17.0
click at [1051, 538] on button at bounding box center [973, 543] width 282 height 27
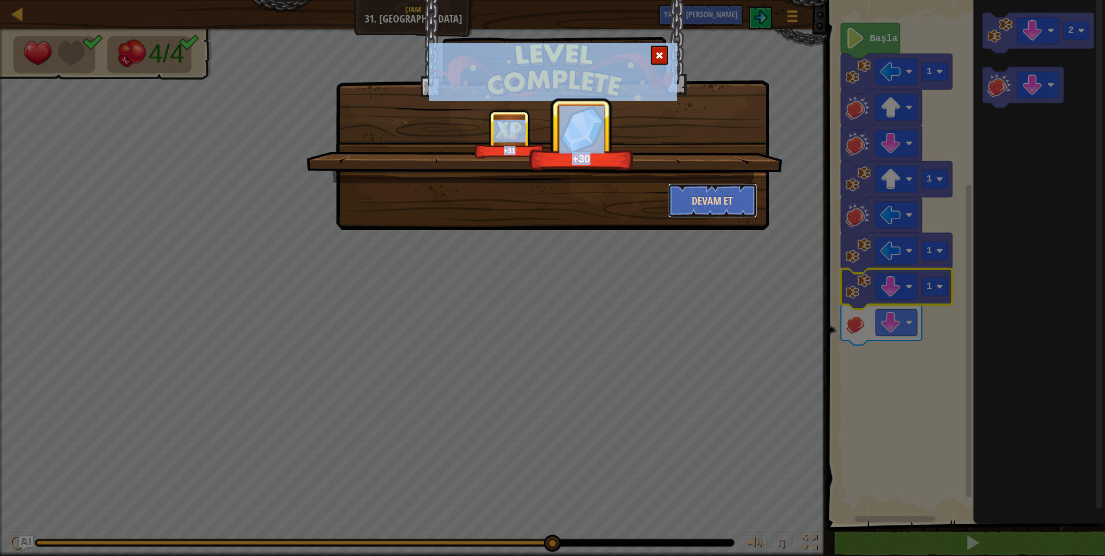
click at [690, 188] on button "Devam et" at bounding box center [713, 200] width 90 height 35
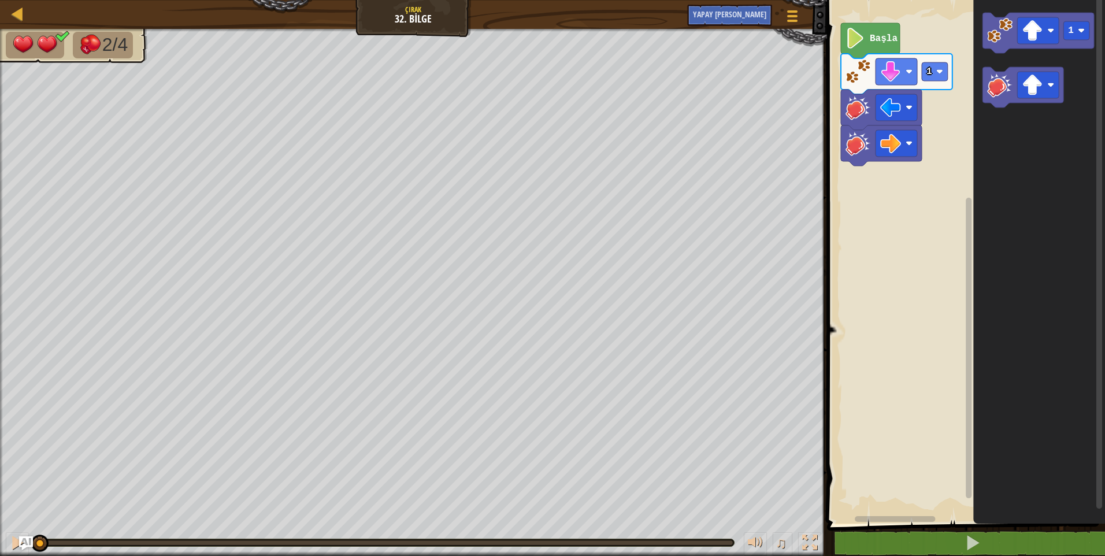
click at [872, 45] on icon "Blockly Çalışma Alanı" at bounding box center [870, 40] width 59 height 35
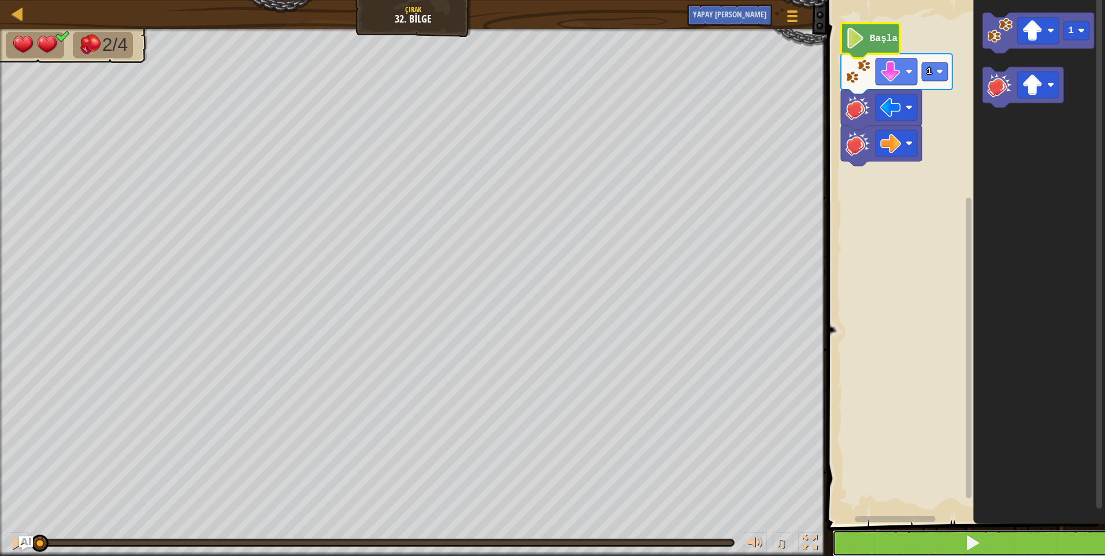
click at [1035, 541] on button at bounding box center [973, 543] width 282 height 27
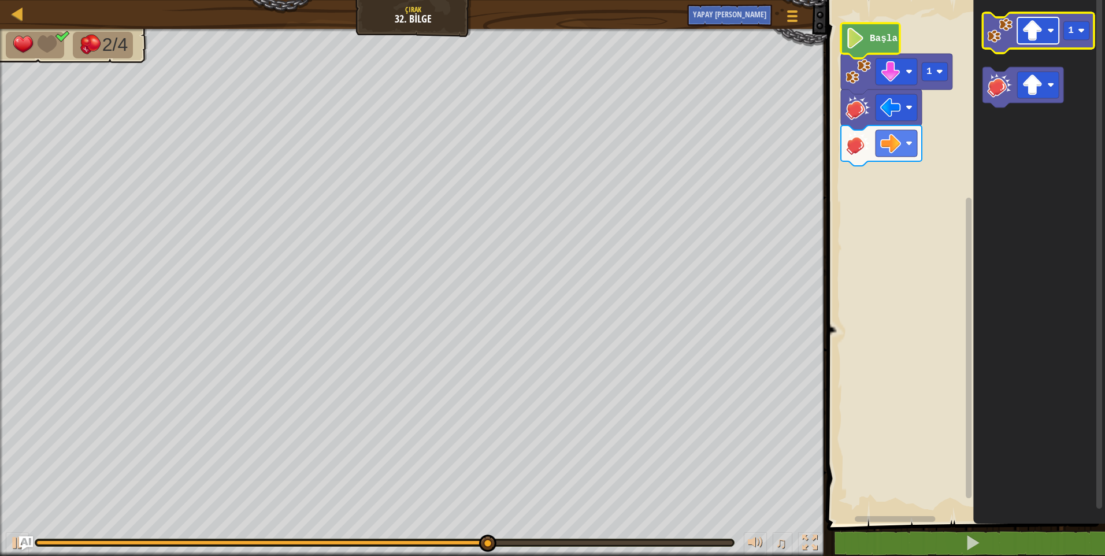
click at [1039, 18] on rect "Blockly Çalışma Alanı" at bounding box center [1038, 30] width 42 height 27
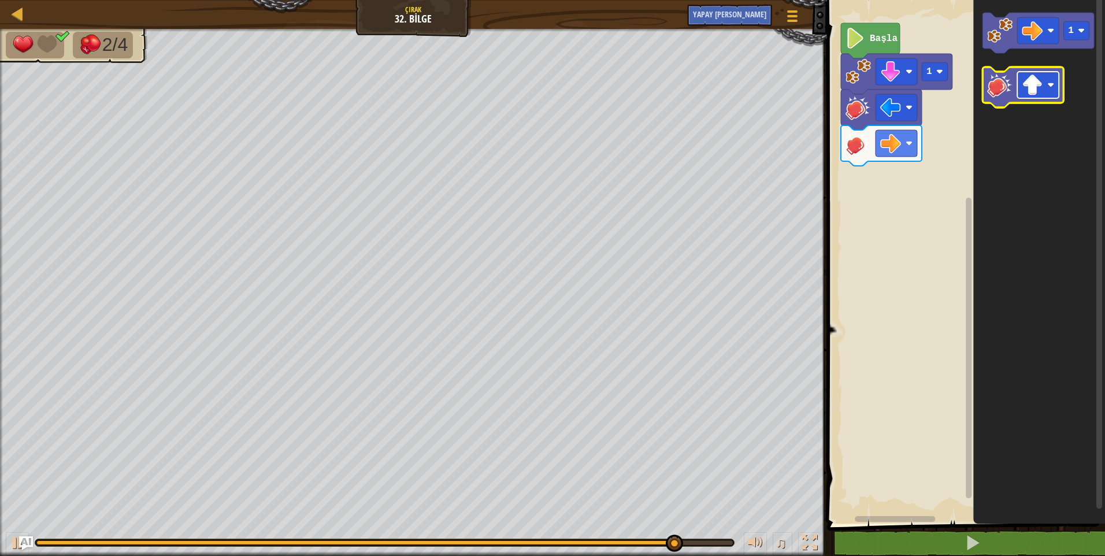
click at [1045, 86] on rect "Blockly Çalışma Alanı" at bounding box center [1038, 85] width 42 height 27
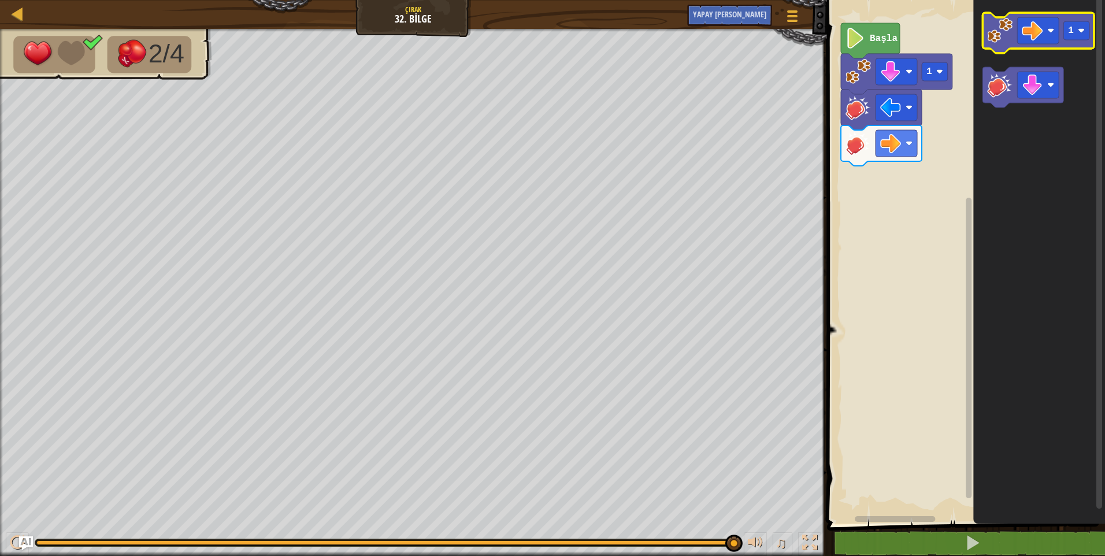
click at [990, 38] on image "Blockly Çalışma Alanı" at bounding box center [999, 30] width 25 height 25
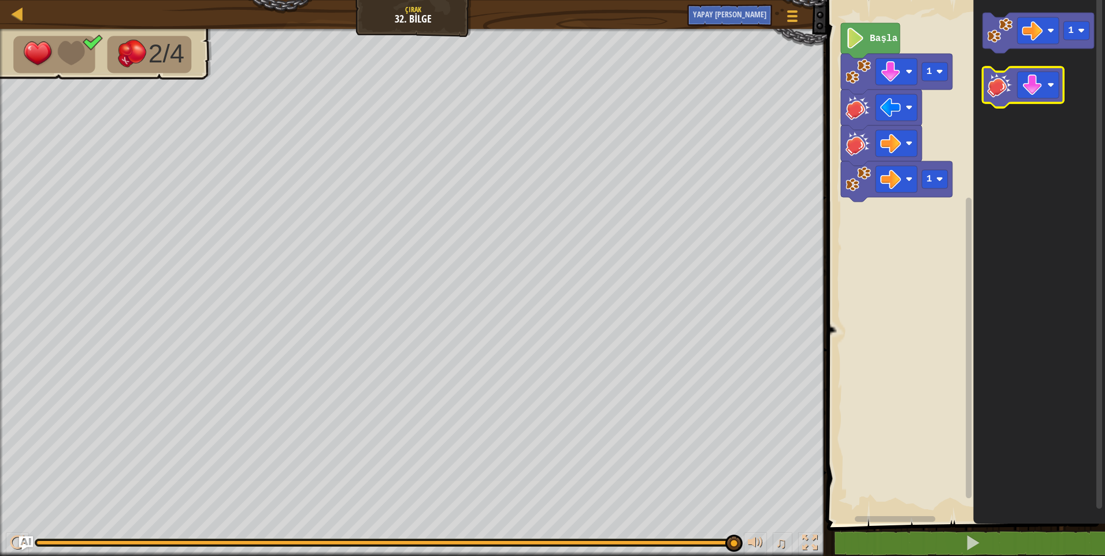
click at [1012, 88] on image "Blockly Çalışma Alanı" at bounding box center [999, 84] width 25 height 25
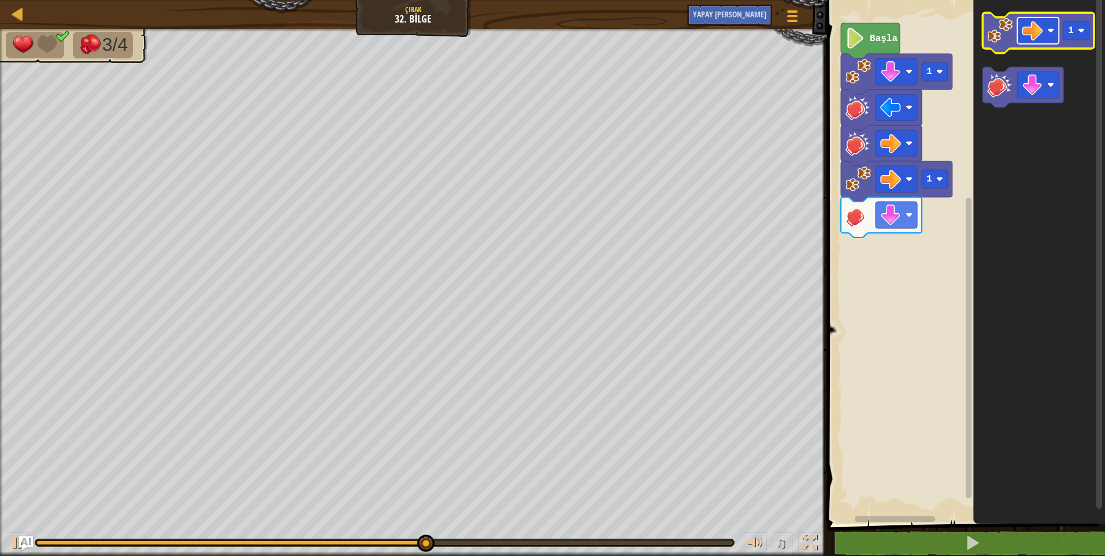
click at [1051, 39] on rect "Blockly Çalışma Alanı" at bounding box center [1038, 30] width 42 height 27
click at [1003, 50] on icon "Blockly Çalışma Alanı" at bounding box center [1039, 33] width 112 height 40
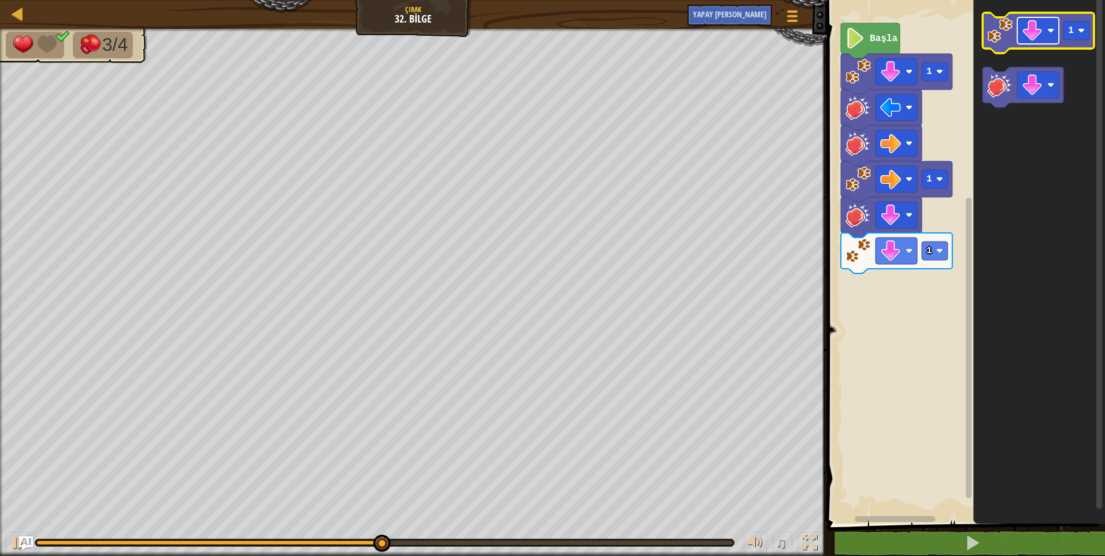
click at [1051, 38] on rect "Blockly Çalışma Alanı" at bounding box center [1038, 30] width 42 height 27
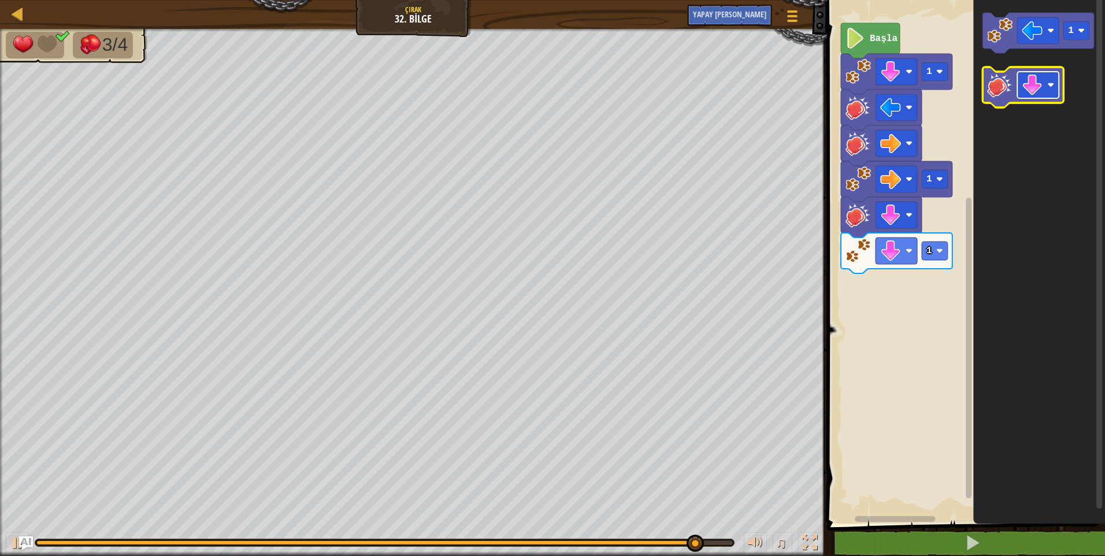
click at [1043, 85] on rect "Blockly Çalışma Alanı" at bounding box center [1038, 85] width 42 height 27
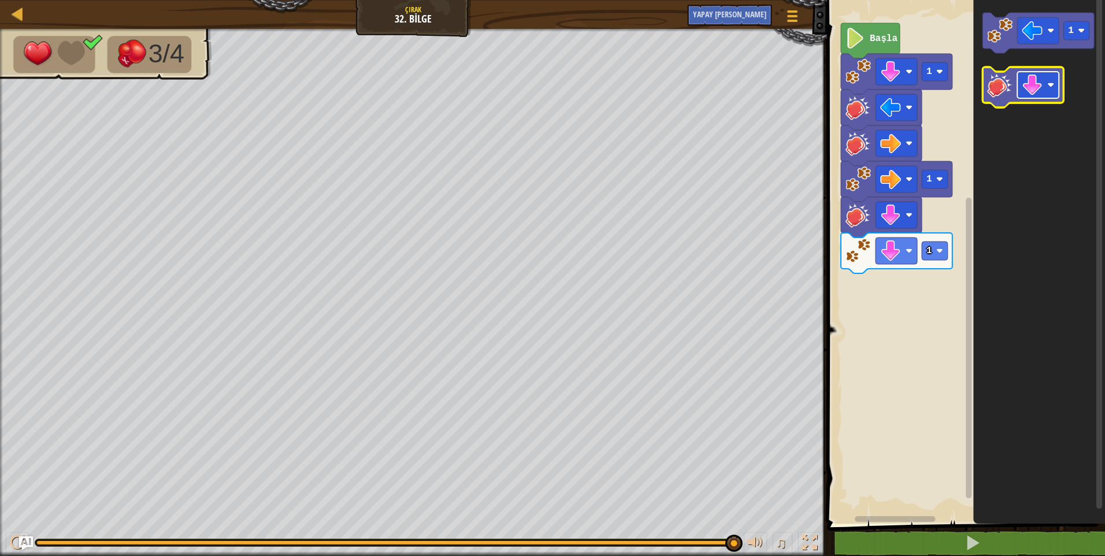
click at [1028, 87] on image "Blockly Çalışma Alanı" at bounding box center [1032, 85] width 21 height 21
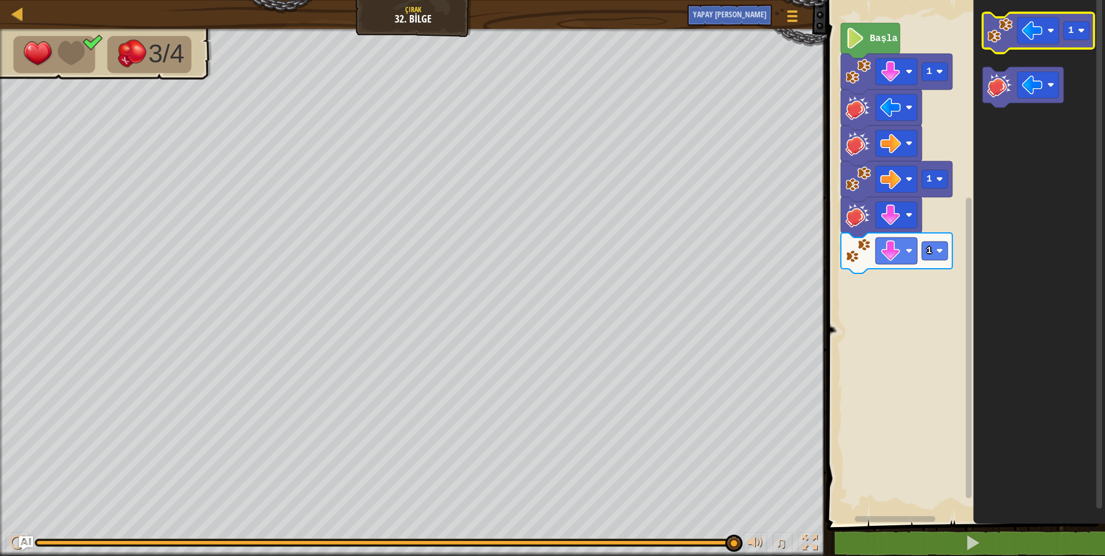
click at [996, 38] on image "Blockly Çalışma Alanı" at bounding box center [999, 30] width 25 height 25
click at [996, 101] on icon "Blockly Çalışma Alanı" at bounding box center [1023, 87] width 81 height 40
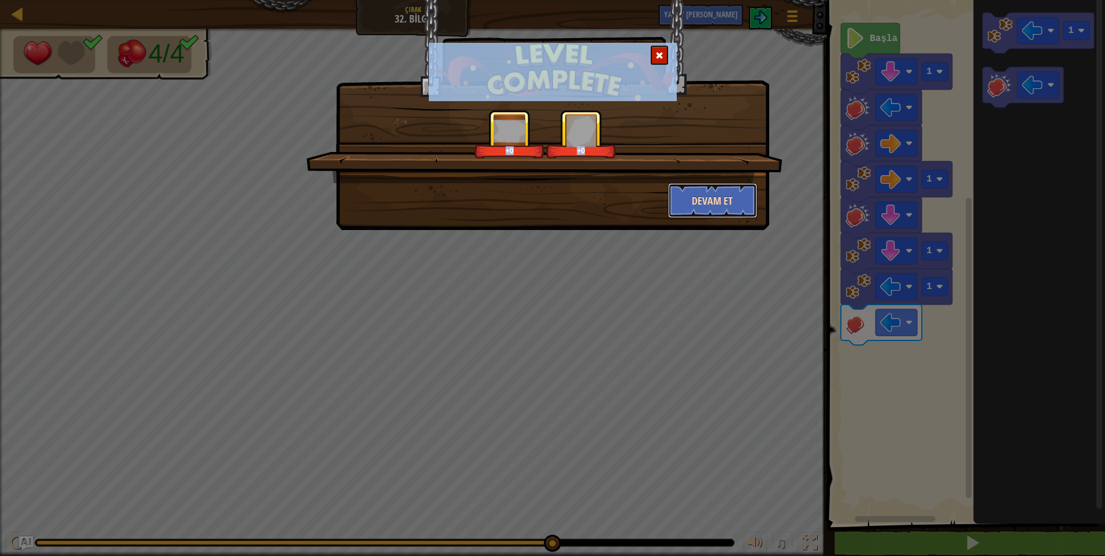
click at [703, 195] on button "Devam et" at bounding box center [713, 200] width 90 height 35
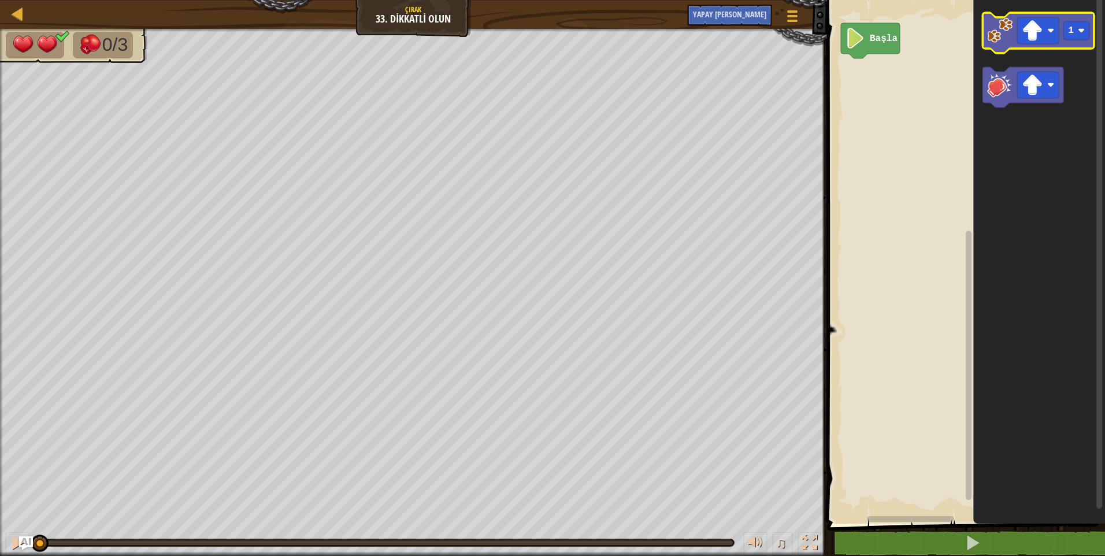
click at [999, 28] on image "Blockly Çalışma Alanı" at bounding box center [999, 30] width 25 height 25
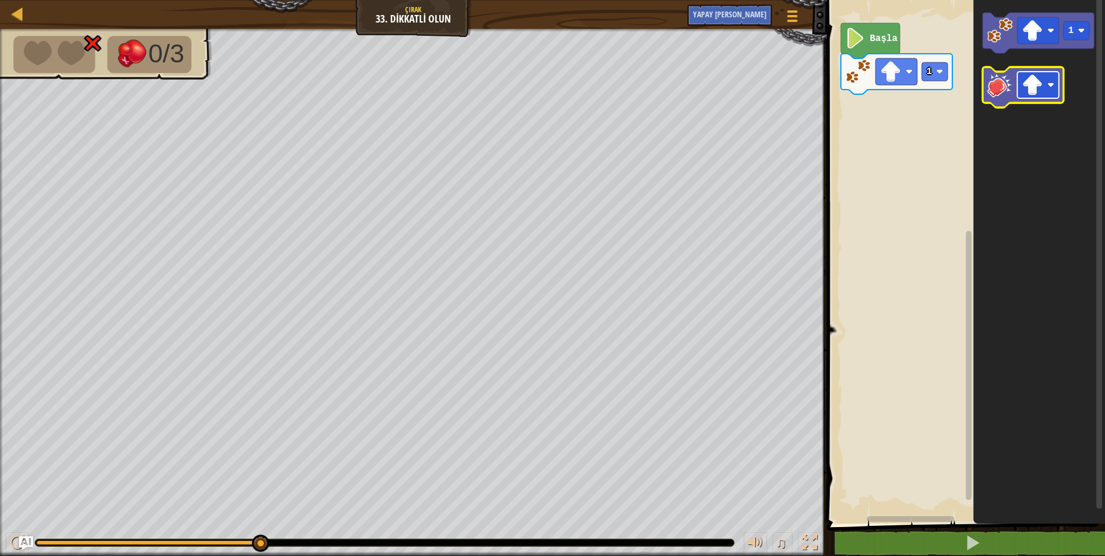
click at [1046, 86] on rect "Blockly Çalışma Alanı" at bounding box center [1038, 85] width 42 height 27
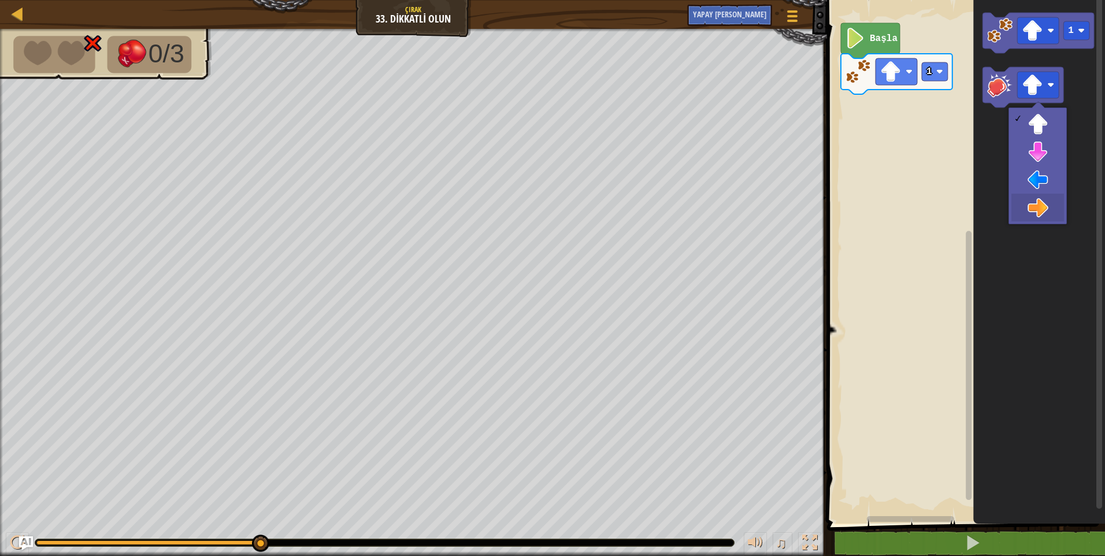
drag, startPoint x: 1037, startPoint y: 213, endPoint x: 1000, endPoint y: 182, distance: 48.8
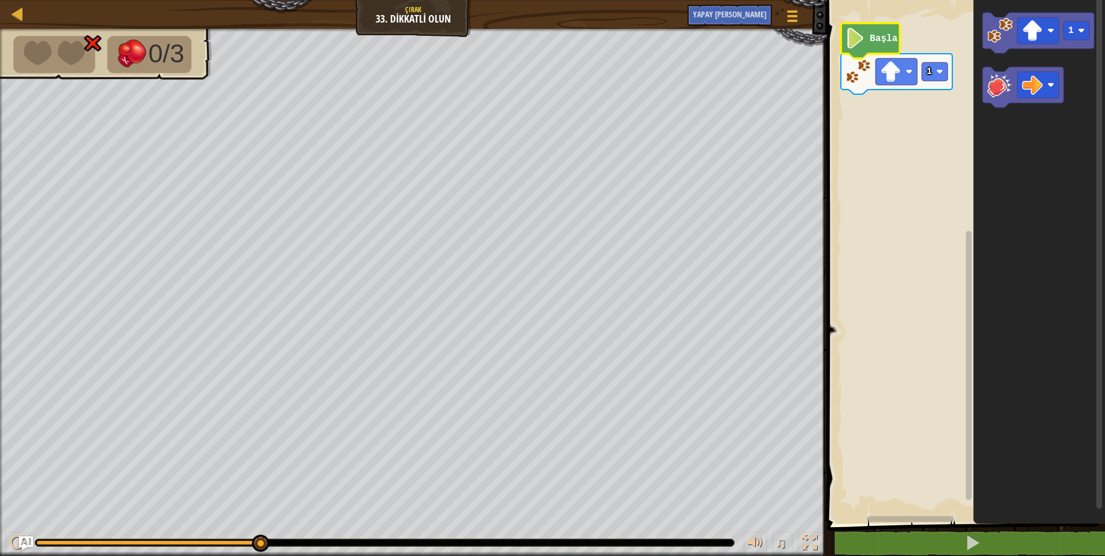
click at [868, 46] on icon "Blockly Çalışma Alanı" at bounding box center [870, 40] width 59 height 35
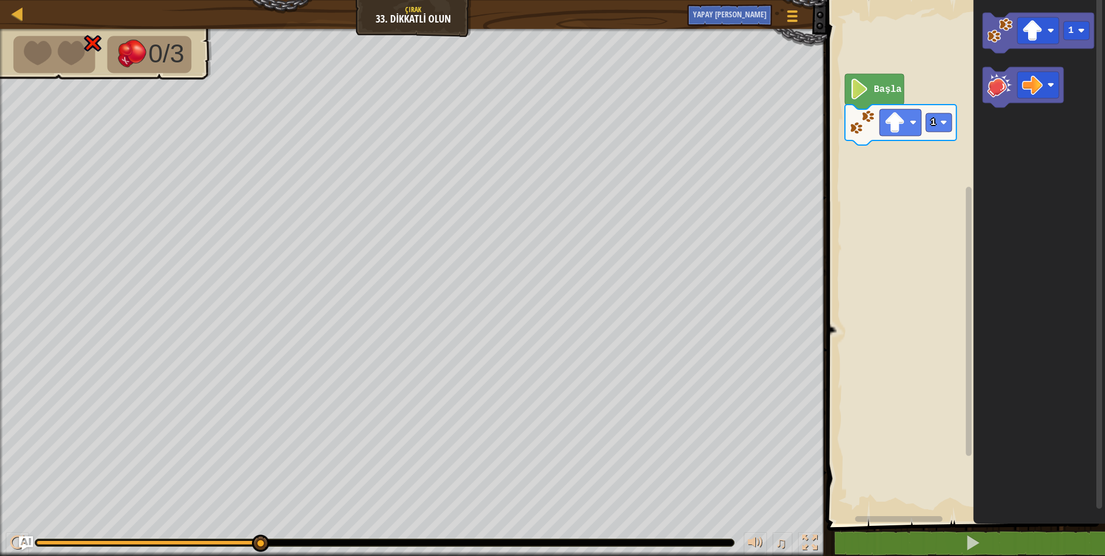
click at [929, 551] on div "1 ההההההההההההההההההההההההההההההההההההההההההההההההההההההההההההההההההההההההההההה…" at bounding box center [965, 289] width 282 height 566
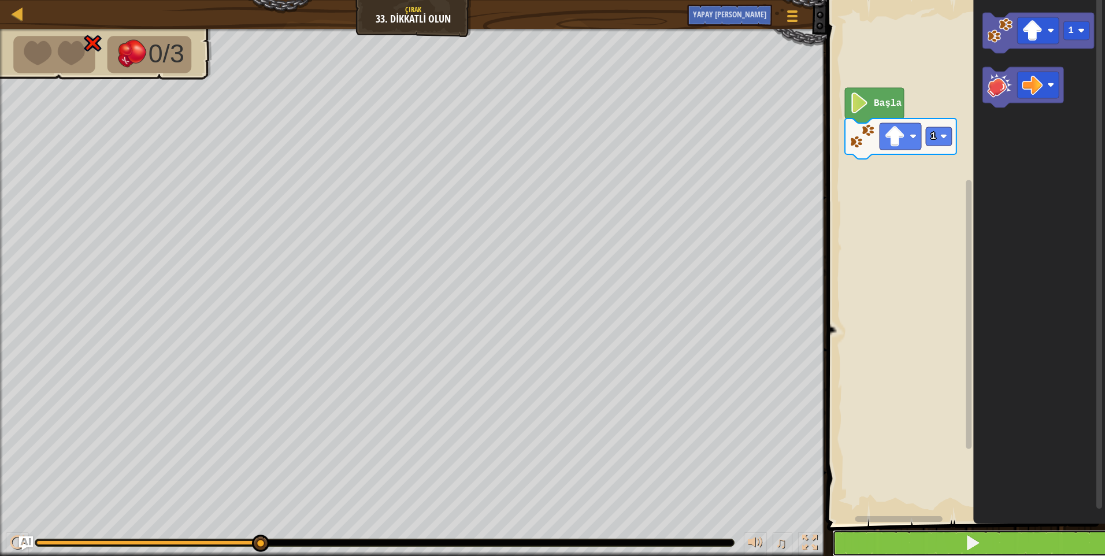
drag, startPoint x: 927, startPoint y: 535, endPoint x: 934, endPoint y: 536, distance: 7.5
click at [930, 536] on button at bounding box center [973, 543] width 282 height 27
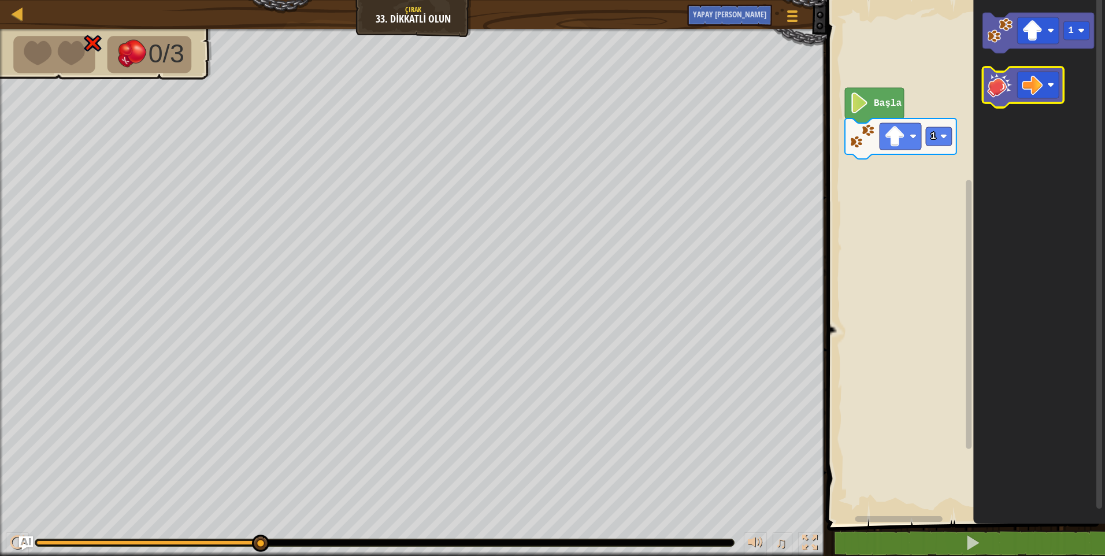
click at [1005, 84] on image "Blockly Çalışma Alanı" at bounding box center [999, 84] width 25 height 25
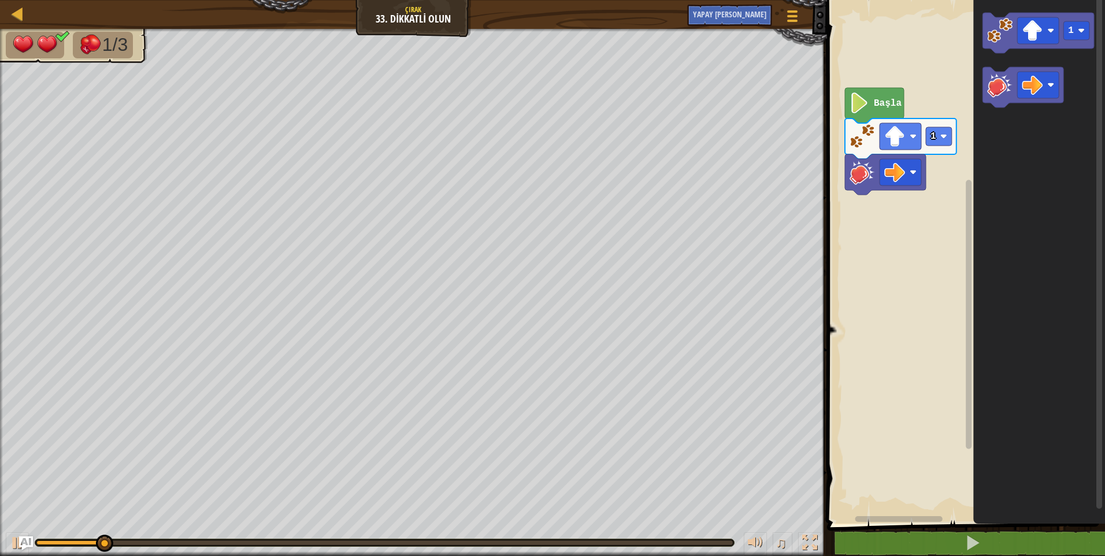
click at [925, 529] on span at bounding box center [967, 246] width 287 height 571
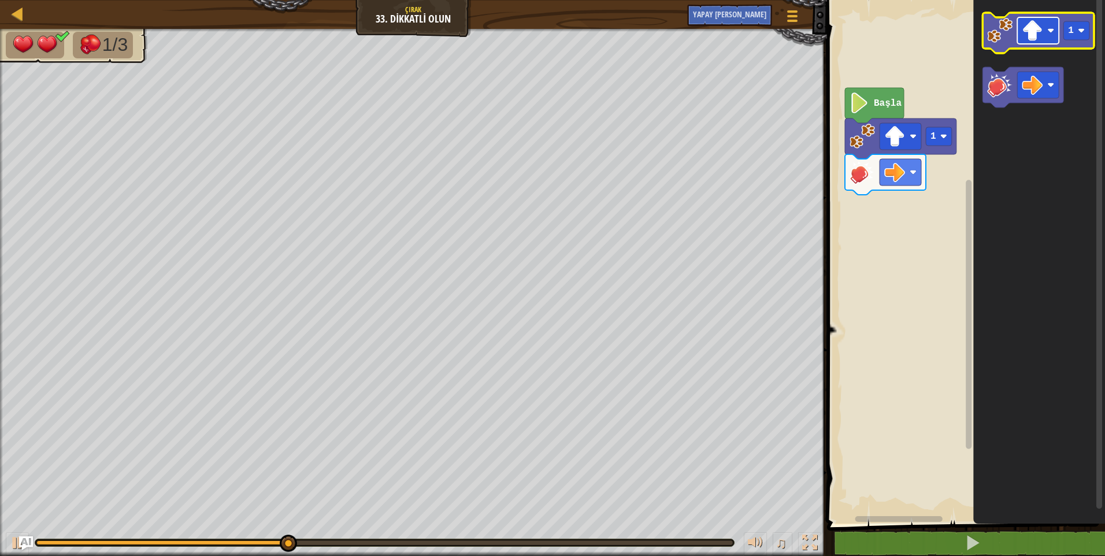
click at [1031, 32] on image "Blockly Çalışma Alanı" at bounding box center [1032, 30] width 21 height 21
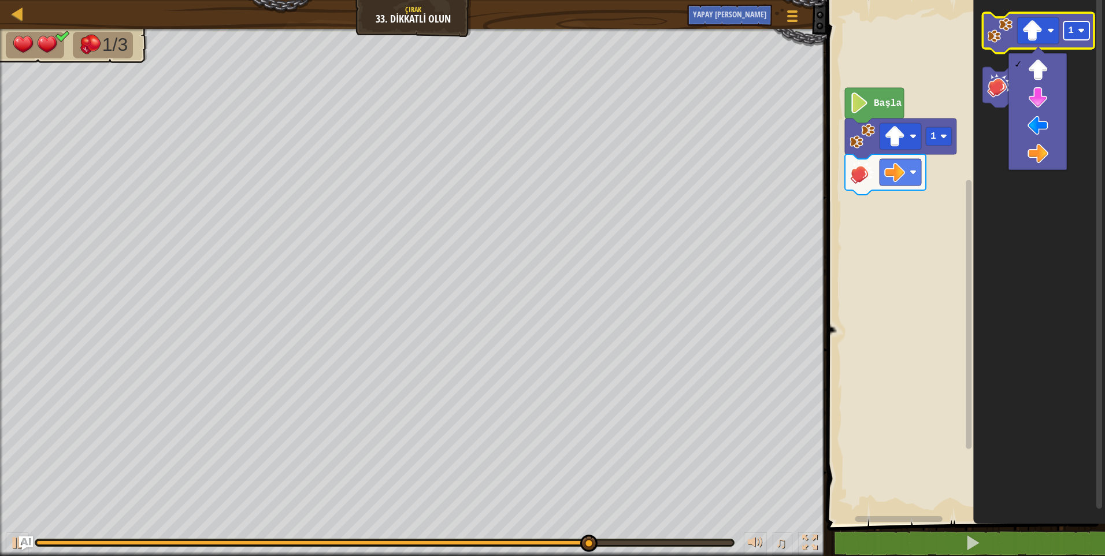
click at [1077, 28] on rect "Blockly Çalışma Alanı" at bounding box center [1077, 30] width 26 height 18
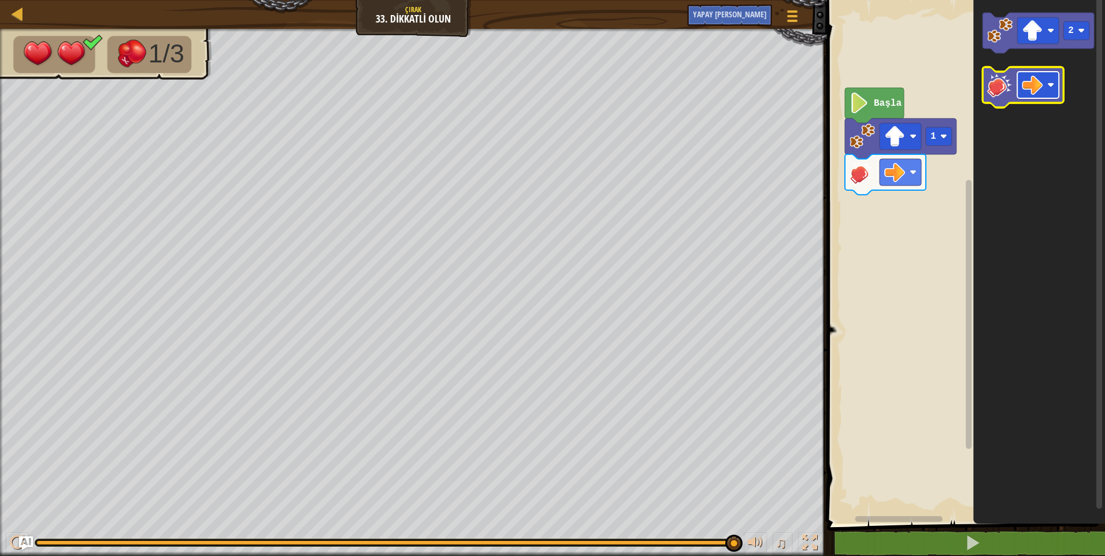
click at [1038, 81] on image "Blockly Çalışma Alanı" at bounding box center [1032, 85] width 21 height 21
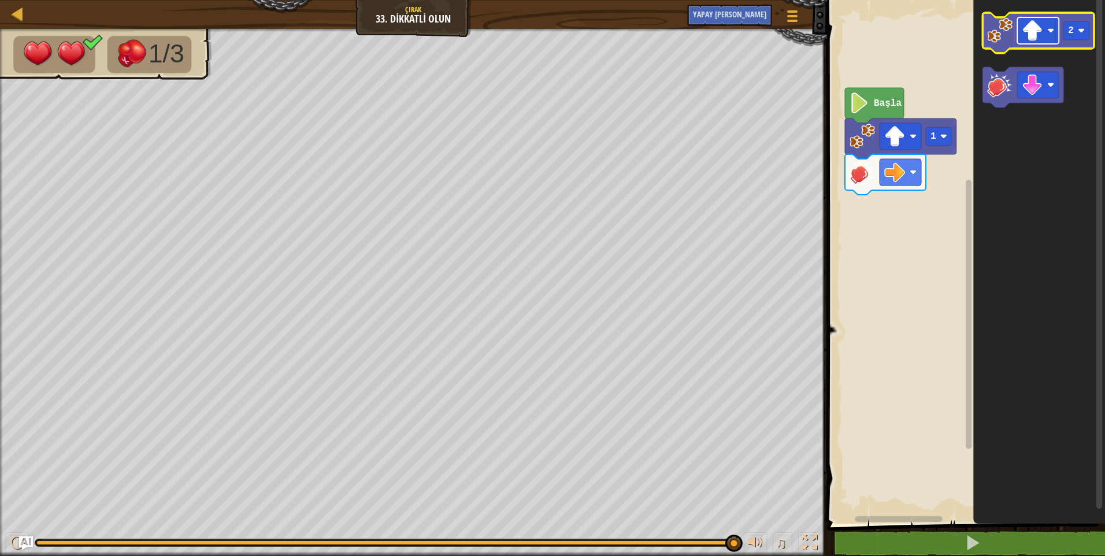
click at [1042, 40] on image "Blockly Çalışma Alanı" at bounding box center [1032, 30] width 21 height 21
click at [997, 46] on icon "Blockly Çalışma Alanı" at bounding box center [1039, 33] width 112 height 40
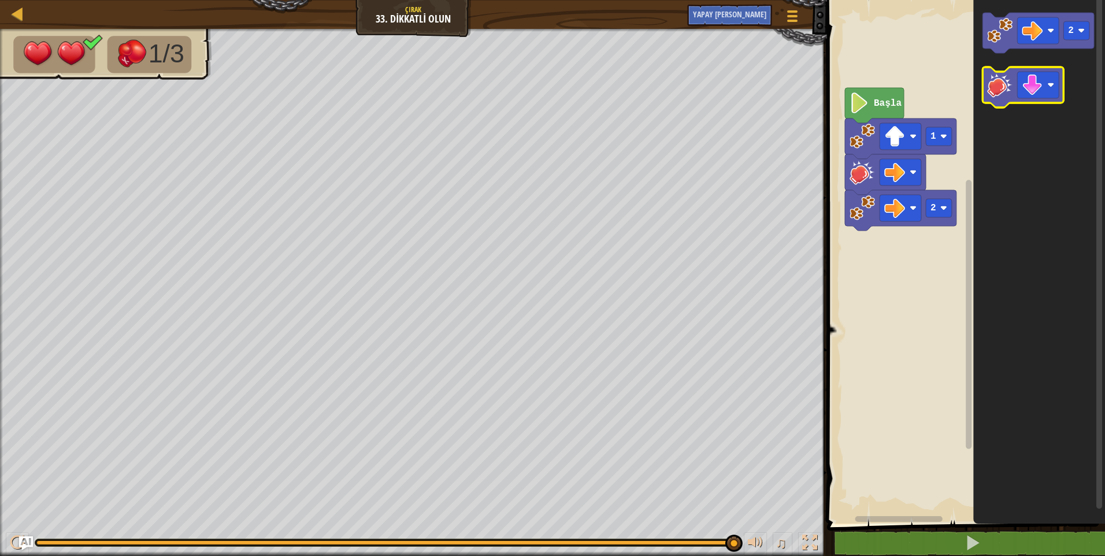
click at [1001, 88] on image "Blockly Çalışma Alanı" at bounding box center [999, 84] width 25 height 25
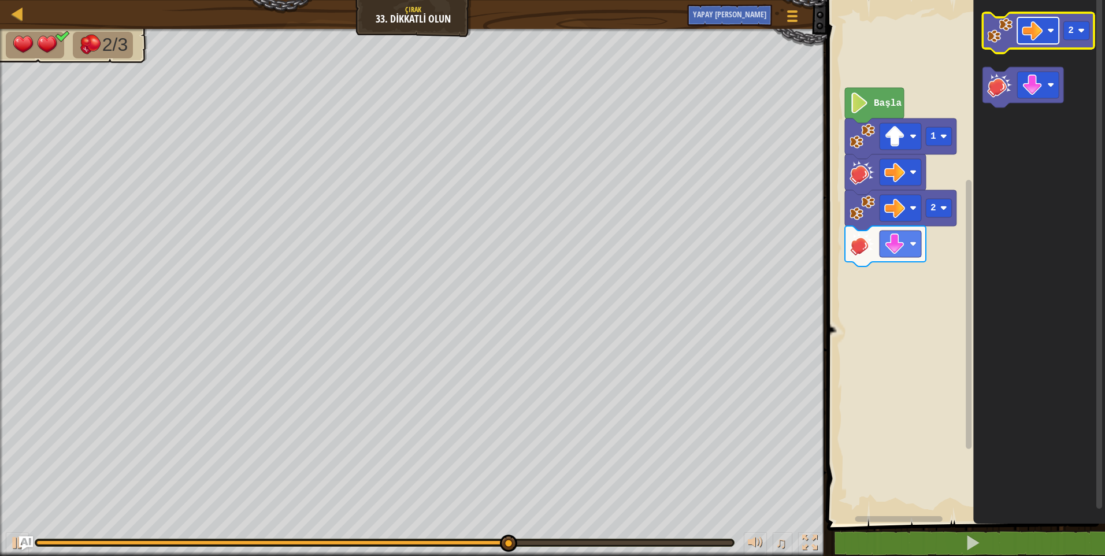
click at [1047, 35] on rect "Blockly Çalışma Alanı" at bounding box center [1038, 30] width 42 height 27
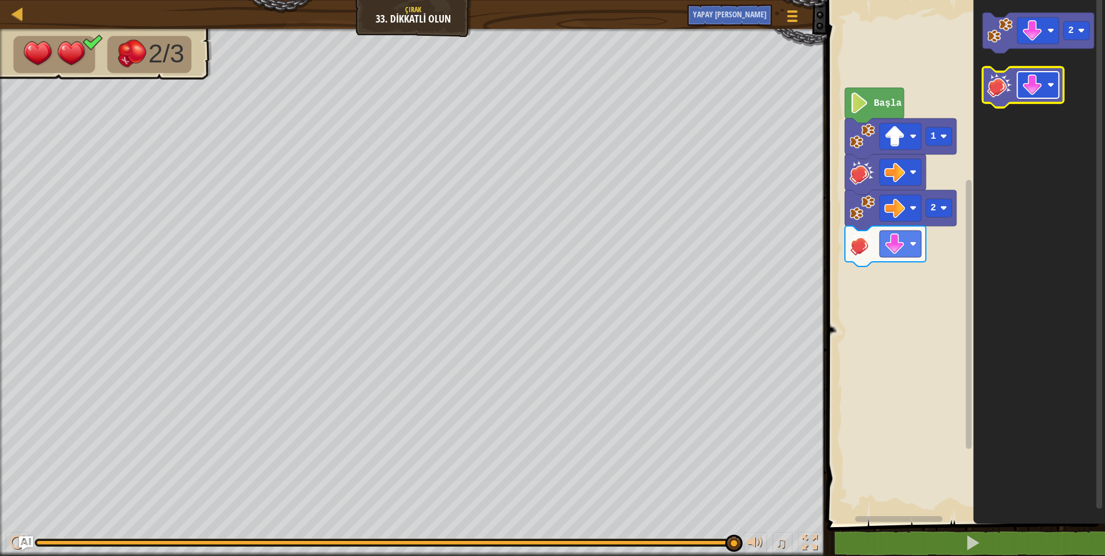
click at [1029, 81] on image "Blockly Çalışma Alanı" at bounding box center [1032, 85] width 21 height 21
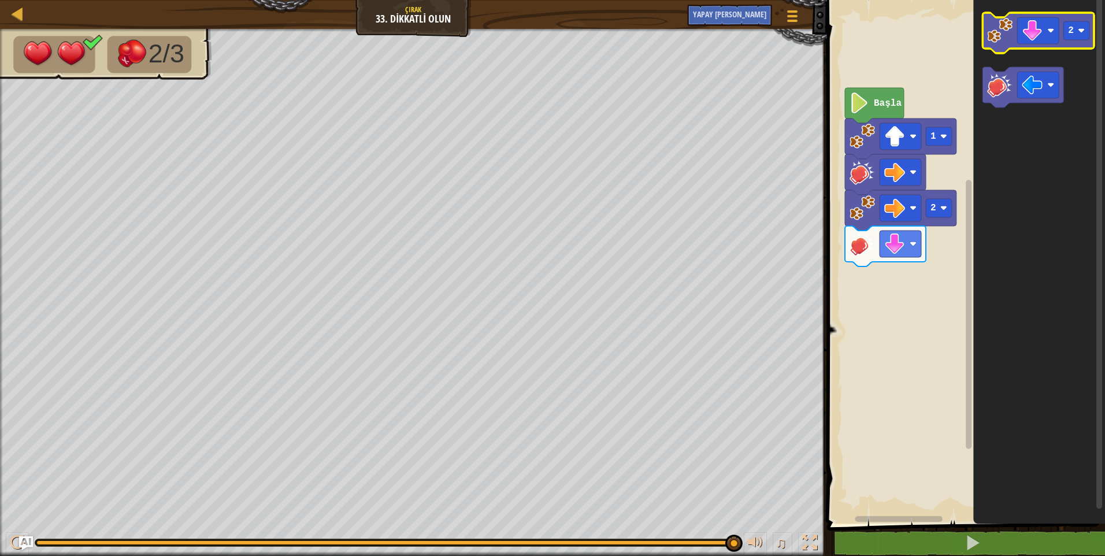
click at [994, 29] on image "Blockly Çalışma Alanı" at bounding box center [999, 30] width 25 height 25
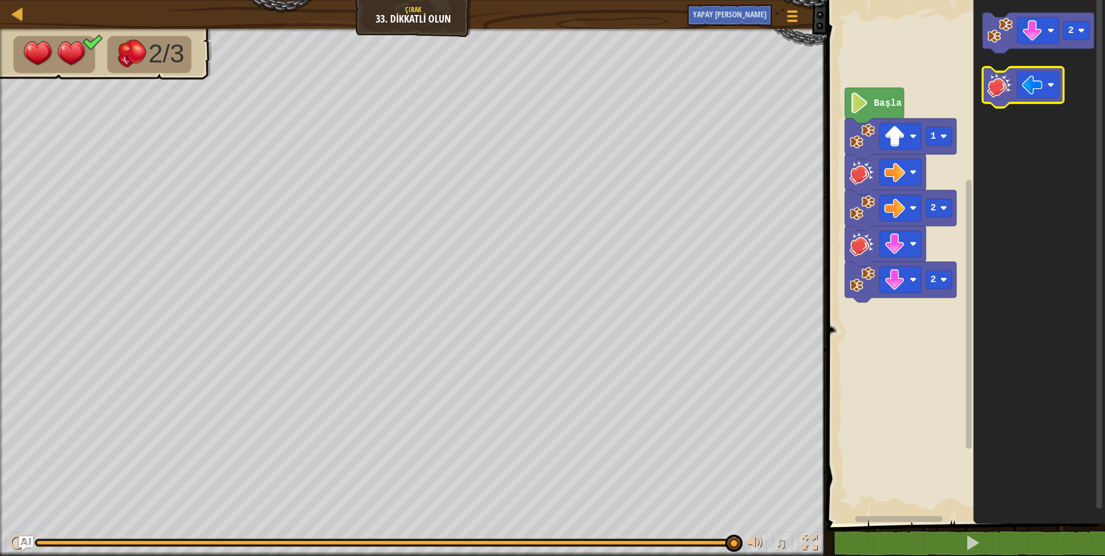
click at [1003, 90] on image "Blockly Çalışma Alanı" at bounding box center [999, 84] width 25 height 25
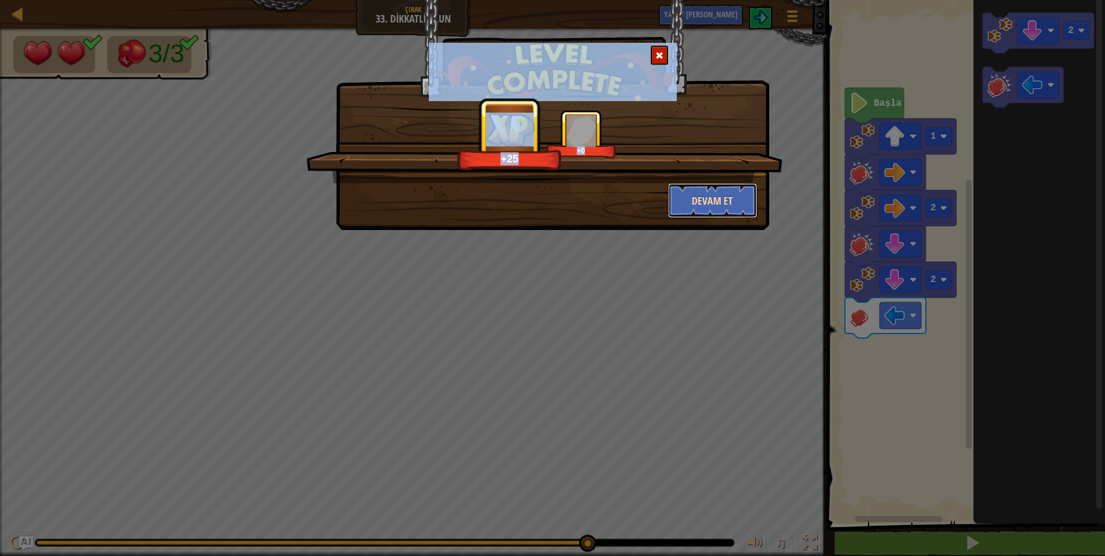
click at [708, 194] on button "Devam et" at bounding box center [713, 200] width 90 height 35
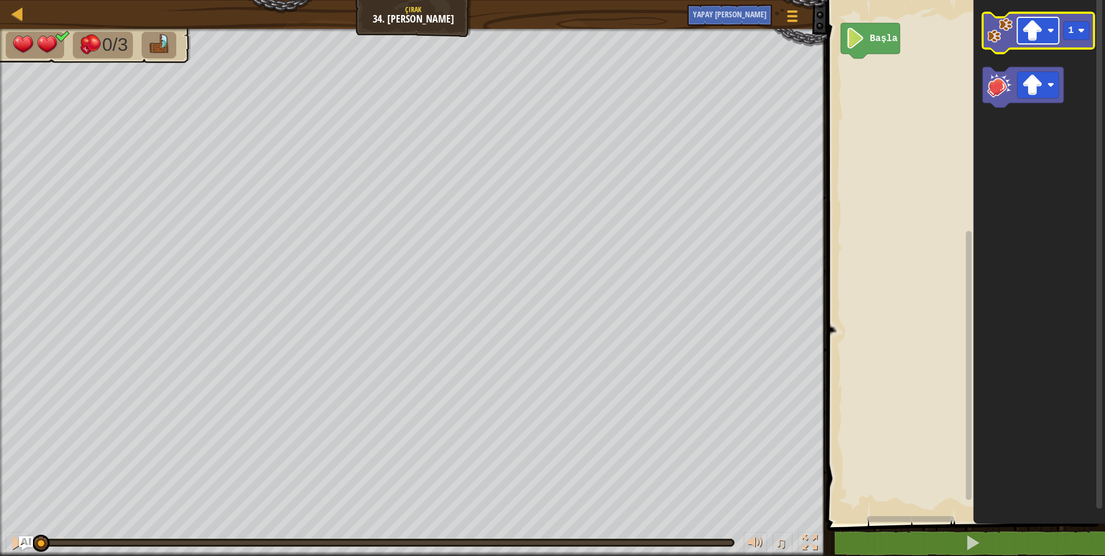
click at [1046, 27] on rect "Blockly Çalışma Alanı" at bounding box center [1038, 30] width 42 height 27
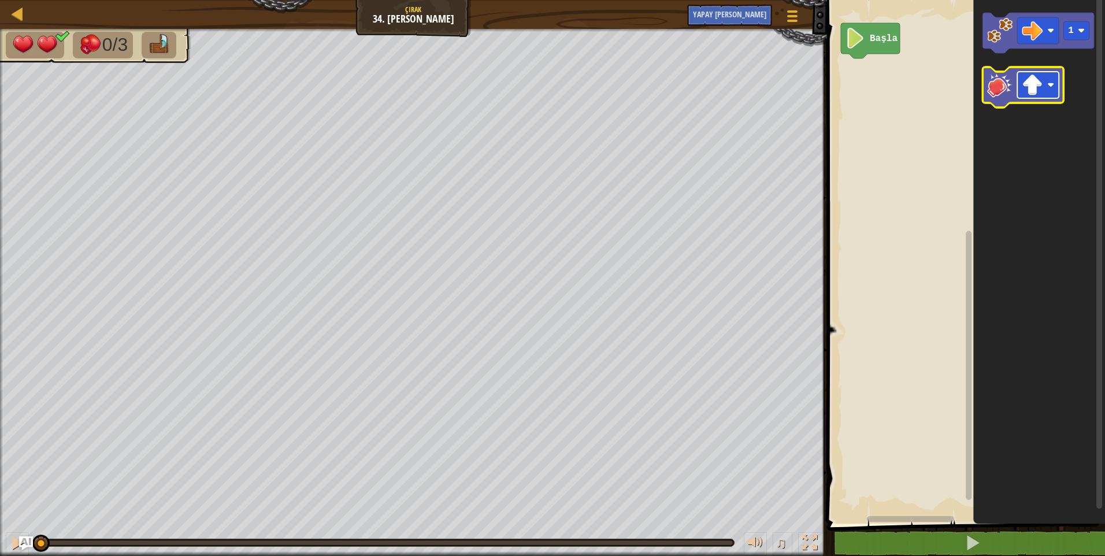
click at [1046, 79] on rect "Blockly Çalışma Alanı" at bounding box center [1038, 85] width 42 height 27
click at [1028, 90] on image "Blockly Çalışma Alanı" at bounding box center [1032, 85] width 21 height 21
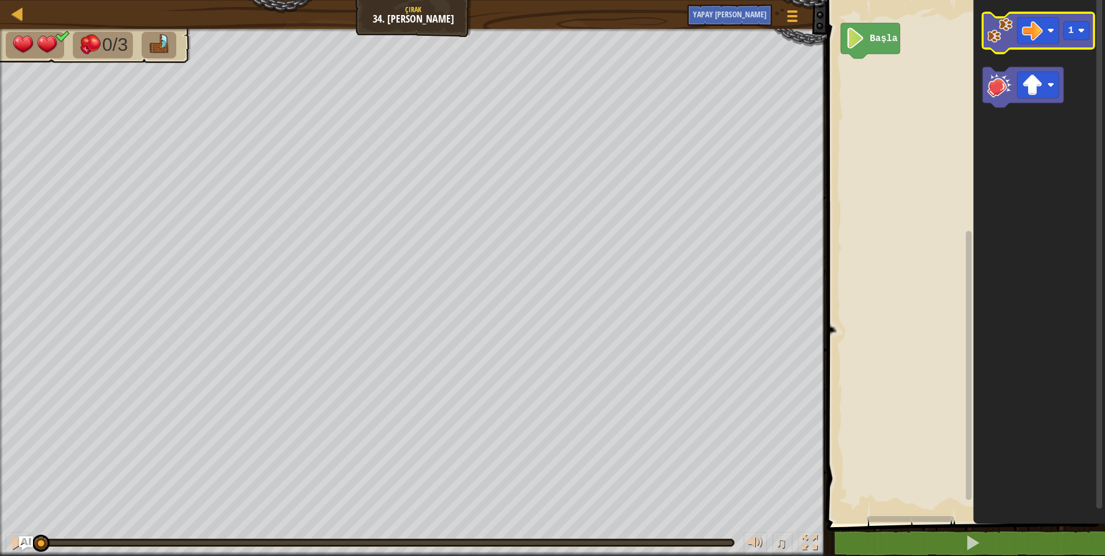
click at [993, 43] on icon "Blockly Çalışma Alanı" at bounding box center [1039, 33] width 112 height 40
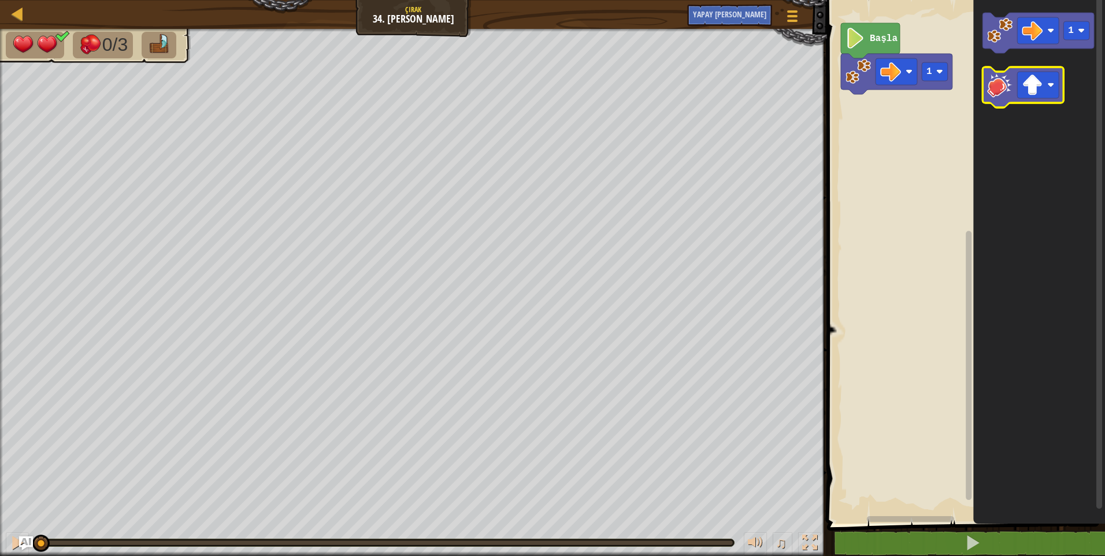
click at [1006, 83] on image "Blockly Çalışma Alanı" at bounding box center [999, 84] width 25 height 25
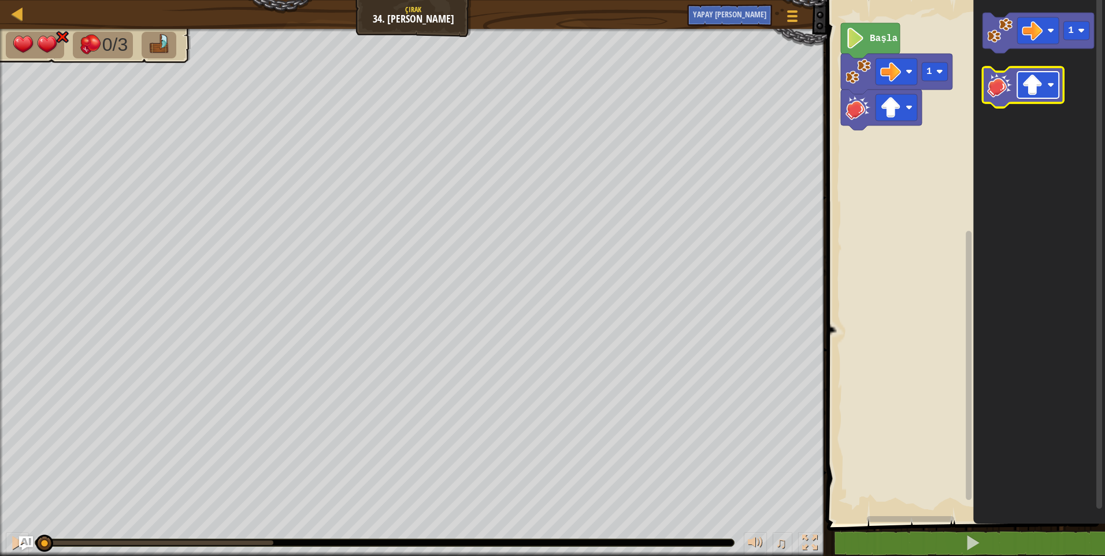
click at [1040, 90] on image "Blockly Çalışma Alanı" at bounding box center [1032, 85] width 21 height 21
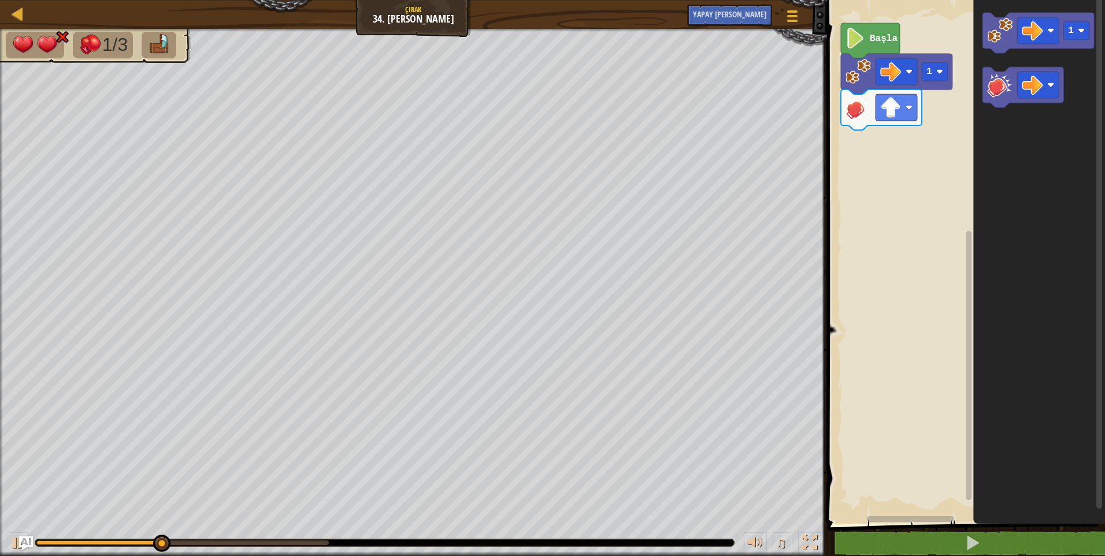
click at [1007, 64] on icon "Blockly Çalışma Alanı" at bounding box center [1039, 258] width 132 height 529
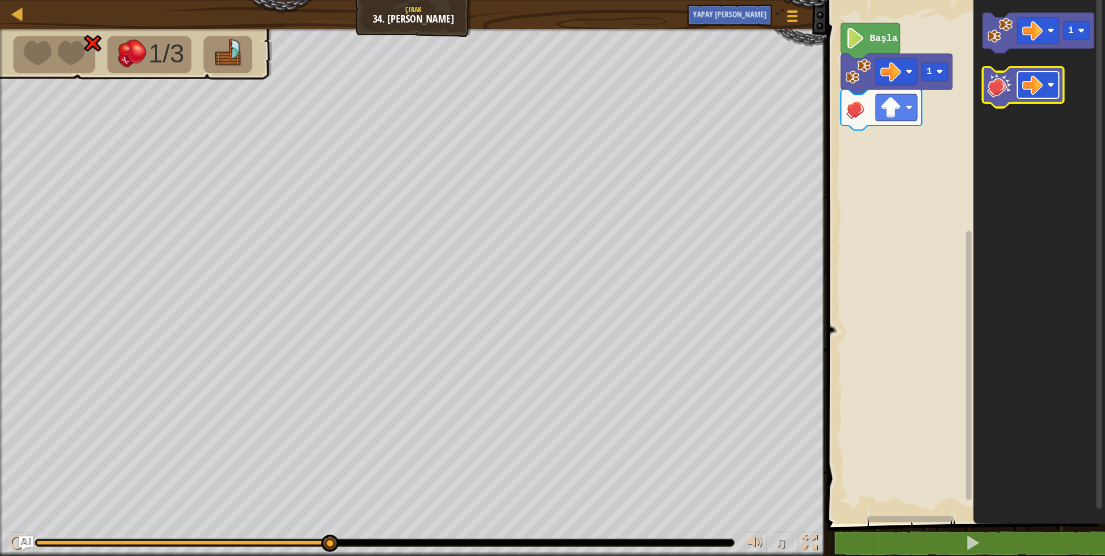
click at [1047, 80] on rect "Blockly Çalışma Alanı" at bounding box center [1038, 85] width 42 height 27
click at [1001, 91] on image "Blockly Çalışma Alanı" at bounding box center [999, 84] width 25 height 25
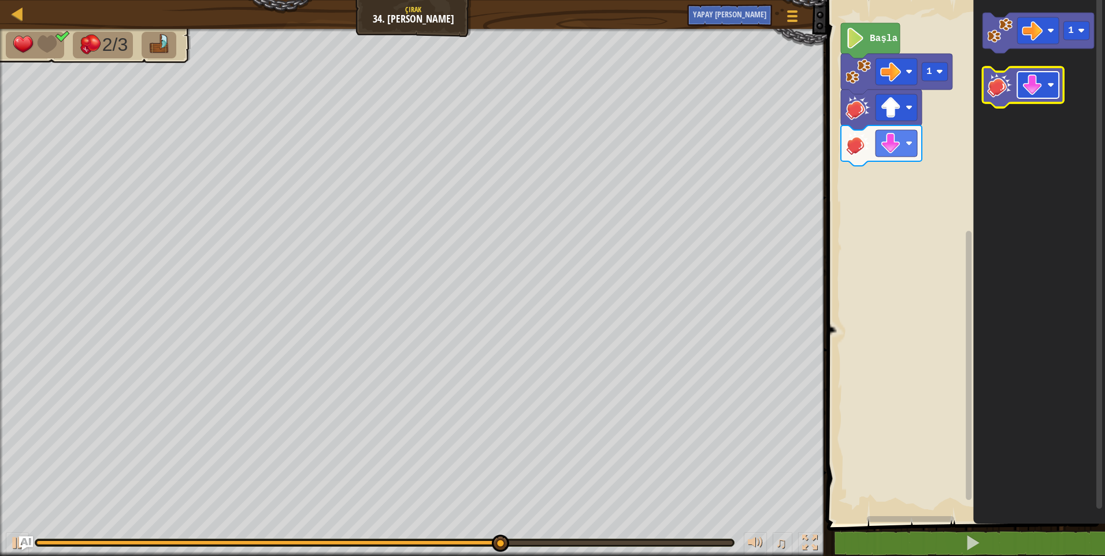
click at [1035, 86] on image "Blockly Çalışma Alanı" at bounding box center [1032, 85] width 21 height 21
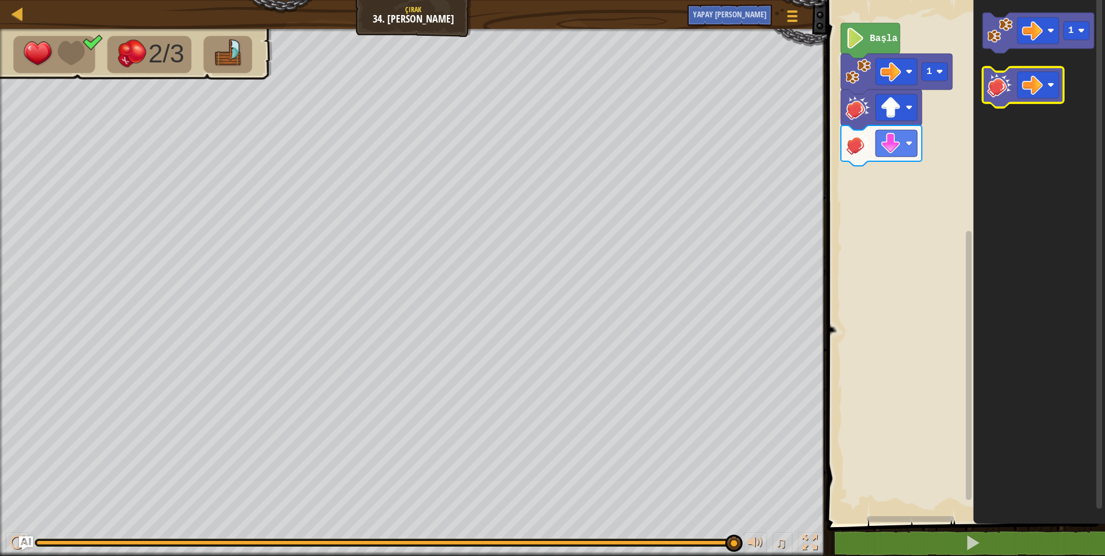
click at [1001, 90] on image "Blockly Çalışma Alanı" at bounding box center [999, 84] width 25 height 25
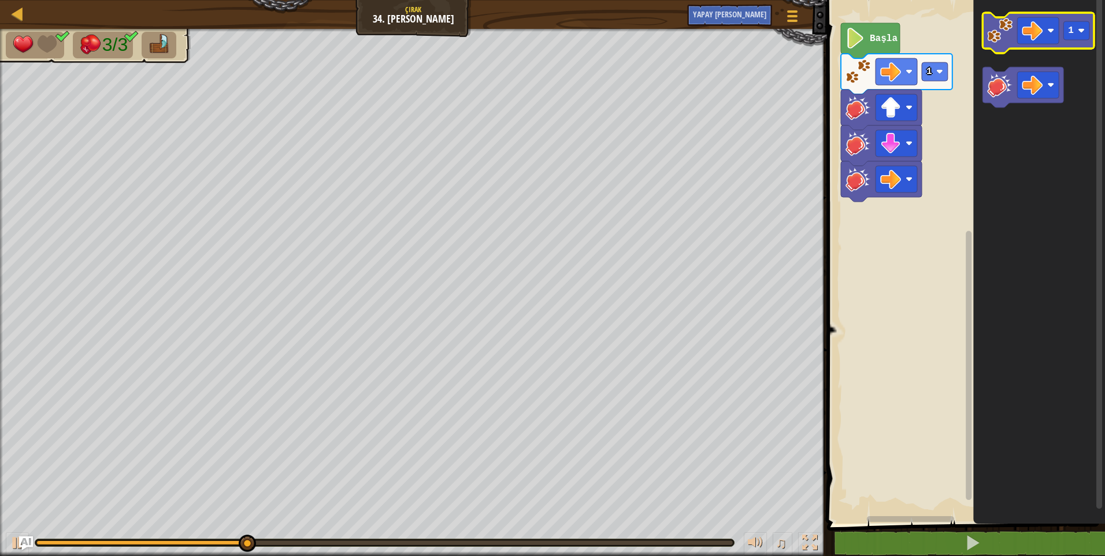
click at [1003, 32] on image "Blockly Çalışma Alanı" at bounding box center [999, 30] width 25 height 25
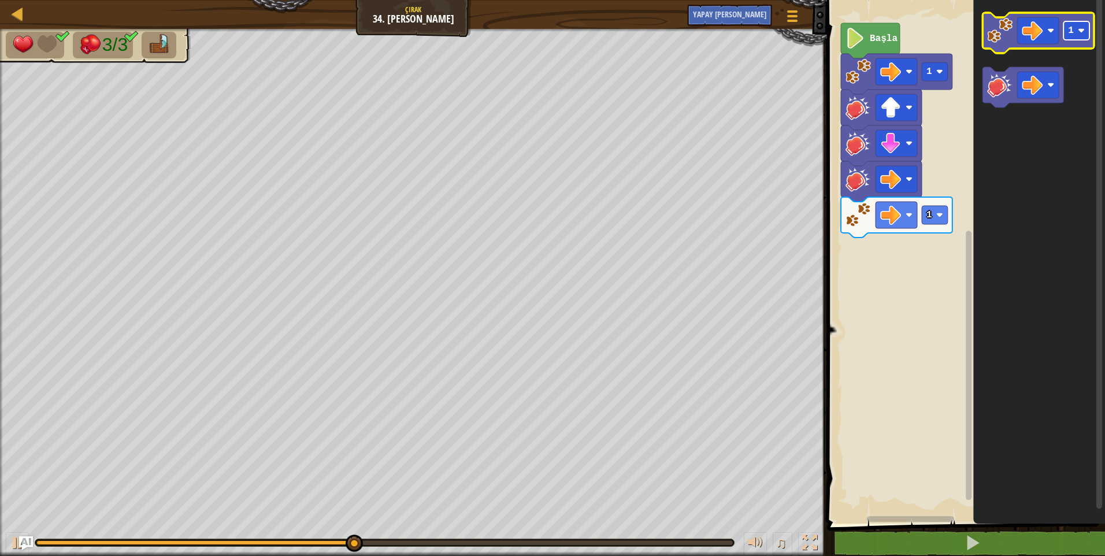
click at [1075, 31] on rect "Blockly Çalışma Alanı" at bounding box center [1077, 30] width 26 height 18
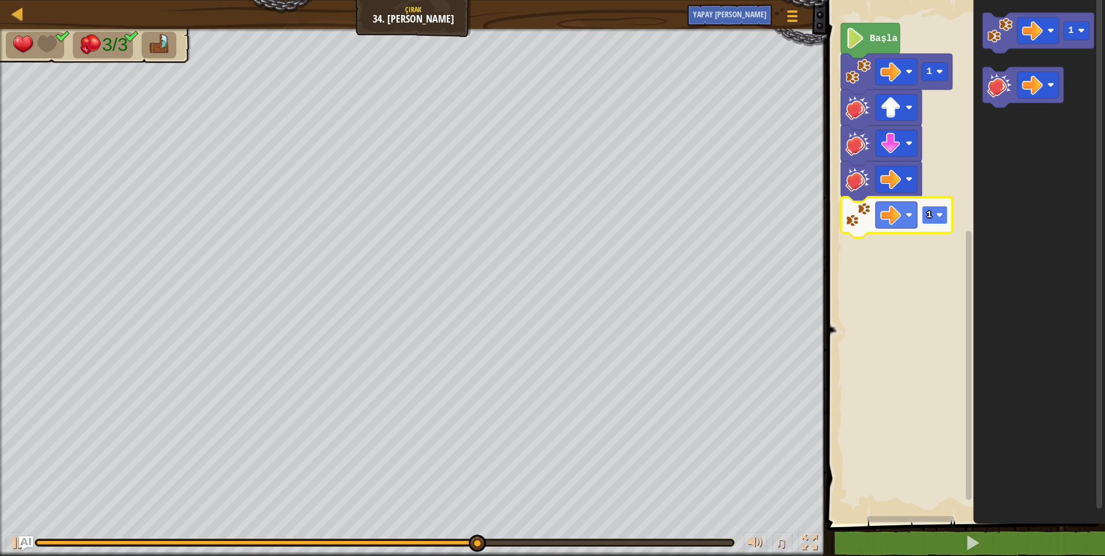
click at [925, 220] on rect "Blockly Çalışma Alanı" at bounding box center [935, 215] width 26 height 18
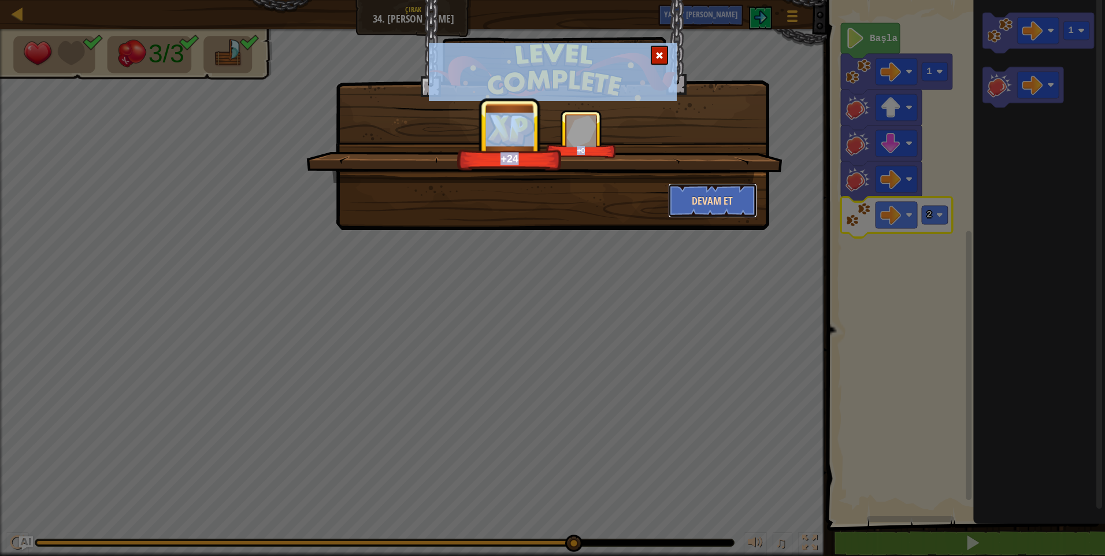
click at [721, 198] on button "Devam et" at bounding box center [713, 200] width 90 height 35
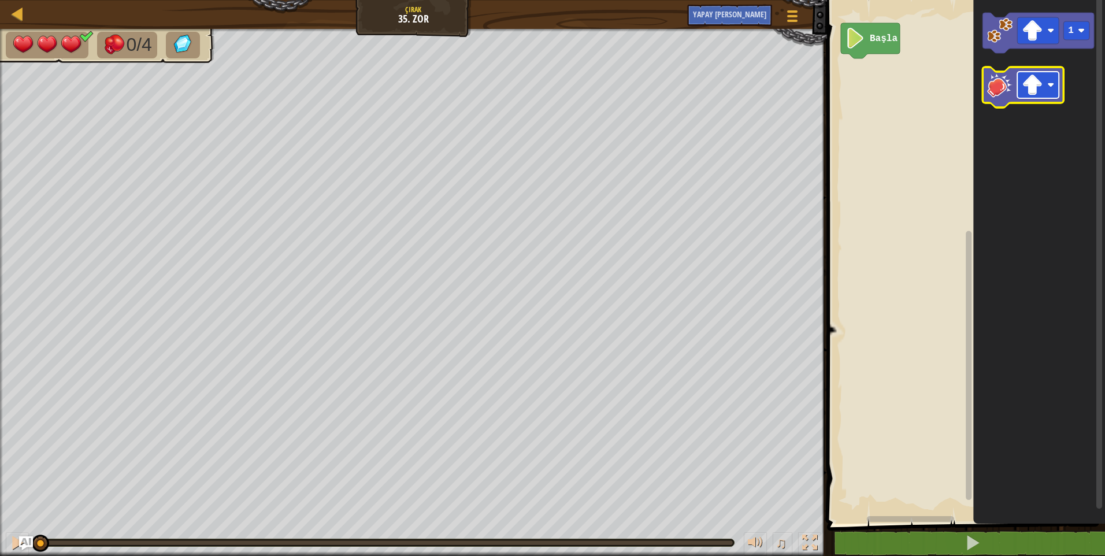
click at [1046, 78] on rect "Blockly Çalışma Alanı" at bounding box center [1038, 85] width 42 height 27
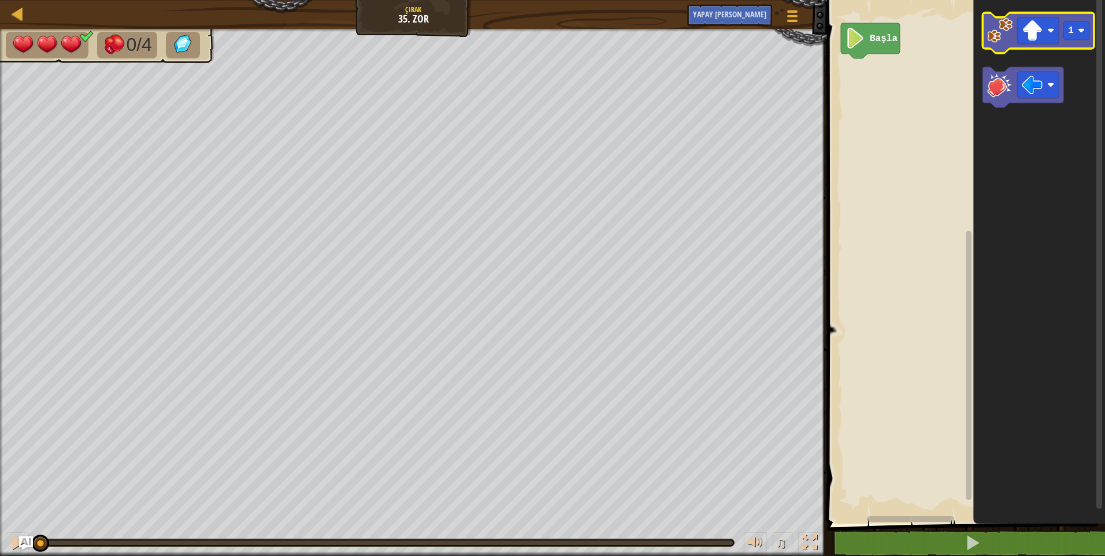
click at [989, 28] on image "Blockly Çalışma Alanı" at bounding box center [999, 30] width 25 height 25
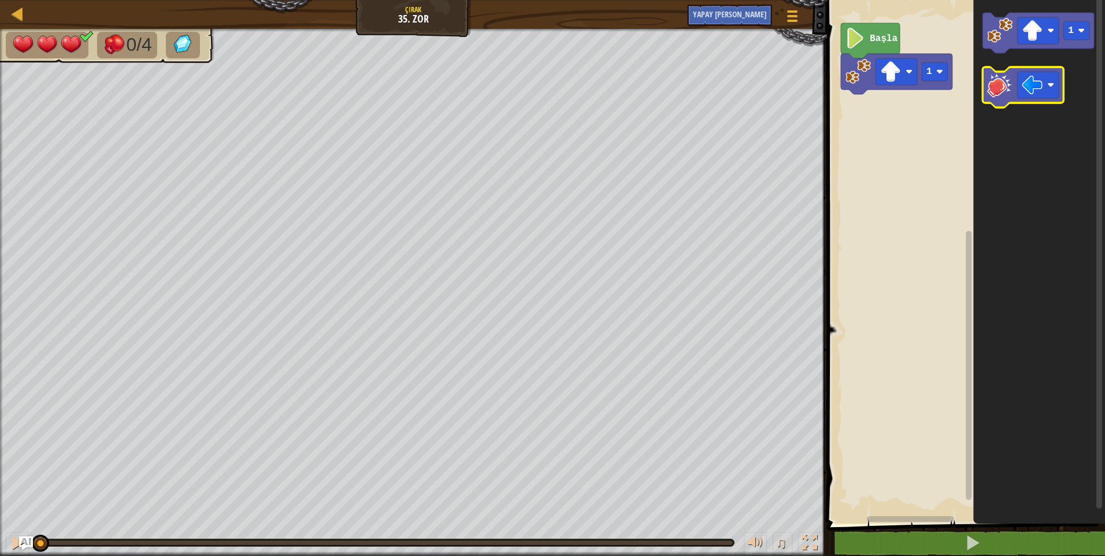
click at [1006, 84] on image "Blockly Çalışma Alanı" at bounding box center [999, 84] width 25 height 25
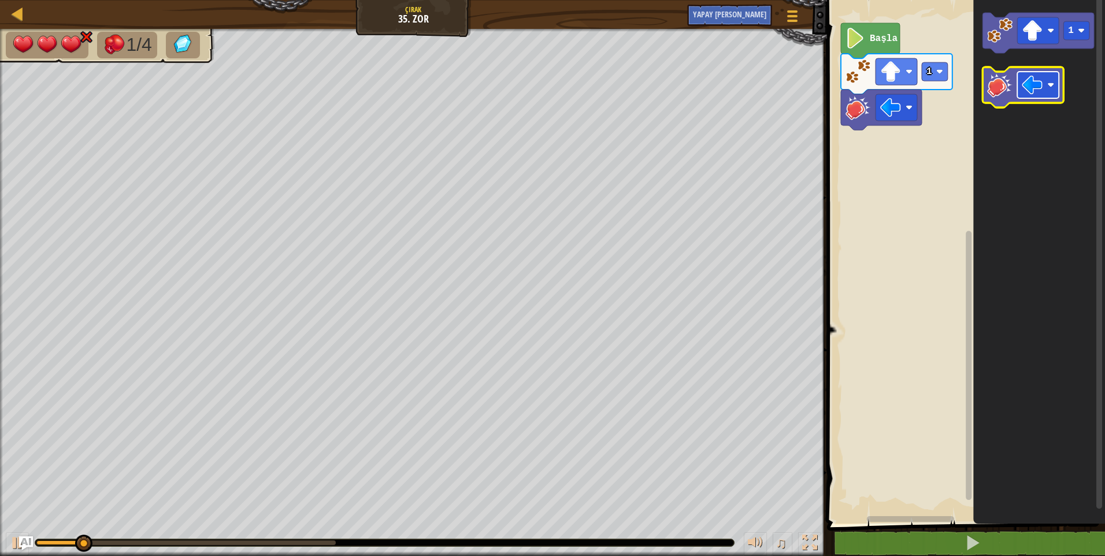
click at [1042, 78] on image "Blockly Çalışma Alanı" at bounding box center [1032, 85] width 21 height 21
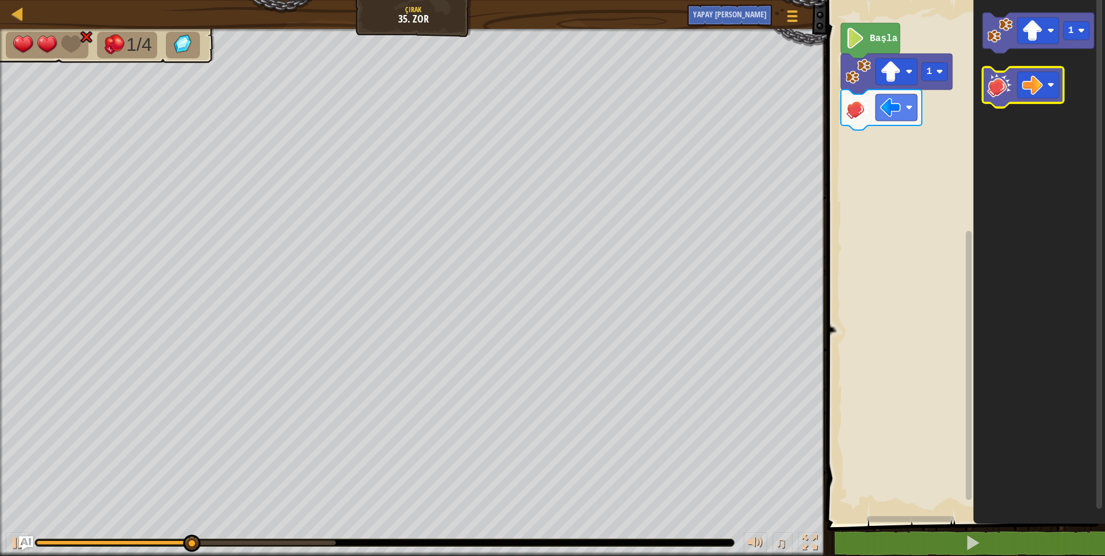
click at [1001, 105] on icon "Blockly Çalışma Alanı" at bounding box center [1023, 87] width 81 height 40
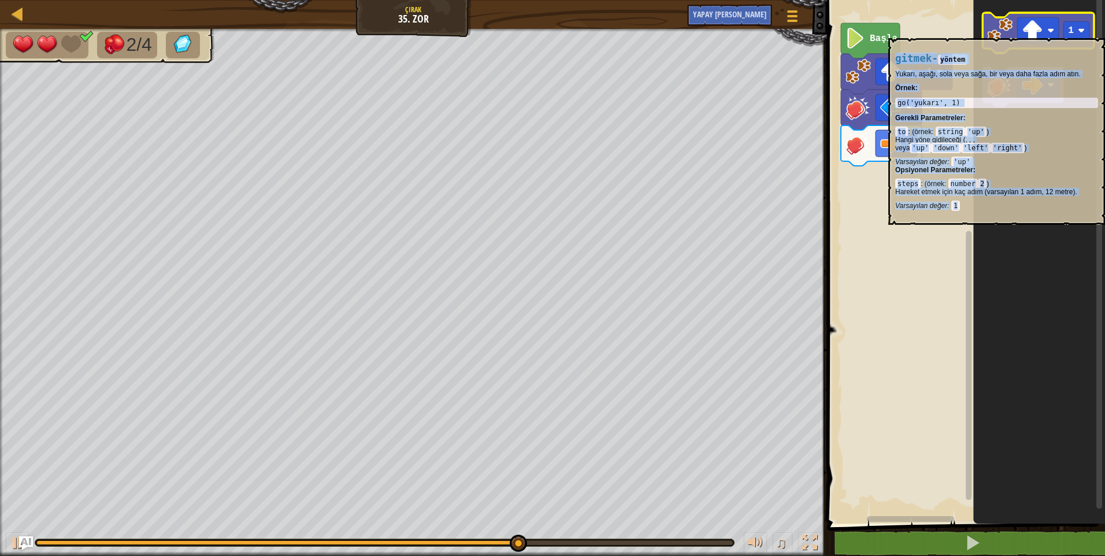
click at [999, 34] on image "Blockly Çalışma Alanı" at bounding box center [999, 30] width 25 height 25
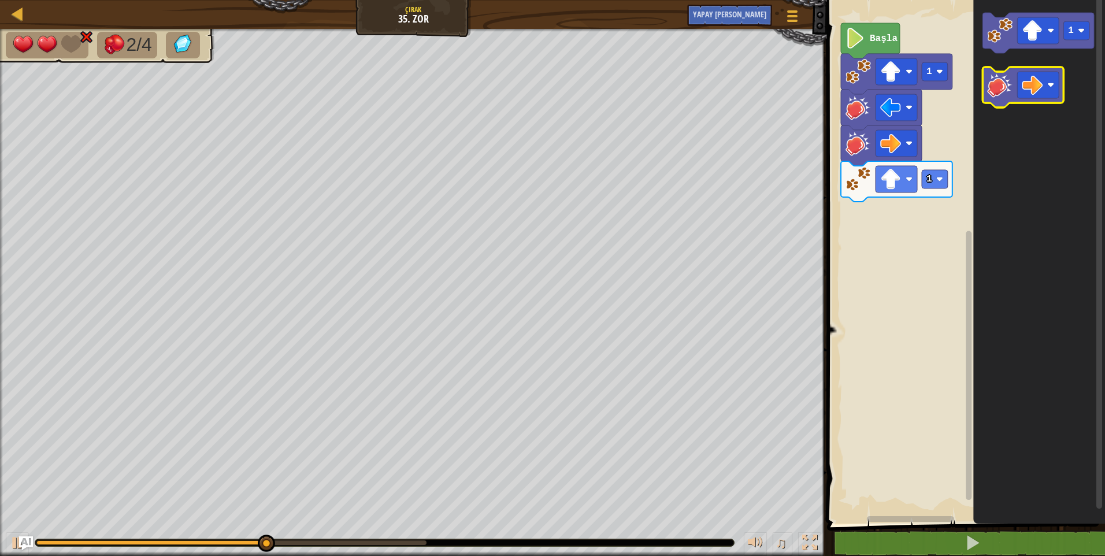
click at [1006, 87] on image "Blockly Çalışma Alanı" at bounding box center [999, 84] width 25 height 25
click at [1040, 86] on image "Blockly Çalışma Alanı" at bounding box center [1032, 85] width 21 height 21
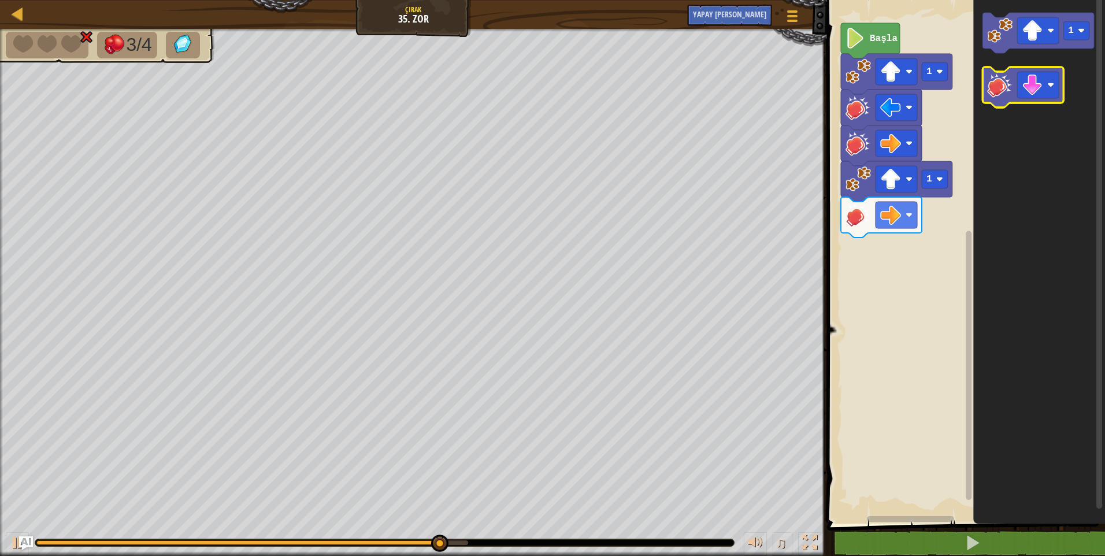
click at [1001, 103] on icon "Blockly Çalışma Alanı" at bounding box center [1023, 87] width 81 height 40
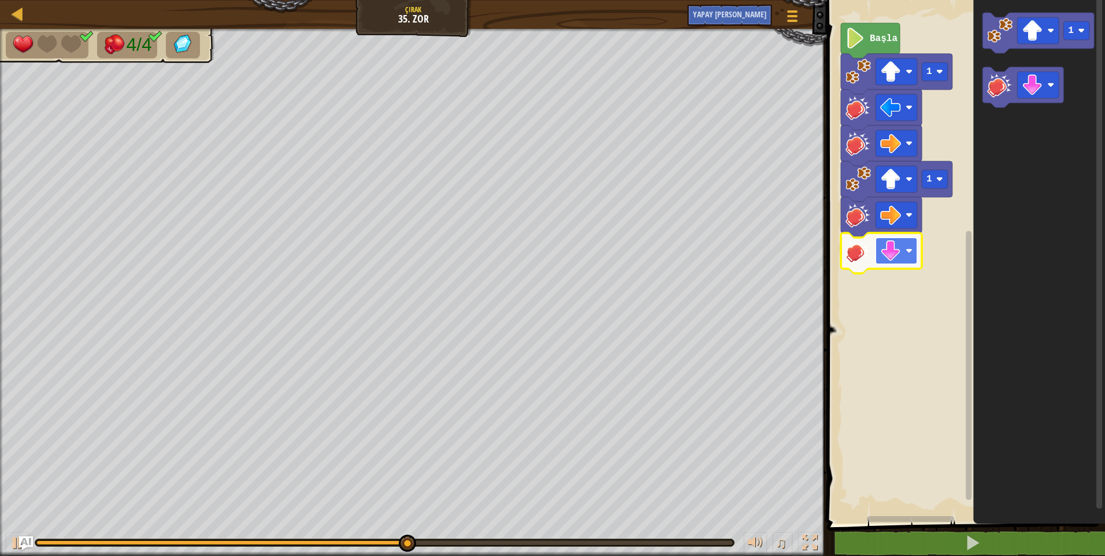
click at [907, 253] on image "Blockly Çalışma Alanı" at bounding box center [909, 250] width 7 height 7
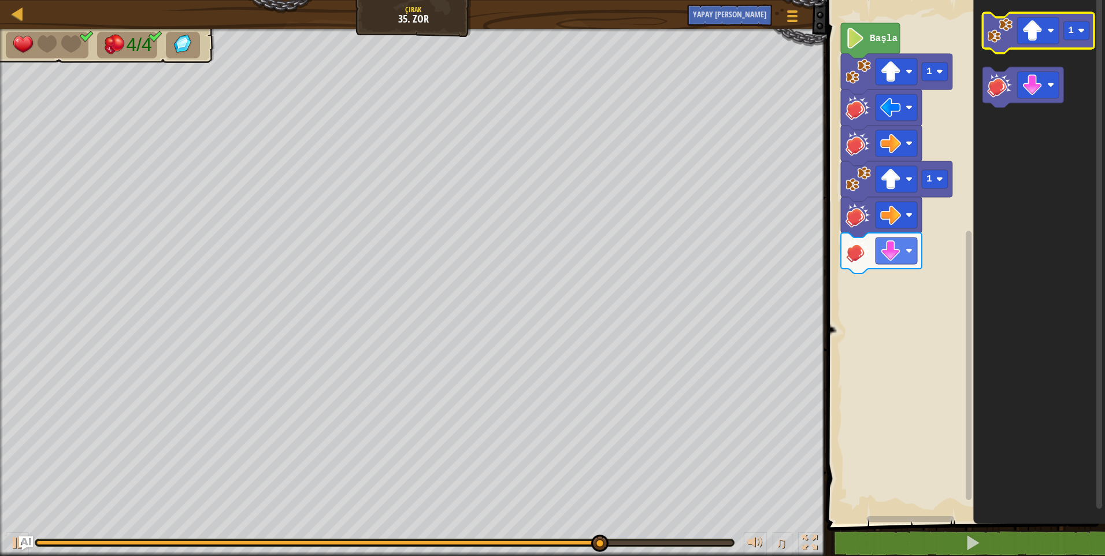
click at [994, 36] on image "Blockly Çalışma Alanı" at bounding box center [999, 30] width 25 height 25
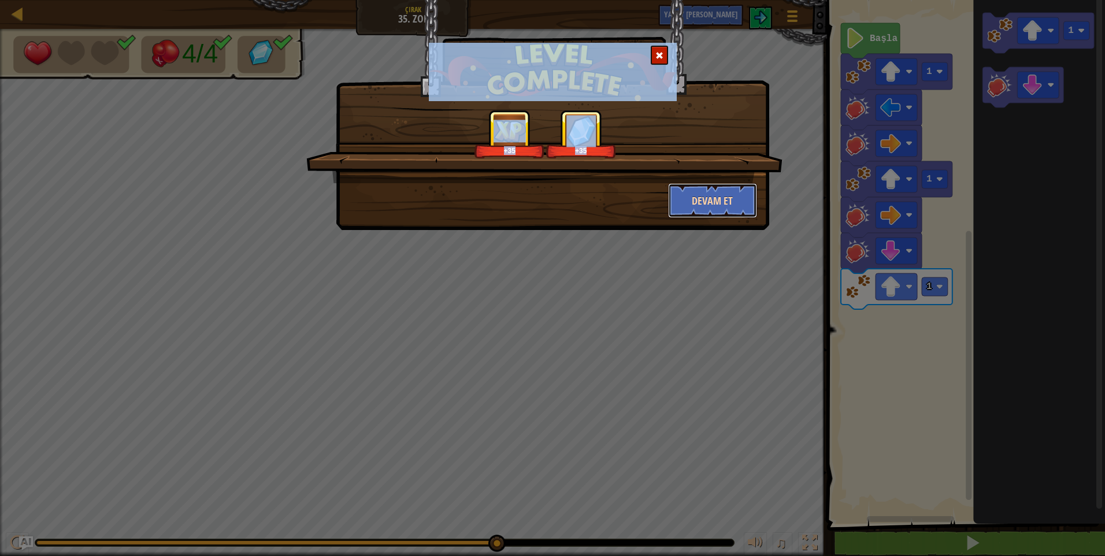
click at [710, 214] on button "Devam et" at bounding box center [713, 200] width 90 height 35
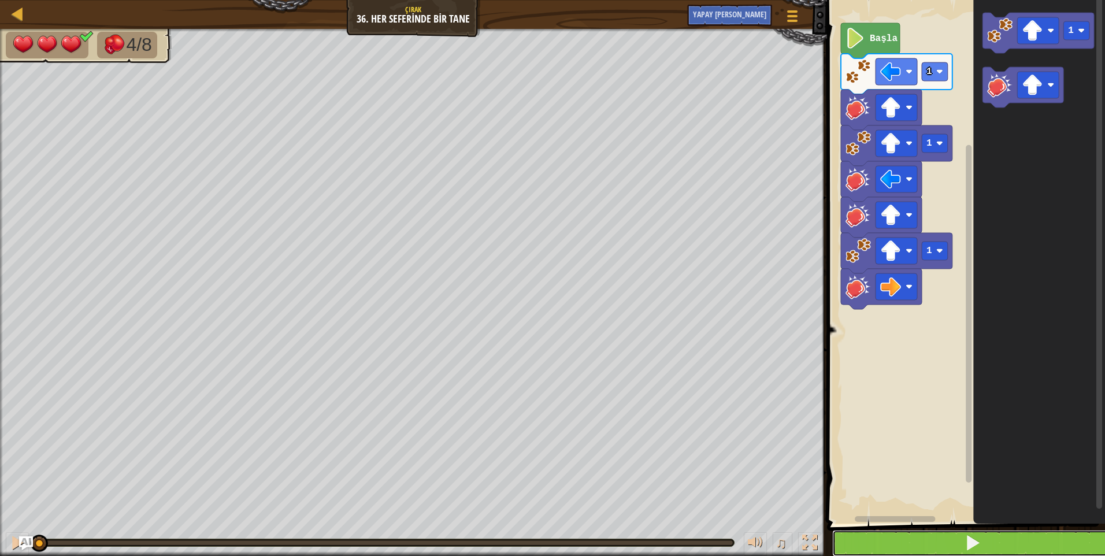
click at [910, 534] on button at bounding box center [973, 543] width 282 height 27
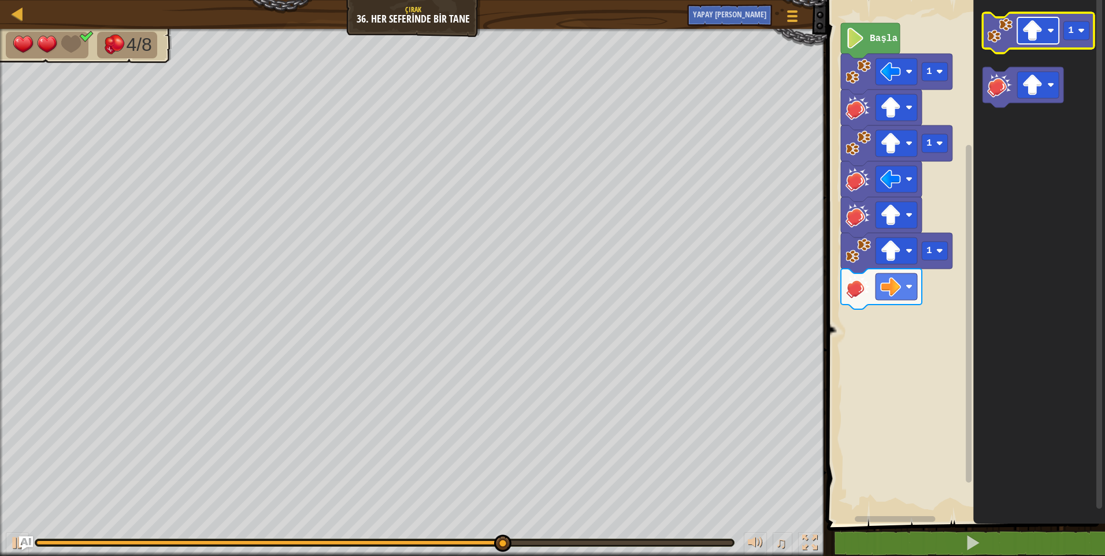
click at [1040, 27] on image "Blockly Çalışma Alanı" at bounding box center [1032, 30] width 21 height 21
click at [990, 42] on image "Blockly Çalışma Alanı" at bounding box center [999, 30] width 25 height 25
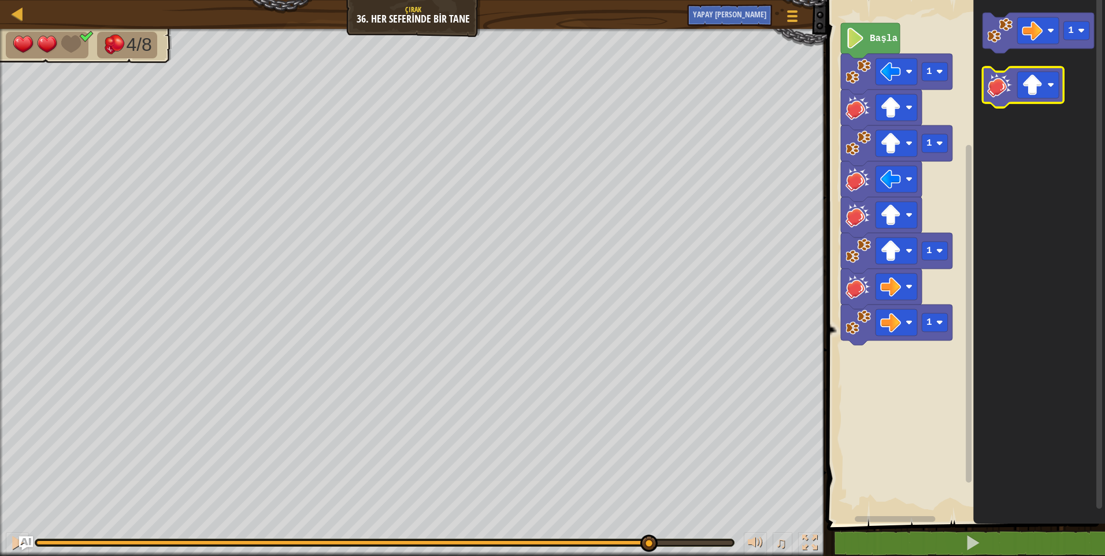
click at [999, 93] on image "Blockly Çalışma Alanı" at bounding box center [999, 84] width 25 height 25
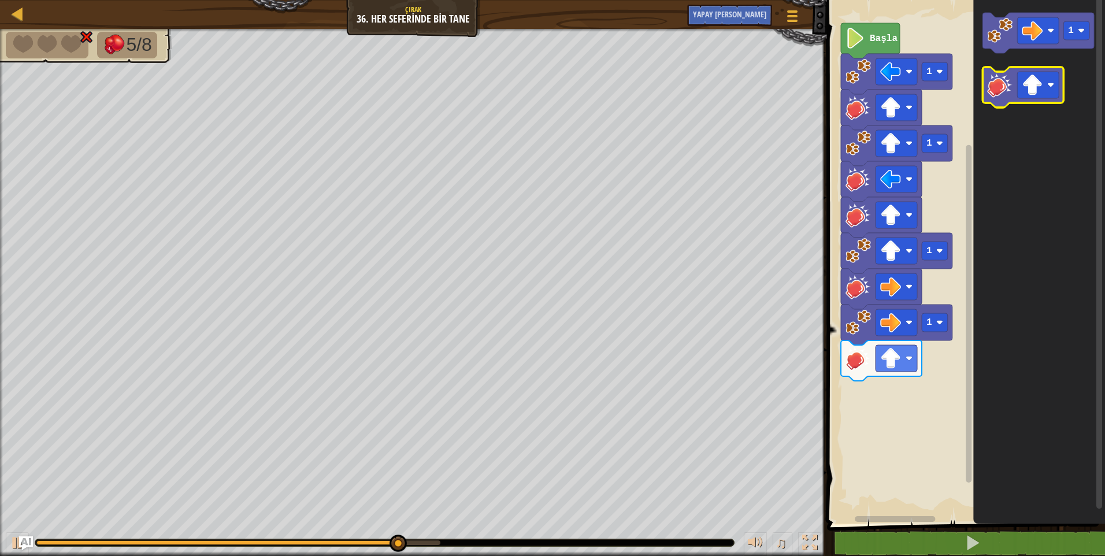
click at [1055, 100] on icon "Blockly Çalışma Alanı" at bounding box center [1023, 87] width 81 height 40
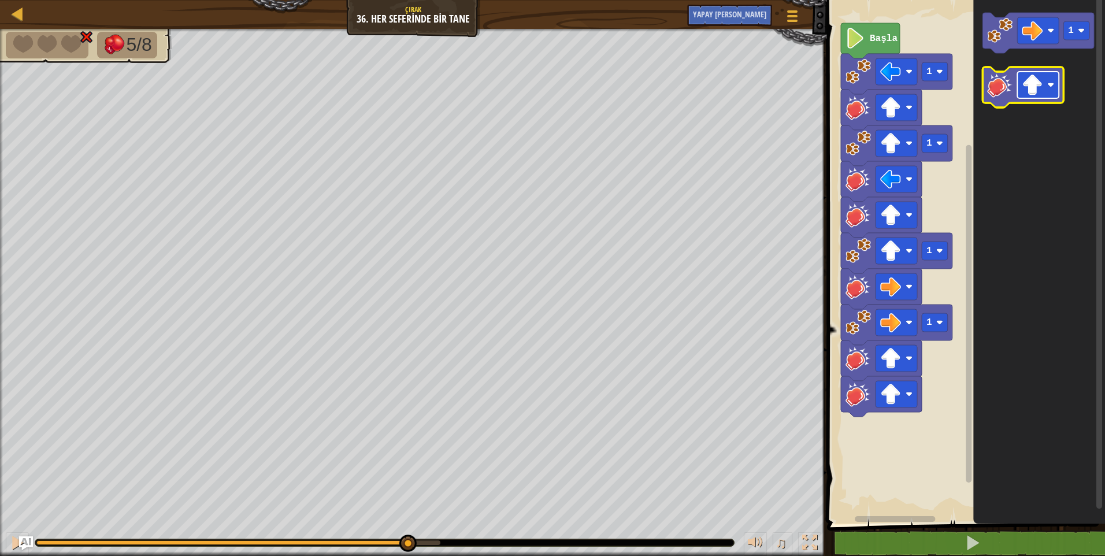
click at [1031, 77] on image "Blockly Çalışma Alanı" at bounding box center [1032, 85] width 21 height 21
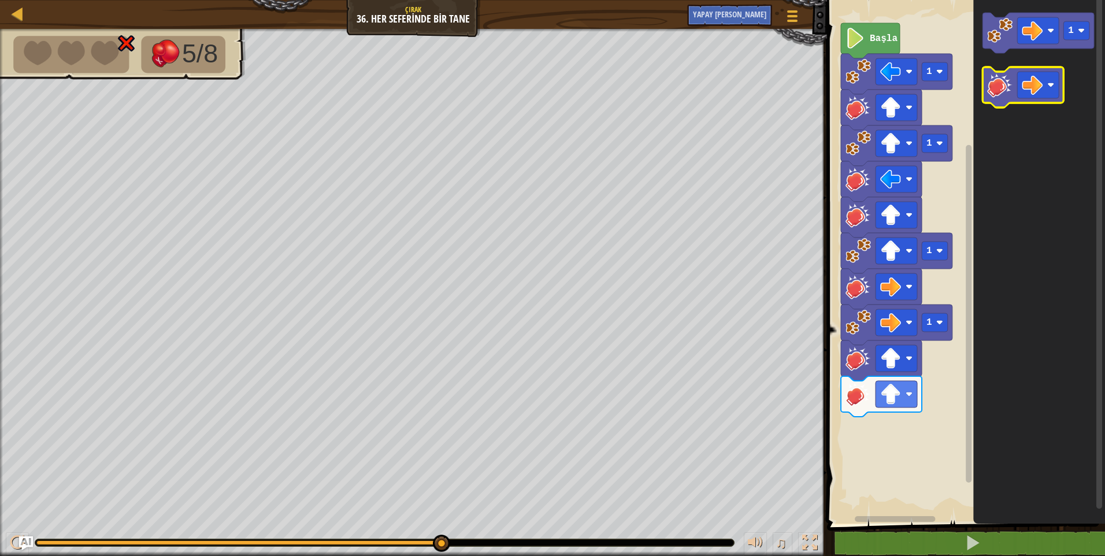
click at [996, 93] on image "Blockly Çalışma Alanı" at bounding box center [999, 84] width 25 height 25
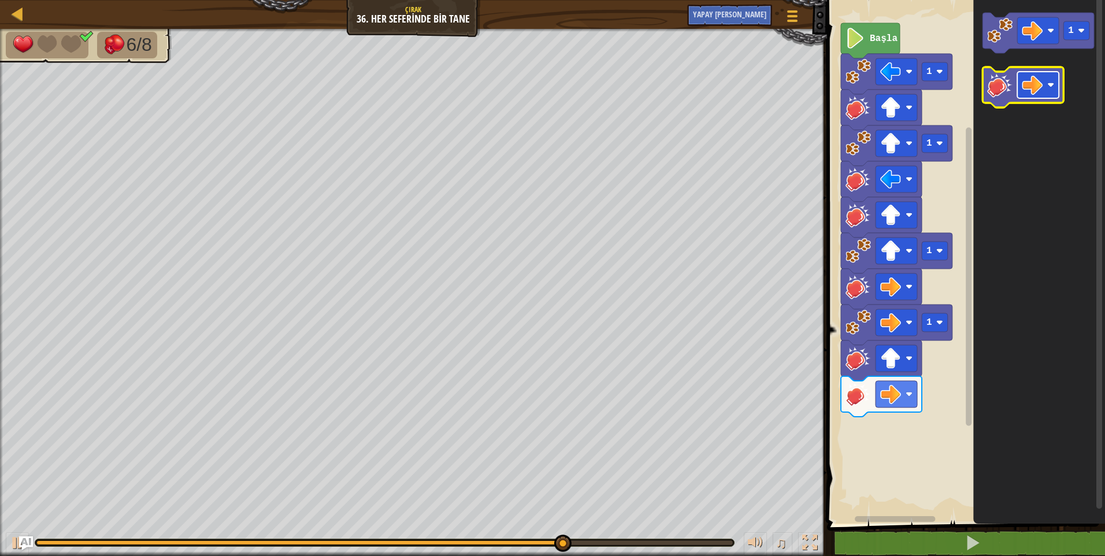
click at [1038, 83] on image "Blockly Çalışma Alanı" at bounding box center [1032, 85] width 21 height 21
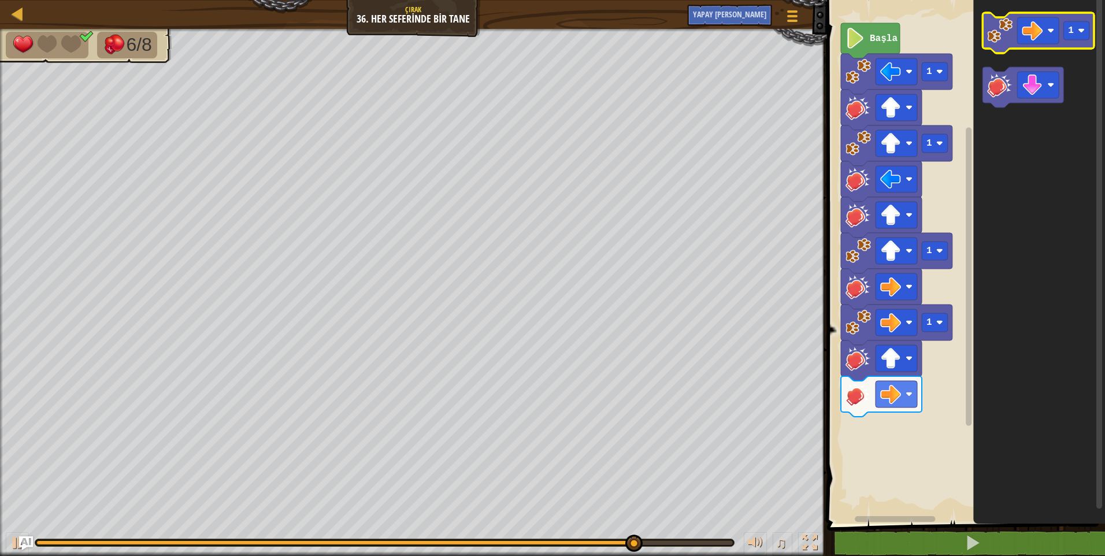
click at [997, 34] on image "Blockly Çalışma Alanı" at bounding box center [999, 30] width 25 height 25
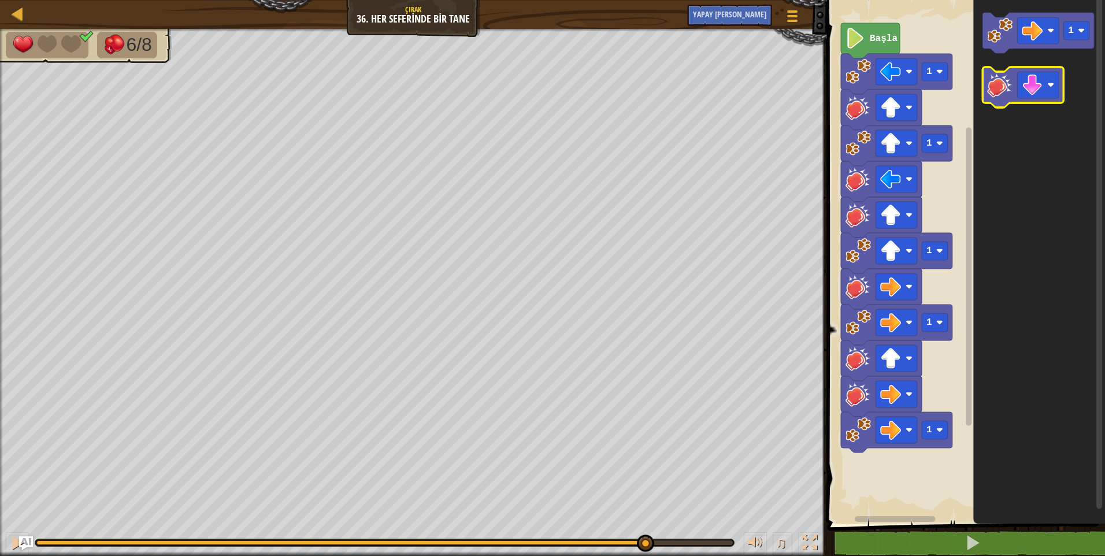
click at [1010, 77] on image "Blockly Çalışma Alanı" at bounding box center [999, 84] width 25 height 25
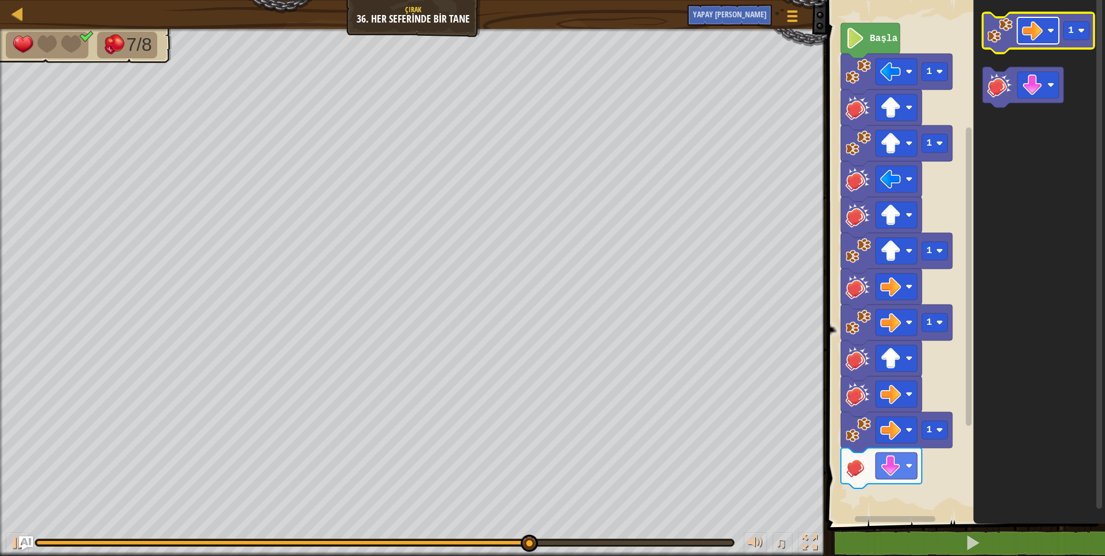
click at [1043, 27] on rect "Blockly Çalışma Alanı" at bounding box center [1038, 30] width 42 height 27
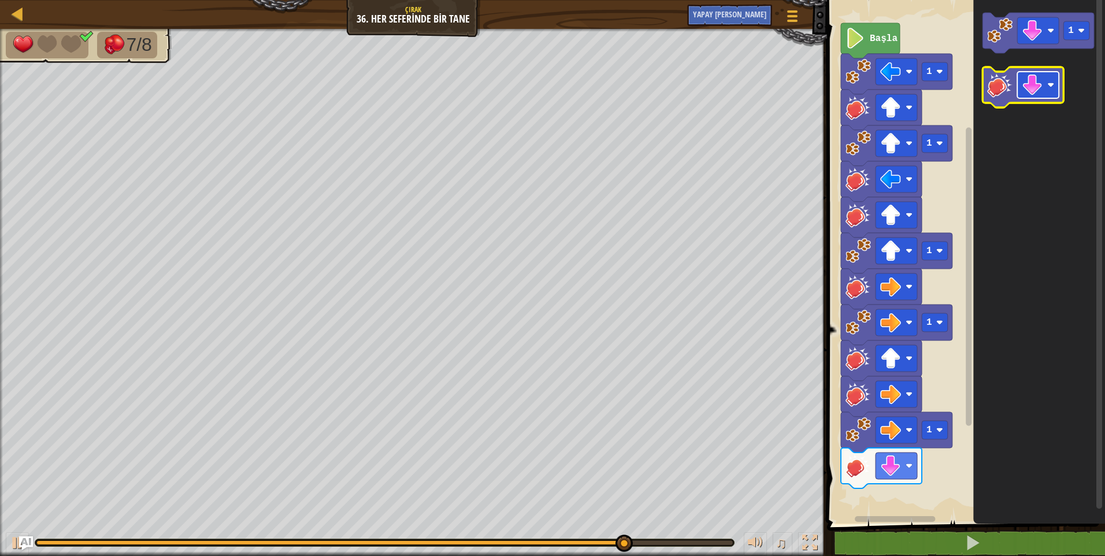
click at [1045, 88] on rect "Blockly Çalışma Alanı" at bounding box center [1038, 85] width 42 height 27
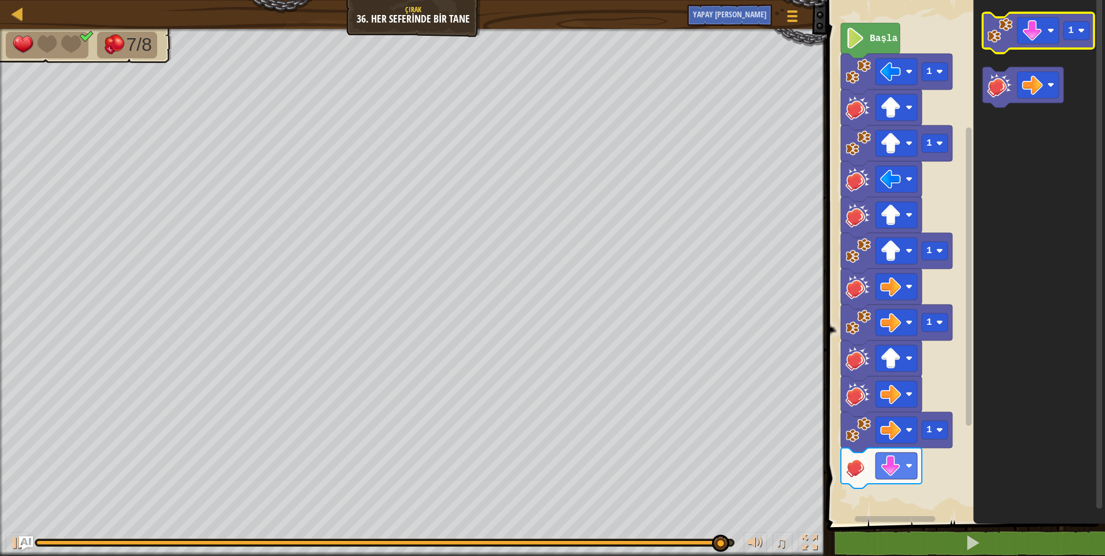
click at [1008, 38] on image "Blockly Çalışma Alanı" at bounding box center [999, 30] width 25 height 25
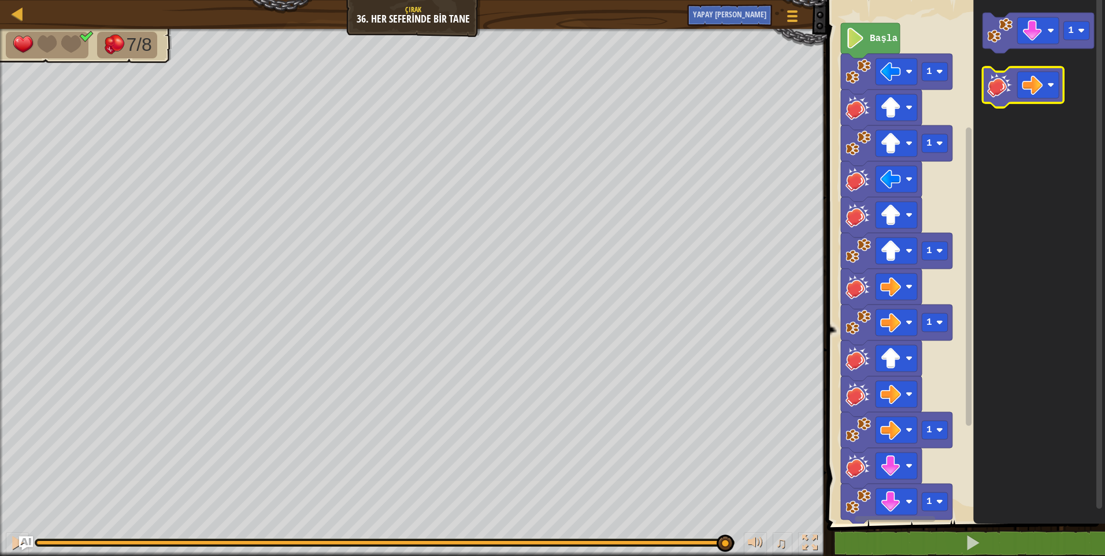
click at [1000, 90] on image "Blockly Çalışma Alanı" at bounding box center [999, 84] width 25 height 25
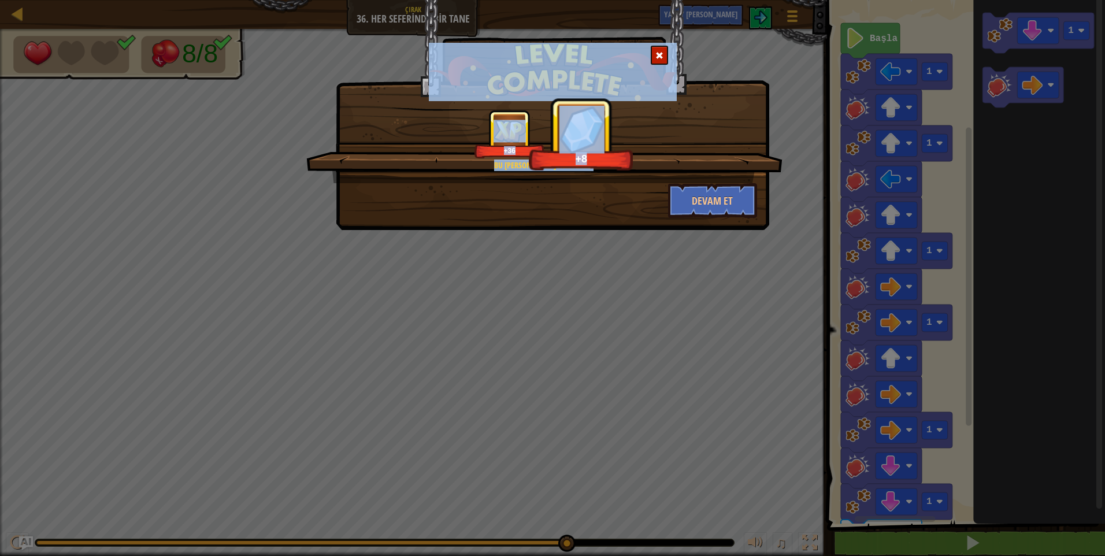
click at [740, 218] on div "Bu şeyler her yerde! +36 +8 Devam et" at bounding box center [553, 115] width 434 height 230
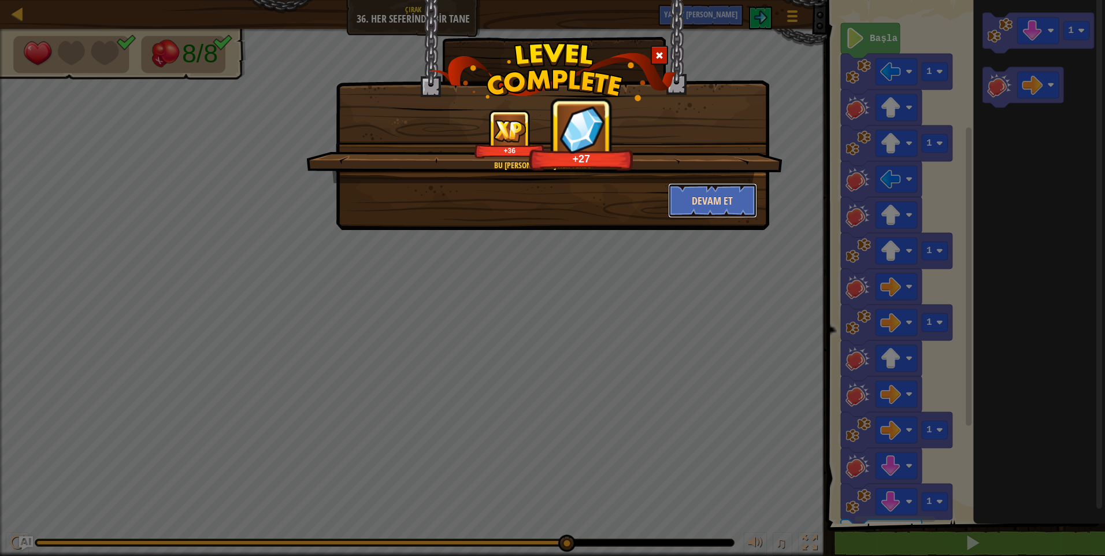
click at [735, 210] on button "Devam et" at bounding box center [713, 200] width 90 height 35
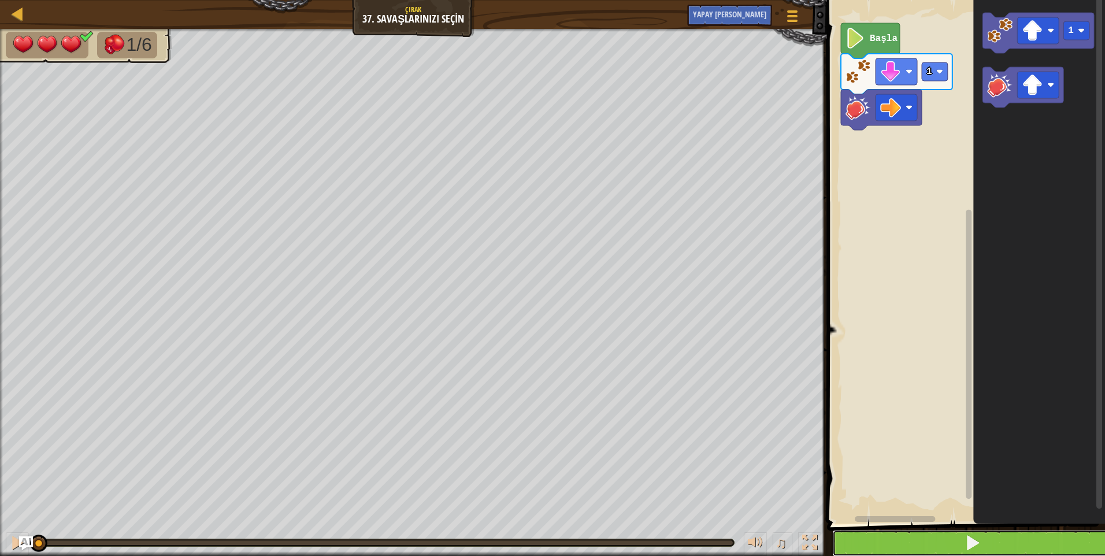
click at [977, 539] on span at bounding box center [973, 543] width 16 height 16
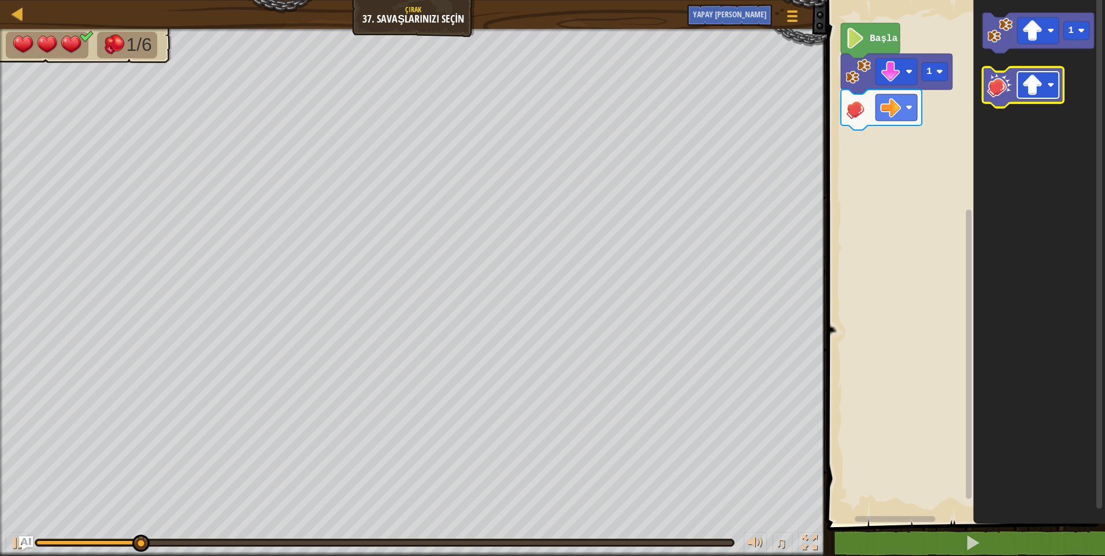
click at [1036, 87] on image "Blockly Çalışma Alanı" at bounding box center [1032, 85] width 21 height 21
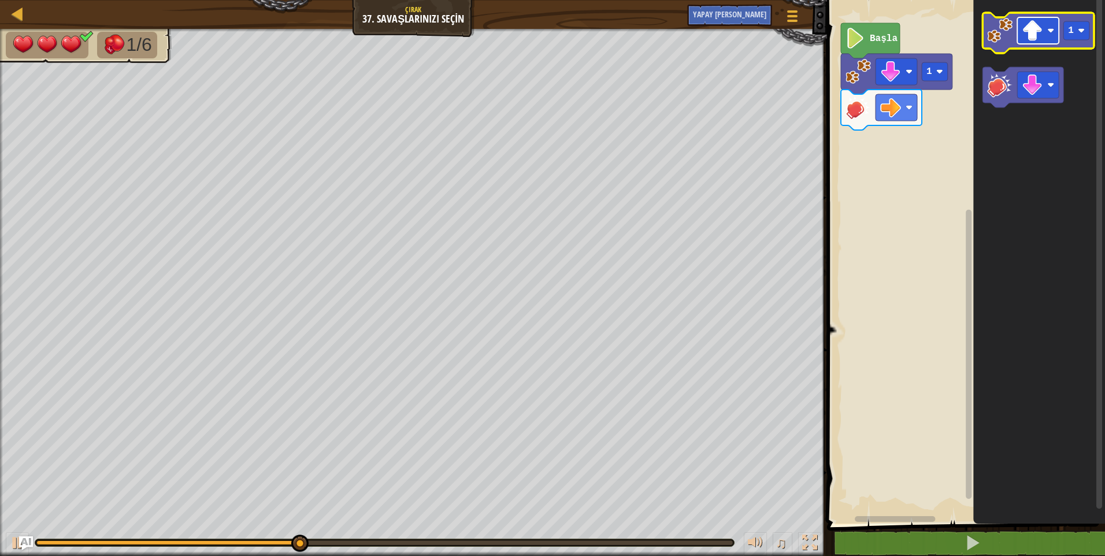
click at [1028, 32] on image "Blockly Çalışma Alanı" at bounding box center [1032, 30] width 21 height 21
click at [986, 37] on icon "Blockly Çalışma Alanı" at bounding box center [1039, 33] width 112 height 40
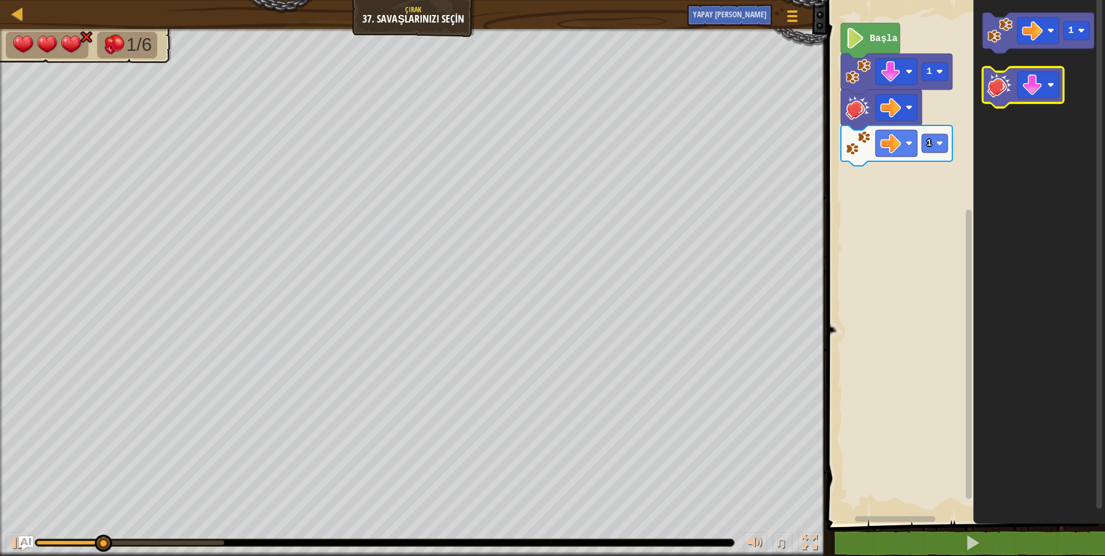
click at [1015, 95] on icon "Blockly Çalışma Alanı" at bounding box center [1023, 87] width 81 height 40
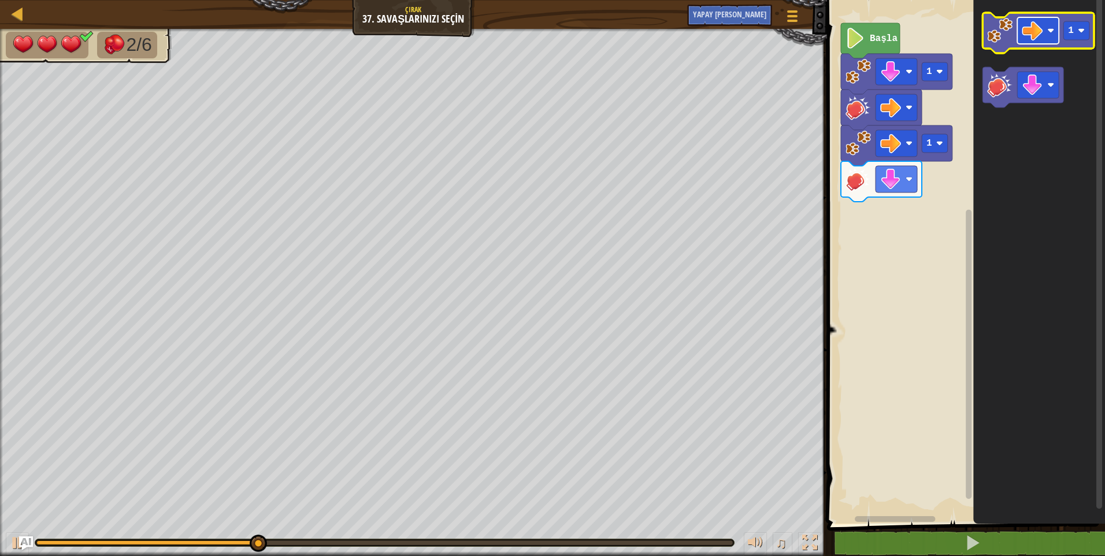
click at [1030, 35] on image "Blockly Çalışma Alanı" at bounding box center [1032, 30] width 21 height 21
click at [997, 43] on image "Blockly Çalışma Alanı" at bounding box center [999, 30] width 25 height 25
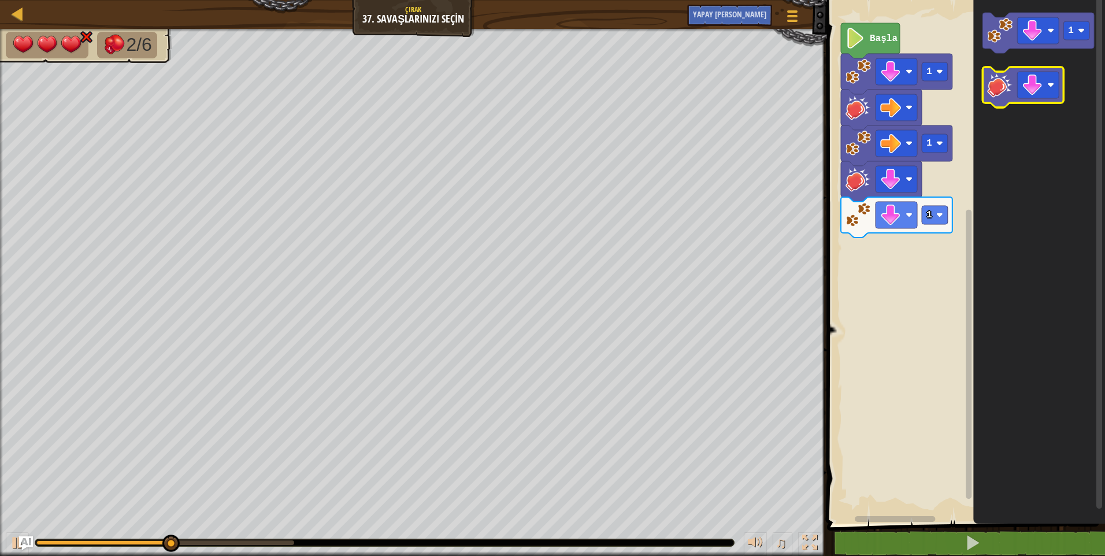
click at [1004, 101] on icon "Blockly Çalışma Alanı" at bounding box center [1023, 87] width 81 height 40
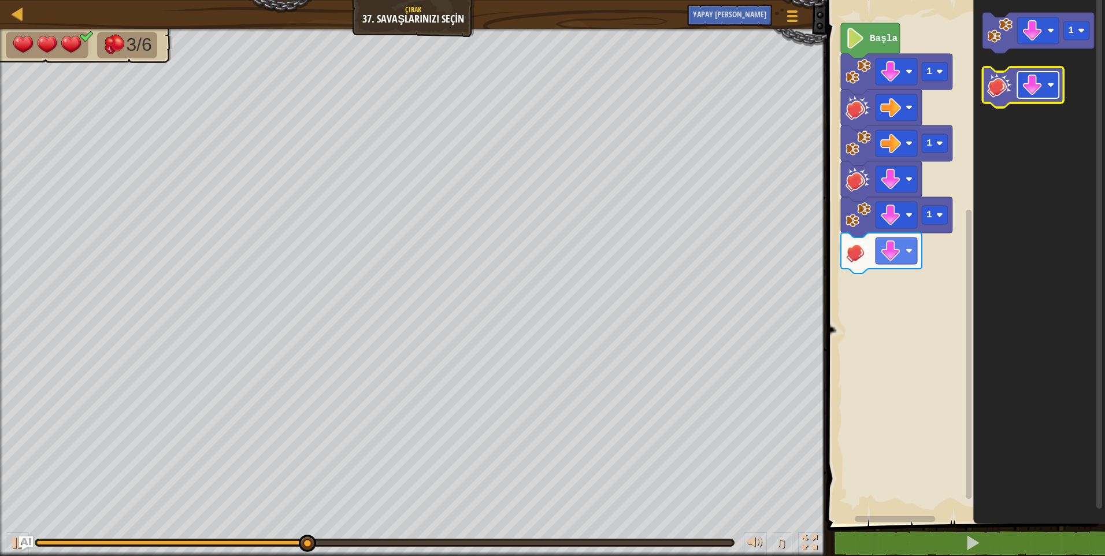
click at [1034, 82] on image "Blockly Çalışma Alanı" at bounding box center [1032, 85] width 21 height 21
click at [1008, 83] on image "Blockly Çalışma Alanı" at bounding box center [999, 84] width 25 height 25
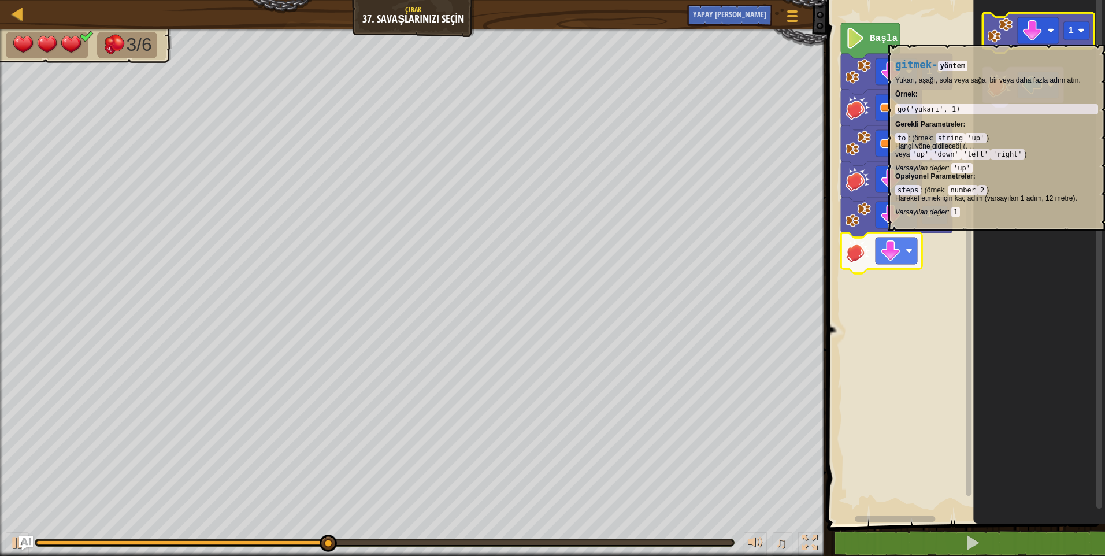
click at [1002, 39] on image "Blockly Çalışma Alanı" at bounding box center [999, 30] width 25 height 25
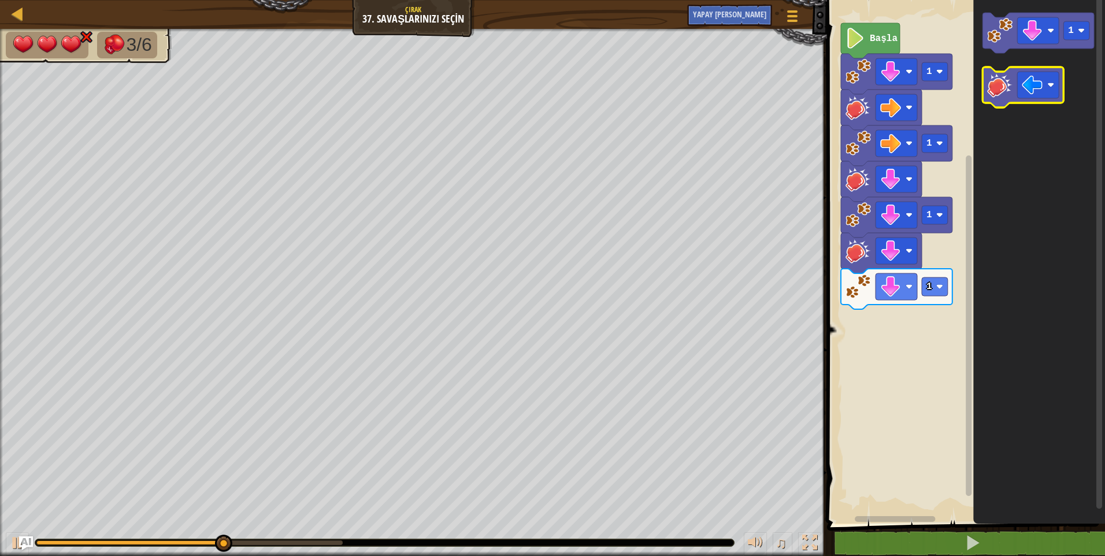
click at [1004, 88] on image "Blockly Çalışma Alanı" at bounding box center [999, 84] width 25 height 25
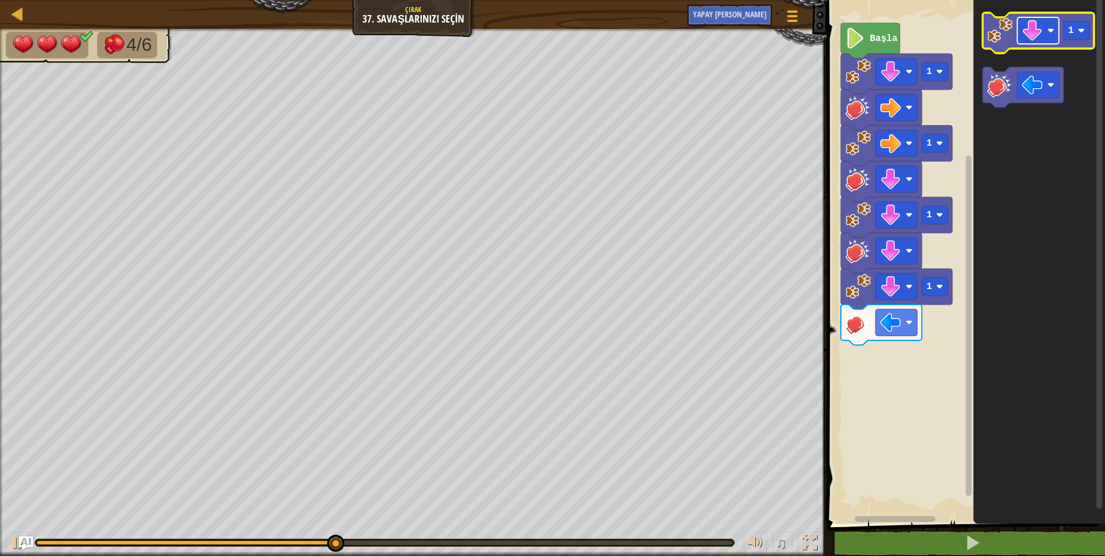
click at [1042, 39] on image "Blockly Çalışma Alanı" at bounding box center [1032, 30] width 21 height 21
click at [1077, 28] on rect "Blockly Çalışma Alanı" at bounding box center [1077, 30] width 26 height 18
click at [997, 40] on image "Blockly Çalışma Alanı" at bounding box center [999, 30] width 25 height 25
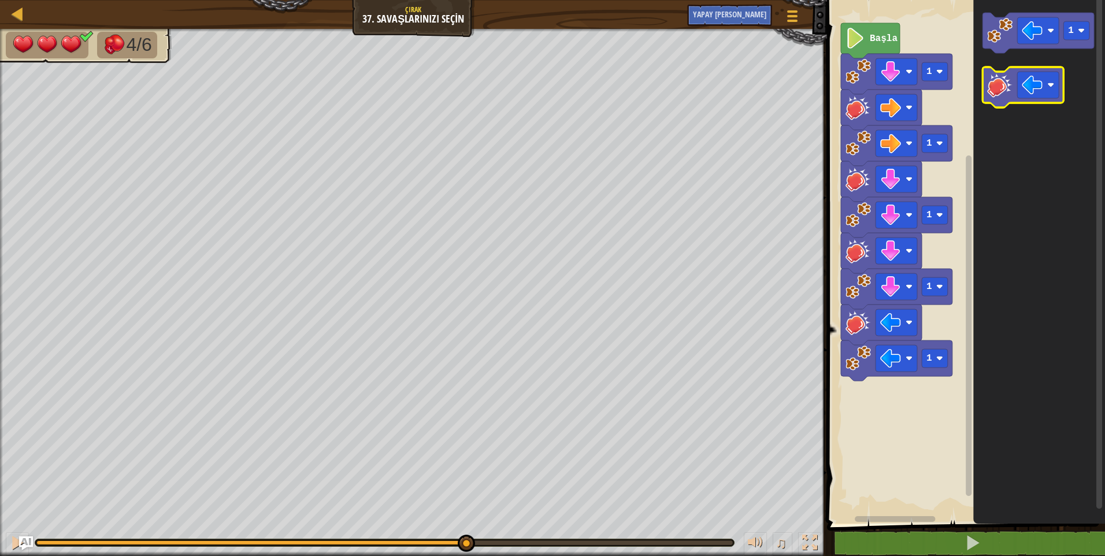
click at [994, 92] on image "Blockly Çalışma Alanı" at bounding box center [999, 84] width 25 height 25
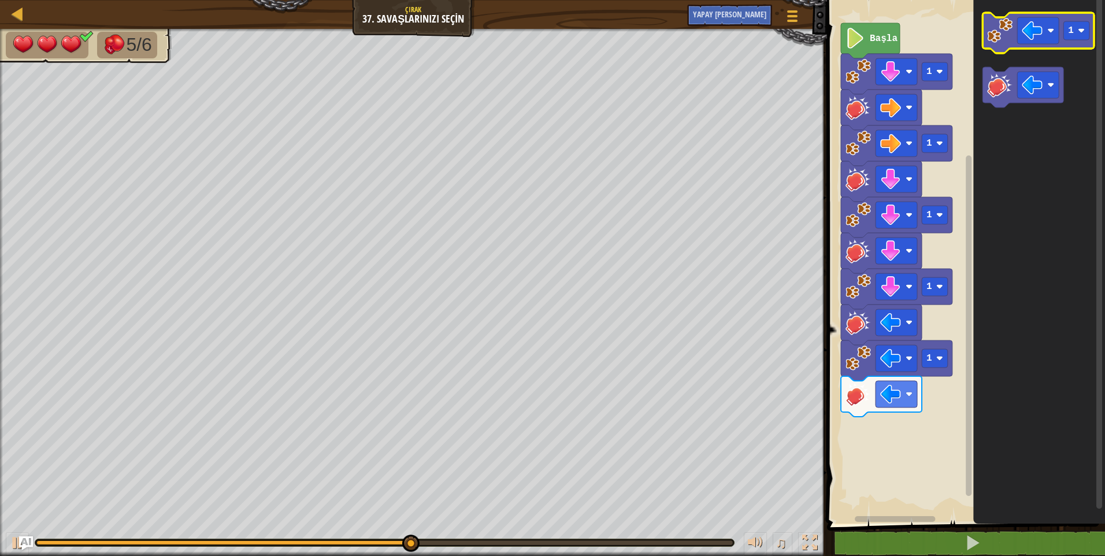
click at [999, 35] on image "Blockly Çalışma Alanı" at bounding box center [999, 30] width 25 height 25
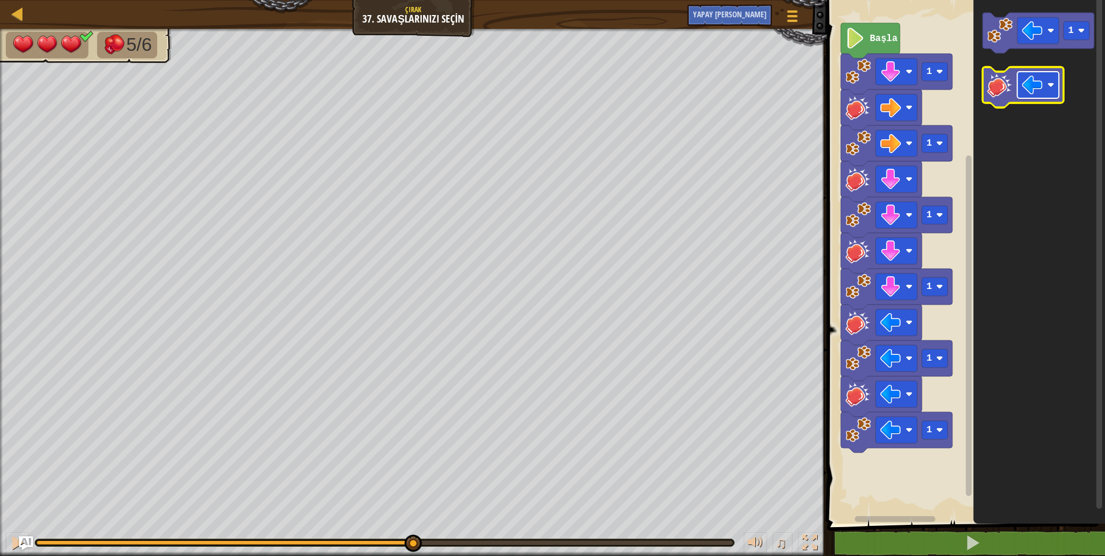
click at [1036, 91] on image "Blockly Çalışma Alanı" at bounding box center [1032, 85] width 21 height 21
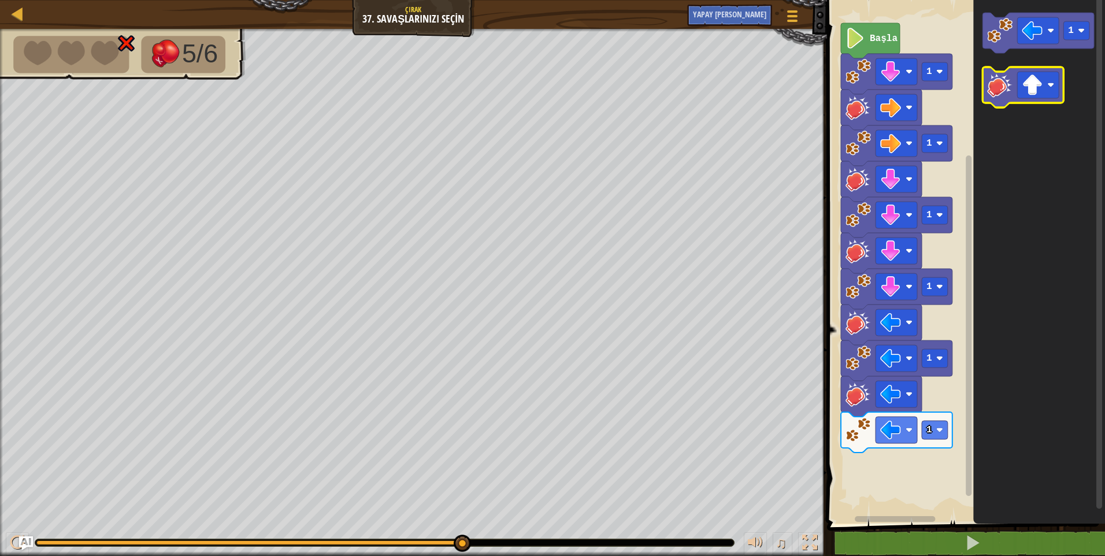
click at [1005, 100] on icon "Blockly Çalışma Alanı" at bounding box center [1023, 87] width 81 height 40
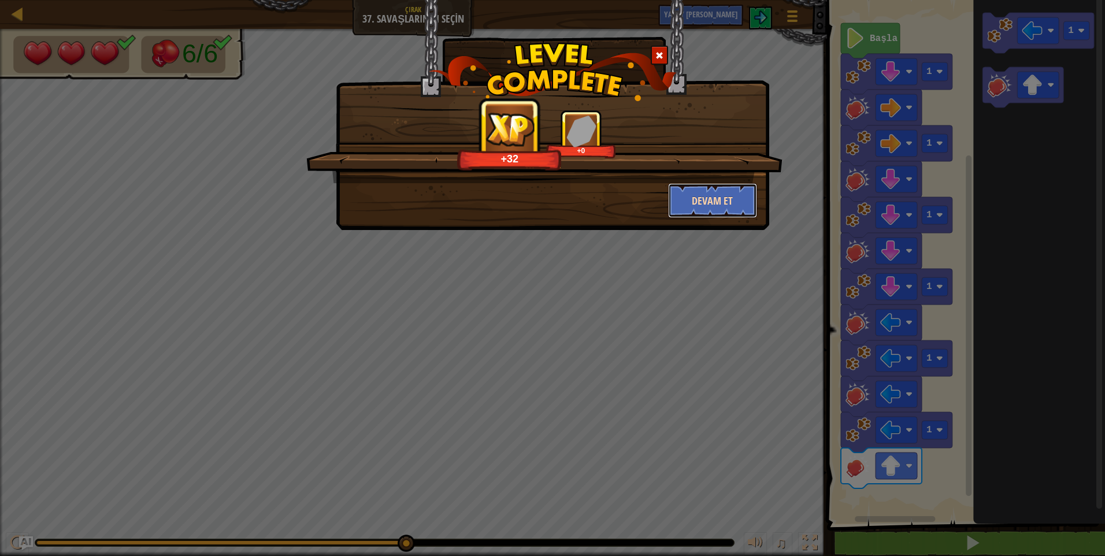
click at [731, 216] on button "Devam et" at bounding box center [713, 200] width 90 height 35
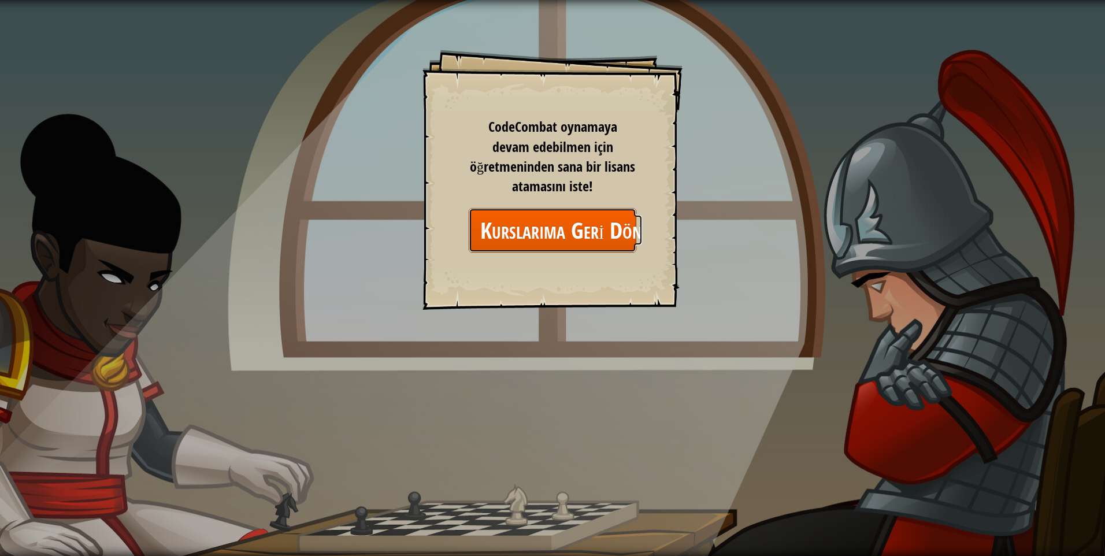
click at [549, 234] on link "Kurslarıma Geri Dön" at bounding box center [553, 230] width 168 height 45
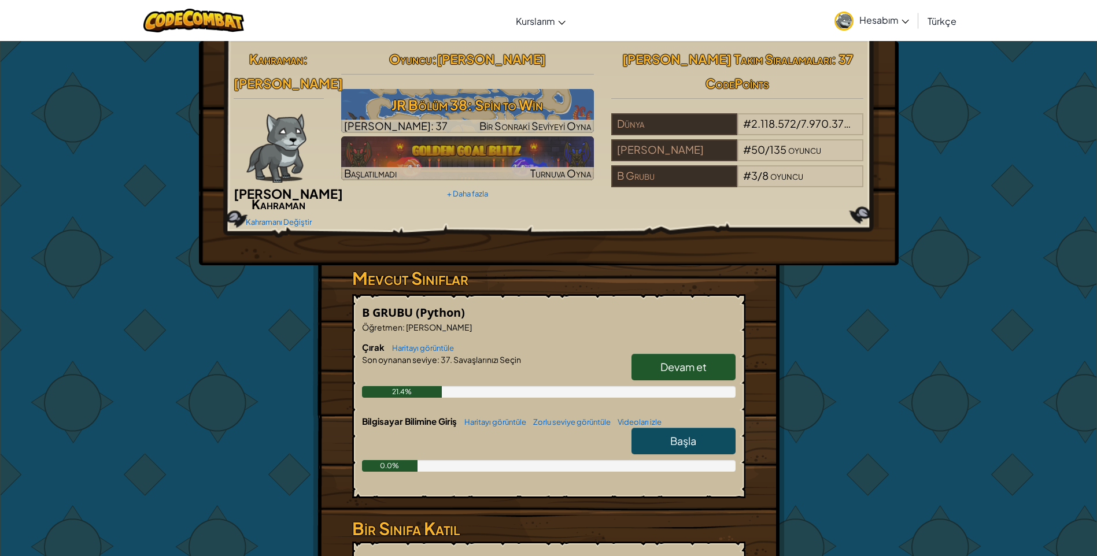
click at [651, 435] on link "Başla" at bounding box center [683, 441] width 104 height 27
select select "tr"
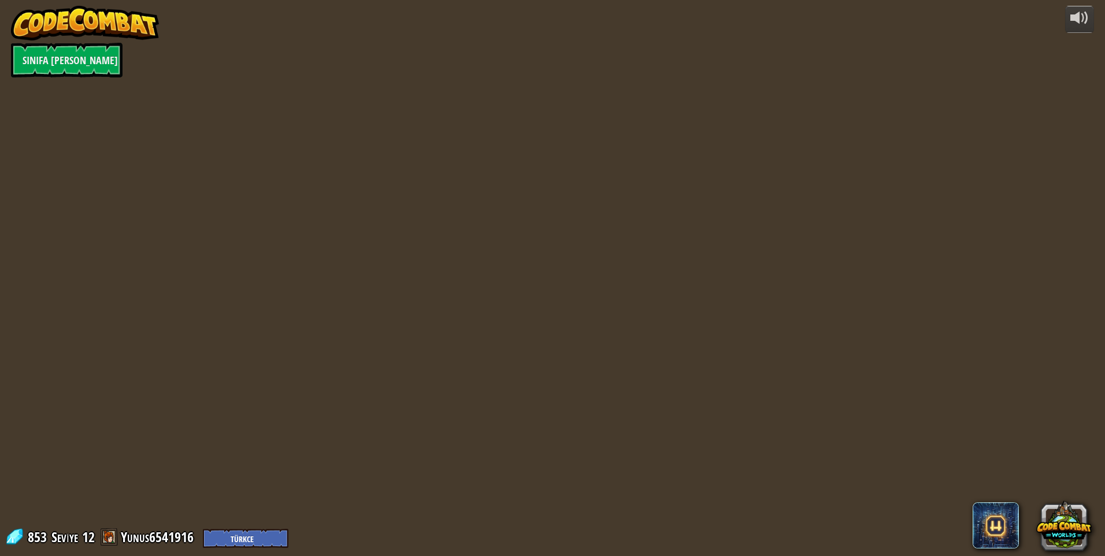
select select "tr"
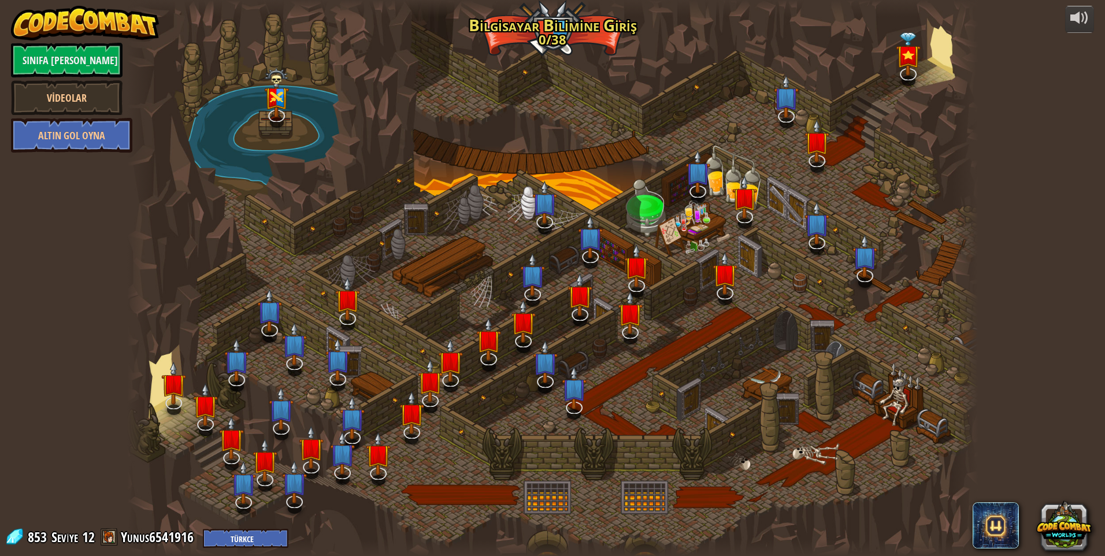
select select "tr"
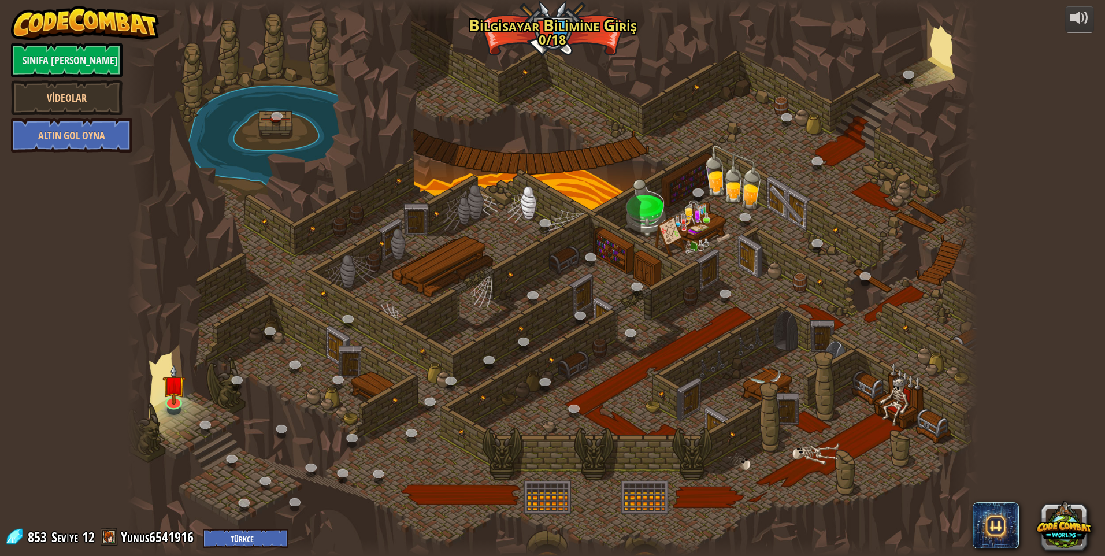
select select "tr"
click at [173, 394] on img at bounding box center [173, 375] width 23 height 53
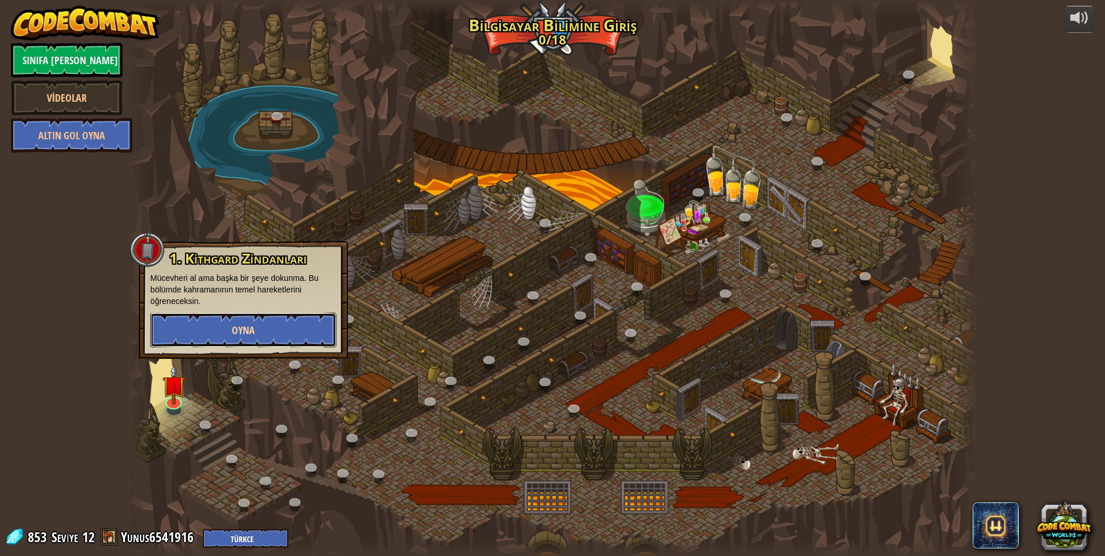
click at [213, 319] on button "Oyna" at bounding box center [243, 330] width 186 height 35
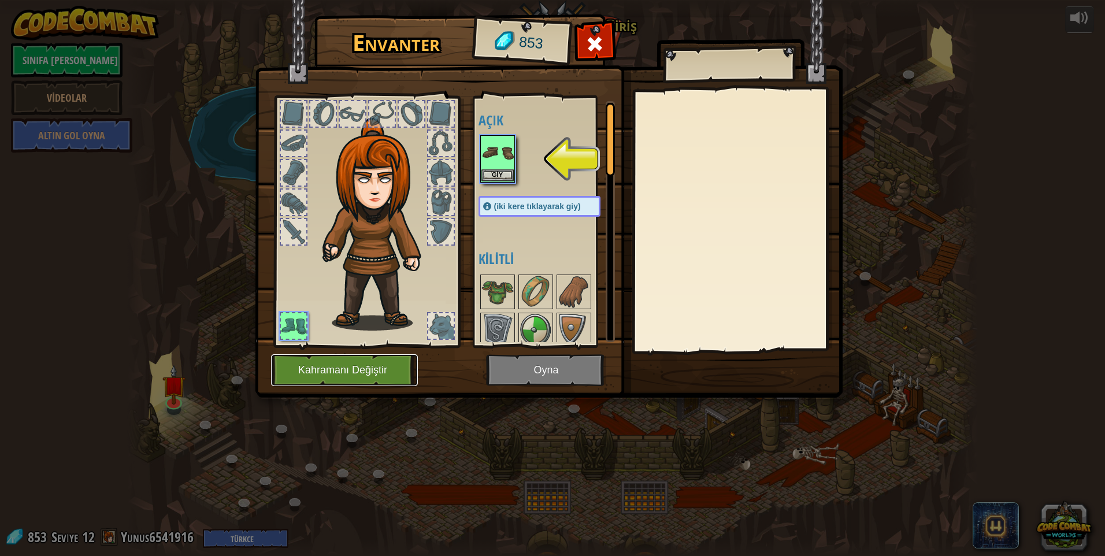
click at [360, 366] on button "Kahramanı Değiştir" at bounding box center [344, 370] width 147 height 32
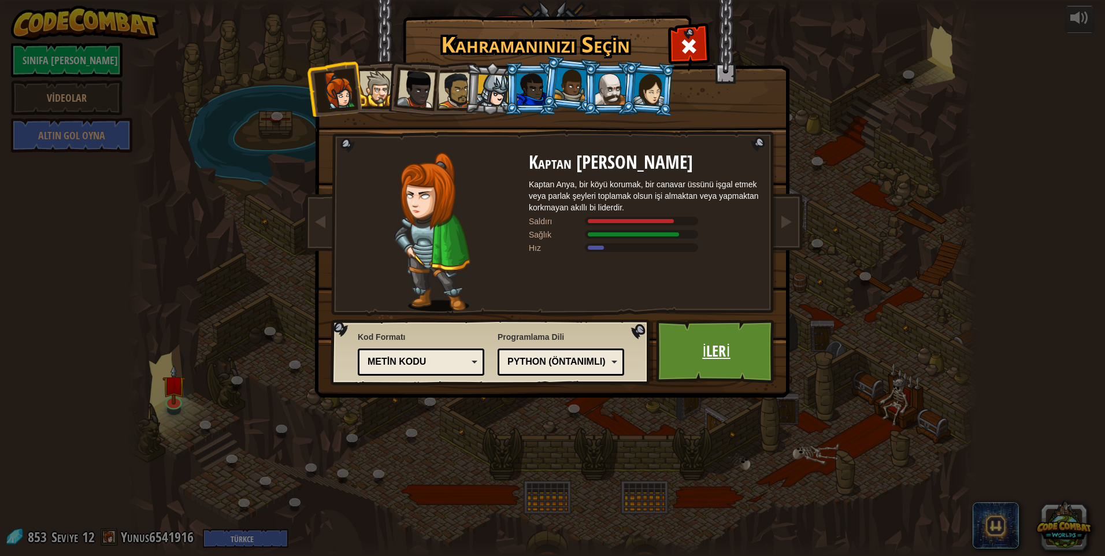
click at [688, 339] on link "ileri" at bounding box center [716, 352] width 121 height 64
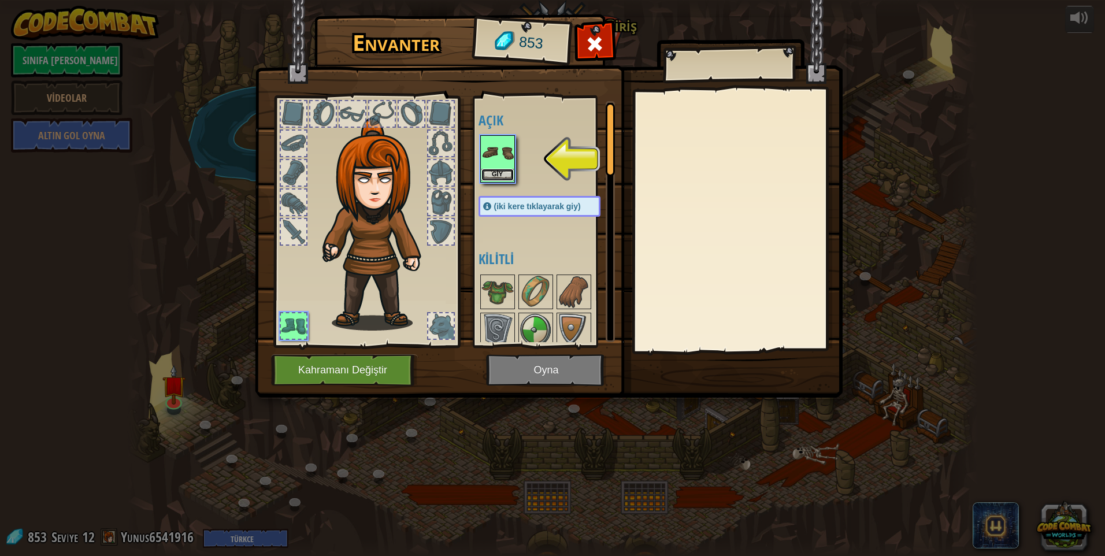
click at [486, 172] on button "Giy" at bounding box center [498, 175] width 32 height 12
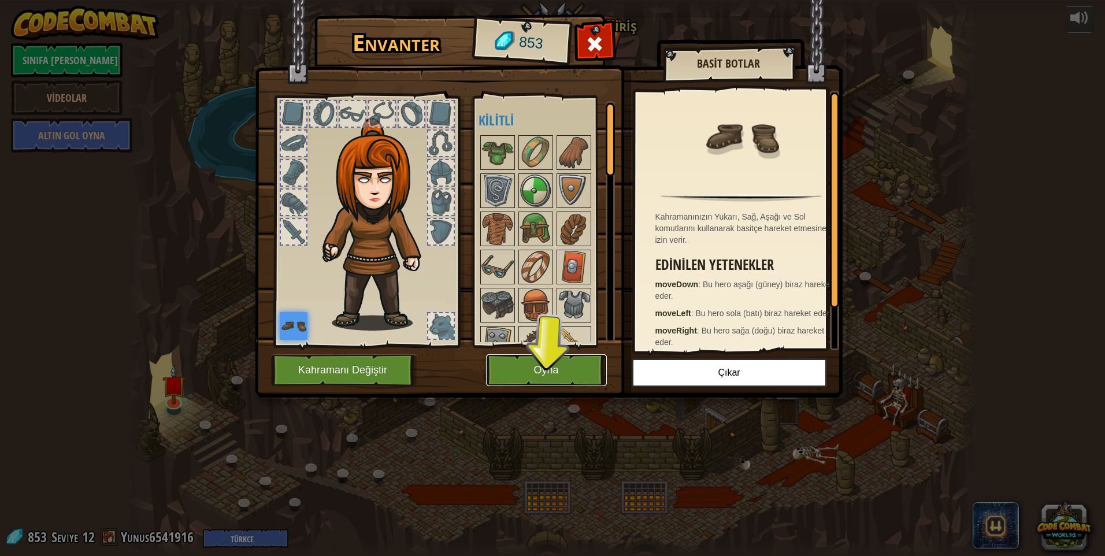
click at [579, 376] on button "Oyna" at bounding box center [546, 370] width 121 height 32
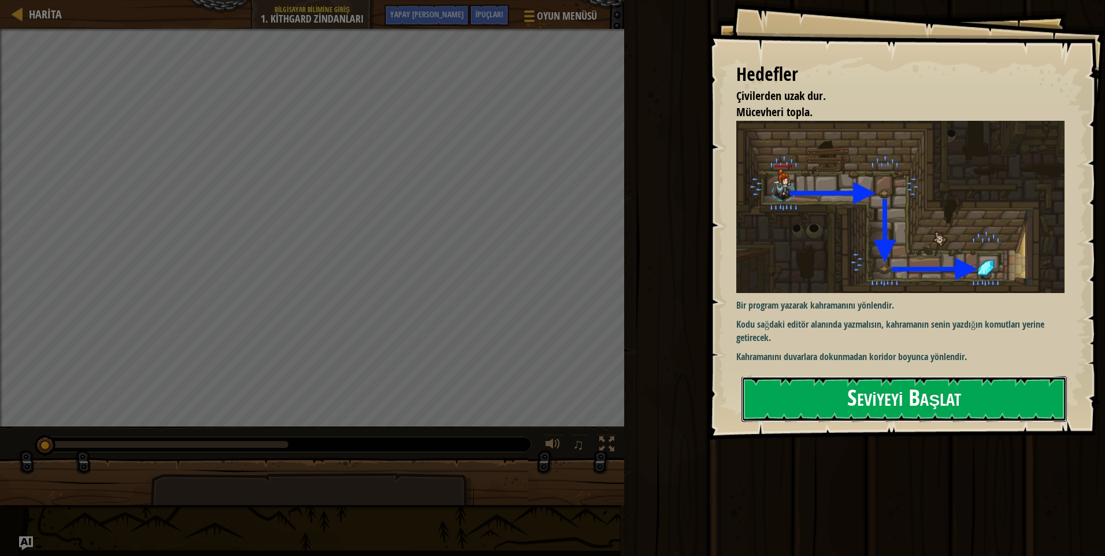
click at [934, 417] on button "Seviyeyi Başlat" at bounding box center [904, 399] width 325 height 46
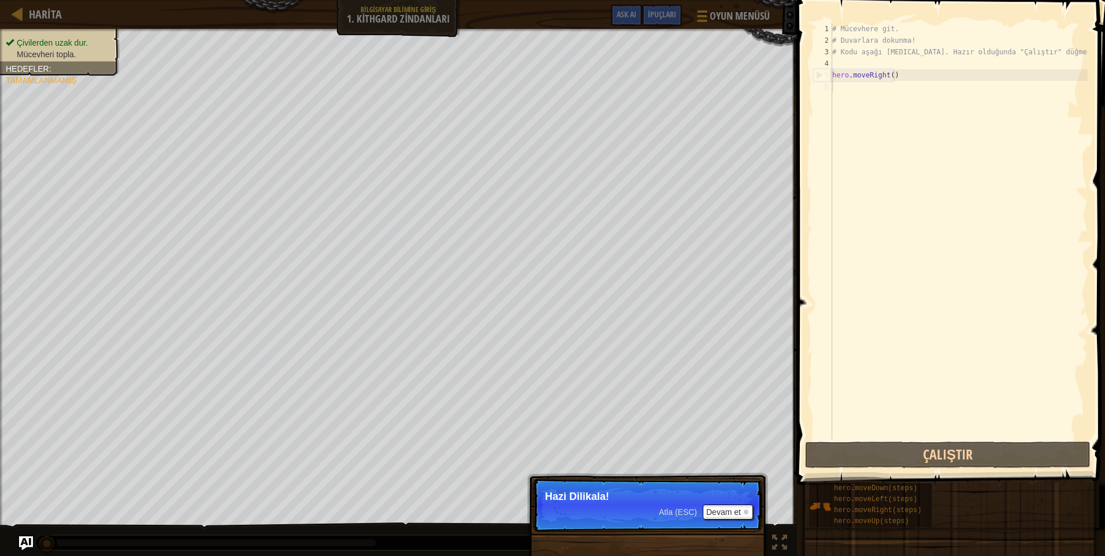
click at [954, 133] on div "# Mücevhere git. # Duvarlara dokunma! # Kodu aşağı yaz. Hazır olduğunda "Çalışt…" at bounding box center [959, 242] width 258 height 439
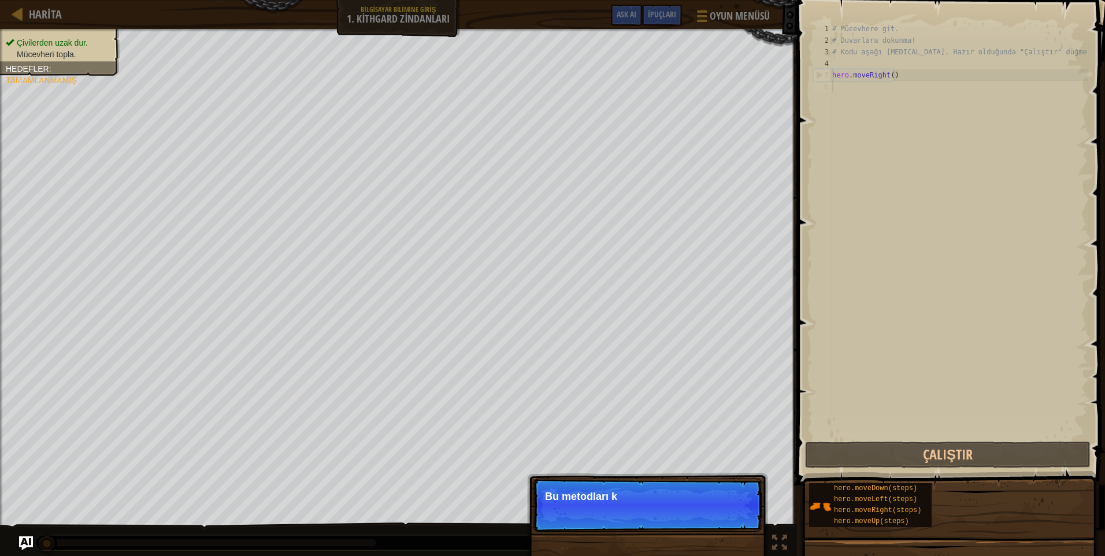
click at [935, 81] on div "# Mücevhere git. # Duvarlara dokunma! # Kodu aşağı yaz. Hazır olduğunda "Çalışt…" at bounding box center [959, 242] width 258 height 439
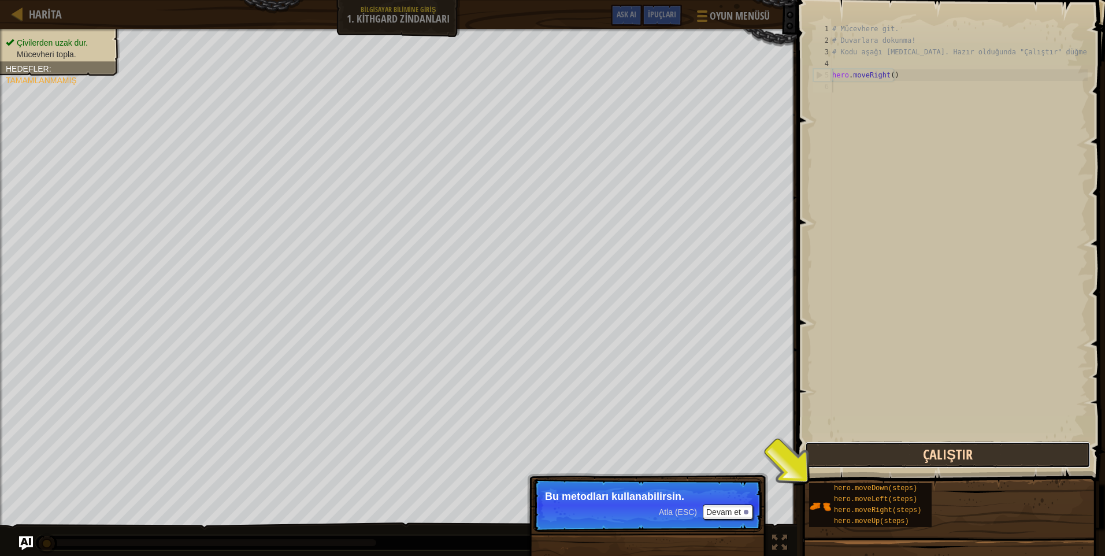
click at [896, 461] on button "Çalıştır" at bounding box center [948, 455] width 286 height 27
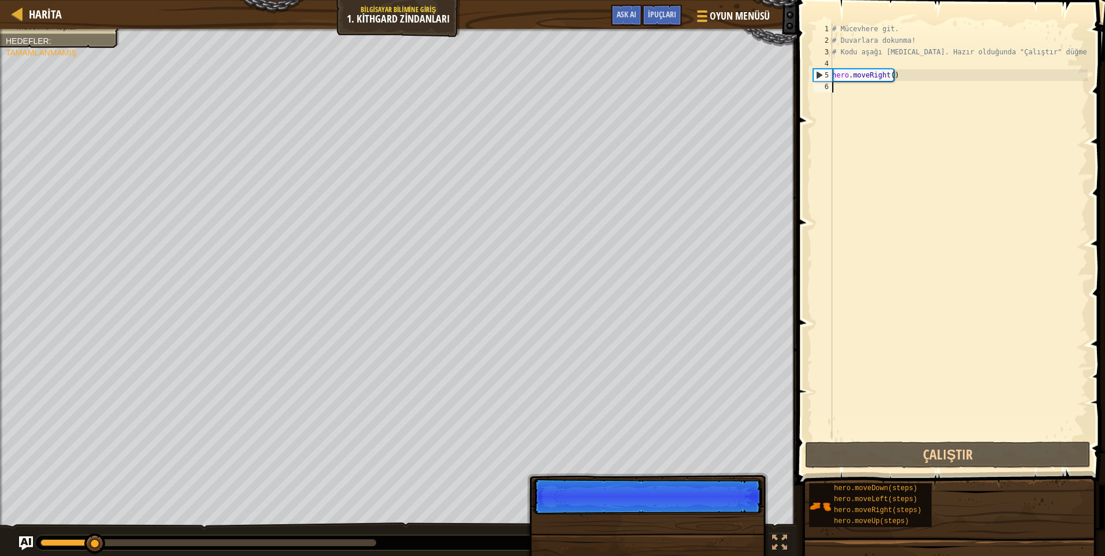
scroll to position [5, 0]
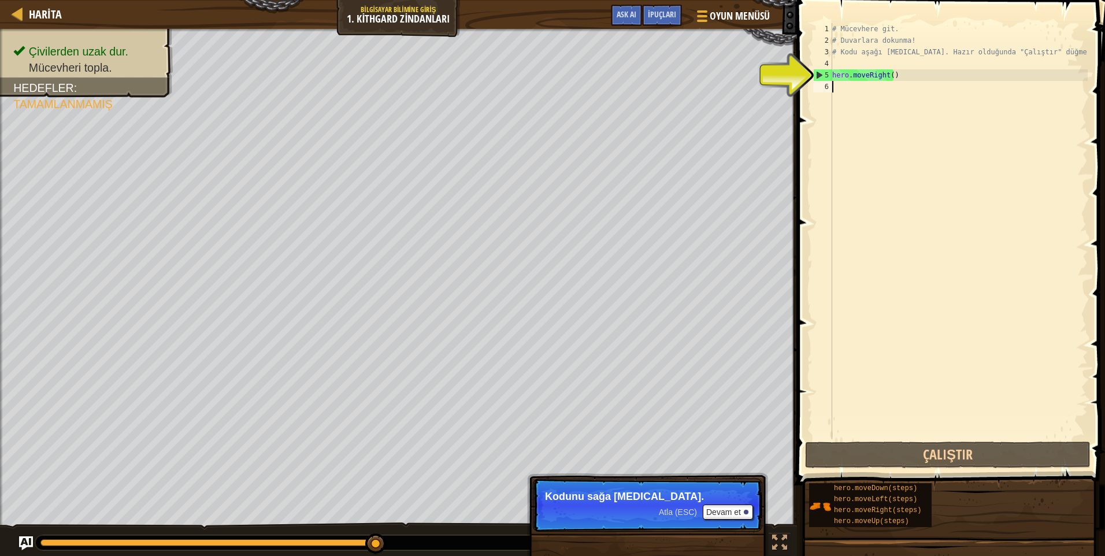
type textarea "h"
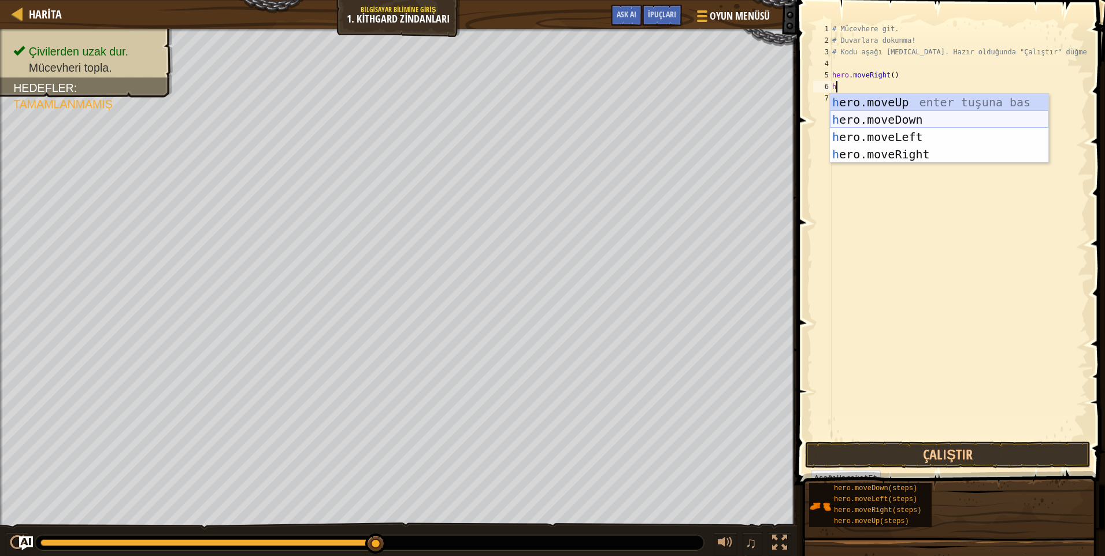
click at [877, 119] on div "h ero.moveUp enter tuşuna bas h ero.moveDown enter tuşuna bas h ero.moveLeft en…" at bounding box center [939, 146] width 219 height 104
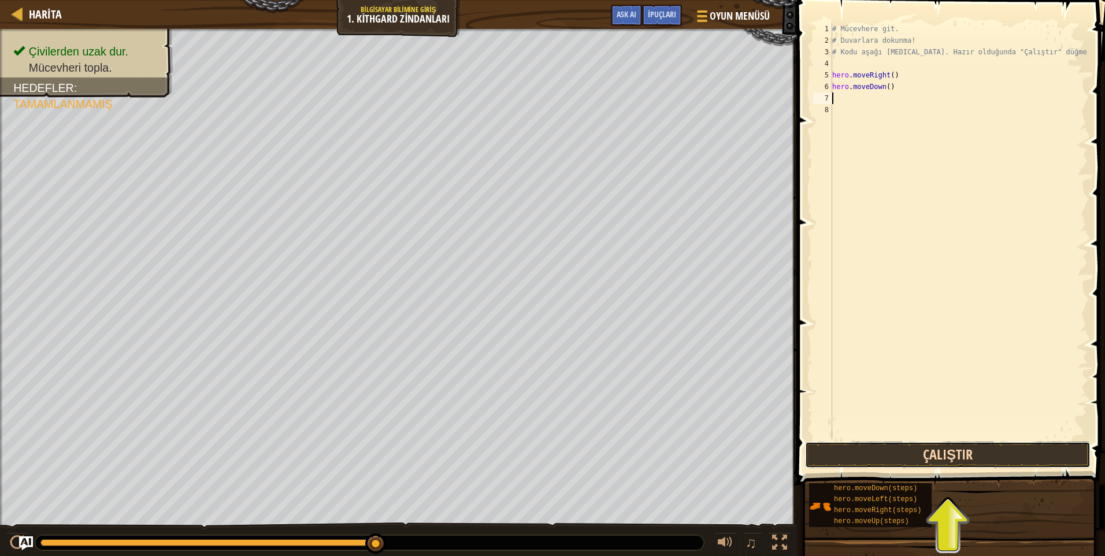
click at [934, 444] on button "Çalıştır" at bounding box center [948, 455] width 286 height 27
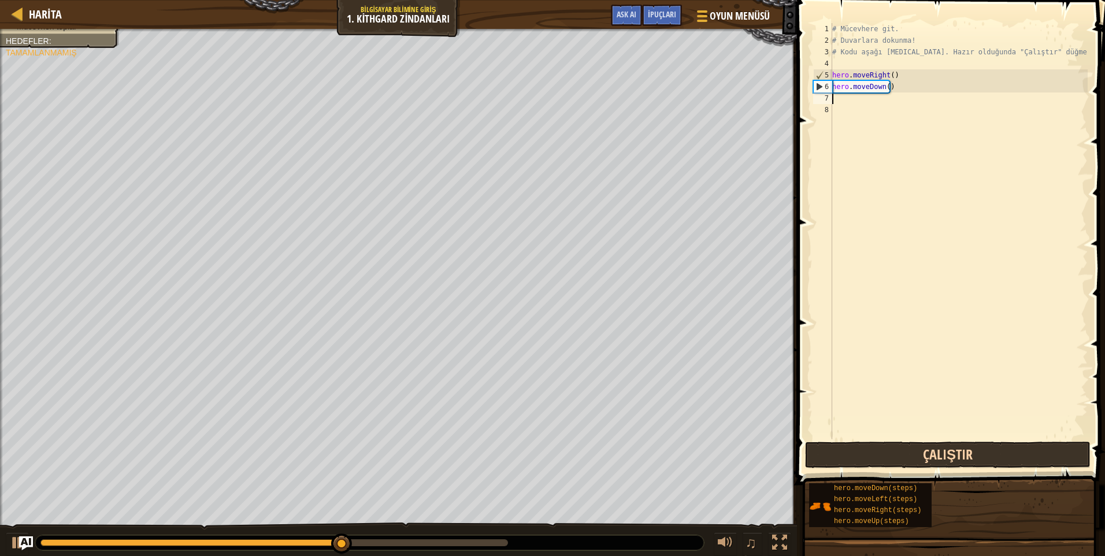
type textarea "h"
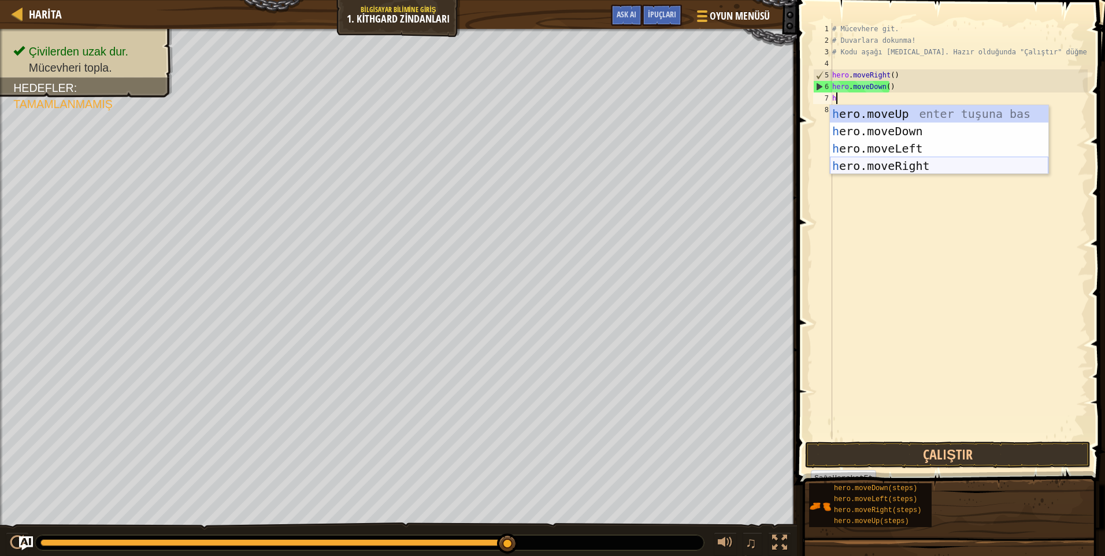
click at [858, 166] on div "h ero.moveUp enter tuşuna bas h ero.moveDown enter tuşuna bas h ero.moveLeft en…" at bounding box center [939, 157] width 219 height 104
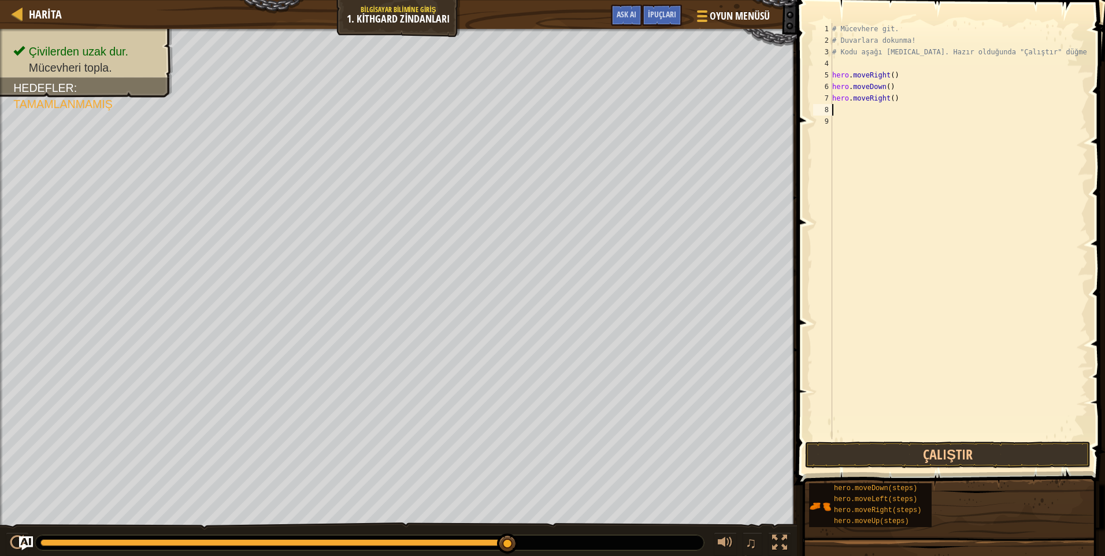
drag, startPoint x: 936, startPoint y: 418, endPoint x: 938, endPoint y: 431, distance: 13.5
click at [937, 429] on div "# Mücevhere git. # Duvarlara dokunma! # Kodu aşağı yaz. Hazır olduğunda "Çalışt…" at bounding box center [959, 242] width 258 height 439
click at [945, 445] on button "Çalıştır" at bounding box center [948, 455] width 286 height 27
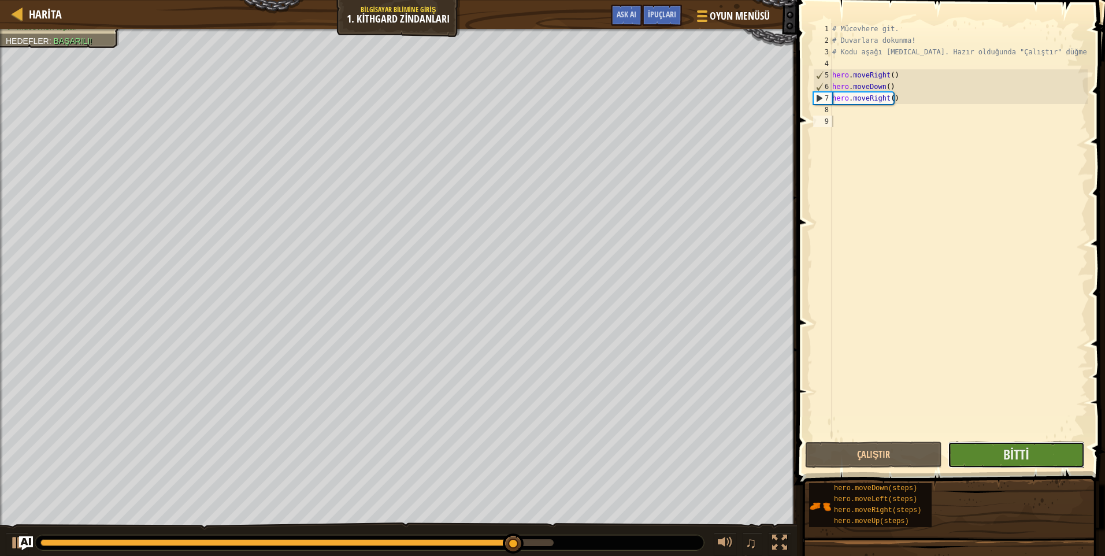
click at [985, 454] on button "Bitti" at bounding box center [1016, 455] width 137 height 27
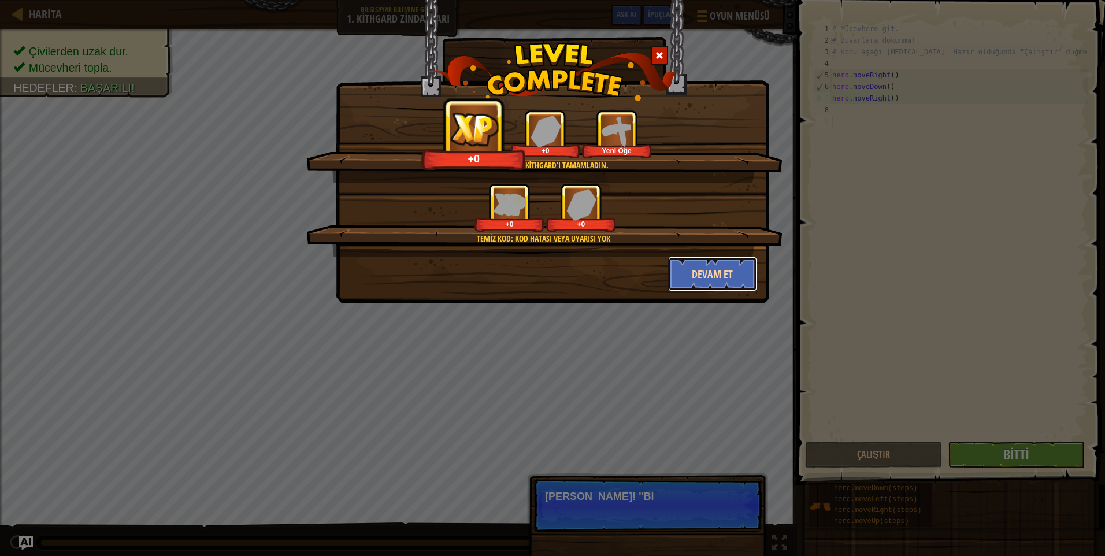
click at [701, 271] on button "Devam et" at bounding box center [713, 274] width 90 height 35
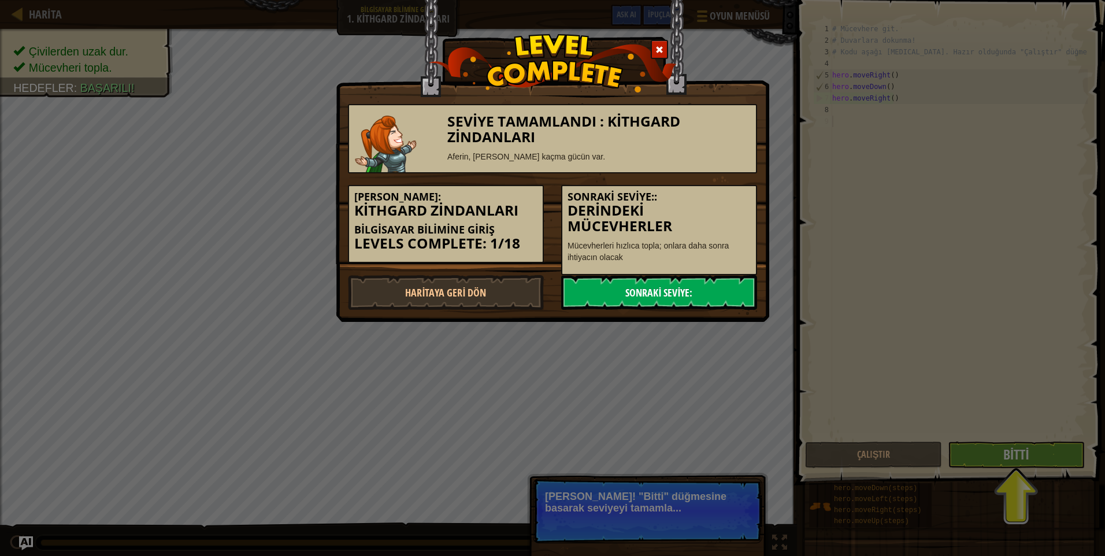
click at [690, 287] on link "Sonraki Seviye:" at bounding box center [659, 292] width 196 height 35
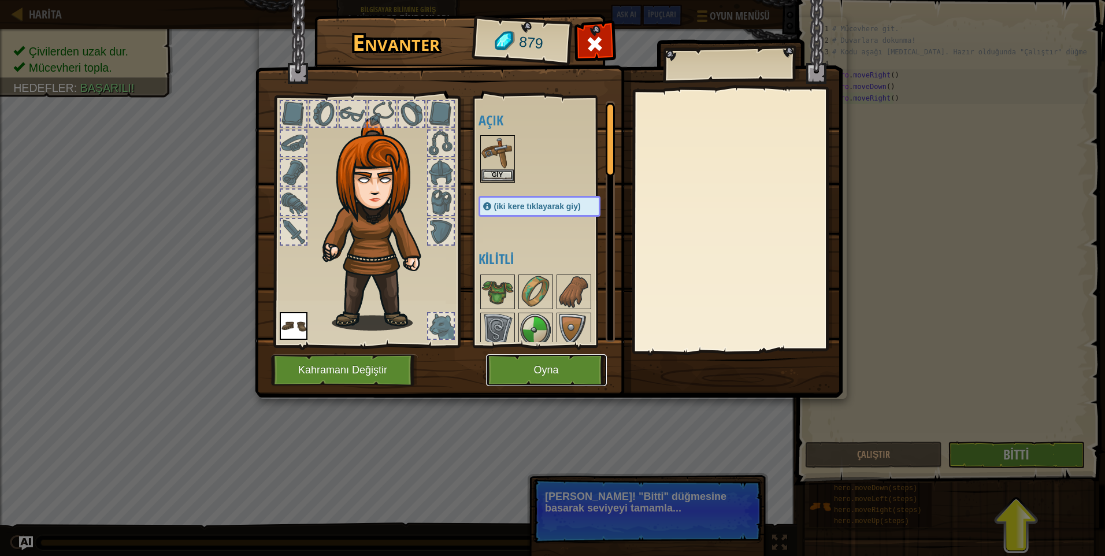
click at [562, 360] on button "Oyna" at bounding box center [546, 370] width 121 height 32
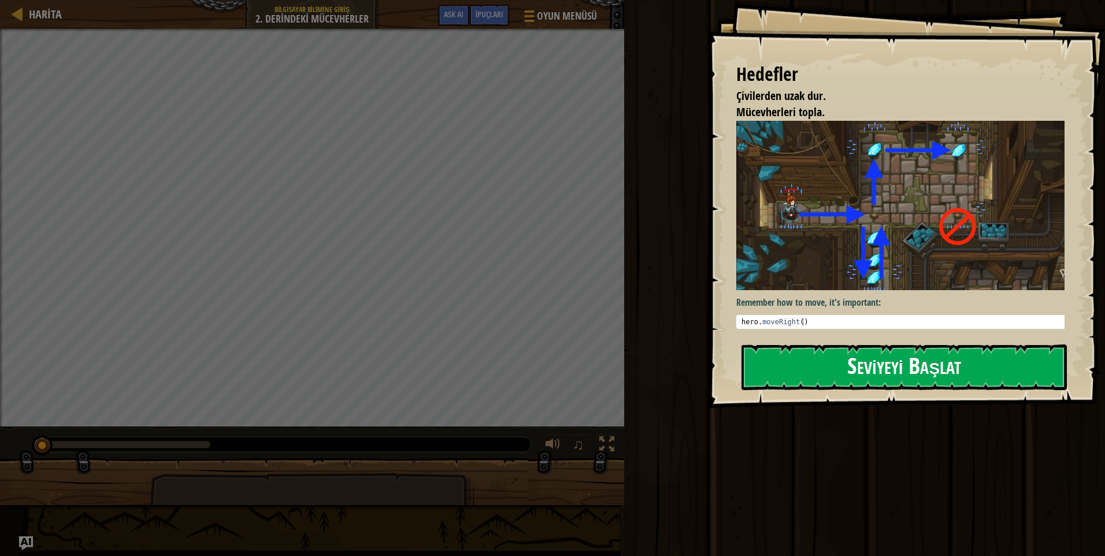
click at [810, 383] on button "Seviyeyi Başlat" at bounding box center [904, 368] width 325 height 46
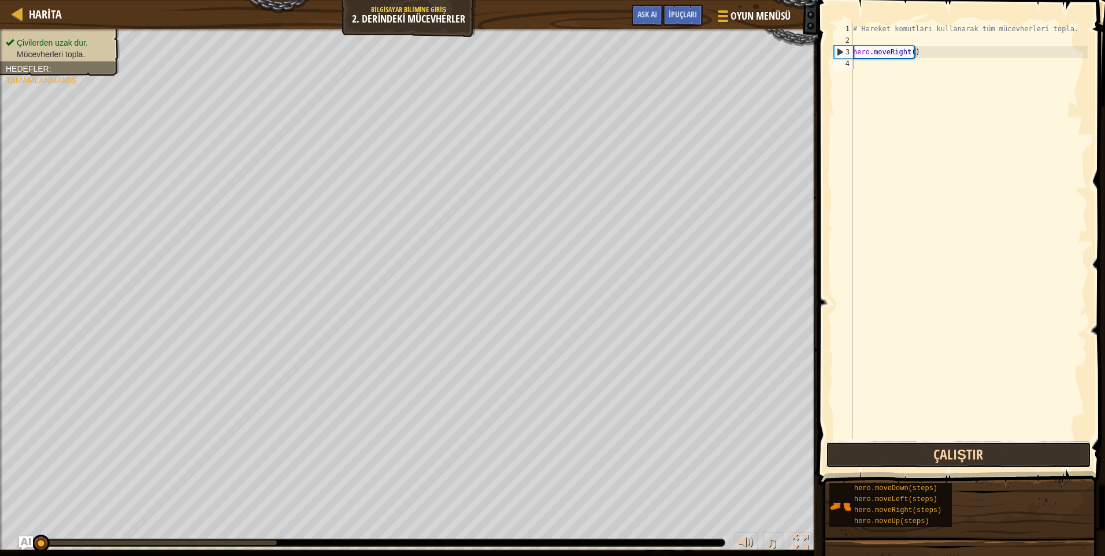
click at [897, 458] on button "Çalıştır" at bounding box center [958, 455] width 265 height 27
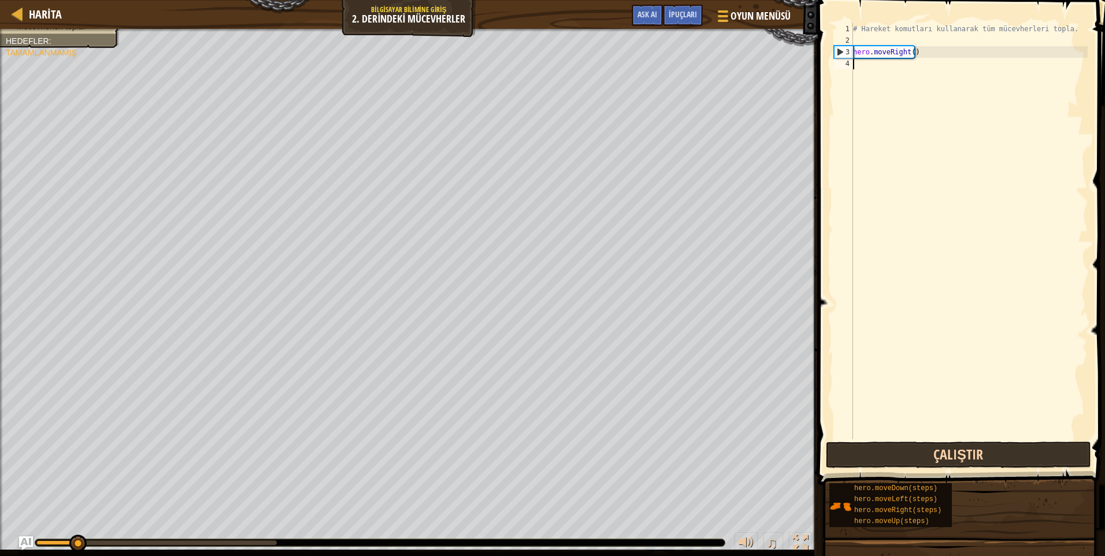
type textarea "h"
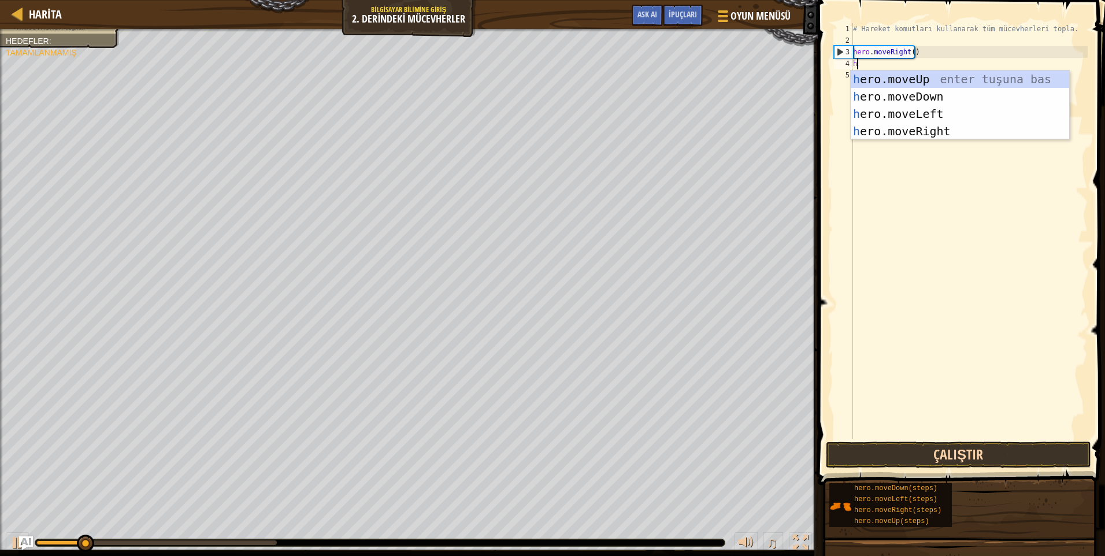
scroll to position [5, 0]
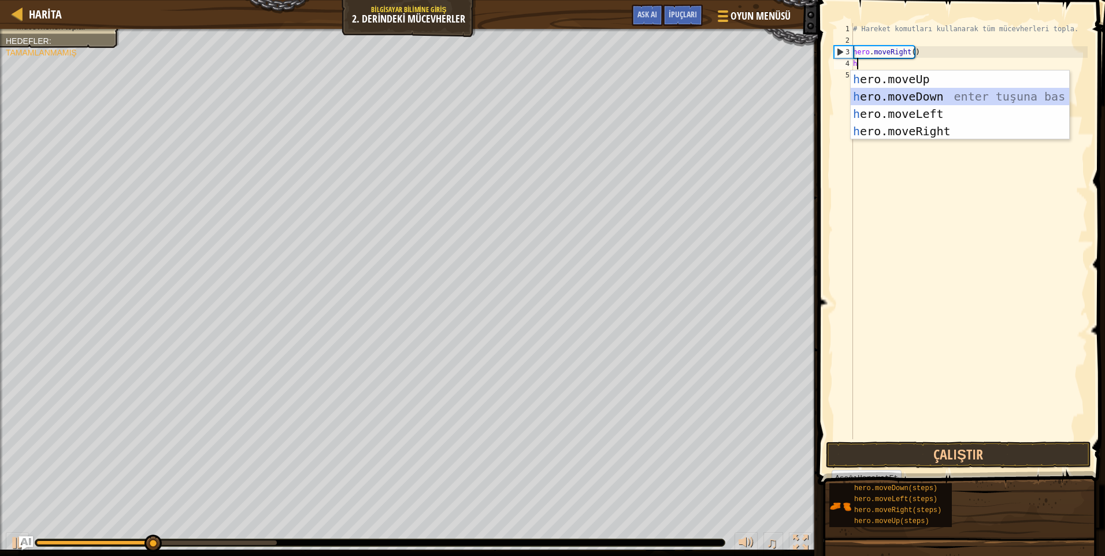
click at [892, 91] on div "h ero.moveUp enter tuşuna bas h ero.moveDown enter tuşuna bas h ero.moveLeft en…" at bounding box center [960, 123] width 219 height 104
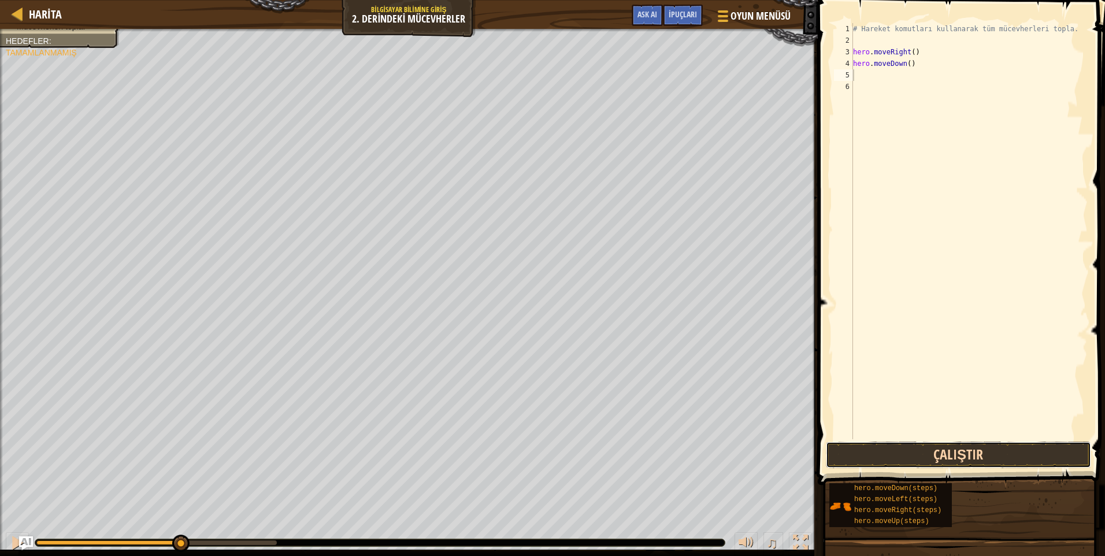
click at [897, 451] on button "Çalıştır" at bounding box center [958, 455] width 265 height 27
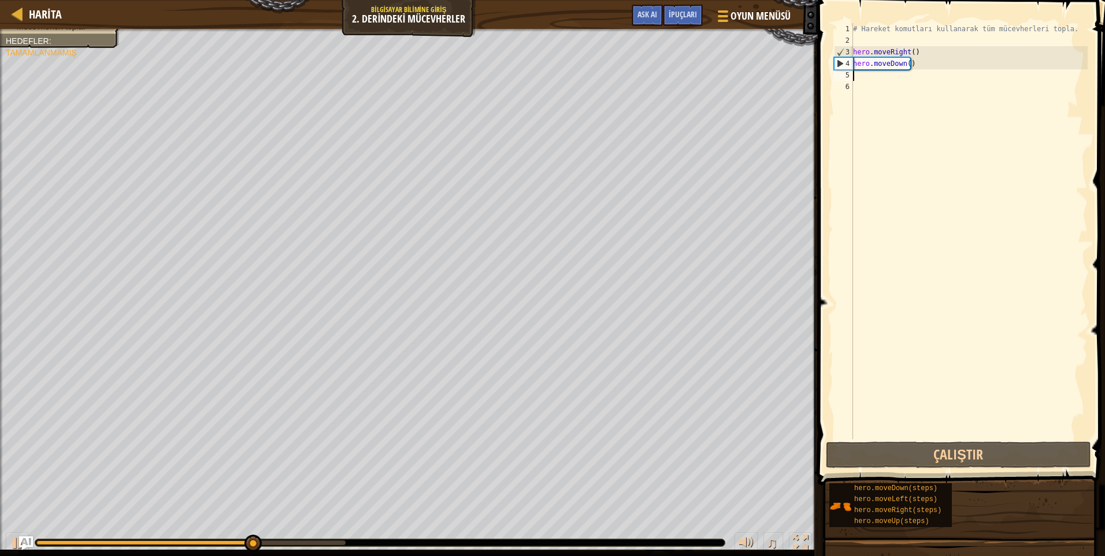
type textarea "h"
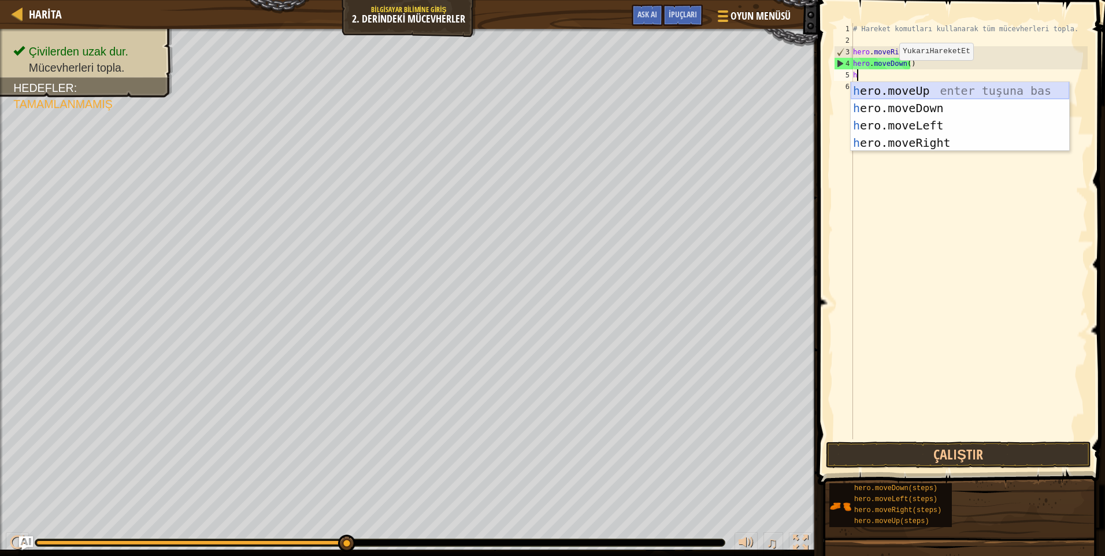
click at [888, 95] on div "h ero.moveUp enter tuşuna bas h ero.moveDown enter tuşuna bas h ero.moveLeft en…" at bounding box center [960, 134] width 219 height 104
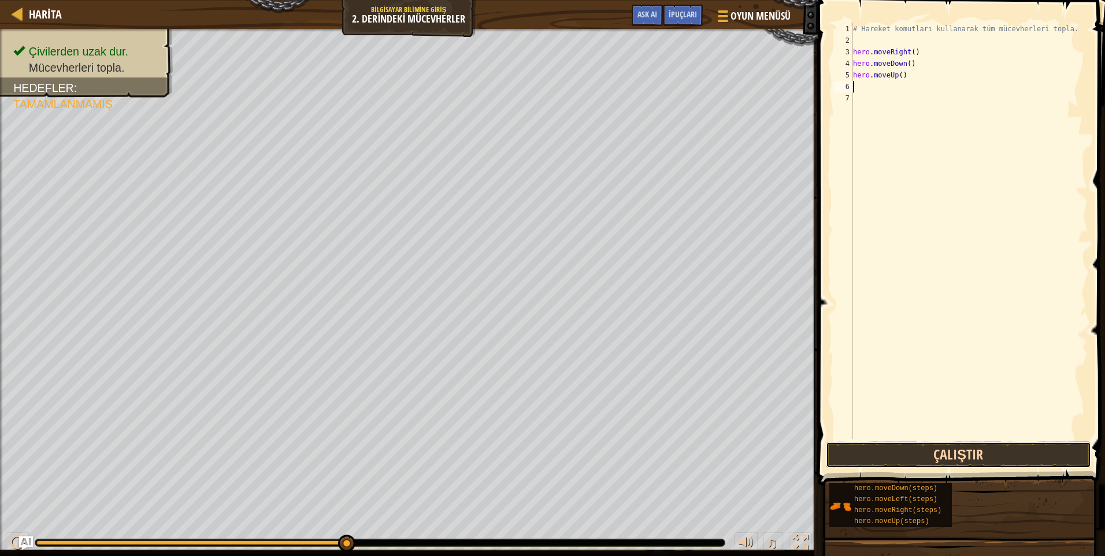
click at [931, 450] on button "Çalıştır" at bounding box center [958, 455] width 265 height 27
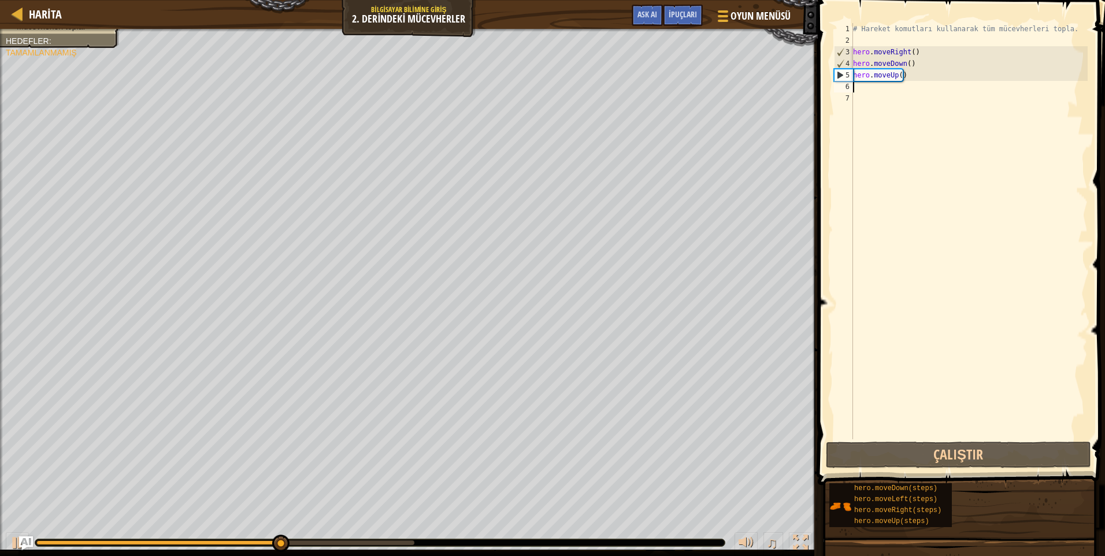
type textarea "h"
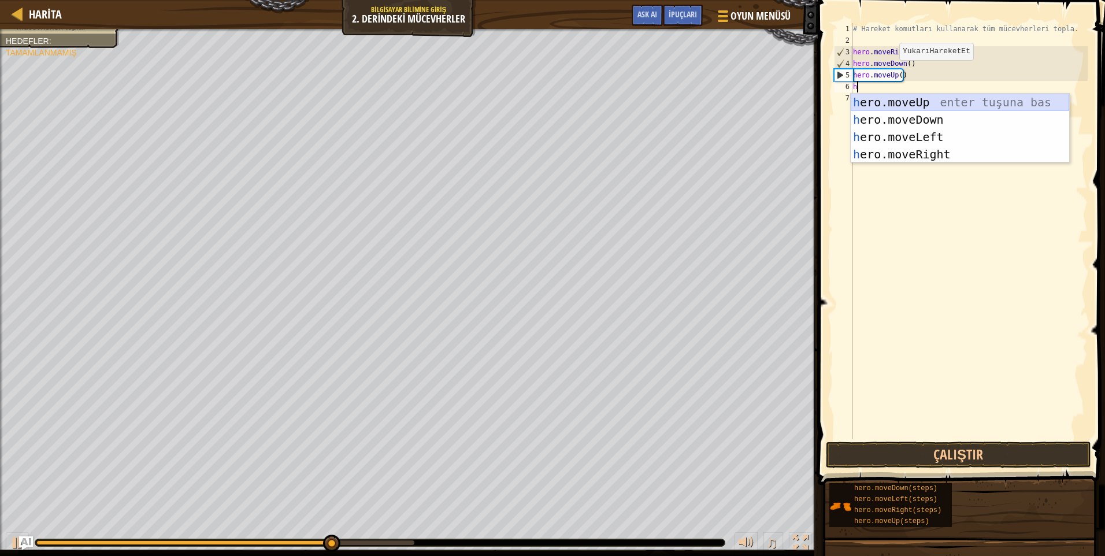
click at [899, 102] on div "h ero.moveUp enter tuşuna bas h ero.moveDown enter tuşuna bas h ero.moveLeft en…" at bounding box center [960, 146] width 219 height 104
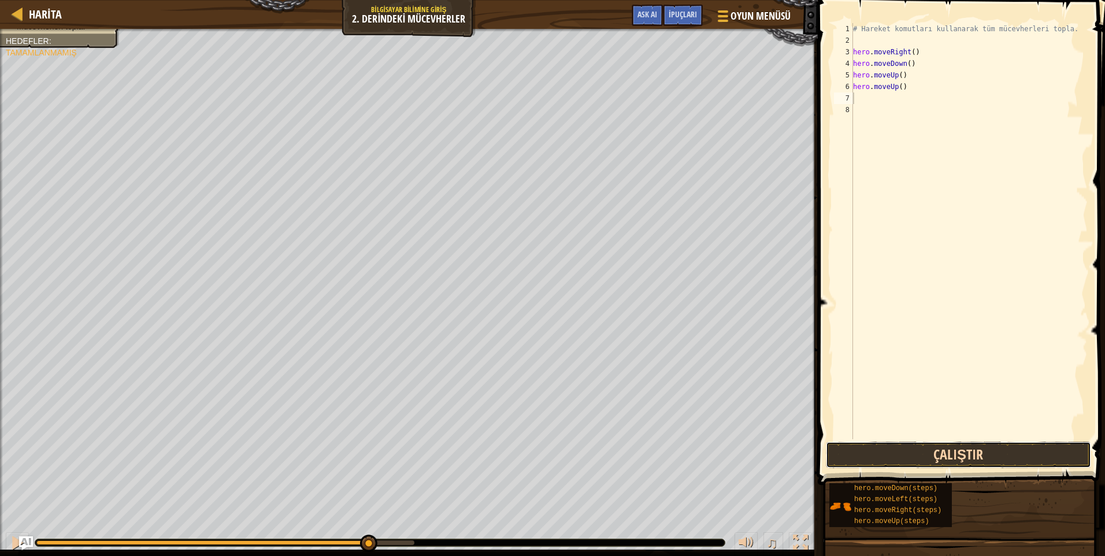
click at [914, 451] on button "Çalıştır" at bounding box center [958, 455] width 265 height 27
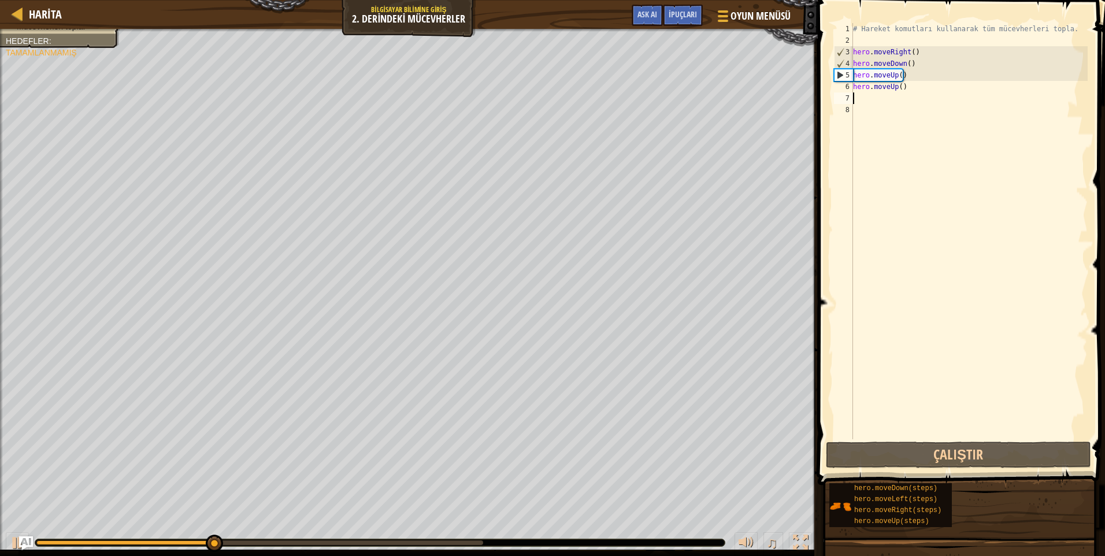
type textarea "h"
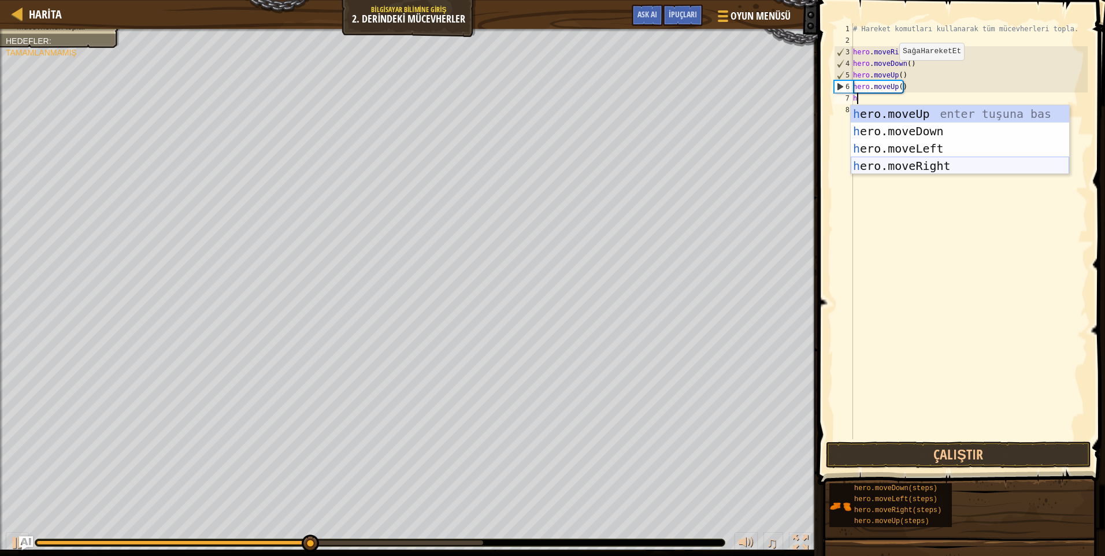
click at [903, 165] on div "h ero.moveUp enter tuşuna bas h ero.moveDown enter tuşuna bas h ero.moveLeft en…" at bounding box center [960, 157] width 219 height 104
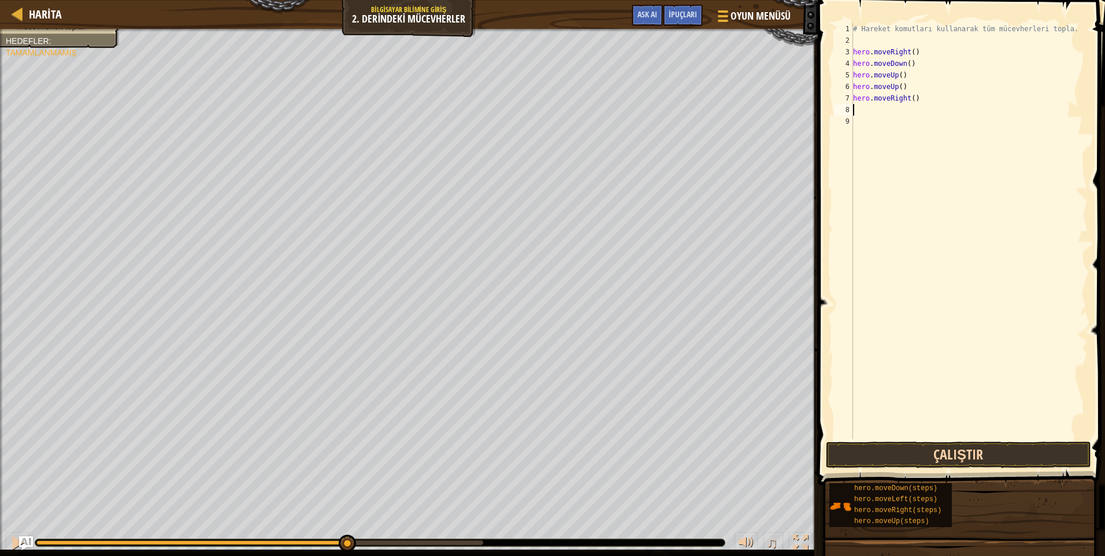
type textarea "h"
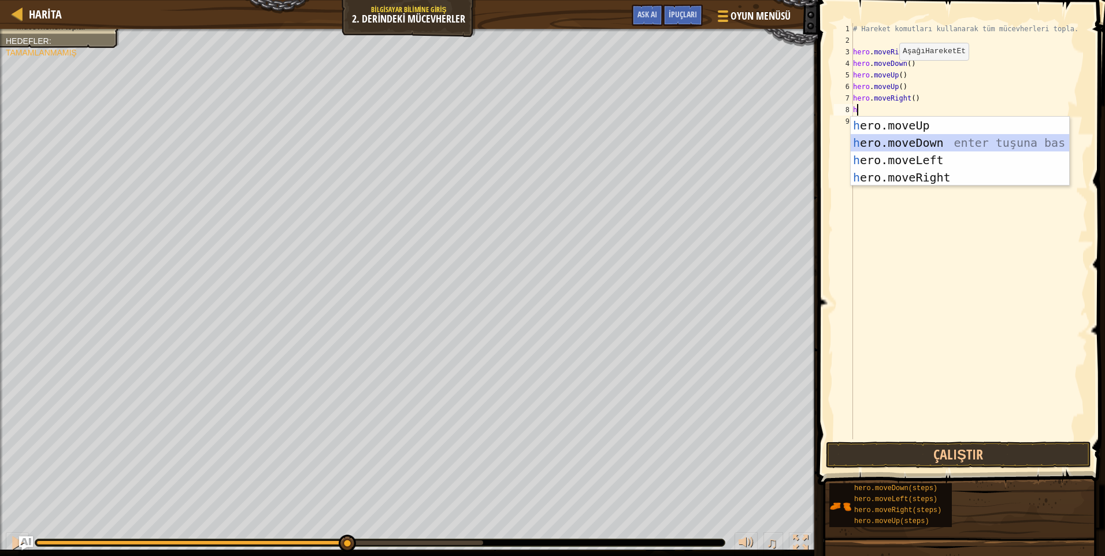
click at [909, 148] on div "h ero.moveUp enter tuşuna bas h ero.moveDown enter tuşuna bas h ero.moveLeft en…" at bounding box center [960, 169] width 219 height 104
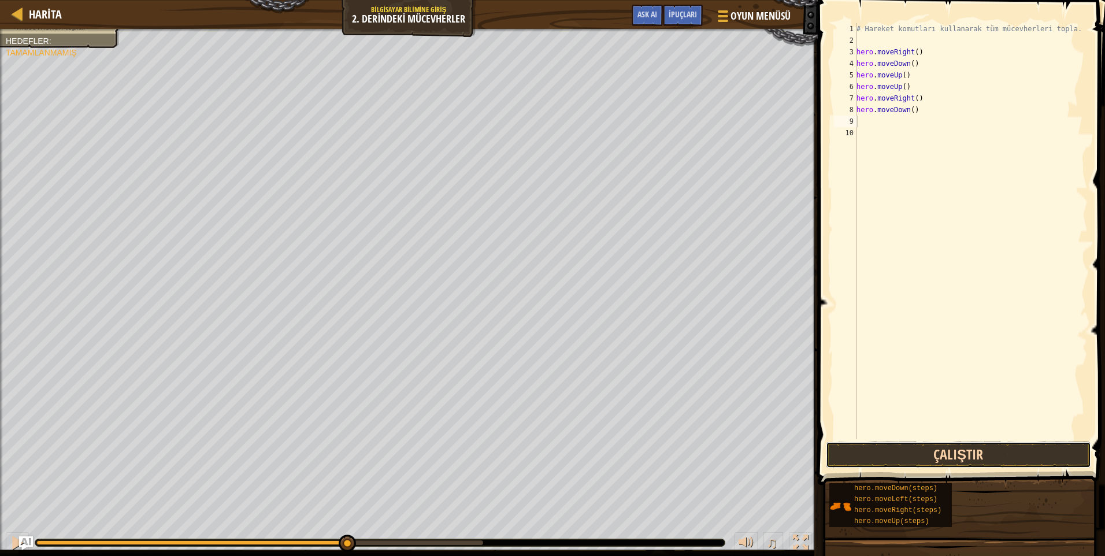
click at [955, 450] on button "Çalıştır" at bounding box center [958, 455] width 265 height 27
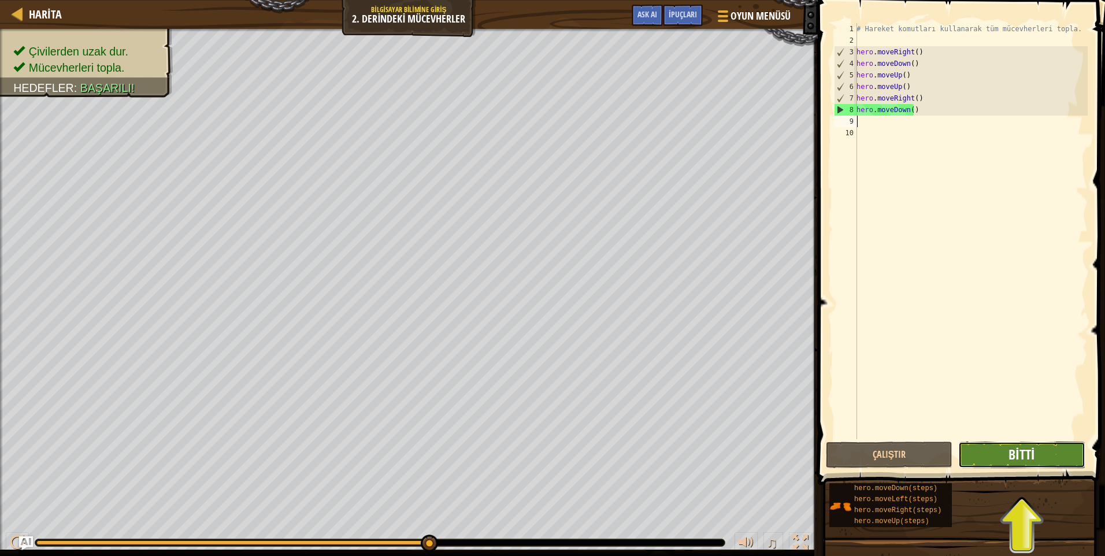
click at [1020, 455] on span "Bitti" at bounding box center [1022, 454] width 26 height 18
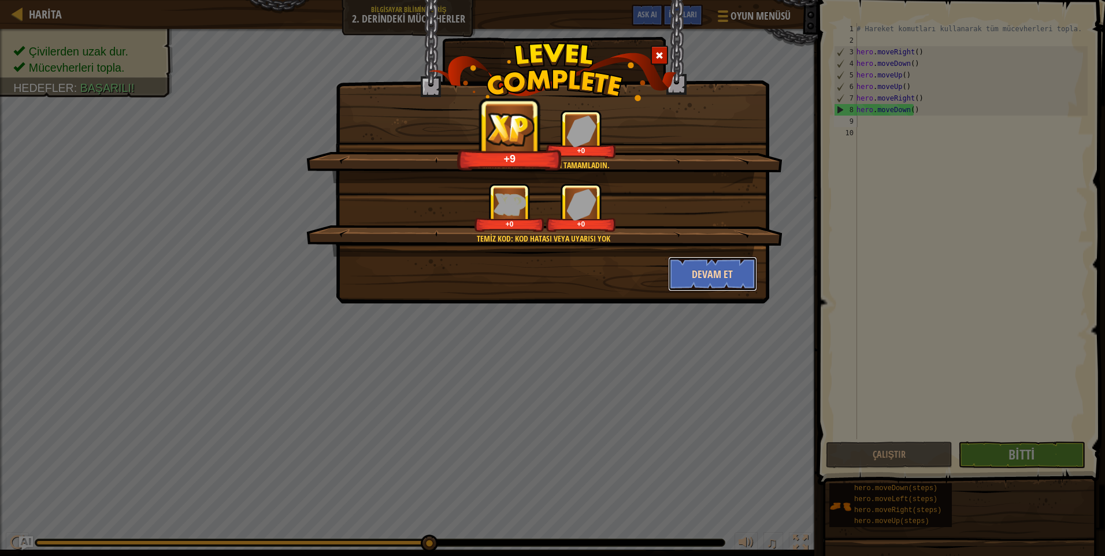
click at [694, 262] on button "Devam et" at bounding box center [713, 274] width 90 height 35
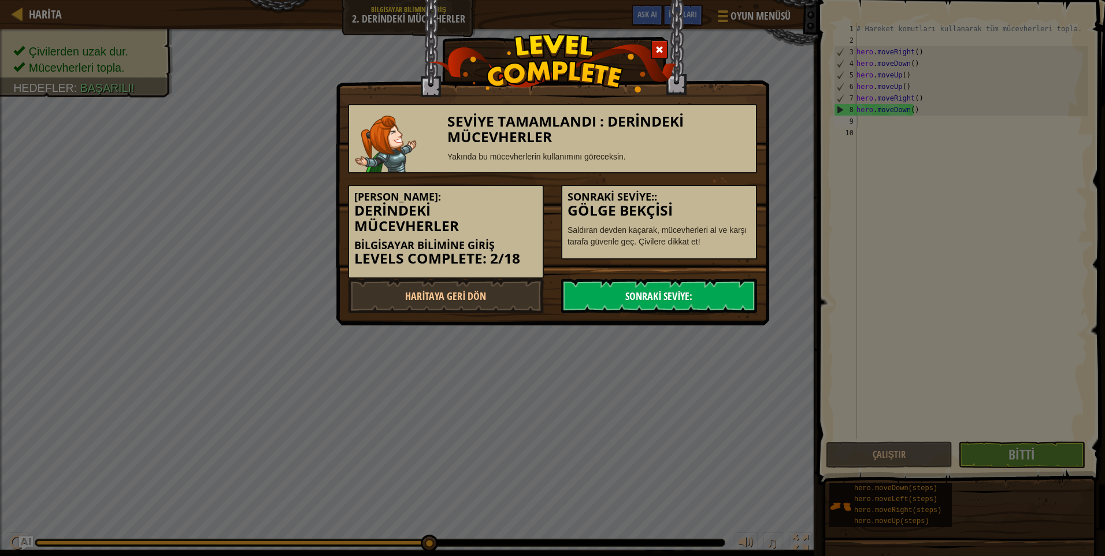
click at [690, 283] on link "Sonraki Seviye:" at bounding box center [659, 296] width 196 height 35
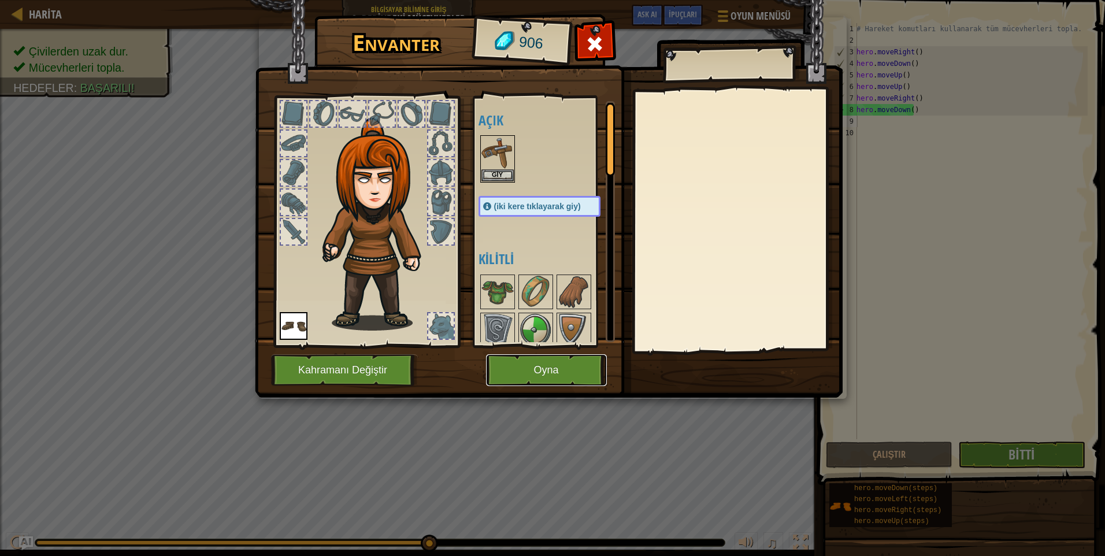
click at [524, 366] on button "Oyna" at bounding box center [546, 370] width 121 height 32
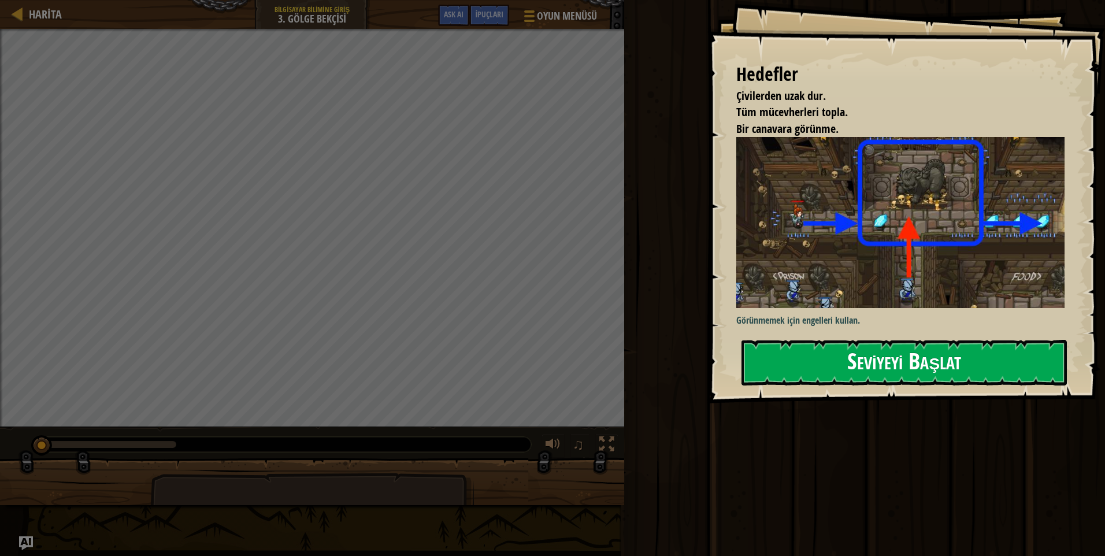
click at [847, 352] on button "Seviyeyi Başlat" at bounding box center [904, 363] width 325 height 46
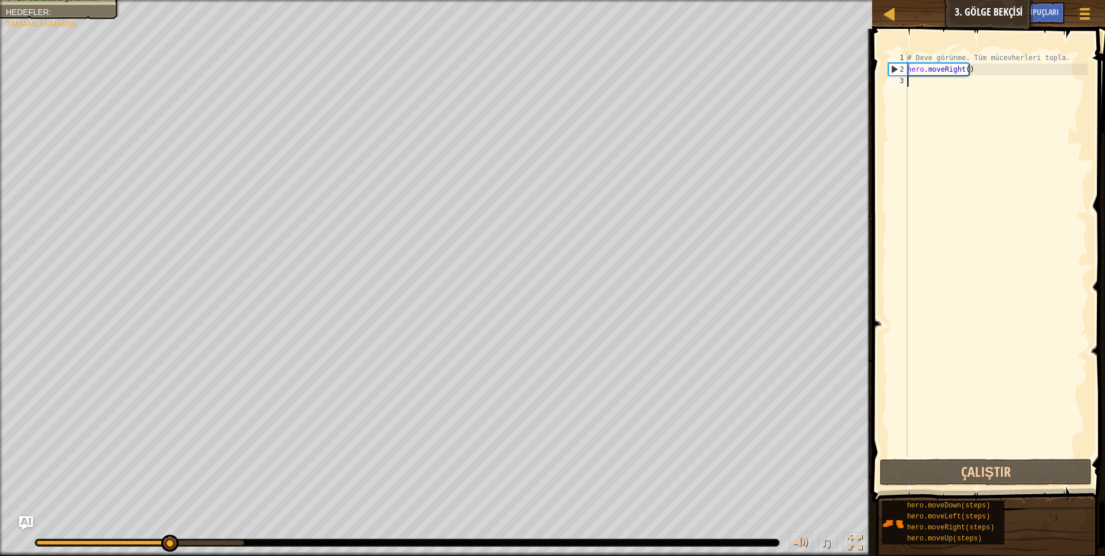
type textarea "h"
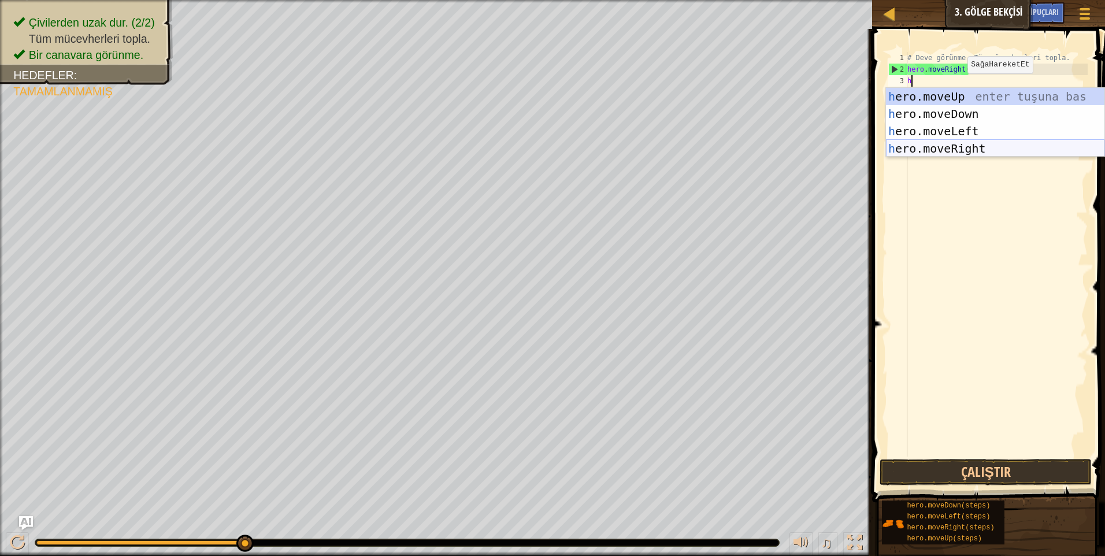
click at [962, 147] on div "h ero.moveUp enter tuşuna bas h ero.moveDown enter tuşuna bas h ero.moveLeft en…" at bounding box center [995, 140] width 219 height 104
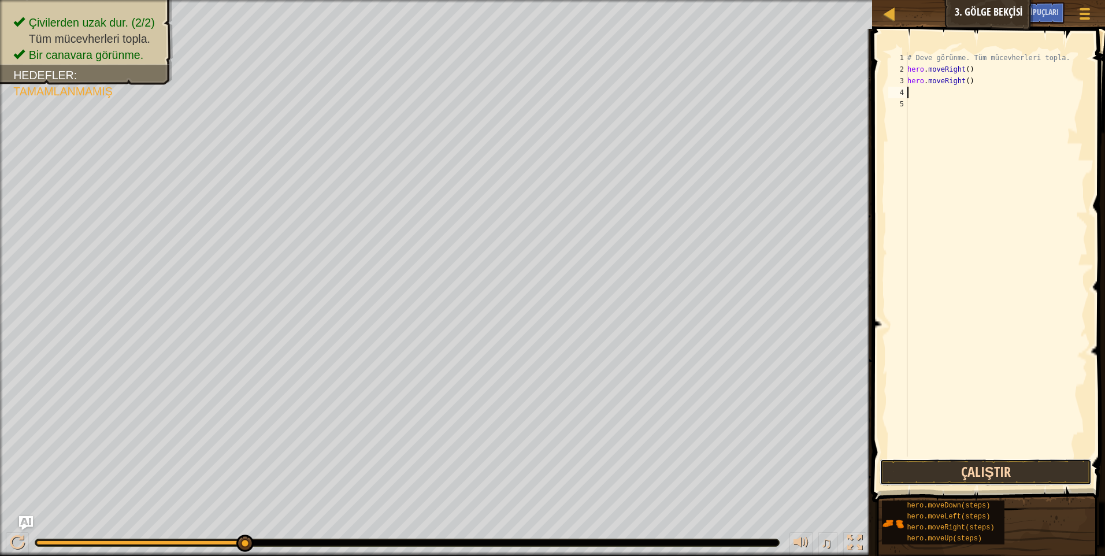
click at [998, 465] on button "Çalıştır" at bounding box center [986, 472] width 212 height 27
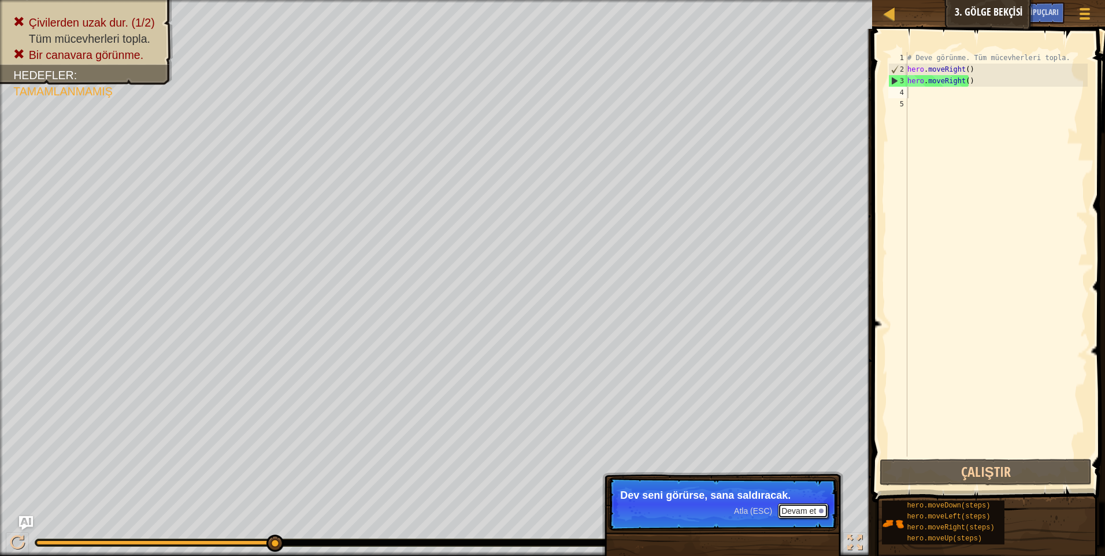
click at [818, 509] on button "Devam et" at bounding box center [803, 510] width 50 height 15
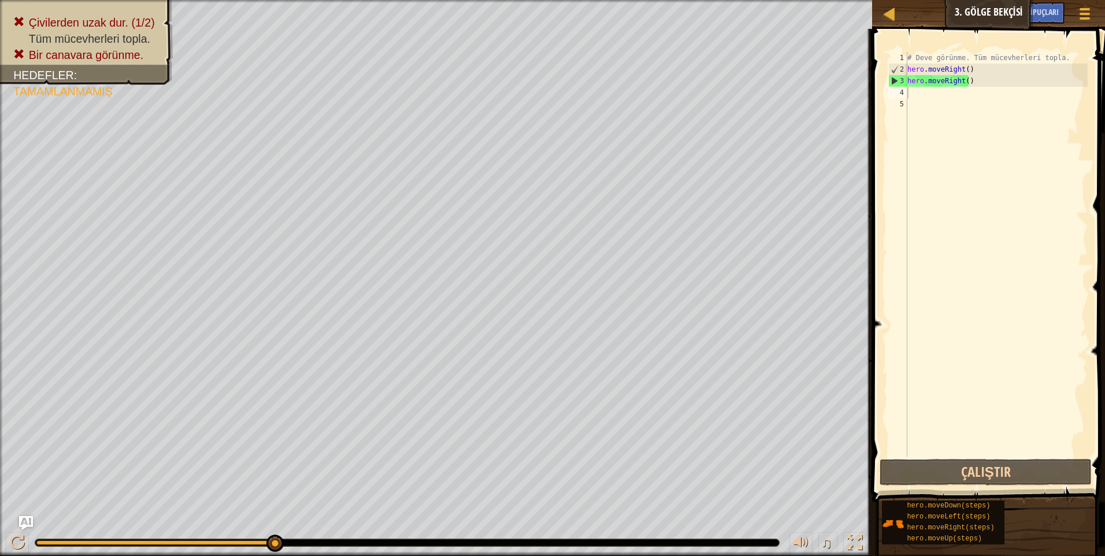
drag, startPoint x: 933, startPoint y: 95, endPoint x: 966, endPoint y: -43, distance: 142.0
click at [966, 0] on html "Harita Bilgisayar Bilimine Giriş 3. Gölge Bekçisi Oyun Menüsü Bitti İpuçları As…" at bounding box center [552, 0] width 1105 height 0
click at [972, 472] on button "Çalıştır" at bounding box center [986, 472] width 212 height 27
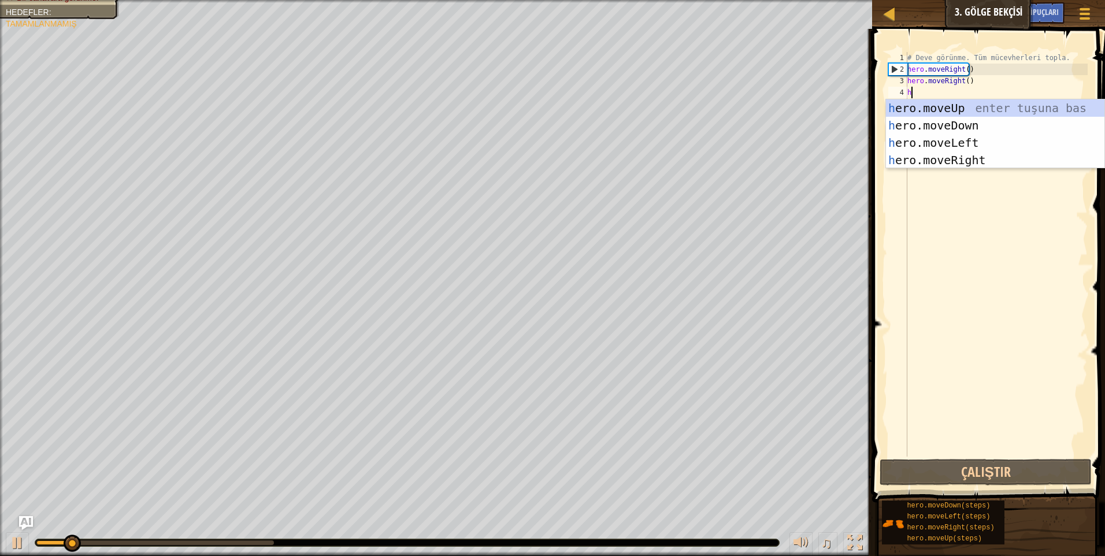
type textarea "h"
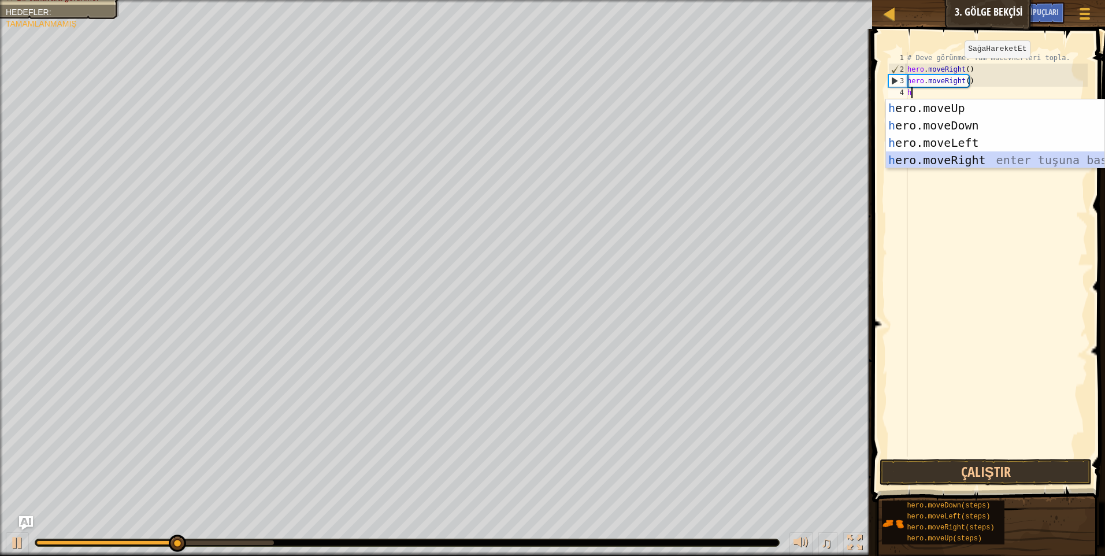
click at [956, 154] on div "h ero.moveUp enter tuşuna bas h ero.moveDown enter tuşuna bas h ero.moveLeft en…" at bounding box center [995, 151] width 219 height 104
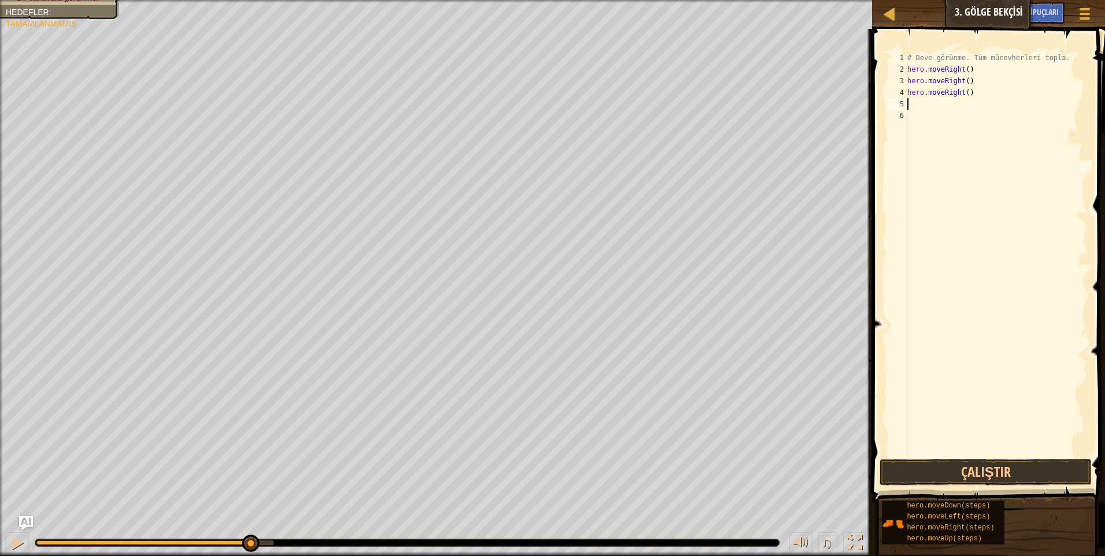
type textarea "h"
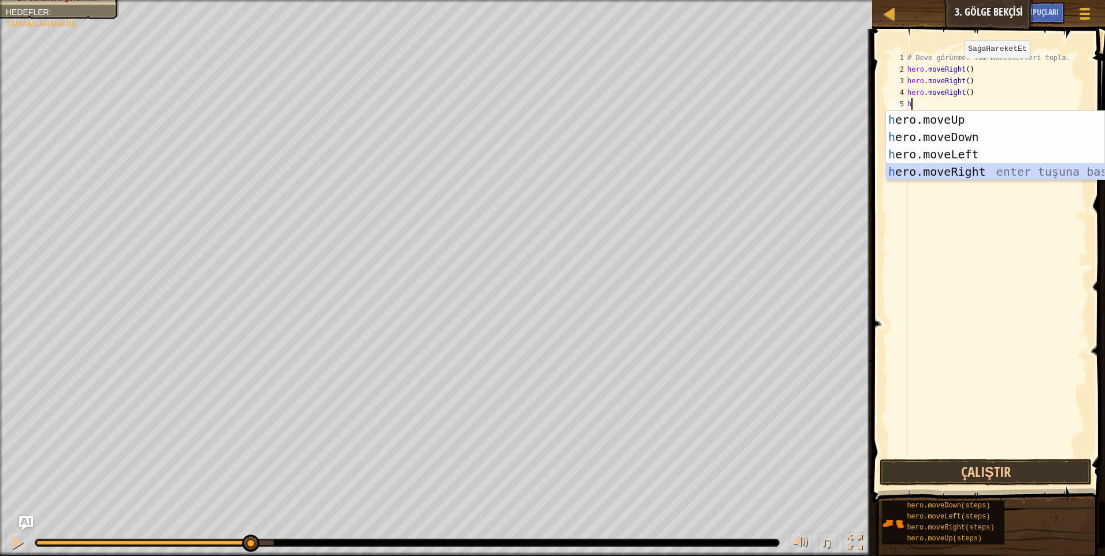
click at [941, 169] on div "h ero.moveUp enter tuşuna bas h ero.moveDown enter tuşuna bas h ero.moveLeft en…" at bounding box center [995, 163] width 219 height 104
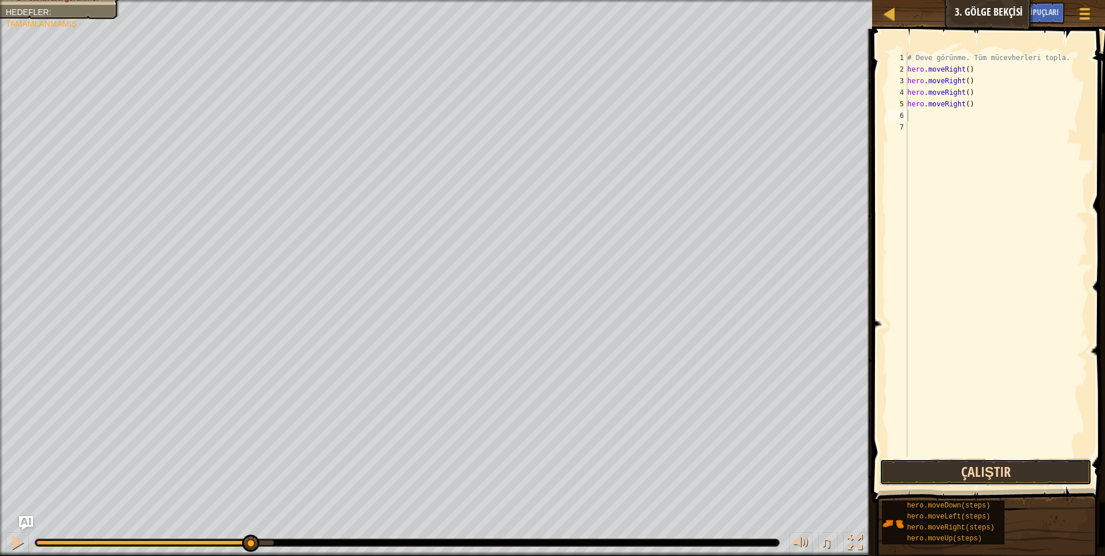
click at [947, 470] on button "Çalıştır" at bounding box center [986, 472] width 212 height 27
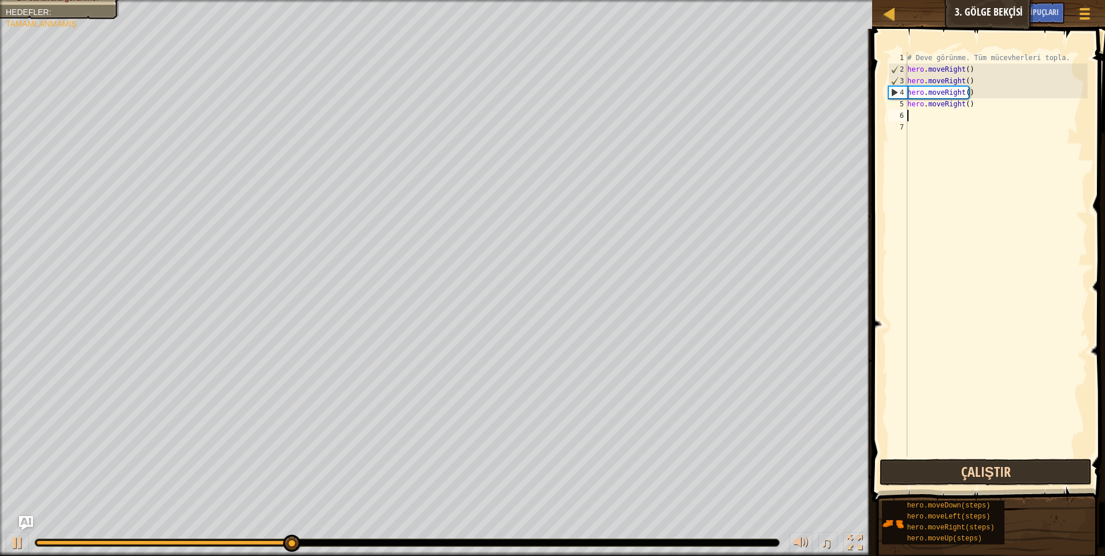
type textarea "h"
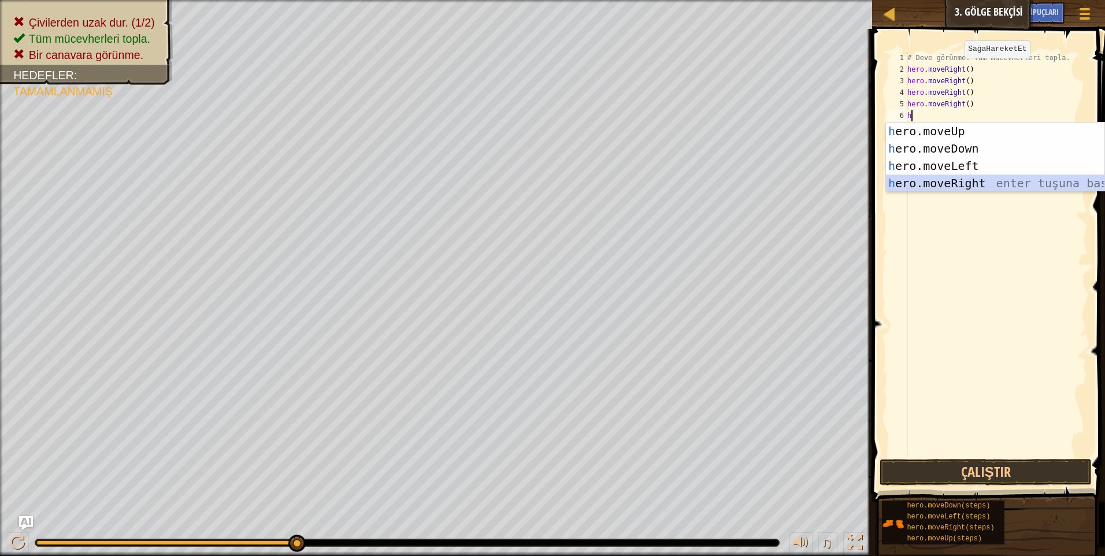
click at [940, 182] on div "h ero.moveUp enter tuşuna bas h ero.moveDown enter tuşuna bas h ero.moveLeft en…" at bounding box center [995, 175] width 219 height 104
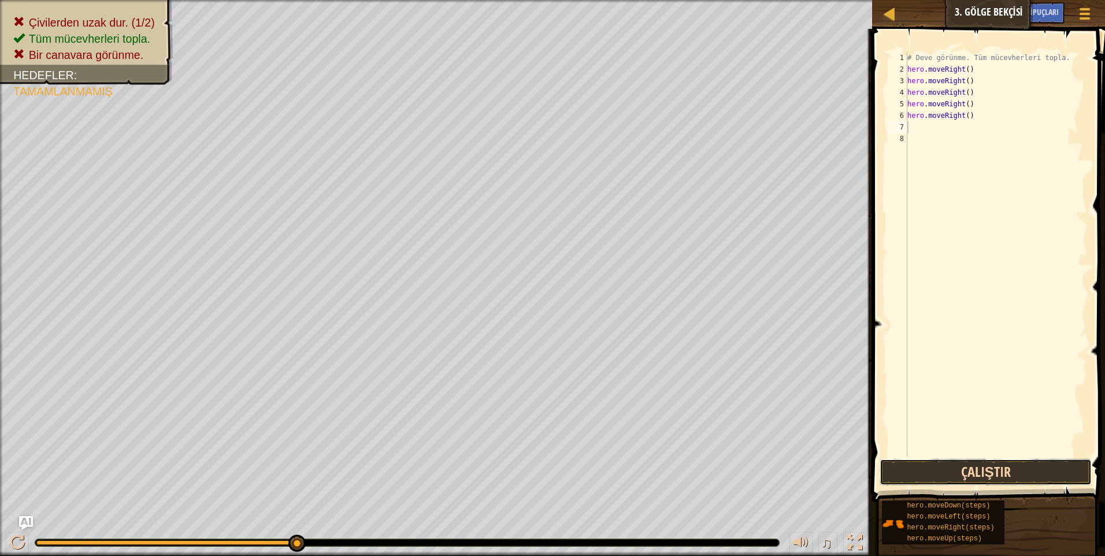
click at [972, 466] on button "Çalıştır" at bounding box center [986, 472] width 212 height 27
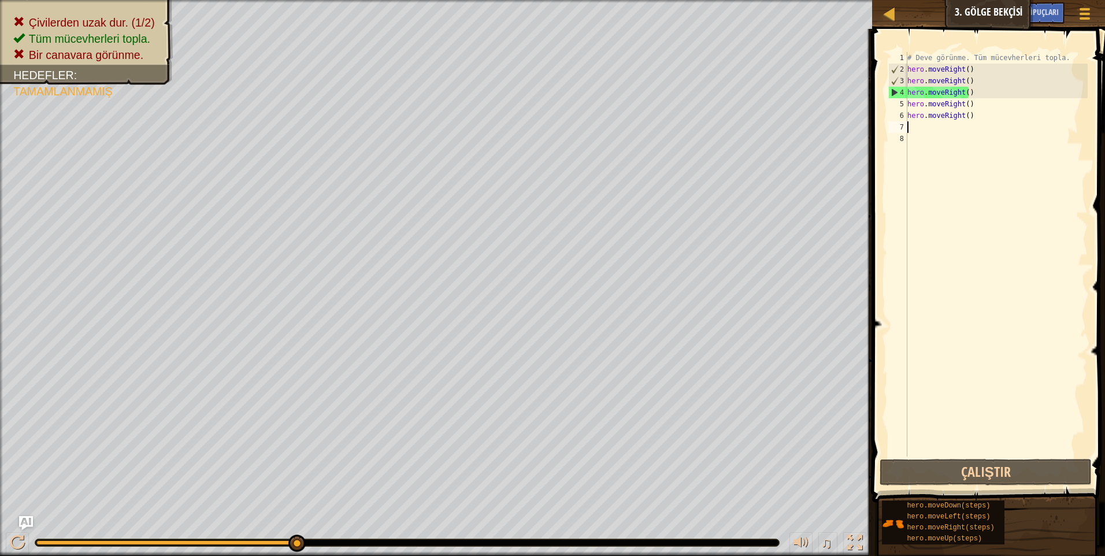
type textarea "h"
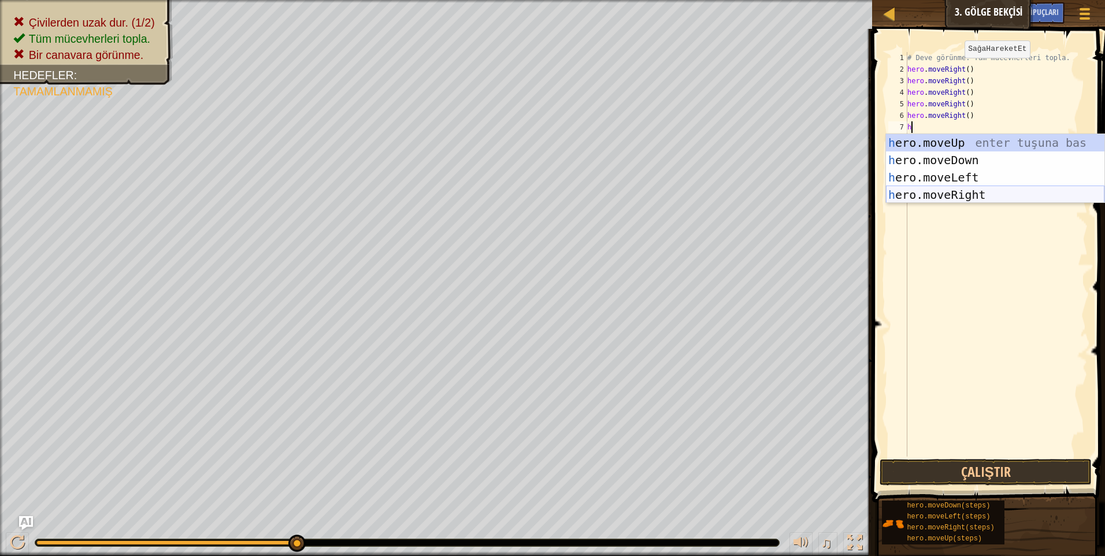
click at [953, 191] on div "h ero.moveUp enter tuşuna bas h ero.moveDown enter tuşuna bas h ero.moveLeft en…" at bounding box center [995, 186] width 219 height 104
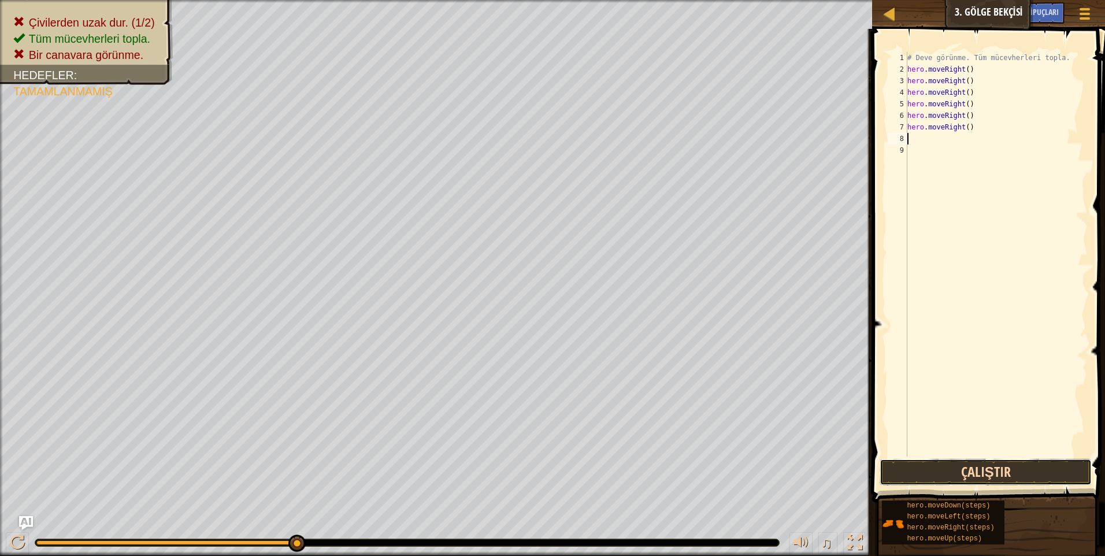
click at [973, 472] on button "Çalıştır" at bounding box center [986, 472] width 212 height 27
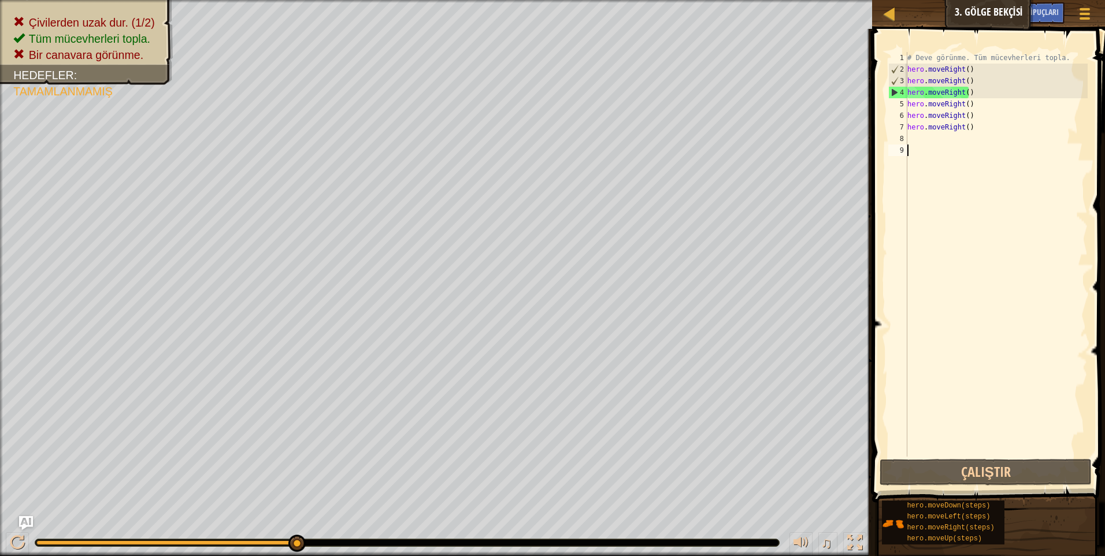
drag, startPoint x: 966, startPoint y: 214, endPoint x: 967, endPoint y: 205, distance: 9.9
click at [967, 205] on div "# Deve görünme. Tüm mücevherleri topla. hero . moveRight ( ) hero . moveRight (…" at bounding box center [996, 266] width 183 height 428
type textarea "h"
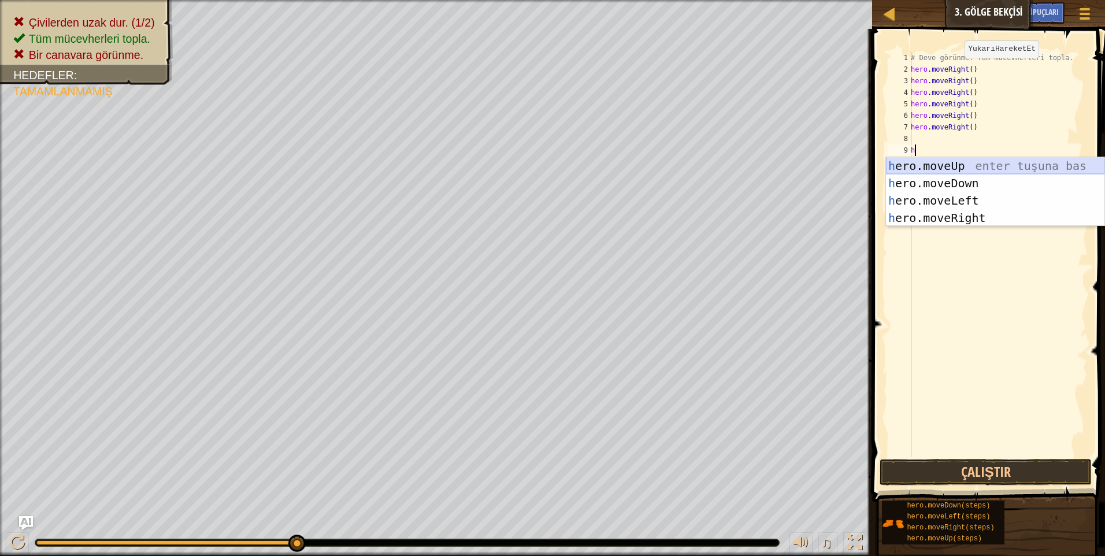
click at [936, 162] on div "h ero.moveUp enter tuşuna bas h ero.moveDown enter tuşuna bas h ero.moveLeft en…" at bounding box center [995, 209] width 219 height 104
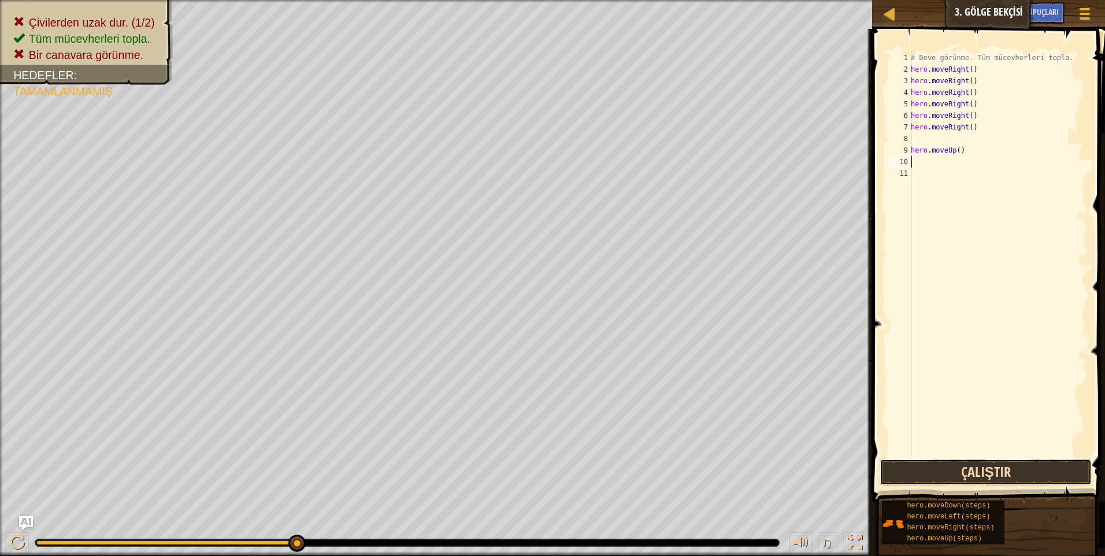
click at [961, 471] on button "Çalıştır" at bounding box center [986, 472] width 212 height 27
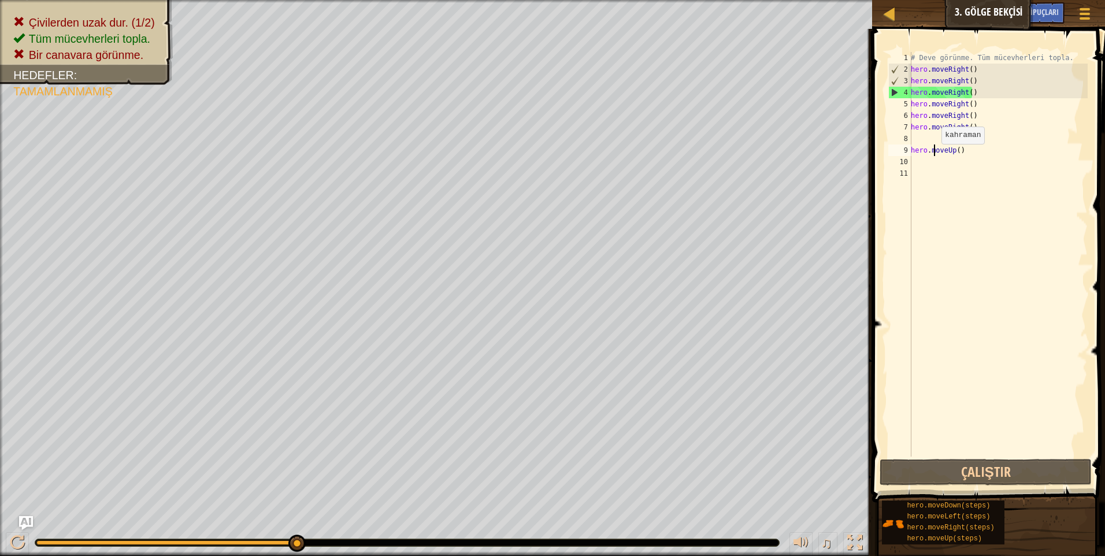
click at [935, 155] on div "# Deve görünme. Tüm mücevherleri topla. hero . moveRight ( ) hero . moveRight (…" at bounding box center [998, 266] width 179 height 428
type textarea "hero.moveUp()"
type textarea "h"
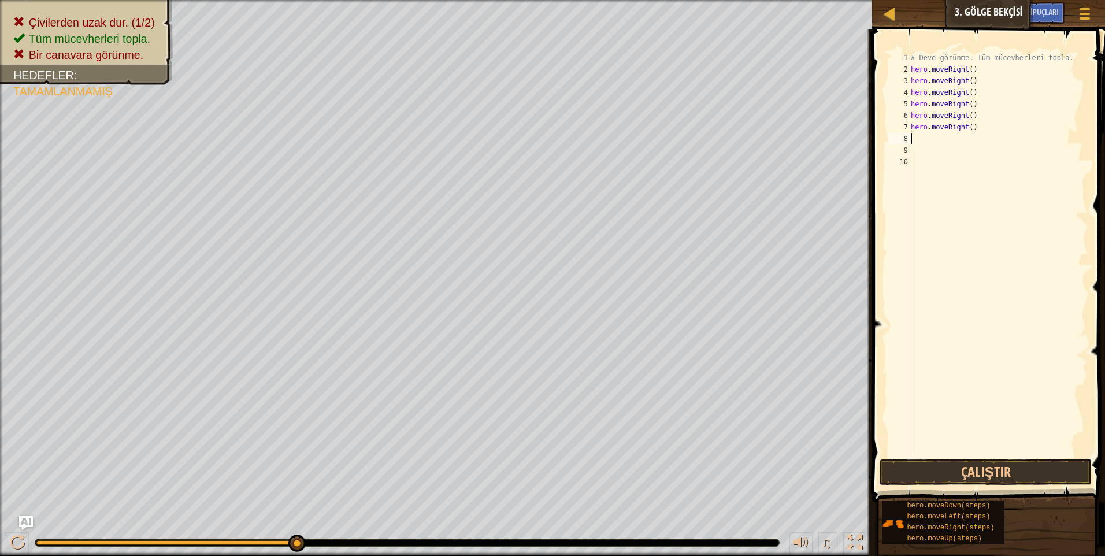
click at [917, 140] on div "# Deve görünme. Tüm mücevherleri topla. hero . moveRight ( ) hero . moveRight (…" at bounding box center [998, 266] width 179 height 428
click at [931, 466] on button "Çalıştır" at bounding box center [986, 472] width 212 height 27
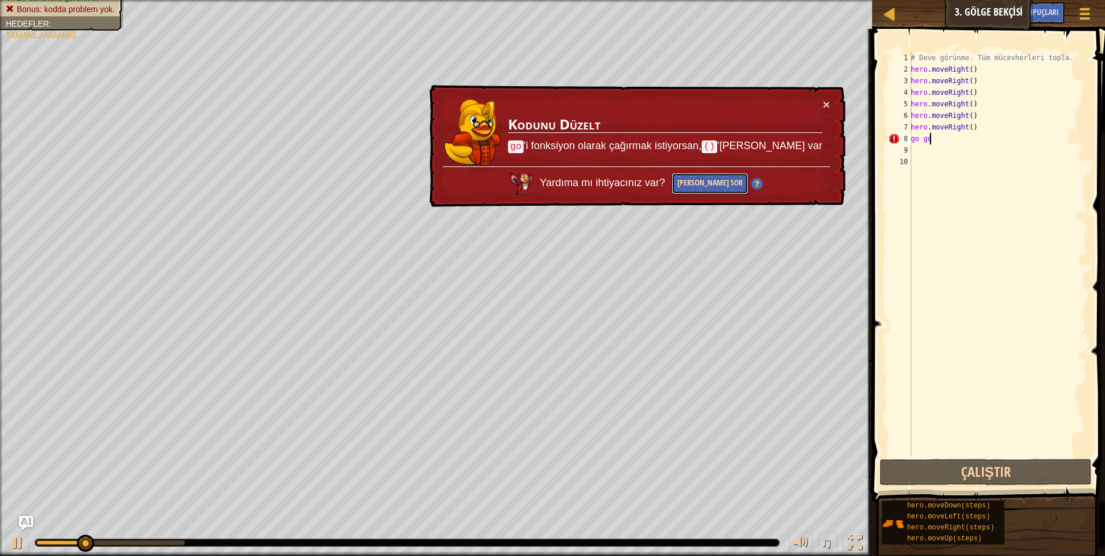
click at [726, 182] on button "[PERSON_NAME] Sor" at bounding box center [710, 183] width 77 height 21
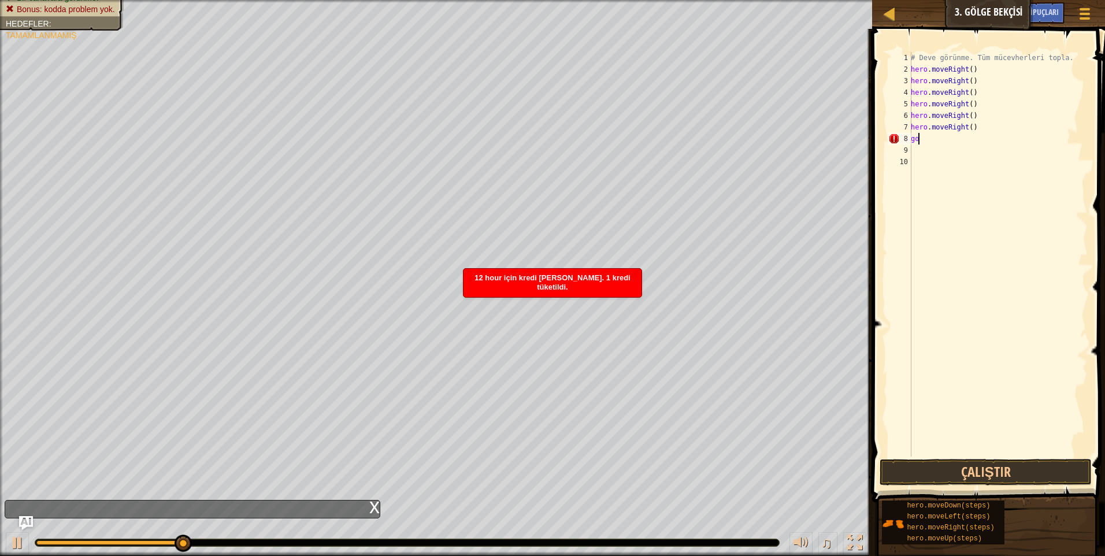
scroll to position [5, 0]
type textarea "g"
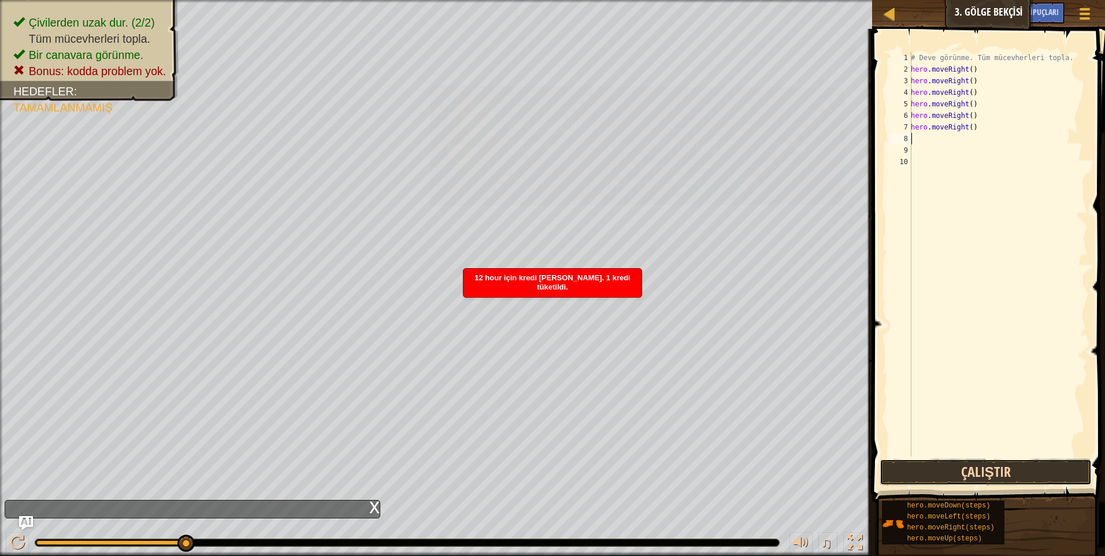
drag, startPoint x: 950, startPoint y: 479, endPoint x: 966, endPoint y: 472, distance: 17.3
click at [964, 471] on button "Çalıştır" at bounding box center [986, 472] width 212 height 27
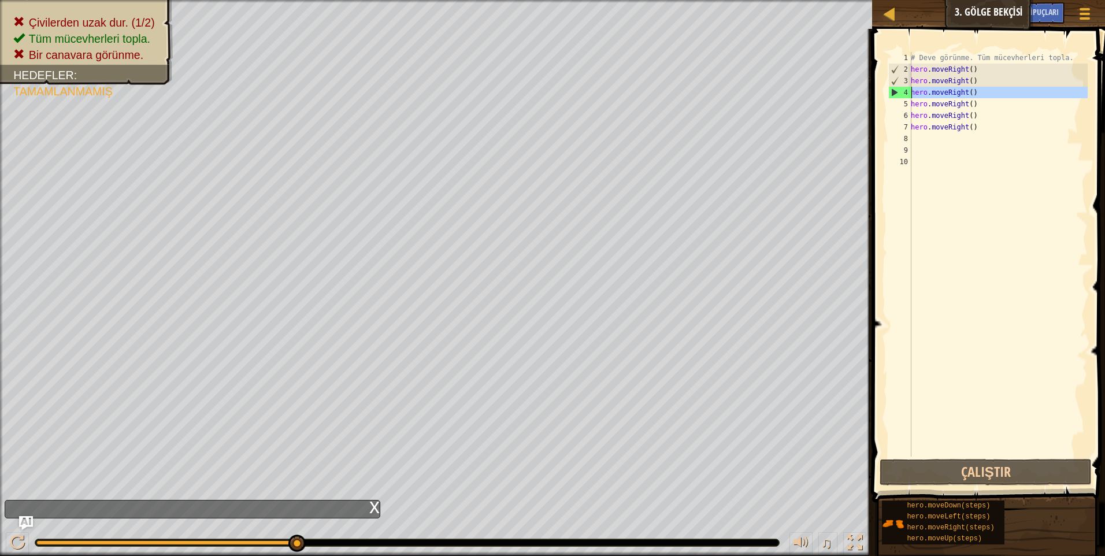
click at [894, 88] on div "4" at bounding box center [900, 93] width 23 height 12
drag, startPoint x: 898, startPoint y: 92, endPoint x: 900, endPoint y: 109, distance: 17.5
click at [847, 101] on div "Harita Bilgisayar Bilimine Giriş 3. Gölge Bekçisi Oyun Menüsü Bitti İpuçları As…" at bounding box center [552, 278] width 1105 height 556
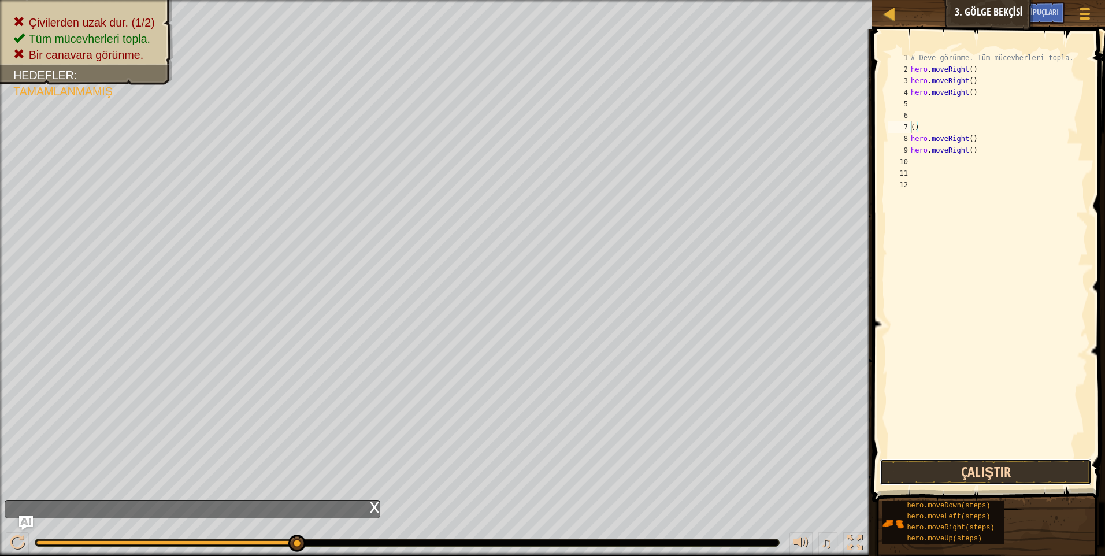
click at [987, 466] on button "Çalıştır" at bounding box center [986, 472] width 212 height 27
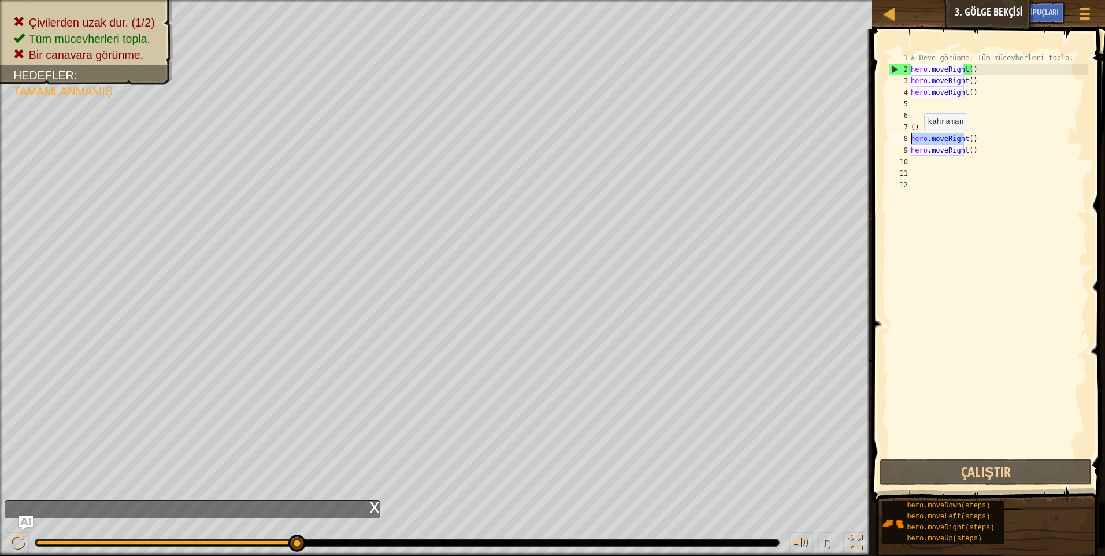
click at [806, 144] on div "Harita Bilgisayar Bilimine Giriş 3. Gölge Bekçisi Oyun Menüsü Bitti İpuçları As…" at bounding box center [552, 278] width 1105 height 556
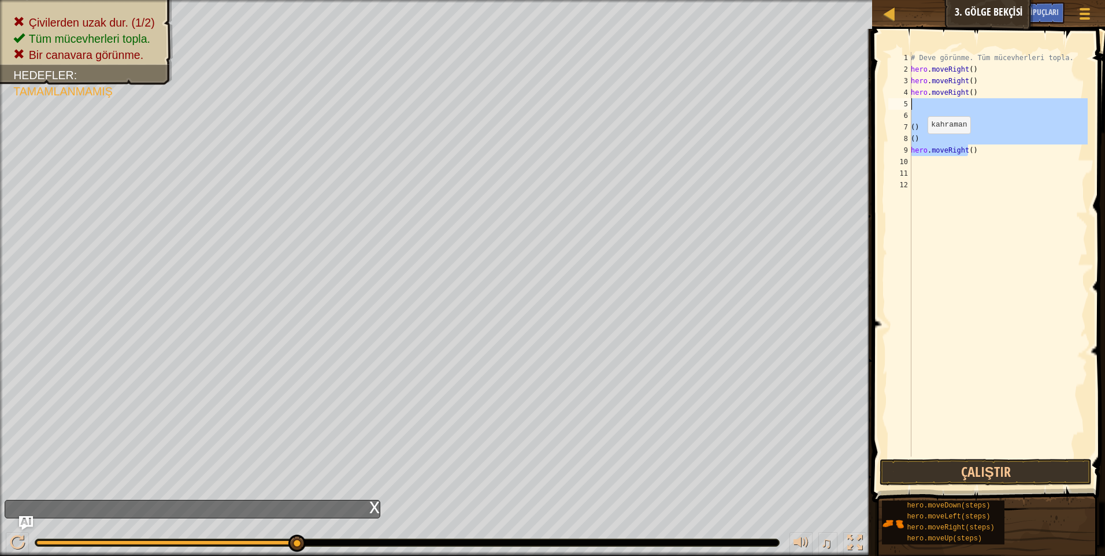
click at [732, 110] on div "Harita Bilgisayar Bilimine Giriş 3. Gölge Bekçisi Oyun Menüsü Bitti İpuçları As…" at bounding box center [552, 278] width 1105 height 556
type textarea "()"
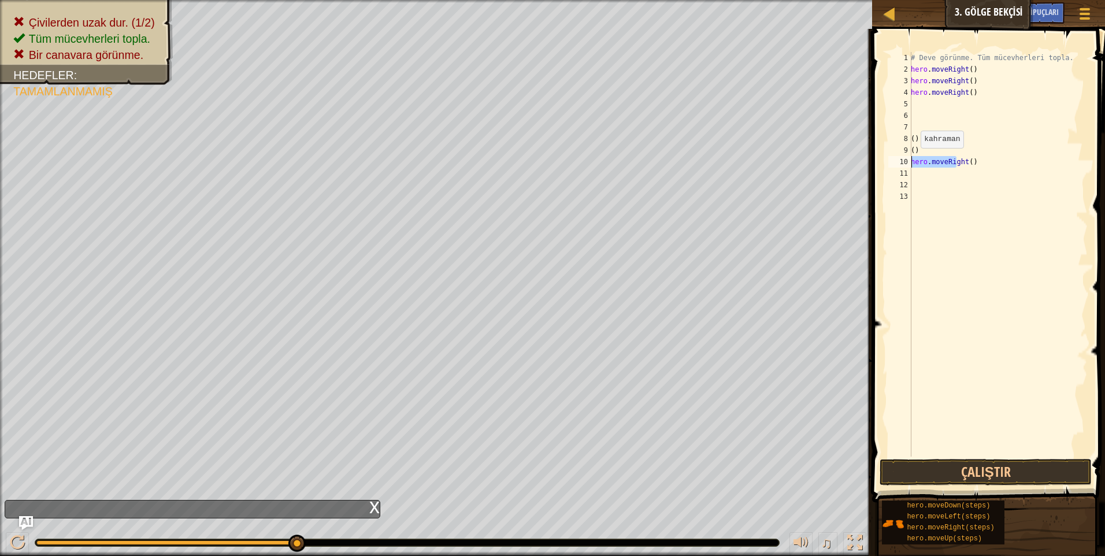
drag, startPoint x: 957, startPoint y: 163, endPoint x: 884, endPoint y: 160, distance: 72.9
click at [884, 160] on div "1 2 3 4 5 6 7 8 9 10 11 12 13 # Deve görünme. Tüm mücevherleri topla. hero . mo…" at bounding box center [987, 289] width 236 height 508
click at [835, 169] on div "Harita Bilgisayar Bilimine Giriş 3. Gölge Bekçisi Oyun Menüsü Bitti İpuçları As…" at bounding box center [552, 278] width 1105 height 556
drag, startPoint x: 958, startPoint y: 161, endPoint x: 919, endPoint y: 158, distance: 39.5
click at [914, 158] on div "# Deve görünme. Tüm mücevherleri topla. hero . moveRight ( ) hero . moveRight (…" at bounding box center [998, 266] width 179 height 428
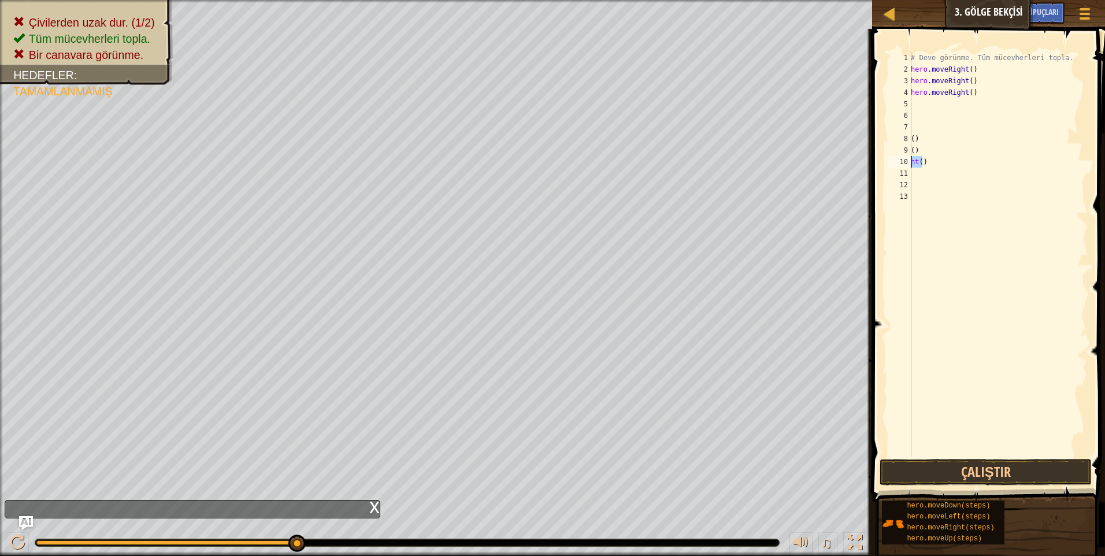
type textarea ")"
drag, startPoint x: 923, startPoint y: 157, endPoint x: 889, endPoint y: 159, distance: 33.6
click at [889, 159] on div ") 1 2 3 4 5 6 7 8 9 10 11 12 13 # Deve görünme. Tüm mücevherleri topla. hero . …" at bounding box center [987, 254] width 202 height 405
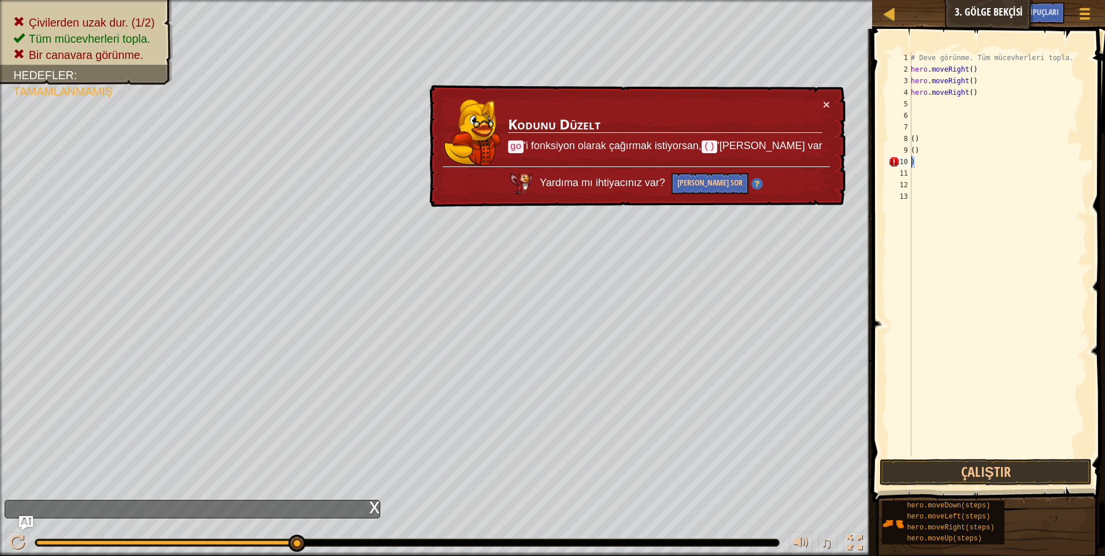
drag, startPoint x: 913, startPoint y: 157, endPoint x: 873, endPoint y: 156, distance: 40.5
click at [873, 156] on div ") 1 2 3 4 5 6 7 8 9 10 11 12 13 # Deve görünme. Tüm mücevherleri topla. hero . …" at bounding box center [987, 289] width 236 height 508
drag, startPoint x: 913, startPoint y: 149, endPoint x: 879, endPoint y: 146, distance: 34.8
click at [879, 146] on div "1 2 3 4 5 6 7 8 9 10 11 12 13 # Deve görünme. Tüm mücevherleri topla. hero . mo…" at bounding box center [987, 289] width 236 height 508
type textarea ")"
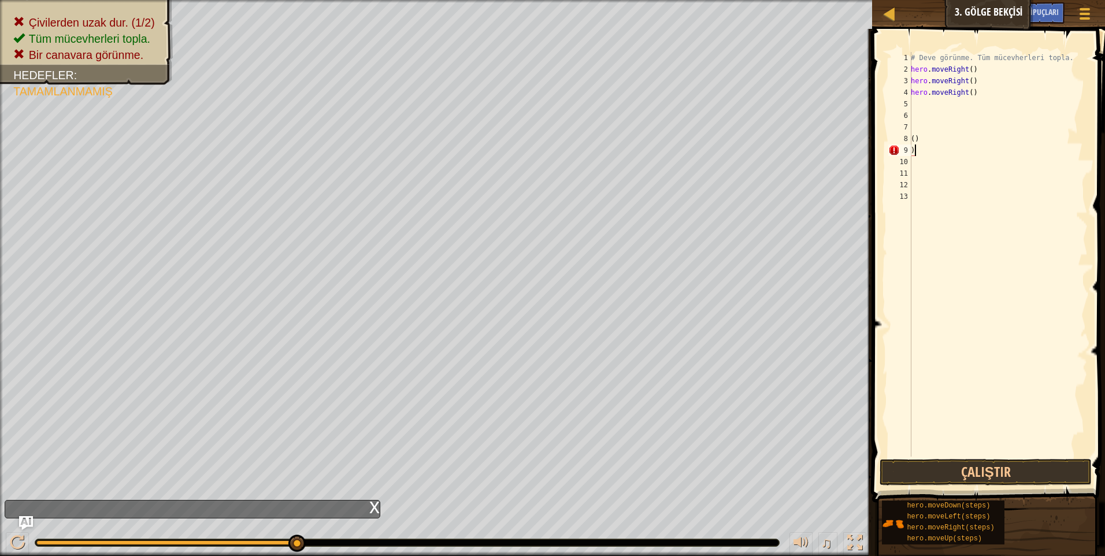
drag, startPoint x: 925, startPoint y: 153, endPoint x: 868, endPoint y: 147, distance: 57.0
click at [869, 147] on div "İpuçları Videolar ) 1 2 3 4 5 6 7 8 9 10 11 12 13 # Deve görünme. Tüm mücevherl…" at bounding box center [987, 292] width 236 height 527
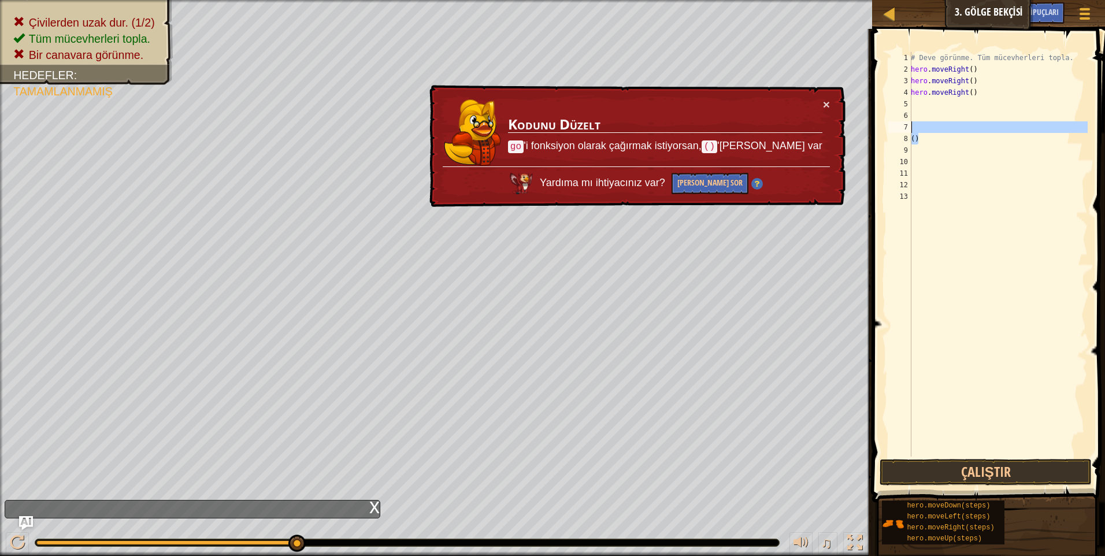
drag, startPoint x: 920, startPoint y: 137, endPoint x: 876, endPoint y: 131, distance: 44.4
click at [876, 131] on div "1 2 3 4 5 6 7 8 9 10 11 12 13 # Deve görünme. Tüm mücevherleri topla. hero . mo…" at bounding box center [987, 289] width 236 height 508
type textarea "()"
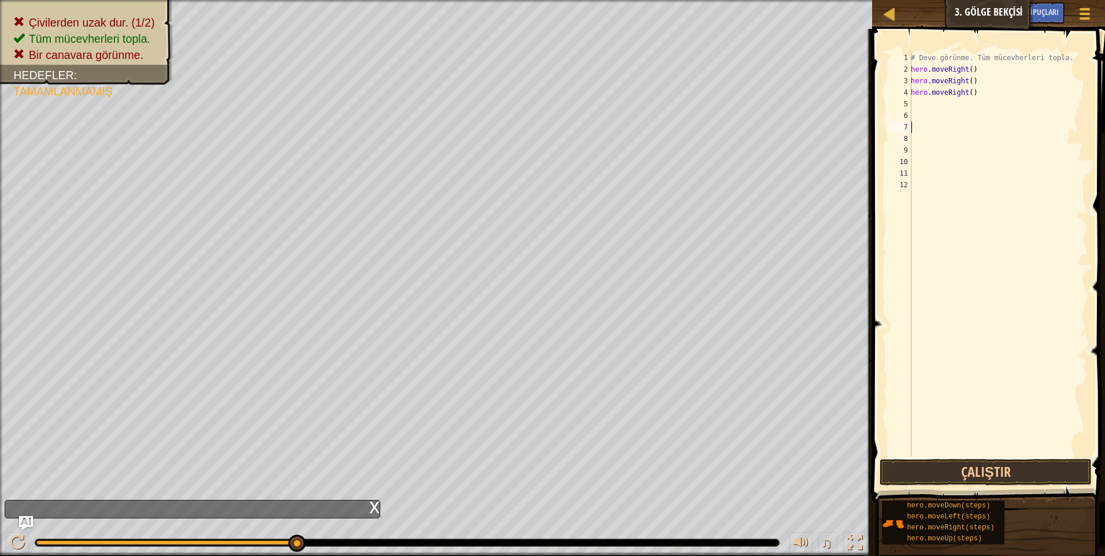
type textarea "h"
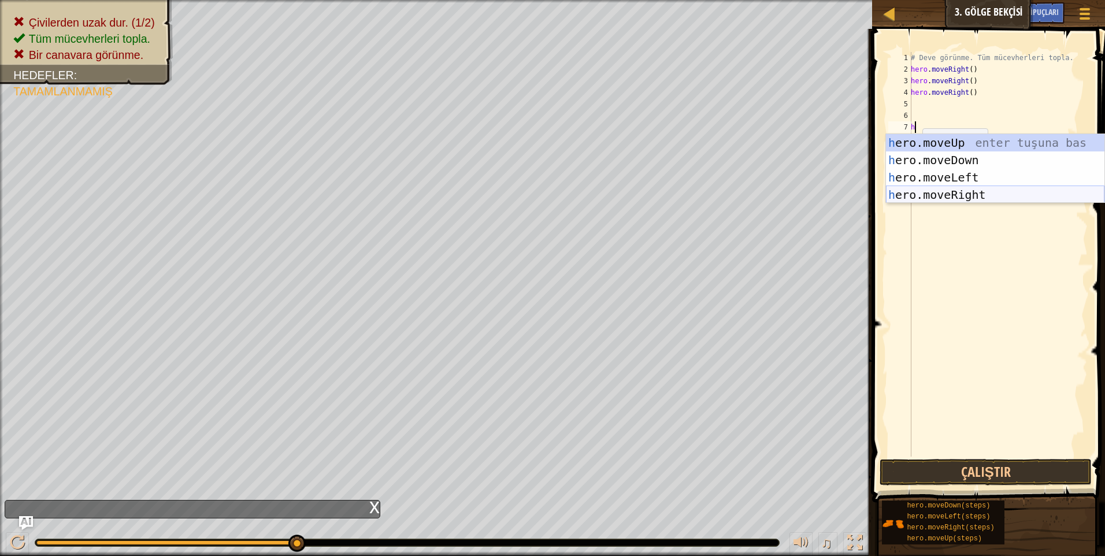
click at [946, 195] on div "h ero.moveUp enter tuşuna bas h ero.moveDown enter tuşuna bas h ero.moveLeft en…" at bounding box center [995, 186] width 219 height 104
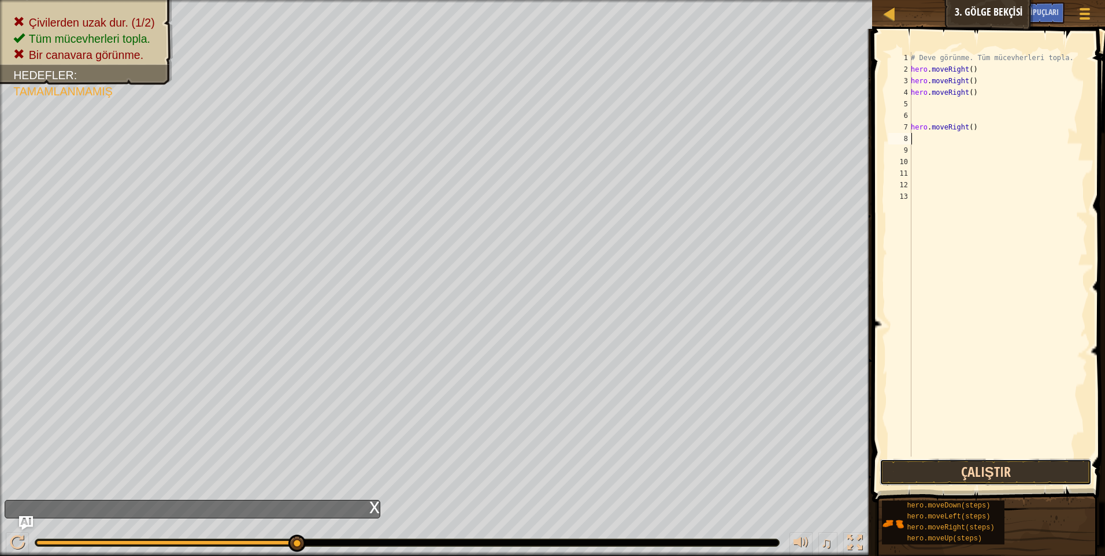
click at [997, 471] on button "Çalıştır" at bounding box center [986, 472] width 212 height 27
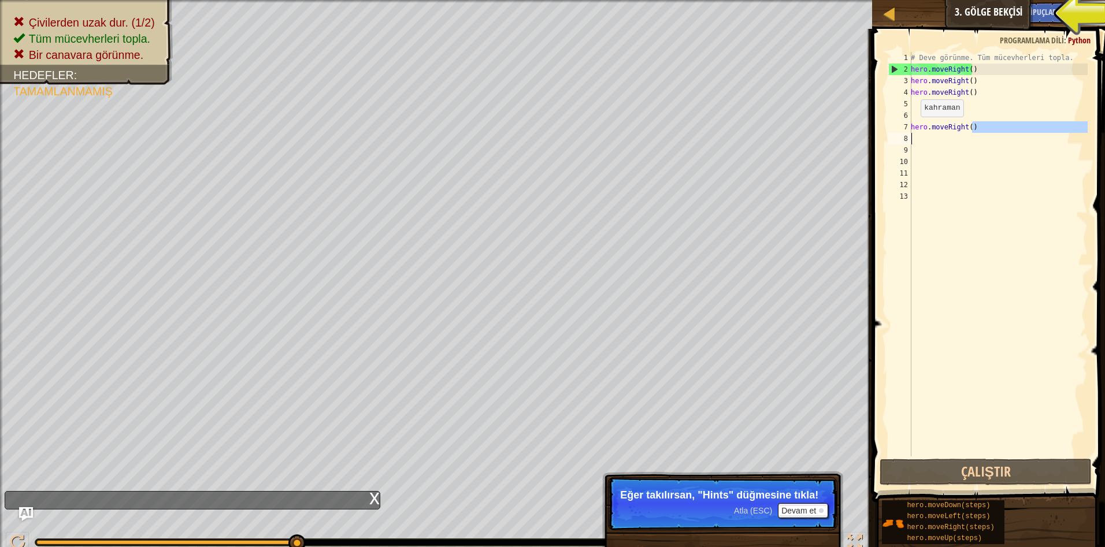
drag, startPoint x: 976, startPoint y: 127, endPoint x: 867, endPoint y: 140, distance: 109.5
click at [869, 140] on div "İpuçları Videolar 1 2 3 4 5 6 7 8 9 10 11 12 13 # Deve görünme. Tüm mücevherler…" at bounding box center [987, 292] width 236 height 527
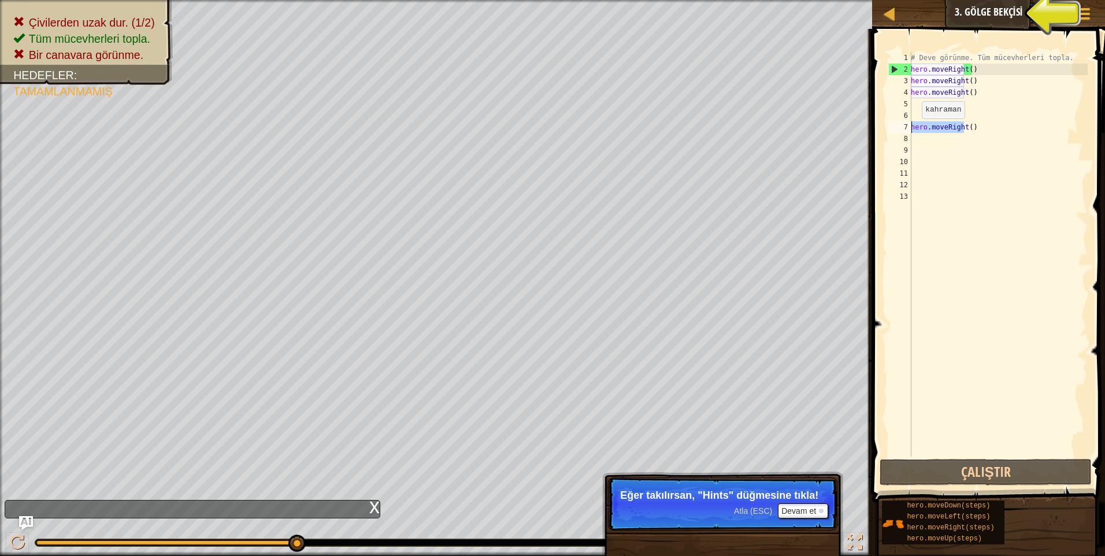
drag, startPoint x: 967, startPoint y: 127, endPoint x: 899, endPoint y: 130, distance: 67.1
click at [899, 130] on div "hero.moveRight() 1 2 3 4 5 6 7 8 9 10 11 12 13 # Deve görünme. Tüm mücevherleri…" at bounding box center [987, 254] width 202 height 405
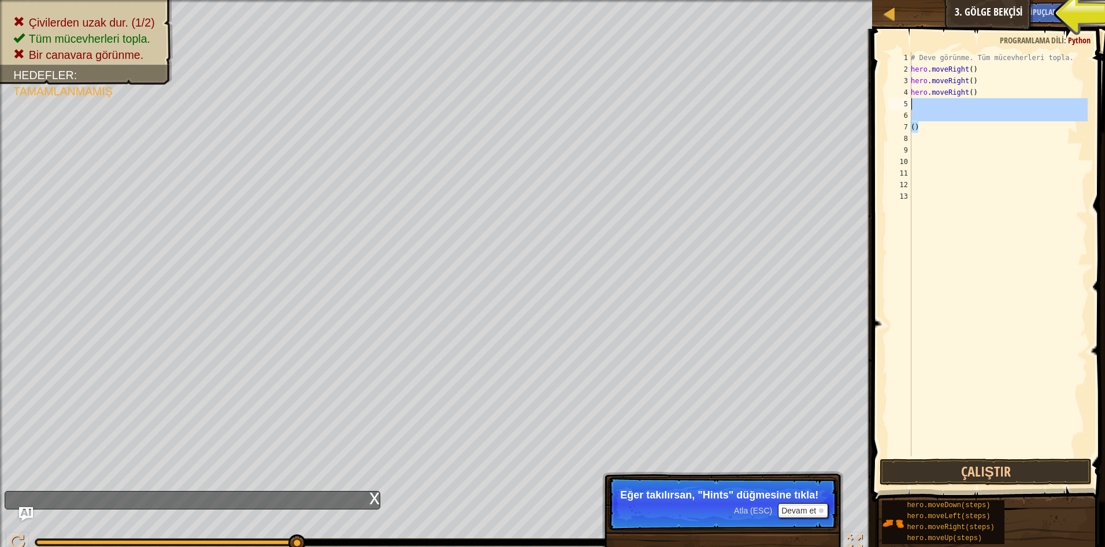
click at [828, 113] on div "Harita Bilgisayar Bilimine Giriş 3. Gölge Bekçisi Oyun Menüsü Bitti İpuçları As…" at bounding box center [552, 273] width 1105 height 547
type textarea "()"
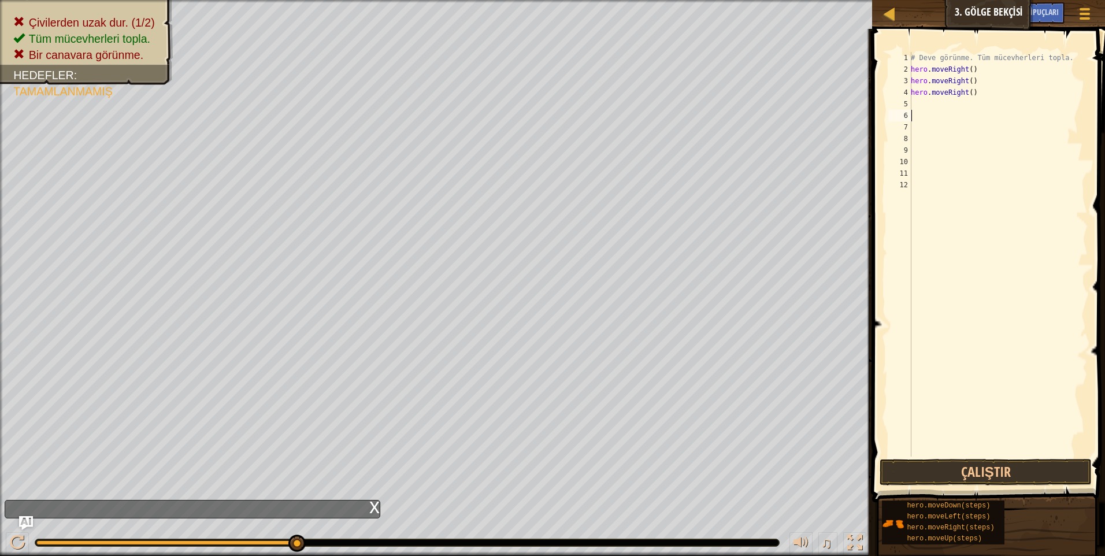
click at [913, 105] on div "# Deve görünme. Tüm mücevherleri topla. hero . moveRight ( ) hero . moveRight (…" at bounding box center [998, 266] width 179 height 428
click at [1014, 17] on span "Ask AI" at bounding box center [1009, 11] width 20 height 11
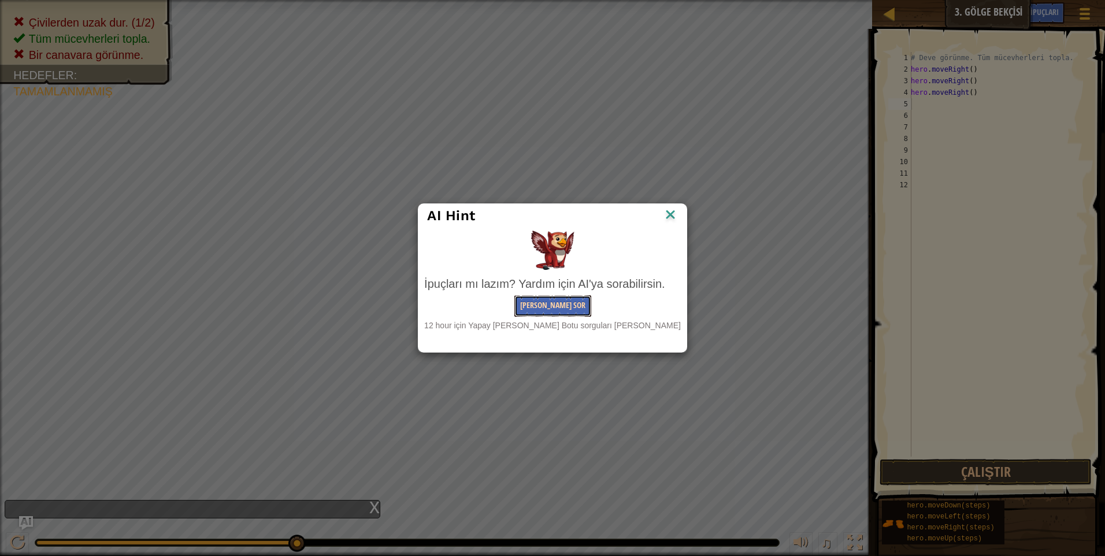
click at [558, 302] on button "[PERSON_NAME] Sor" at bounding box center [552, 305] width 77 height 21
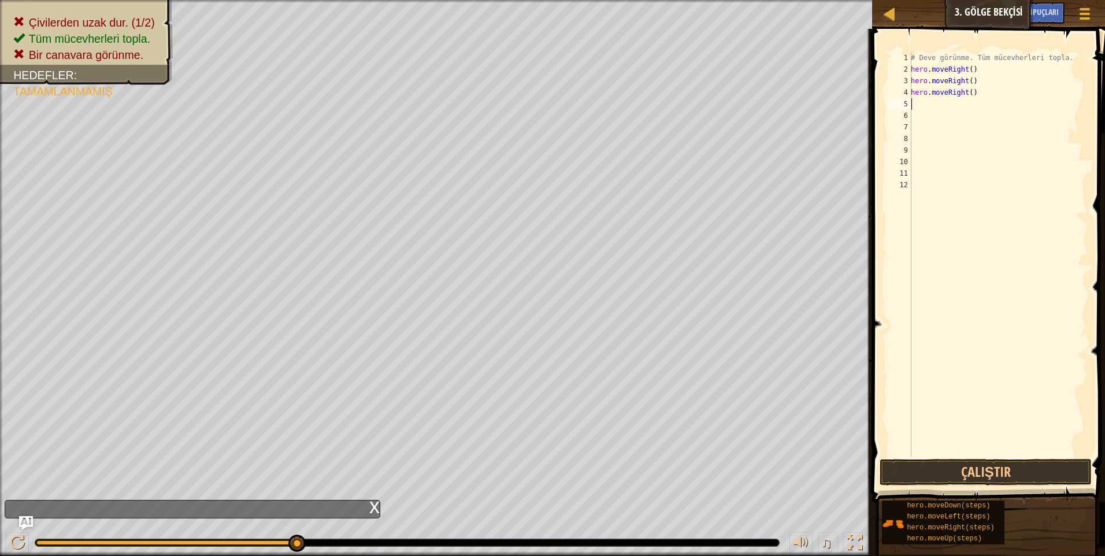
type textarea "h"
click at [943, 470] on button "Çalıştır" at bounding box center [986, 472] width 212 height 27
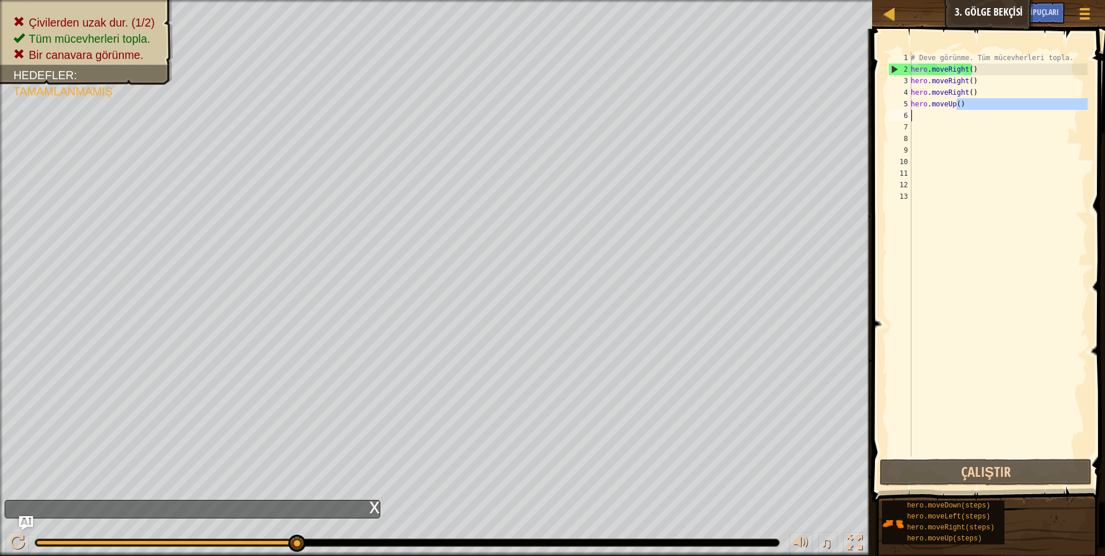
click at [842, 111] on div "Harita Bilgisayar Bilimine Giriş 3. Gölge Bekçisi Oyun Menüsü Bitti İpuçları As…" at bounding box center [552, 278] width 1105 height 556
click at [854, 120] on div "Harita Bilgisayar Bilimine Giriş 3. Gölge Bekçisi Oyun Menüsü Bitti İpuçları As…" at bounding box center [552, 278] width 1105 height 556
type textarea "hero.moveRight()"
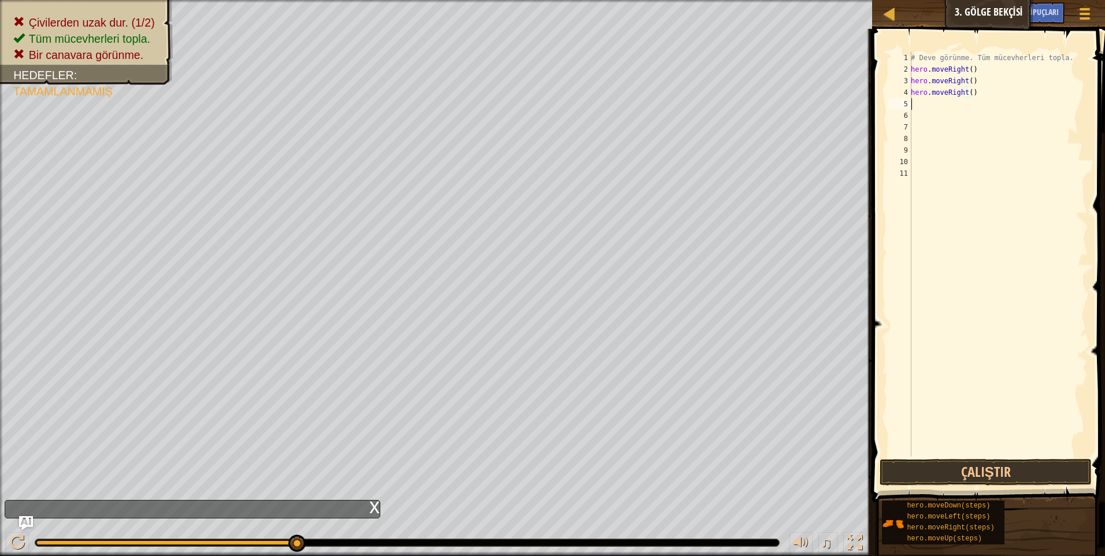
click at [921, 103] on div "# Deve görünme. Tüm mücevherleri topla. hero . moveRight ( ) hero . moveRight (…" at bounding box center [998, 266] width 179 height 428
type textarea "move right"
click at [990, 468] on button "Çalıştır" at bounding box center [986, 472] width 212 height 27
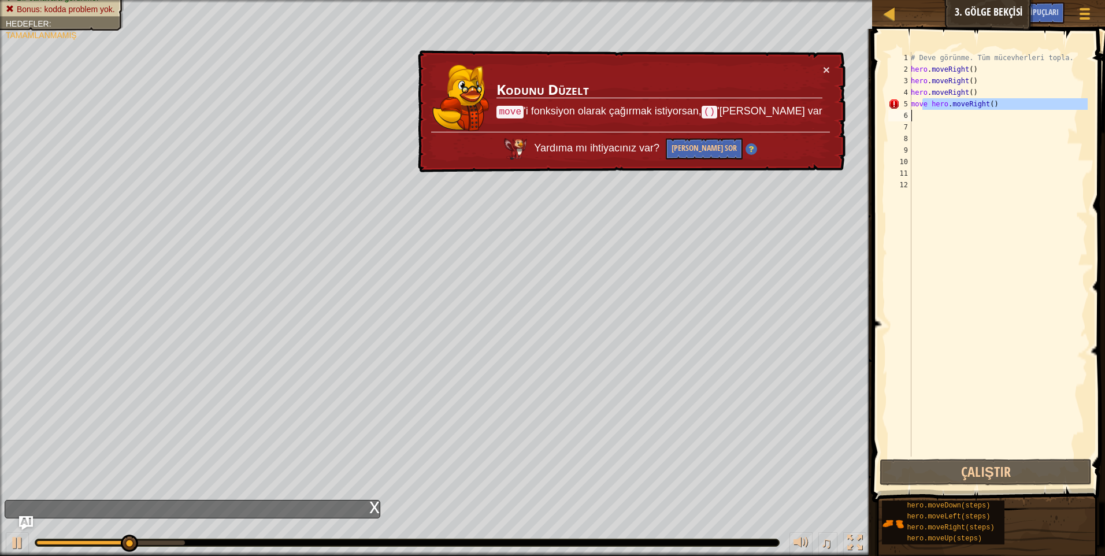
click at [928, 110] on div "# Deve görünme. Tüm mücevherleri topla. hero . moveRight ( ) hero . moveRight (…" at bounding box center [998, 266] width 179 height 428
type textarea "move hero.moveRight()"
click at [924, 134] on div "# Deve görünme. Tüm mücevherleri topla. hero . moveRight ( ) hero . moveRight (…" at bounding box center [998, 266] width 179 height 428
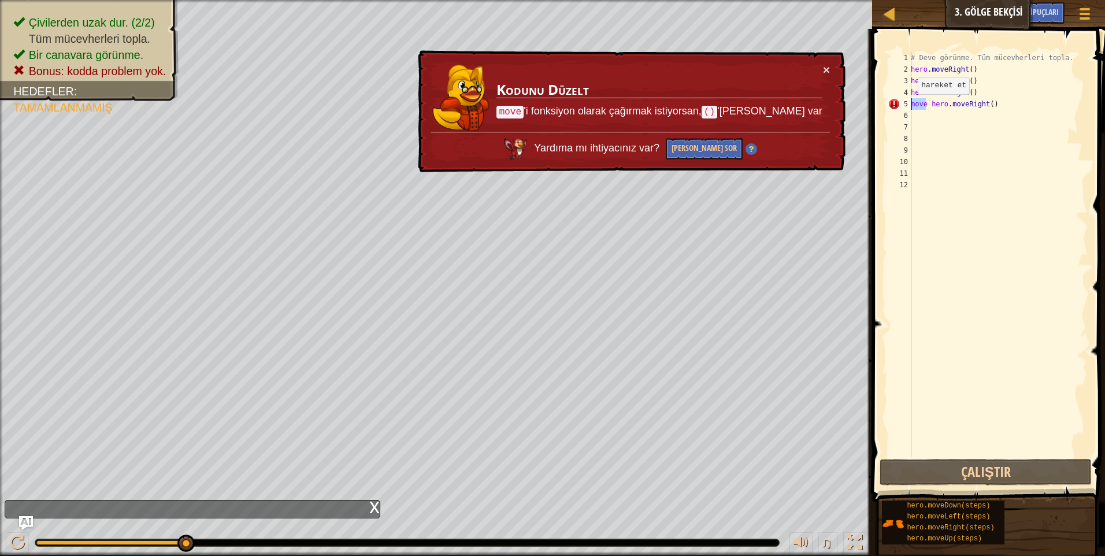
drag, startPoint x: 926, startPoint y: 103, endPoint x: 901, endPoint y: 108, distance: 25.3
click at [903, 108] on div "1 2 3 4 5 6 7 8 9 10 11 12 # Deve görünme. Tüm mücevherleri topla. hero . moveR…" at bounding box center [987, 254] width 202 height 405
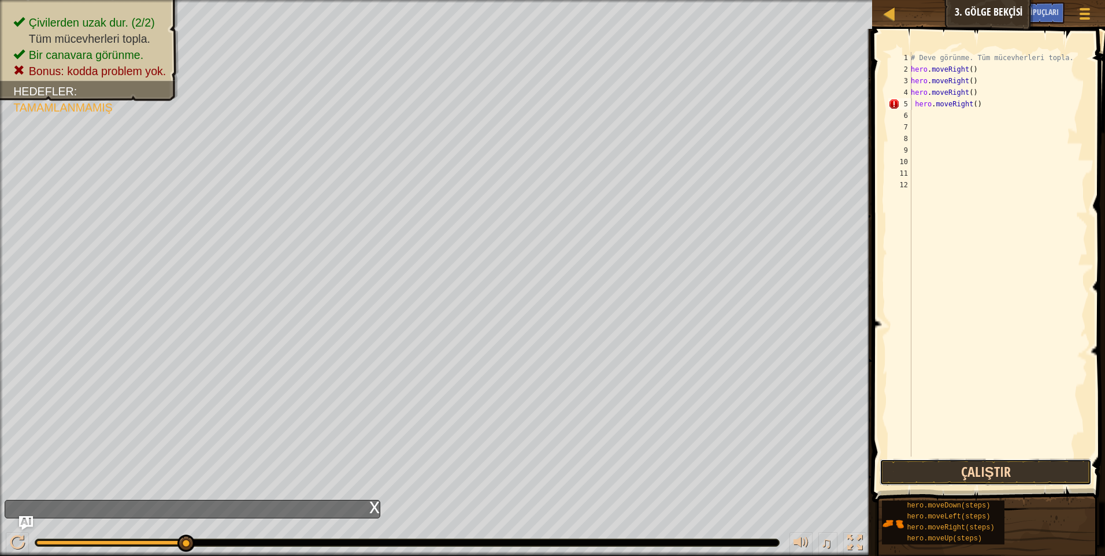
click at [999, 471] on button "Çalıştır" at bounding box center [986, 472] width 212 height 27
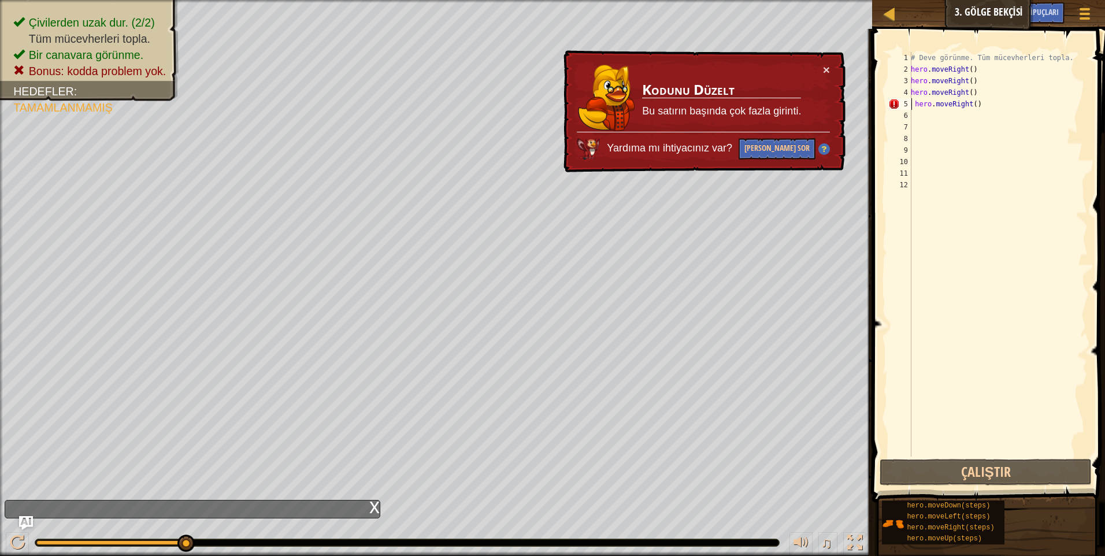
click at [822, 66] on div "× Kodunu Düzelt Bu satırın başında çok fazla girinti. Yardıma mı ihtiyacınız va…" at bounding box center [703, 111] width 284 height 123
click at [824, 68] on button "×" at bounding box center [826, 70] width 7 height 12
drag, startPoint x: 988, startPoint y: 117, endPoint x: 845, endPoint y: 107, distance: 143.7
click at [845, 107] on div "Harita Bilgisayar Bilimine Giriş 3. Gölge Bekçisi Oyun Menüsü Bitti İpuçları As…" at bounding box center [552, 278] width 1105 height 556
type textarea "hero.moveRight()"
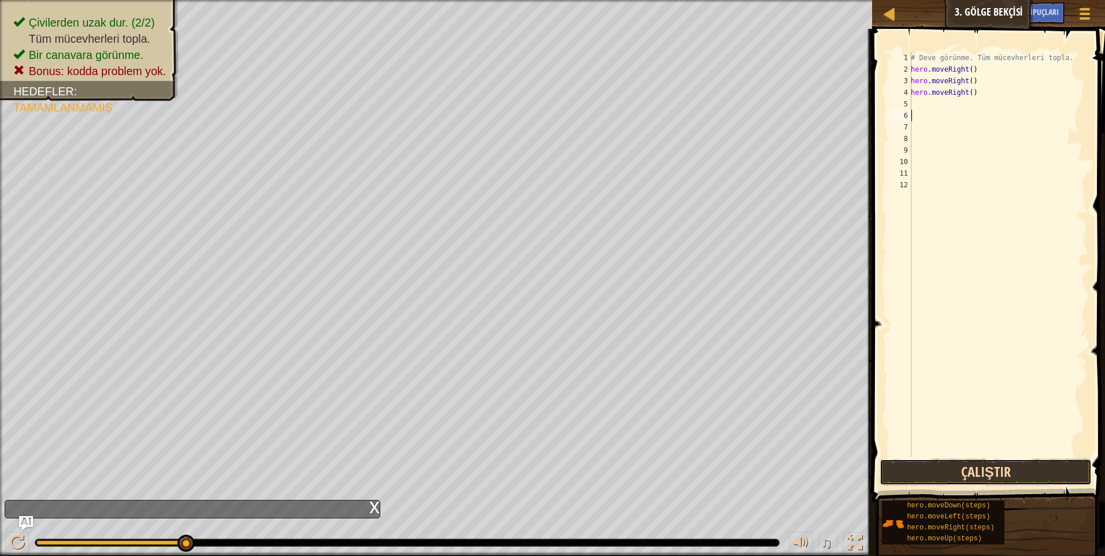
click at [984, 468] on button "Çalıştır" at bounding box center [986, 472] width 212 height 27
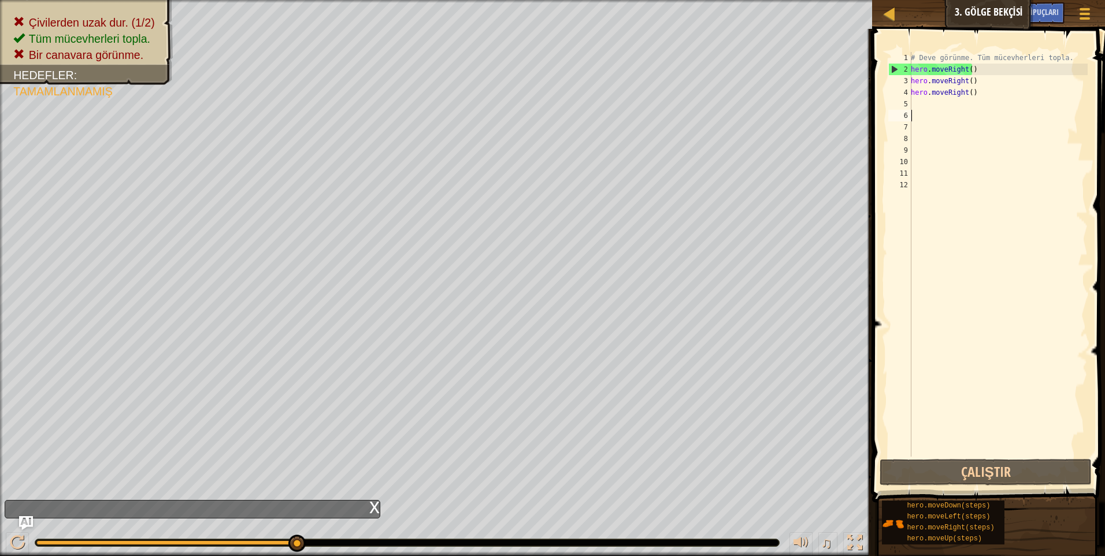
click at [917, 107] on div "# Deve görünme. Tüm mücevherleri topla. hero . moveRight ( ) hero . moveRight (…" at bounding box center [998, 266] width 179 height 428
drag, startPoint x: 972, startPoint y: 91, endPoint x: 891, endPoint y: 97, distance: 81.1
click at [891, 97] on div "1 2 3 4 5 6 7 8 9 10 11 12 # Deve görünme. Tüm mücevherleri topla. hero . moveR…" at bounding box center [987, 254] width 202 height 405
type textarea "hero.moveRight()"
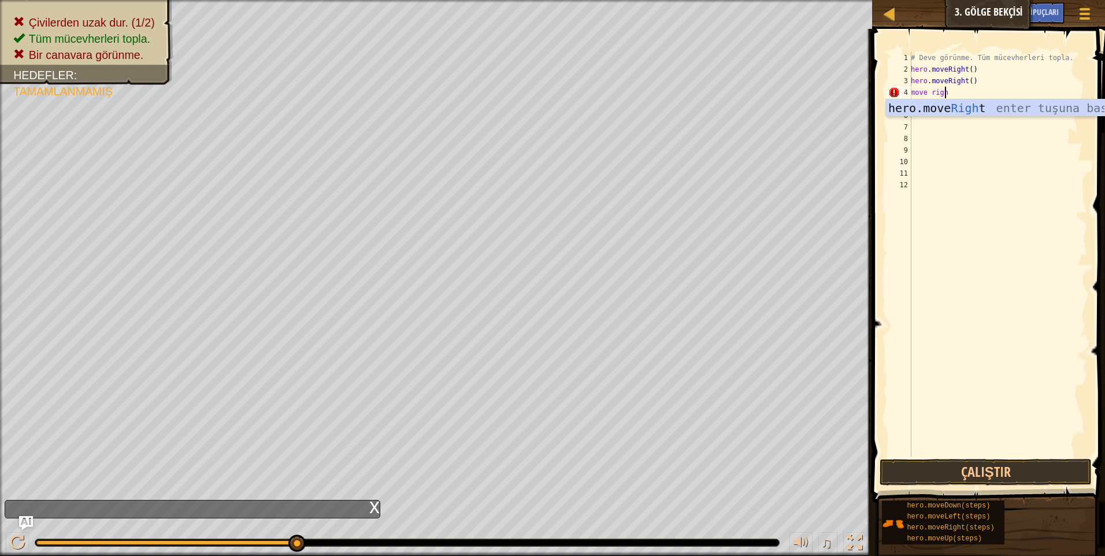
type textarea "move right"
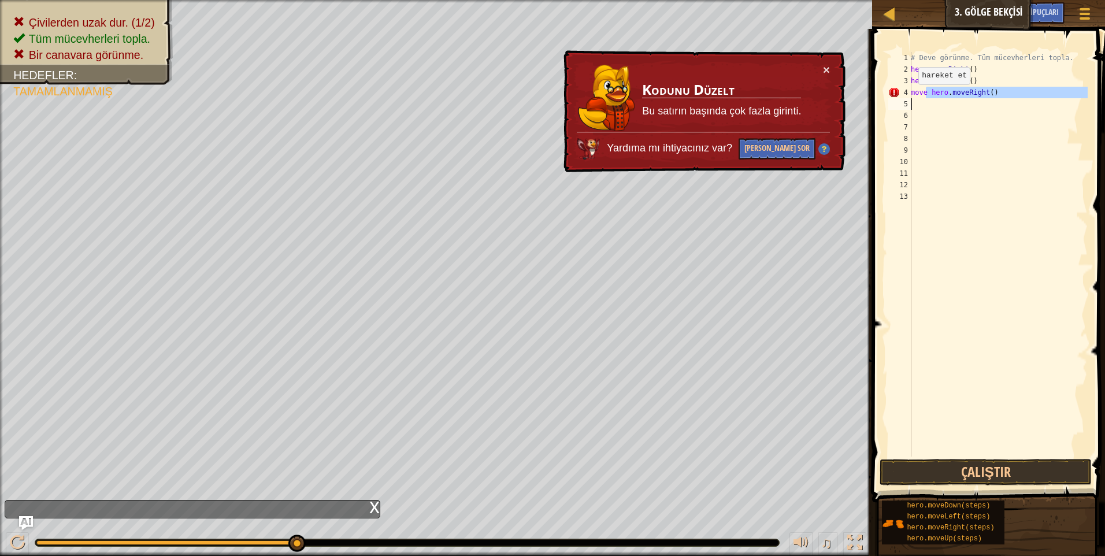
drag, startPoint x: 925, startPoint y: 90, endPoint x: 907, endPoint y: 99, distance: 20.2
click at [907, 99] on div "1 2 3 4 5 6 7 8 9 10 11 12 13 # Deve görünme. Tüm mücevherleri topla. hero . mo…" at bounding box center [987, 254] width 202 height 405
type textarea "move hero.moveRight()"
drag, startPoint x: 932, startPoint y: 121, endPoint x: 932, endPoint y: 113, distance: 7.5
click at [932, 117] on div "# Deve görünme. Tüm mücevherleri topla. hero . moveRight ( ) hero . moveRight (…" at bounding box center [998, 266] width 179 height 428
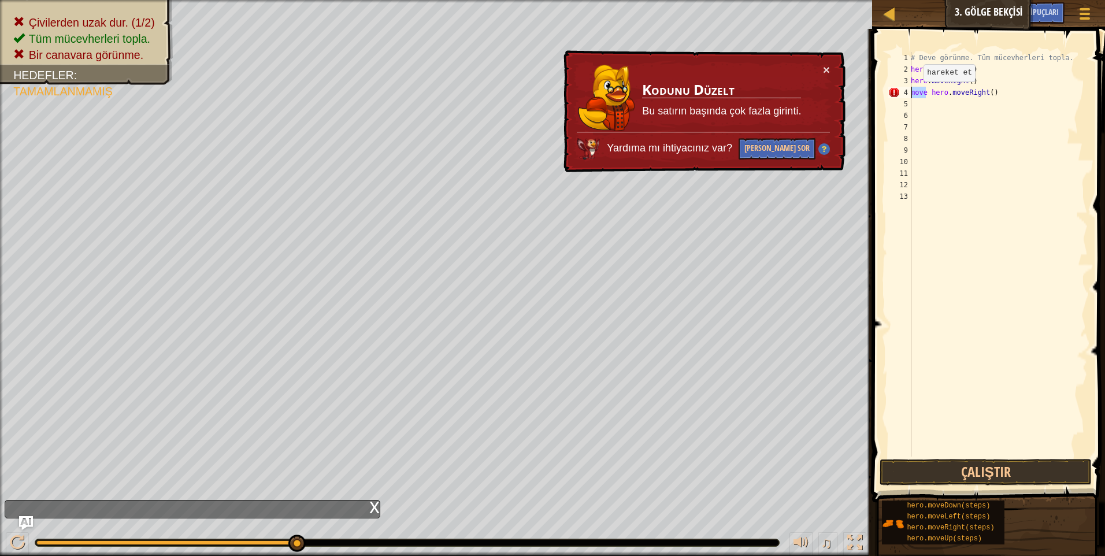
drag, startPoint x: 927, startPoint y: 92, endPoint x: 905, endPoint y: 96, distance: 22.8
click at [905, 96] on div "1 2 3 4 5 6 7 8 9 10 11 12 13 # Deve görünme. Tüm mücevherleri topla. hero . mo…" at bounding box center [987, 254] width 202 height 405
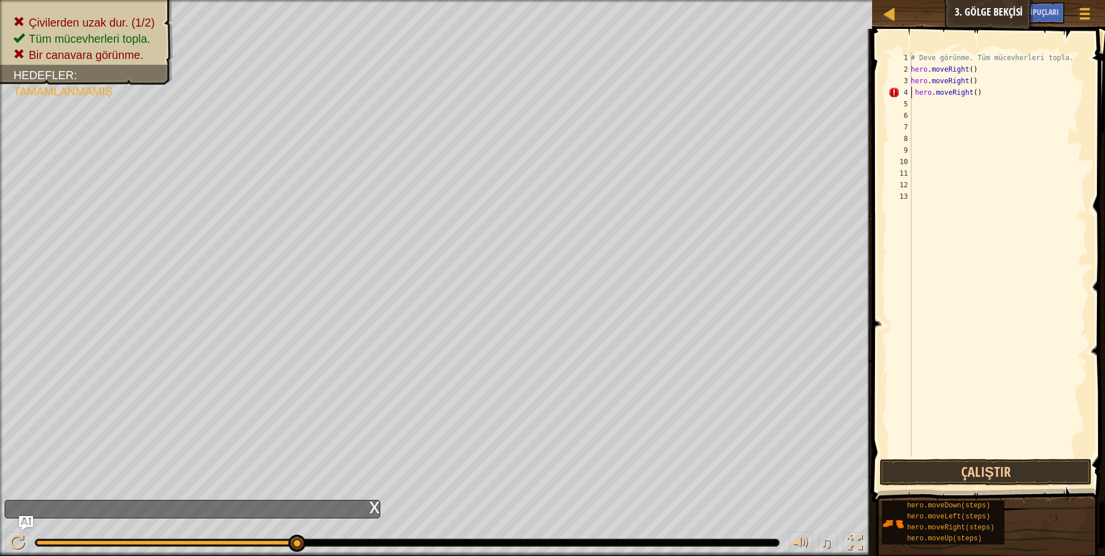
type textarea "hero.moveRight()"
drag, startPoint x: 1017, startPoint y: 458, endPoint x: 1016, endPoint y: 466, distance: 8.8
click at [1017, 463] on div "hero.moveRight() 1 2 3 4 5 6 7 8 9 10 11 12 13 # Deve görünme. Tüm mücevherleri…" at bounding box center [987, 289] width 236 height 508
click at [1016, 467] on button "Çalıştır" at bounding box center [986, 472] width 212 height 27
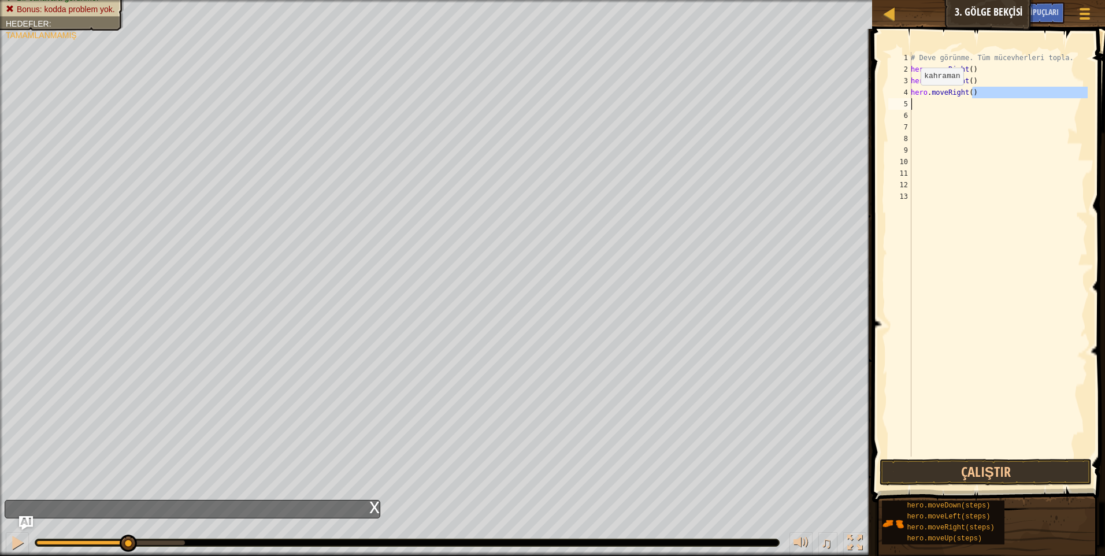
drag, startPoint x: 968, startPoint y: 95, endPoint x: 884, endPoint y: 104, distance: 84.9
click at [884, 108] on div "hero.moveRight() 1 2 3 4 5 6 7 8 9 10 11 12 13 # Deve görünme. Tüm mücevherleri…" at bounding box center [987, 289] width 236 height 508
drag, startPoint x: 964, startPoint y: 96, endPoint x: 914, endPoint y: 103, distance: 50.2
click at [905, 109] on div "hero.moveRight() 1 2 3 4 5 6 7 8 9 10 11 12 13 # Deve görünme. Tüm mücevherleri…" at bounding box center [987, 254] width 202 height 405
drag, startPoint x: 961, startPoint y: 86, endPoint x: 941, endPoint y: 101, distance: 24.4
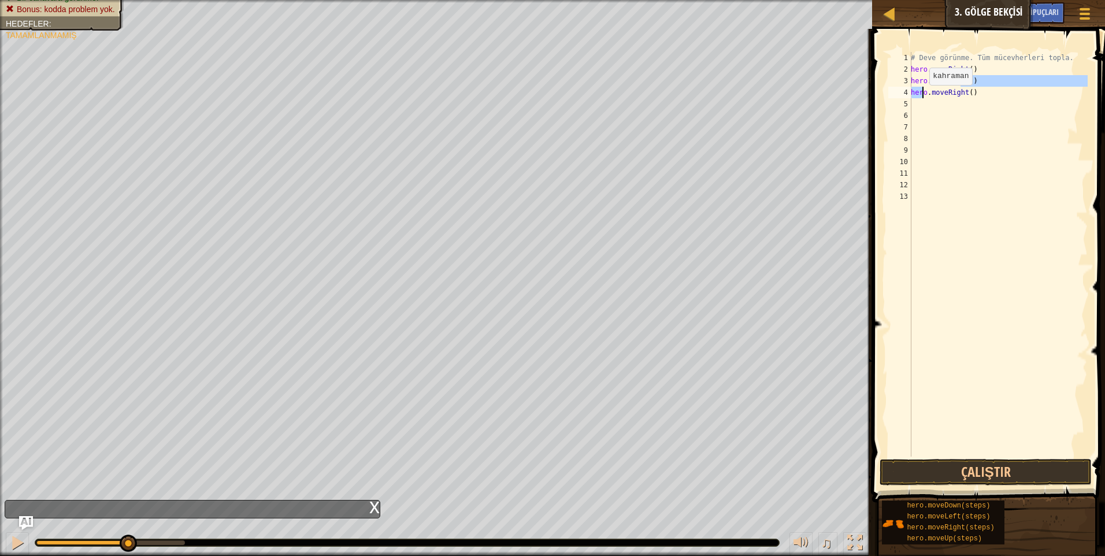
click at [928, 98] on div "# Deve görünme. Tüm mücevherleri topla. hero . moveRight ( ) hero . moveRight (…" at bounding box center [998, 266] width 179 height 428
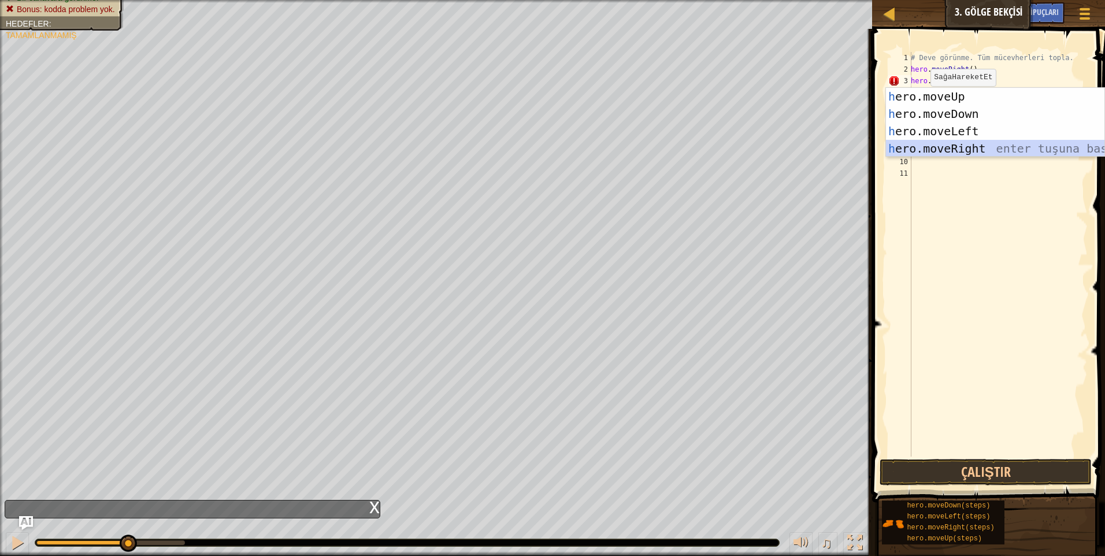
click at [925, 150] on div "h ero.moveUp enter tuşuna bas h ero.moveDown enter tuşuna bas h ero.moveLeft en…" at bounding box center [995, 140] width 219 height 104
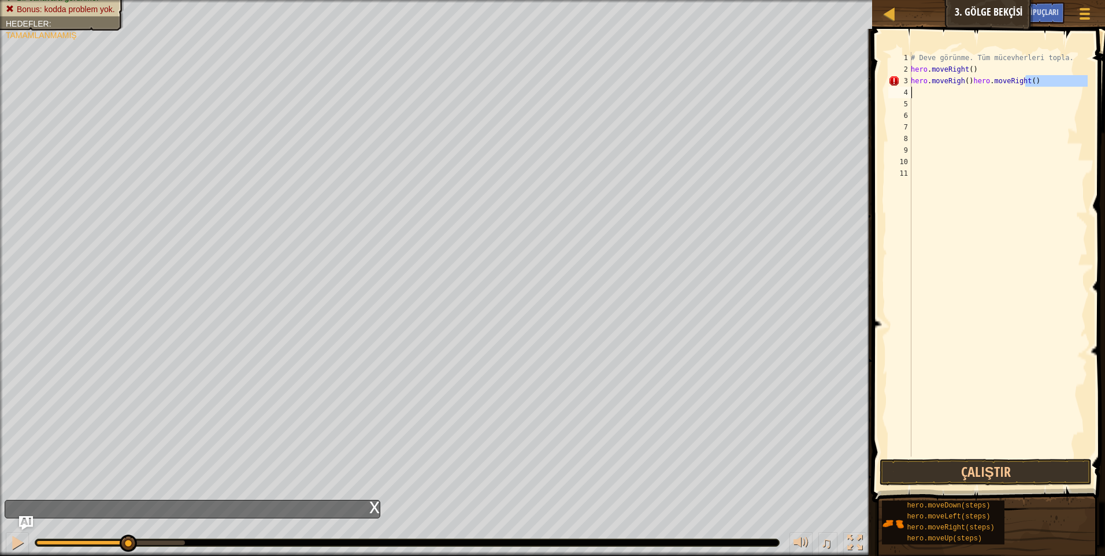
drag, startPoint x: 1005, startPoint y: 84, endPoint x: 986, endPoint y: 91, distance: 20.3
click at [986, 91] on div "# Deve görünme. Tüm mücevherleri topla. hero . moveRight ( ) hero . moveRigh ( …" at bounding box center [998, 266] width 179 height 428
type textarea "h"
click at [1036, 475] on button "Çalıştır" at bounding box center [986, 472] width 212 height 27
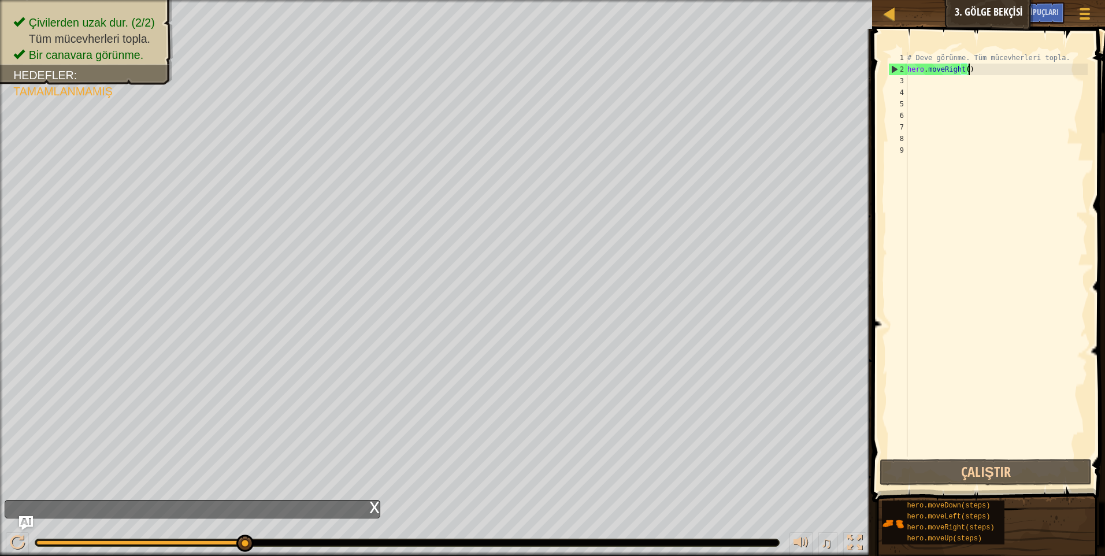
scroll to position [5, 5]
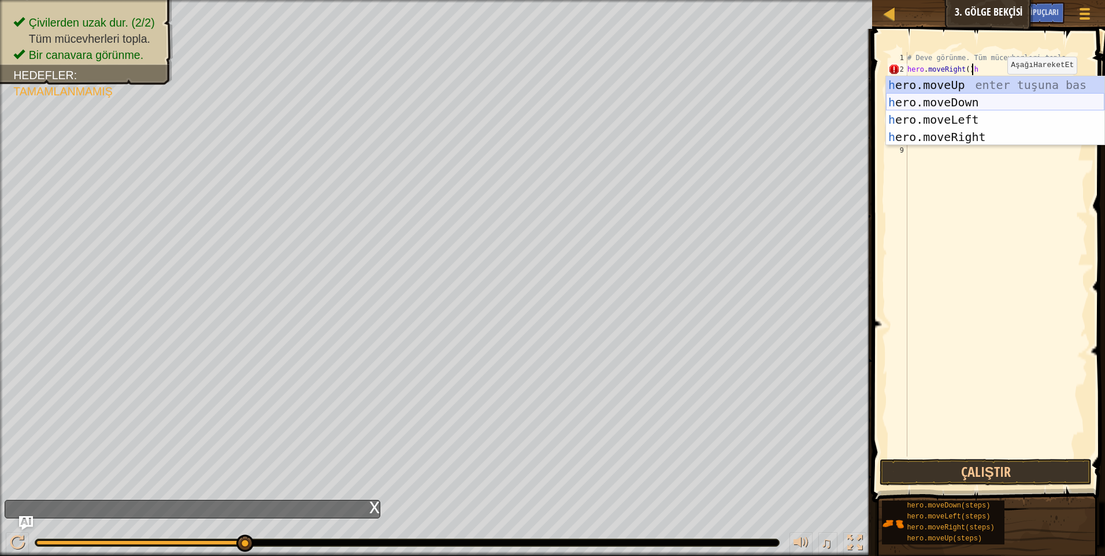
click at [943, 102] on div "h ero.moveUp enter tuşuna bas h ero.moveDown enter tuşuna bas h ero.moveLeft en…" at bounding box center [995, 128] width 219 height 104
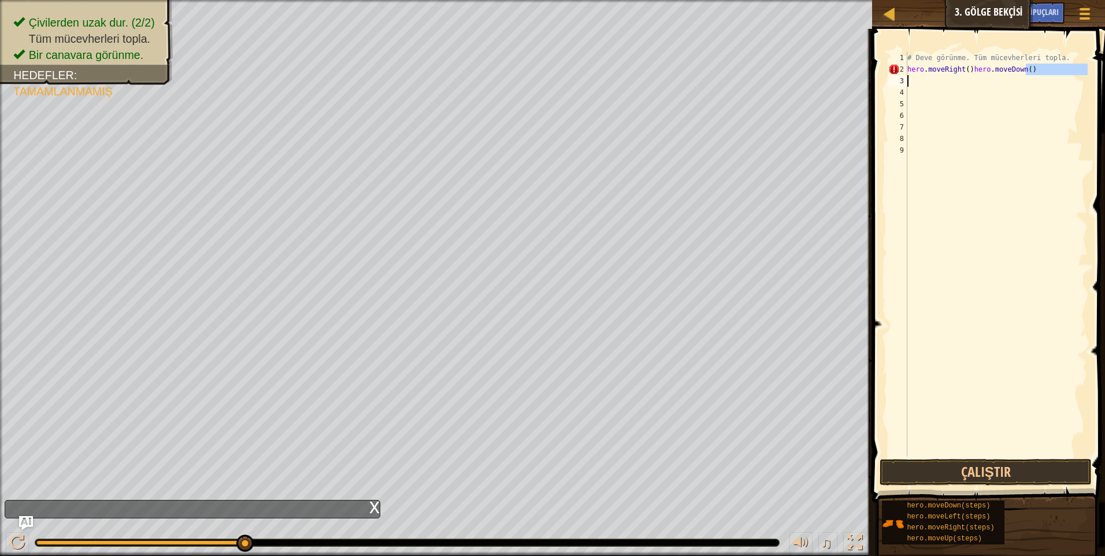
drag, startPoint x: 1025, startPoint y: 69, endPoint x: 987, endPoint y: 76, distance: 38.9
click at [987, 76] on div "# Deve görünme. Tüm mücevherleri topla. hero . moveRight ( ) hero . moveDown ( )" at bounding box center [996, 266] width 183 height 428
drag, startPoint x: 997, startPoint y: 76, endPoint x: 1004, endPoint y: 76, distance: 7.5
click at [1004, 76] on div "# Deve görünme. Tüm mücevherleri topla. hero . moveRight ( ) hero . moveDown ( )" at bounding box center [996, 266] width 183 height 428
type textarea "hero.moveRight()hero"
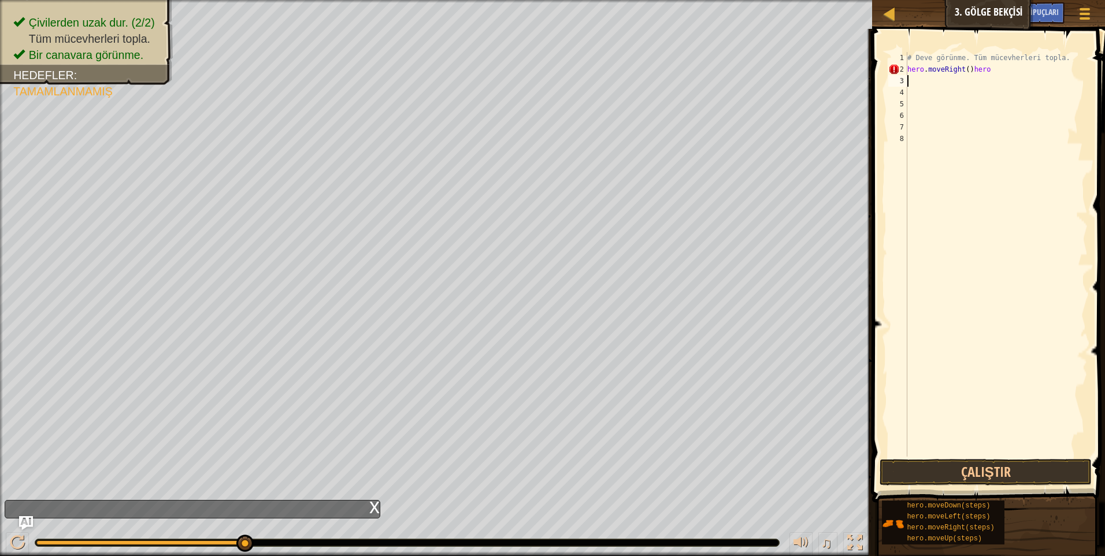
click at [920, 79] on div "# Deve görünme. Tüm mücevherleri topla. hero . moveRight ( ) hero" at bounding box center [996, 266] width 183 height 428
drag, startPoint x: 985, startPoint y: 72, endPoint x: 962, endPoint y: 78, distance: 24.0
click at [962, 78] on div "# Deve görünme. Tüm mücevherleri topla. hero . moveRight ( ) hero" at bounding box center [996, 266] width 183 height 428
drag, startPoint x: 961, startPoint y: 70, endPoint x: 1022, endPoint y: 83, distance: 62.6
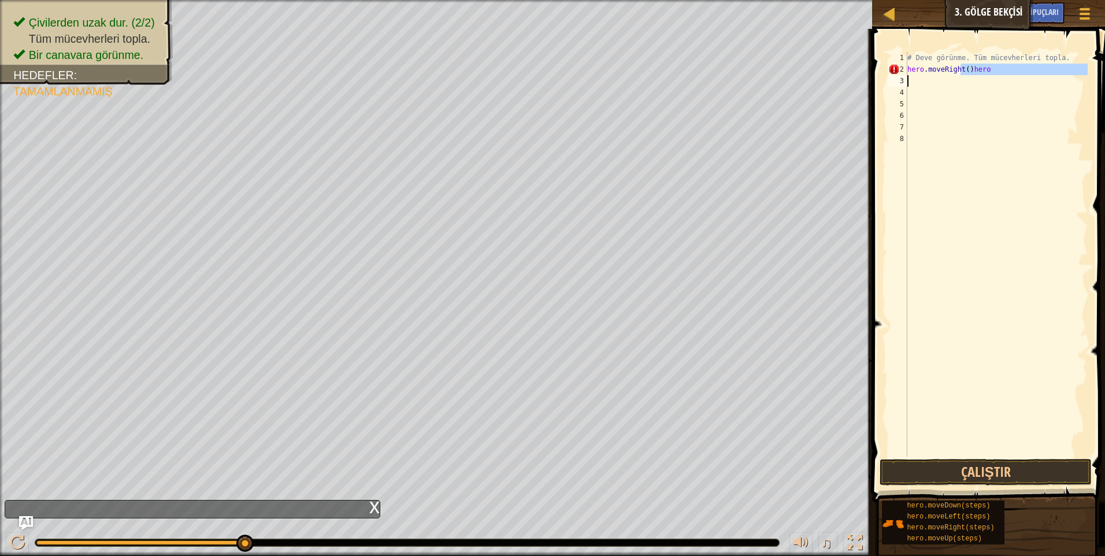
click at [1022, 83] on div "# Deve görünme. Tüm mücevherleri topla. hero . moveRight ( ) hero" at bounding box center [996, 266] width 183 height 428
type textarea "hero.moveRight"
click at [918, 84] on div "# Deve görünme. Tüm mücevherleri topla. hero . moveRight" at bounding box center [996, 266] width 183 height 428
type textarea "h"
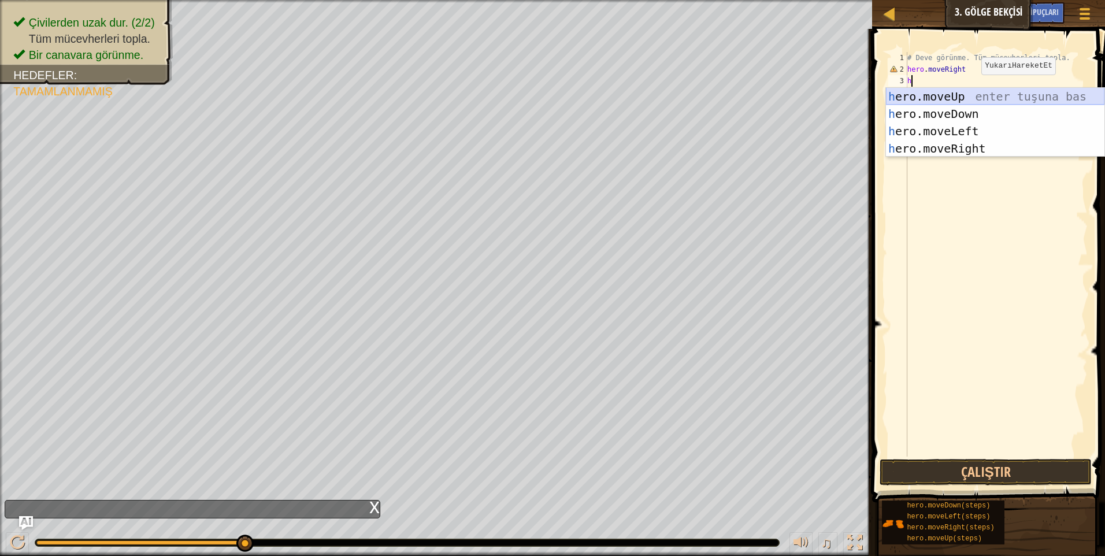
click at [934, 90] on div "h ero.moveUp enter tuşuna bas h ero.moveDown enter tuşuna bas h ero.moveLeft en…" at bounding box center [995, 140] width 219 height 104
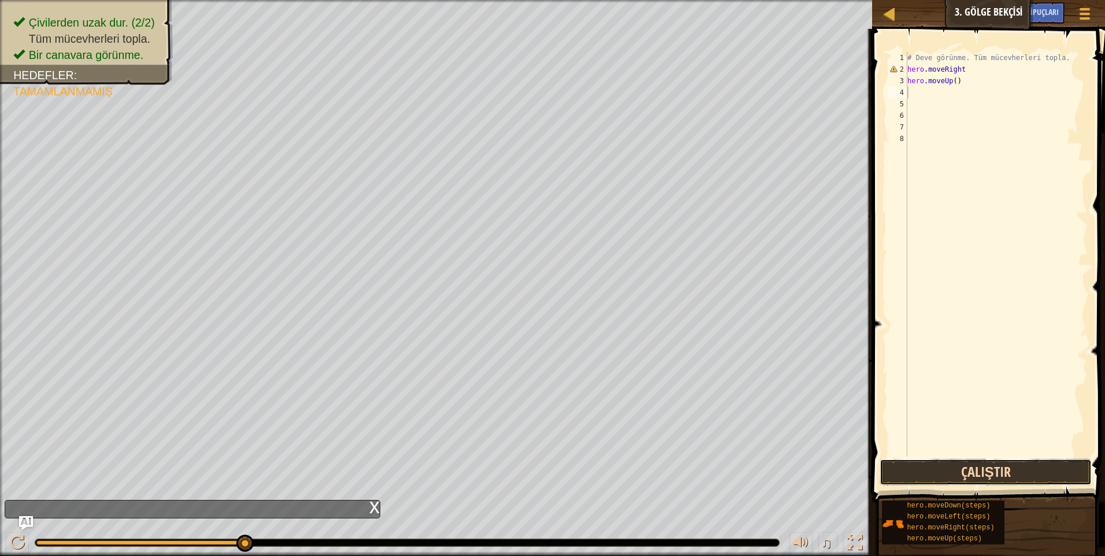
click at [997, 470] on button "Çalıştır" at bounding box center [986, 472] width 212 height 27
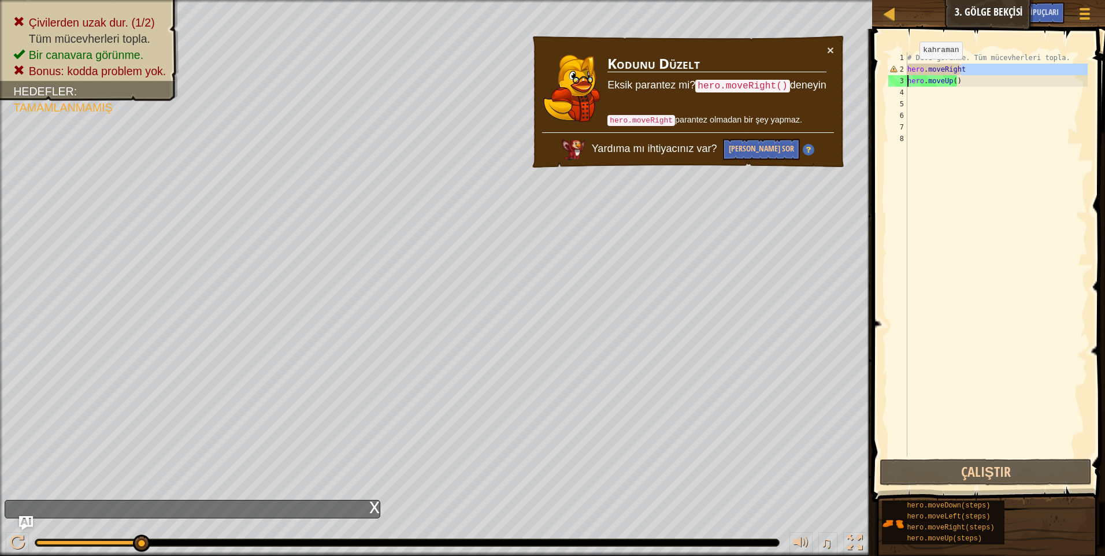
drag, startPoint x: 964, startPoint y: 72, endPoint x: 830, endPoint y: 84, distance: 134.1
click at [798, 84] on div "Harita Bilgisayar Bilimine Giriş 3. Gölge Bekçisi Oyun Menüsü Bitti İpuçları As…" at bounding box center [552, 278] width 1105 height 556
type textarea "hero.moveUp()"
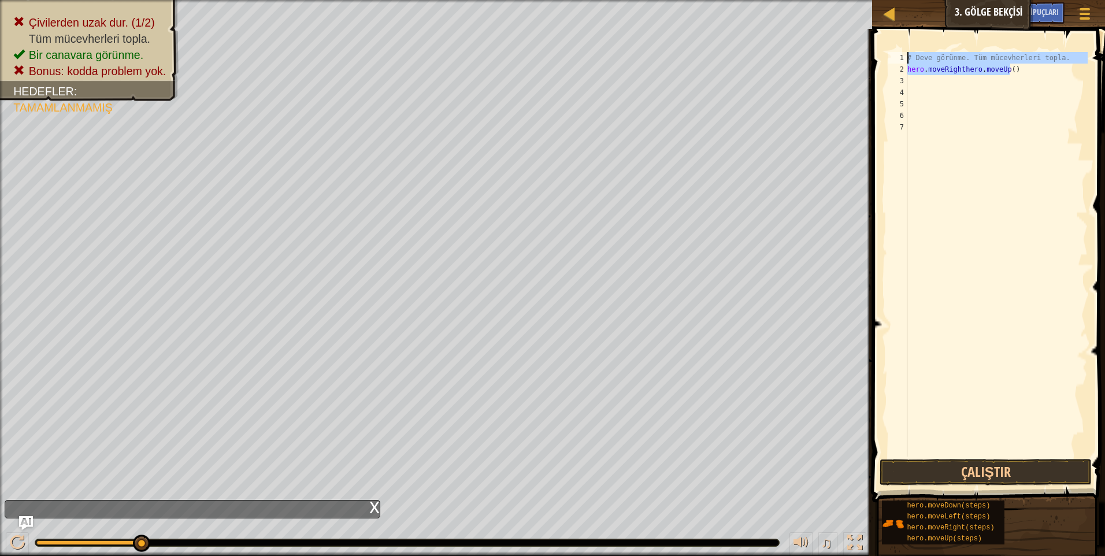
click at [853, 50] on div "Harita Bilgisayar Bilimine Giriş 3. Gölge Bekçisi Oyun Menüsü Bitti İpuçları As…" at bounding box center [552, 278] width 1105 height 556
type textarea "# Deve görünme. Tüm mücevherleri topla. hero.moveRighthero.moveUp()"
type textarea "h"
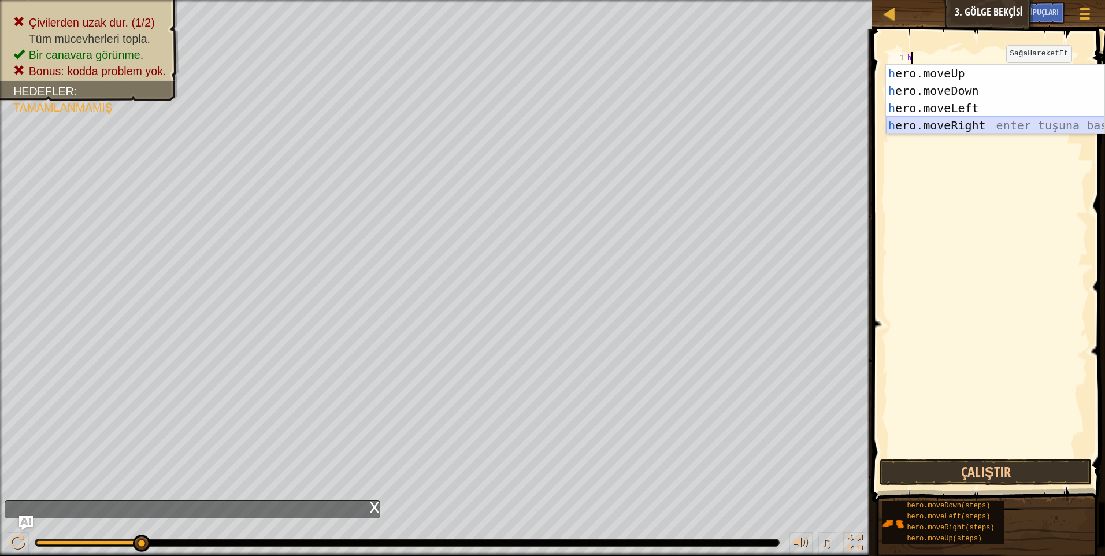
click at [940, 125] on div "h ero.moveUp enter tuşuna bas h ero.moveDown enter tuşuna bas h ero.moveLeft en…" at bounding box center [995, 117] width 219 height 104
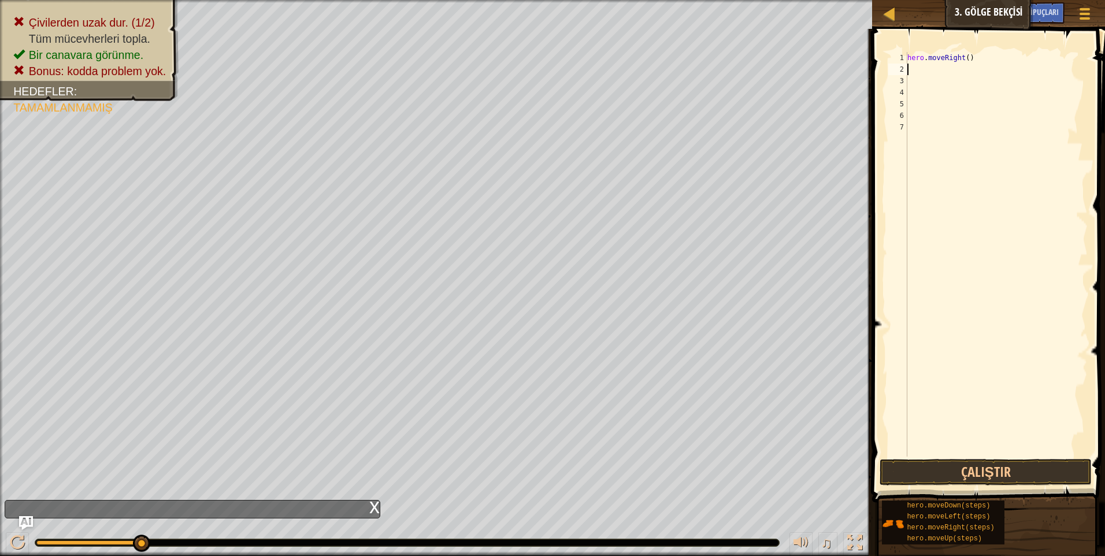
type textarea "h"
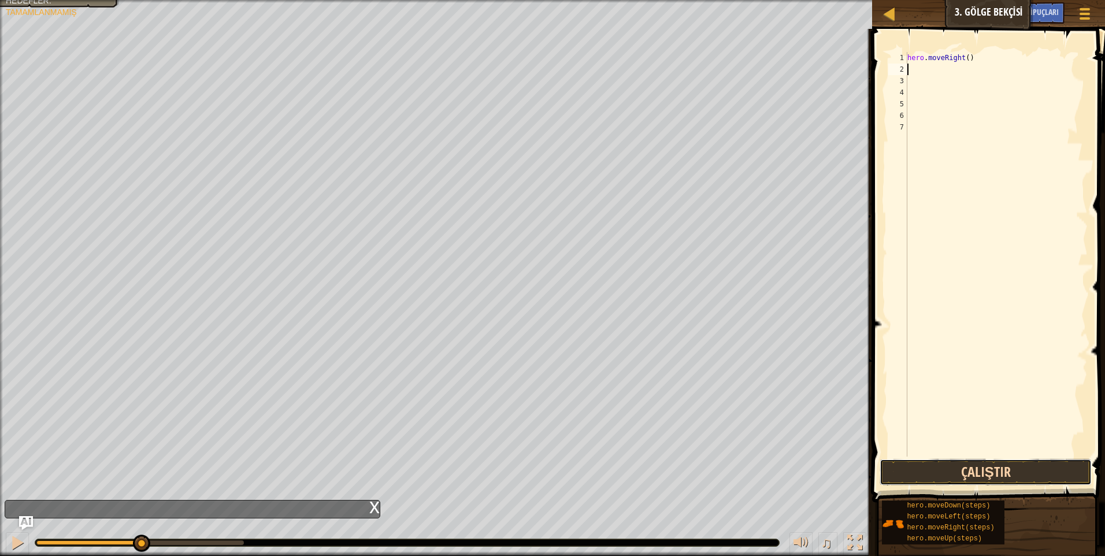
click at [1007, 471] on button "Çalıştır" at bounding box center [986, 472] width 212 height 27
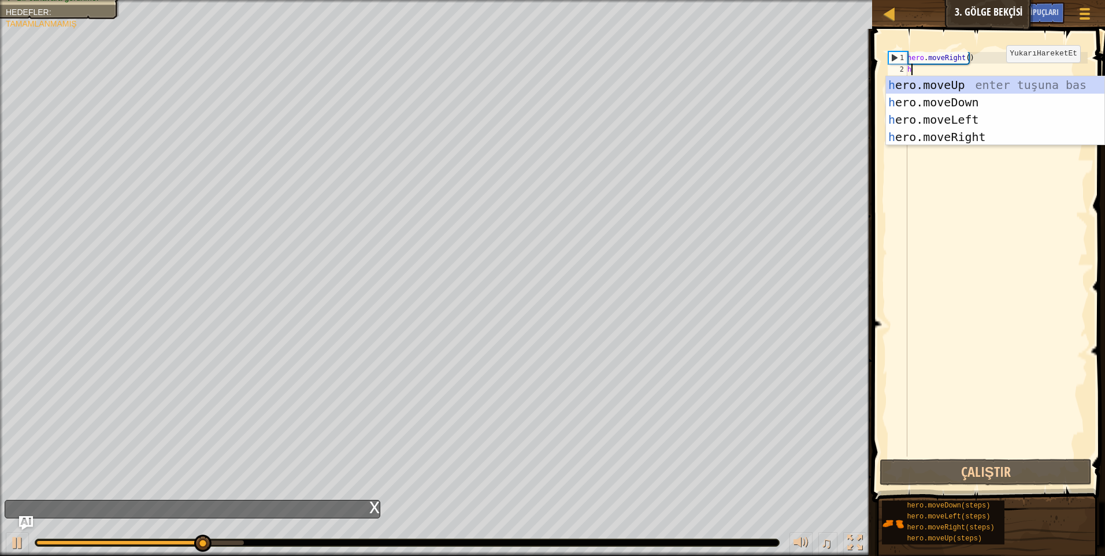
type textarea "h"
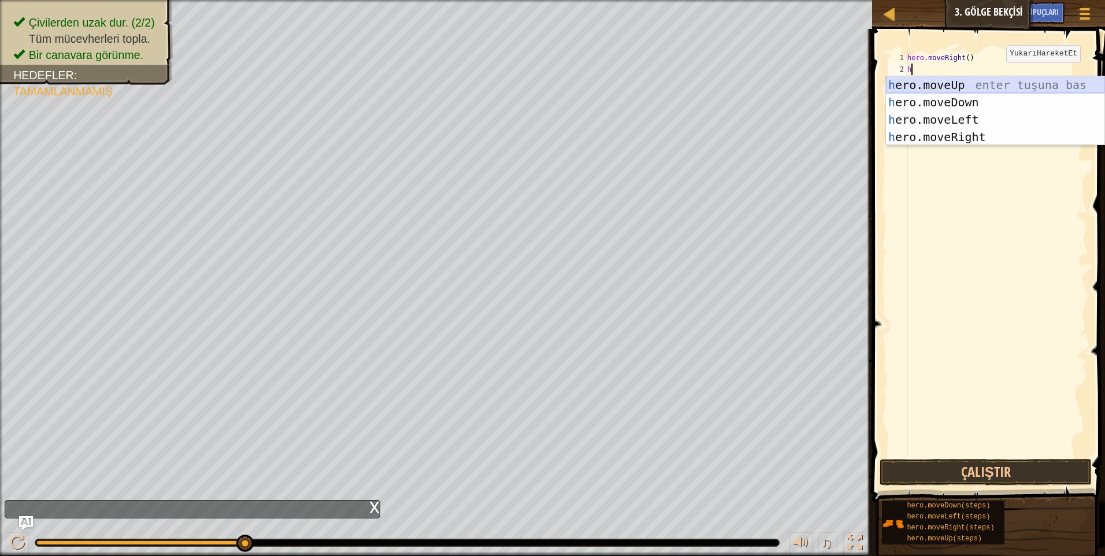
click at [918, 87] on div "h ero.moveUp enter tuşuna bas h ero.moveDown enter tuşuna bas h ero.moveLeft en…" at bounding box center [995, 128] width 219 height 104
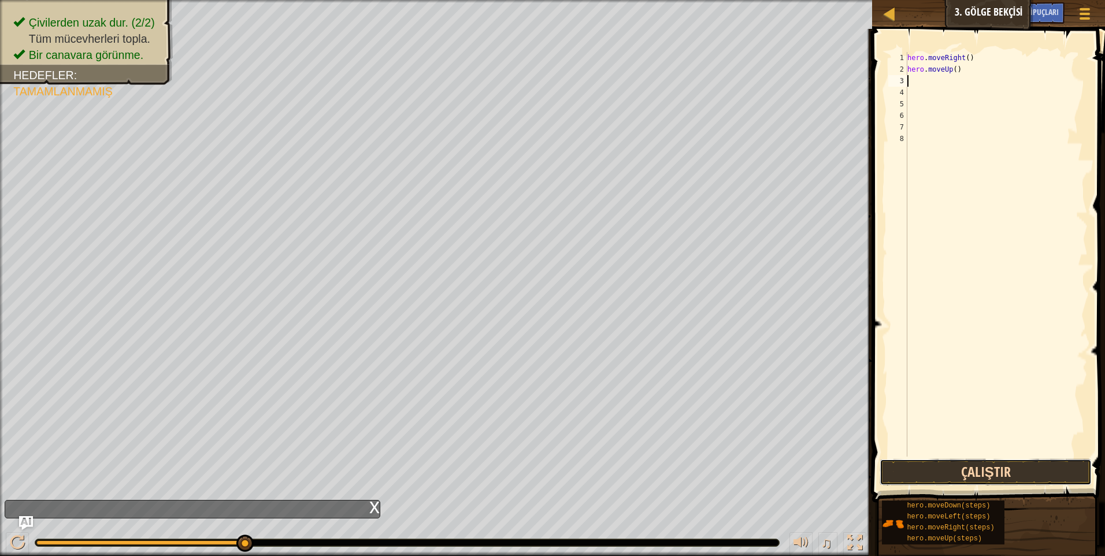
click at [976, 473] on button "Çalıştır" at bounding box center [986, 472] width 212 height 27
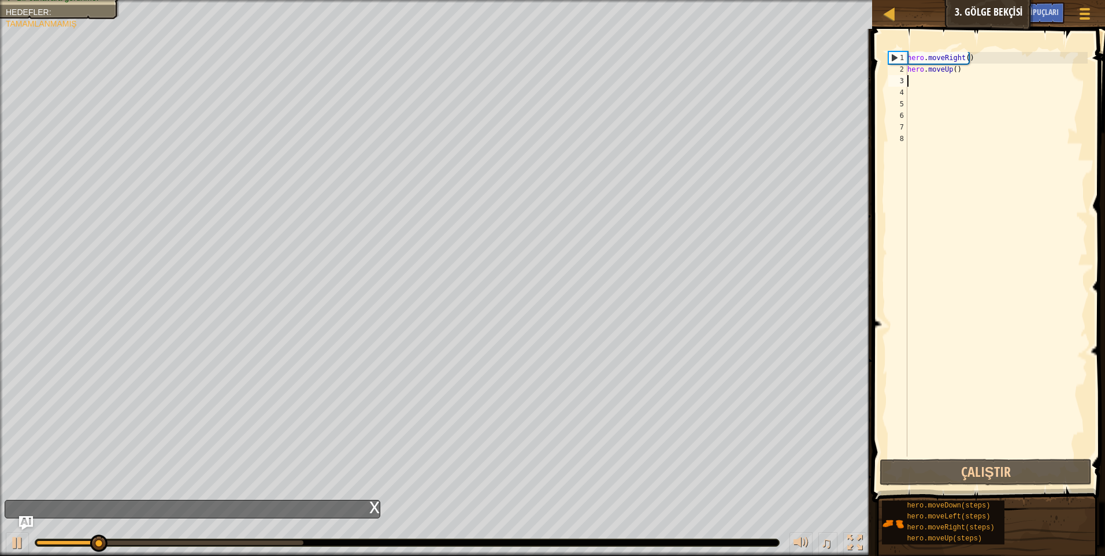
type textarea "h"
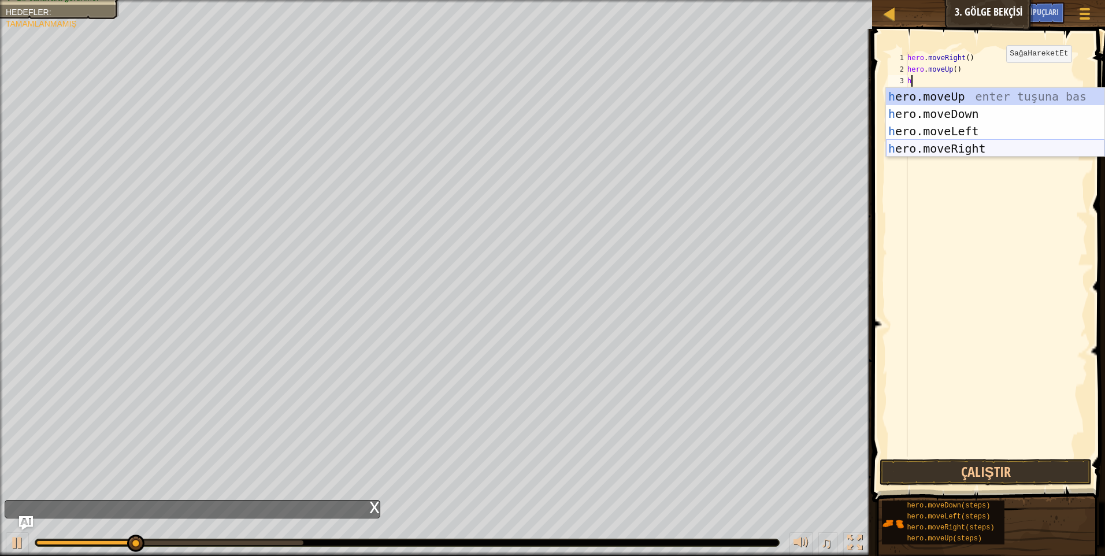
click at [936, 151] on div "h ero.moveUp enter tuşuna bas h ero.moveDown enter tuşuna bas h ero.moveLeft en…" at bounding box center [995, 140] width 219 height 104
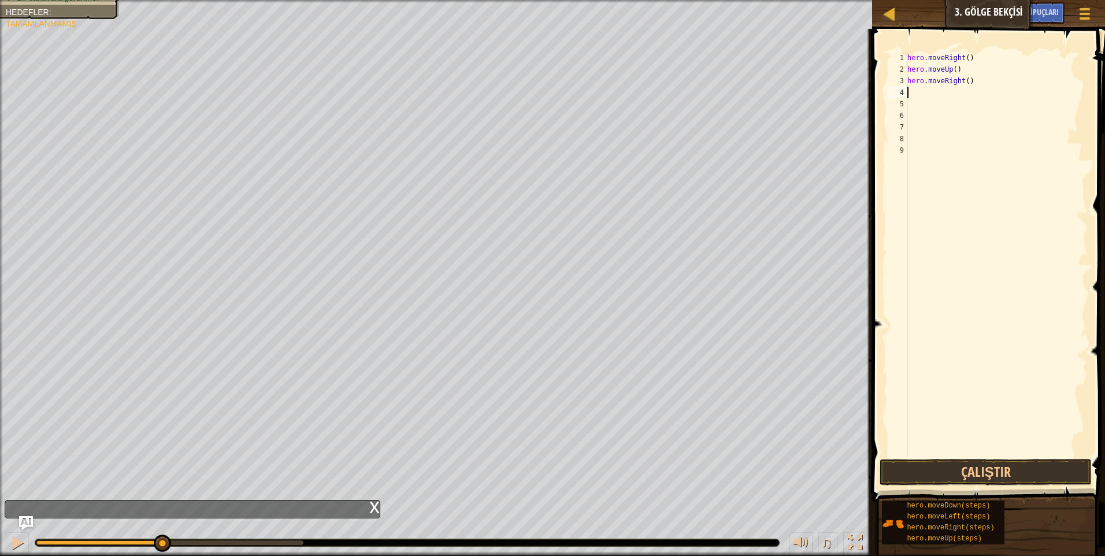
type textarea "h"
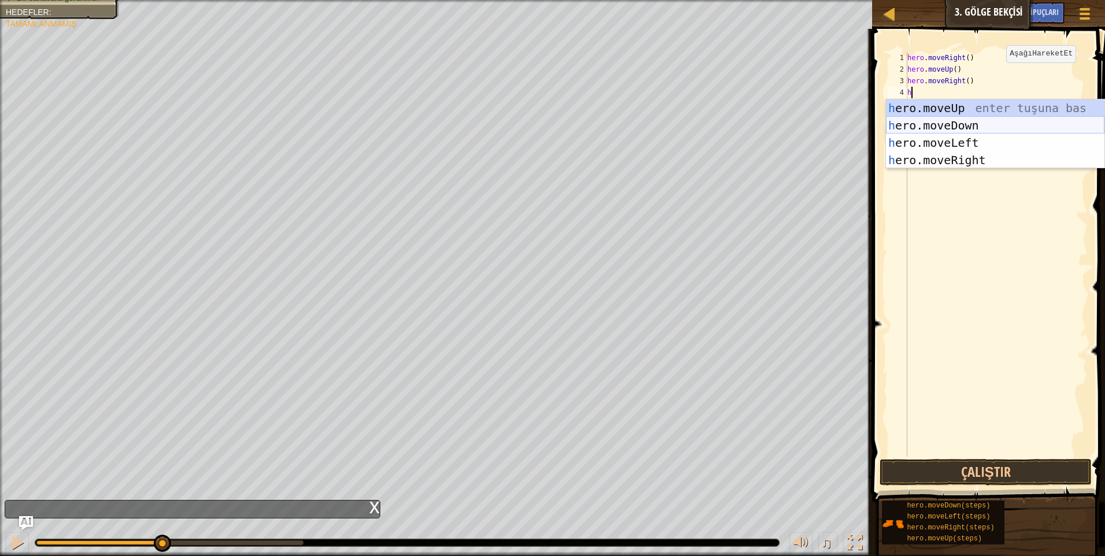
click at [938, 126] on div "h ero.moveUp enter tuşuna bas h ero.moveDown enter tuşuna bas h ero.moveLeft en…" at bounding box center [995, 151] width 219 height 104
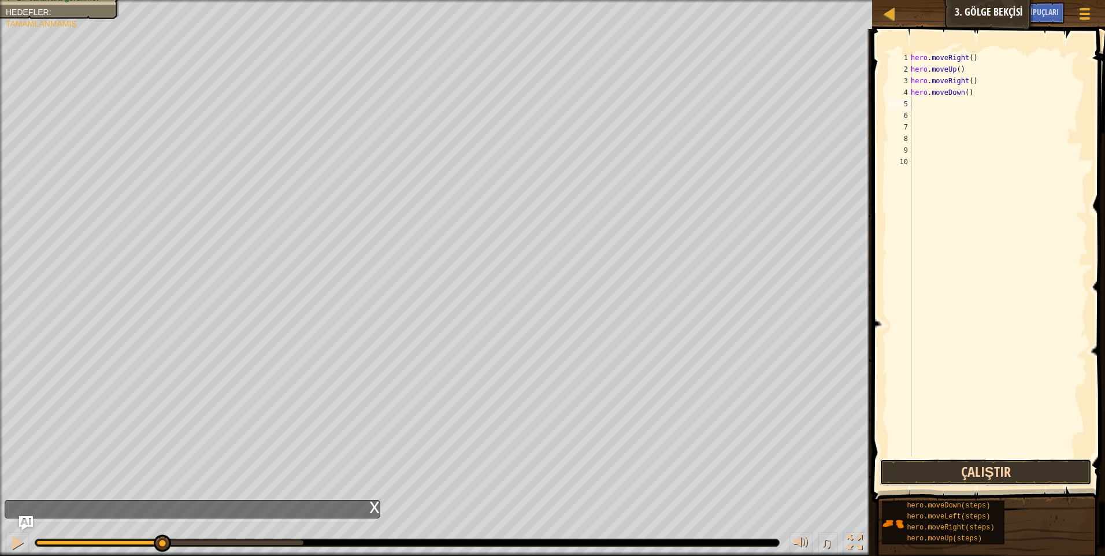
click at [1014, 468] on button "Çalıştır" at bounding box center [986, 472] width 212 height 27
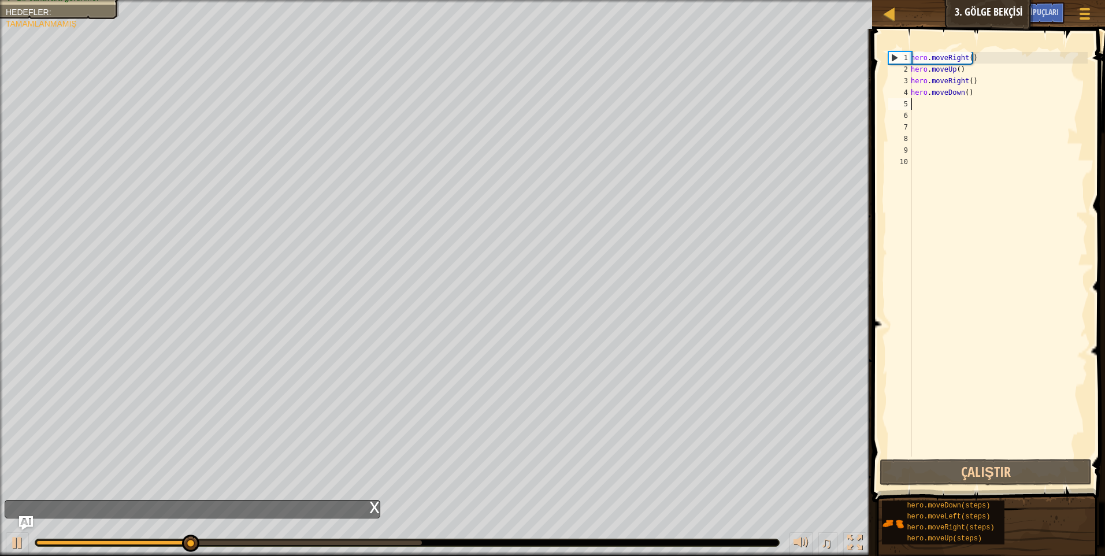
type textarea "h"
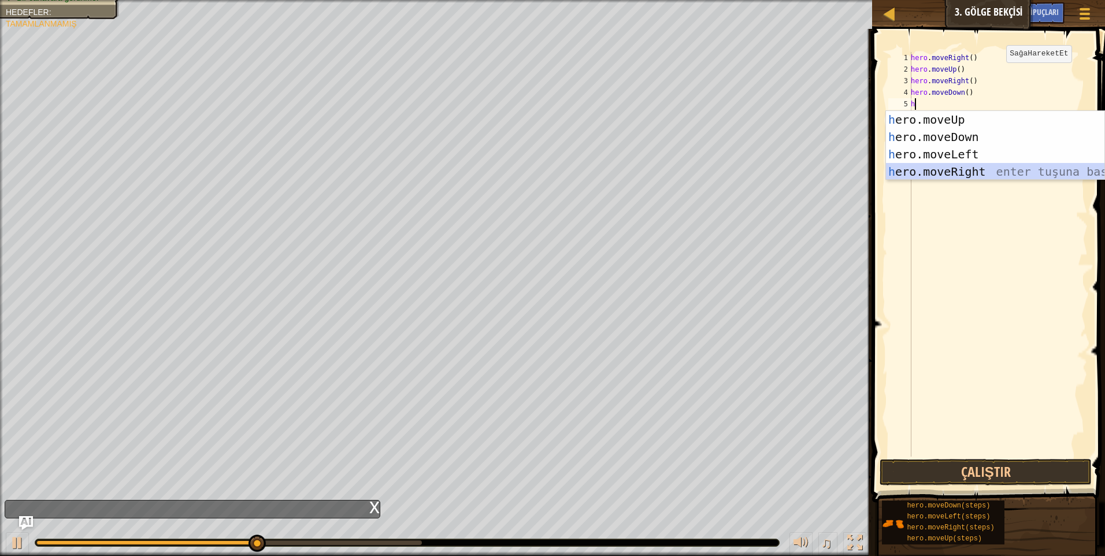
click at [946, 171] on div "h ero.moveUp enter tuşuna bas h ero.moveDown enter tuşuna bas h ero.moveLeft en…" at bounding box center [995, 163] width 219 height 104
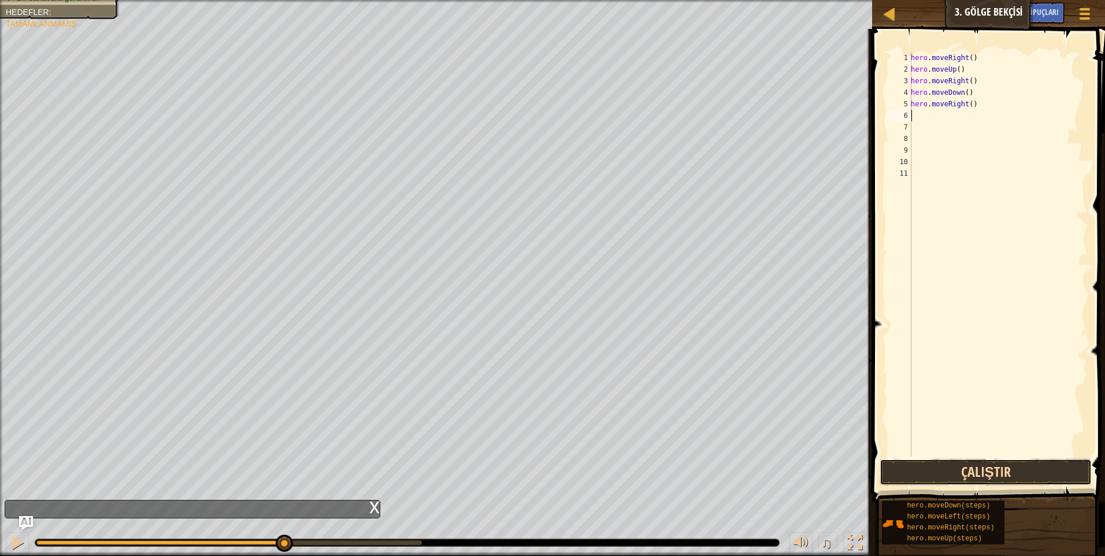
click at [999, 474] on button "Çalıştır" at bounding box center [986, 472] width 212 height 27
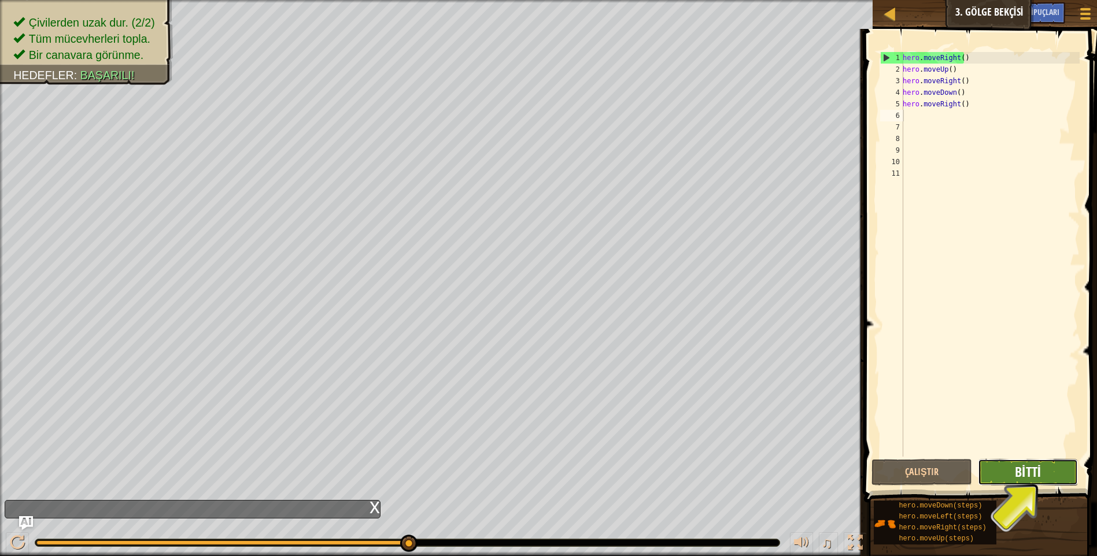
click at [1014, 480] on button "Bitti" at bounding box center [1027, 472] width 101 height 27
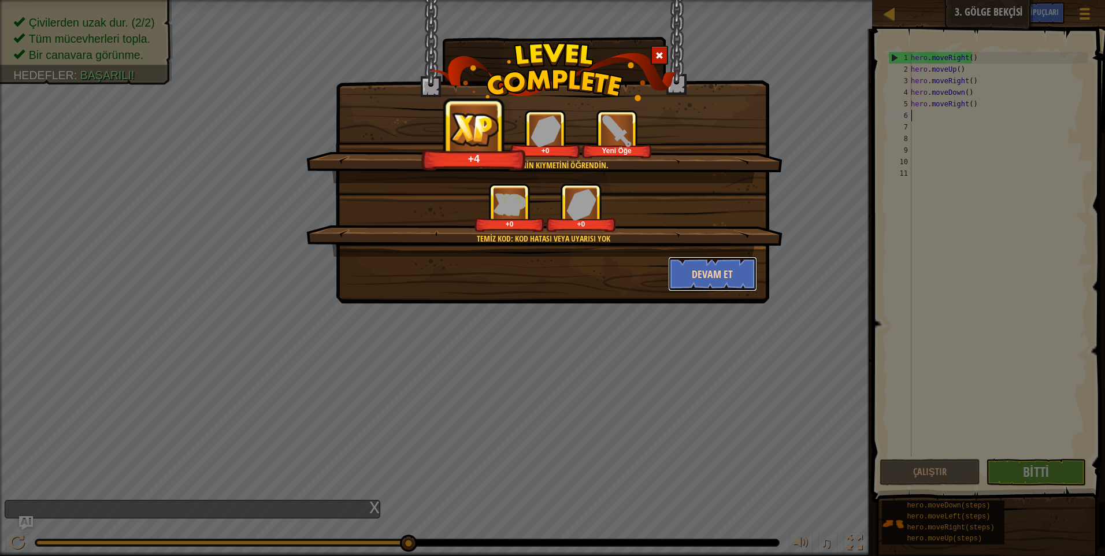
click at [697, 279] on button "Devam et" at bounding box center [713, 274] width 90 height 35
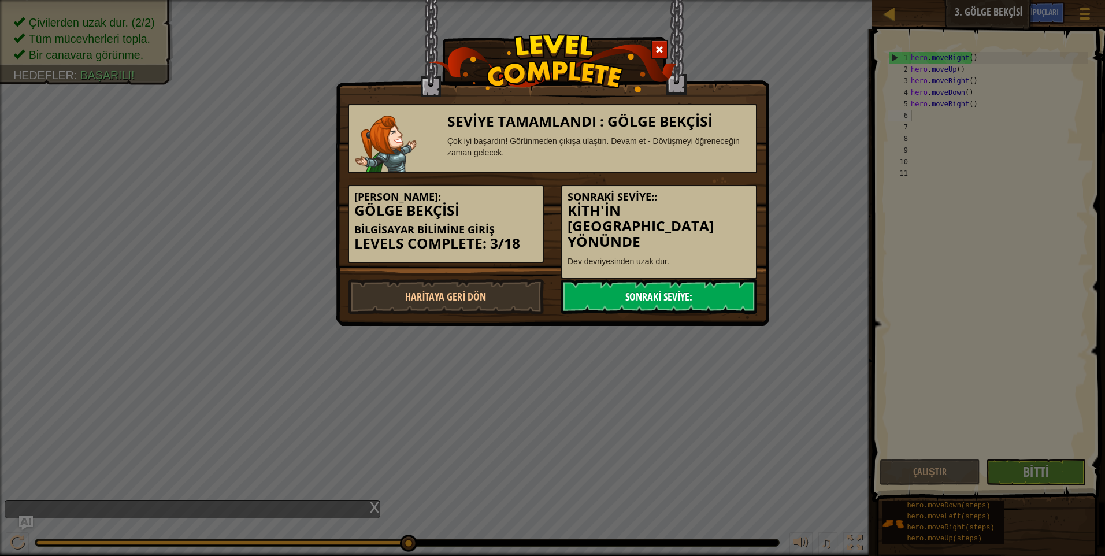
click at [697, 280] on link "Sonraki Seviye:" at bounding box center [659, 296] width 196 height 35
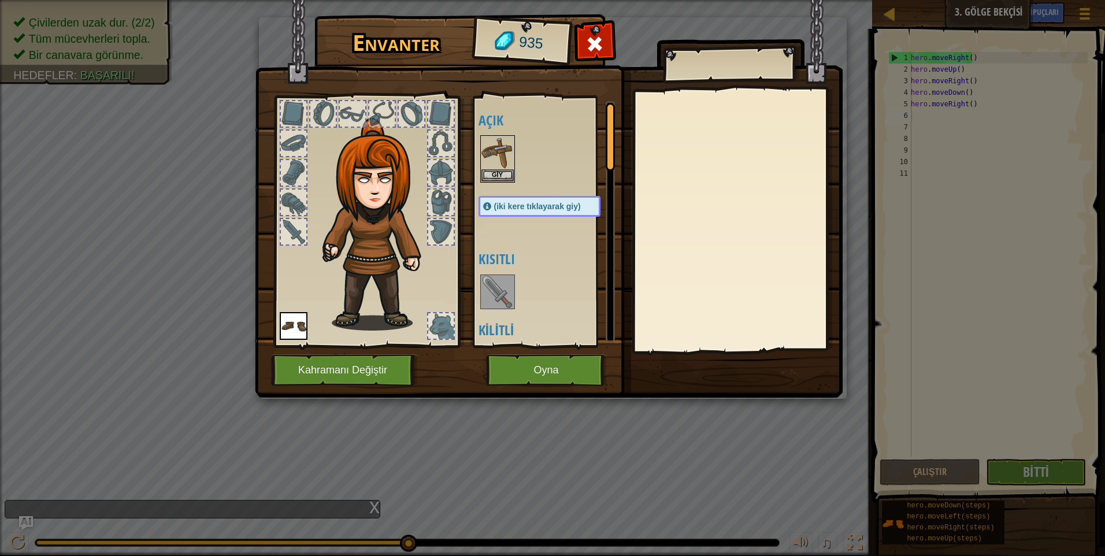
click at [491, 298] on img at bounding box center [498, 292] width 32 height 32
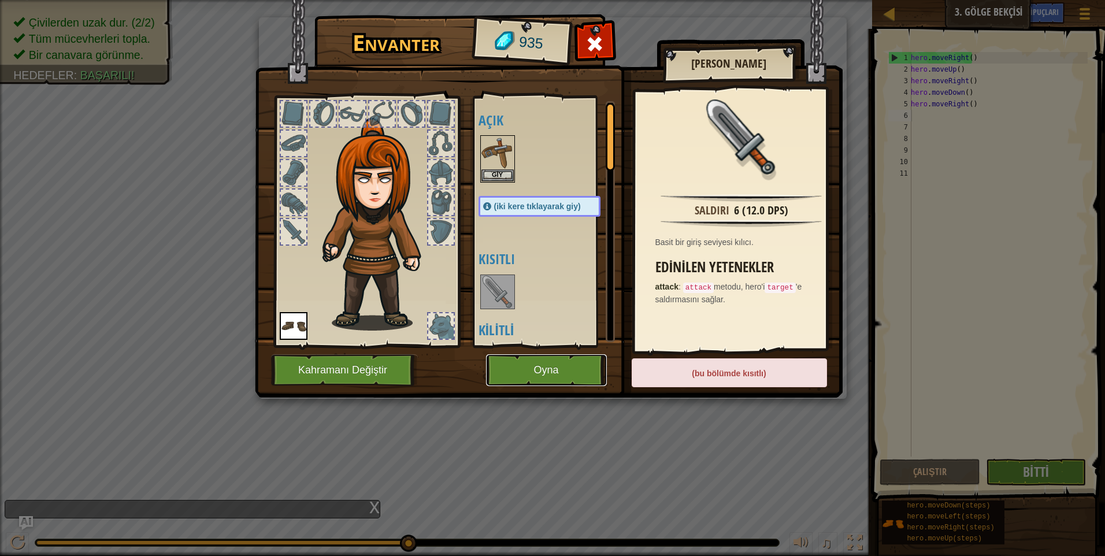
click at [570, 373] on button "Oyna" at bounding box center [546, 370] width 121 height 32
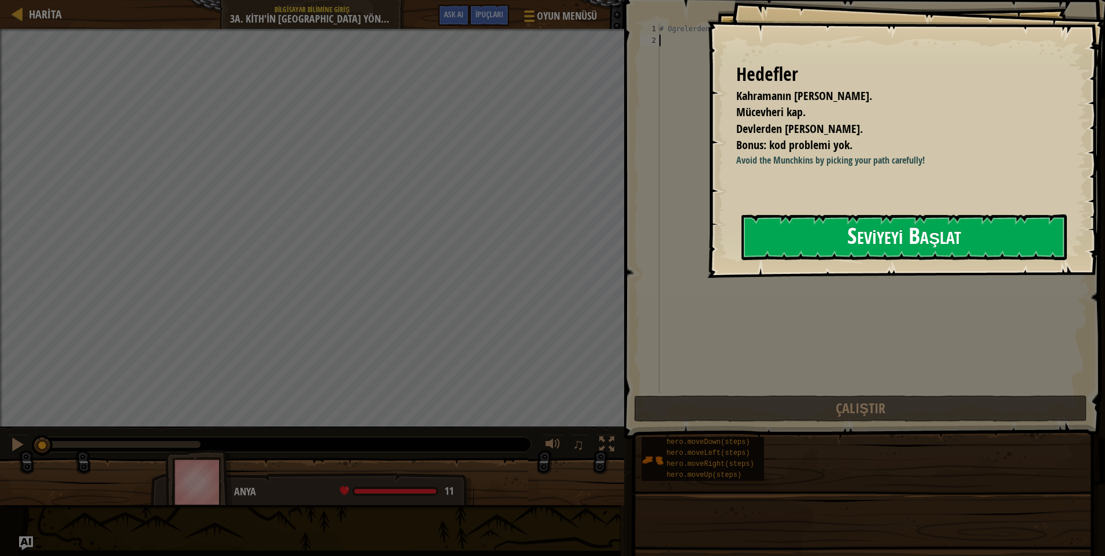
click at [786, 243] on button "Seviyeyi Başlat" at bounding box center [904, 237] width 325 height 46
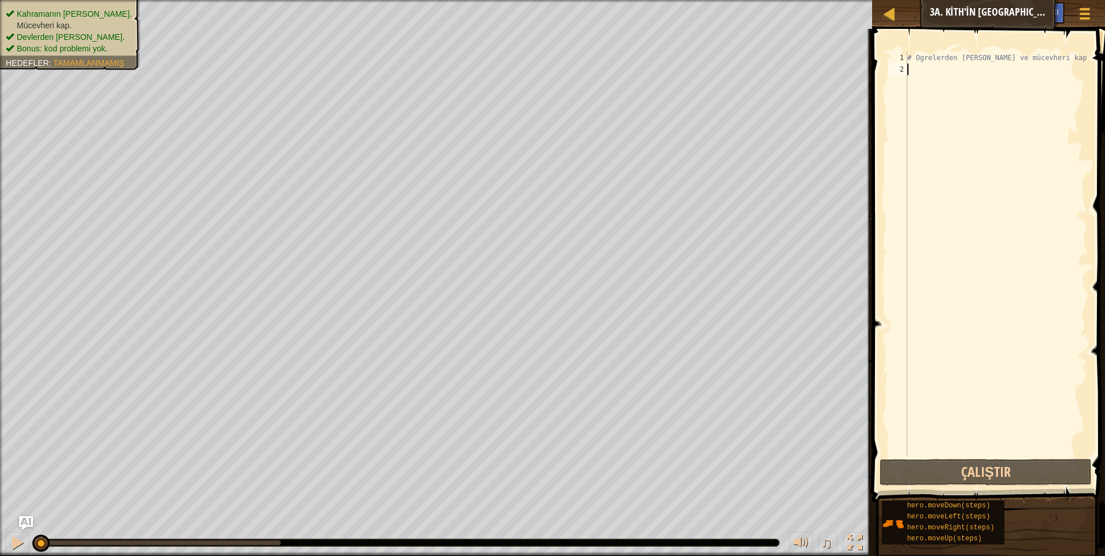
type textarea "h"
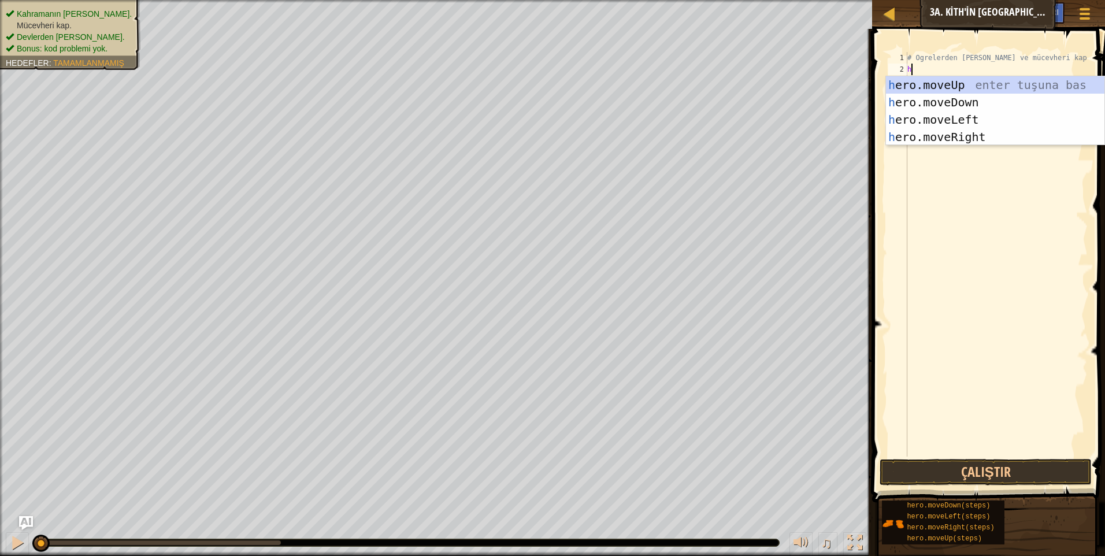
scroll to position [5, 0]
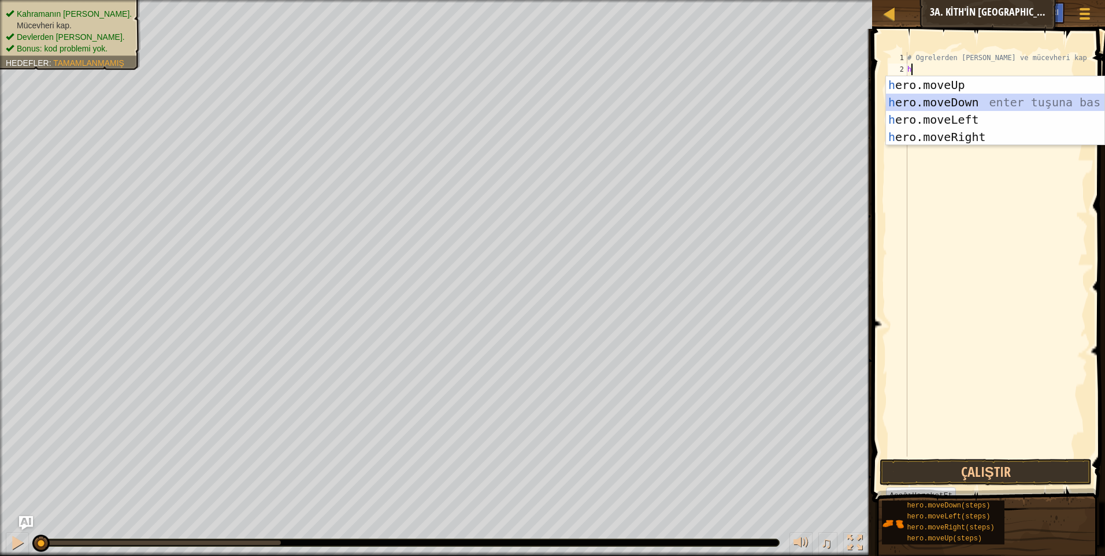
click at [936, 96] on div "h ero.moveUp enter tuşuna bas h ero.moveDown enter tuşuna bas h ero.moveLeft en…" at bounding box center [995, 128] width 219 height 104
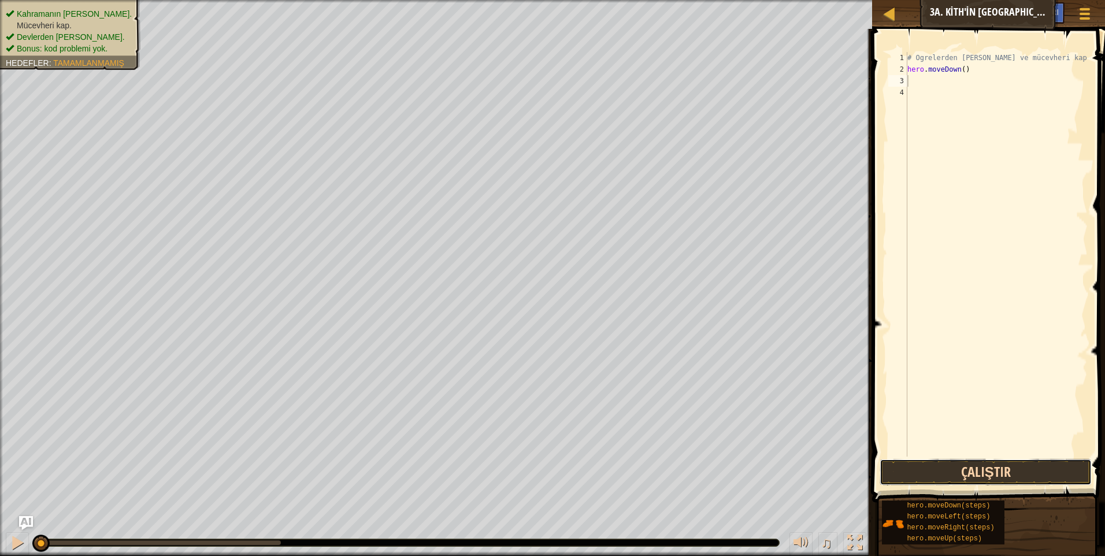
click at [951, 465] on button "Çalıştır" at bounding box center [986, 472] width 212 height 27
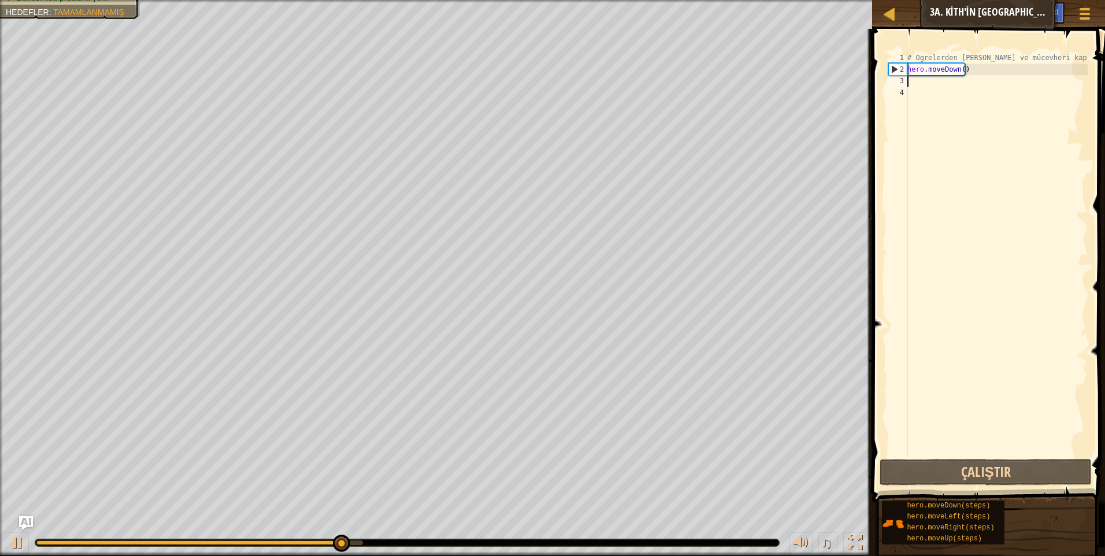
type textarea "h"
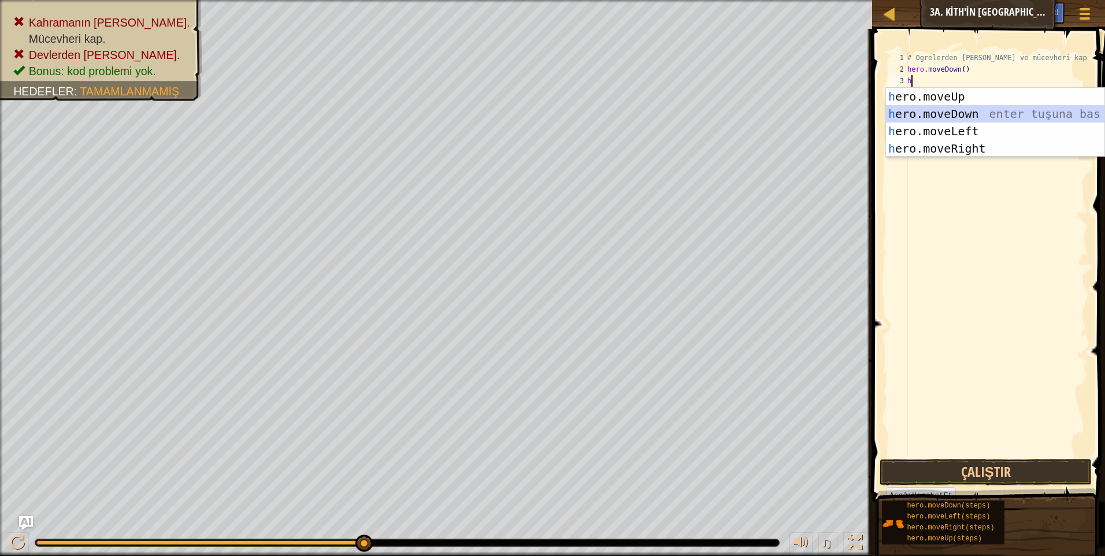
click at [940, 110] on div "h ero.moveUp enter tuşuna bas h ero.moveDown enter tuşuna bas h ero.moveLeft en…" at bounding box center [995, 140] width 219 height 104
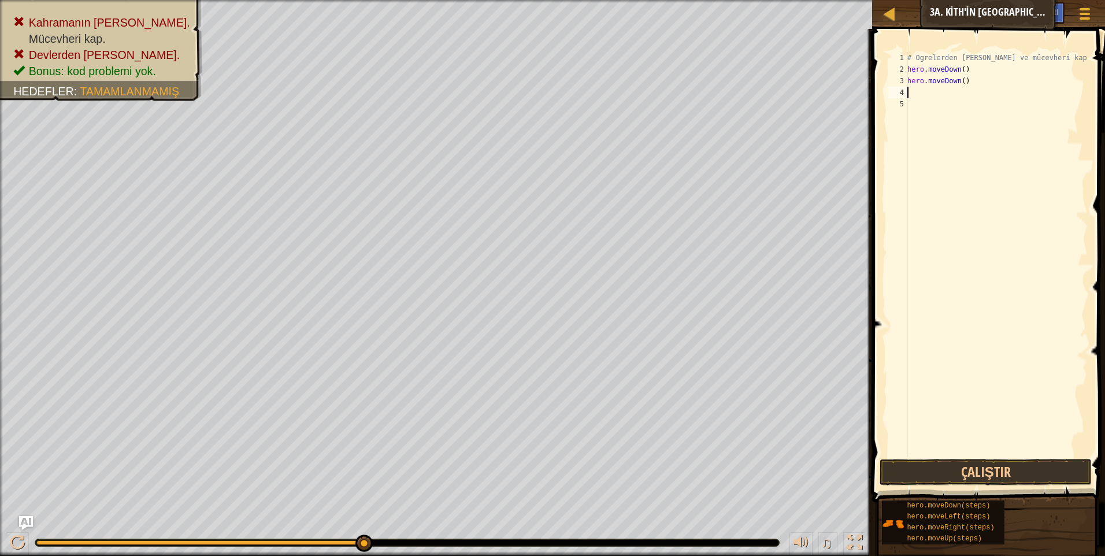
type textarea "h"
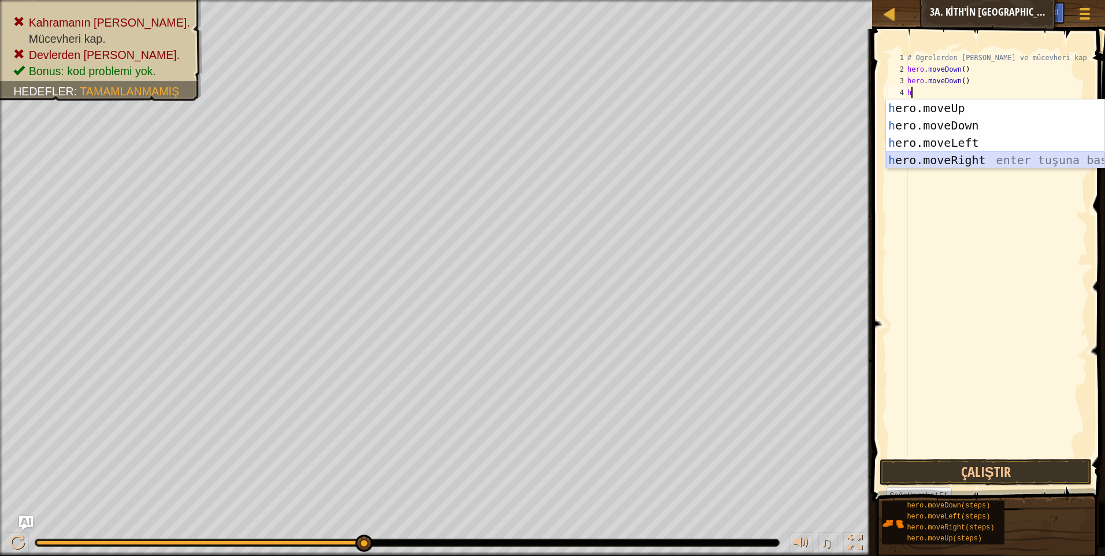
click at [942, 155] on div "h ero.moveUp enter tuşuna bas h ero.moveDown enter tuşuna bas h ero.moveLeft en…" at bounding box center [995, 151] width 219 height 104
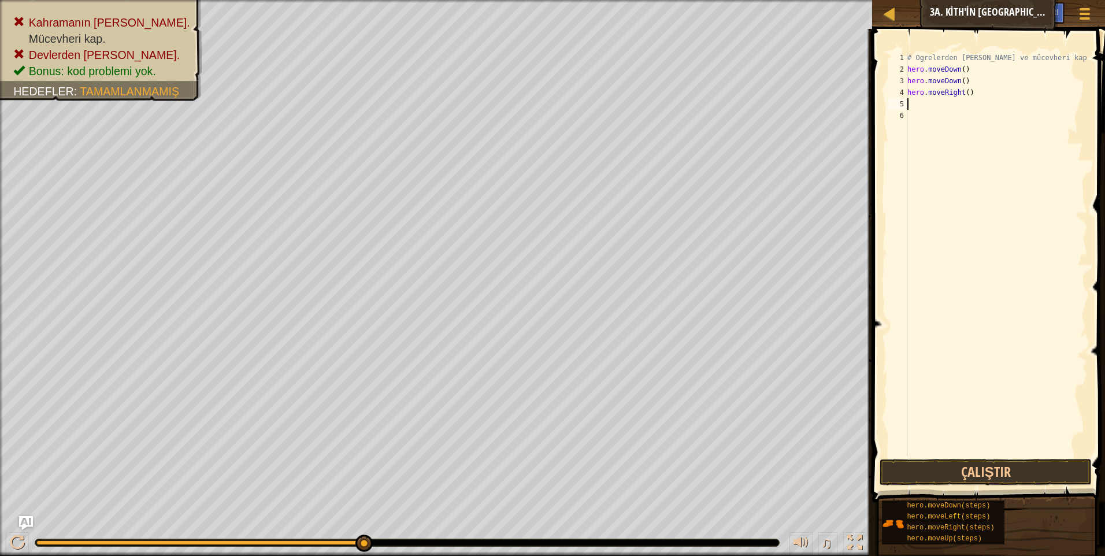
type textarea "h"
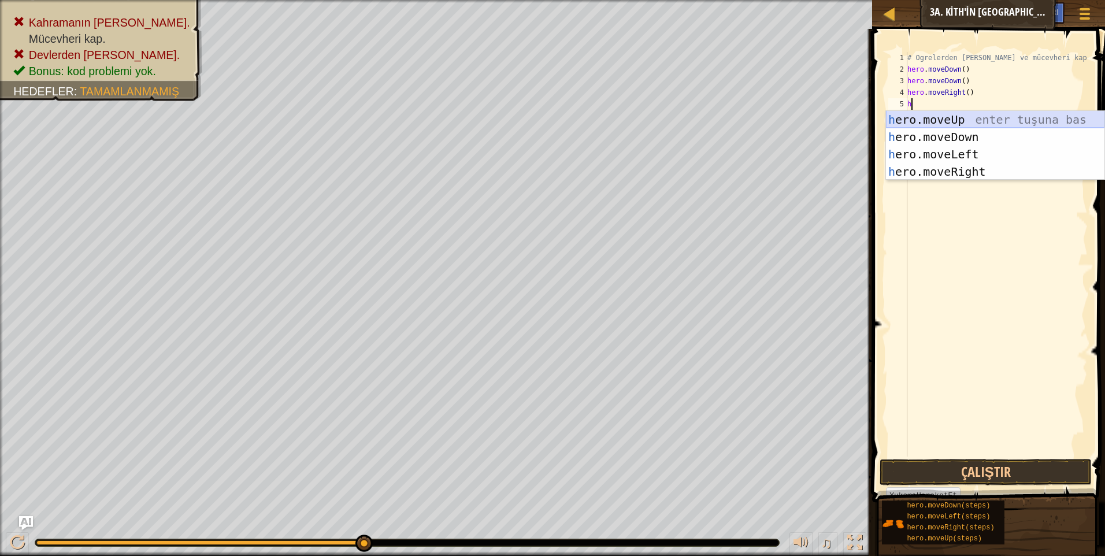
click at [945, 123] on div "h ero.moveUp enter tuşuna bas h ero.moveDown enter tuşuna bas h ero.moveLeft en…" at bounding box center [995, 163] width 219 height 104
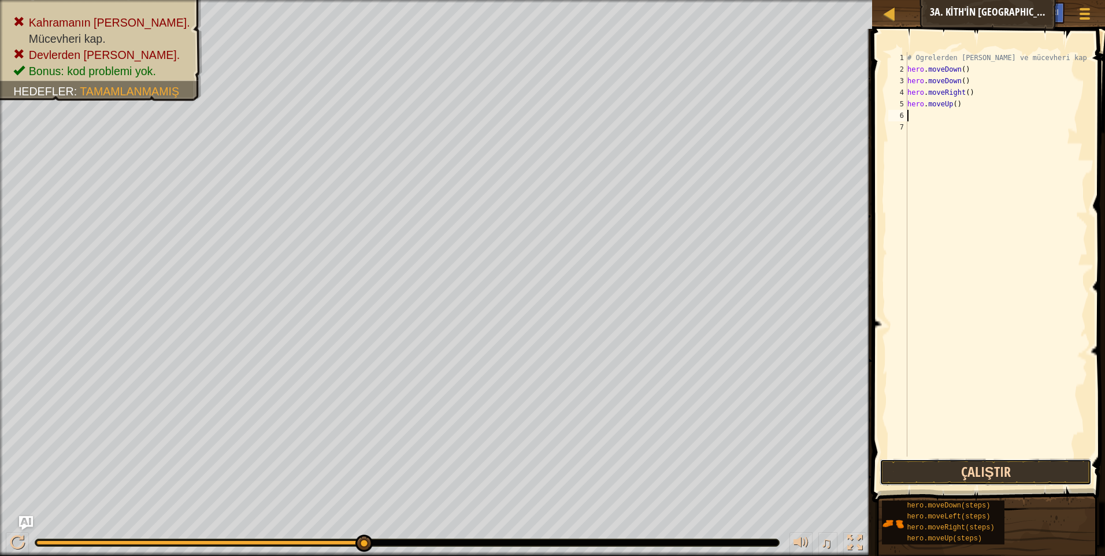
click at [951, 468] on button "Çalıştır" at bounding box center [986, 472] width 212 height 27
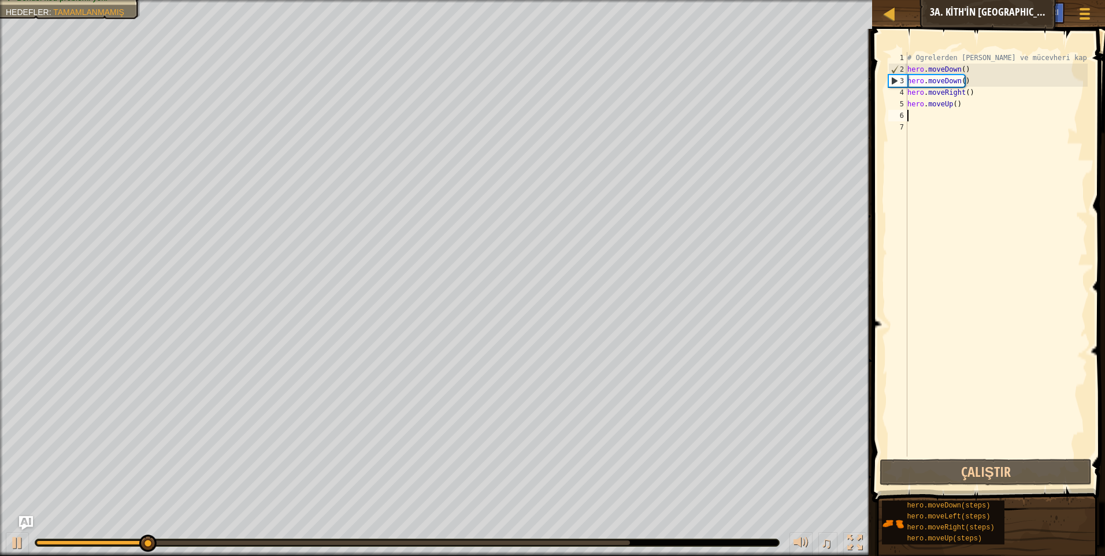
type textarea "h"
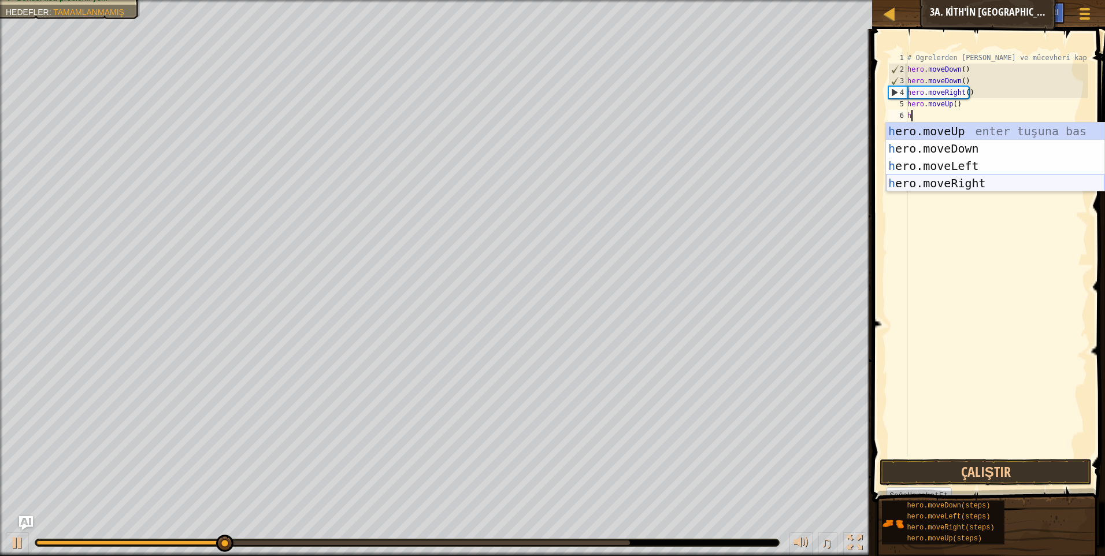
click at [936, 176] on div "h ero.moveUp enter tuşuna bas h ero.moveDown enter tuşuna bas h ero.moveLeft en…" at bounding box center [995, 175] width 219 height 104
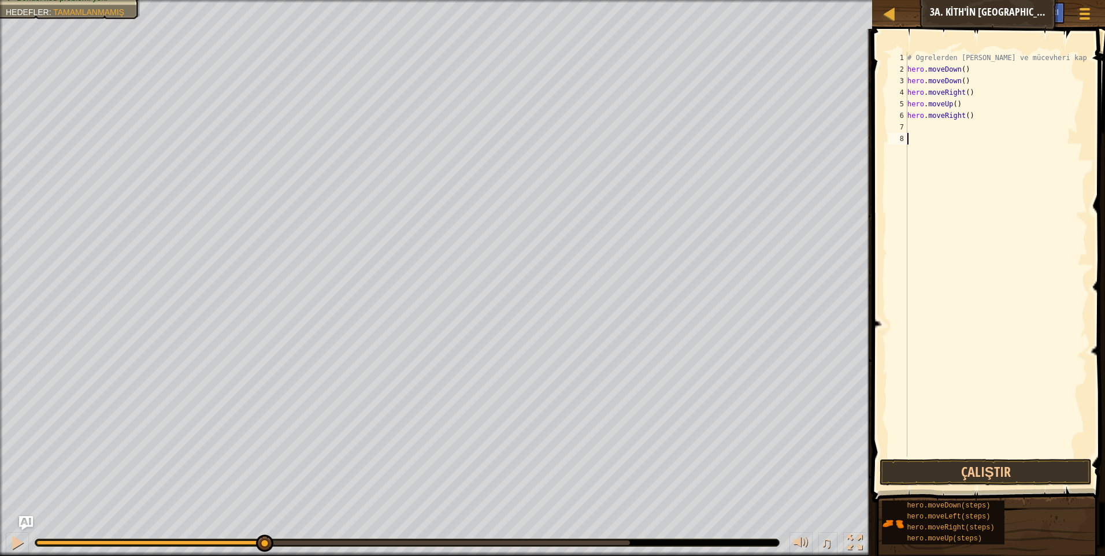
click at [945, 455] on div "# Ogrelerden kaçın ve mücevheri kap. hero . moveDown ( ) hero . moveDown ( ) he…" at bounding box center [996, 266] width 183 height 428
click at [946, 465] on button "Çalıştır" at bounding box center [986, 472] width 212 height 27
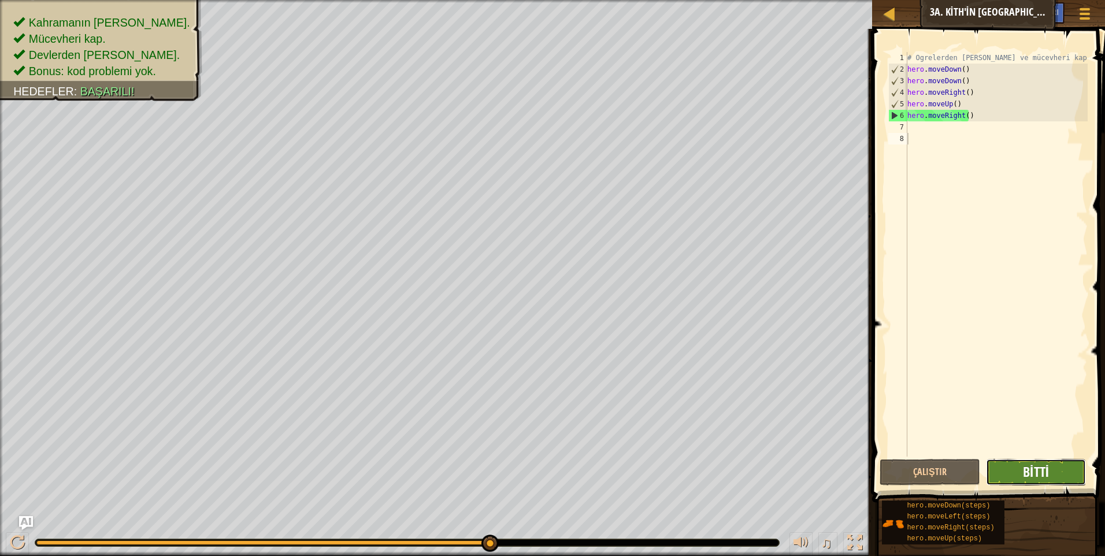
click at [1048, 470] on span "Bitti" at bounding box center [1036, 471] width 26 height 18
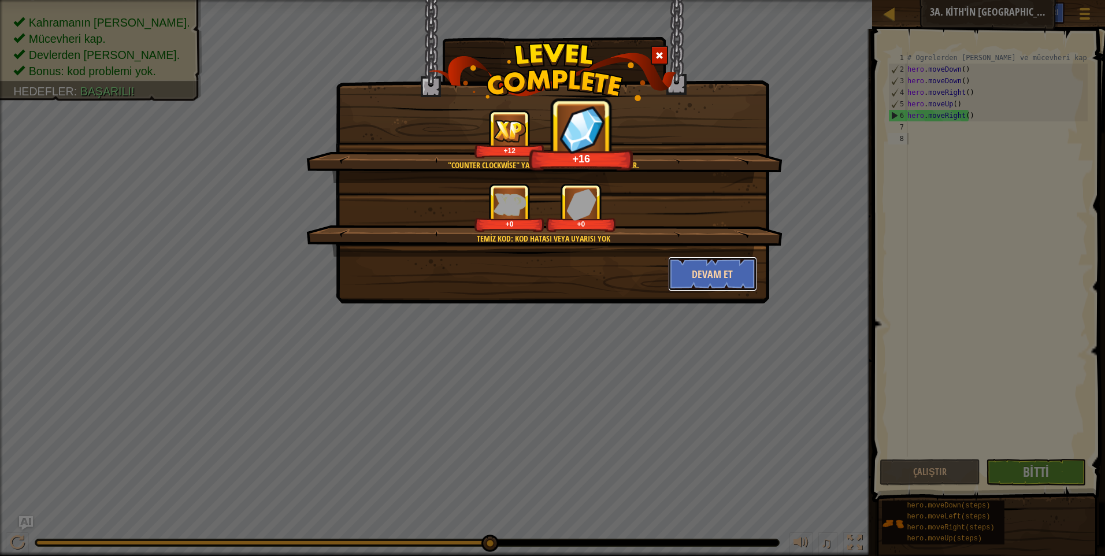
click at [698, 277] on button "Devam et" at bounding box center [713, 274] width 90 height 35
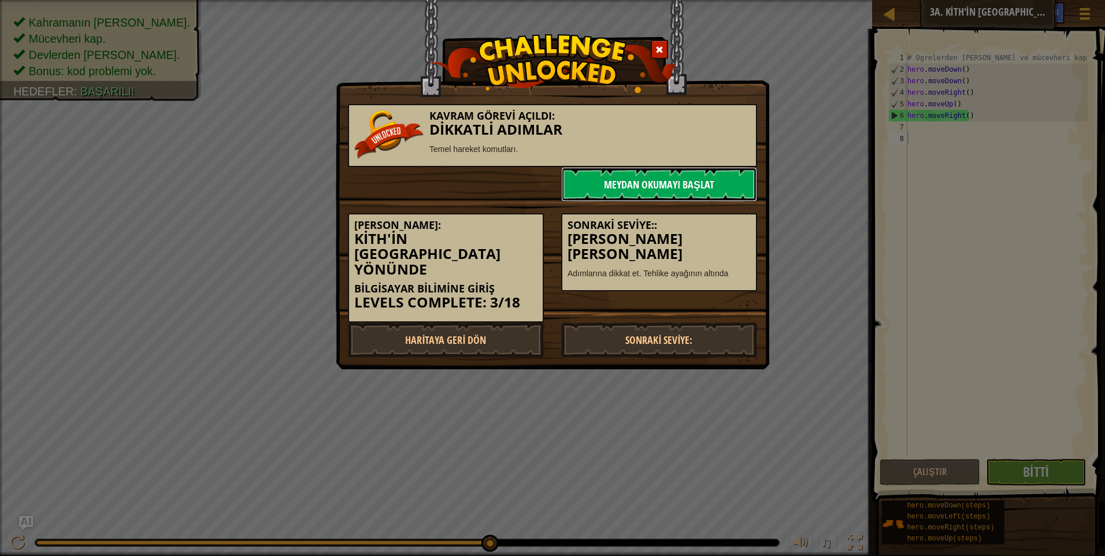
click at [680, 192] on link "Meydan Okumayı Başlat" at bounding box center [659, 184] width 196 height 35
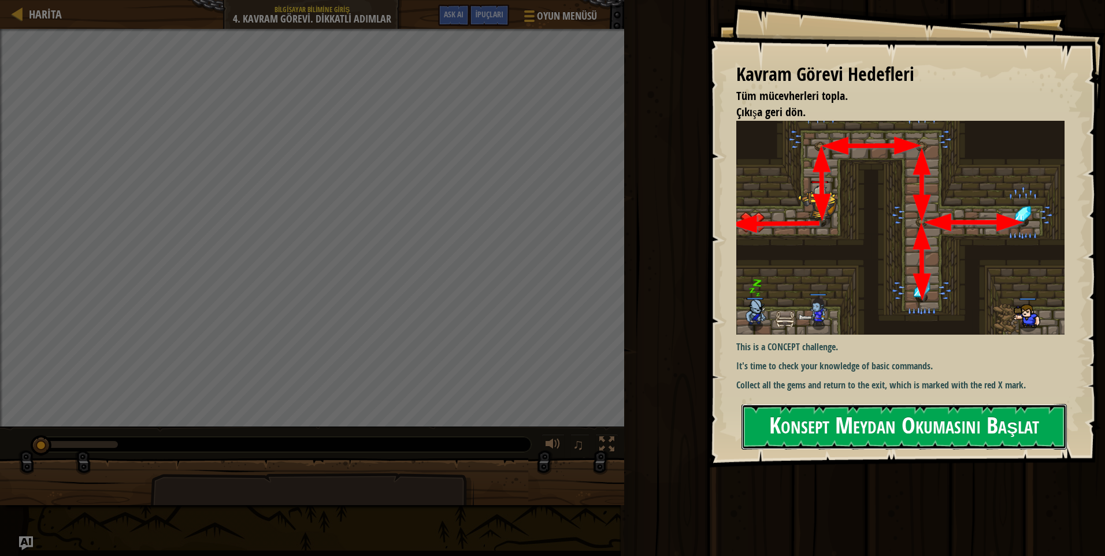
click at [864, 417] on button "Konsept Meydan Okumasını Başlat" at bounding box center [904, 427] width 325 height 46
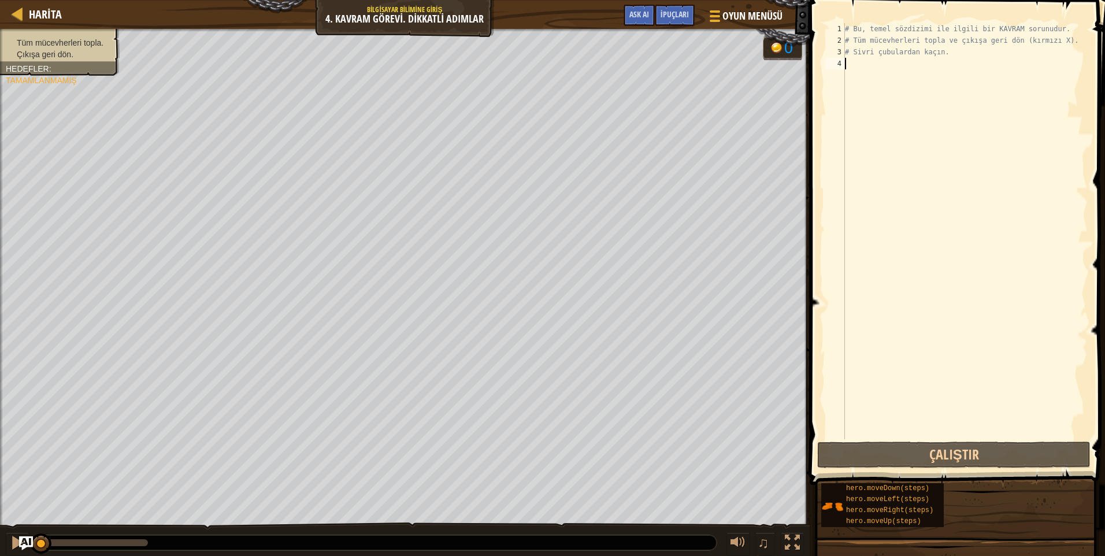
type textarea "h"
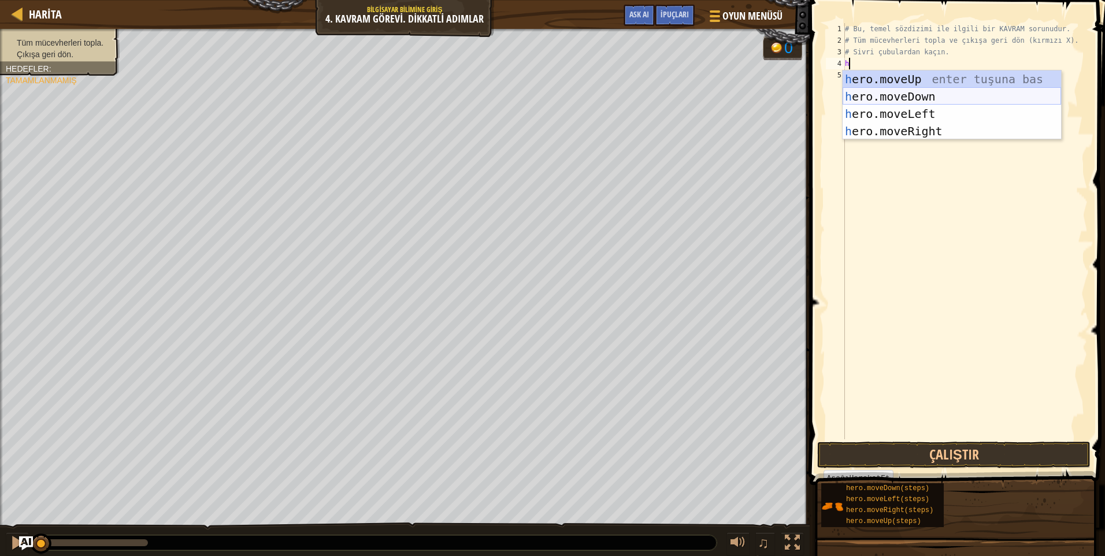
click at [906, 94] on div "h ero.moveUp enter tuşuna bas h ero.moveDown enter tuşuna bas h ero.moveLeft en…" at bounding box center [952, 123] width 219 height 104
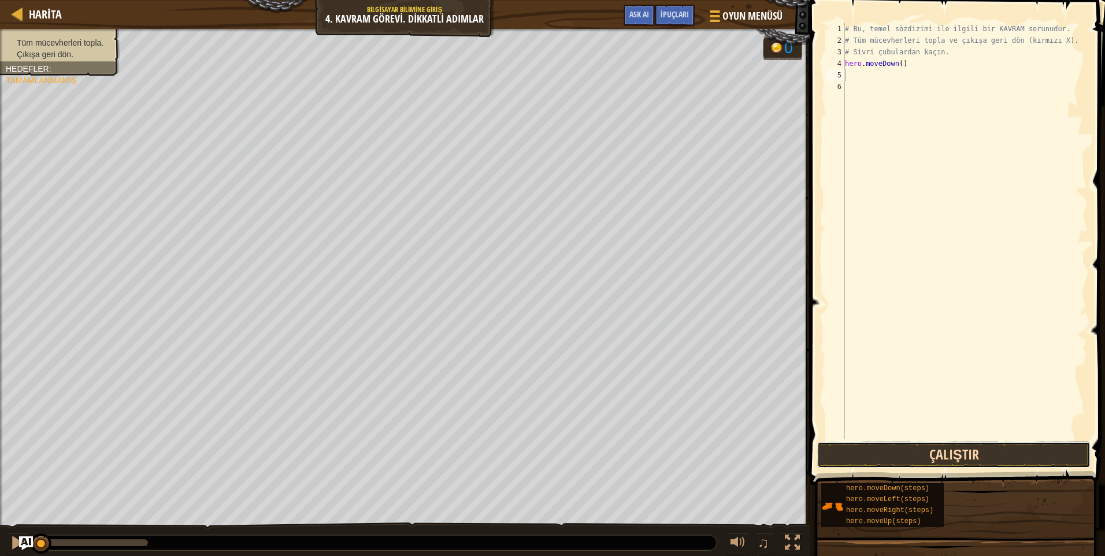
click at [901, 460] on button "Çalıştır" at bounding box center [953, 455] width 273 height 27
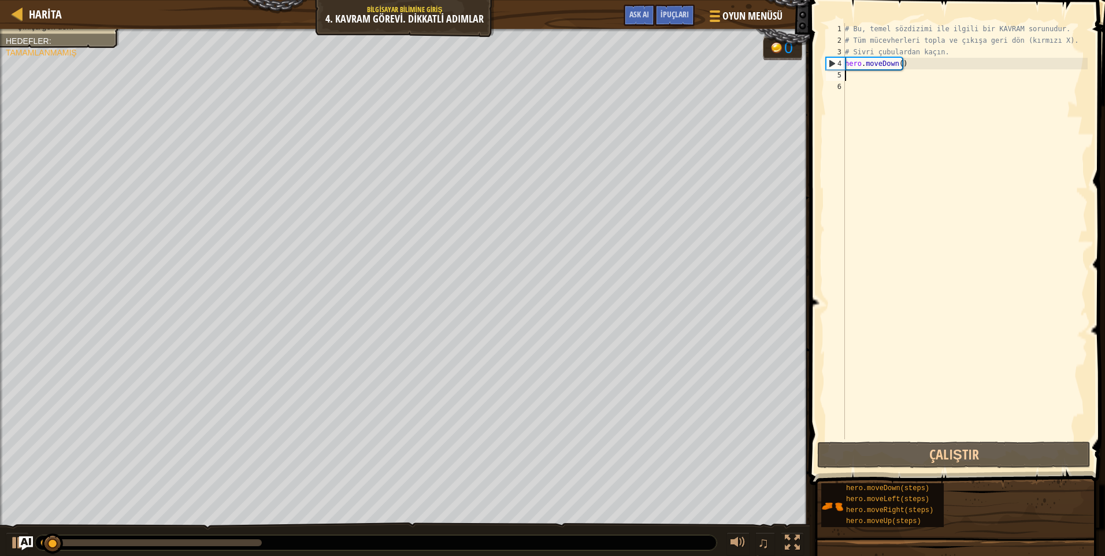
type textarea "h"
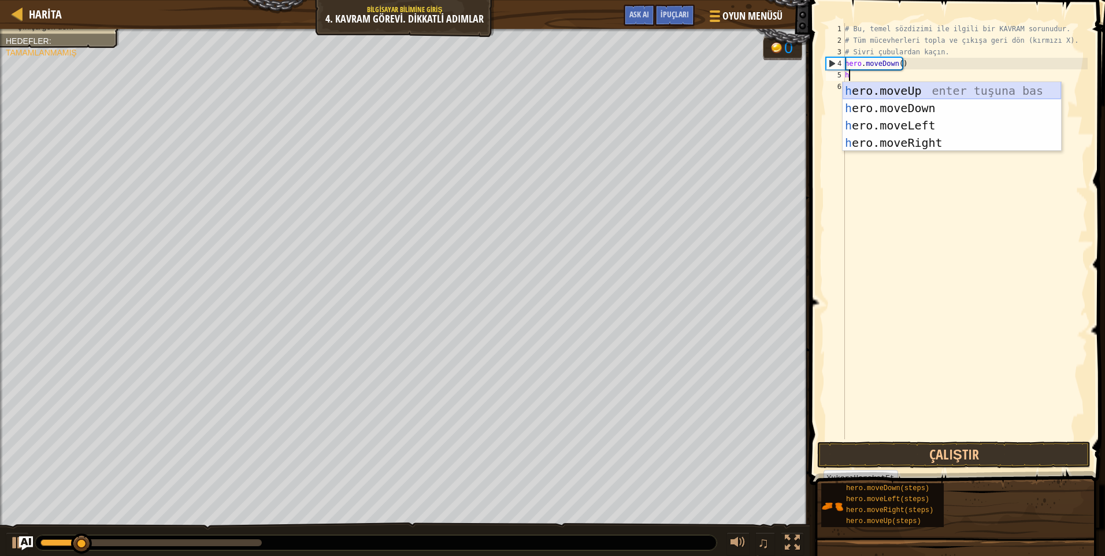
click at [895, 91] on div "h ero.moveUp enter tuşuna bas h ero.moveDown enter tuşuna bas h ero.moveLeft en…" at bounding box center [952, 134] width 219 height 104
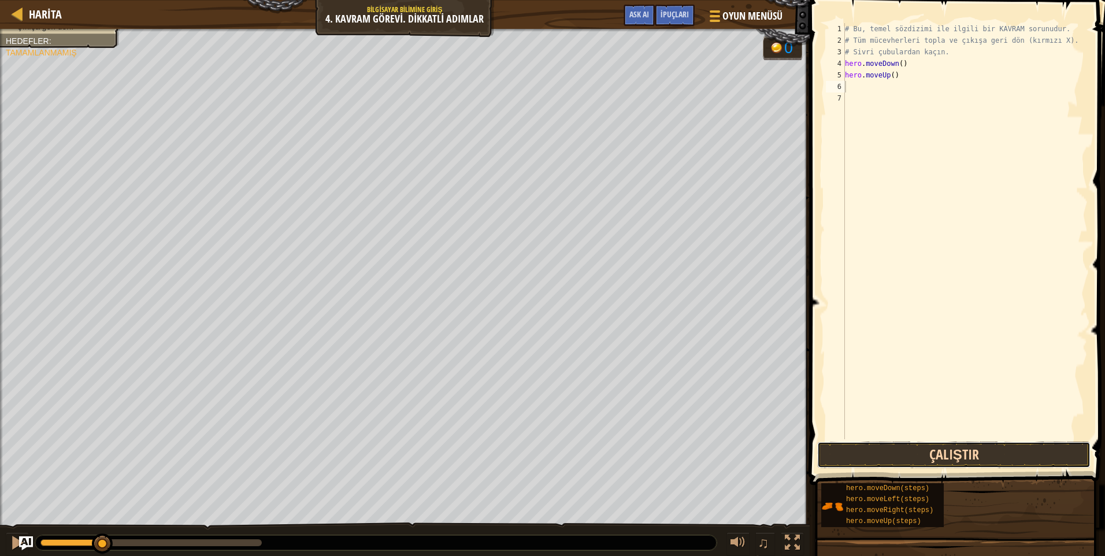
click at [894, 450] on button "Çalıştır" at bounding box center [953, 455] width 273 height 27
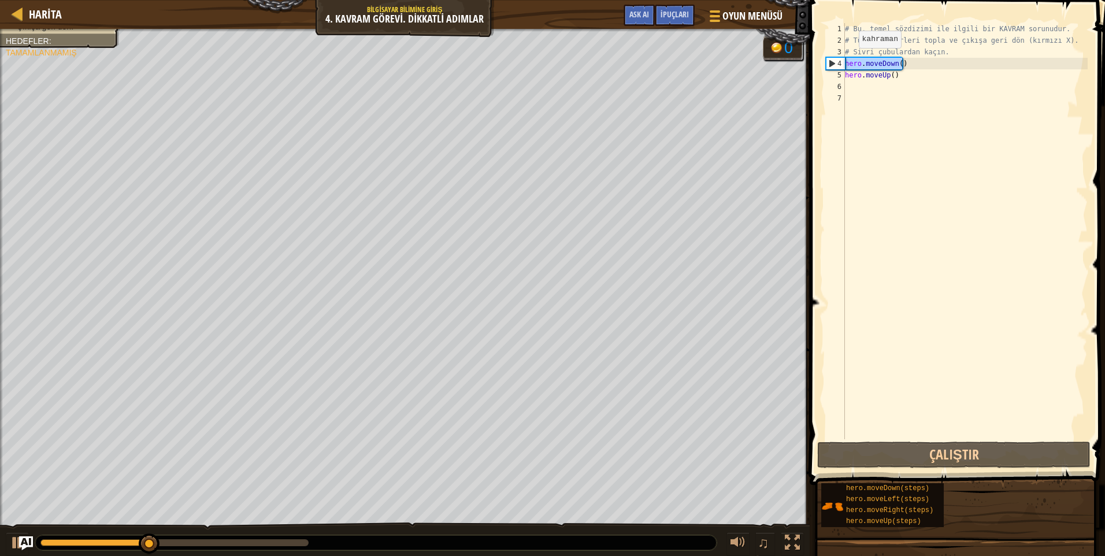
drag, startPoint x: 903, startPoint y: 68, endPoint x: 781, endPoint y: 60, distance: 122.2
click at [781, 60] on div "Harita Bilgisayar Bilimine Giriş 4. Kavram Görevi. Dikkatli Adımlar Oyun Menüsü…" at bounding box center [552, 278] width 1105 height 556
type textarea "hero.moveDown()"
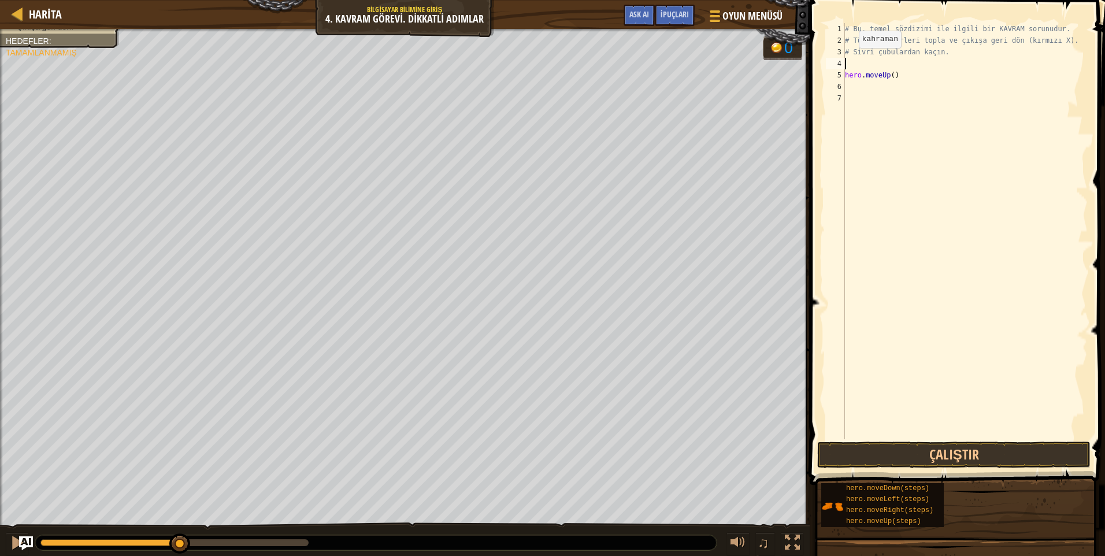
type textarea "h"
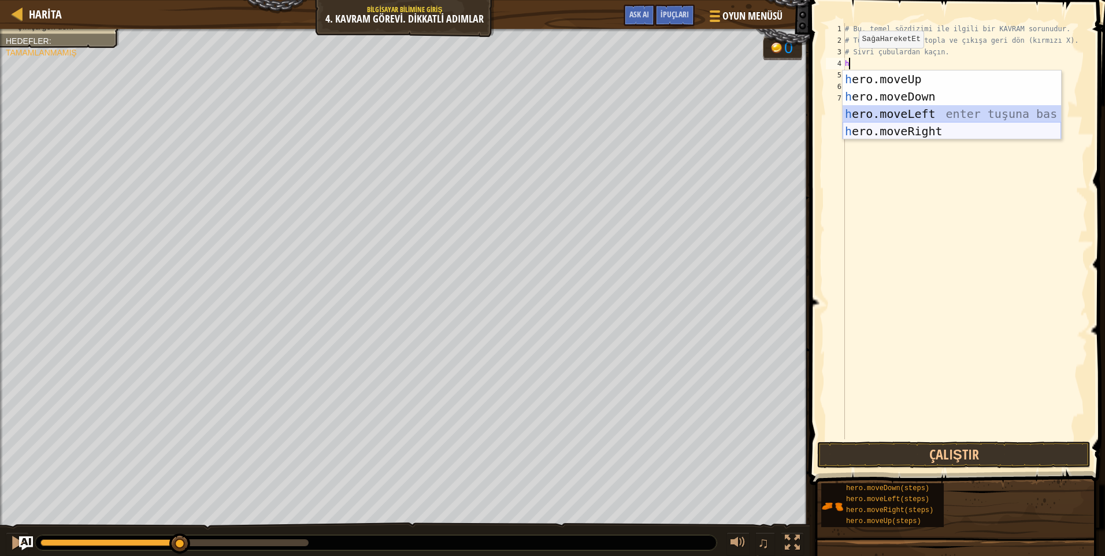
click at [900, 123] on div "h ero.moveUp enter tuşuna bas h ero.moveDown enter tuşuna bas h ero.moveLeft en…" at bounding box center [952, 123] width 219 height 104
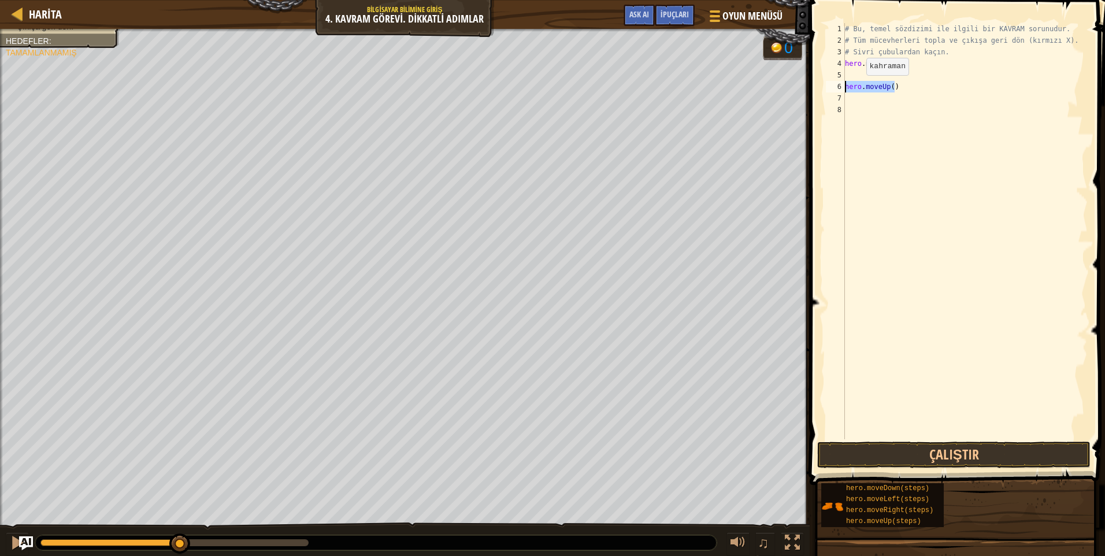
click at [779, 85] on div "Harita Bilgisayar Bilimine Giriş 4. Kavram Görevi. Dikkatli Adımlar Oyun Menüsü…" at bounding box center [552, 278] width 1105 height 556
type textarea "h"
click at [758, 60] on div "Harita Bilgisayar Bilimine Giriş 4. Kavram Görevi. Dikkatli Adımlar Oyun Menüsü…" at bounding box center [552, 278] width 1105 height 556
click at [906, 457] on button "Çalıştır" at bounding box center [953, 455] width 273 height 27
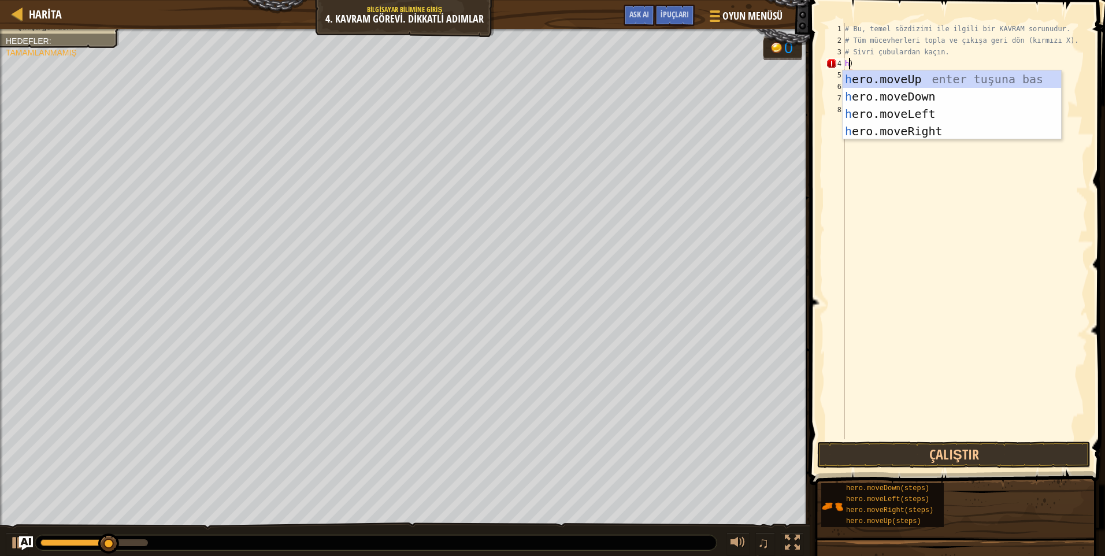
click at [895, 69] on div "# Bu, temel sözdizimi ile ilgili bir KAVRAM sorunudur. # Tüm mücevherleri topla…" at bounding box center [965, 242] width 245 height 439
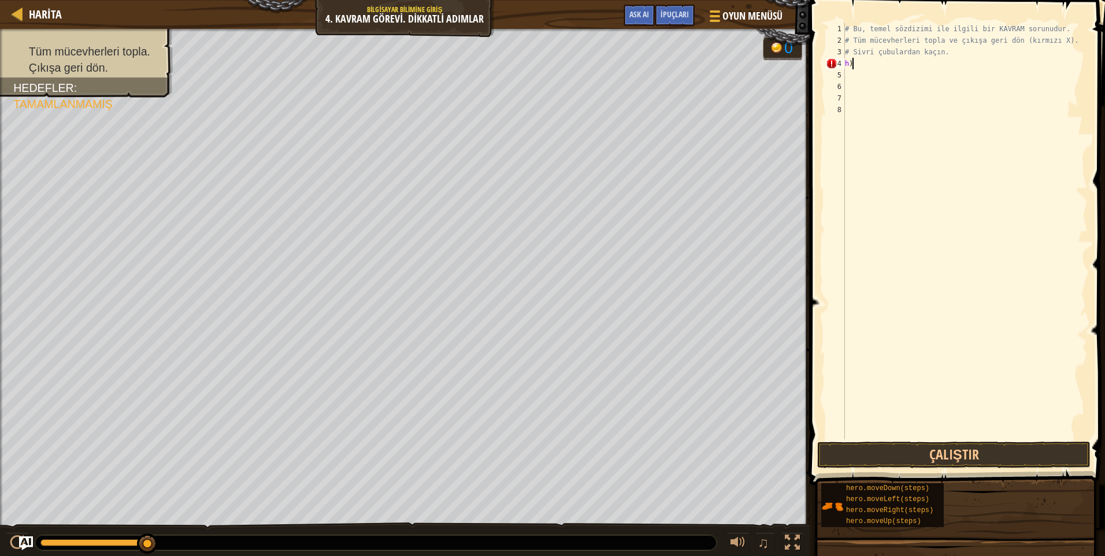
type textarea "h"
click at [854, 95] on div "# Bu, temel sözdizimi ile ilgili bir KAVRAM sorunudur. # Tüm mücevherleri topla…" at bounding box center [965, 242] width 245 height 439
click at [852, 60] on div "# Bu, temel sözdizimi ile ilgili bir KAVRAM sorunudur. # Tüm mücevherleri topla…" at bounding box center [965, 242] width 245 height 439
type textarea "h"
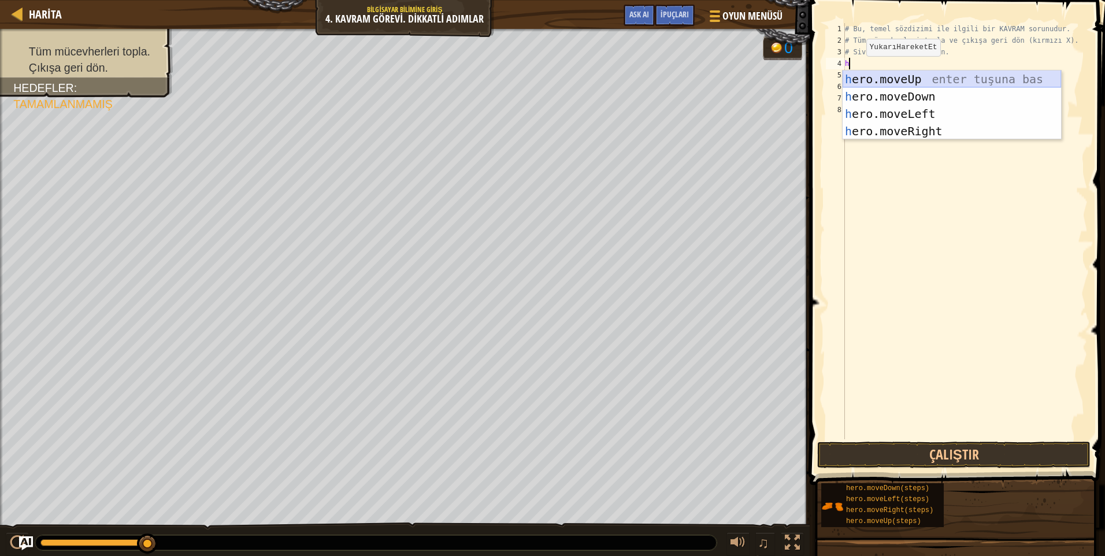
click at [865, 81] on div "h ero.moveUp enter tuşuna bas h ero.moveDown enter tuşuna bas h ero.moveLeft en…" at bounding box center [952, 123] width 219 height 104
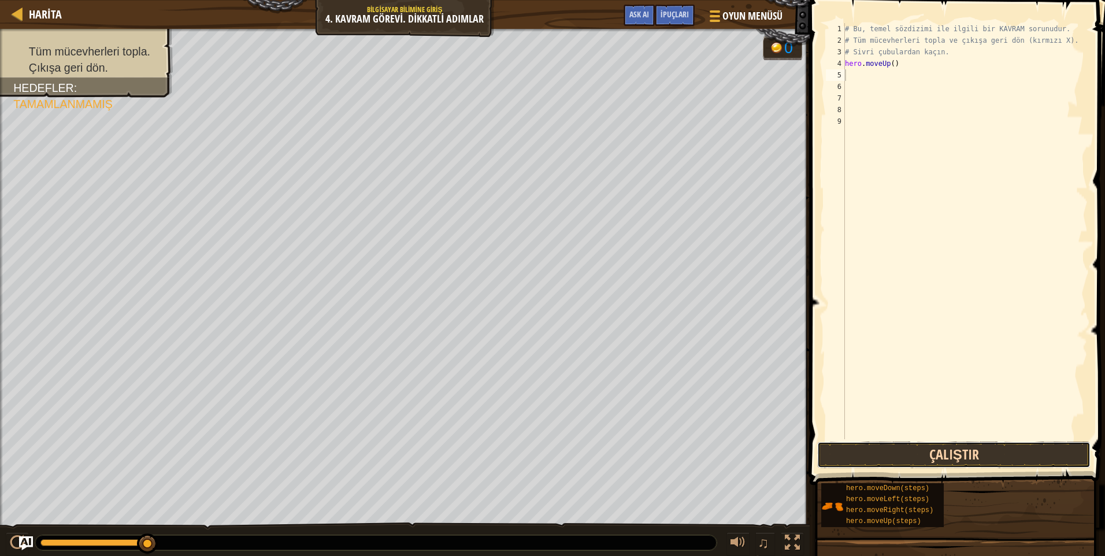
click at [896, 452] on button "Çalıştır" at bounding box center [953, 455] width 273 height 27
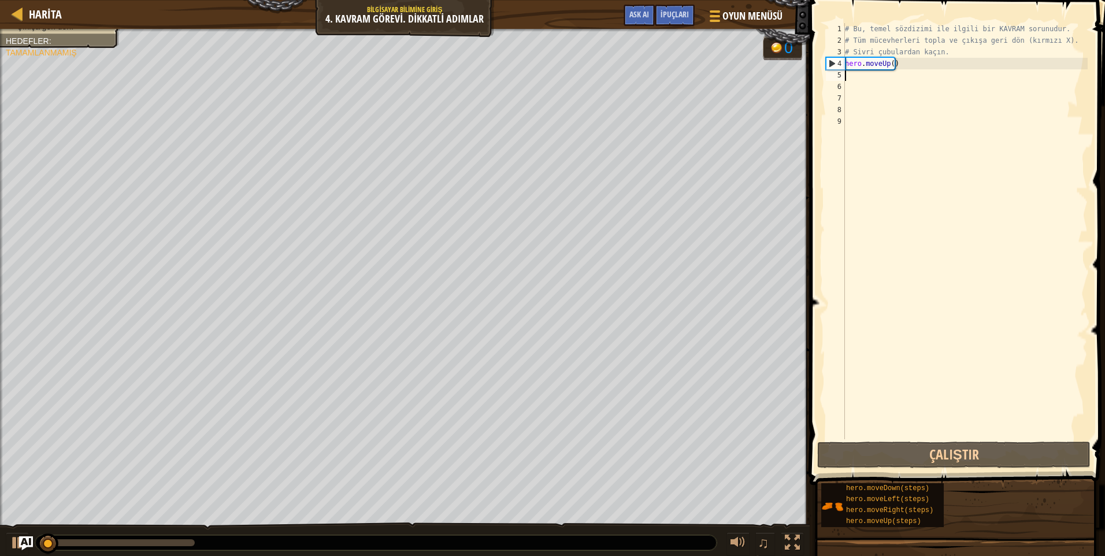
type textarea "h"
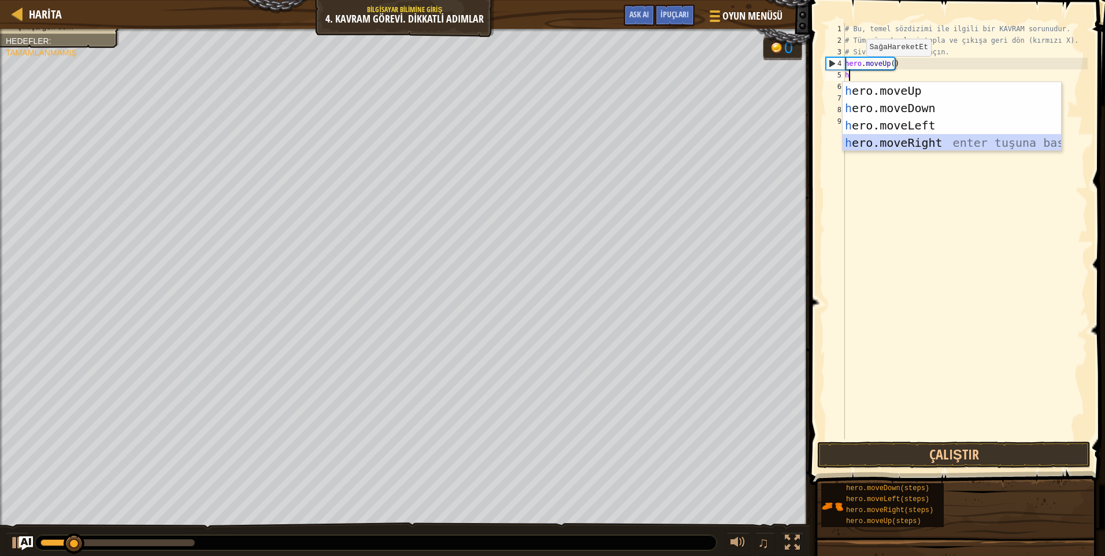
click at [906, 139] on div "h ero.moveUp enter tuşuna bas h ero.moveDown enter tuşuna bas h ero.moveLeft en…" at bounding box center [952, 134] width 219 height 104
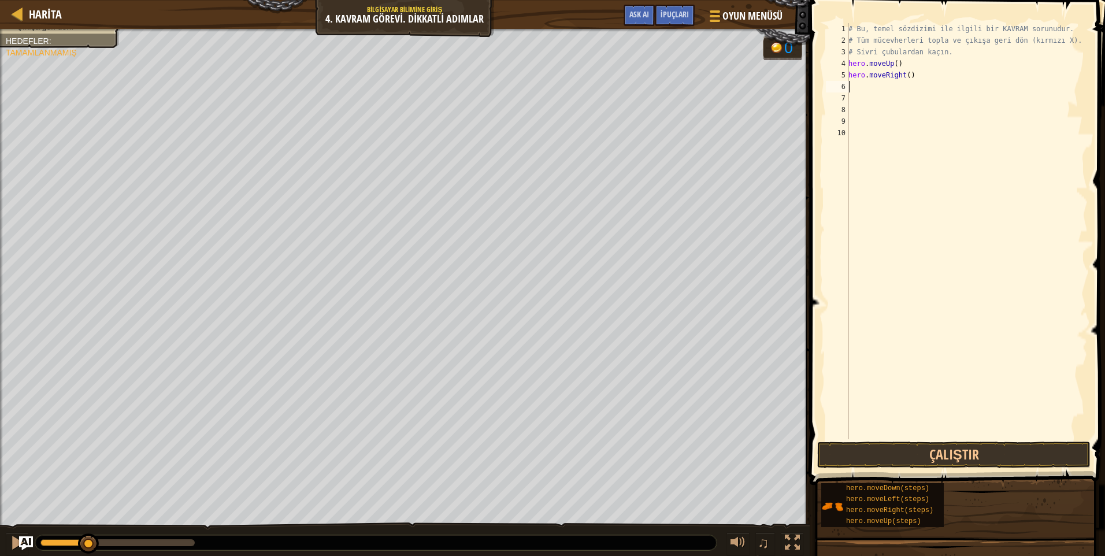
type textarea "h"
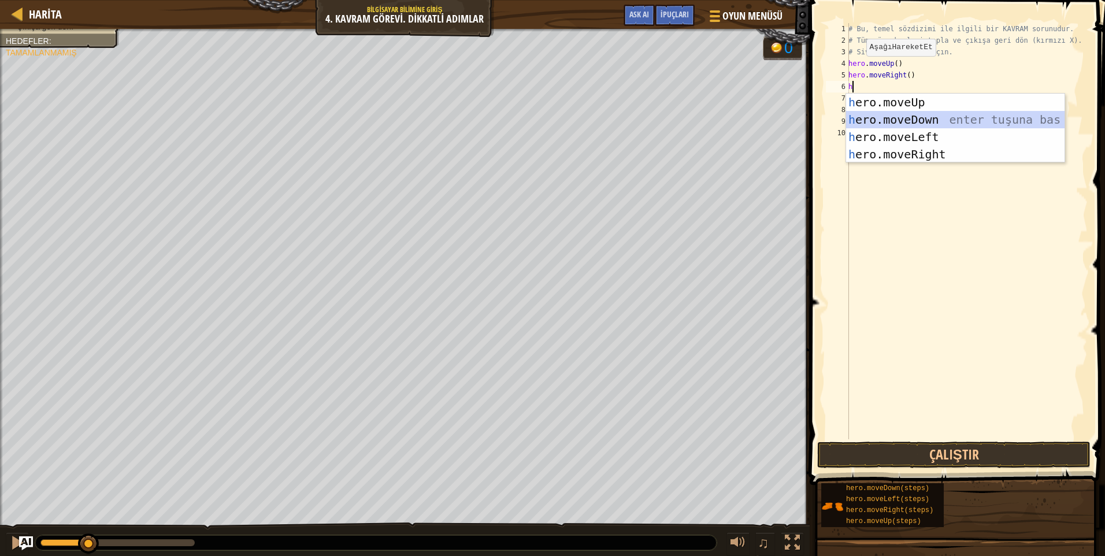
click at [896, 122] on div "h ero.moveUp enter tuşuna bas h ero.moveDown enter tuşuna bas h ero.moveLeft en…" at bounding box center [955, 146] width 219 height 104
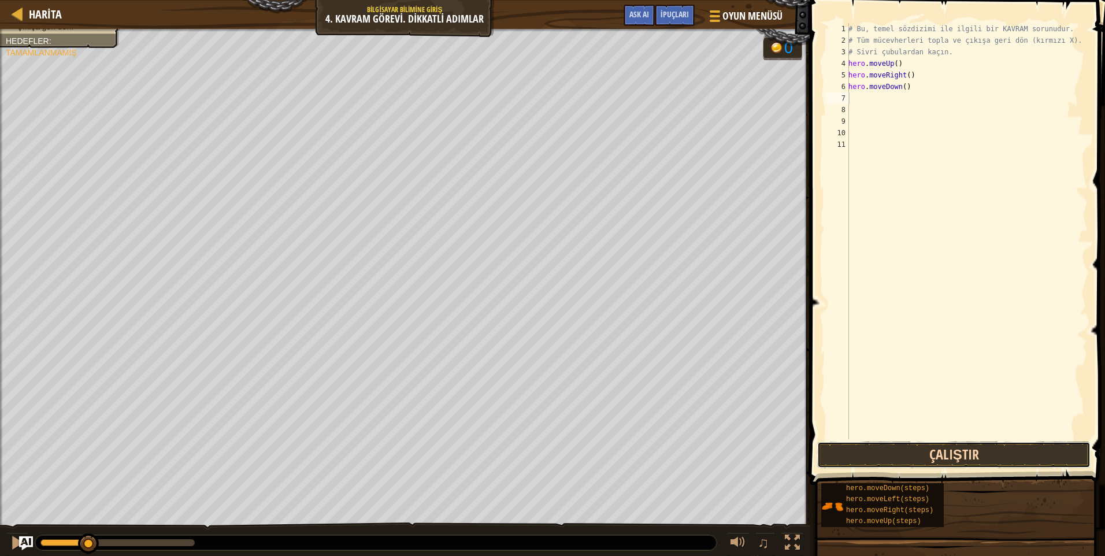
click at [928, 457] on button "Çalıştır" at bounding box center [953, 455] width 273 height 27
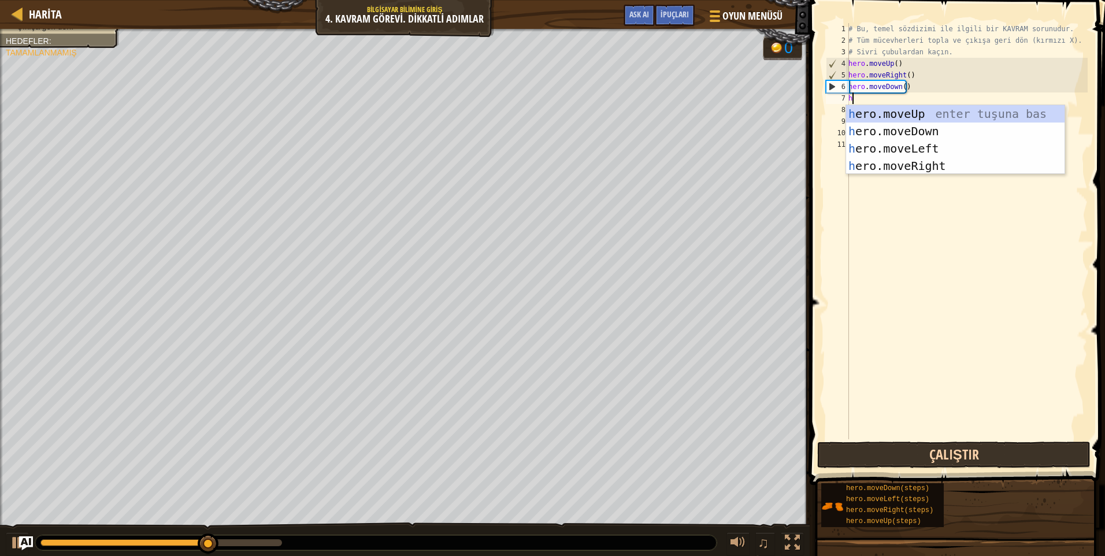
type textarea "h"
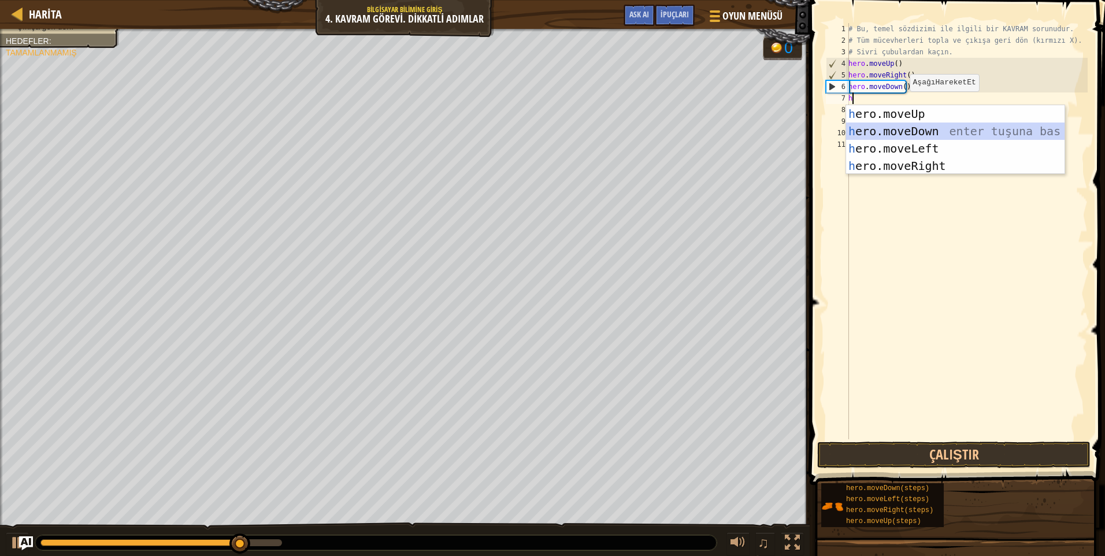
click at [903, 134] on div "h ero.moveUp enter tuşuna bas h ero.moveDown enter tuşuna bas h ero.moveLeft en…" at bounding box center [955, 157] width 219 height 104
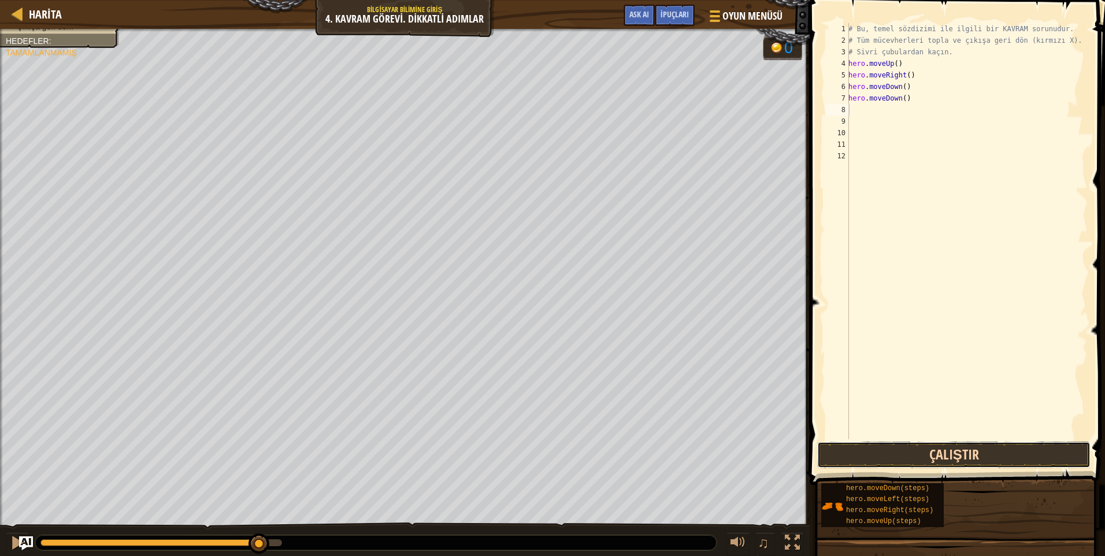
click at [880, 458] on button "Çalıştır" at bounding box center [953, 455] width 273 height 27
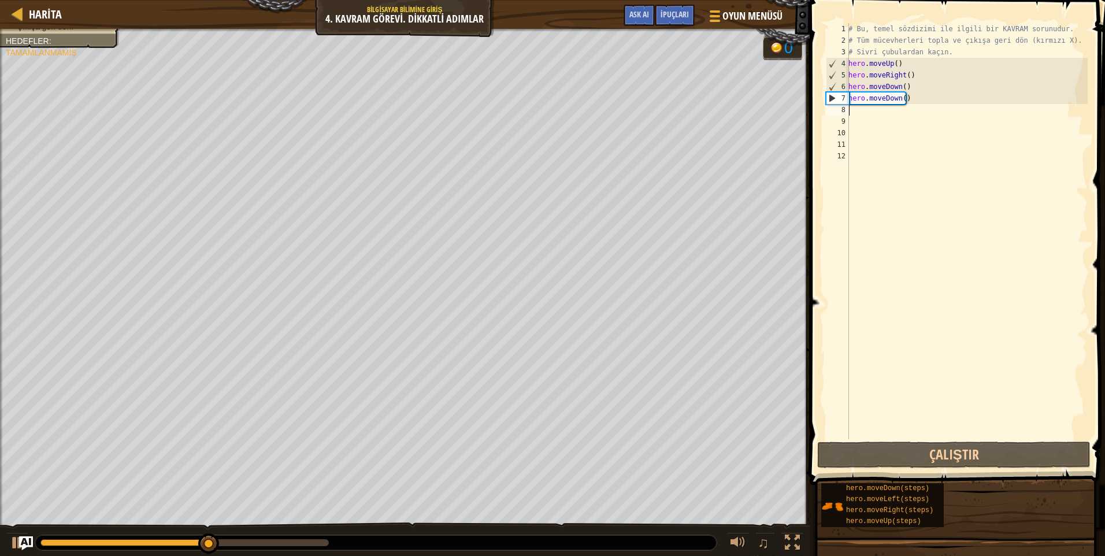
type textarea "h"
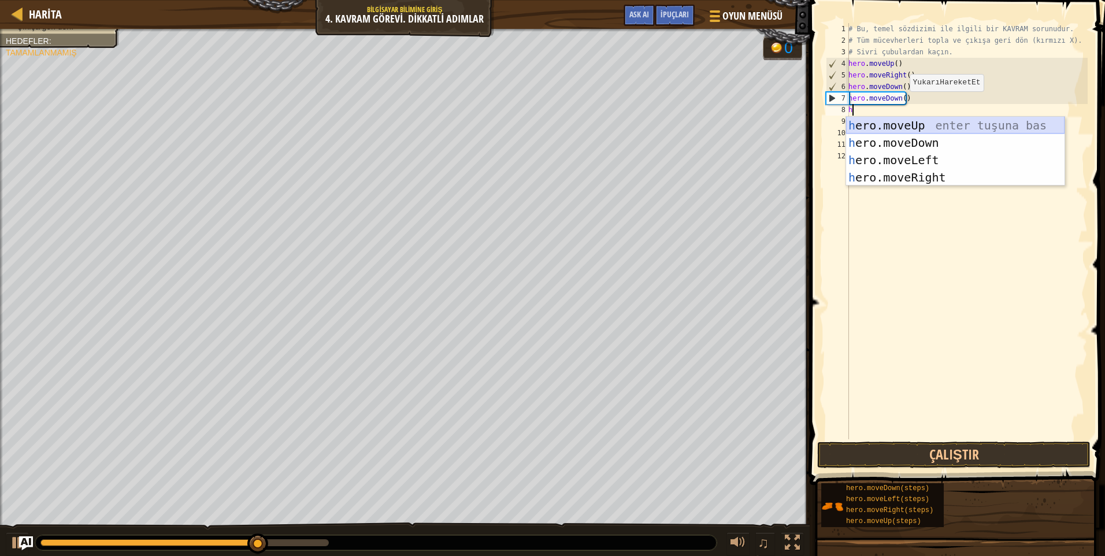
click at [883, 119] on div "h ero.moveUp enter tuşuna bas h ero.moveDown enter tuşuna bas h ero.moveLeft en…" at bounding box center [955, 169] width 219 height 104
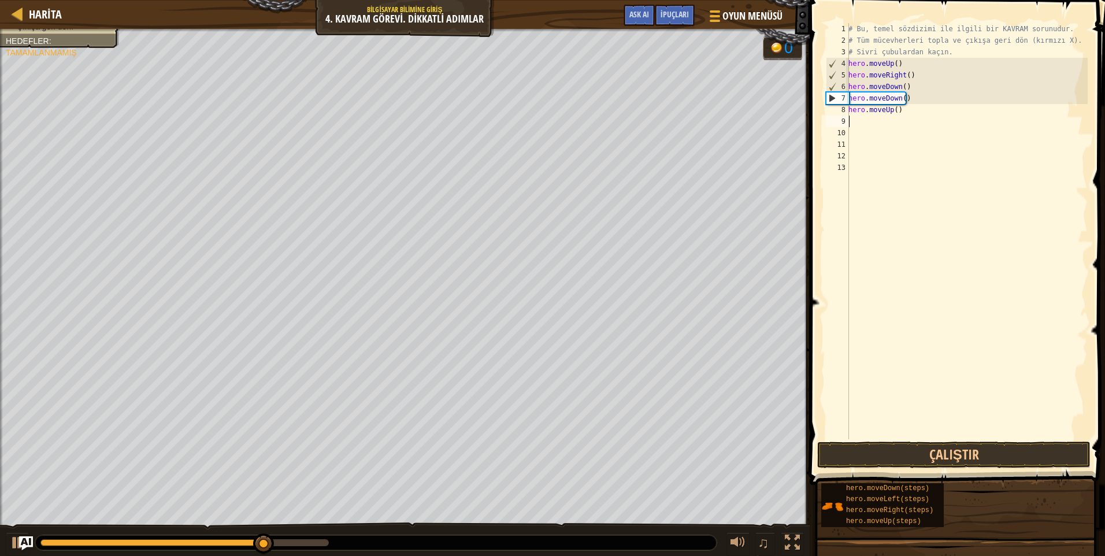
type textarea "h"
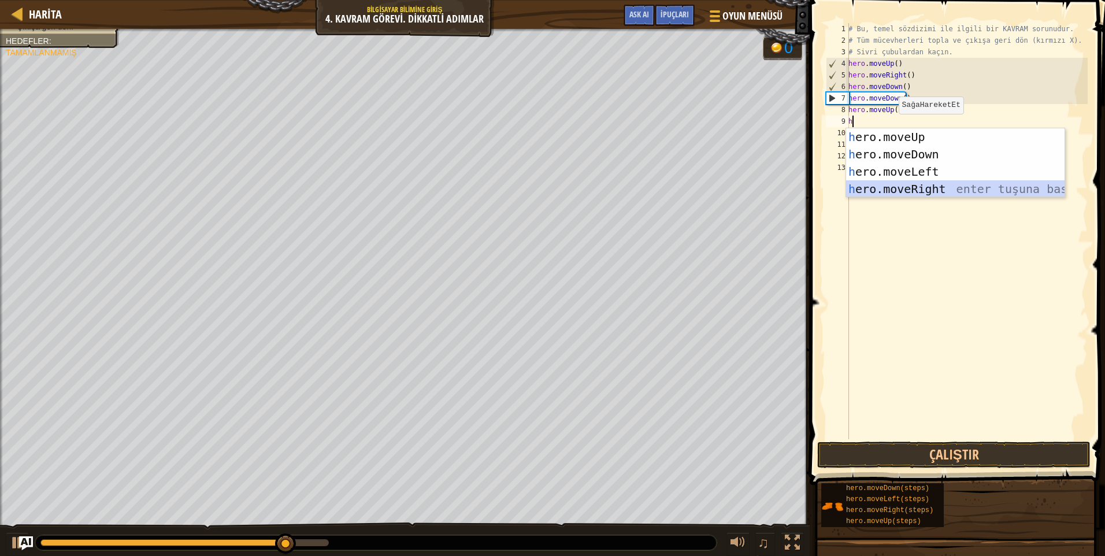
click at [901, 188] on div "h ero.moveUp enter tuşuna bas h ero.moveDown enter tuşuna bas h ero.moveLeft en…" at bounding box center [955, 180] width 219 height 104
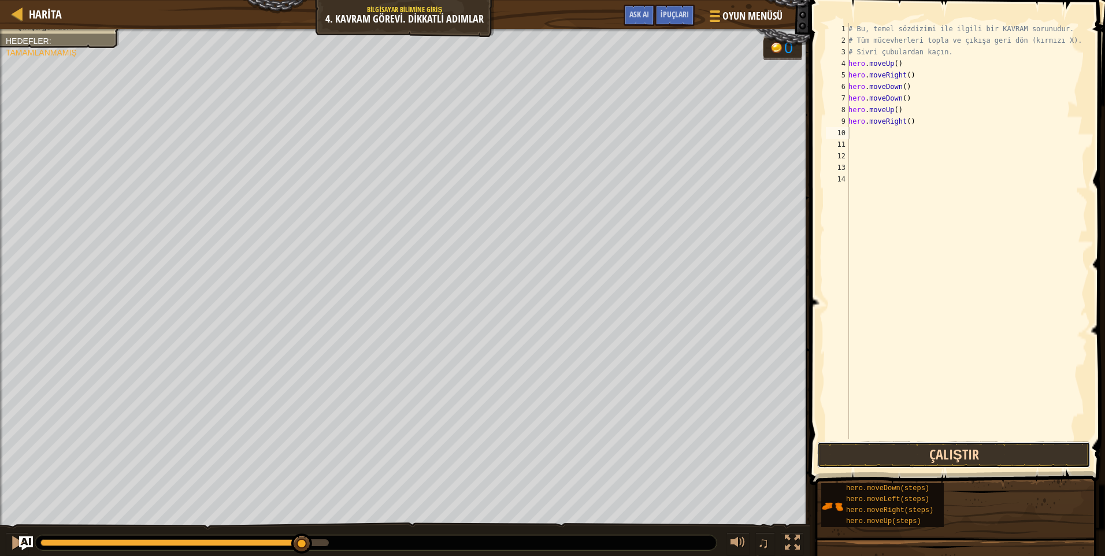
click at [934, 446] on button "Çalıştır" at bounding box center [953, 455] width 273 height 27
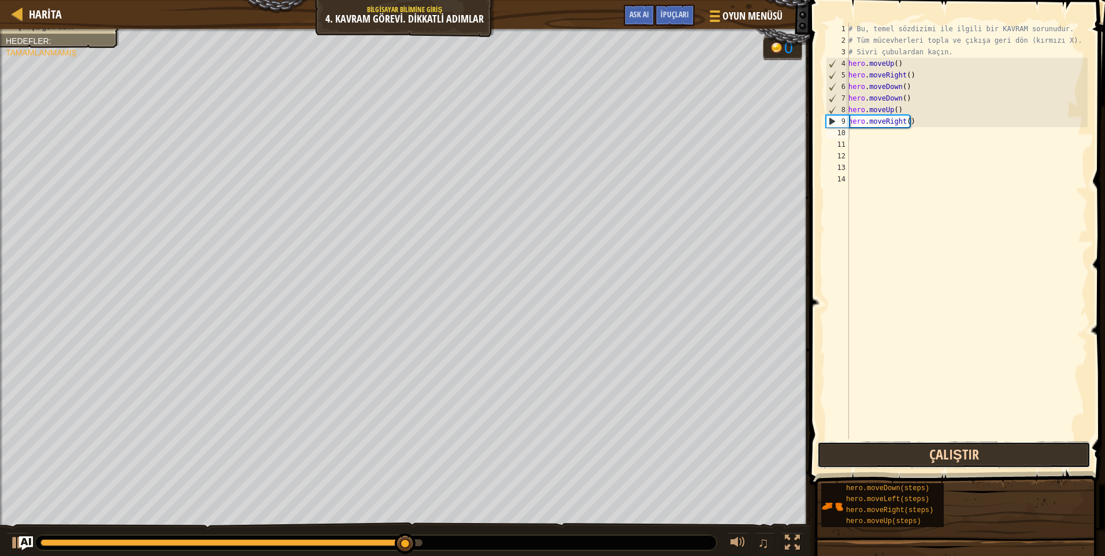
click at [851, 455] on button "Çalıştır" at bounding box center [953, 455] width 273 height 27
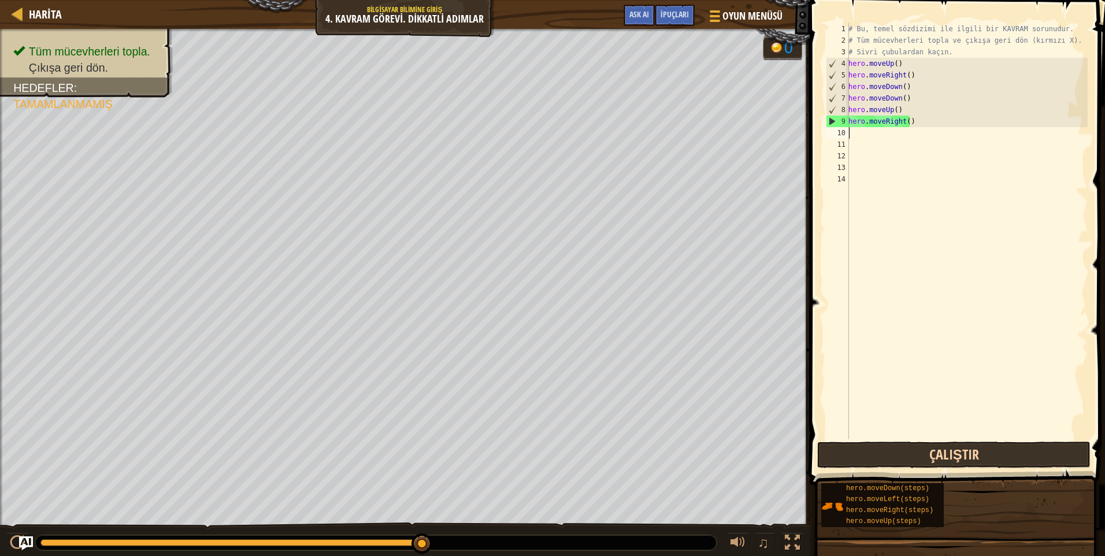
type textarea "h"
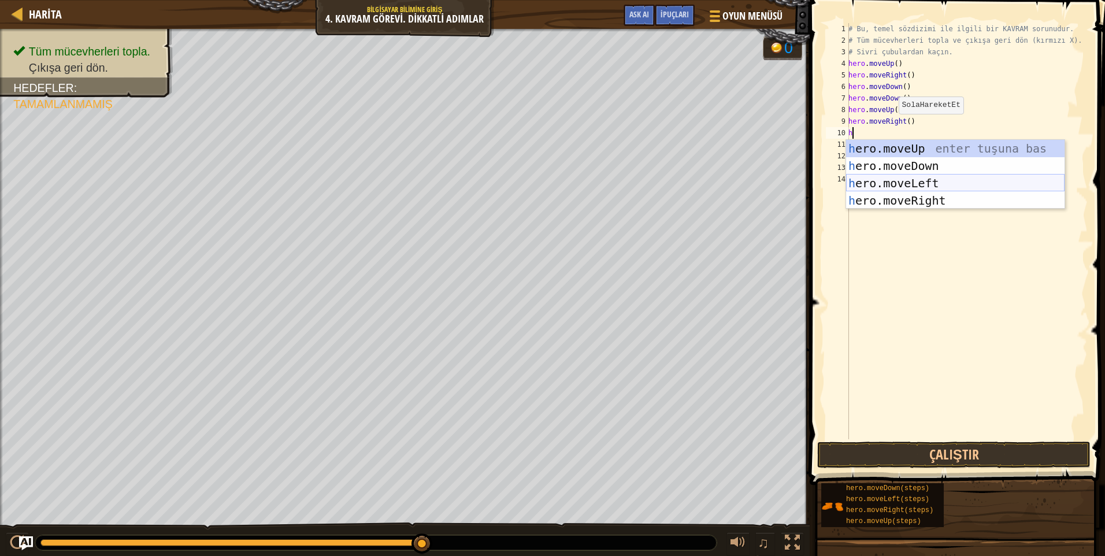
click at [910, 180] on div "h ero.moveUp enter tuşuna bas h ero.moveDown enter tuşuna bas h ero.moveLeft en…" at bounding box center [955, 192] width 219 height 104
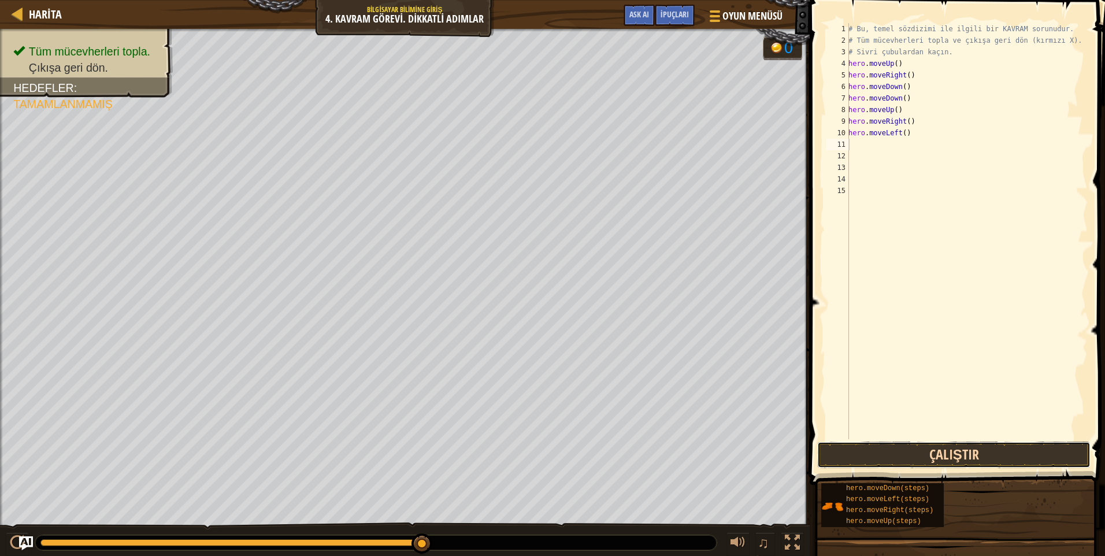
click at [895, 450] on button "Çalıştır" at bounding box center [953, 455] width 273 height 27
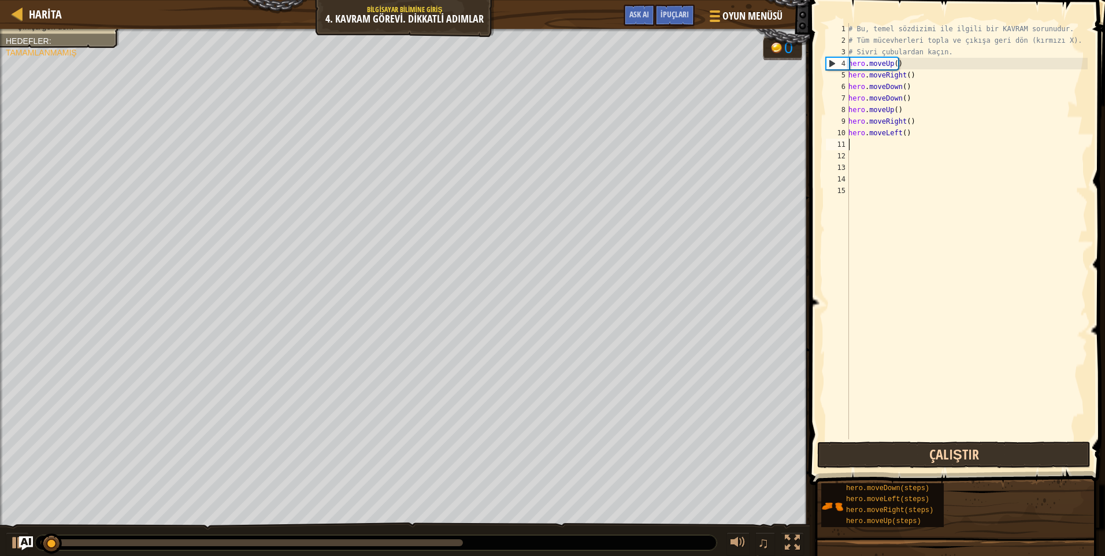
type textarea "h"
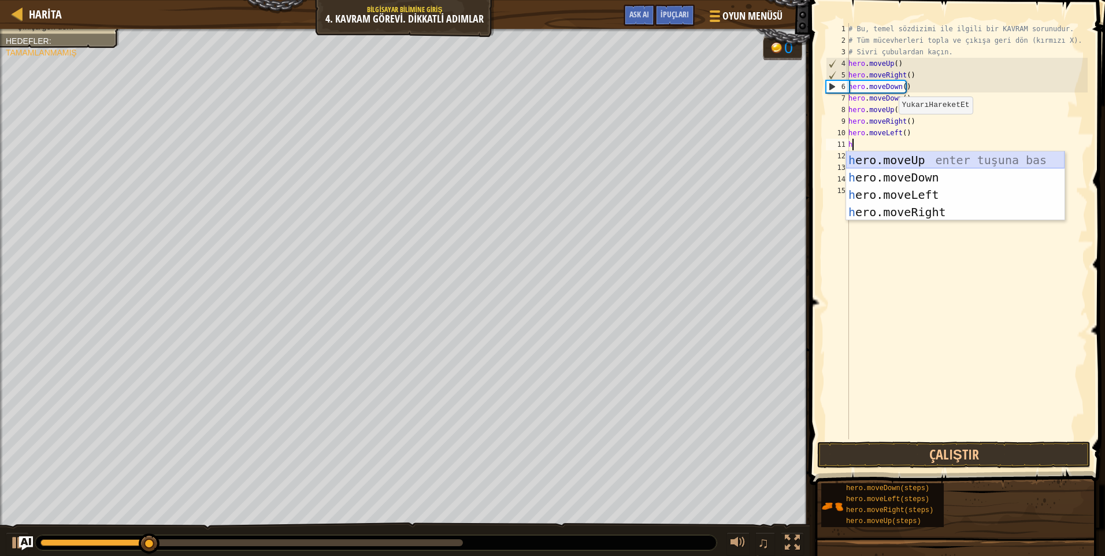
click at [887, 160] on div "h ero.moveUp enter tuşuna bas h ero.moveDown enter tuşuna bas h ero.moveLeft en…" at bounding box center [955, 203] width 219 height 104
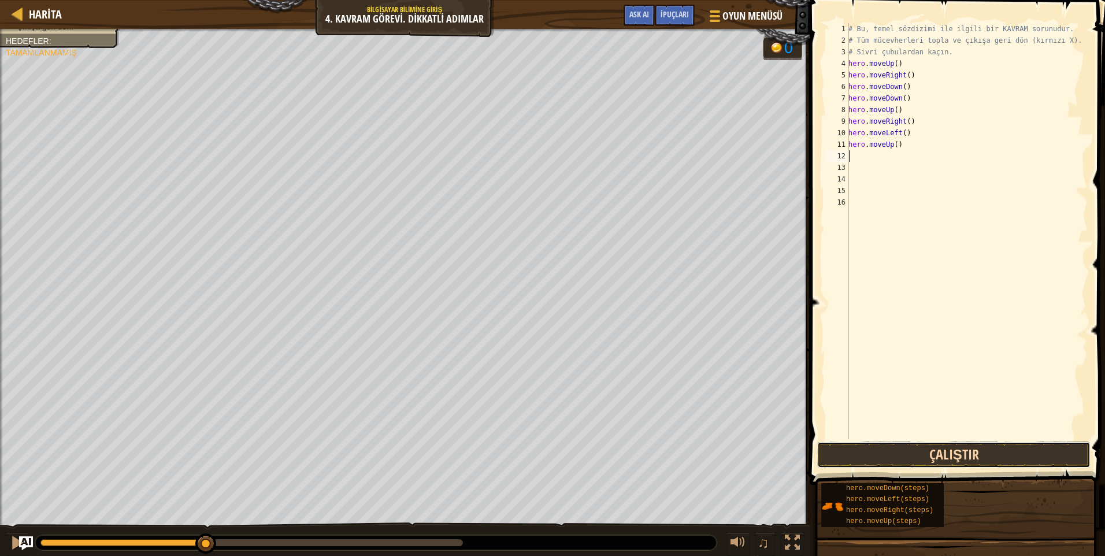
click at [889, 445] on button "Çalıştır" at bounding box center [953, 455] width 273 height 27
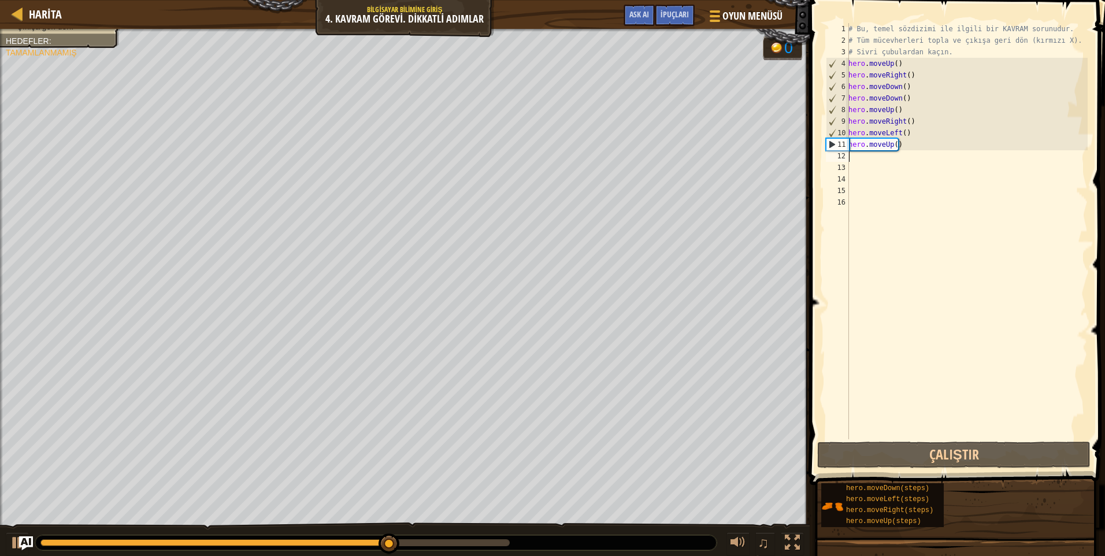
type textarea "h"
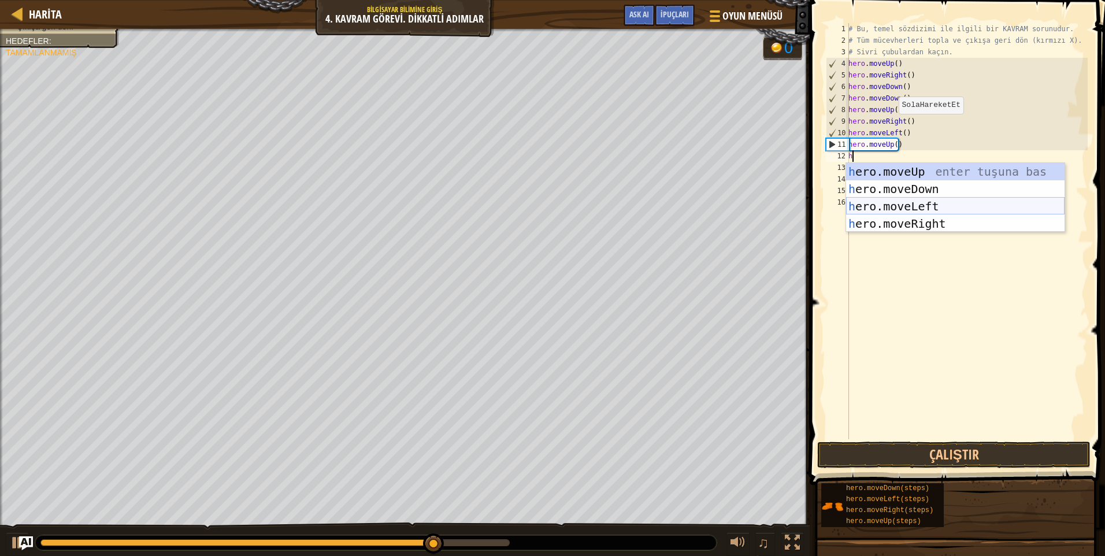
click at [874, 206] on div "h ero.moveUp enter tuşuna bas h ero.moveDown enter tuşuna bas h ero.moveLeft en…" at bounding box center [955, 215] width 219 height 104
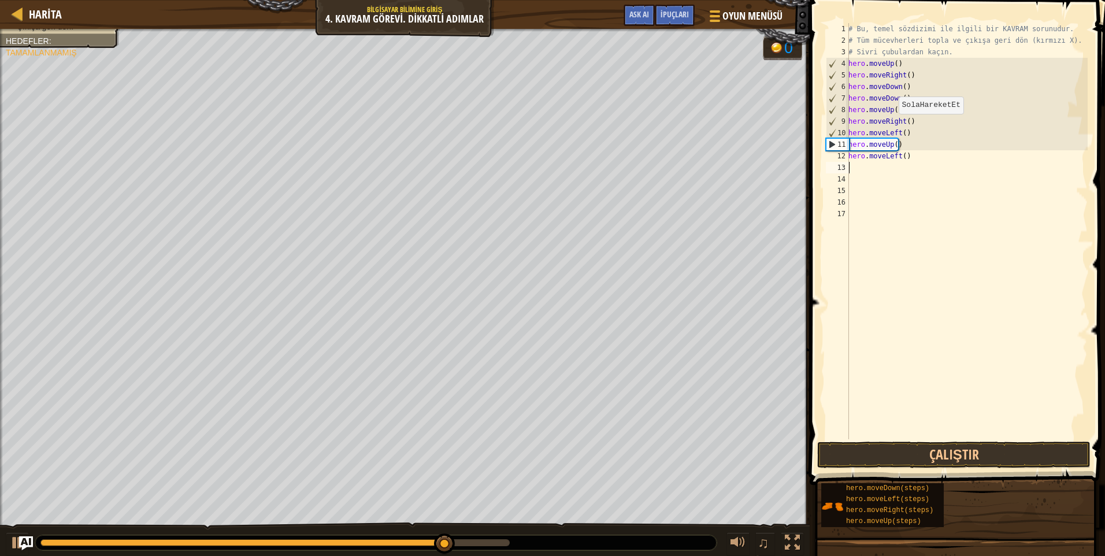
type textarea "h"
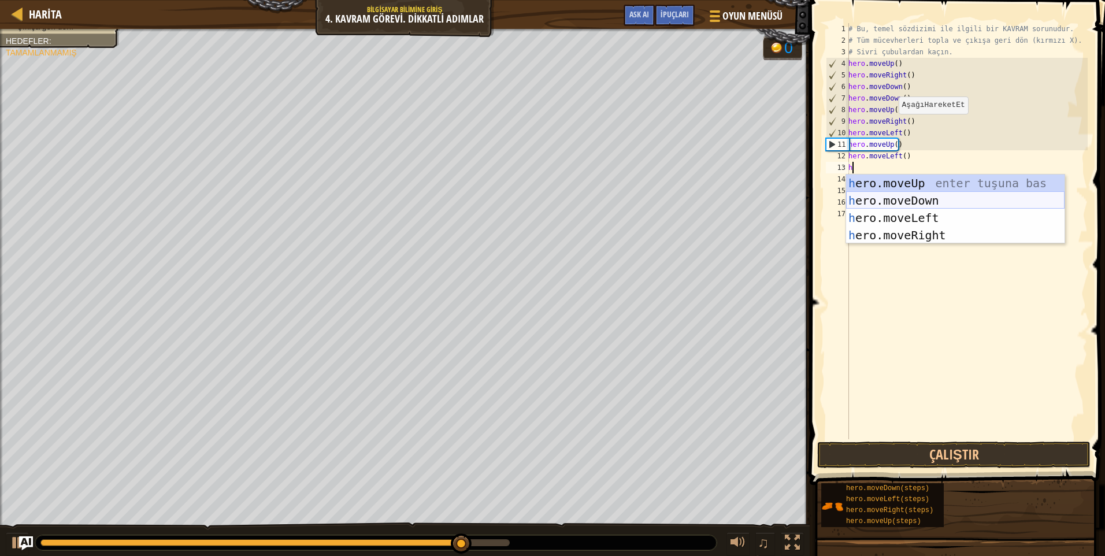
click at [879, 196] on div "h ero.moveUp enter tuşuna bas h ero.moveDown enter tuşuna bas h ero.moveLeft en…" at bounding box center [955, 227] width 219 height 104
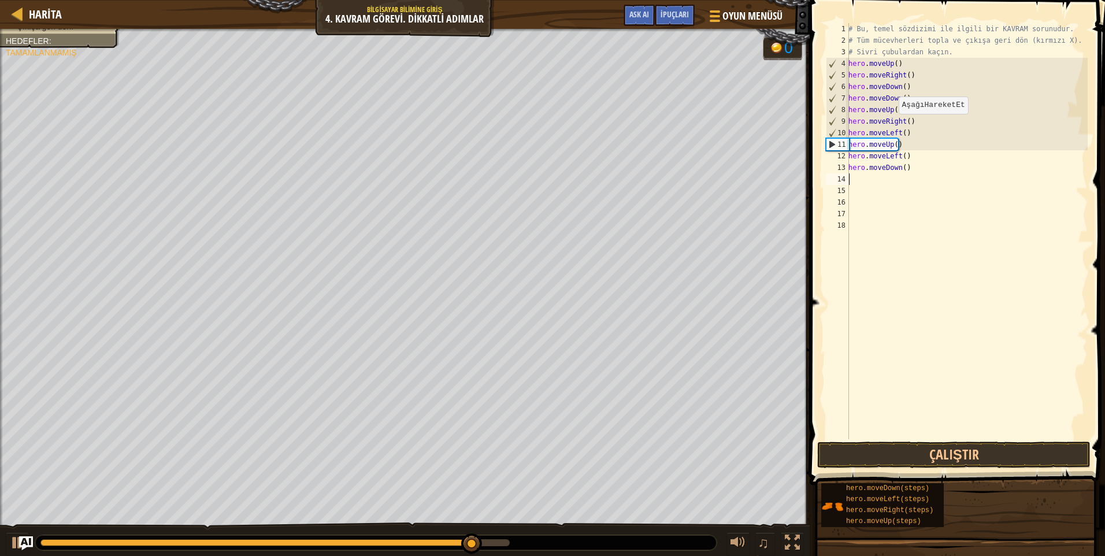
type textarea "h"
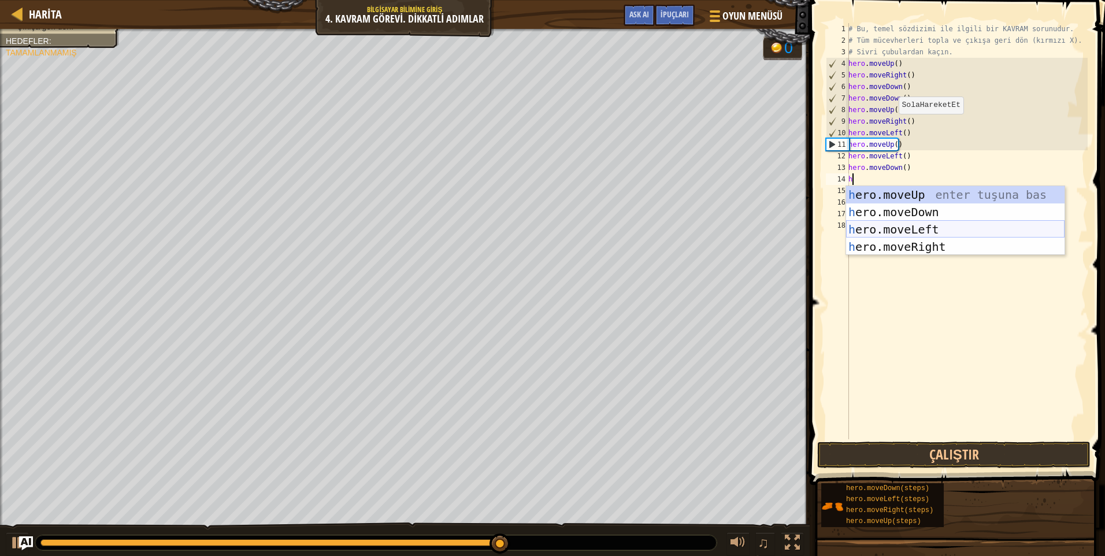
click at [874, 224] on div "h ero.moveUp enter tuşuna bas h ero.moveDown enter tuşuna bas h ero.moveLeft en…" at bounding box center [955, 238] width 219 height 104
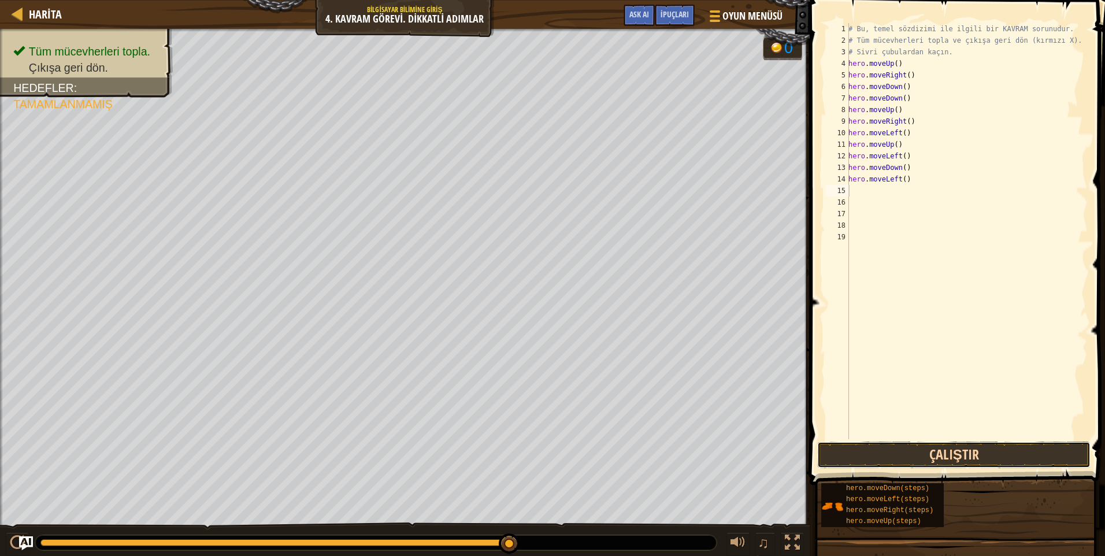
click at [912, 448] on button "Çalıştır" at bounding box center [953, 455] width 273 height 27
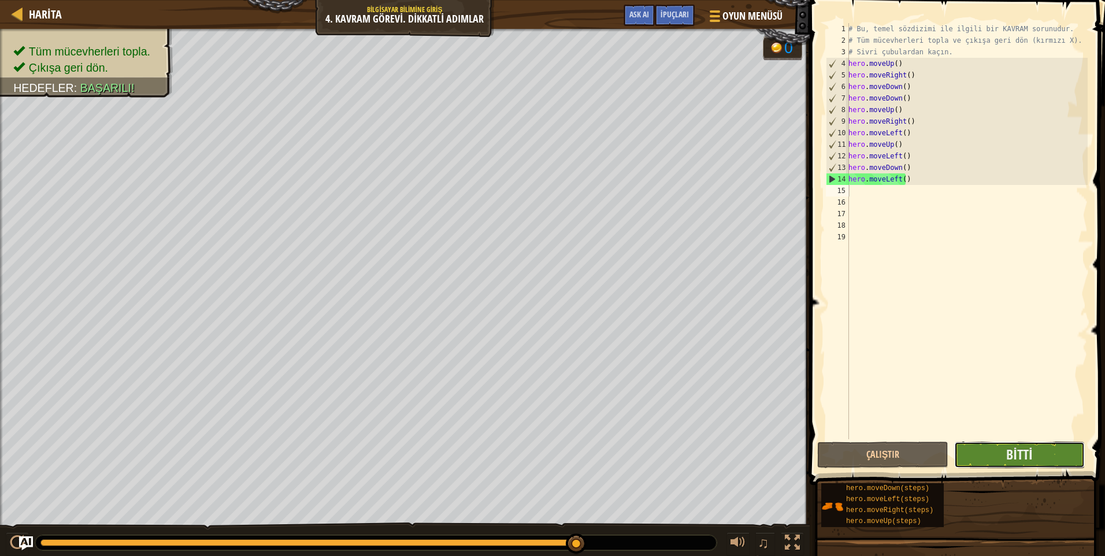
click at [991, 458] on button "Bitti" at bounding box center [1019, 455] width 131 height 27
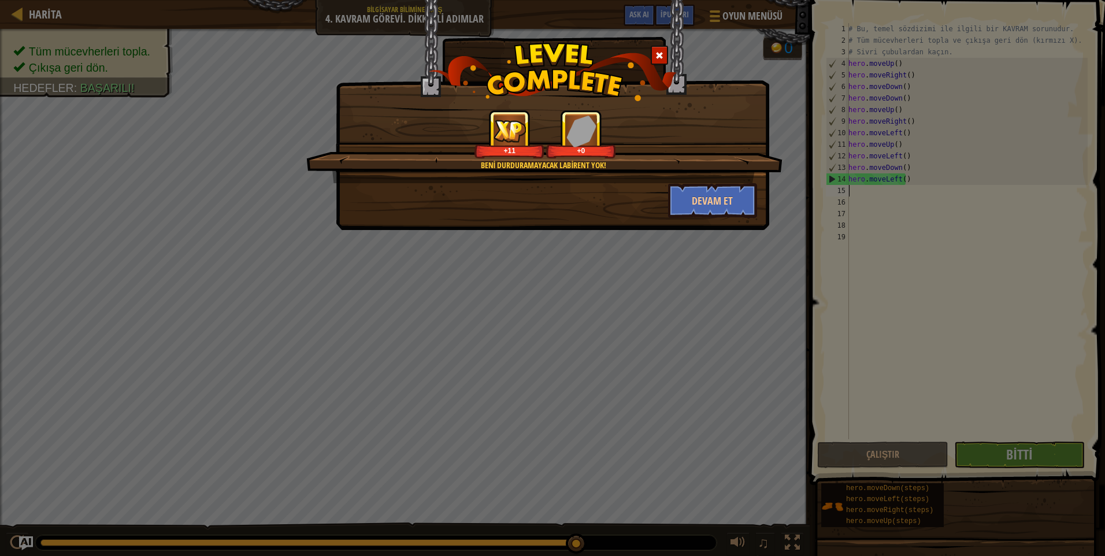
click at [711, 219] on div "Beni durduramayacak labirent yok! +11 +0 Devam et" at bounding box center [553, 115] width 434 height 230
click at [709, 208] on button "Devam et" at bounding box center [713, 200] width 90 height 35
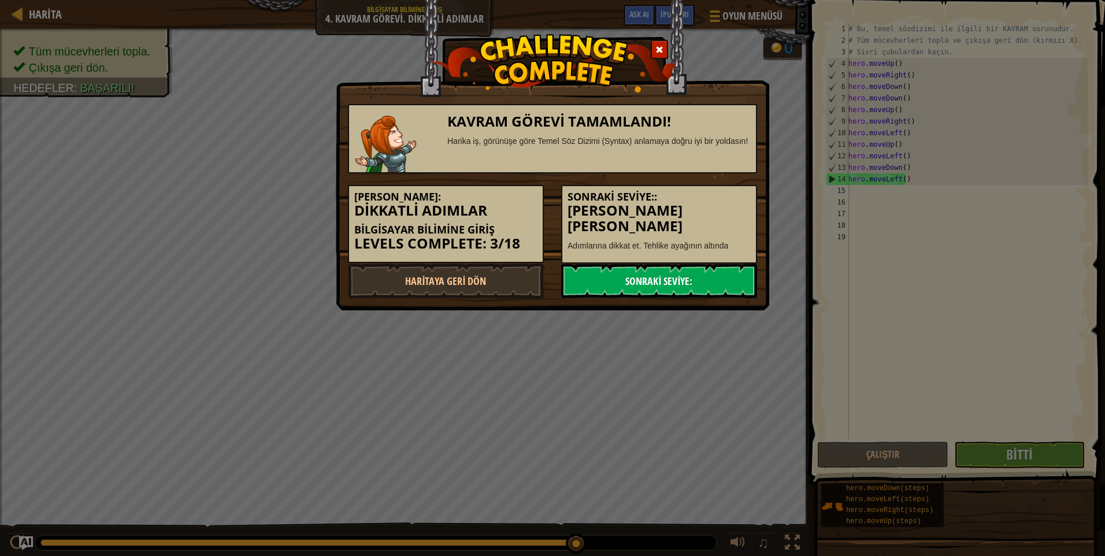
click at [709, 273] on link "Sonraki Seviye:" at bounding box center [659, 281] width 196 height 35
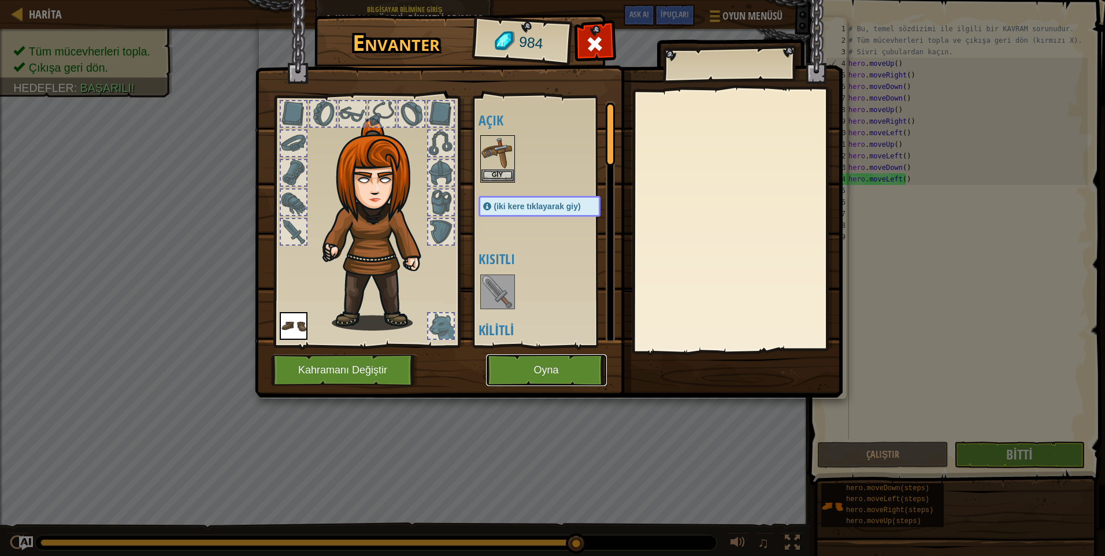
click at [543, 360] on button "Oyna" at bounding box center [546, 370] width 121 height 32
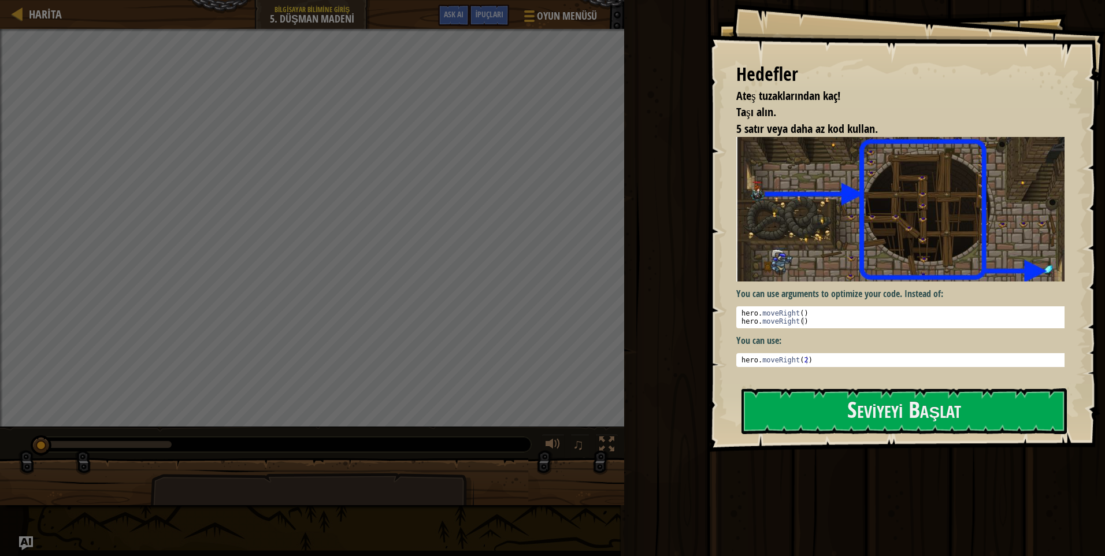
click at [845, 246] on img at bounding box center [904, 209] width 337 height 145
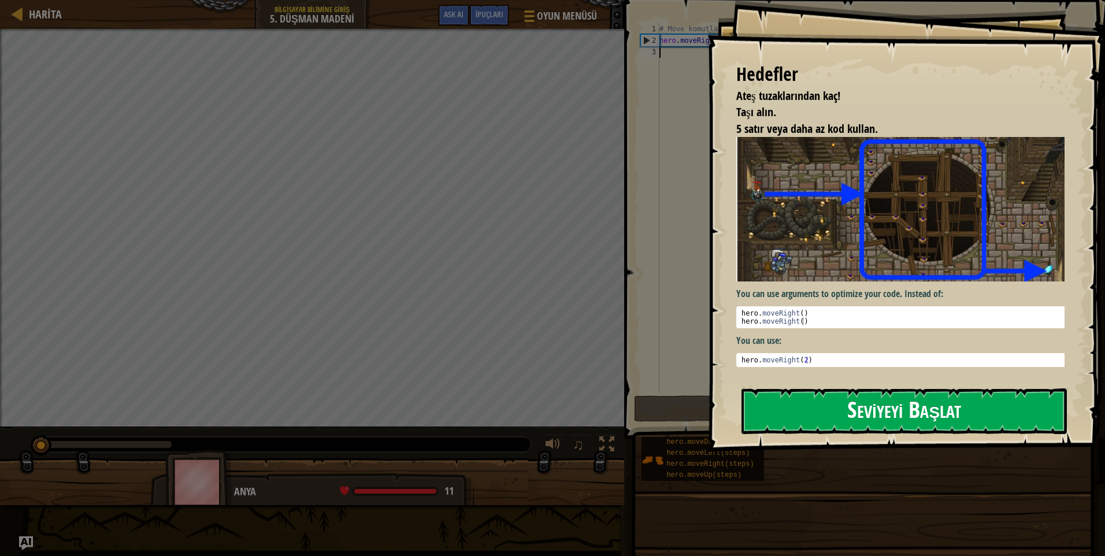
click at [853, 398] on button "Seviyeyi Başlat" at bounding box center [904, 411] width 325 height 46
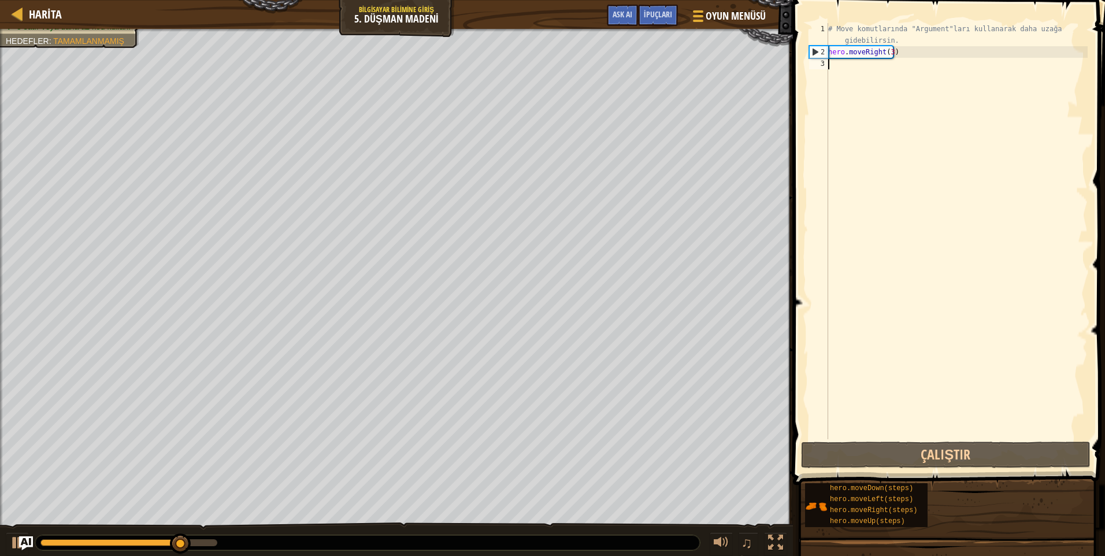
type textarea "h"
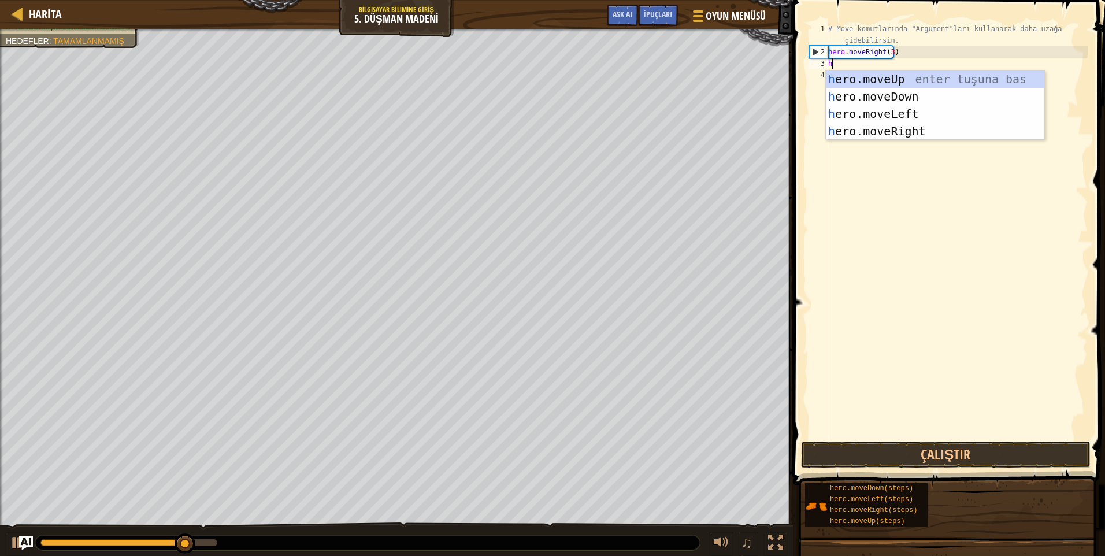
scroll to position [5, 0]
click at [882, 128] on div "h ero.moveUp enter tuşuna bas h ero.moveDown enter tuşuna bas h ero.moveLeft en…" at bounding box center [935, 123] width 219 height 104
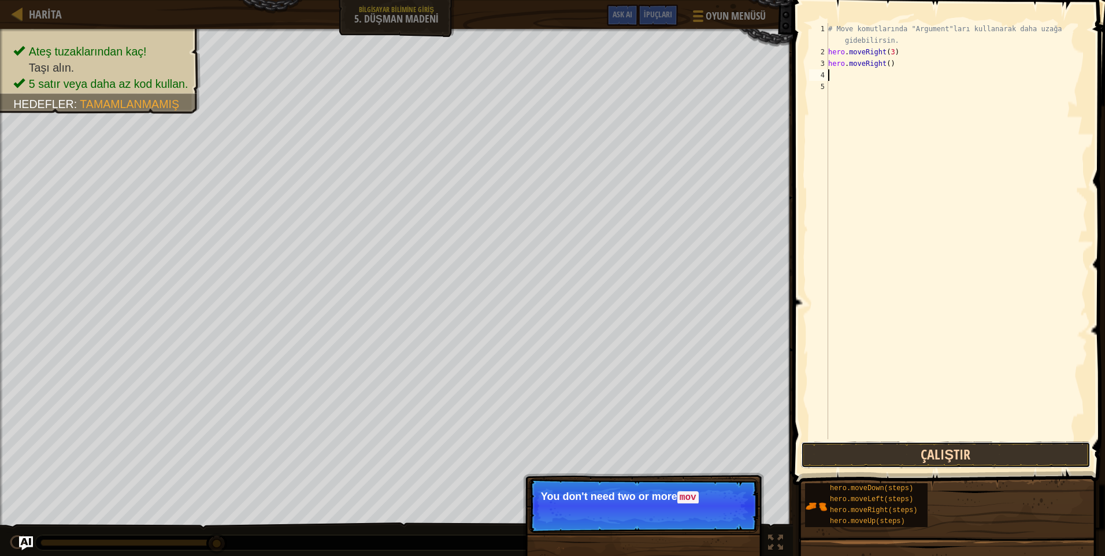
click at [870, 458] on button "Çalıştır" at bounding box center [946, 455] width 290 height 27
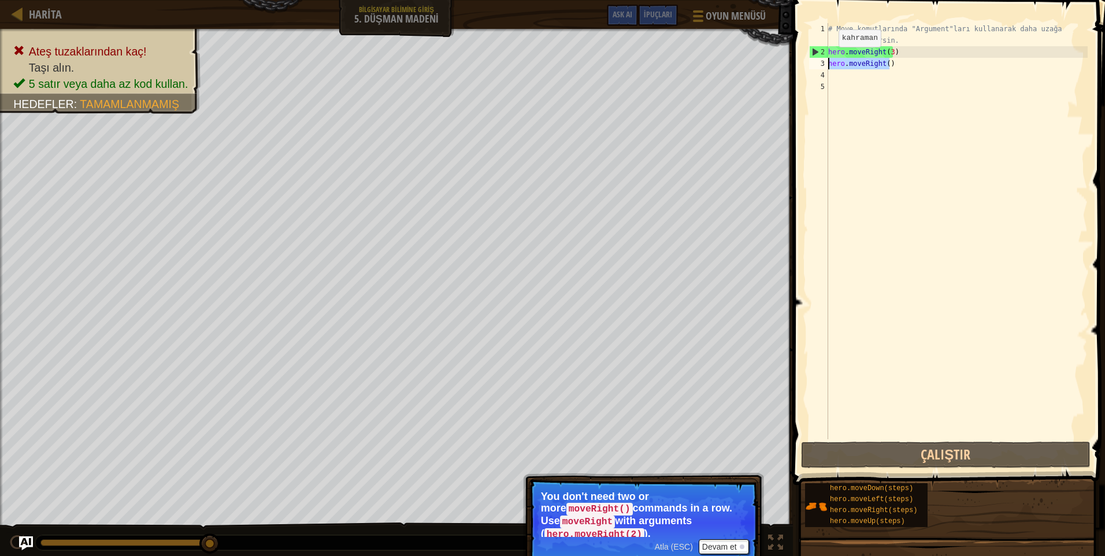
drag, startPoint x: 861, startPoint y: 54, endPoint x: 814, endPoint y: 63, distance: 48.2
click at [814, 63] on div "1 2 3 4 5 # Move komutlarında "Argument"ları kullanarak daha uzağa gidebilirsin…" at bounding box center [947, 231] width 281 height 416
type textarea "hero.moveRight()"
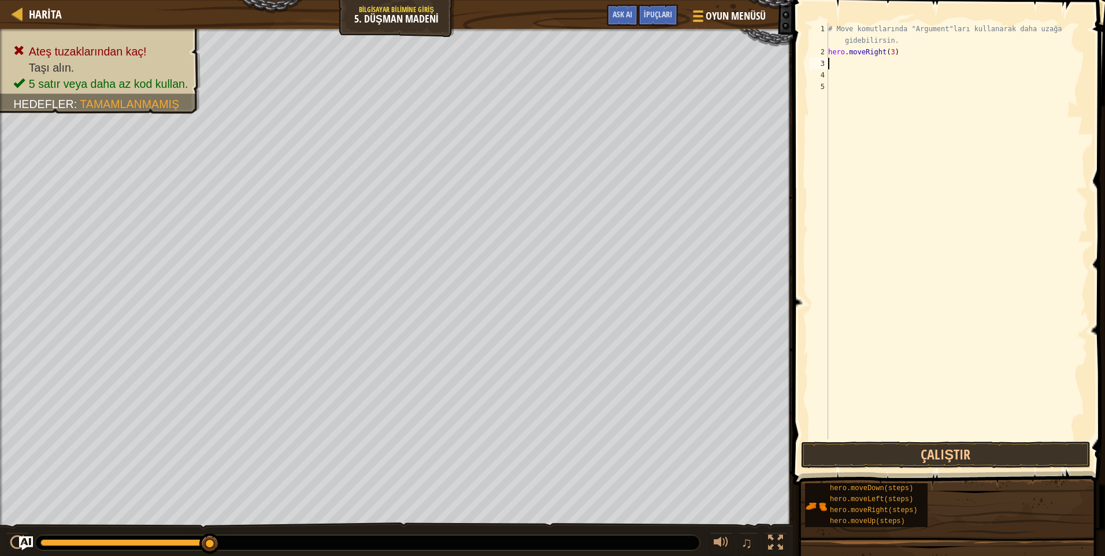
type textarea "h"
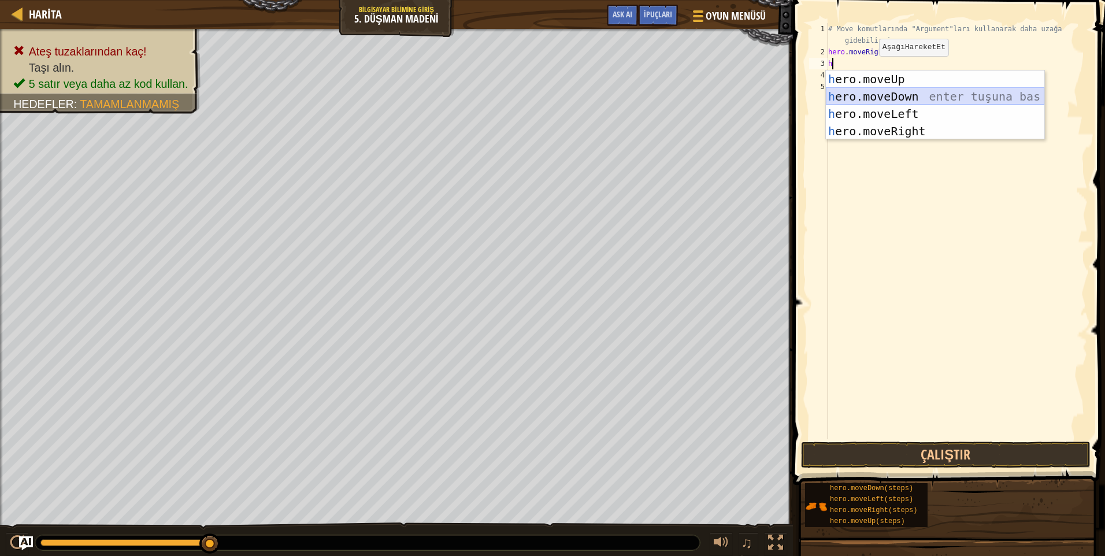
click at [867, 98] on div "h ero.moveUp enter tuşuna bas h ero.moveDown enter tuşuna bas h ero.moveLeft en…" at bounding box center [935, 123] width 219 height 104
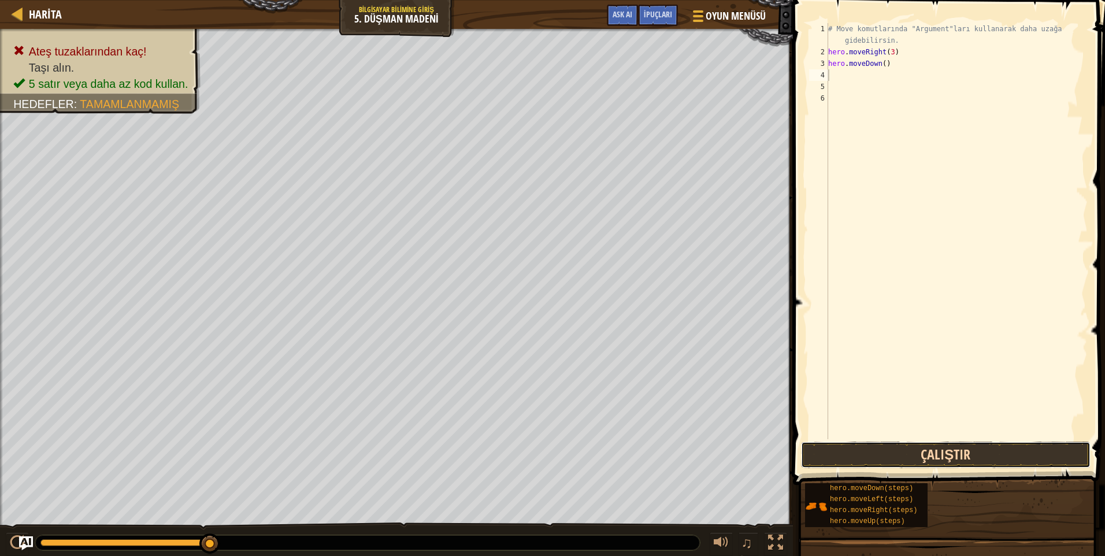
click at [903, 446] on button "Çalıştır" at bounding box center [946, 455] width 290 height 27
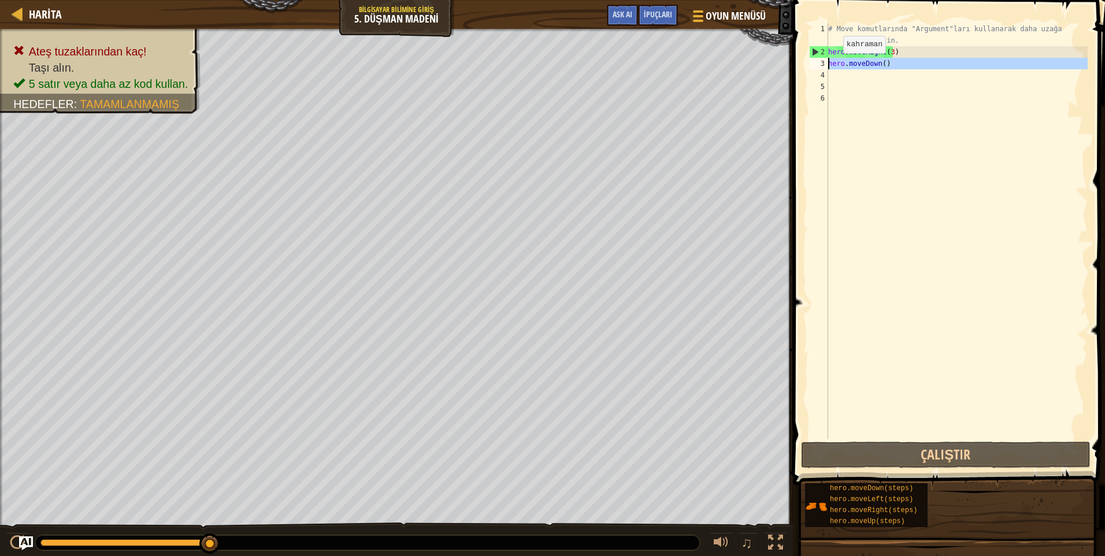
drag, startPoint x: 849, startPoint y: 84, endPoint x: 816, endPoint y: 58, distance: 42.0
click at [816, 58] on div "1 2 3 4 5 6 # Move komutlarında "Argument"ları kullanarak daha uzağa gidebilirs…" at bounding box center [947, 231] width 281 height 416
type textarea "hero.moveDown()"
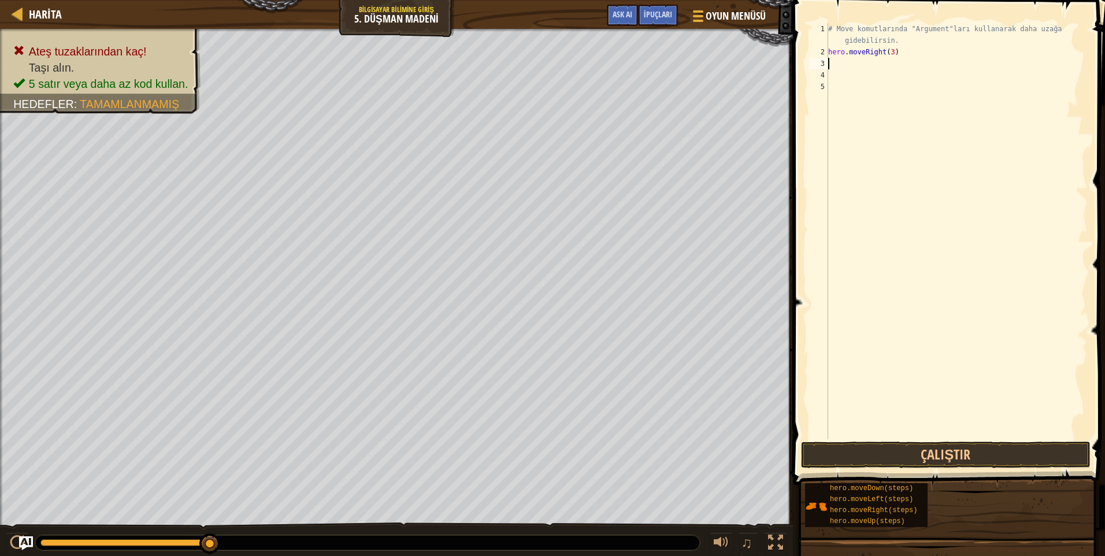
type textarea "h"
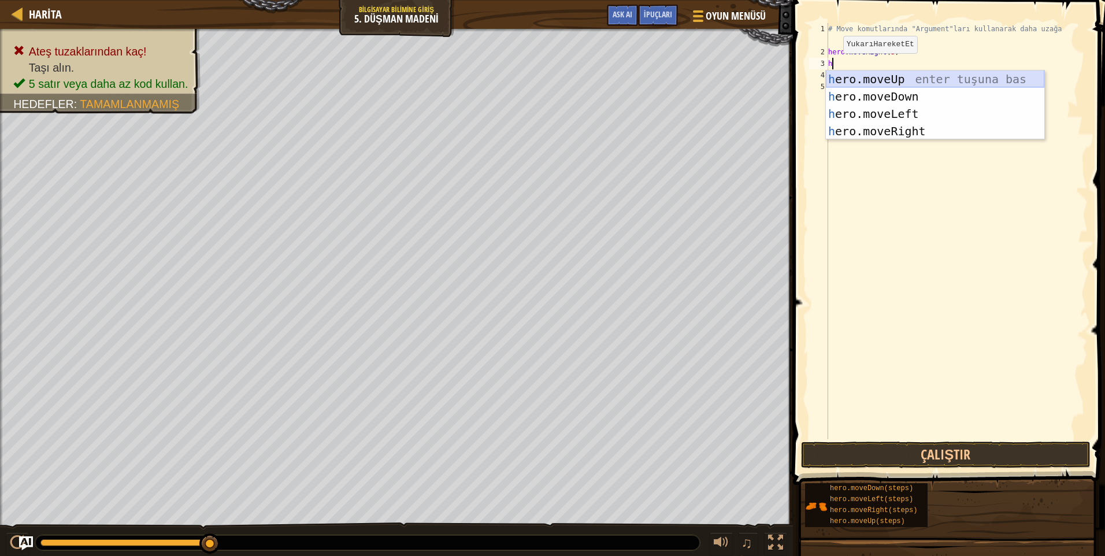
click at [853, 84] on div "h ero.moveUp enter tuşuna bas h ero.moveDown enter tuşuna bas h ero.moveLeft en…" at bounding box center [935, 123] width 219 height 104
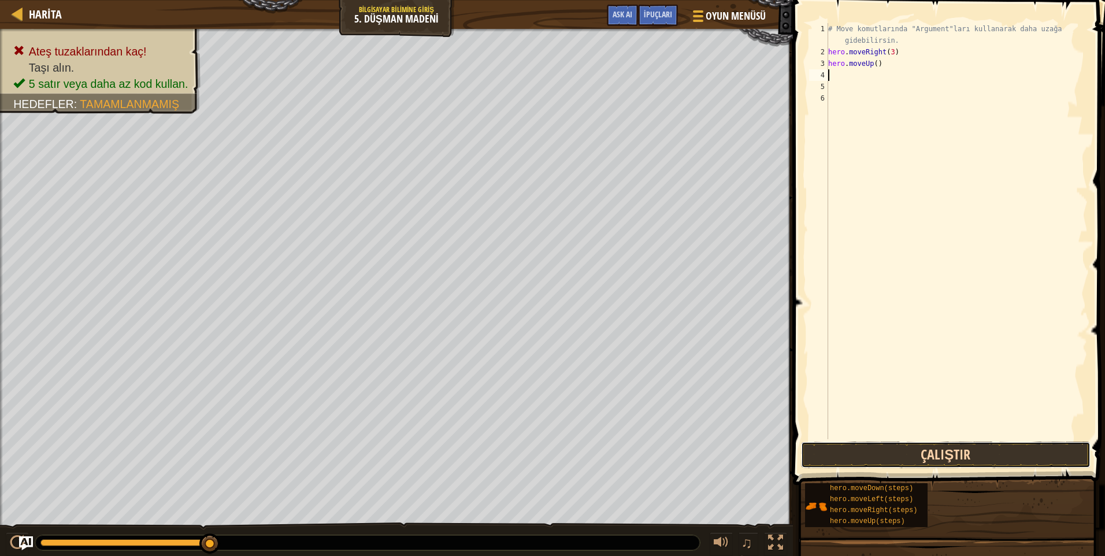
click at [878, 454] on button "Çalıştır" at bounding box center [946, 455] width 290 height 27
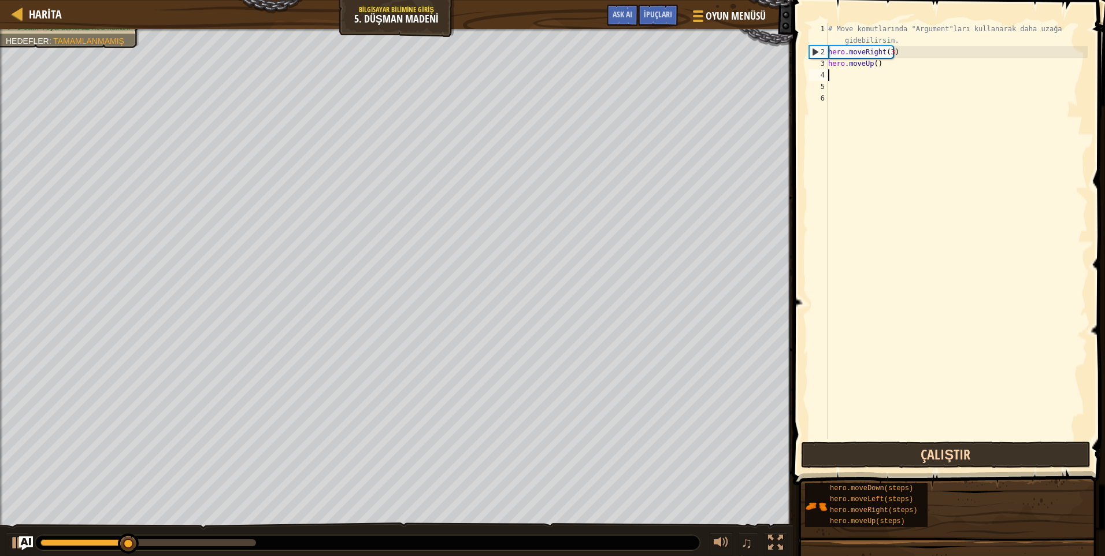
type textarea "h"
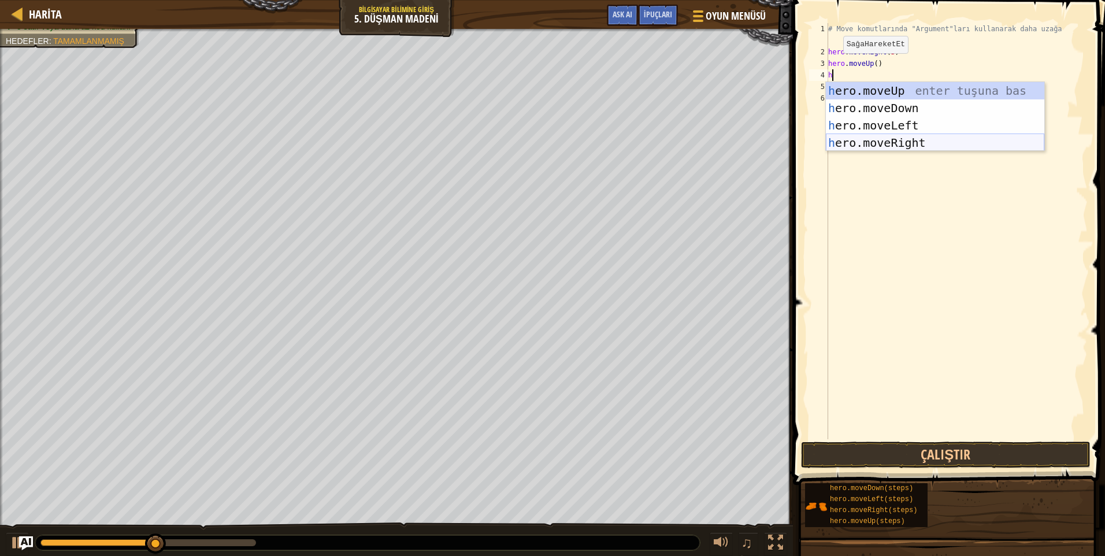
click at [880, 145] on div "h ero.moveUp enter tuşuna bas h ero.moveDown enter tuşuna bas h ero.moveLeft en…" at bounding box center [935, 134] width 219 height 104
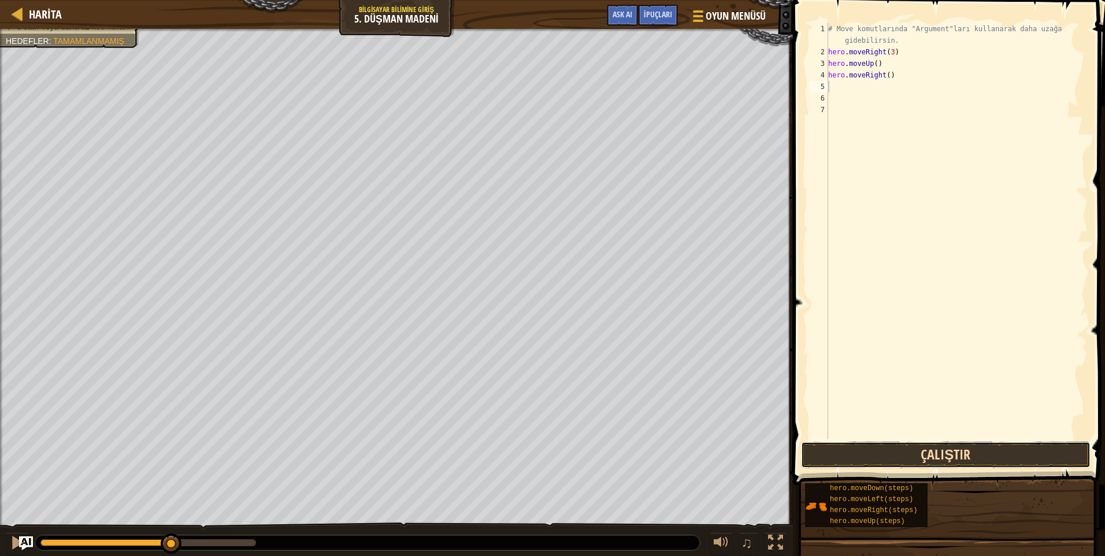
click at [962, 455] on button "Çalıştır" at bounding box center [946, 455] width 290 height 27
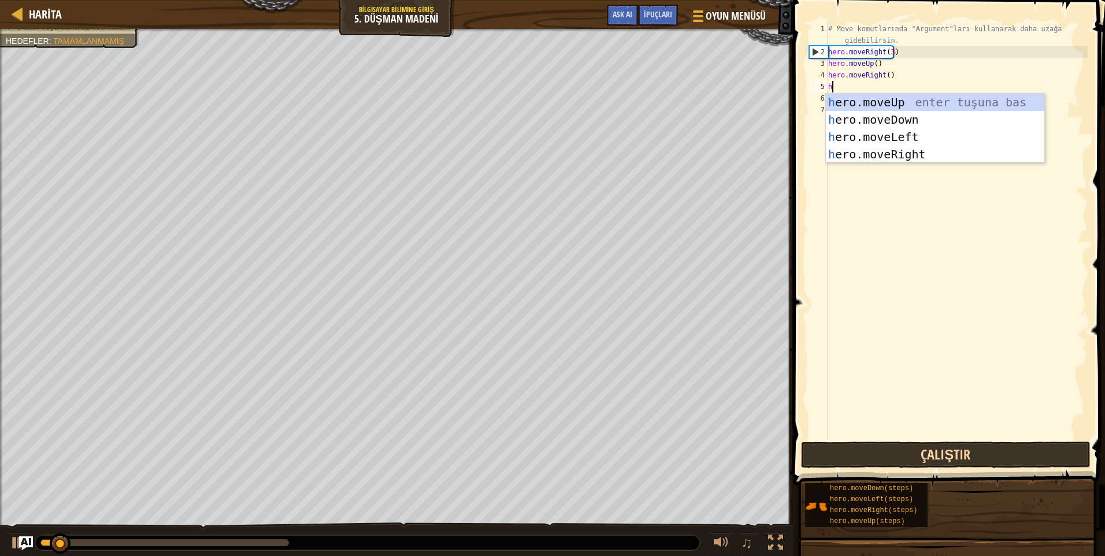
type textarea "h"
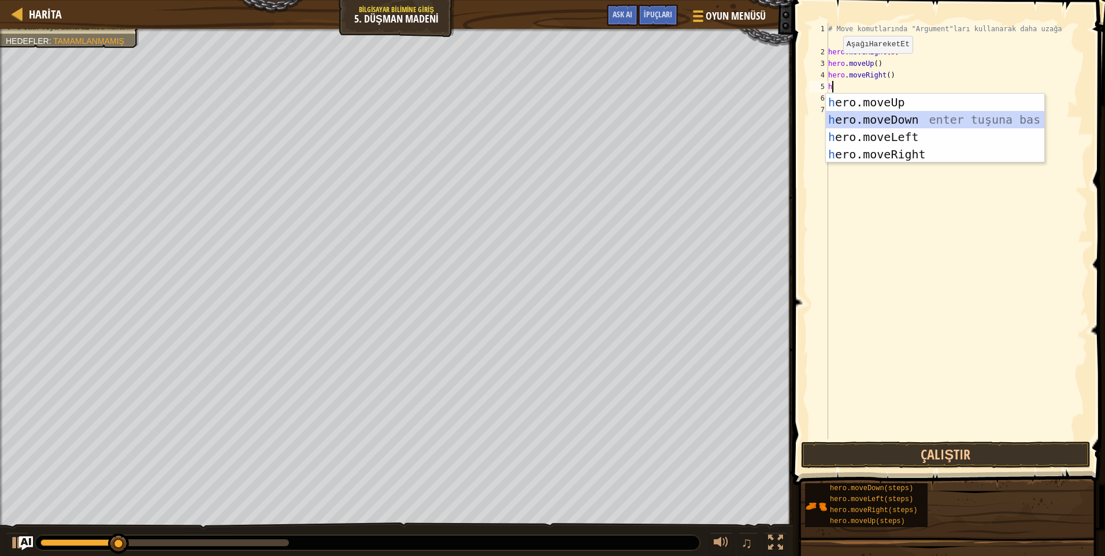
click at [885, 124] on div "h ero.moveUp enter tuşuna bas h ero.moveDown enter tuşuna bas h ero.moveLeft en…" at bounding box center [935, 146] width 219 height 104
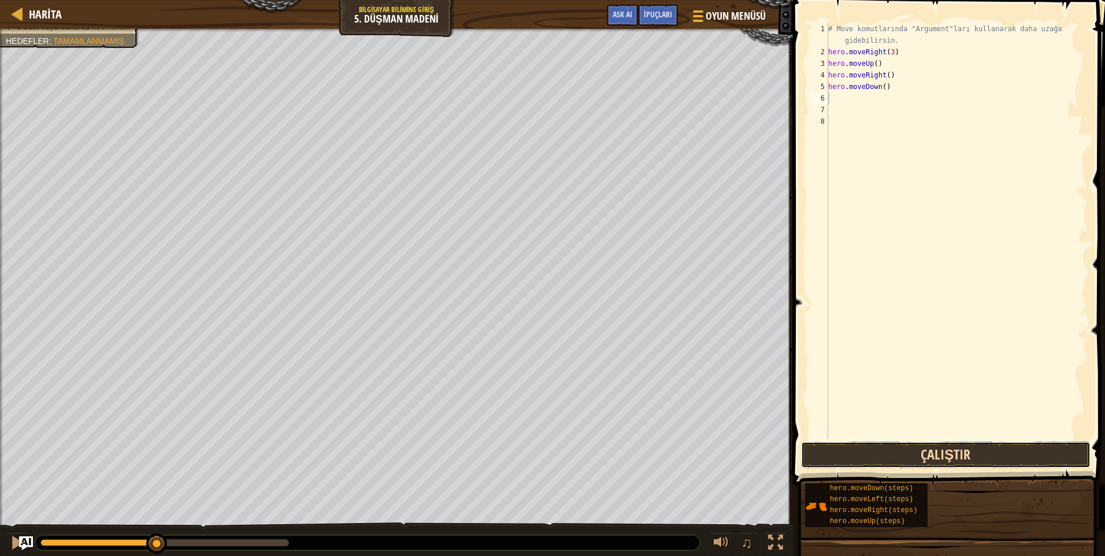
click at [923, 468] on button "Çalıştır" at bounding box center [946, 455] width 290 height 27
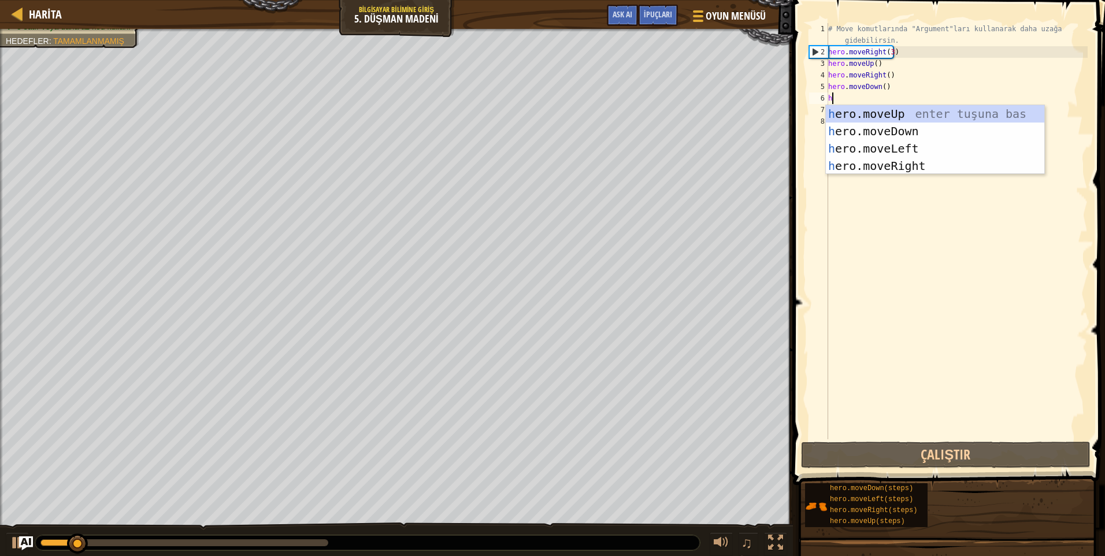
type textarea "h"
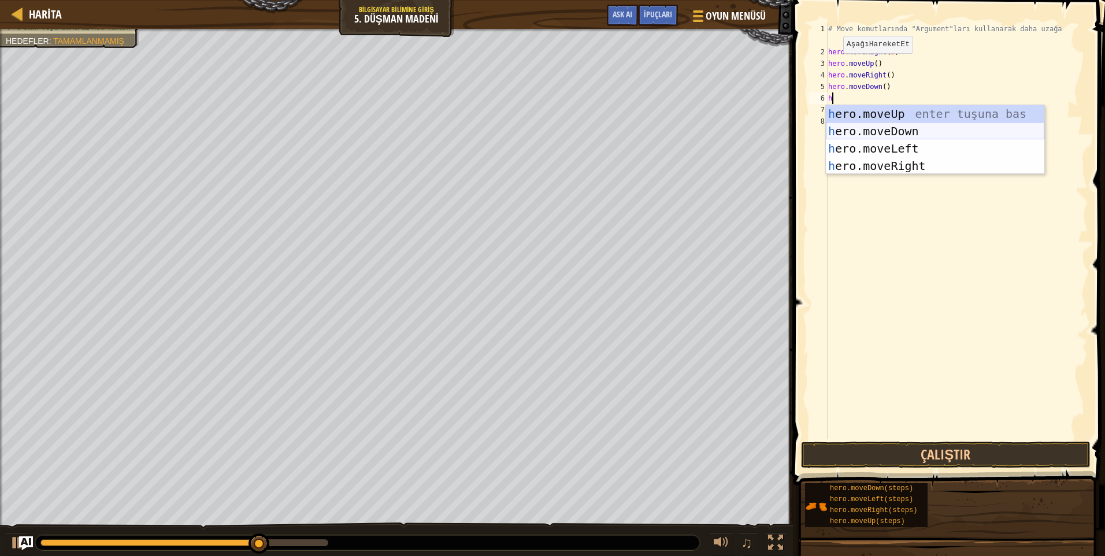
click at [853, 128] on div "h ero.moveUp enter tuşuna bas h ero.moveDown enter tuşuna bas h ero.moveLeft en…" at bounding box center [935, 157] width 219 height 104
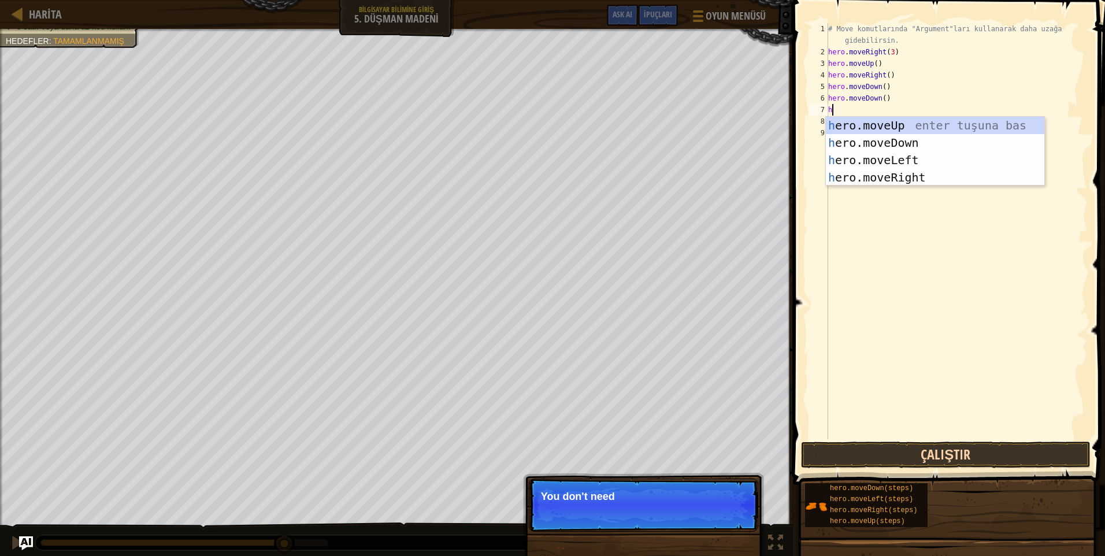
type textarea "h"
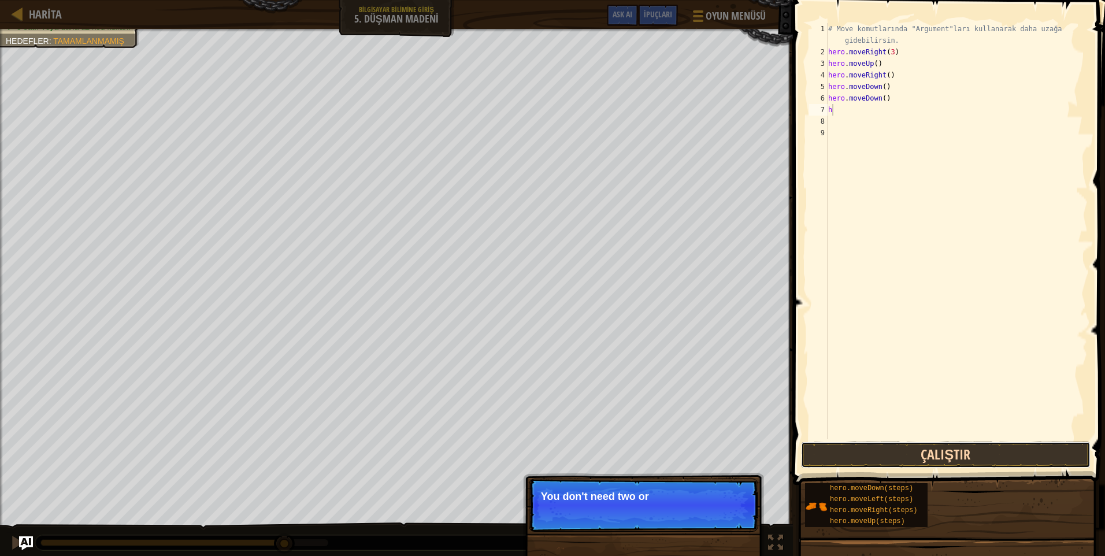
click at [922, 451] on button "Çalıştır" at bounding box center [946, 455] width 290 height 27
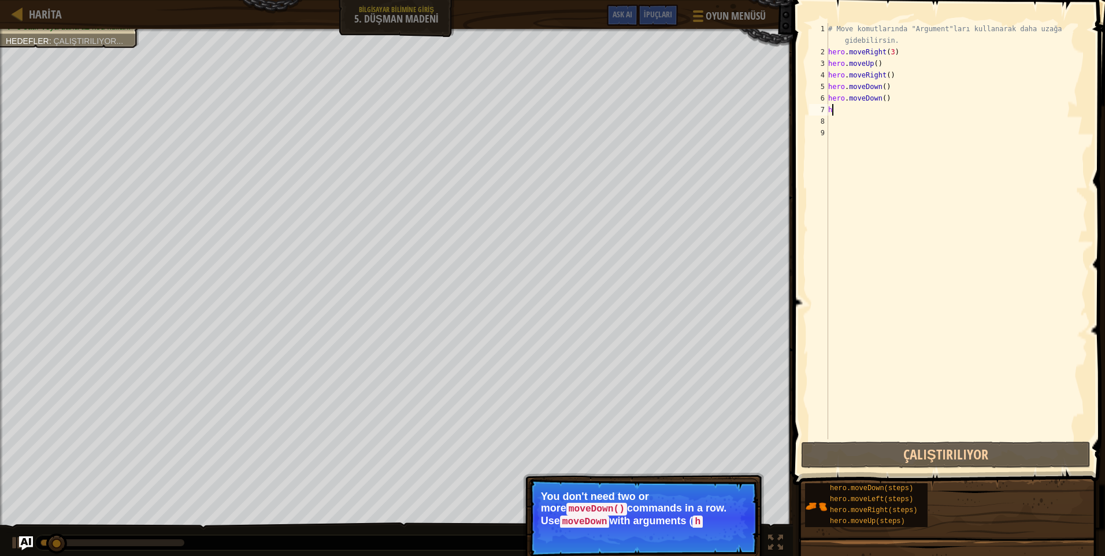
click at [747, 503] on p "Atla (ESC) Devam et You don't need two or more moveDown() commands in a row. Us…" at bounding box center [643, 518] width 229 height 79
click at [687, 479] on p "Atla (ESC) Devam et You don't need two or more moveDown() commands in a row. Us…" at bounding box center [643, 523] width 229 height 88
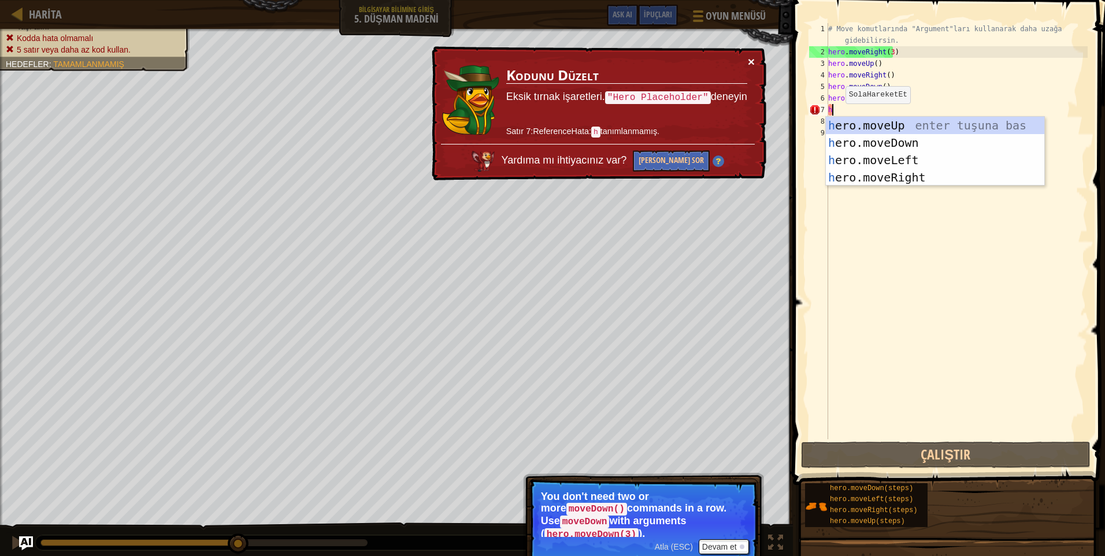
type textarea "h"
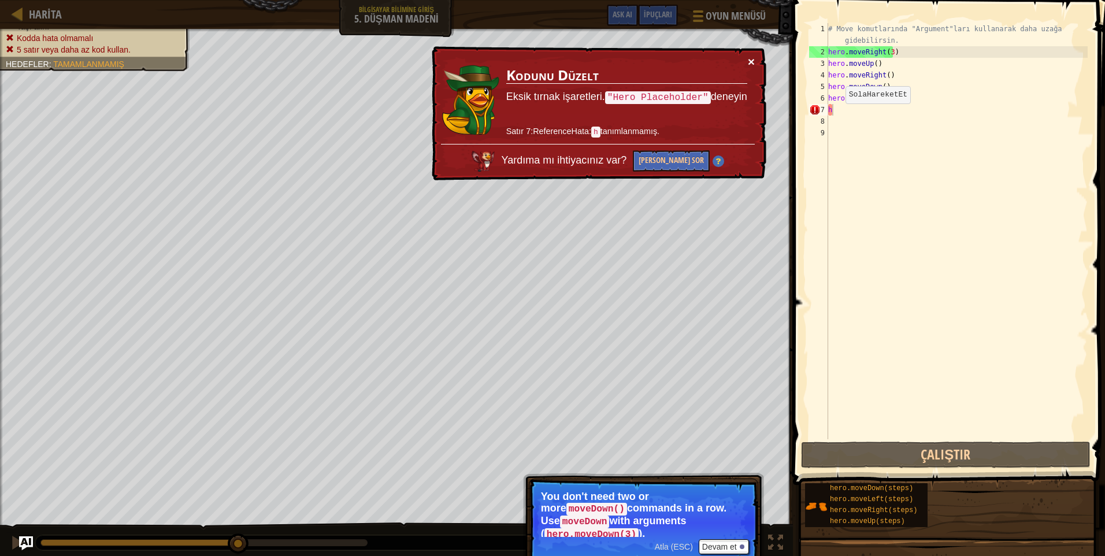
click at [749, 61] on button "×" at bounding box center [751, 61] width 7 height 12
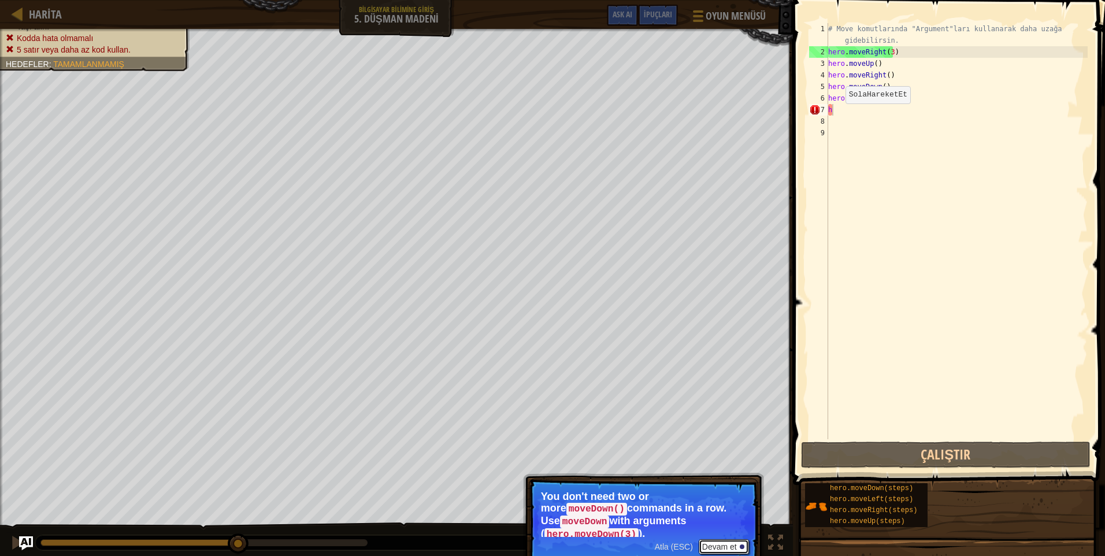
click at [728, 539] on button "Devam et" at bounding box center [724, 546] width 50 height 15
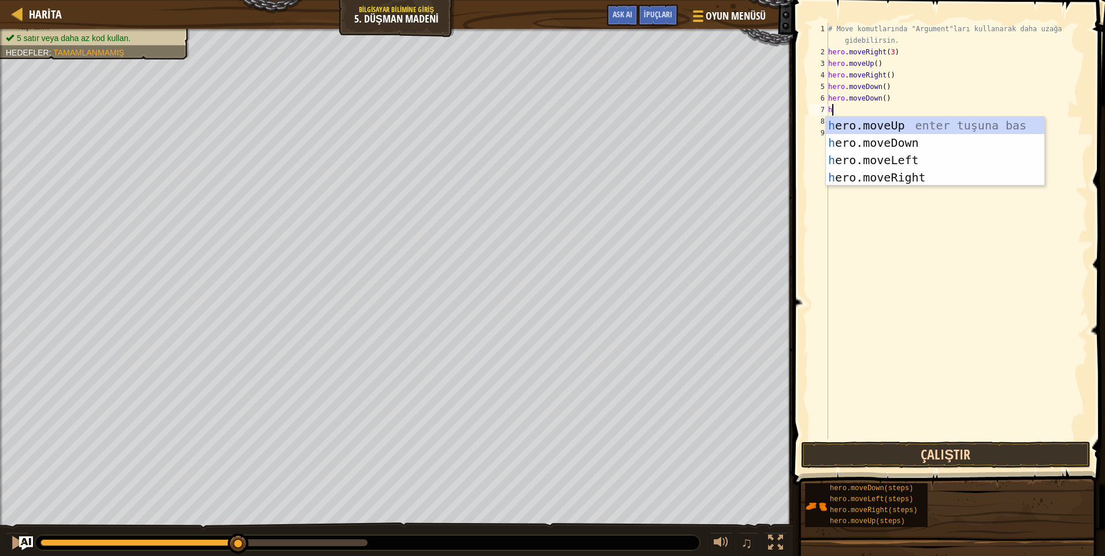
type textarea "h"
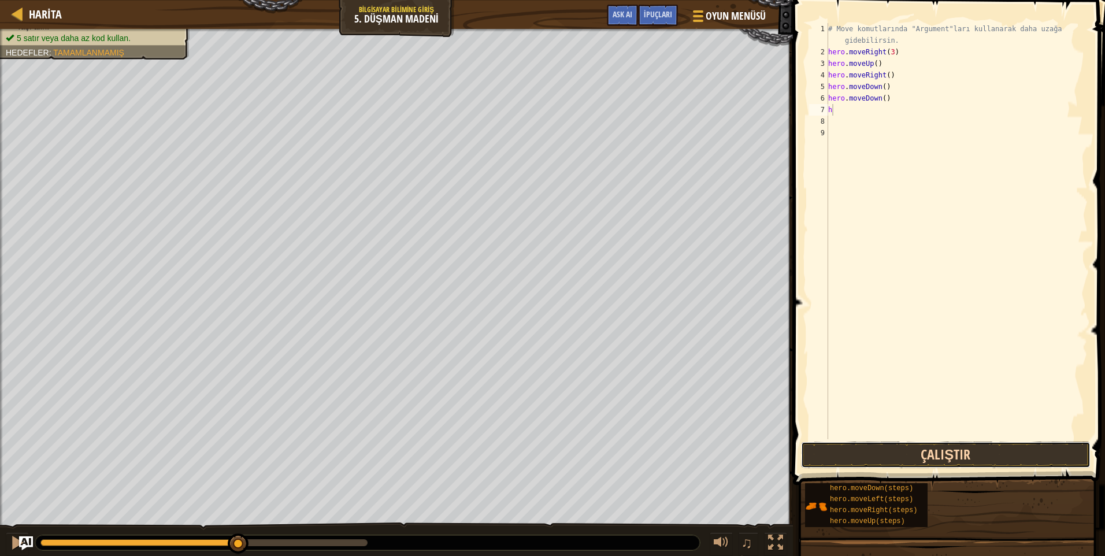
click at [849, 453] on button "Çalıştır" at bounding box center [946, 455] width 290 height 27
click at [871, 451] on button "Çalıştır" at bounding box center [946, 455] width 290 height 27
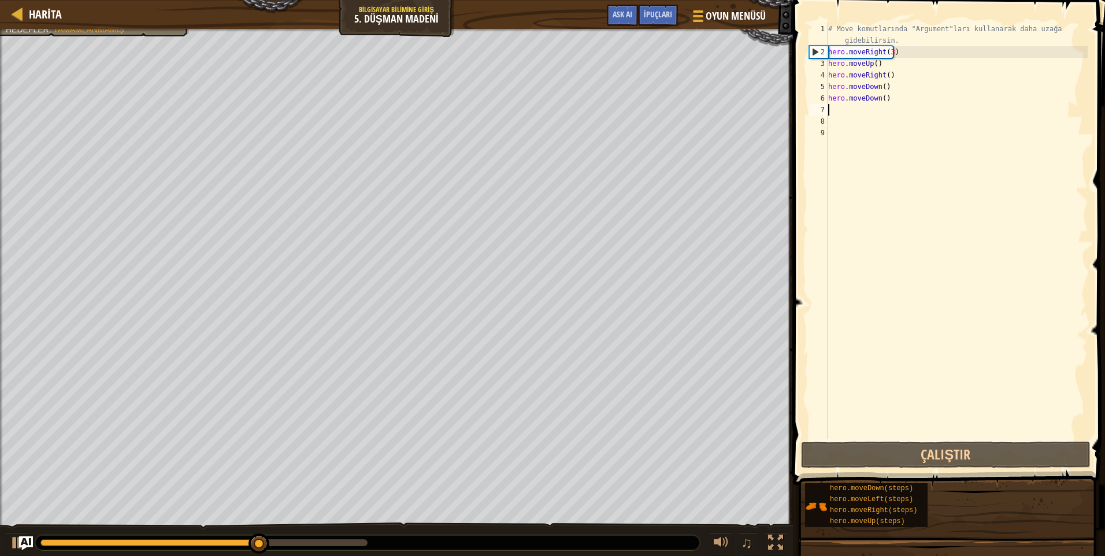
type textarea "h"
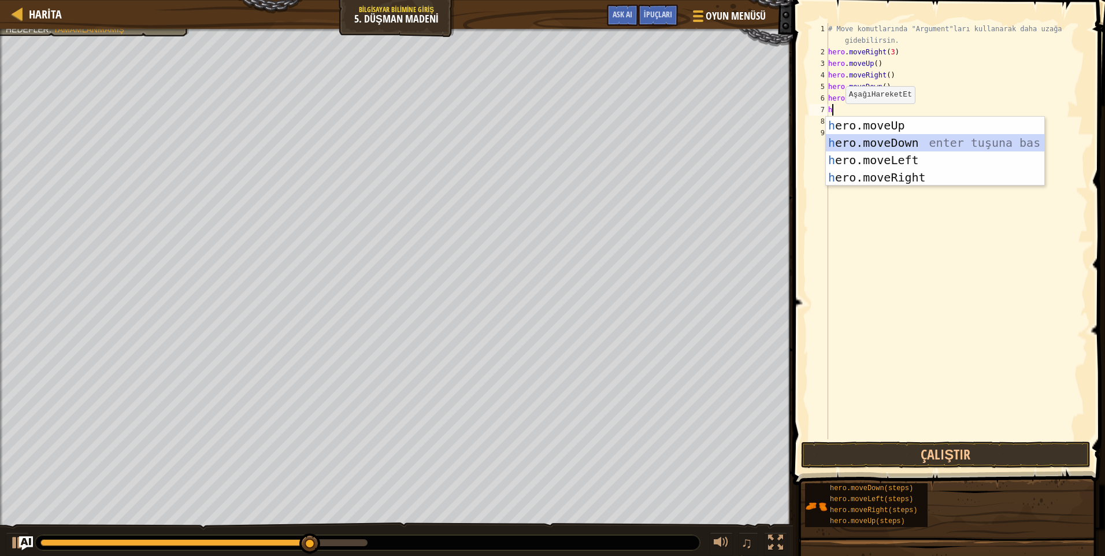
click at [879, 142] on div "h ero.moveUp enter tuşuna bas h ero.moveDown enter tuşuna bas h ero.moveLeft en…" at bounding box center [935, 169] width 219 height 104
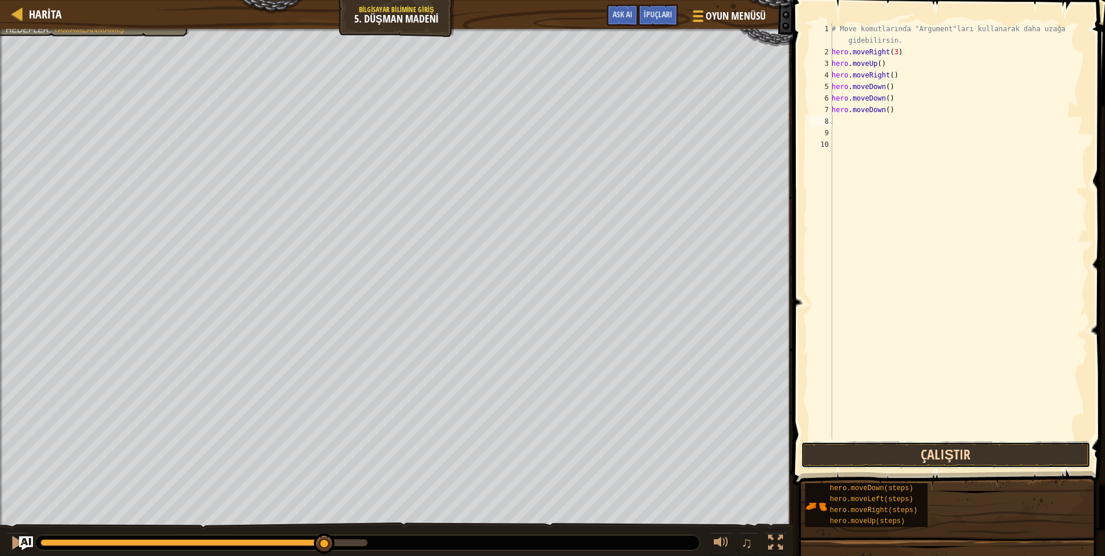
click at [893, 451] on button "Çalıştır" at bounding box center [946, 455] width 290 height 27
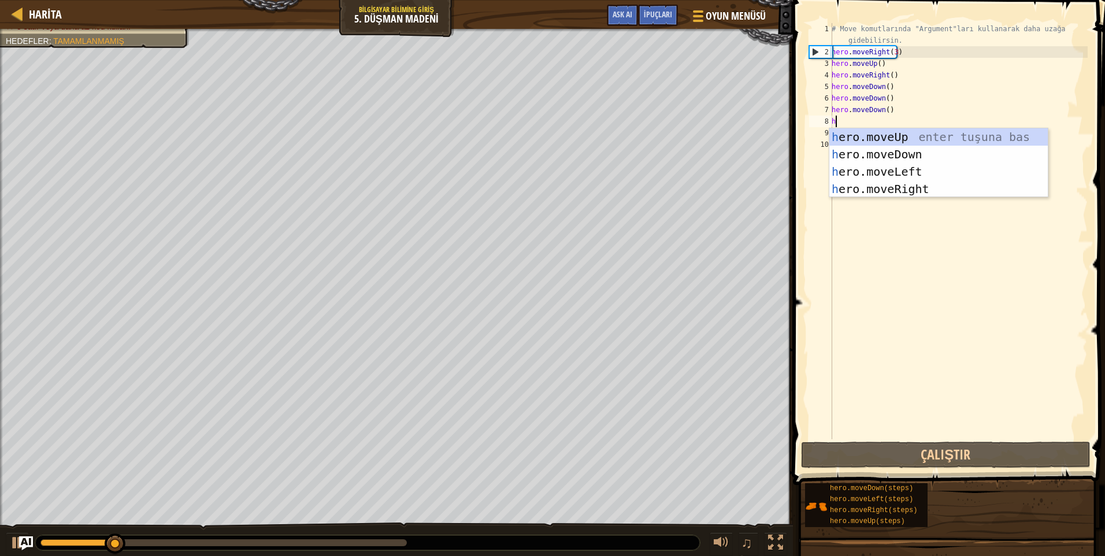
type textarea "h"
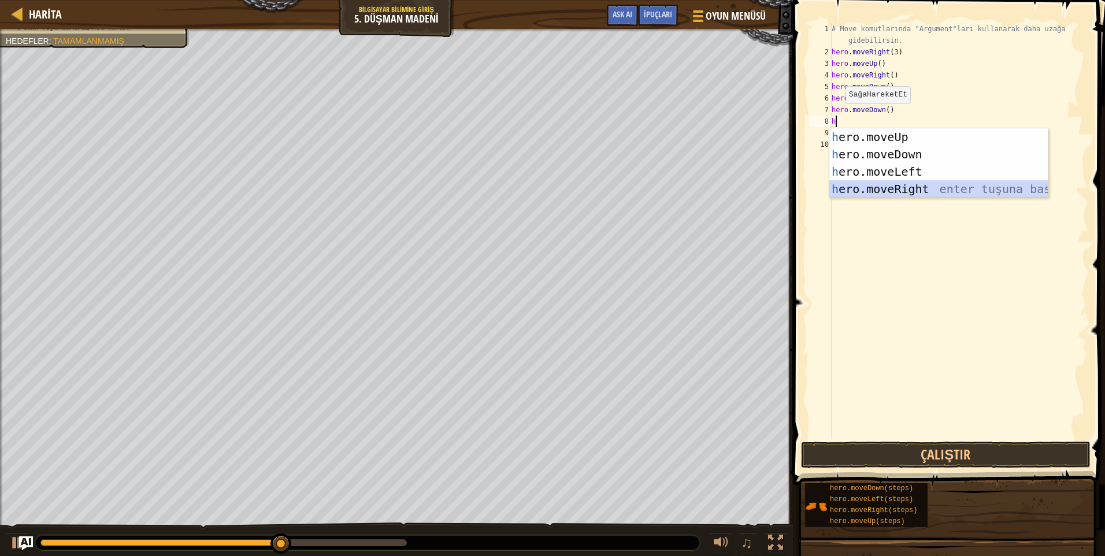
click at [883, 186] on div "h ero.moveUp enter tuşuna bas h ero.moveDown enter tuşuna bas h ero.moveLeft en…" at bounding box center [939, 180] width 219 height 104
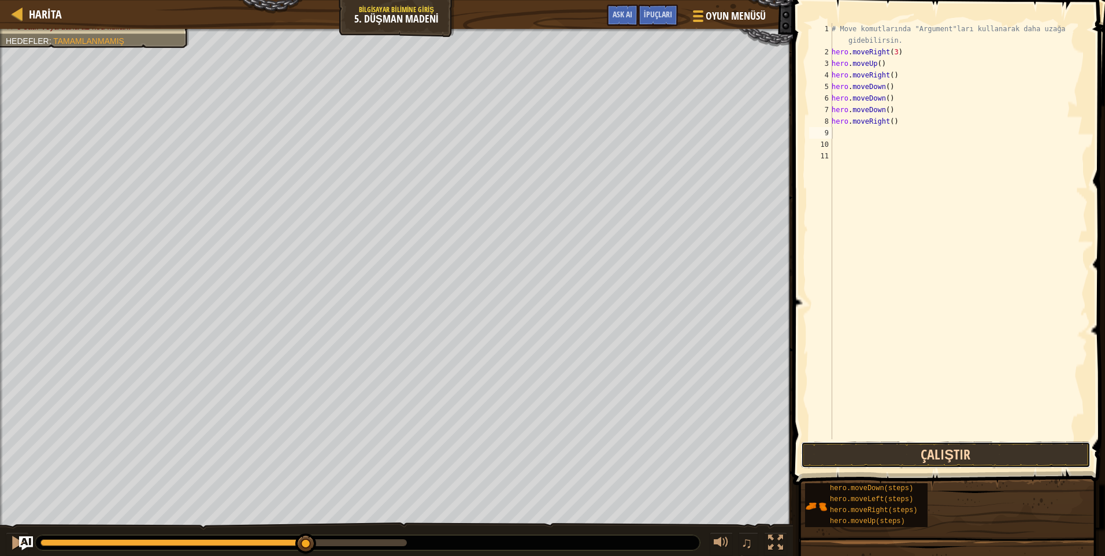
click at [907, 451] on button "Çalıştır" at bounding box center [946, 455] width 290 height 27
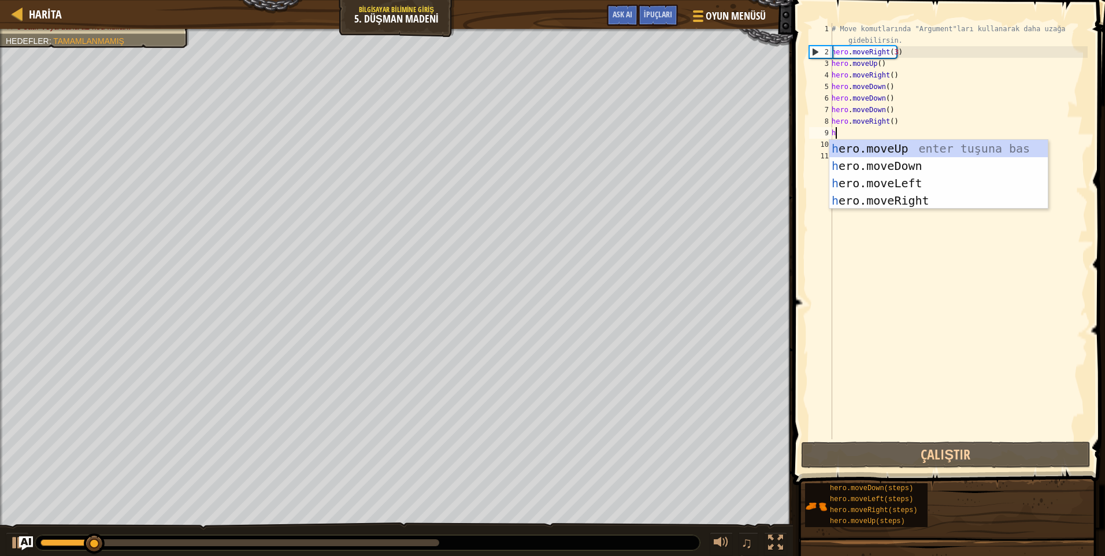
type textarea "h"
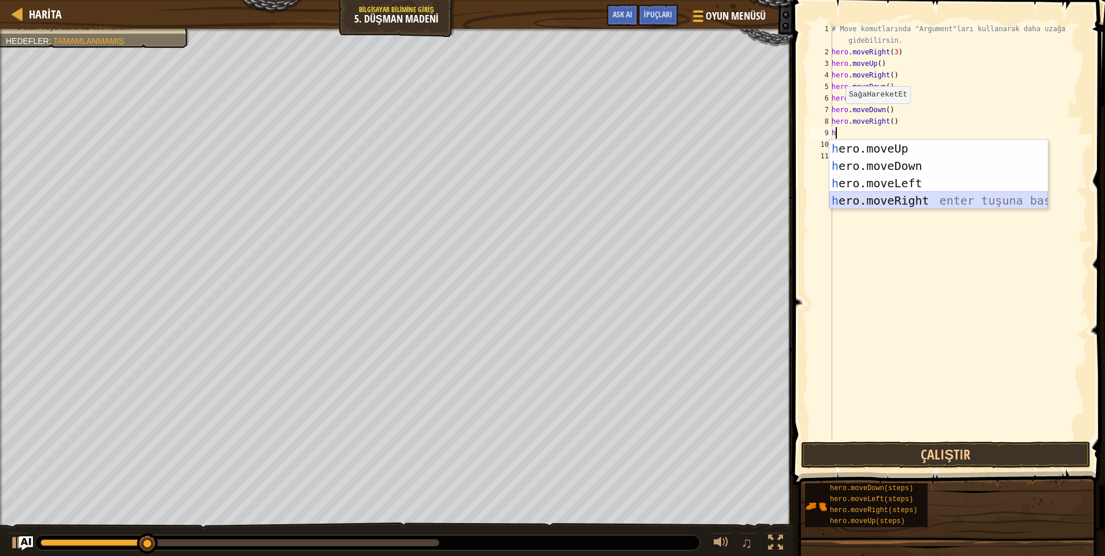
drag, startPoint x: 865, startPoint y: 197, endPoint x: 865, endPoint y: 234, distance: 36.4
click at [865, 199] on div "h ero.moveUp enter tuşuna bas h ero.moveDown enter tuşuna bas h ero.moveLeft en…" at bounding box center [939, 192] width 219 height 104
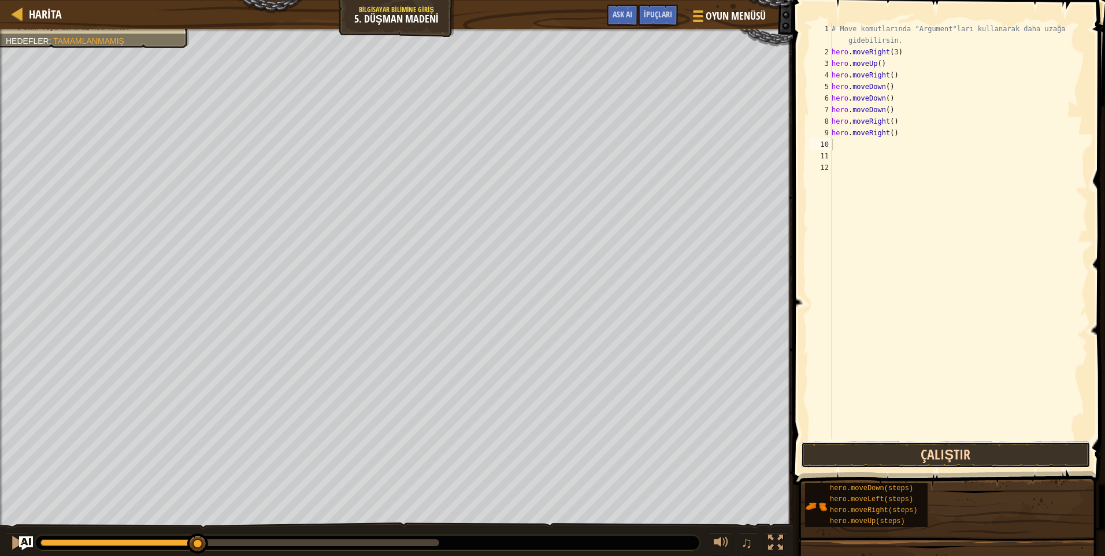
click at [921, 468] on button "Çalıştır" at bounding box center [946, 455] width 290 height 27
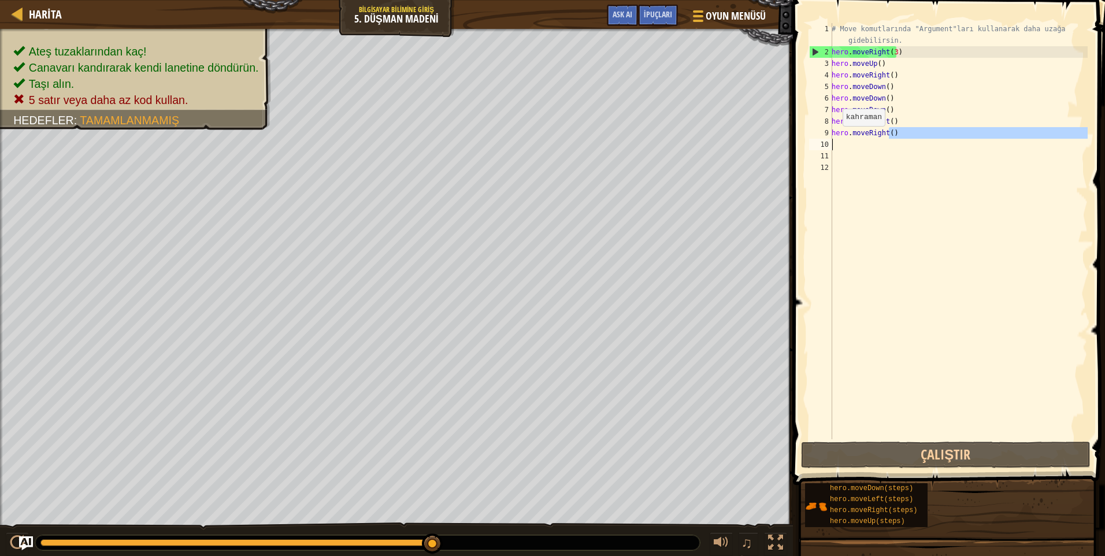
drag, startPoint x: 890, startPoint y: 135, endPoint x: 822, endPoint y: 139, distance: 68.3
click at [822, 139] on div "1 2 3 4 5 6 7 8 9 10 11 12 # Move komutlarında "Argument"ları kullanarak daha u…" at bounding box center [947, 231] width 281 height 416
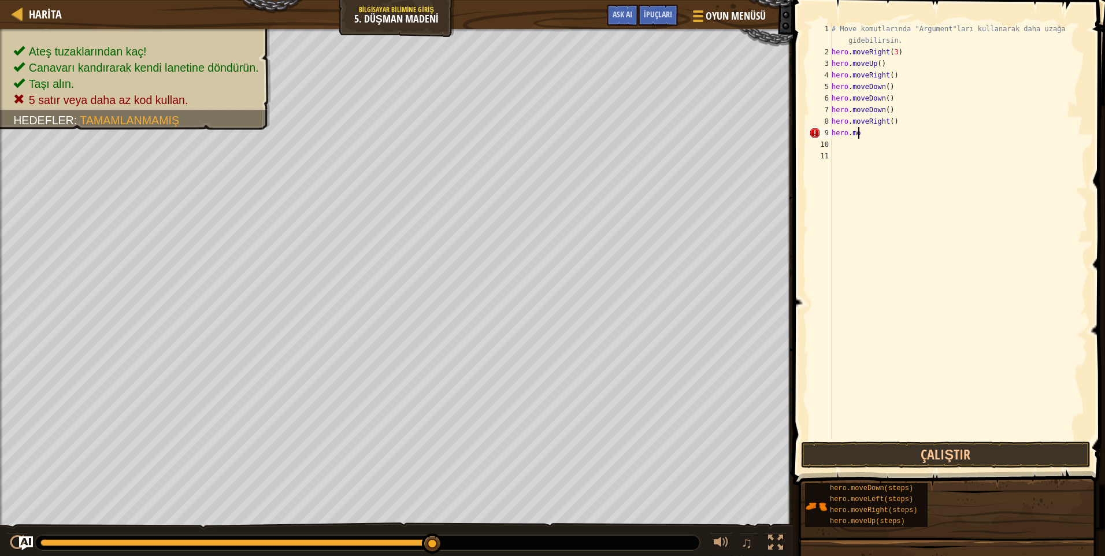
type textarea "h"
click at [890, 120] on div "# Move komutlarında "Argument"ları kullanarak daha uzağa gidebilirsin. hero . m…" at bounding box center [959, 248] width 258 height 451
type textarea "hero.moveRight(2)"
click at [892, 149] on div "# Move komutlarında "Argument"ları kullanarak daha uzağa gidebilirsin. hero . m…" at bounding box center [959, 248] width 258 height 451
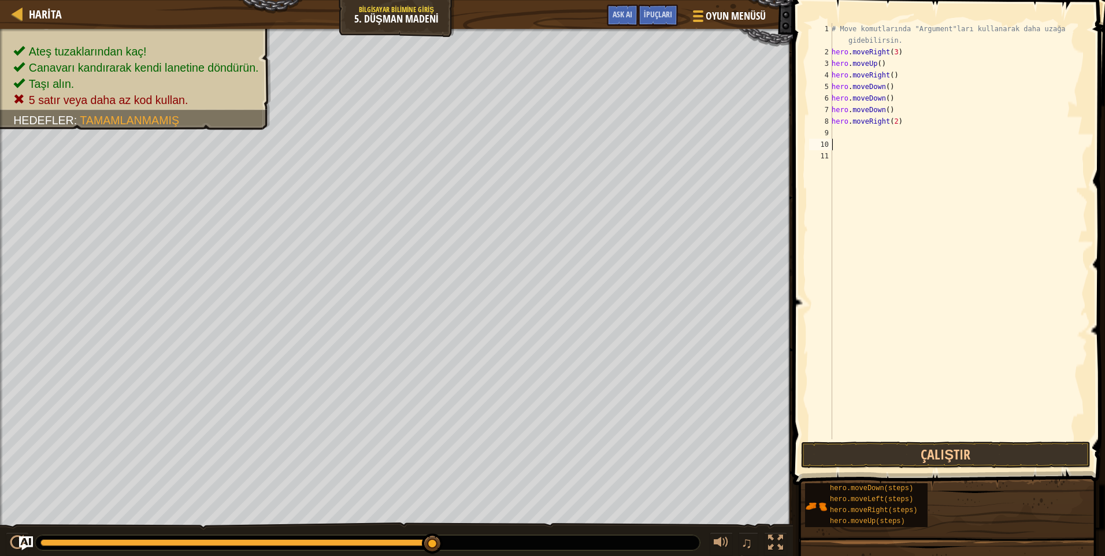
scroll to position [5, 0]
drag, startPoint x: 890, startPoint y: 112, endPoint x: 825, endPoint y: 92, distance: 67.5
click at [825, 92] on div "1 2 3 4 5 6 7 8 9 10 11 # Move komutlarında "Argument"ları kullanarak daha uzağ…" at bounding box center [947, 231] width 281 height 416
type textarea "hero.moveDown() hero.moveDown()"
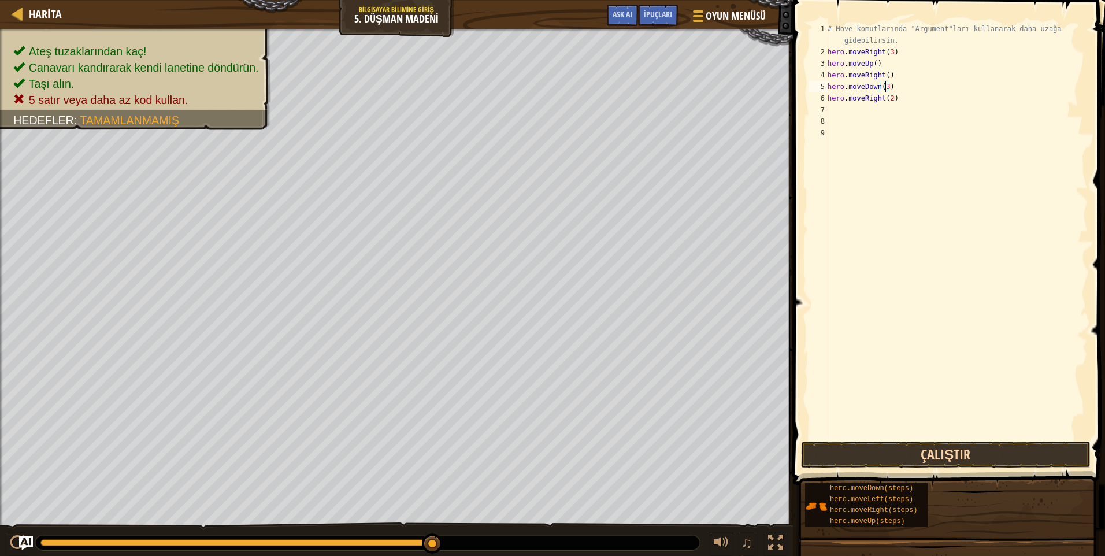
type textarea "hero.moveDown(3)"
click at [971, 450] on button "Çalıştır" at bounding box center [946, 455] width 290 height 27
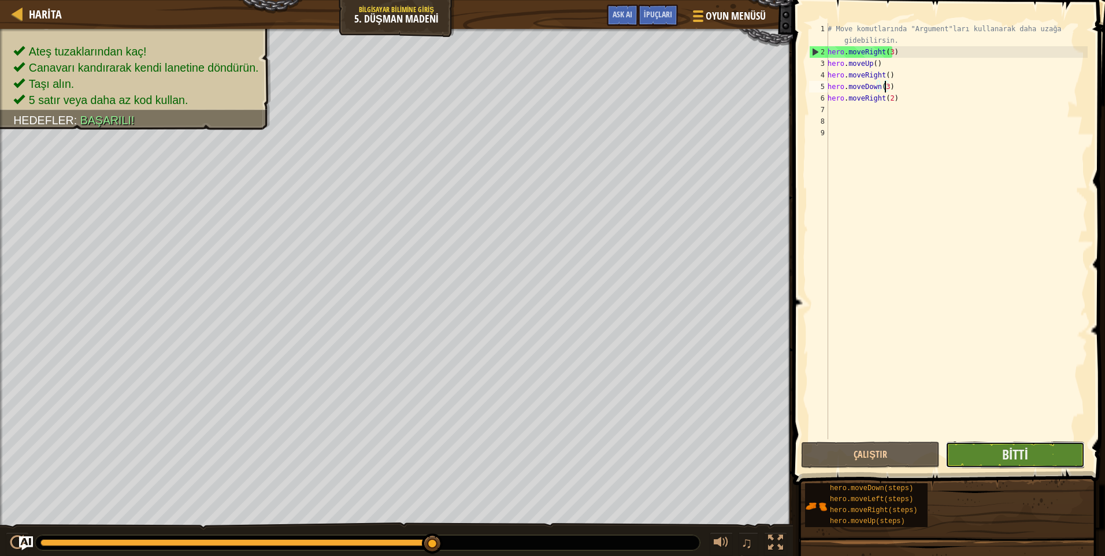
click at [991, 458] on button "Bitti" at bounding box center [1015, 455] width 139 height 27
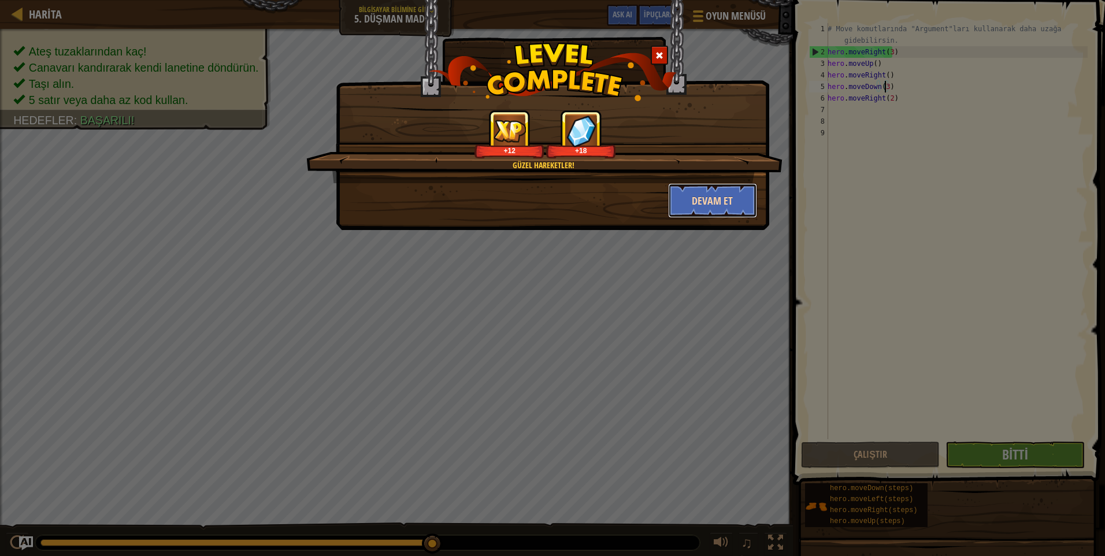
click at [695, 208] on button "Devam et" at bounding box center [713, 200] width 90 height 35
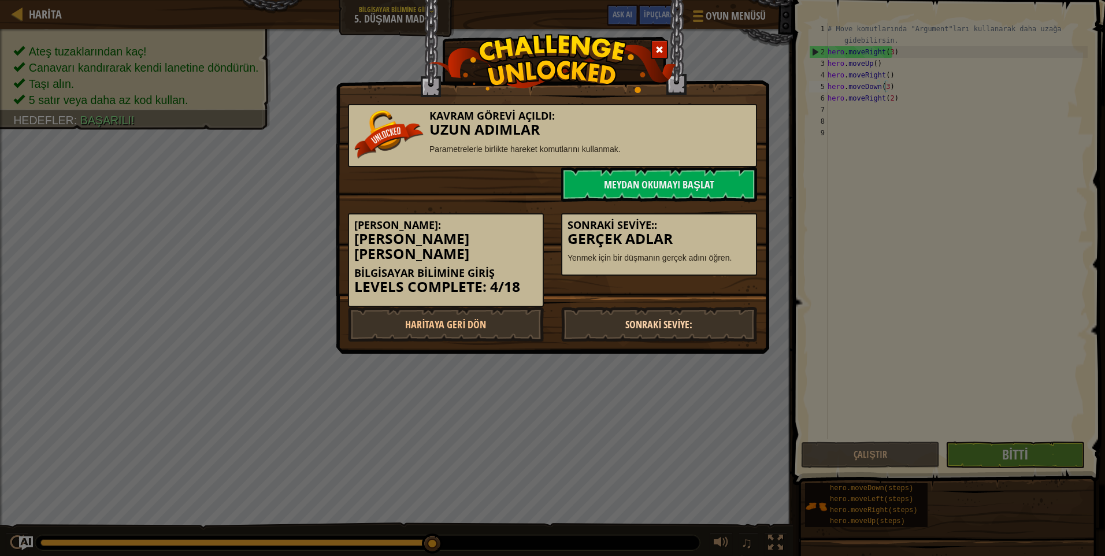
click at [691, 307] on link "Sonraki Seviye:" at bounding box center [659, 324] width 196 height 35
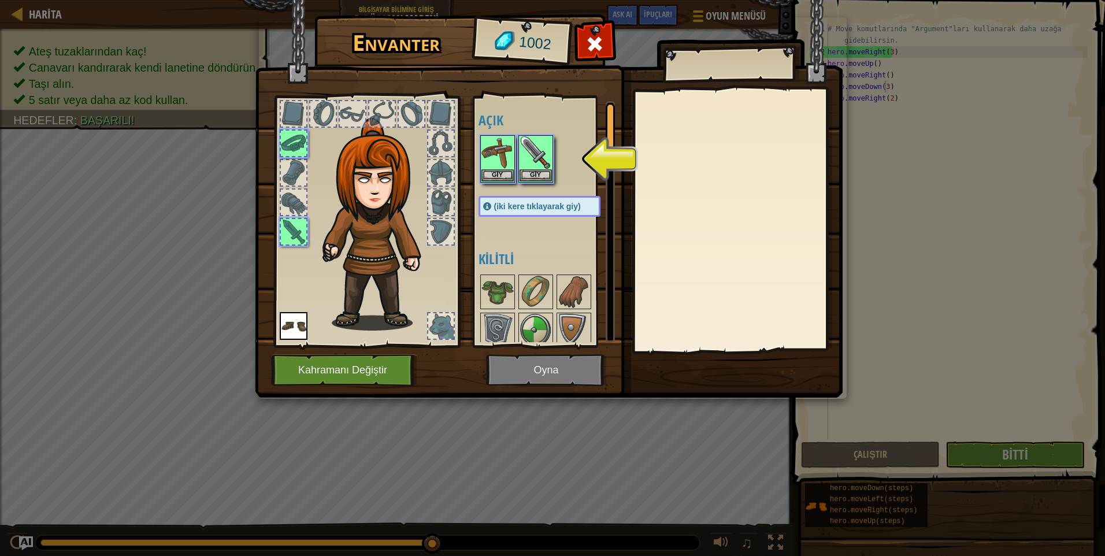
click at [538, 373] on img at bounding box center [549, 188] width 588 height 420
click at [539, 369] on img at bounding box center [549, 188] width 588 height 420
click at [504, 162] on img at bounding box center [498, 152] width 32 height 32
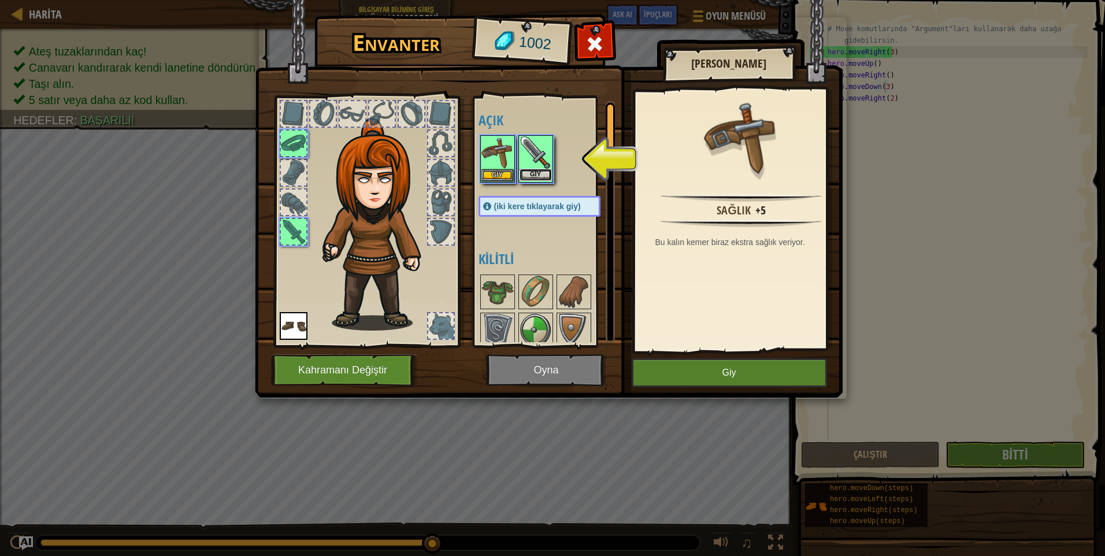
click at [535, 170] on button "Giy" at bounding box center [536, 175] width 32 height 12
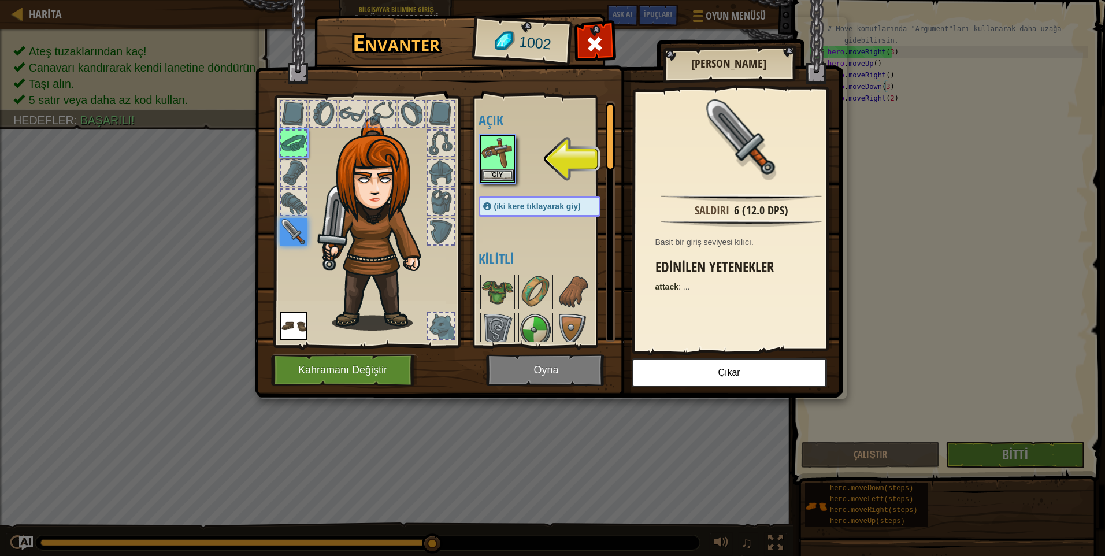
click at [550, 368] on img at bounding box center [549, 188] width 588 height 420
click at [498, 165] on div "Envanter 1002 Açık Giy Giy Giy (iki kere tıklayarak giy) Kilitli Basit Kılıç Sa…" at bounding box center [552, 278] width 1105 height 556
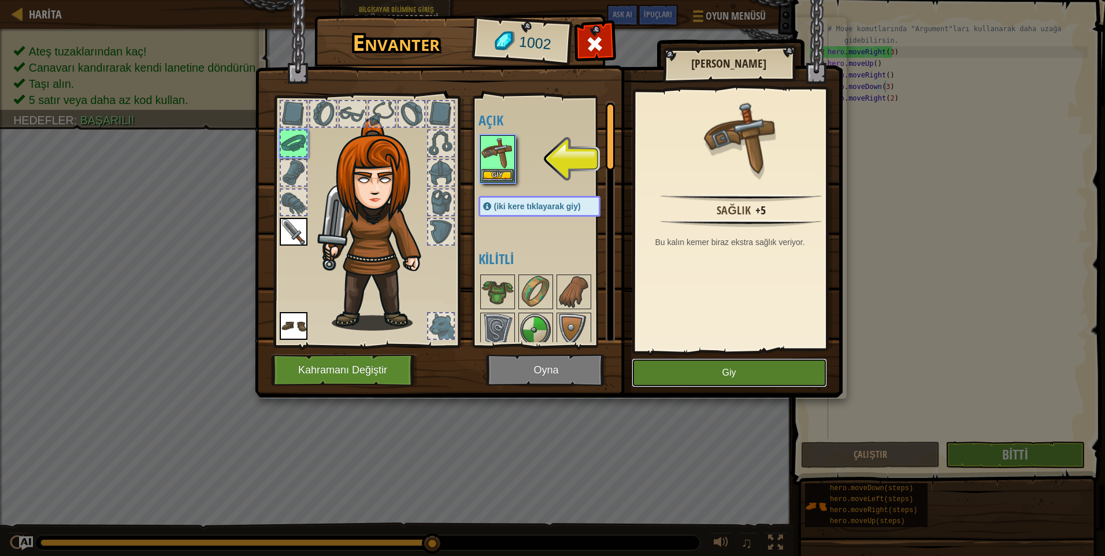
click at [693, 382] on button "Giy" at bounding box center [729, 372] width 195 height 29
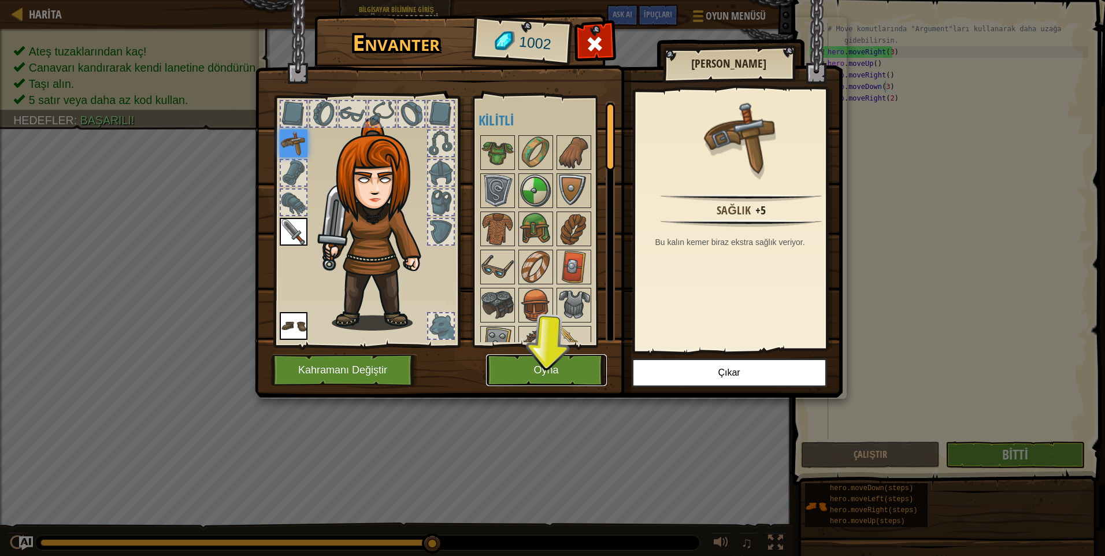
click at [567, 368] on button "Oyna" at bounding box center [546, 370] width 121 height 32
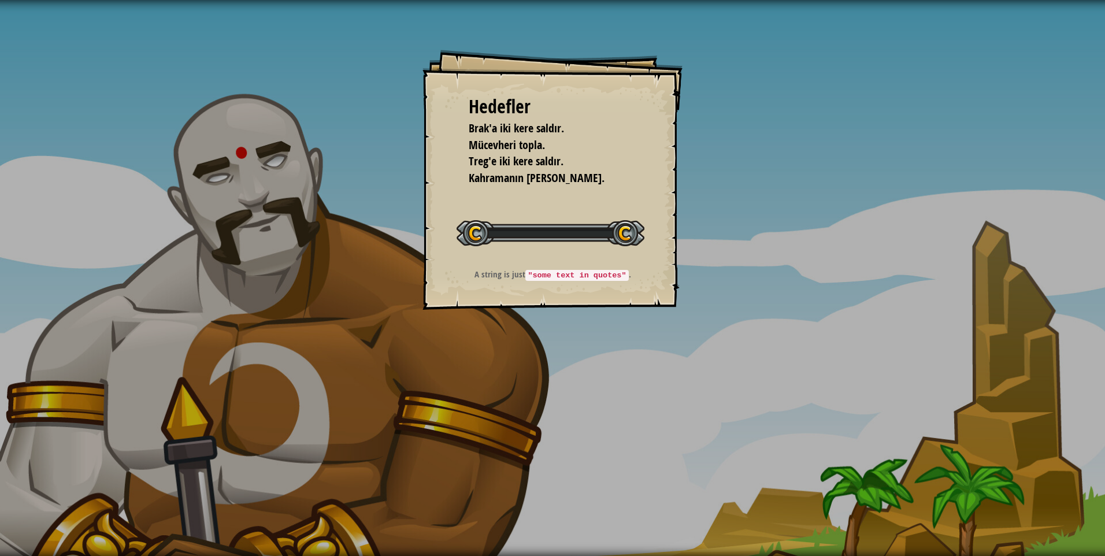
click at [603, 231] on div at bounding box center [551, 233] width 188 height 26
drag, startPoint x: 370, startPoint y: 75, endPoint x: 554, endPoint y: 306, distance: 295.7
click at [491, 298] on div "Hedefler Brak'a iki kere saldır. Mücevheri topla. Treg'e iki kere saldır. Kahra…" at bounding box center [552, 278] width 1105 height 556
drag, startPoint x: 472, startPoint y: 282, endPoint x: 728, endPoint y: 241, distance: 259.3
click at [683, 270] on div "Hedefler Brak'a iki kere saldır. Mücevheri topla. Treg'e iki kere saldır. Kahra…" at bounding box center [552, 278] width 1105 height 556
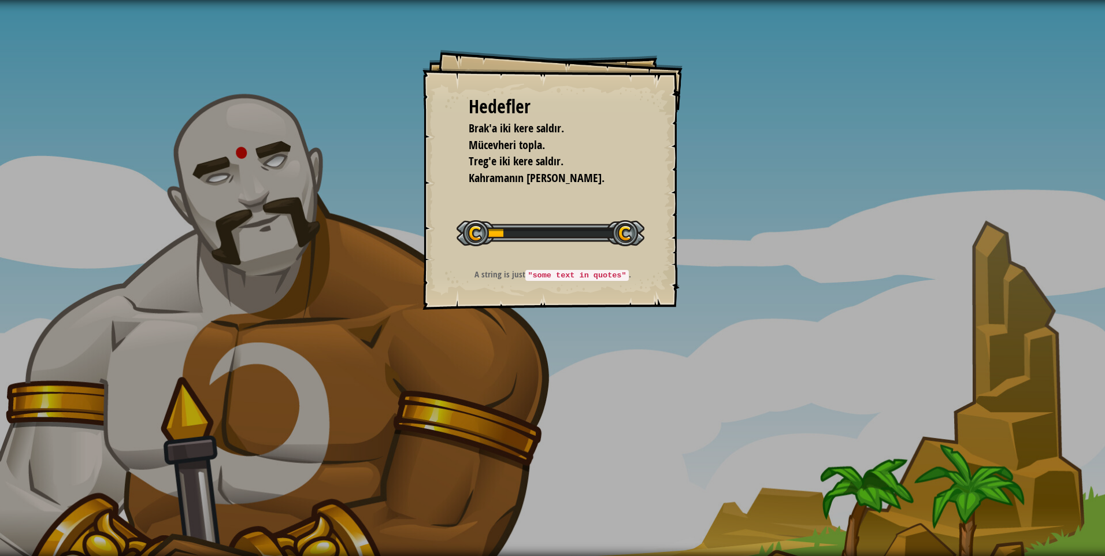
drag, startPoint x: 314, startPoint y: 205, endPoint x: 476, endPoint y: 52, distance: 222.0
click at [427, 268] on div "Hedefler Brak'a iki kere saldır. Mücevheri topla. Treg'e iki kere saldır. Kahra…" at bounding box center [552, 278] width 1105 height 556
drag, startPoint x: 189, startPoint y: 116, endPoint x: 314, endPoint y: 216, distance: 160.0
click at [275, 216] on div "Hedefler Brak'a iki kere saldır. Mücevheri topla. Treg'e iki kere saldır. Kahra…" at bounding box center [552, 278] width 1105 height 556
drag, startPoint x: 372, startPoint y: 187, endPoint x: 887, endPoint y: 446, distance: 576.2
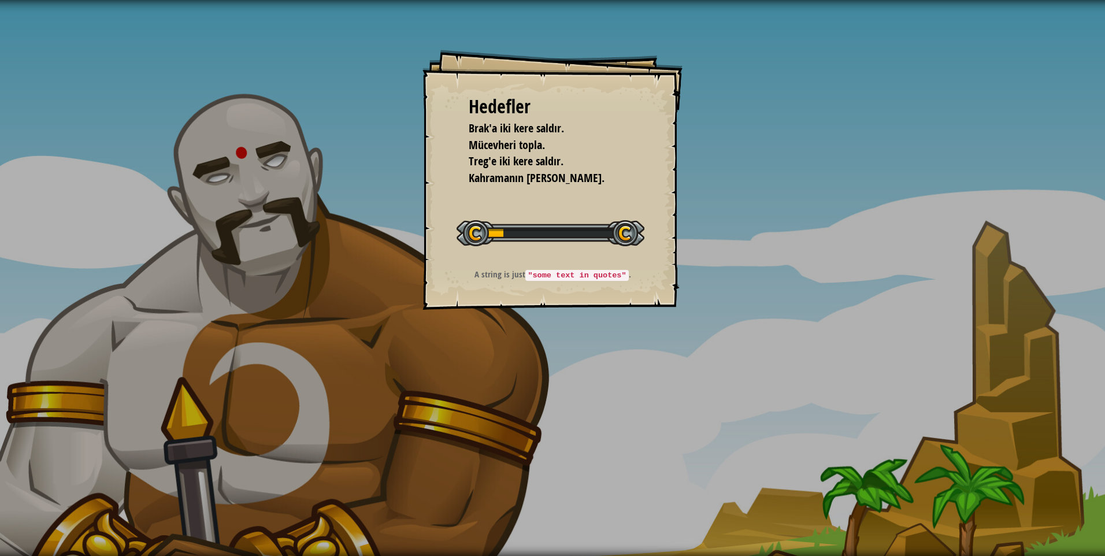
click at [483, 453] on div "Hedefler Brak'a iki kere saldır. Mücevheri topla. Treg'e iki kere saldır. Kahra…" at bounding box center [552, 278] width 1105 height 556
drag, startPoint x: 529, startPoint y: 186, endPoint x: 695, endPoint y: 248, distance: 177.1
click at [643, 280] on div "Hedefler Brak'a iki kere saldır. Mücevheri topla. Treg'e iki kere saldır. Kahra…" at bounding box center [553, 180] width 260 height 260
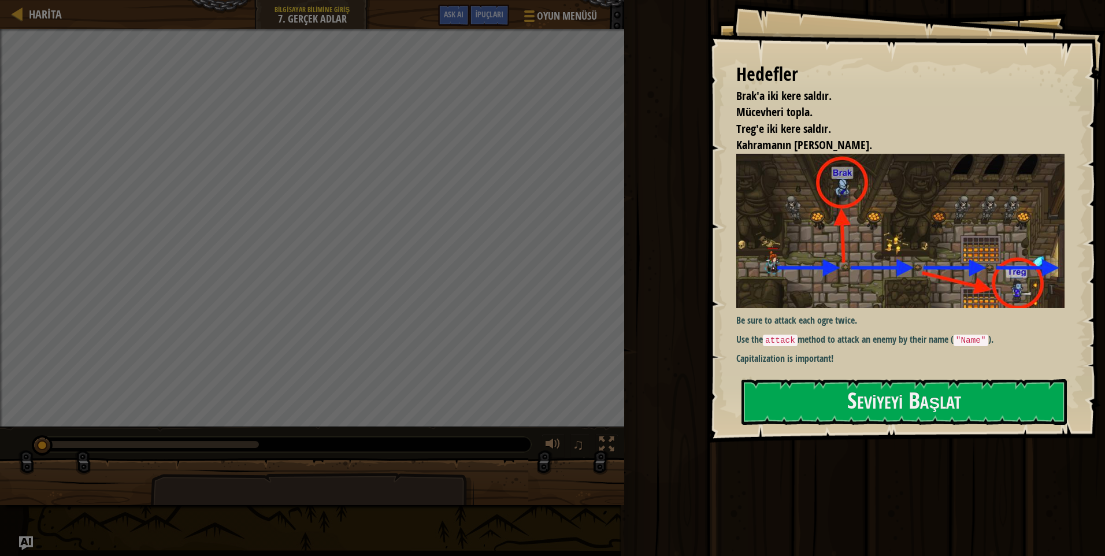
drag, startPoint x: 976, startPoint y: 408, endPoint x: 987, endPoint y: 360, distance: 48.7
click at [987, 362] on div "Hedefler Brak'a iki kere saldır. Mücevheri topla. Treg'e iki kere saldır. Kahra…" at bounding box center [907, 221] width 398 height 443
click at [1005, 410] on button "Seviyeyi Başlat" at bounding box center [904, 402] width 325 height 46
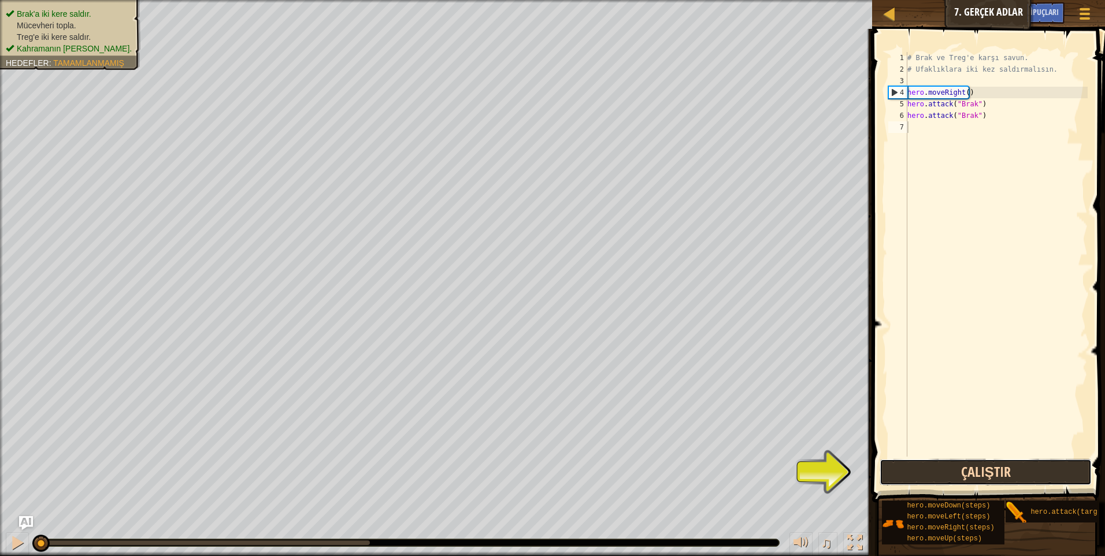
click at [919, 465] on button "Çalıştır" at bounding box center [986, 472] width 212 height 27
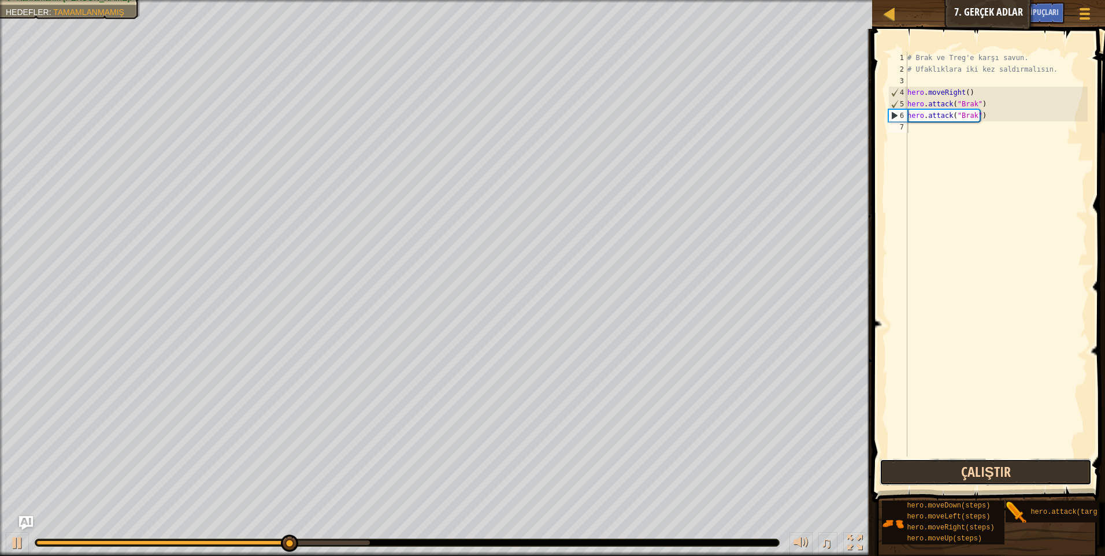
click at [906, 466] on button "Çalıştır" at bounding box center [986, 472] width 212 height 27
type textarea "h"
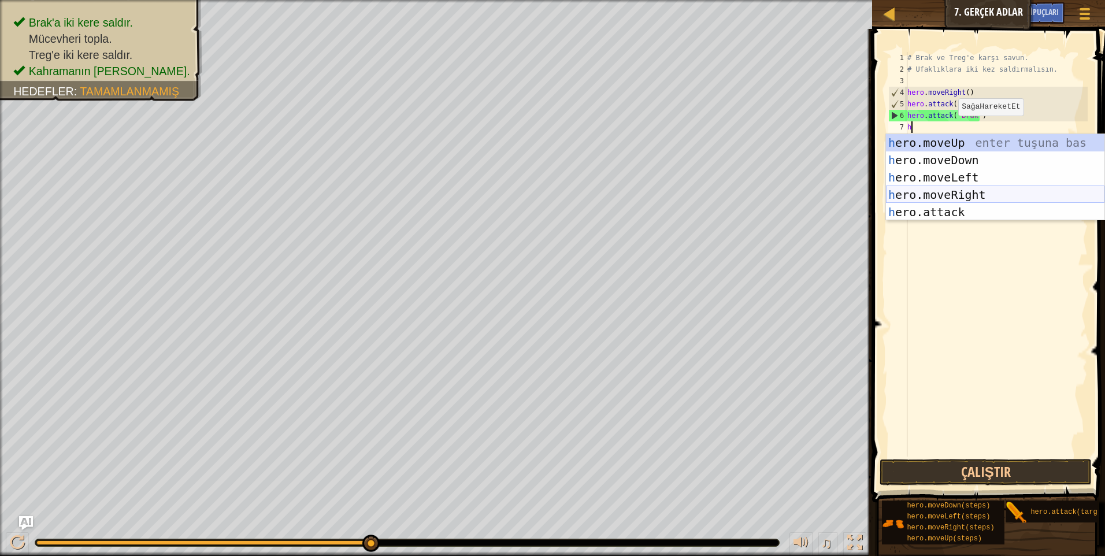
click at [956, 198] on div "h ero.moveUp enter tuşuna bas h ero.moveDown enter tuşuna bas h ero.moveLeft en…" at bounding box center [995, 194] width 219 height 121
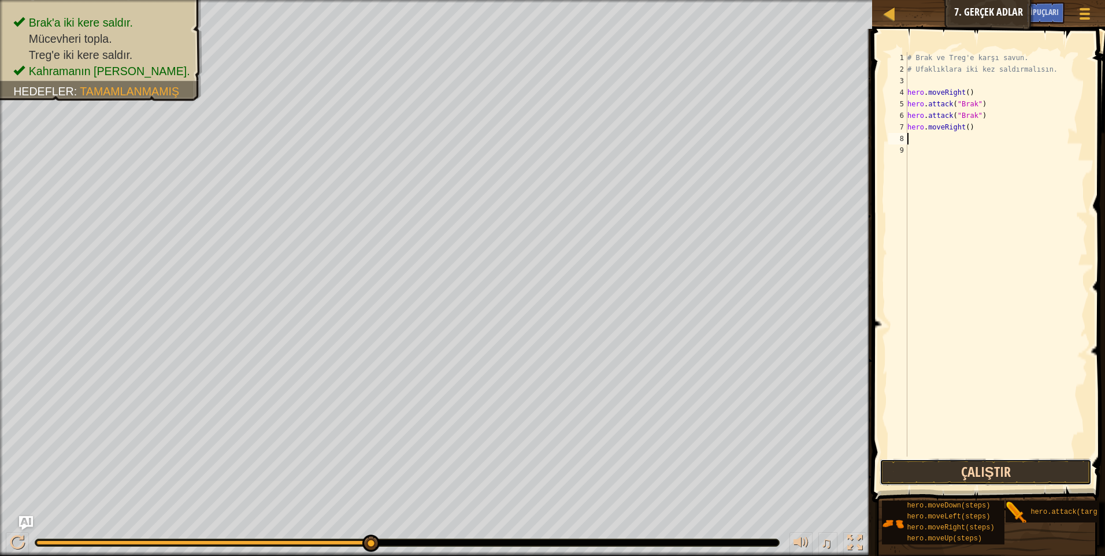
click at [966, 476] on button "Çalıştır" at bounding box center [986, 472] width 212 height 27
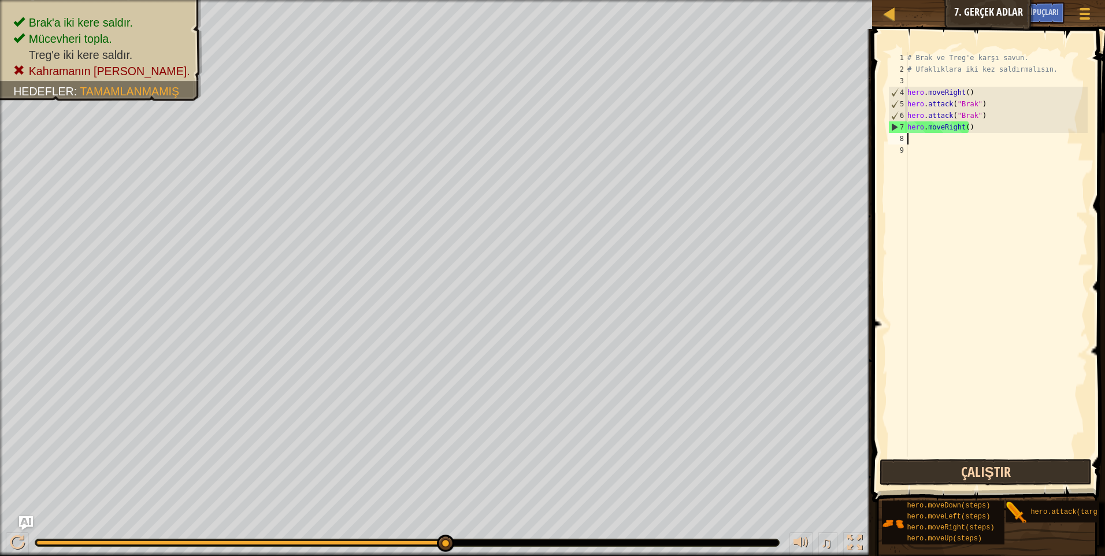
type textarea "j"
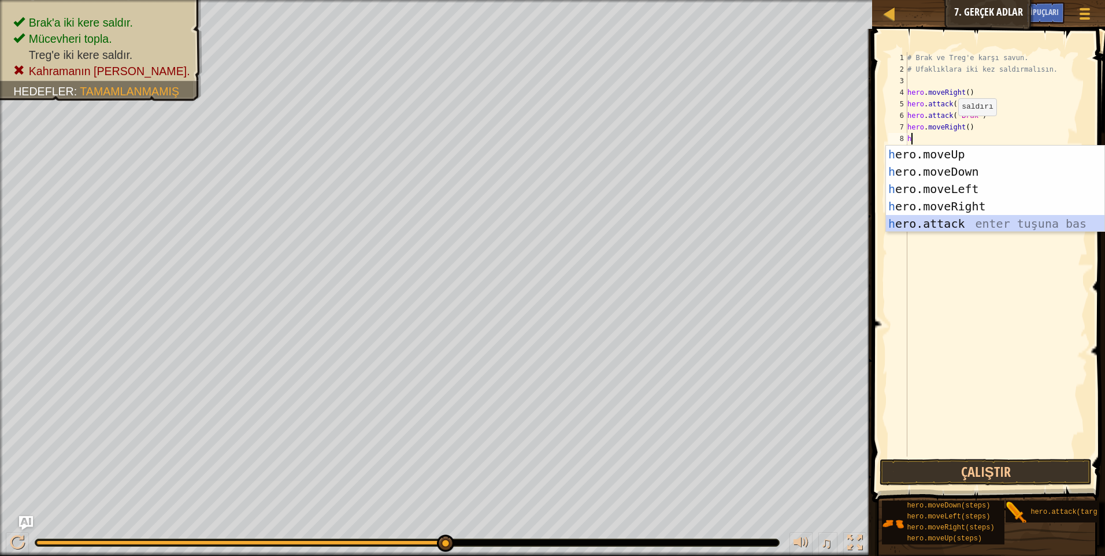
click at [921, 222] on div "h ero.moveUp enter tuşuna bas h ero.moveDown enter tuşuna bas h ero.moveLeft en…" at bounding box center [995, 206] width 219 height 121
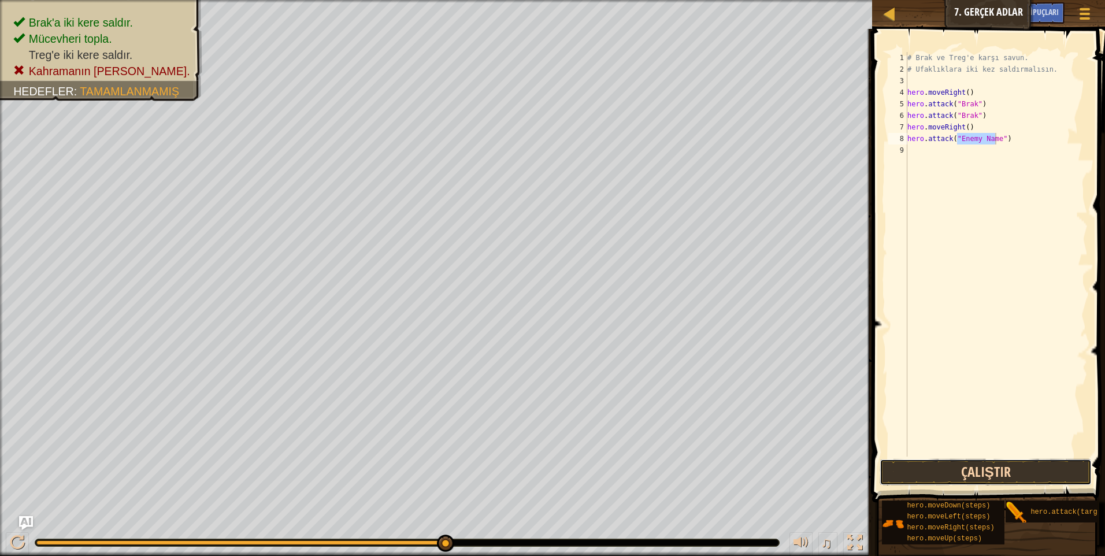
click at [961, 466] on button "Çalıştır" at bounding box center [986, 472] width 212 height 27
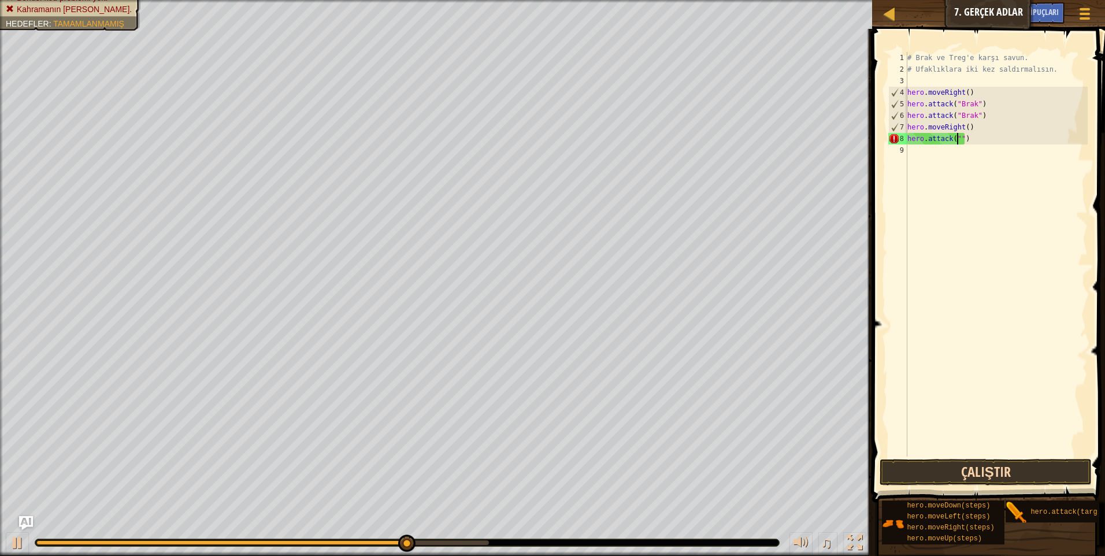
type textarea "hero.attack(")"
click at [991, 472] on button "Çalıştır" at bounding box center [986, 472] width 212 height 27
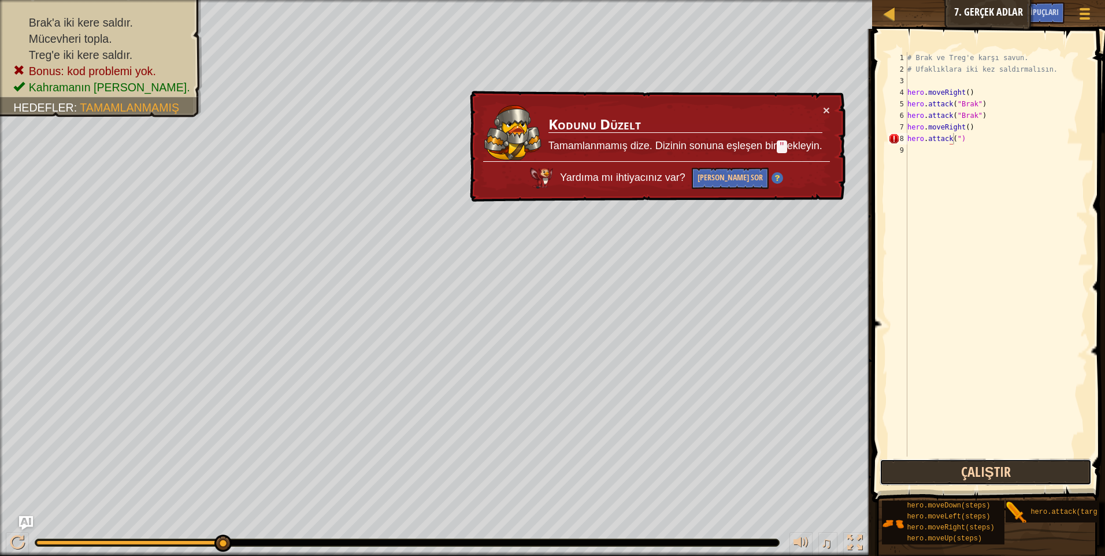
click at [931, 475] on button "Çalıştır" at bounding box center [986, 472] width 212 height 27
click at [991, 419] on div "# Brak ve Treg'e karşı savun. # Ufaklıklara iki kez saldırmalısın. hero . moveR…" at bounding box center [996, 266] width 183 height 428
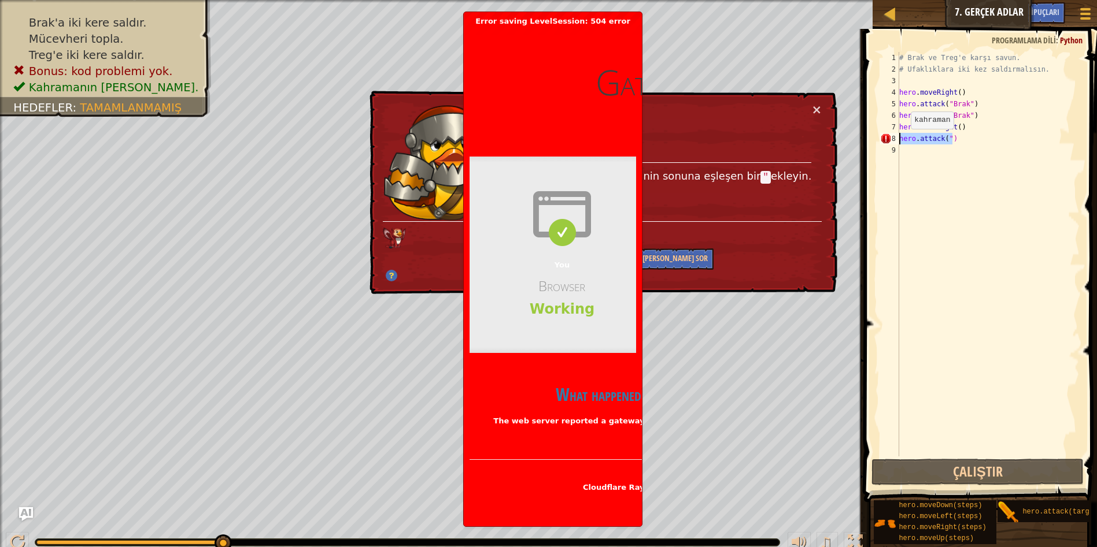
drag, startPoint x: 961, startPoint y: 140, endPoint x: 901, endPoint y: 140, distance: 60.7
click at [901, 140] on div "# Brak ve Treg'e karşı savun. # Ufaklıklara iki kez saldırmalısın. hero . moveR…" at bounding box center [988, 266] width 183 height 428
type textarea "hero.attack(")"
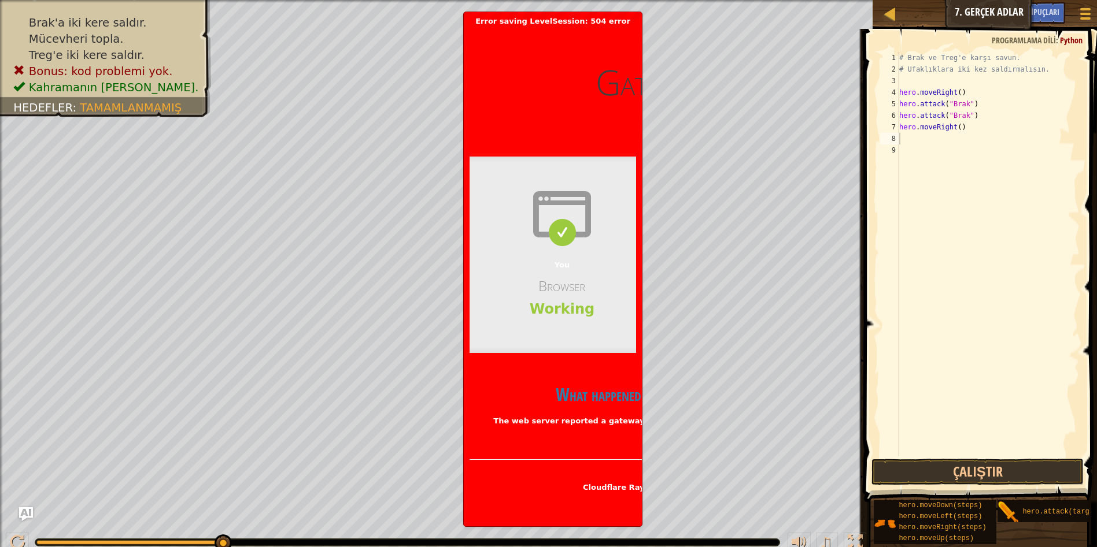
click at [574, 101] on header "Gateway time-out Error code 504 Visit cloudflare.com for more information. 2025…" at bounding box center [746, 82] width 555 height 112
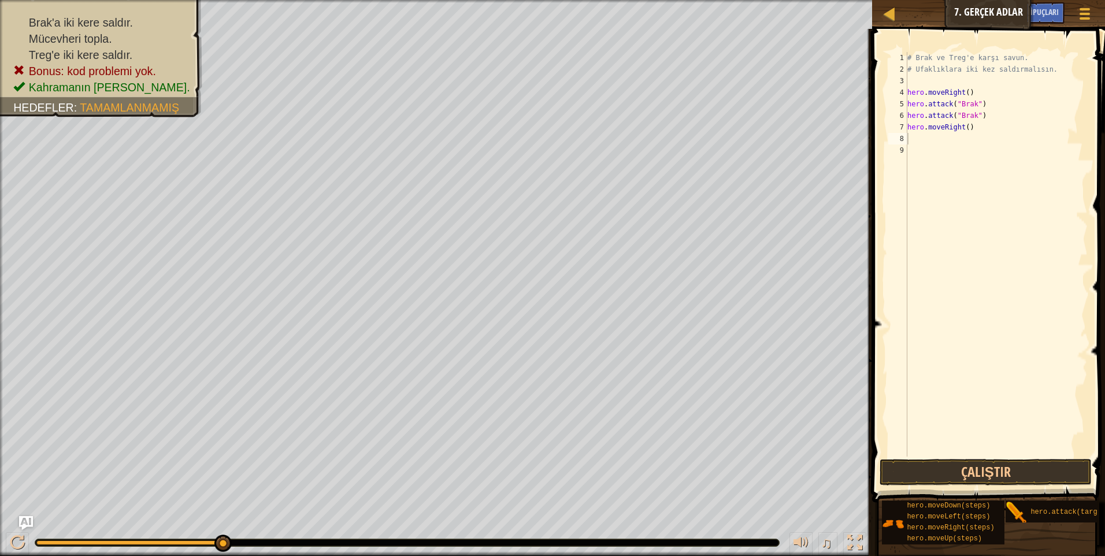
click at [916, 138] on div "# Brak ve Treg'e karşı savun. # Ufaklıklara iki kez saldırmalısın. hero . moveR…" at bounding box center [996, 266] width 183 height 428
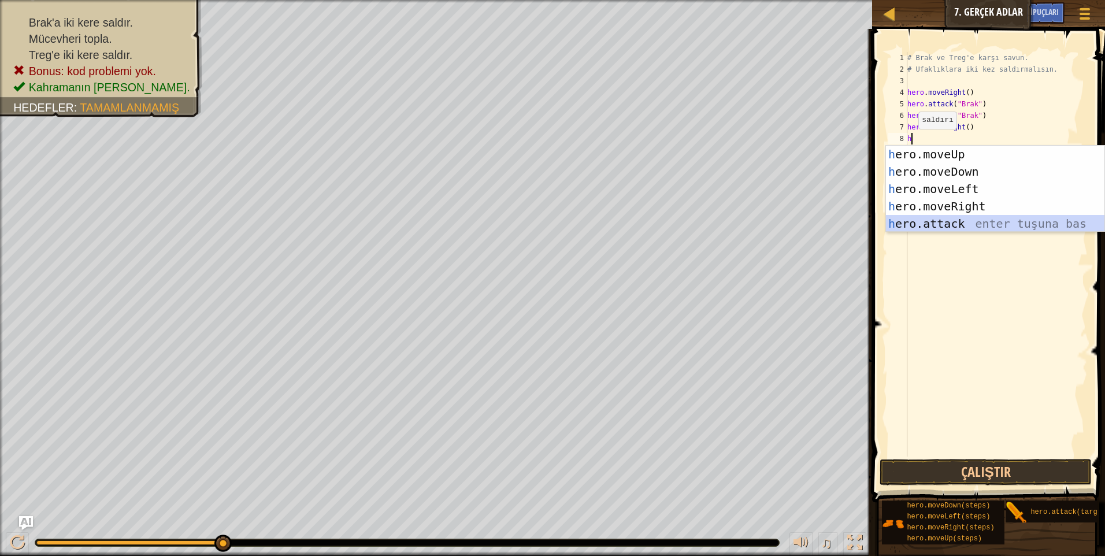
click at [923, 221] on div "h ero.moveUp enter tuşuna bas h ero.moveDown enter tuşuna bas h ero.moveLeft en…" at bounding box center [995, 206] width 219 height 121
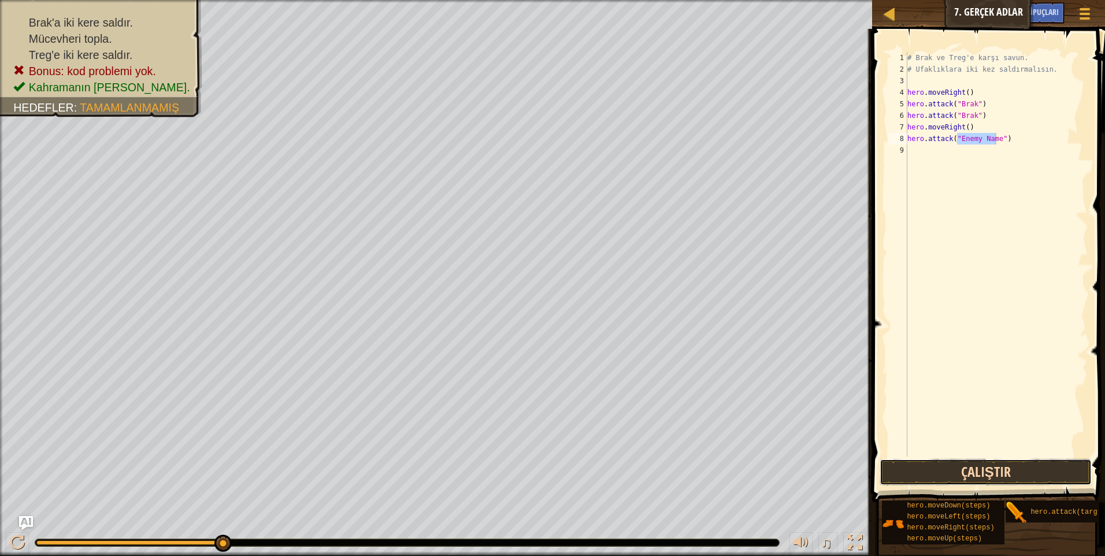
click at [945, 465] on button "Çalıştır" at bounding box center [986, 472] width 212 height 27
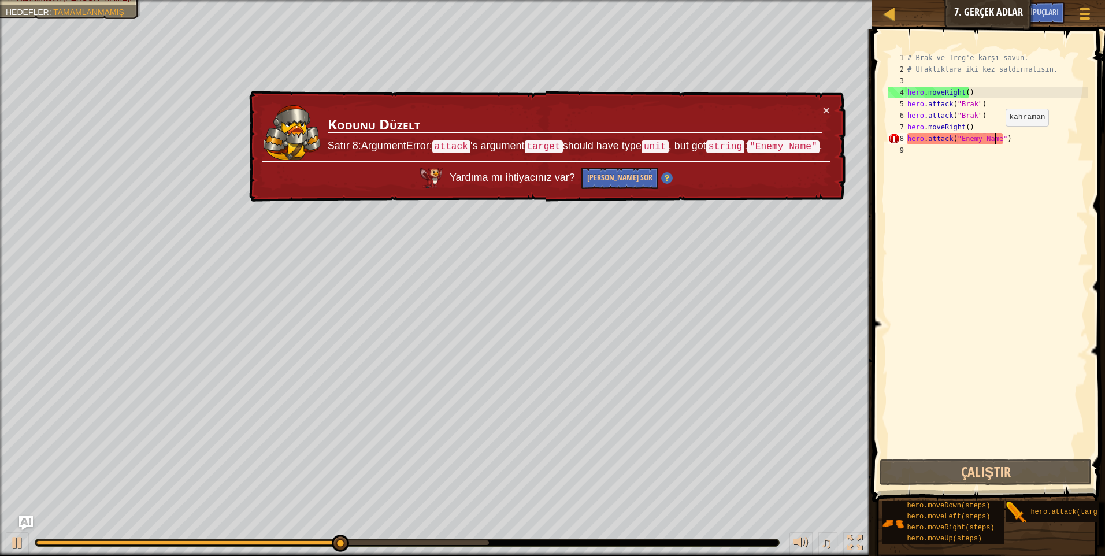
click at [996, 138] on div "# Brak ve Treg'e karşı savun. # Ufaklıklara iki kez saldırmalısın. hero . moveR…" at bounding box center [996, 266] width 183 height 428
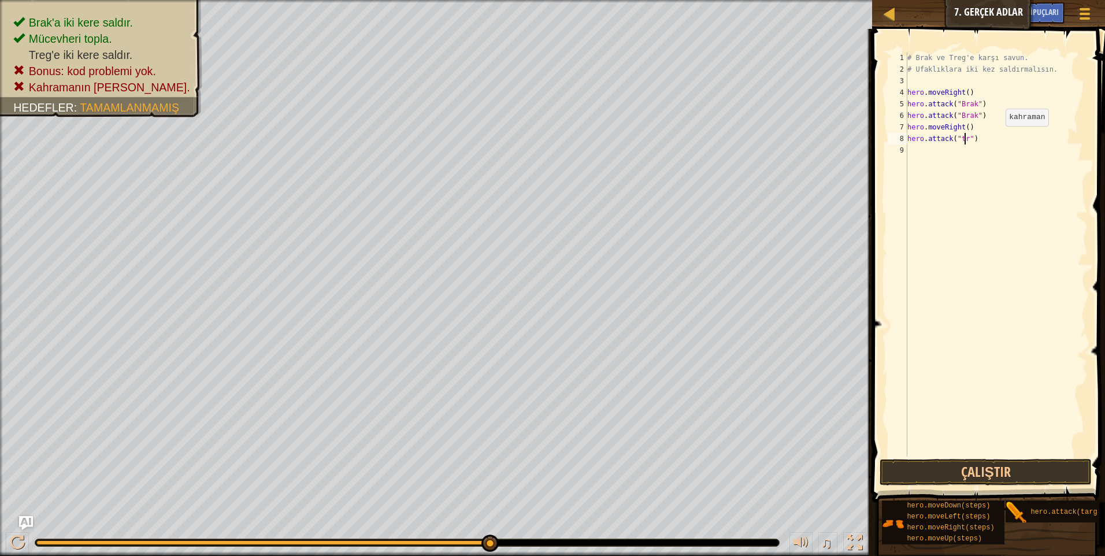
scroll to position [5, 5]
type textarea "hero.attack("treg")"
click at [966, 477] on button "Çalıştır" at bounding box center [986, 472] width 212 height 27
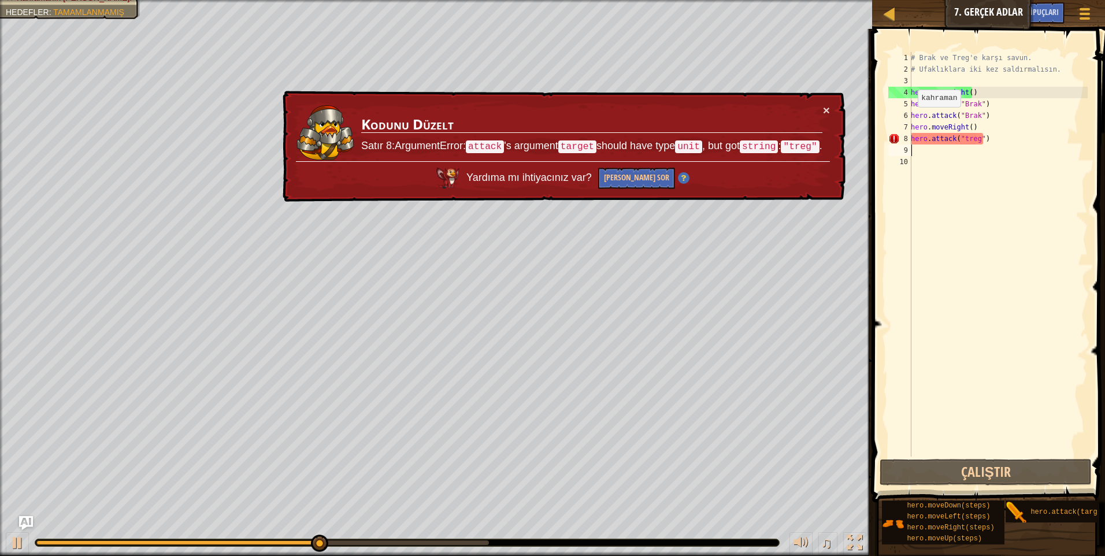
click at [820, 107] on td "Kodunu Düzelt Satır 8:ArgumentError: attack 's argument target should have type…" at bounding box center [592, 132] width 462 height 57
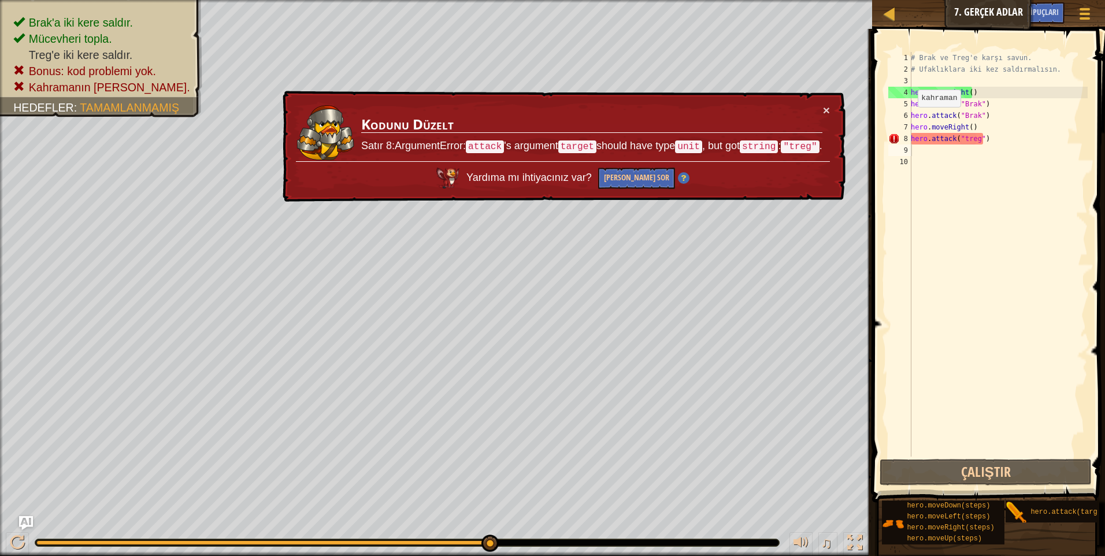
click at [822, 110] on td "Kodunu Düzelt Satır 8:ArgumentError: attack 's argument target should have type…" at bounding box center [592, 132] width 462 height 57
click at [822, 108] on td "Kodunu Düzelt Satır 8:ArgumentError: attack 's argument target should have type…" at bounding box center [592, 132] width 462 height 57
click at [824, 108] on button "×" at bounding box center [826, 110] width 7 height 12
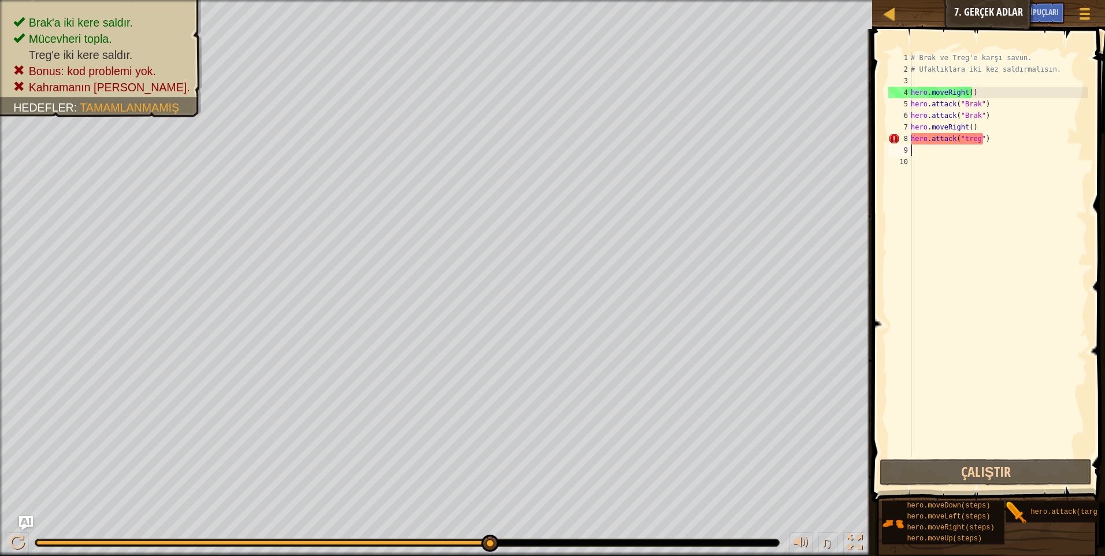
click at [975, 147] on div "# Brak ve Treg'e karşı savun. # Ufaklıklara iki kez saldırmalısın. hero . moveR…" at bounding box center [998, 266] width 179 height 428
click at [975, 134] on div "# Brak ve Treg'e karşı savun. # Ufaklıklara iki kez saldırmalısın. hero . moveR…" at bounding box center [998, 266] width 179 height 428
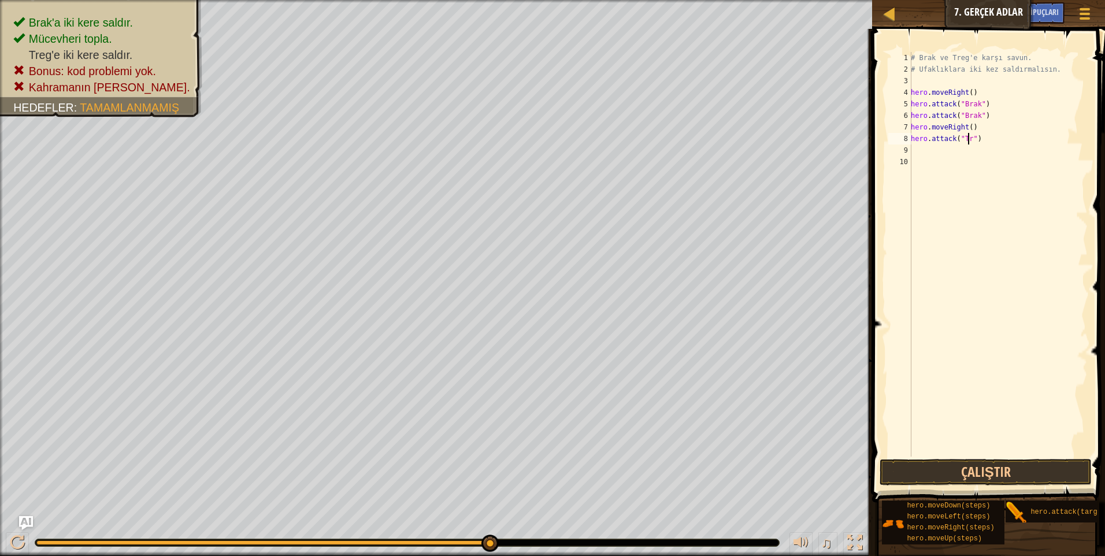
scroll to position [5, 5]
type textarea "hero.attack("Treg")"
click at [976, 462] on button "Çalıştır" at bounding box center [986, 472] width 212 height 27
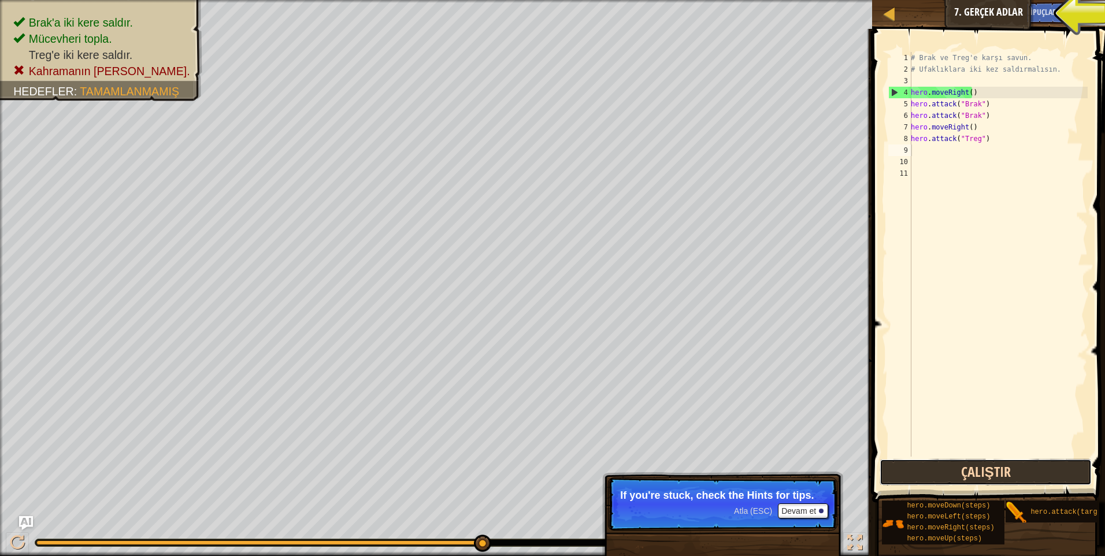
click at [934, 468] on button "Çalıştır" at bounding box center [986, 472] width 212 height 27
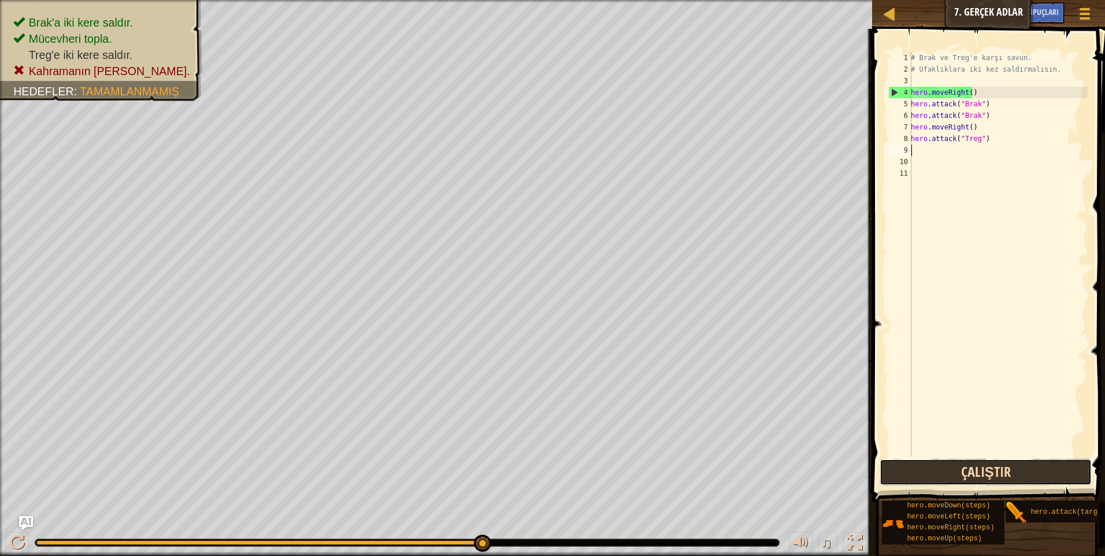
click at [999, 471] on button "Çalıştır" at bounding box center [986, 472] width 212 height 27
click at [984, 471] on button "Çalıştır" at bounding box center [986, 472] width 212 height 27
click at [987, 473] on button "Çalıştır" at bounding box center [986, 472] width 212 height 27
